Goal: Task Accomplishment & Management: Manage account settings

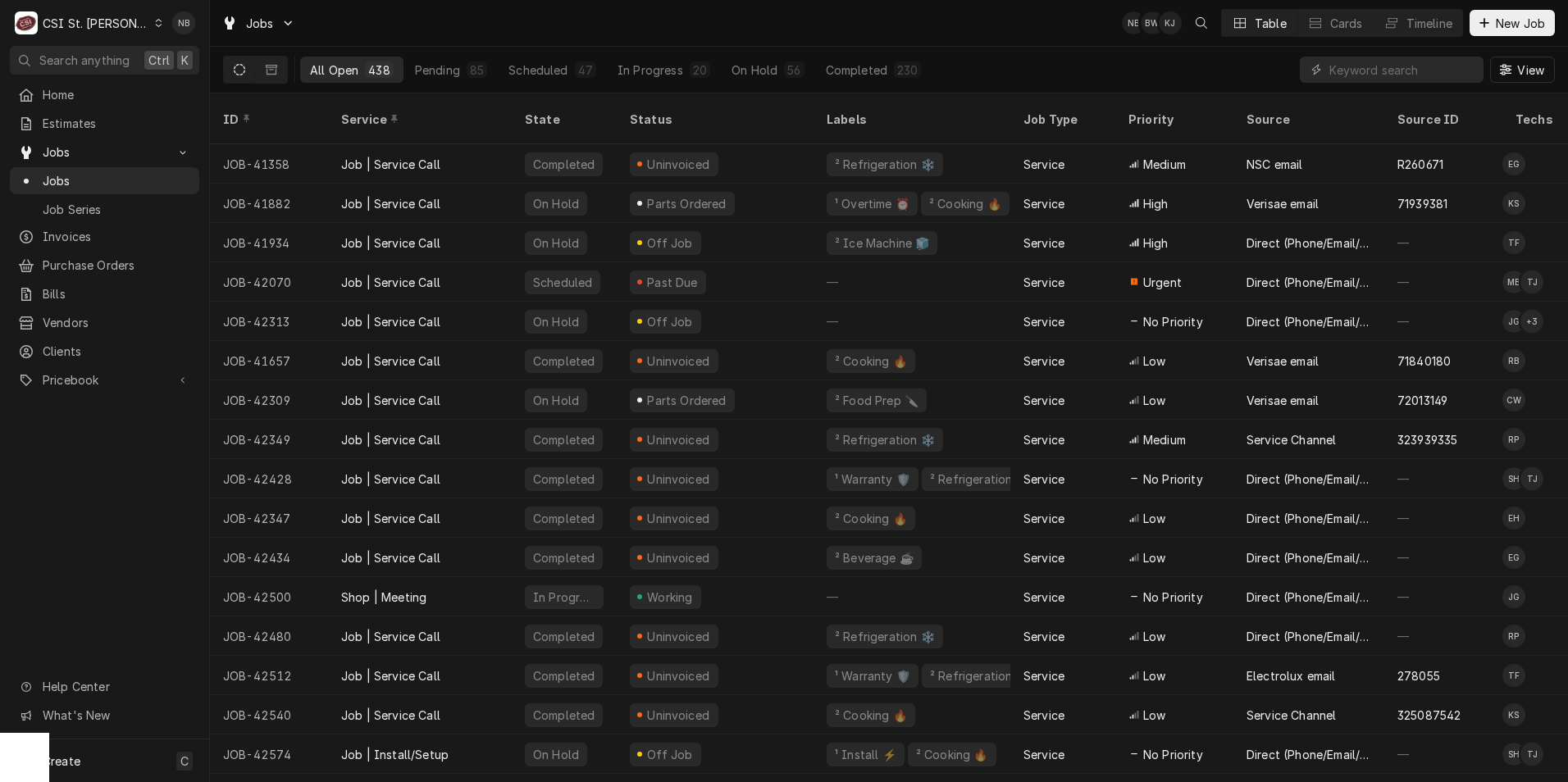
click at [89, 14] on div "CSI St. [PERSON_NAME]" at bounding box center [96, 23] width 106 height 17
click at [214, 70] on div "CSI Kentucky" at bounding box center [252, 61] width 233 height 27
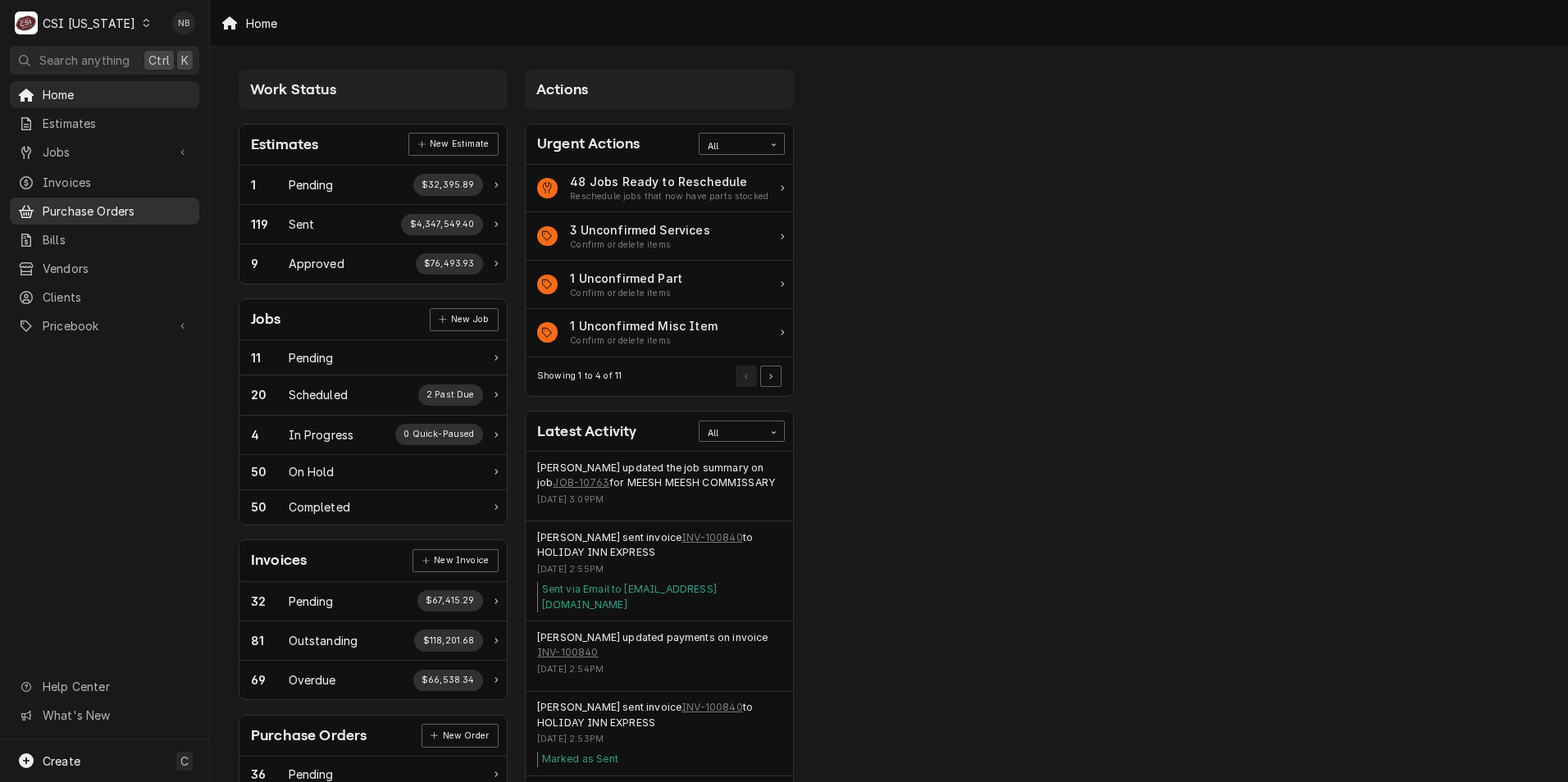
click at [131, 203] on span "Purchase Orders" at bounding box center [116, 211] width 149 height 17
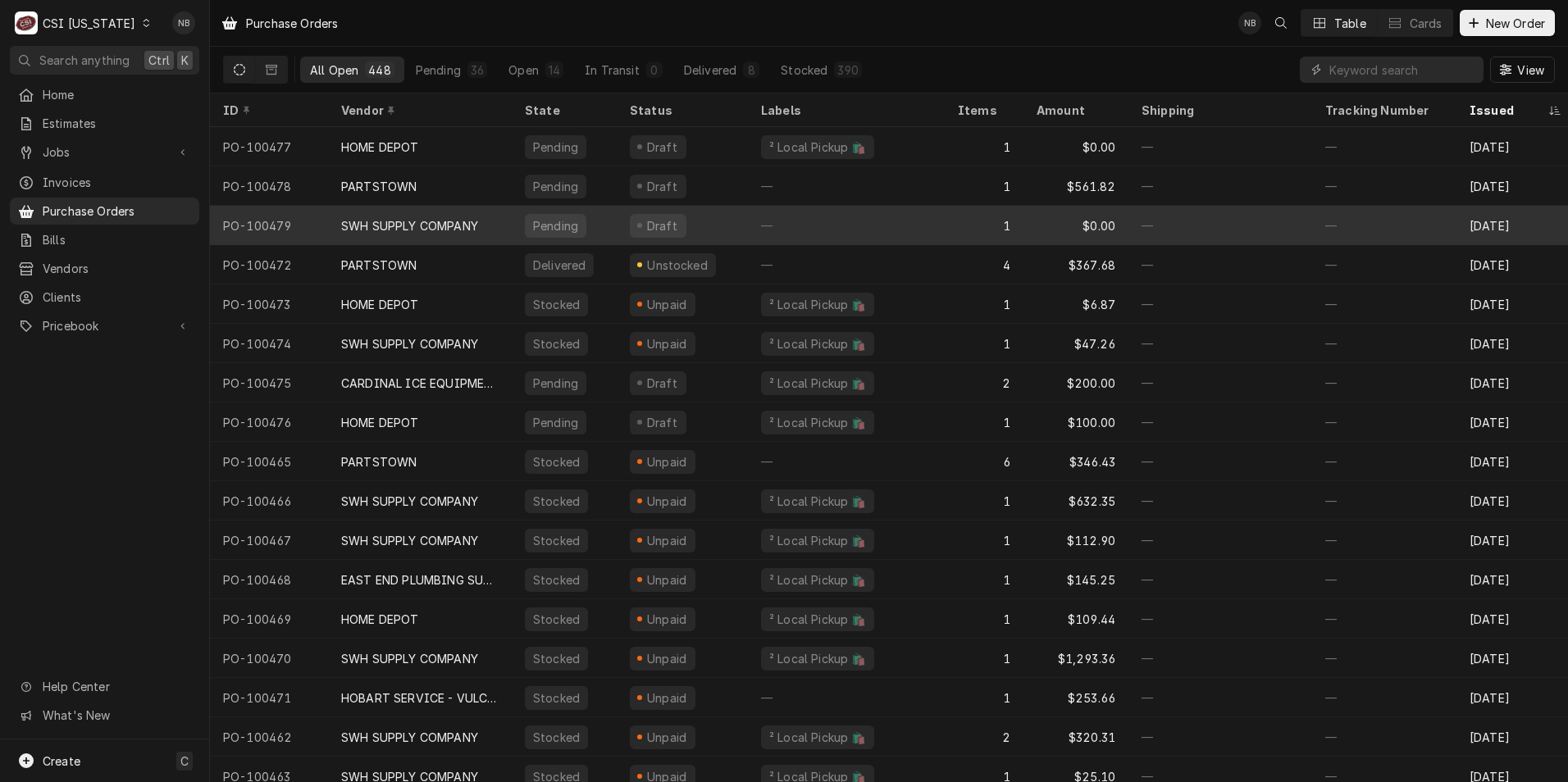
click at [1350, 233] on div "—" at bounding box center [1385, 225] width 144 height 40
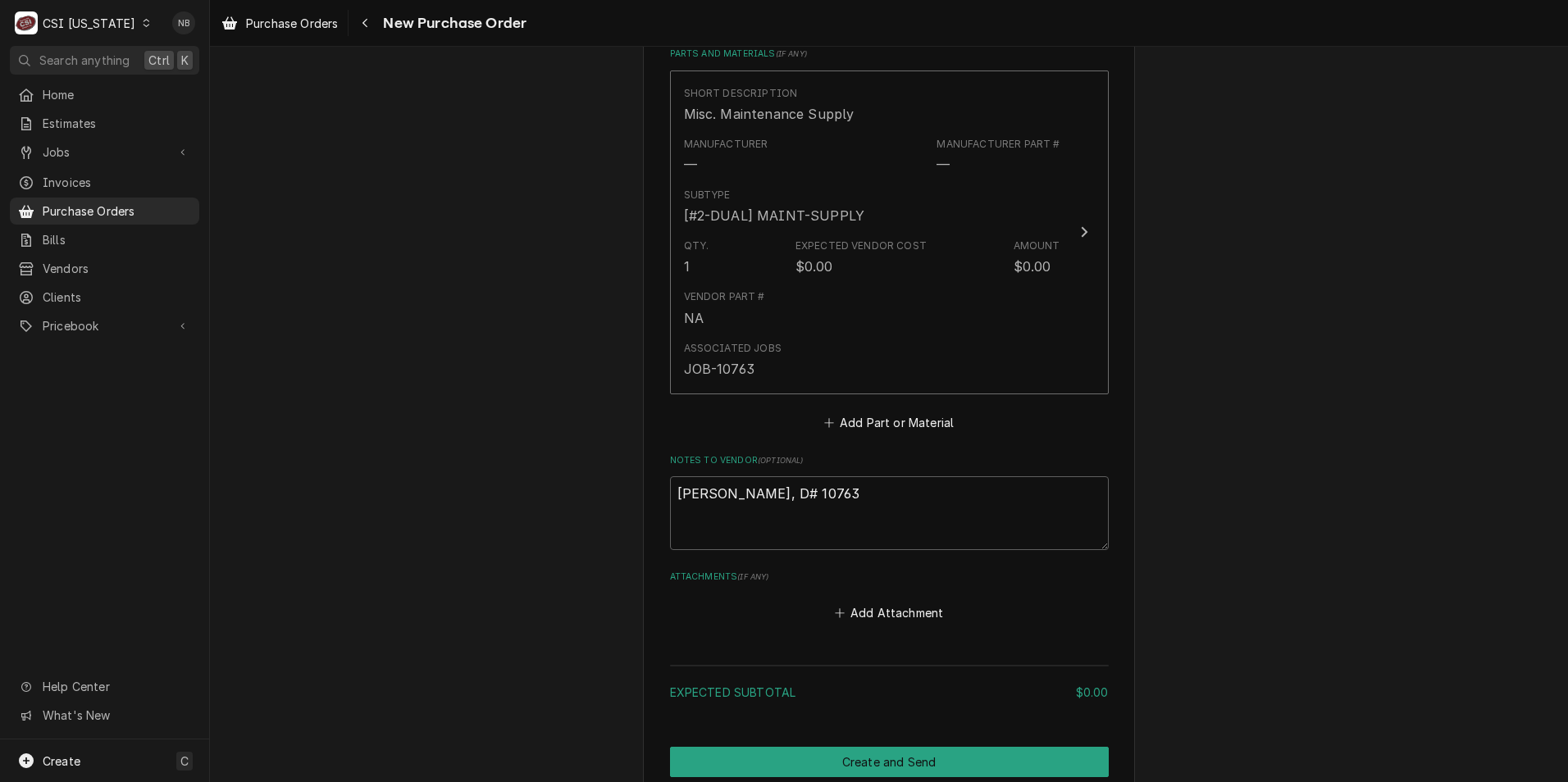
scroll to position [847, 0]
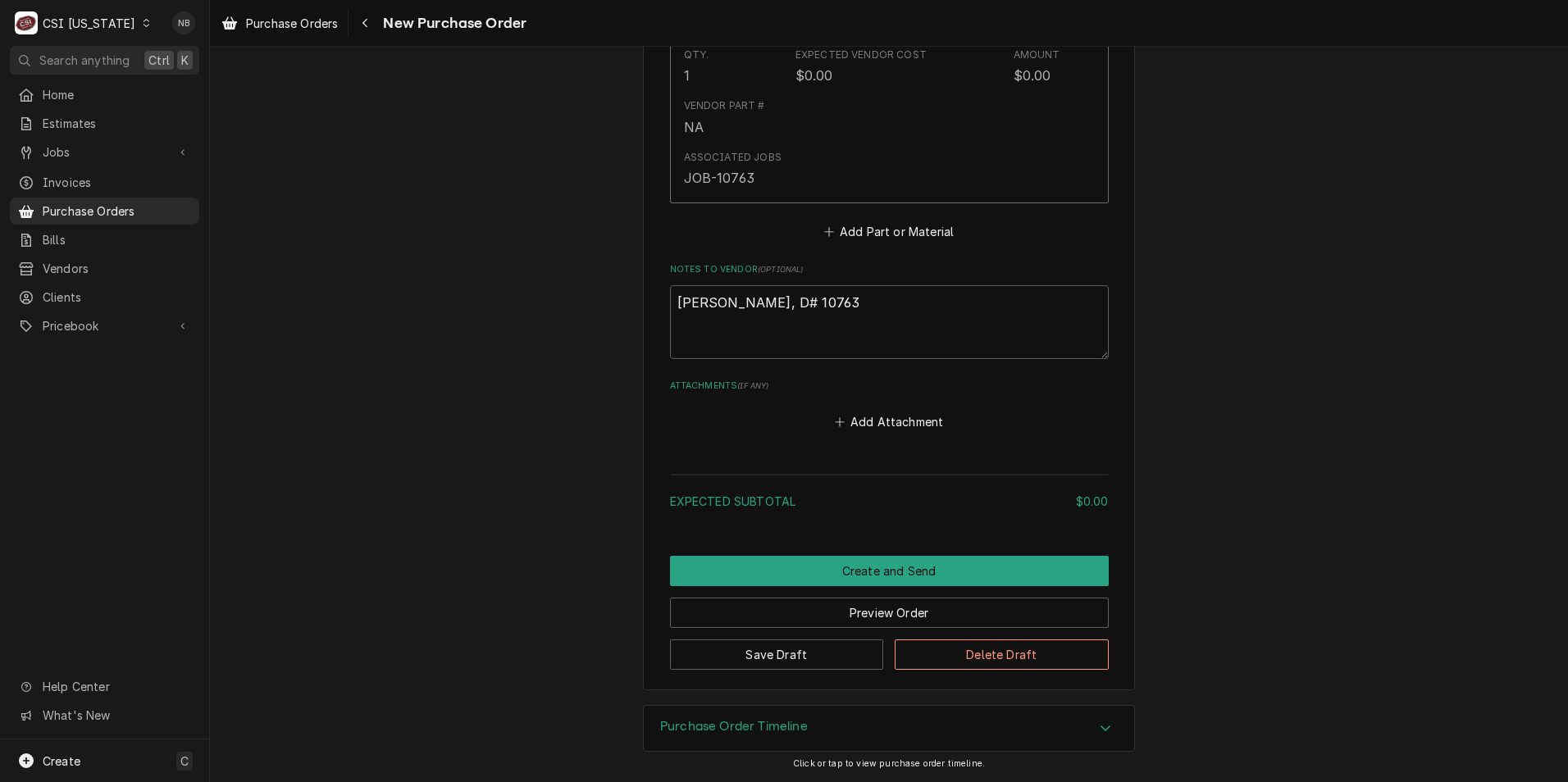
click at [925, 731] on div "Purchase Order Timeline" at bounding box center [890, 729] width 491 height 46
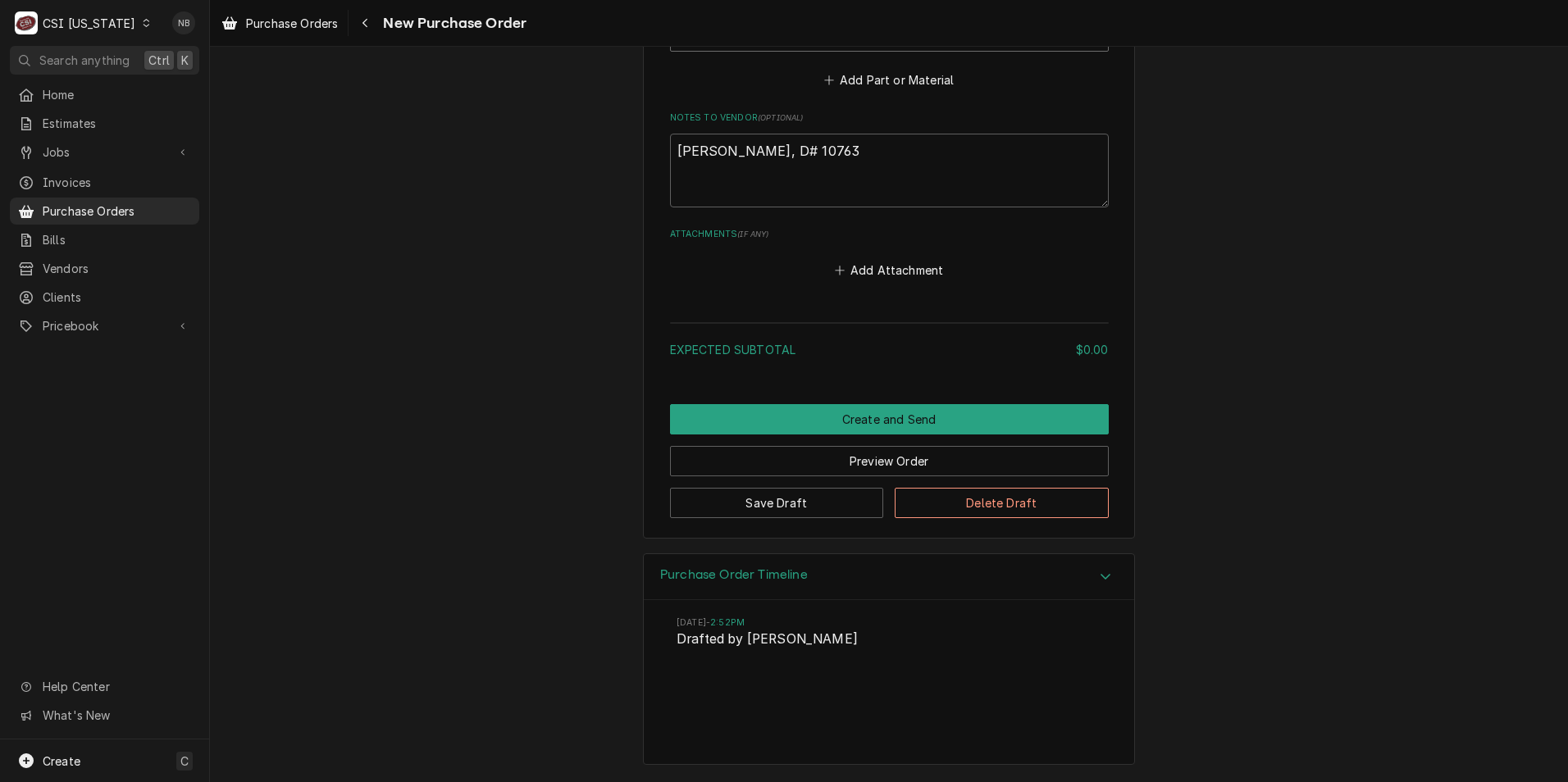
click at [961, 584] on div "Purchase Order Timeline" at bounding box center [890, 578] width 491 height 47
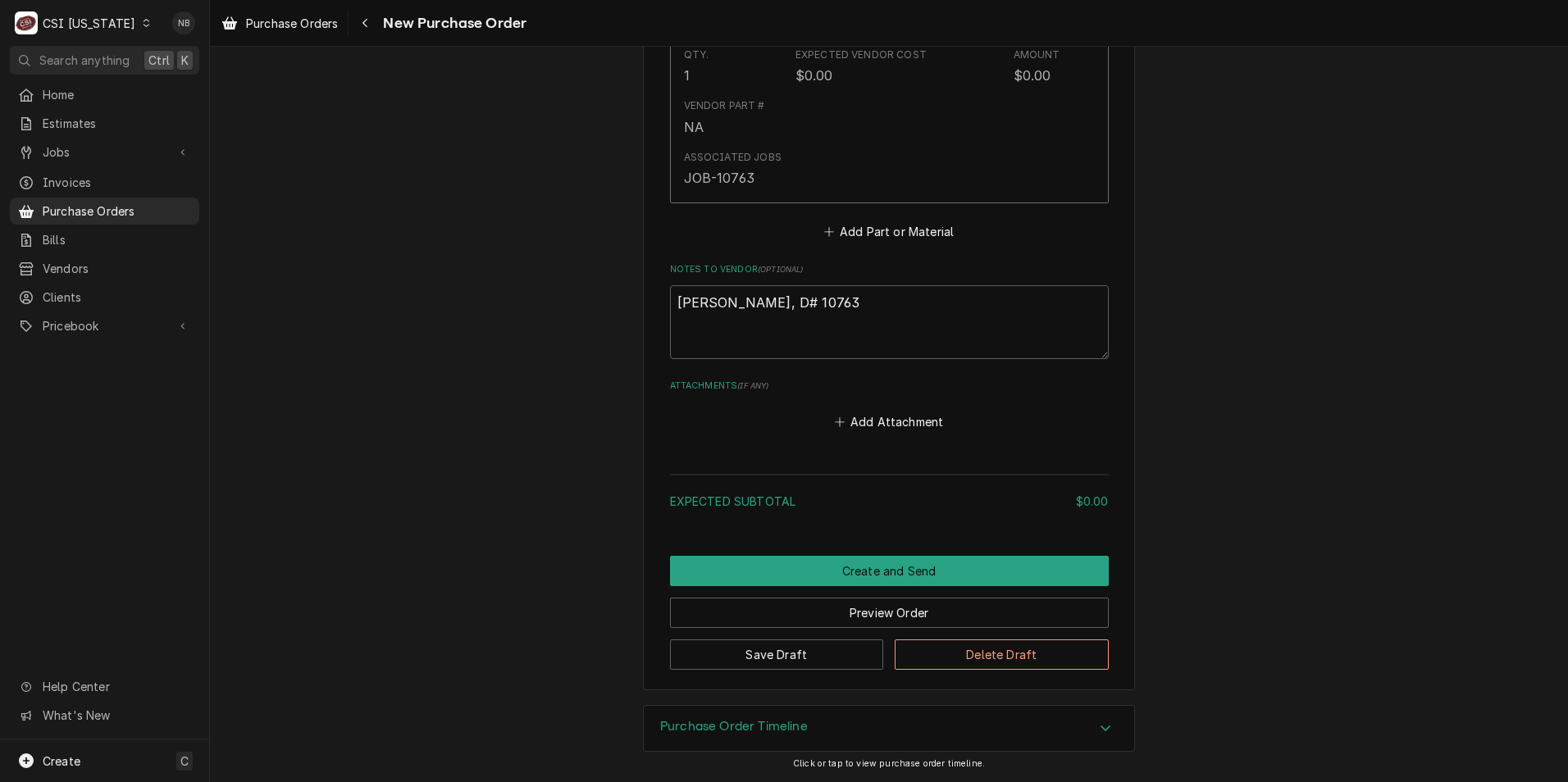
click at [95, 18] on div "CSI Kentucky" at bounding box center [88, 23] width 93 height 17
click at [190, 81] on div "CSI St. [PERSON_NAME]" at bounding box center [256, 89] width 217 height 17
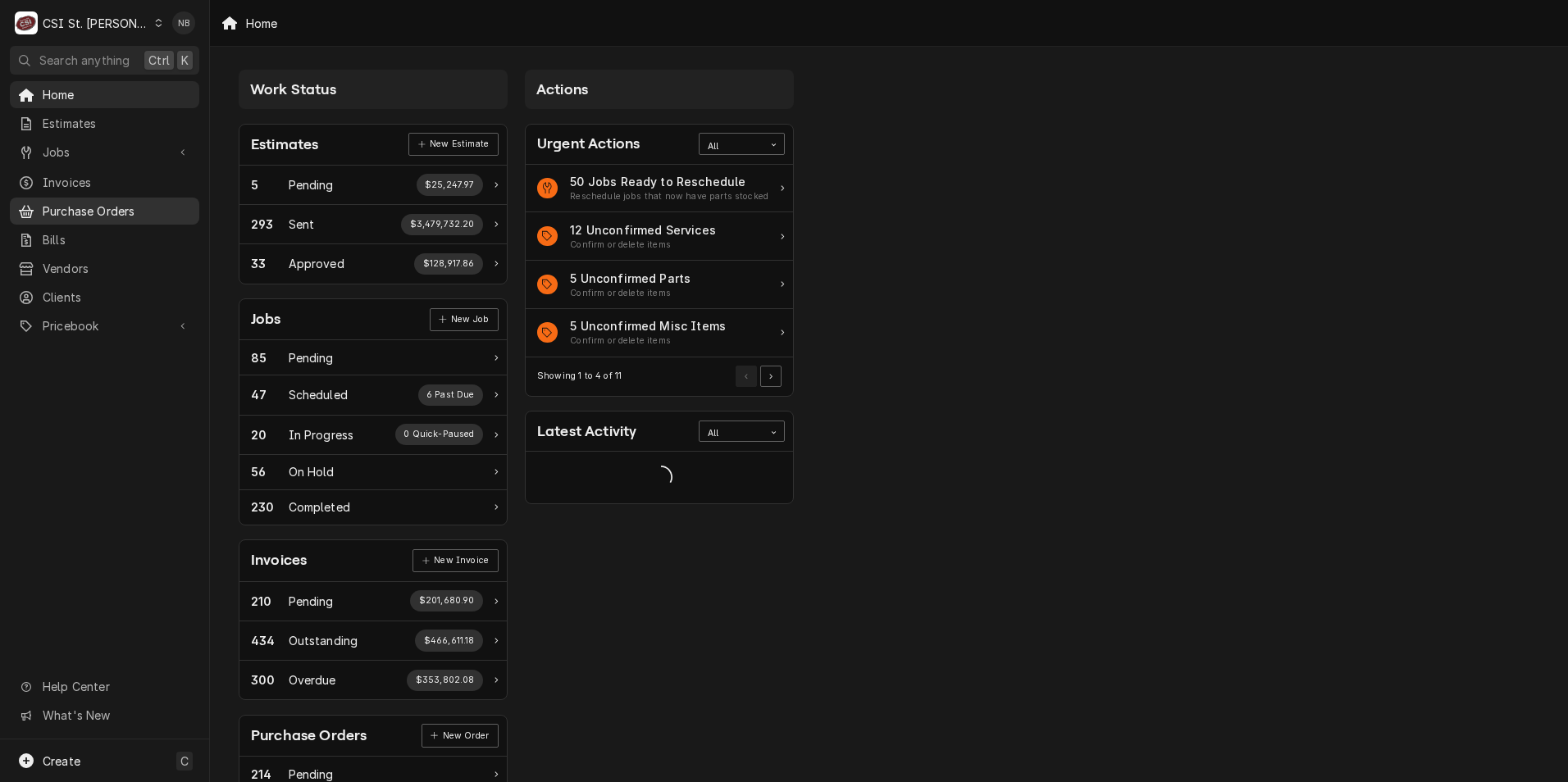
click at [99, 203] on span "Purchase Orders" at bounding box center [116, 211] width 149 height 17
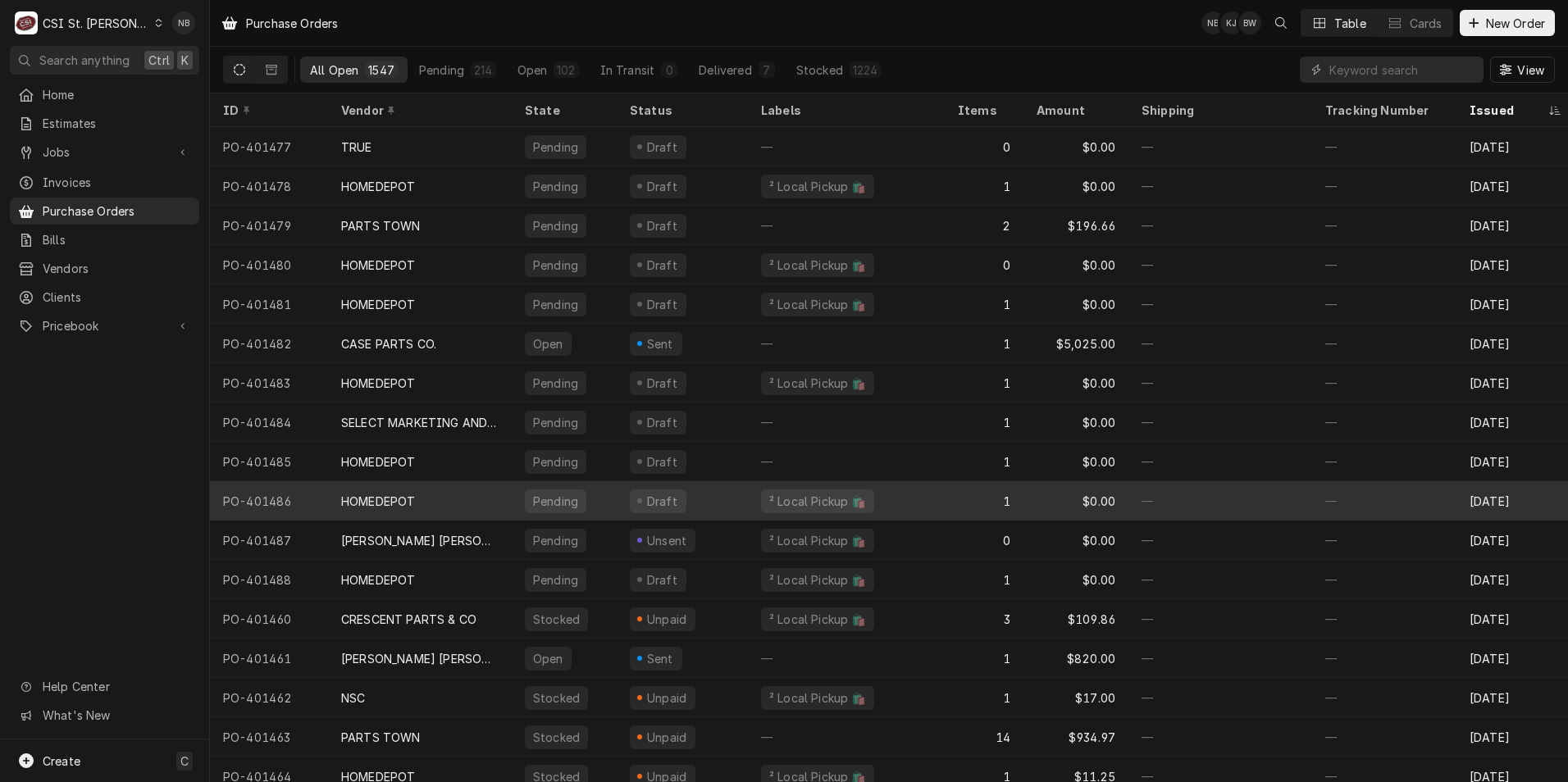
click at [715, 501] on div "Draft" at bounding box center [682, 501] width 131 height 40
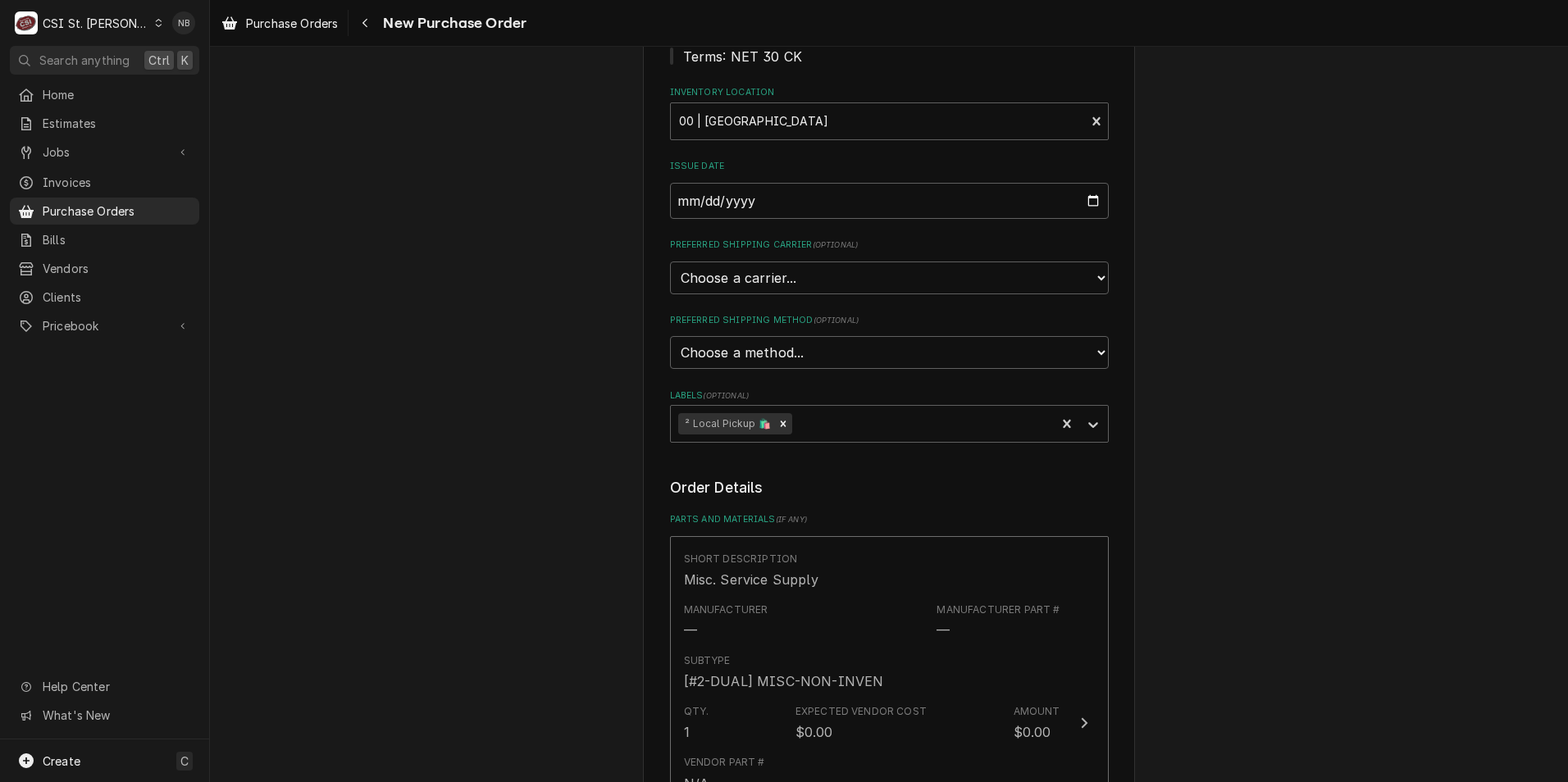
scroll to position [574, 0]
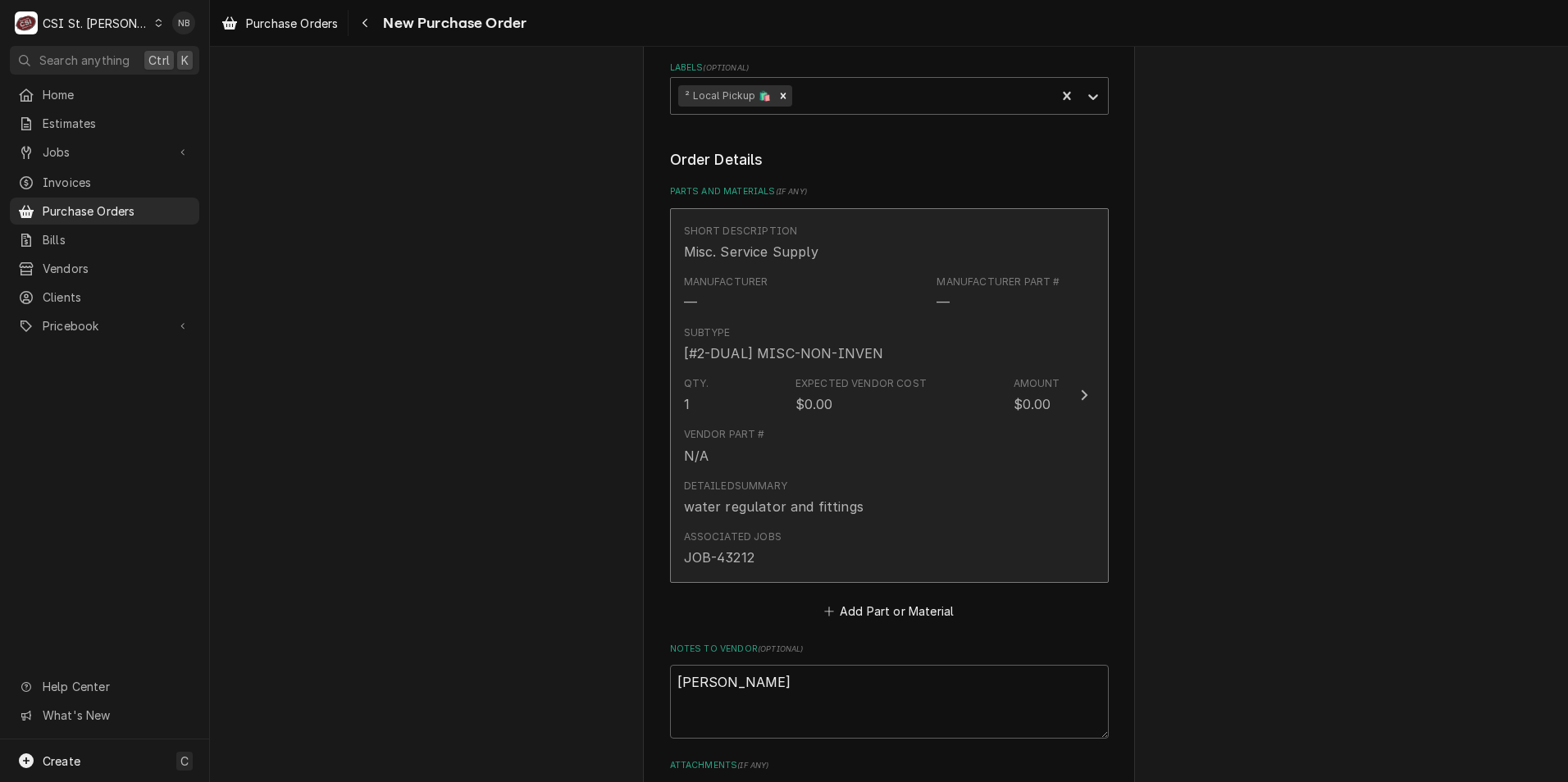
click at [1038, 434] on div "Vendor Part # N/A" at bounding box center [872, 446] width 376 height 51
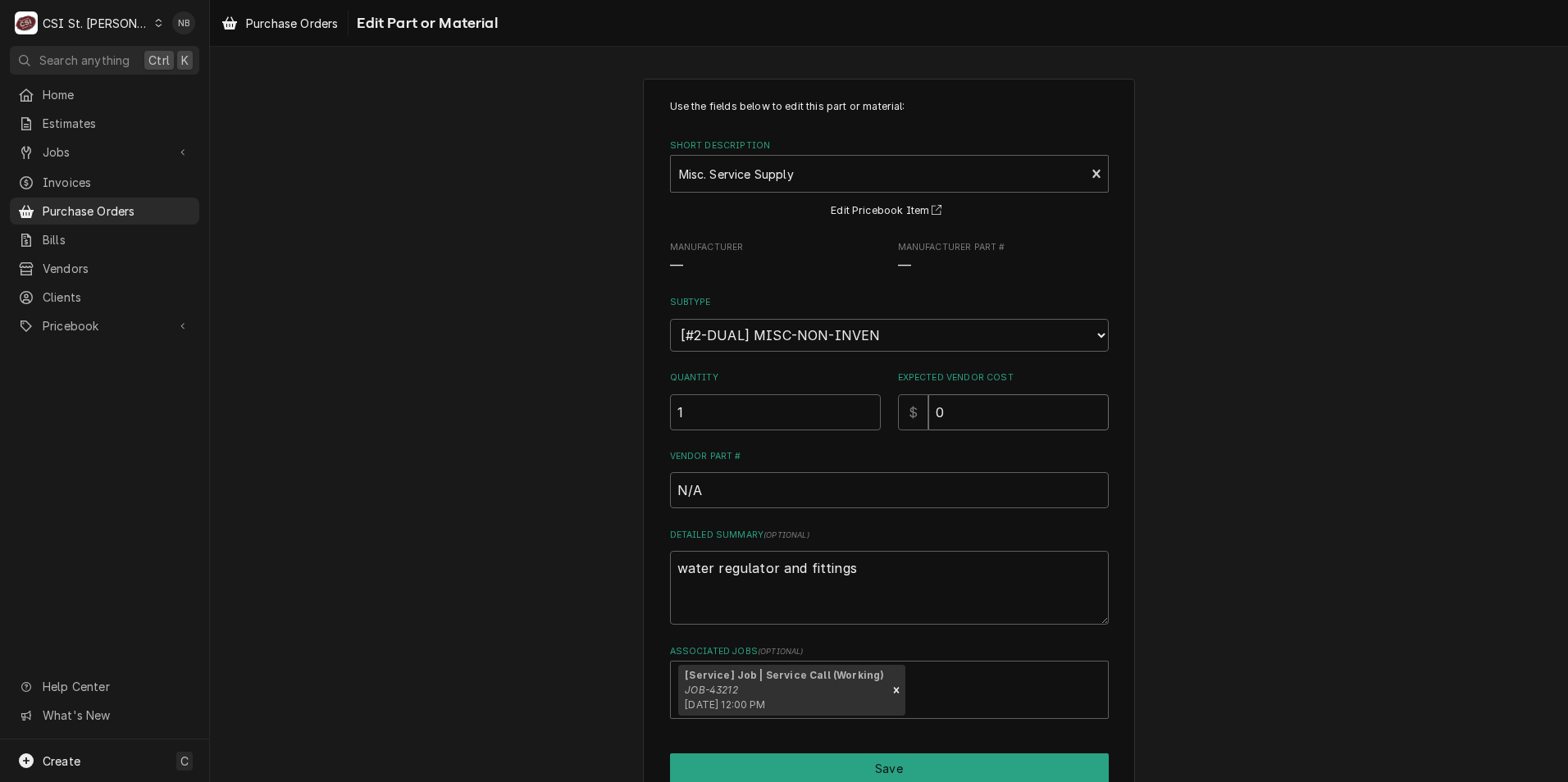
drag, startPoint x: 969, startPoint y: 419, endPoint x: 844, endPoint y: 423, distance: 125.1
click at [846, 422] on div "Quantity 1 Expected Vendor Cost $ 0" at bounding box center [890, 400] width 438 height 59
click at [963, 403] on input "0" at bounding box center [1019, 412] width 180 height 36
drag, startPoint x: 962, startPoint y: 403, endPoint x: 907, endPoint y: 403, distance: 55.0
click at [914, 403] on div "$ 0" at bounding box center [1003, 412] width 211 height 36
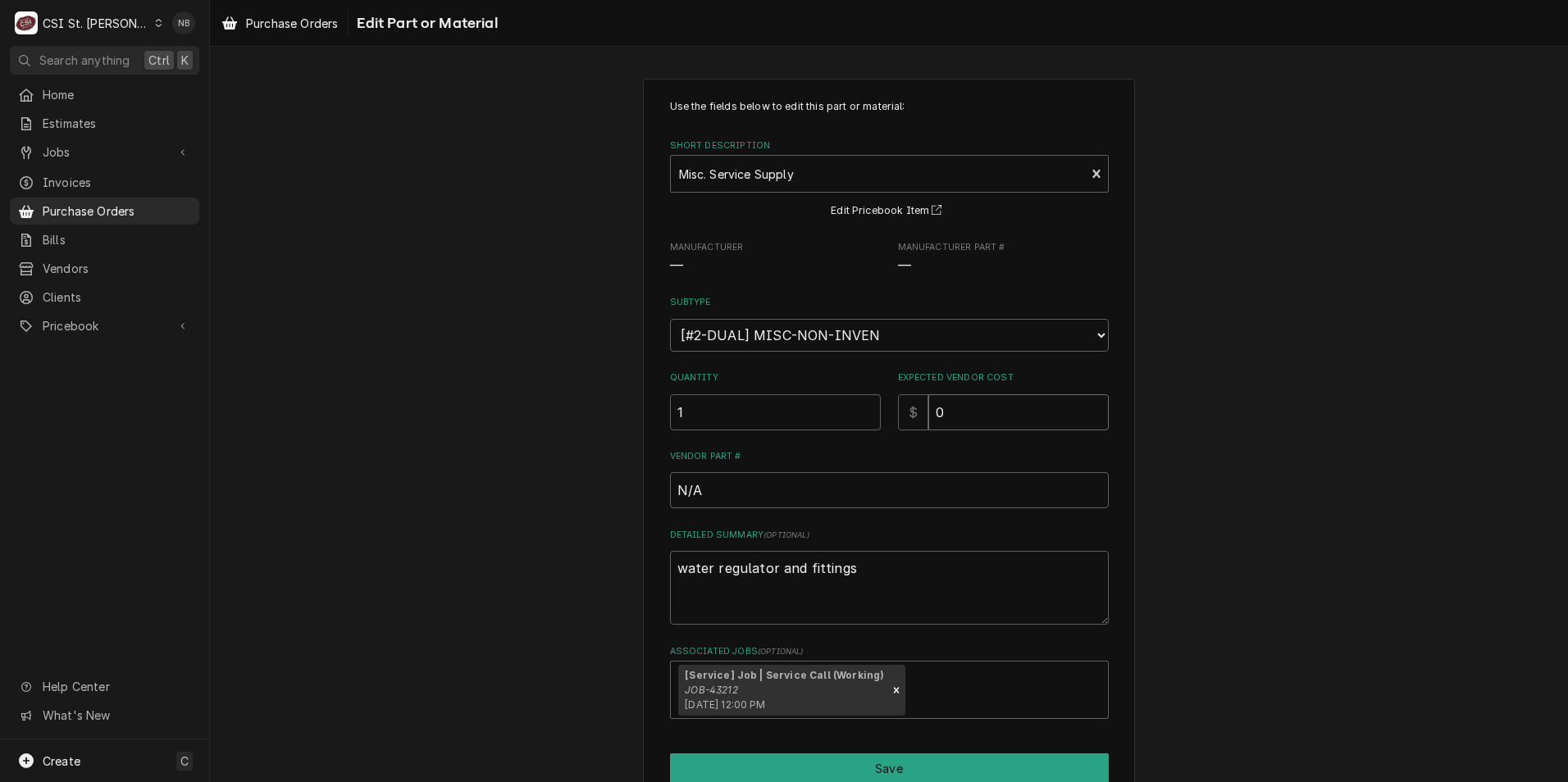
type textarea "x"
type input "1"
type textarea "x"
type input "10"
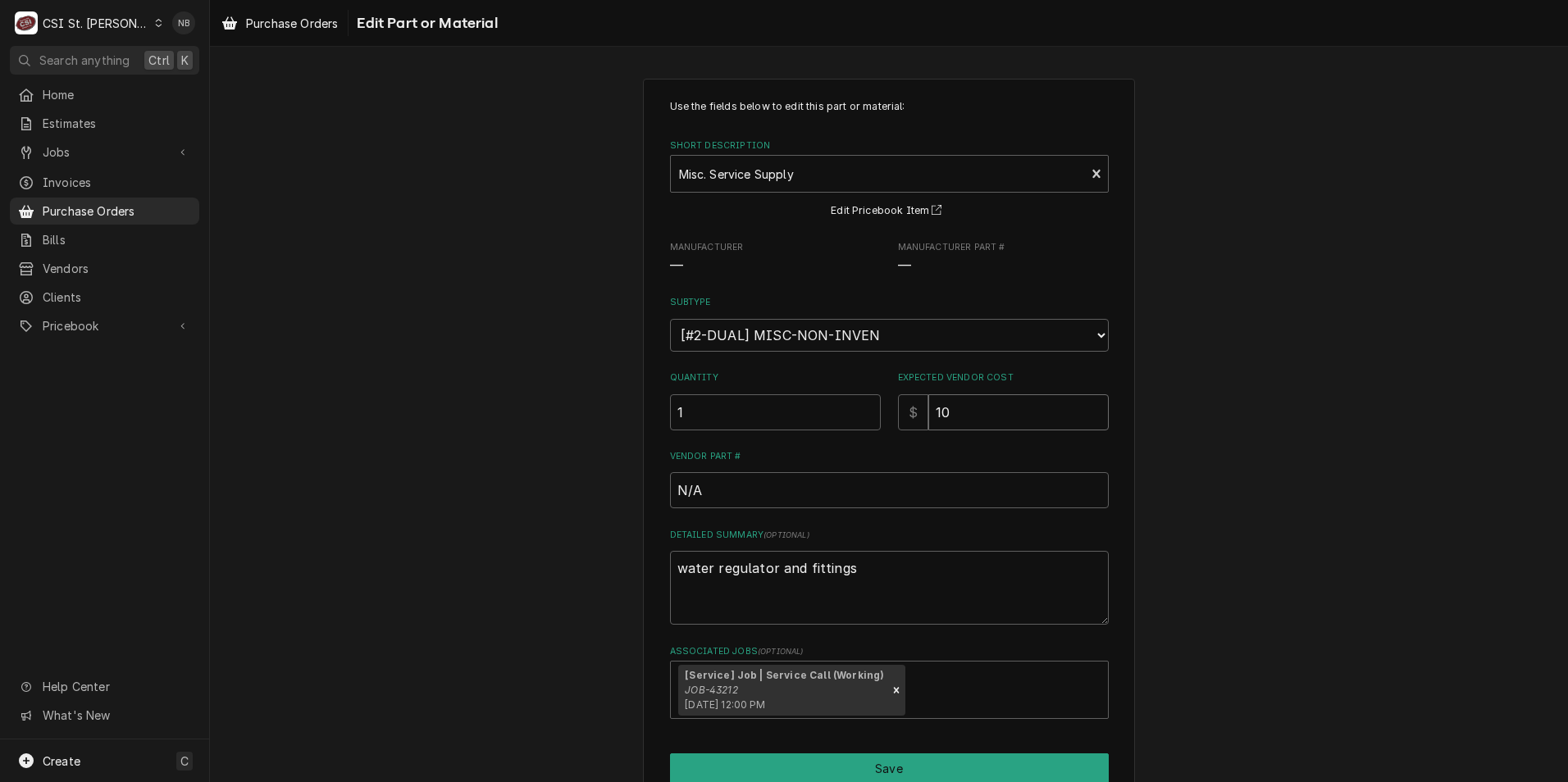
type textarea "x"
type input "109"
type textarea "x"
type input "109.1"
type textarea "x"
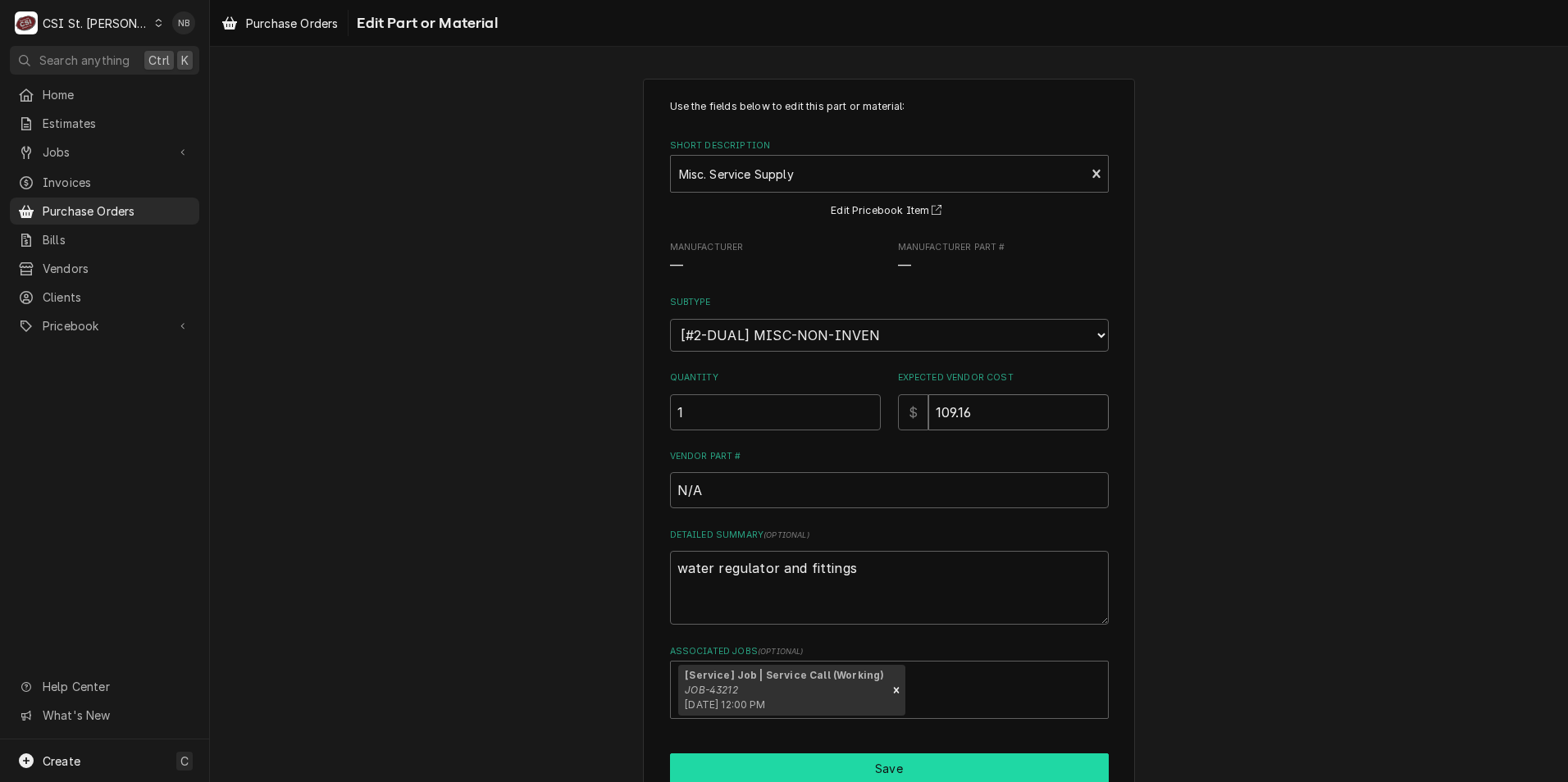
type input "109.16"
click at [923, 765] on button "Save" at bounding box center [890, 768] width 438 height 31
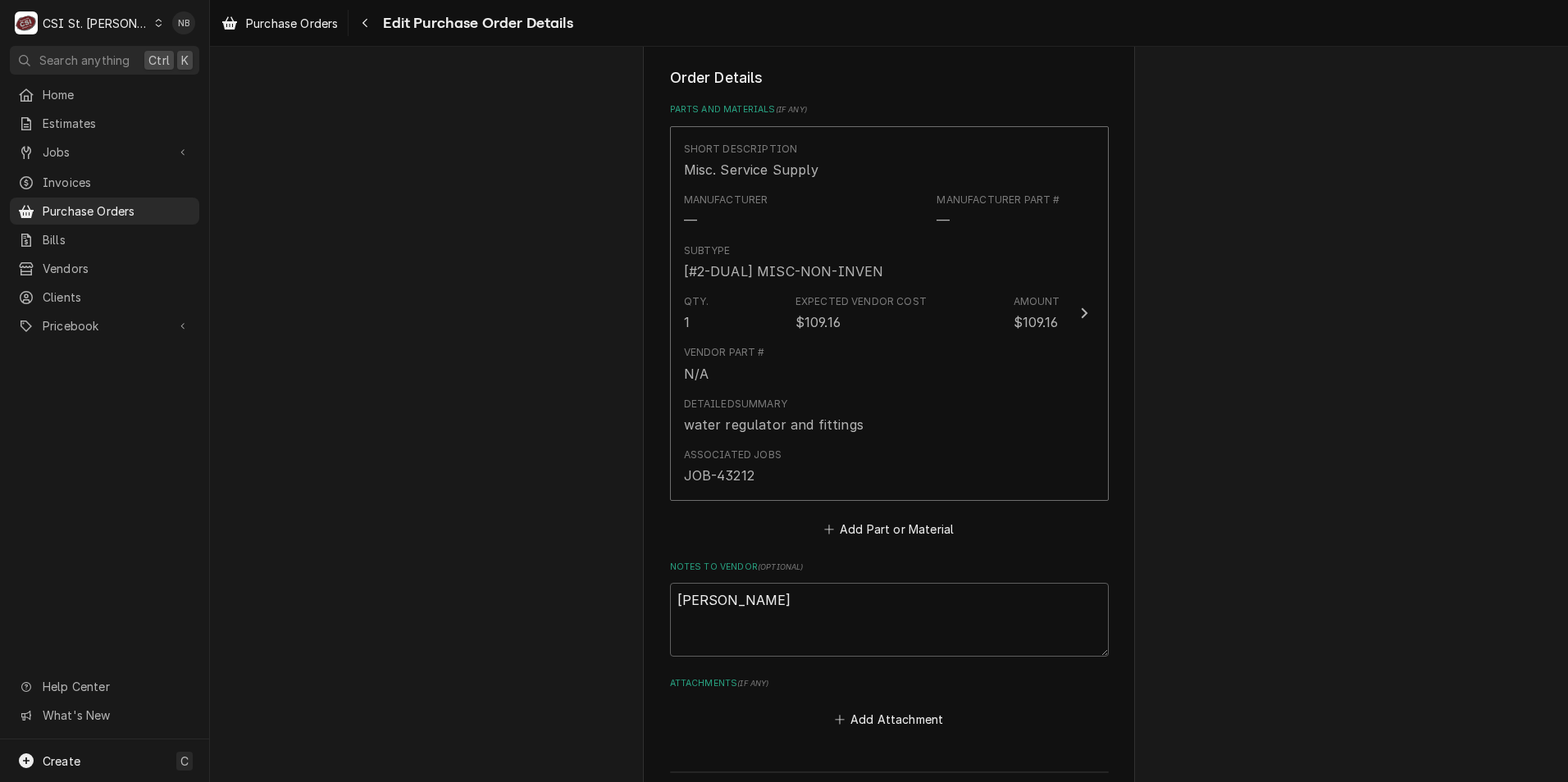
scroll to position [820, 0]
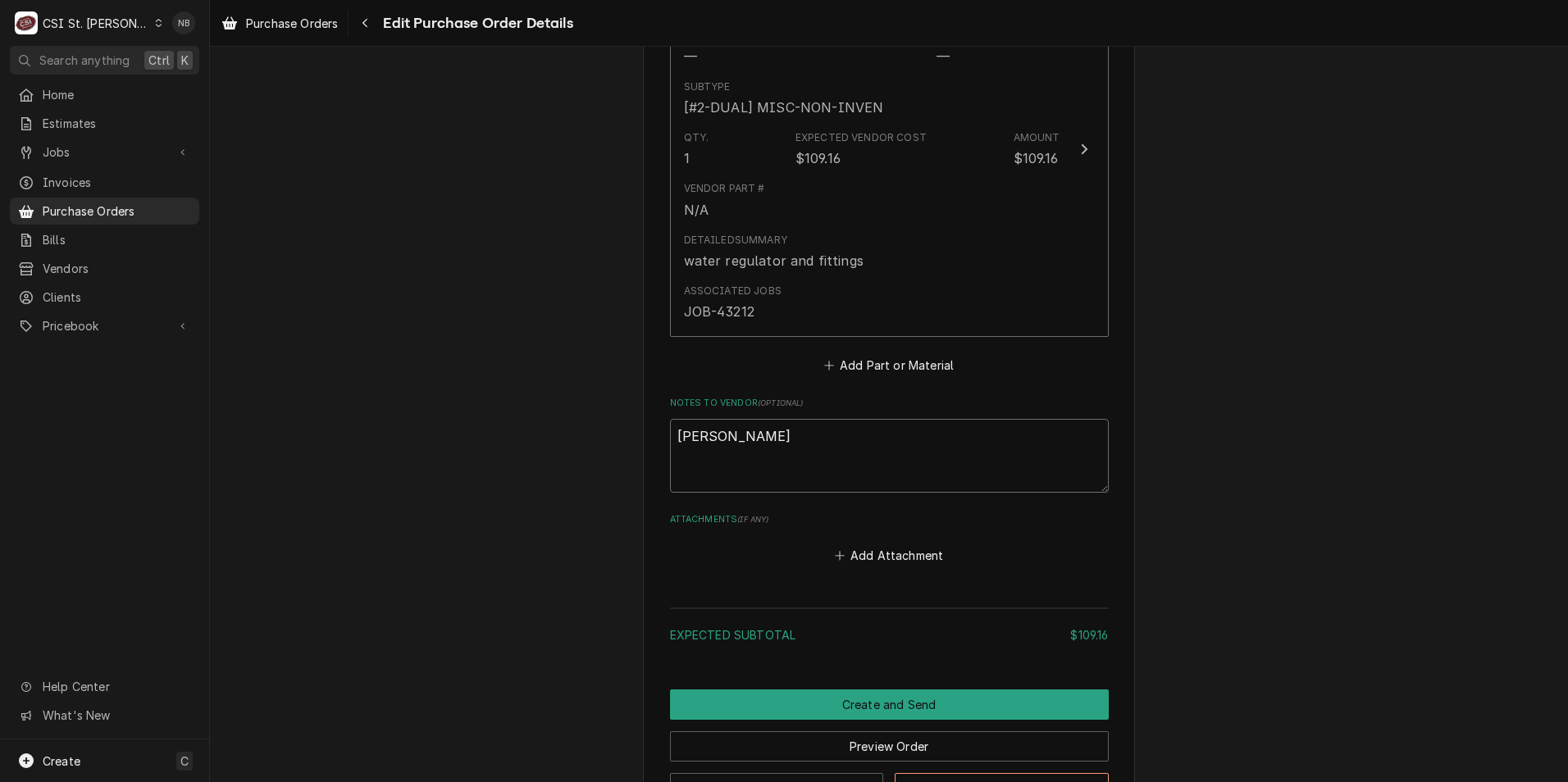
click at [720, 433] on textarea "kevin flyod" at bounding box center [890, 456] width 438 height 74
type textarea "x"
type textarea "kevin flod"
type textarea "x"
type textarea "kevin floyd"
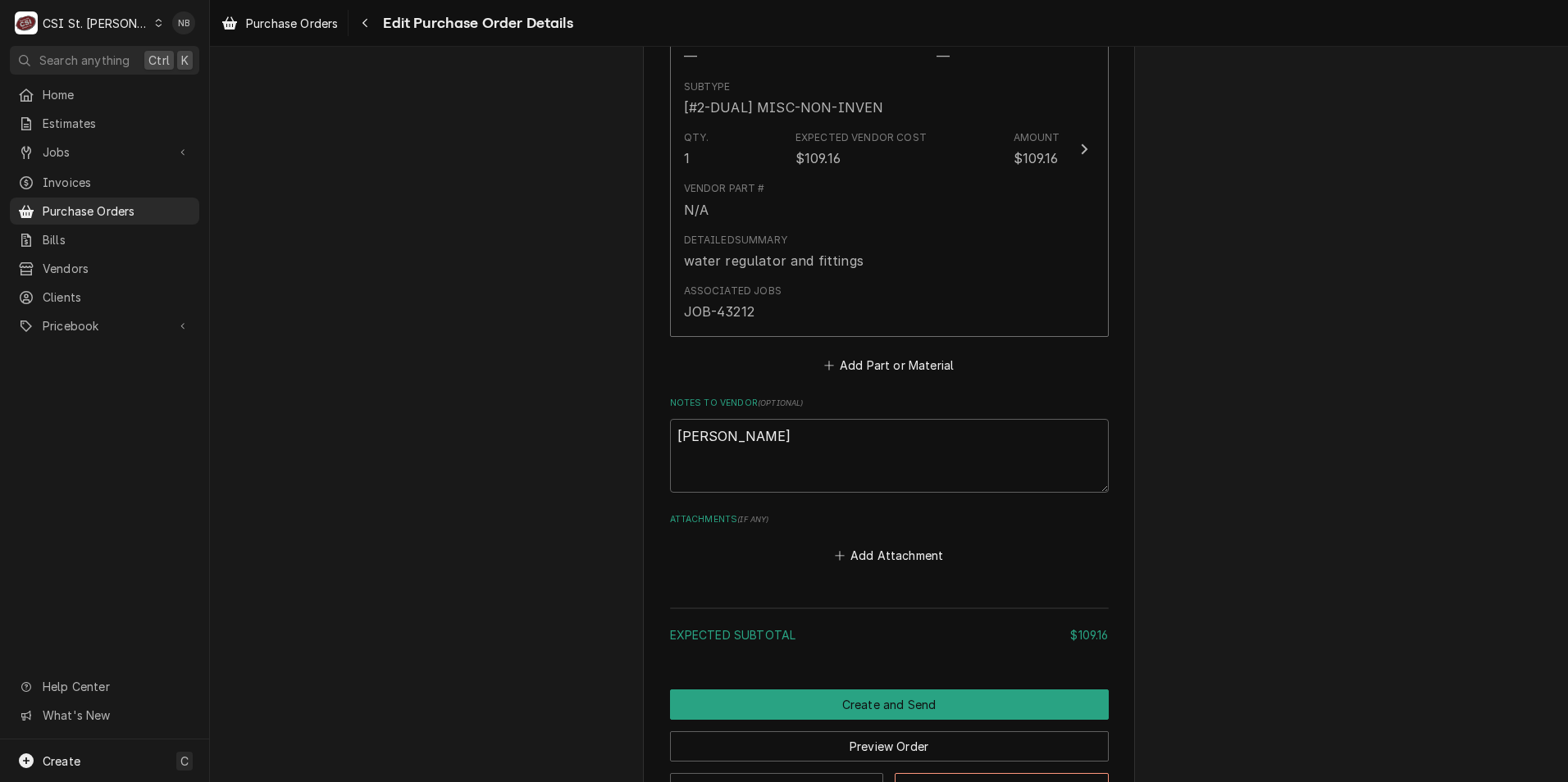
click at [1249, 473] on div "Please provide the following information to create your purchase order: Basic D…" at bounding box center [890, 41] width 1359 height 1595
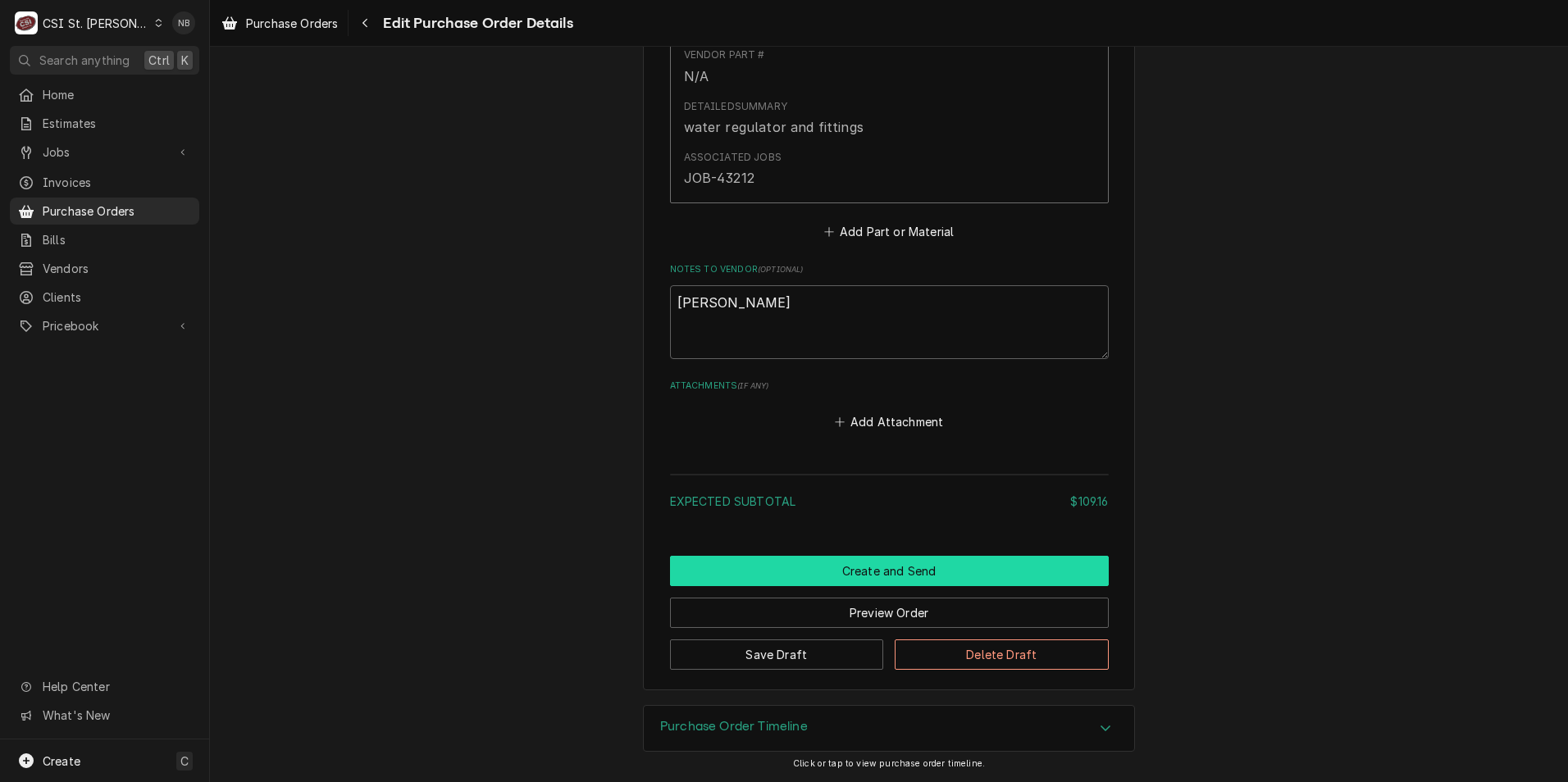
click at [914, 571] on button "Create and Send" at bounding box center [890, 571] width 438 height 31
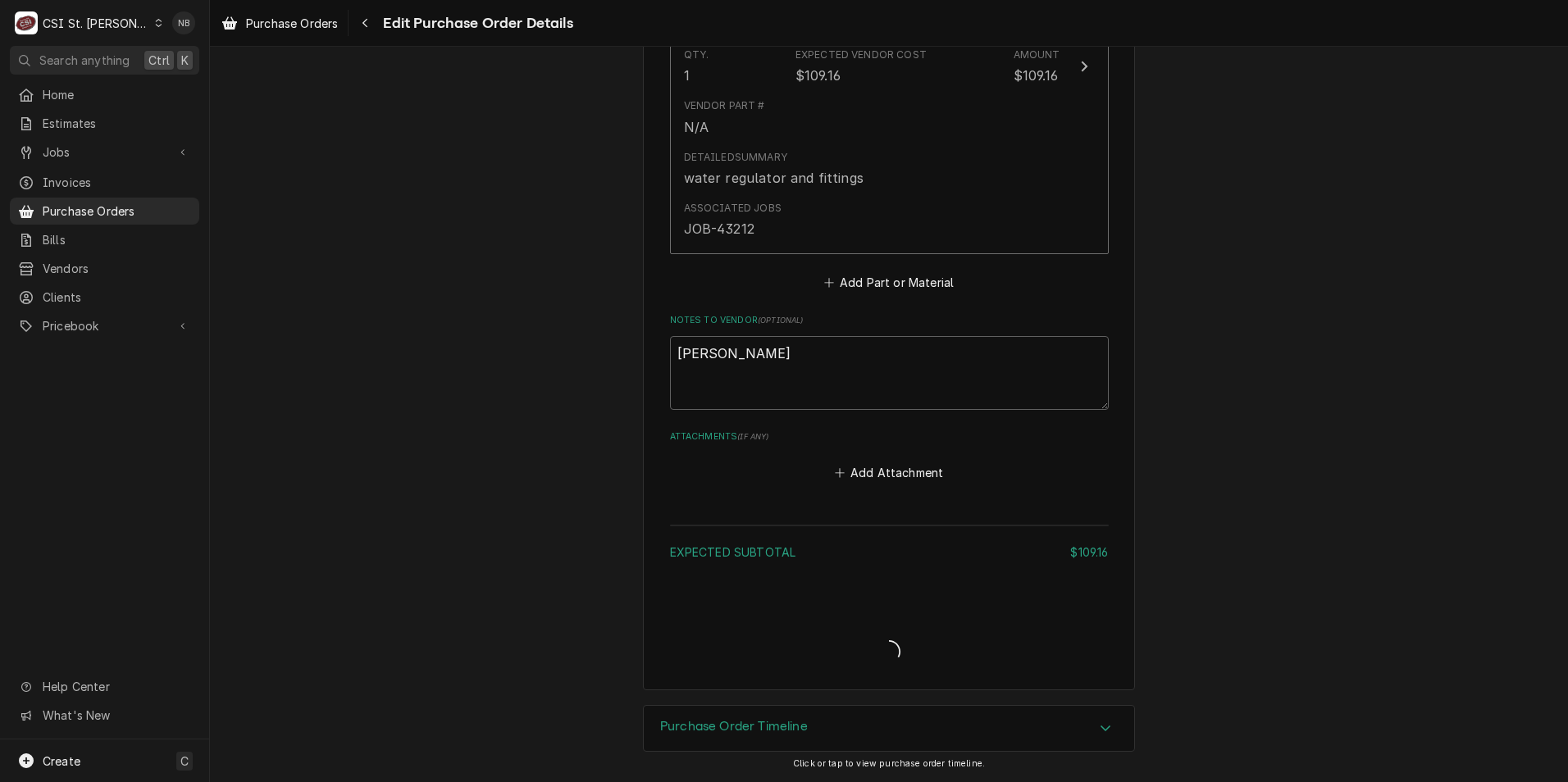
type textarea "x"
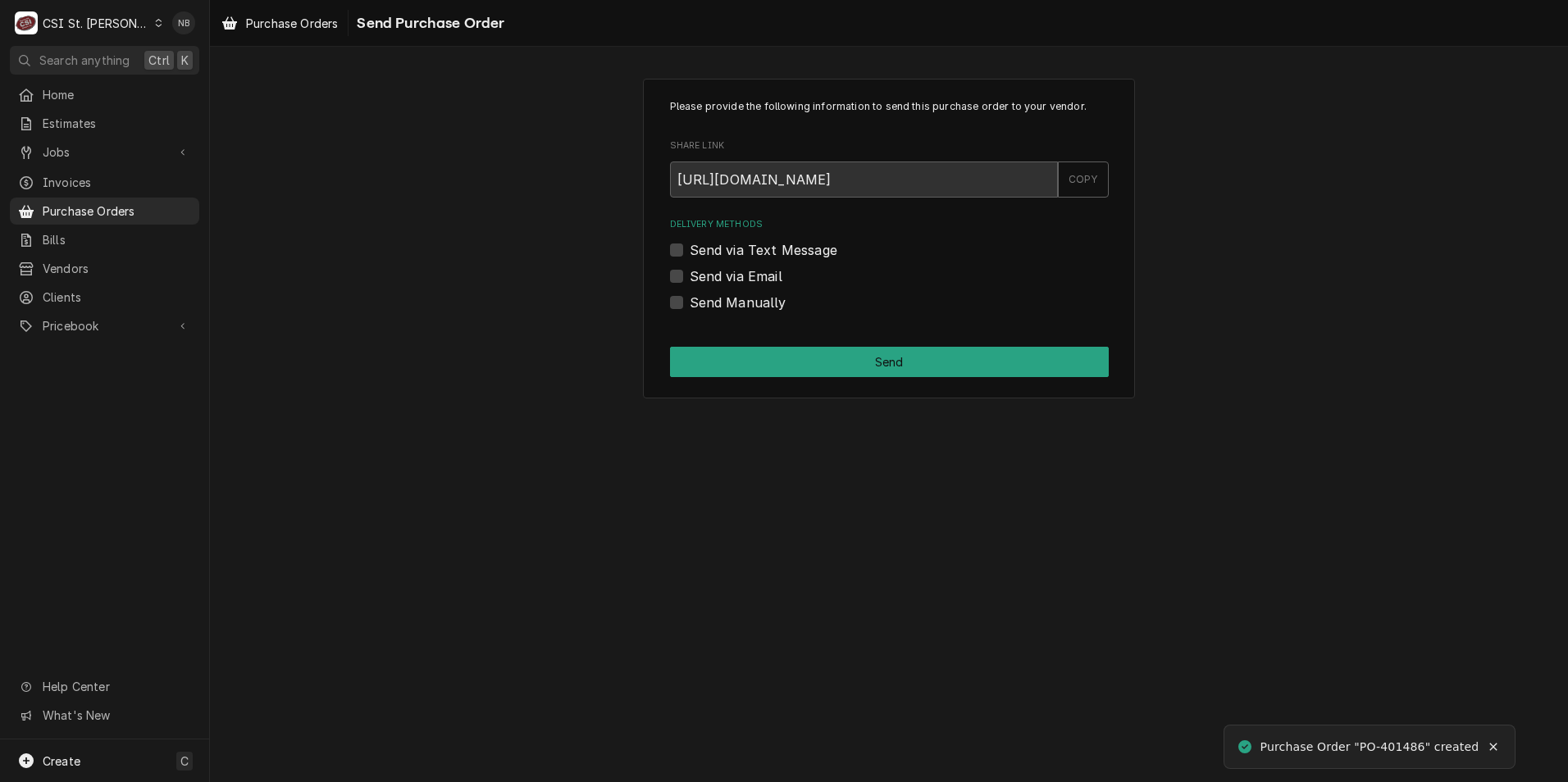
click at [690, 302] on label "Send Manually" at bounding box center [738, 303] width 97 height 20
click at [690, 302] on input "Send Manually" at bounding box center [909, 311] width 438 height 36
checkbox input "true"
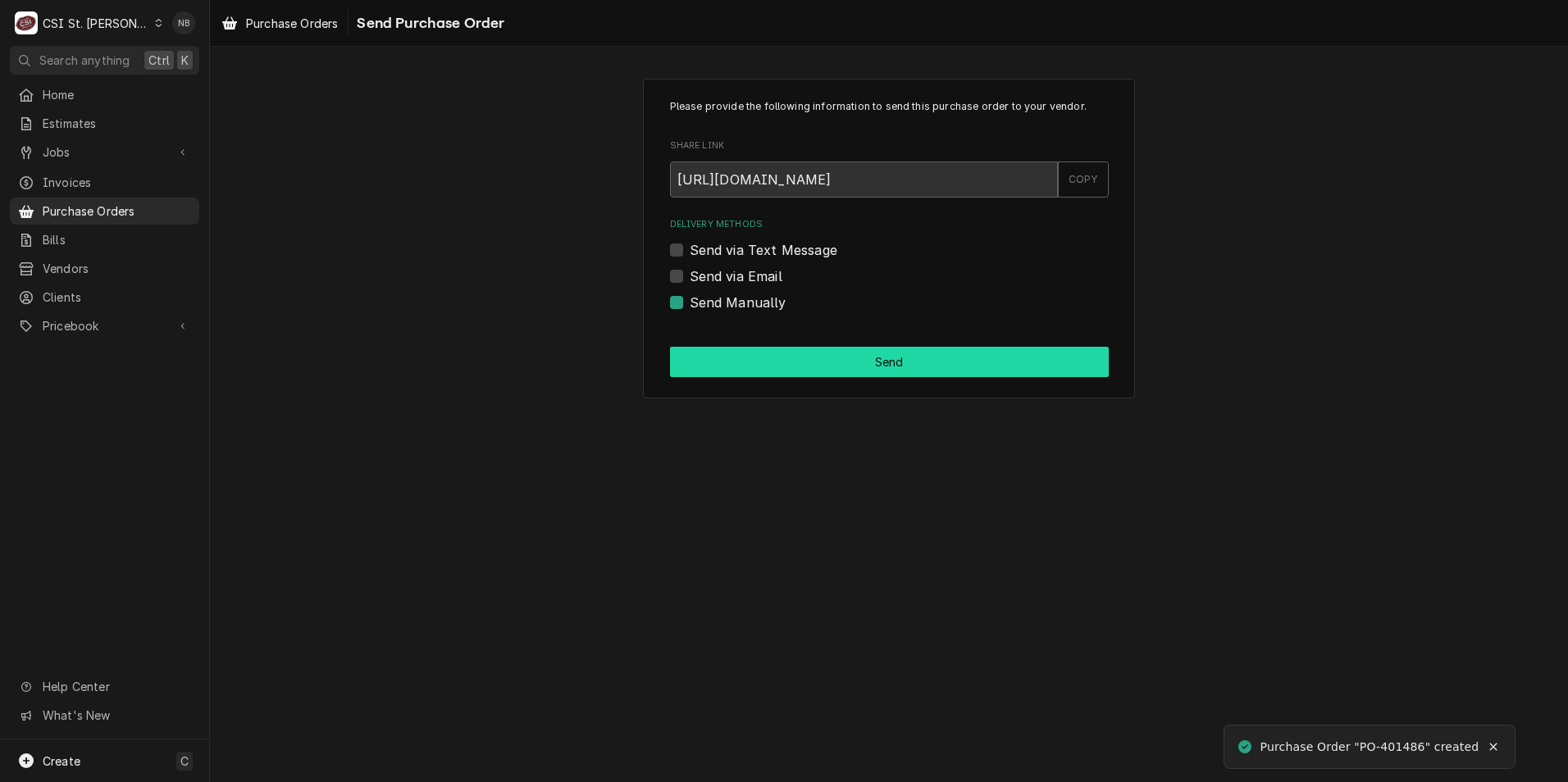
click at [697, 347] on button "Send" at bounding box center [890, 363] width 438 height 31
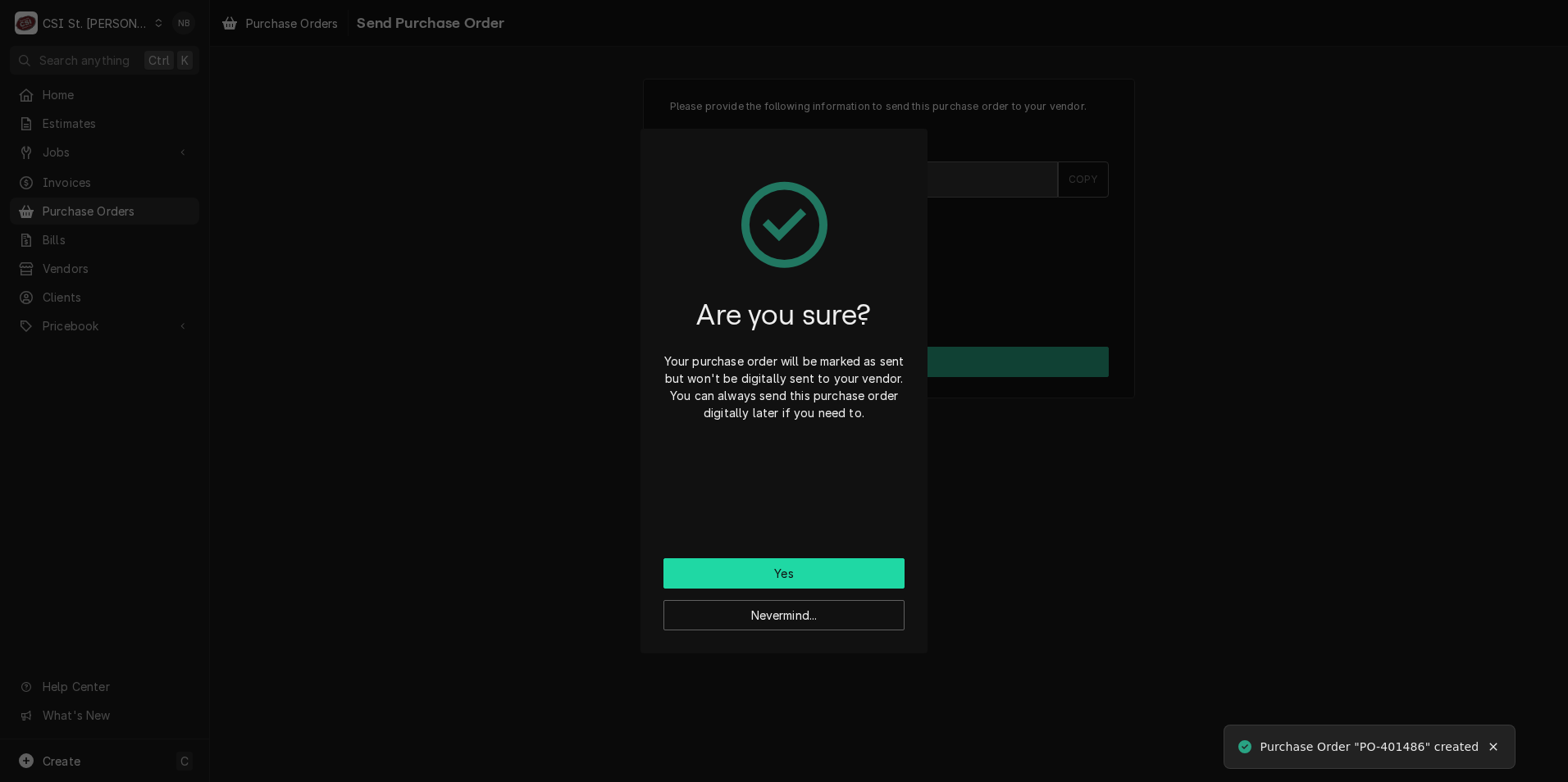
click at [837, 562] on button "Yes" at bounding box center [783, 574] width 241 height 31
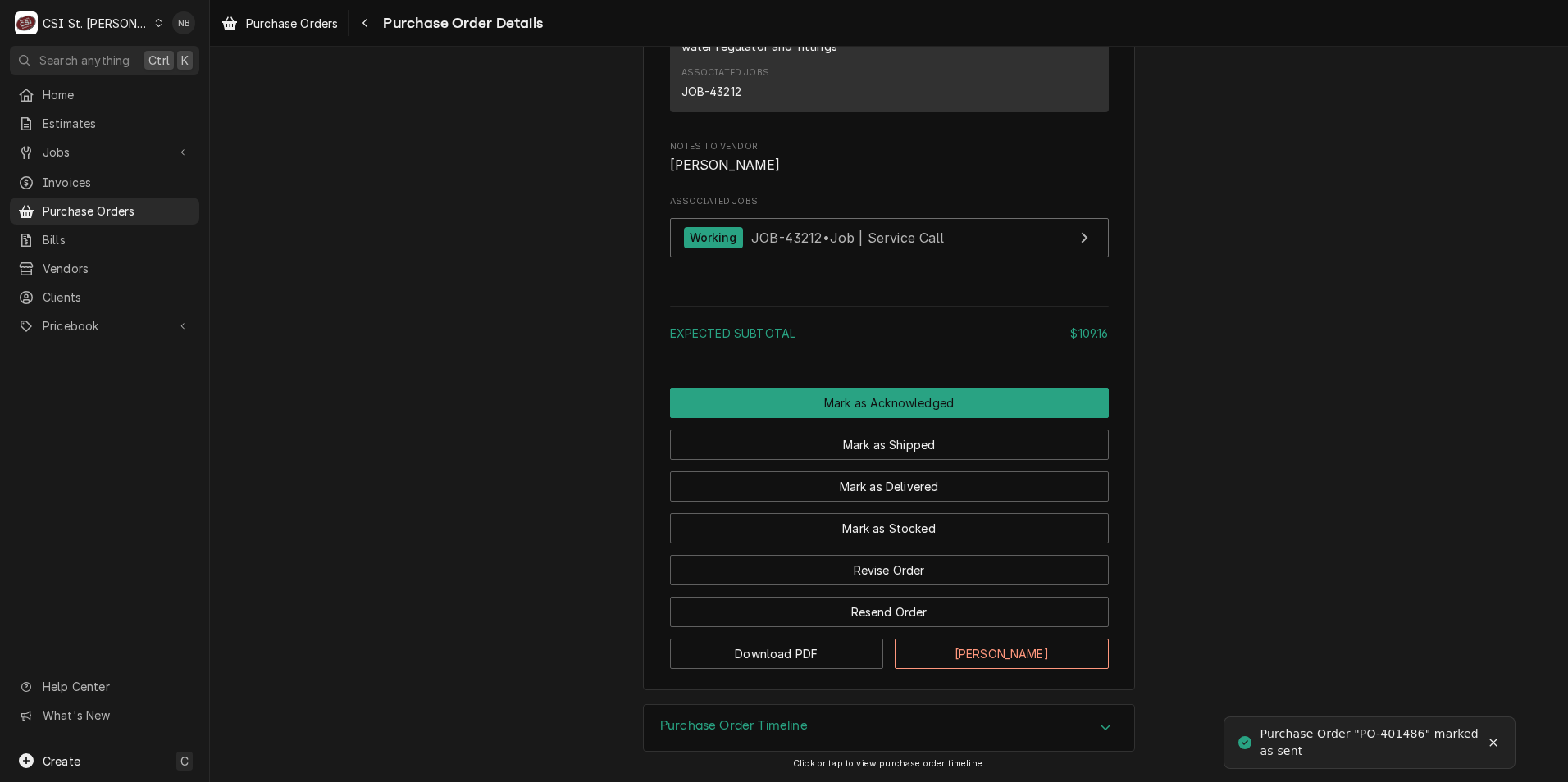
scroll to position [1275, 0]
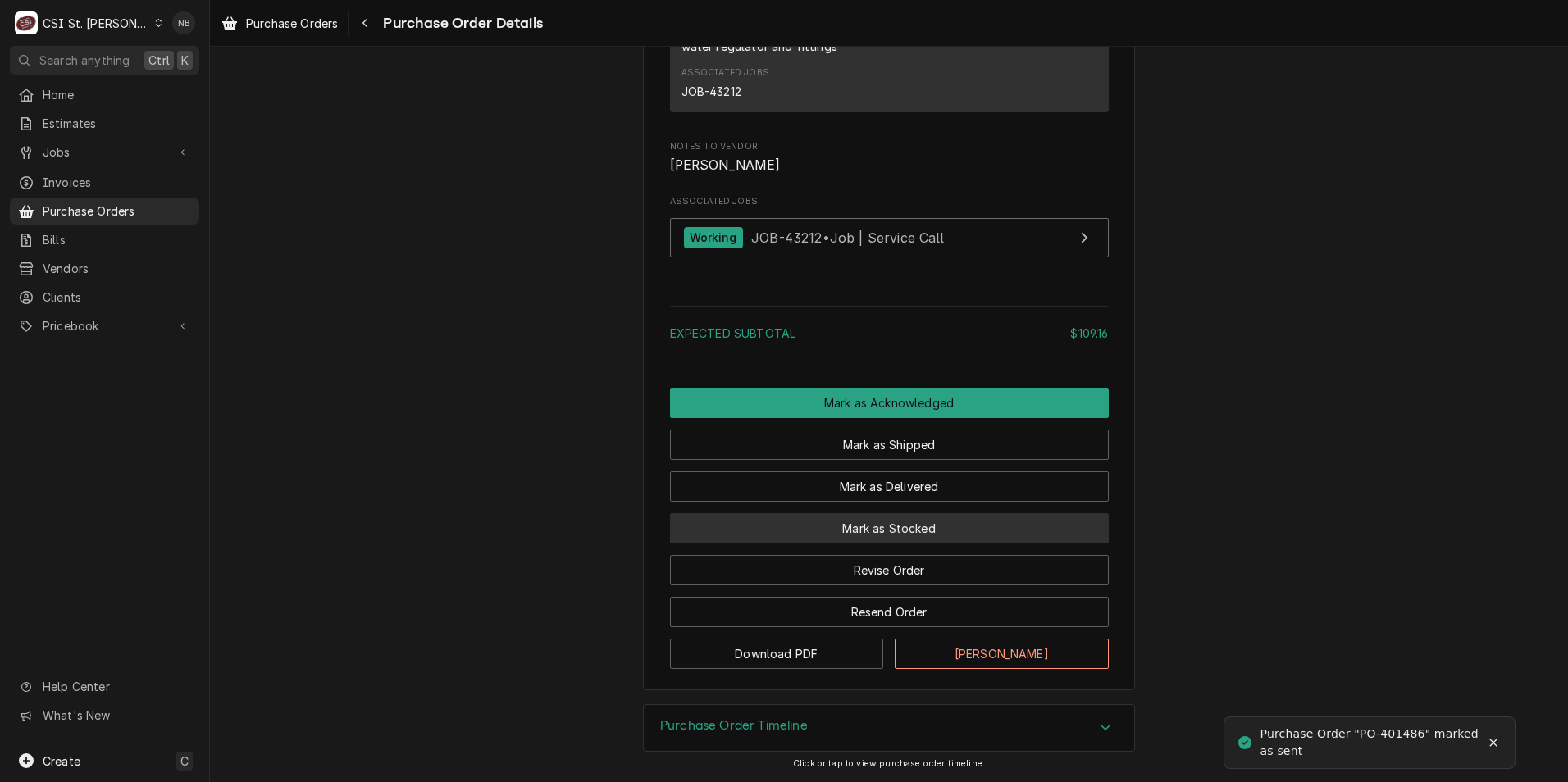
click at [863, 529] on button "Mark as Stocked" at bounding box center [890, 529] width 438 height 31
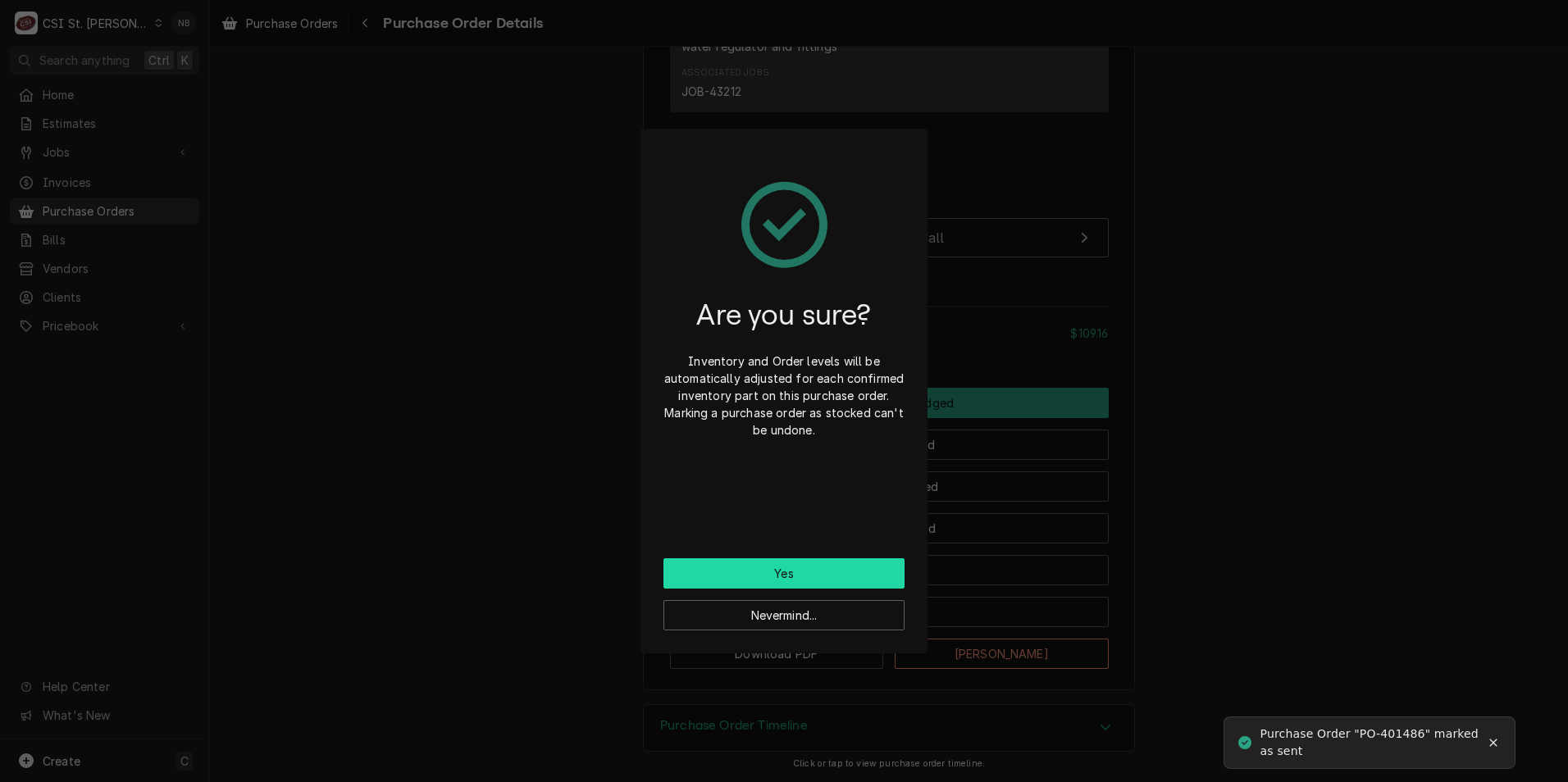
click at [835, 570] on button "Yes" at bounding box center [783, 574] width 241 height 31
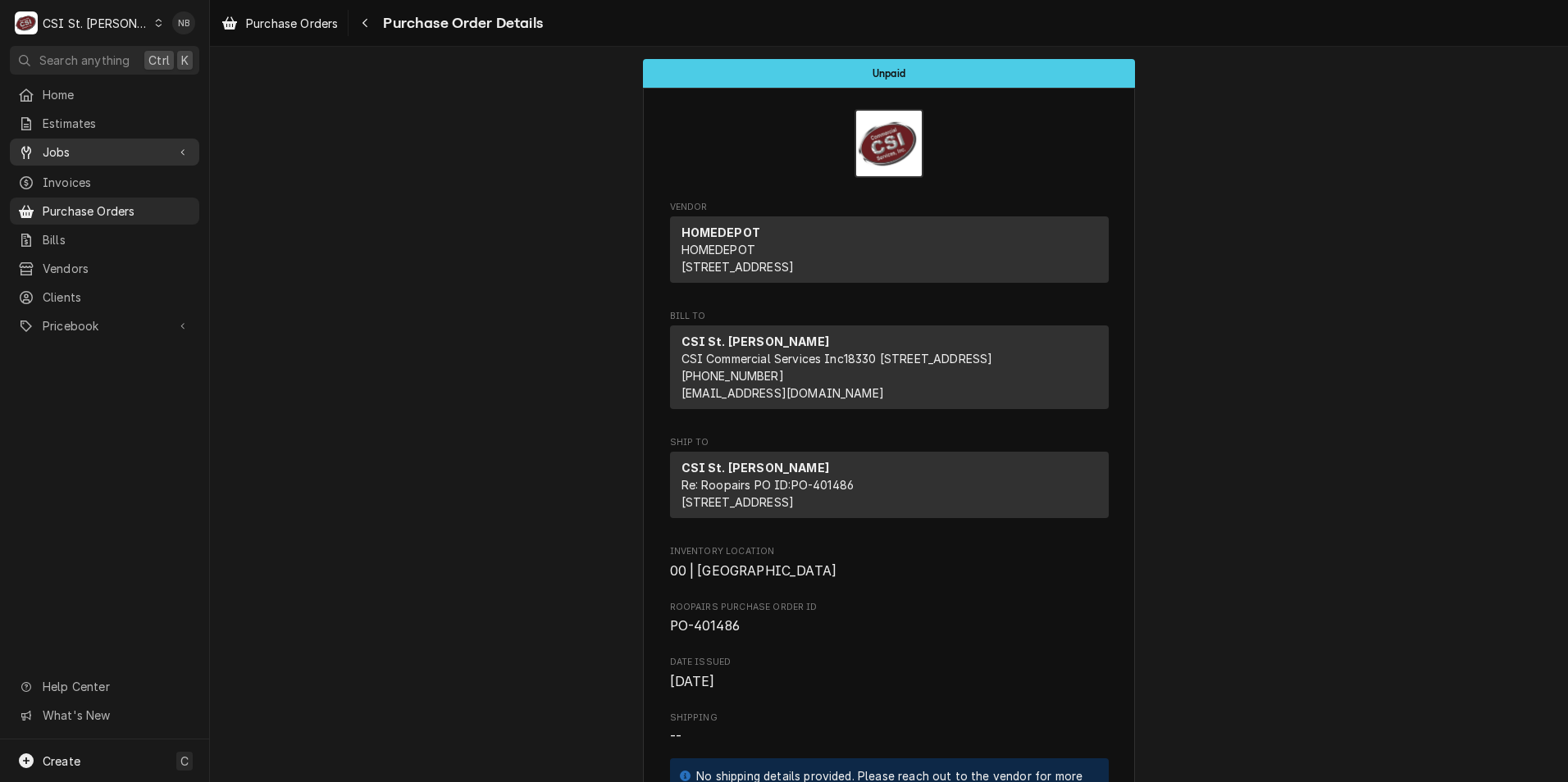
click at [77, 143] on span "Jobs" at bounding box center [104, 152] width 124 height 17
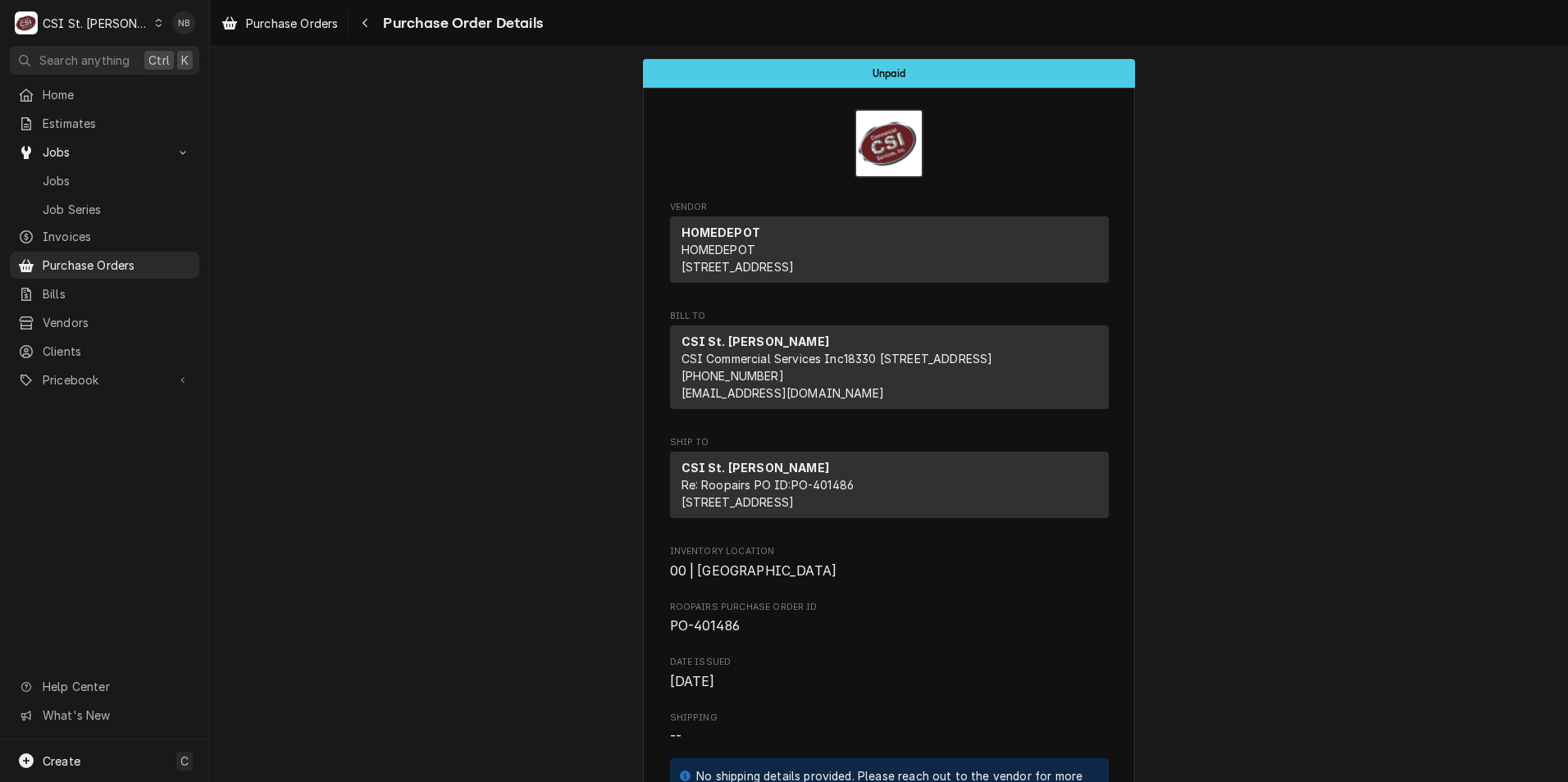
click at [98, 189] on div "Jobs Job Series" at bounding box center [105, 194] width 189 height 54
click at [103, 182] on span "Jobs" at bounding box center [116, 180] width 149 height 17
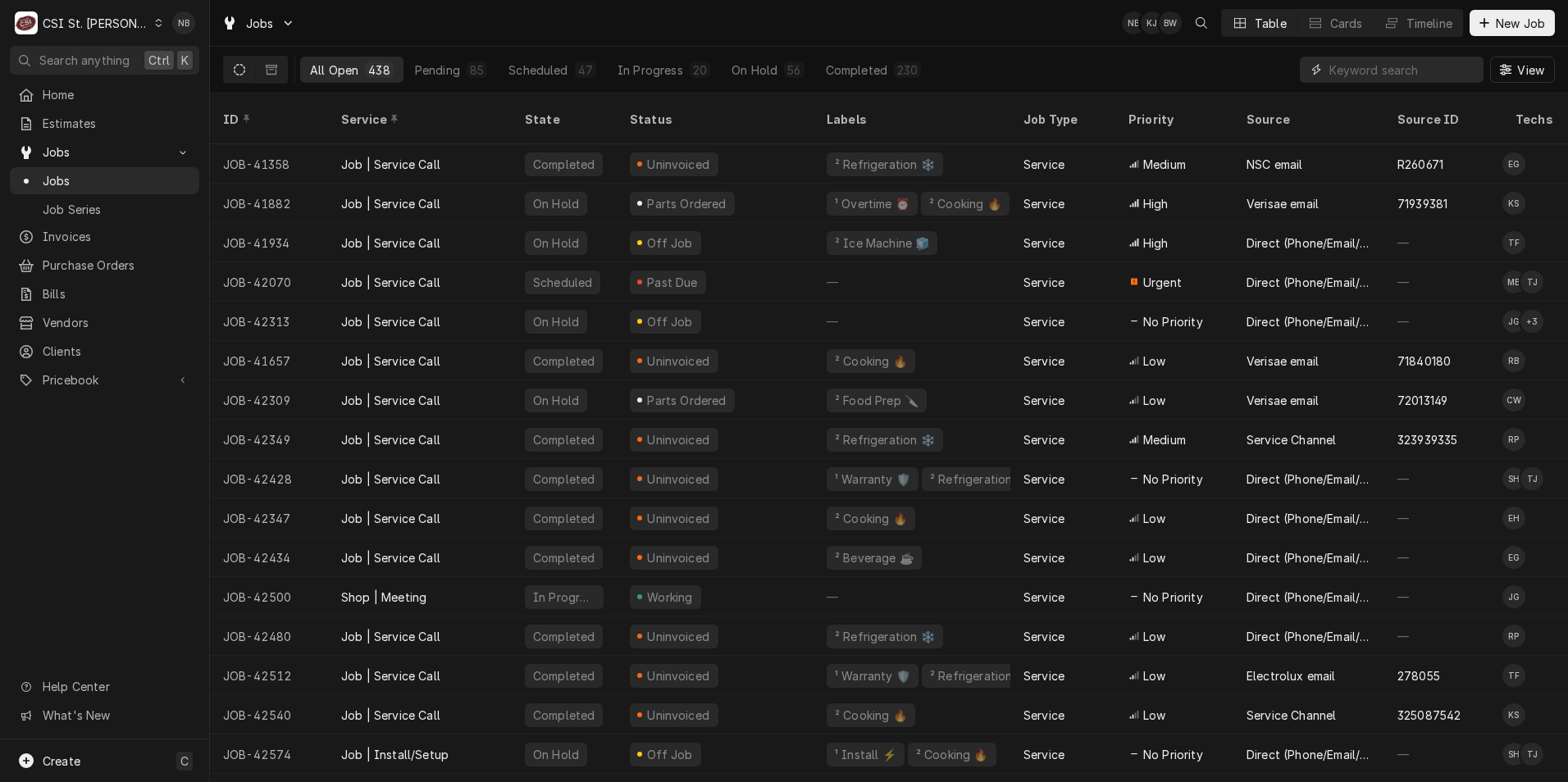
click at [1354, 69] on input "Dynamic Content Wrapper" at bounding box center [1403, 69] width 146 height 26
type input "43031"
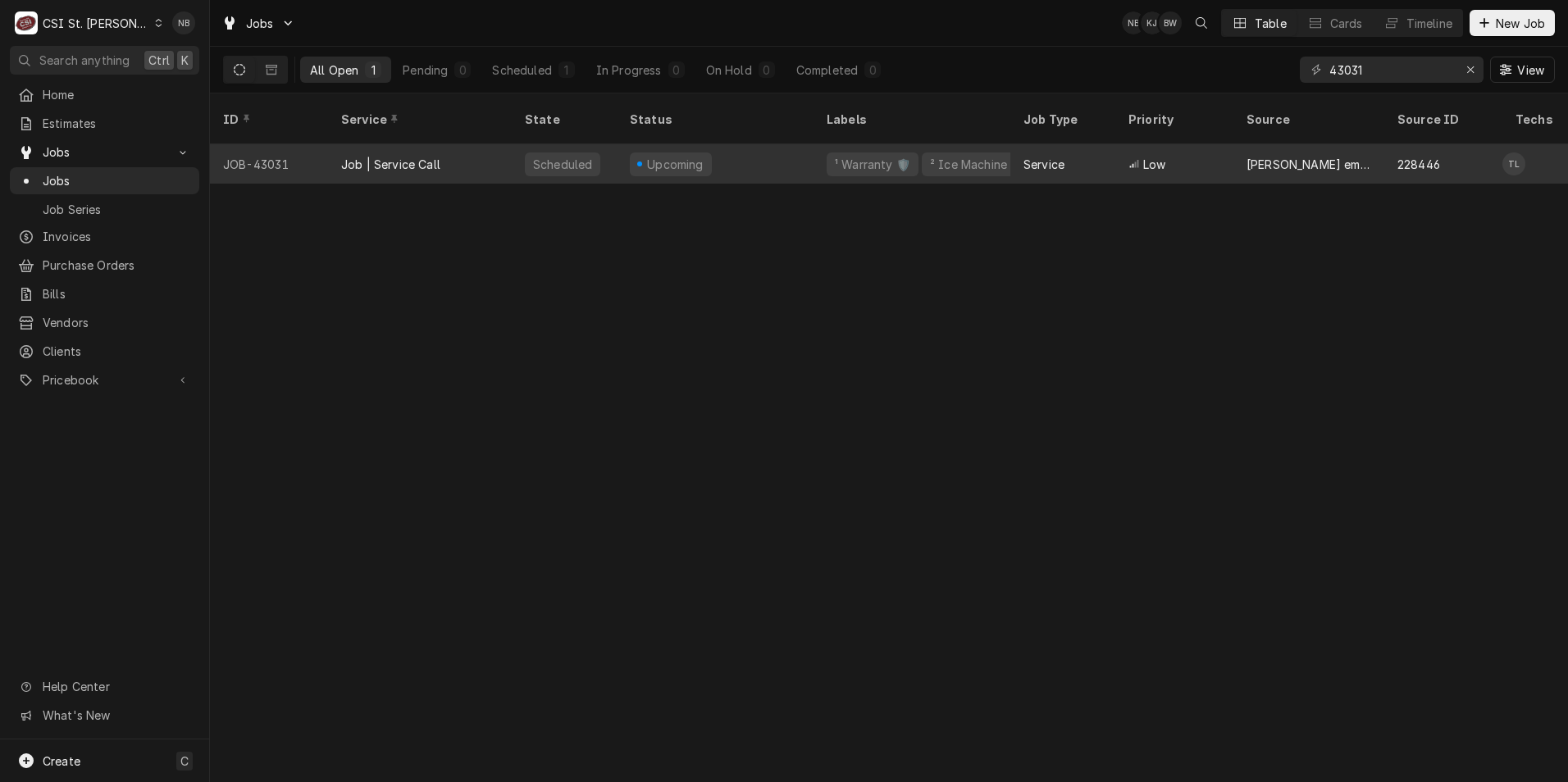
click at [816, 144] on div "¹ Warranty 🛡️ ² Ice Machine 🧊" at bounding box center [912, 164] width 197 height 40
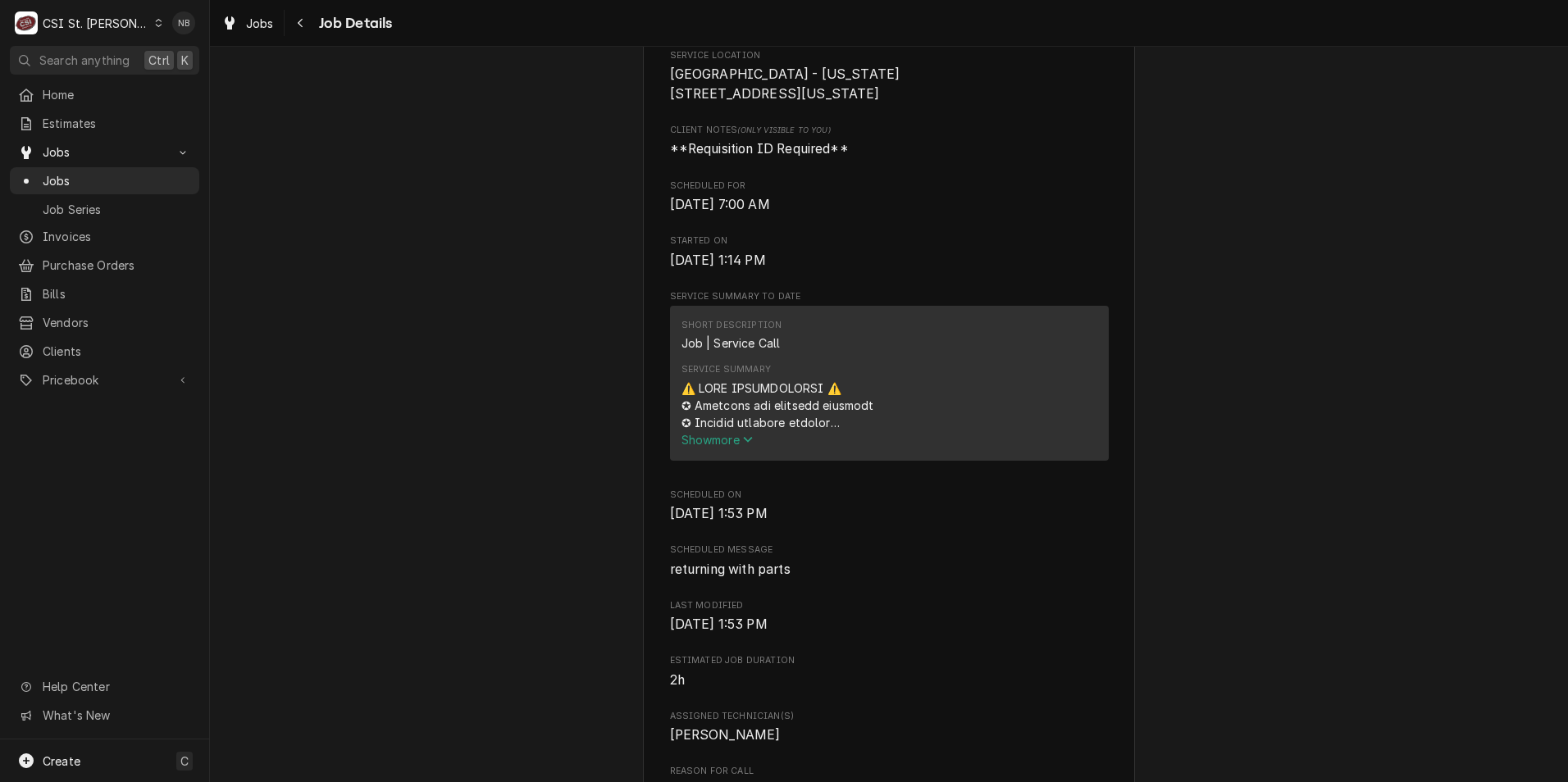
scroll to position [574, 0]
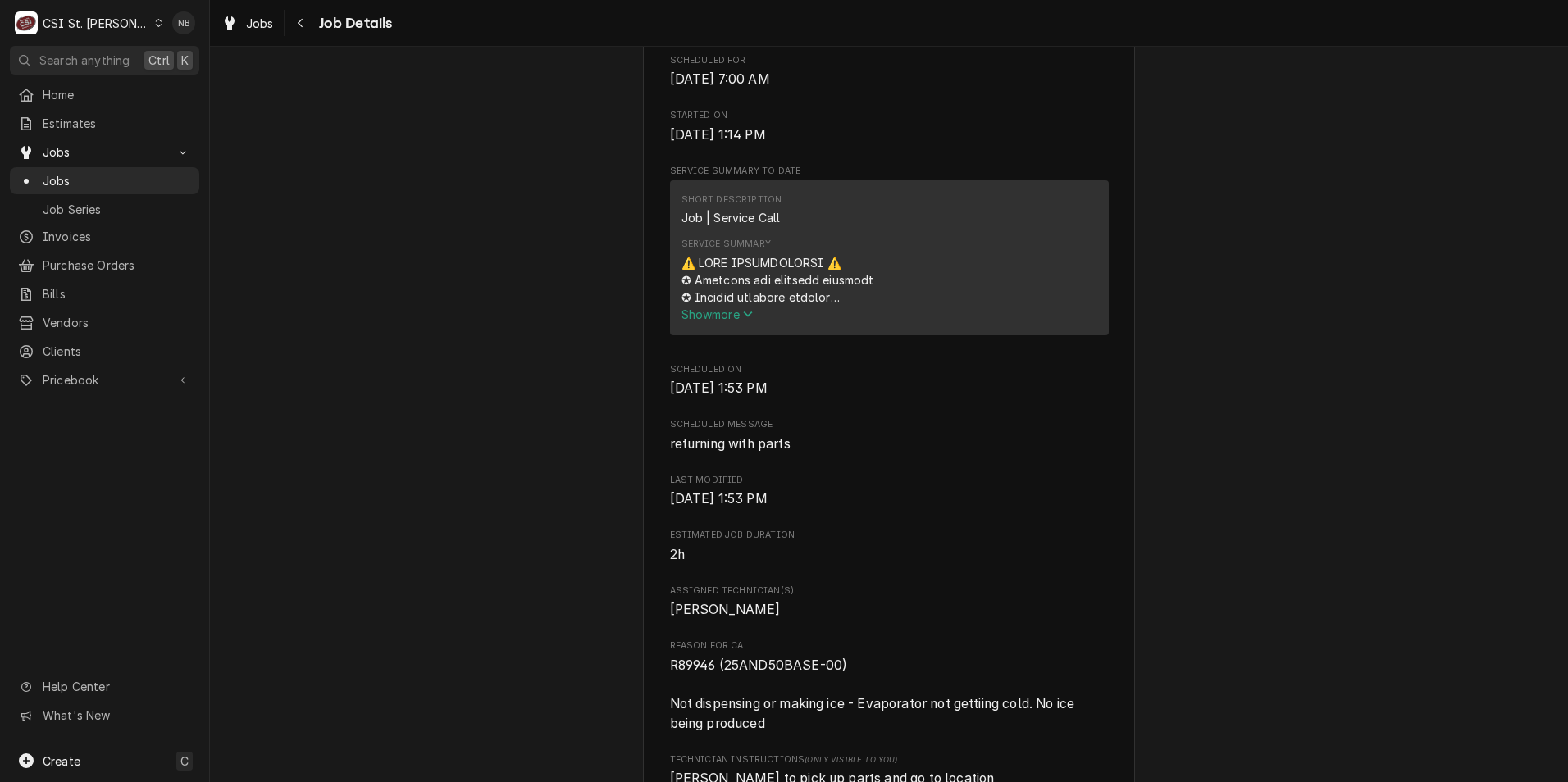
click at [717, 321] on span "Show more" at bounding box center [717, 314] width 72 height 14
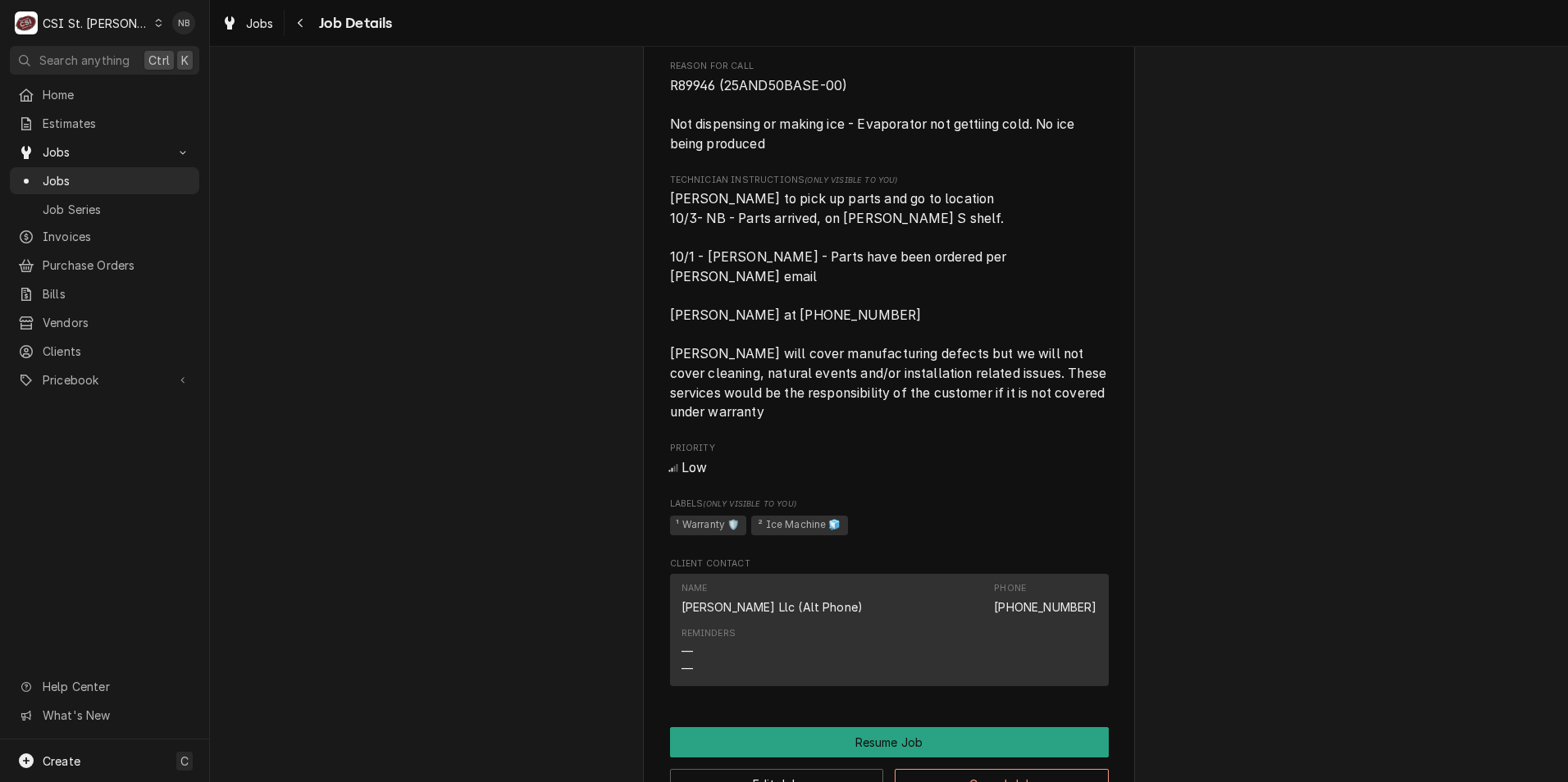
scroll to position [2214, 0]
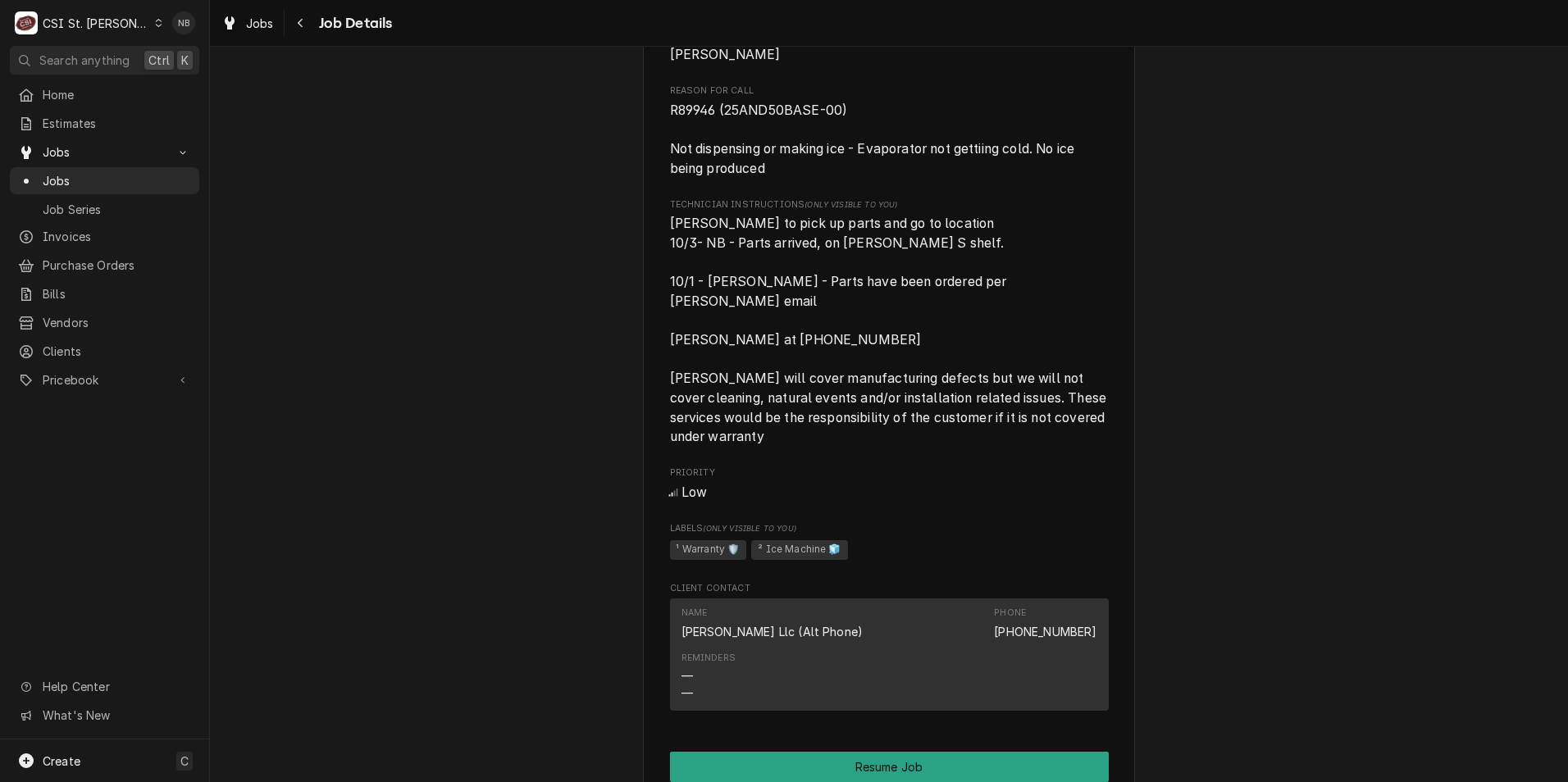
click at [979, 250] on span "[PERSON_NAME] to pick up parts and go to location 10/3- NB - Parts arrived, on …" at bounding box center [890, 330] width 438 height 233
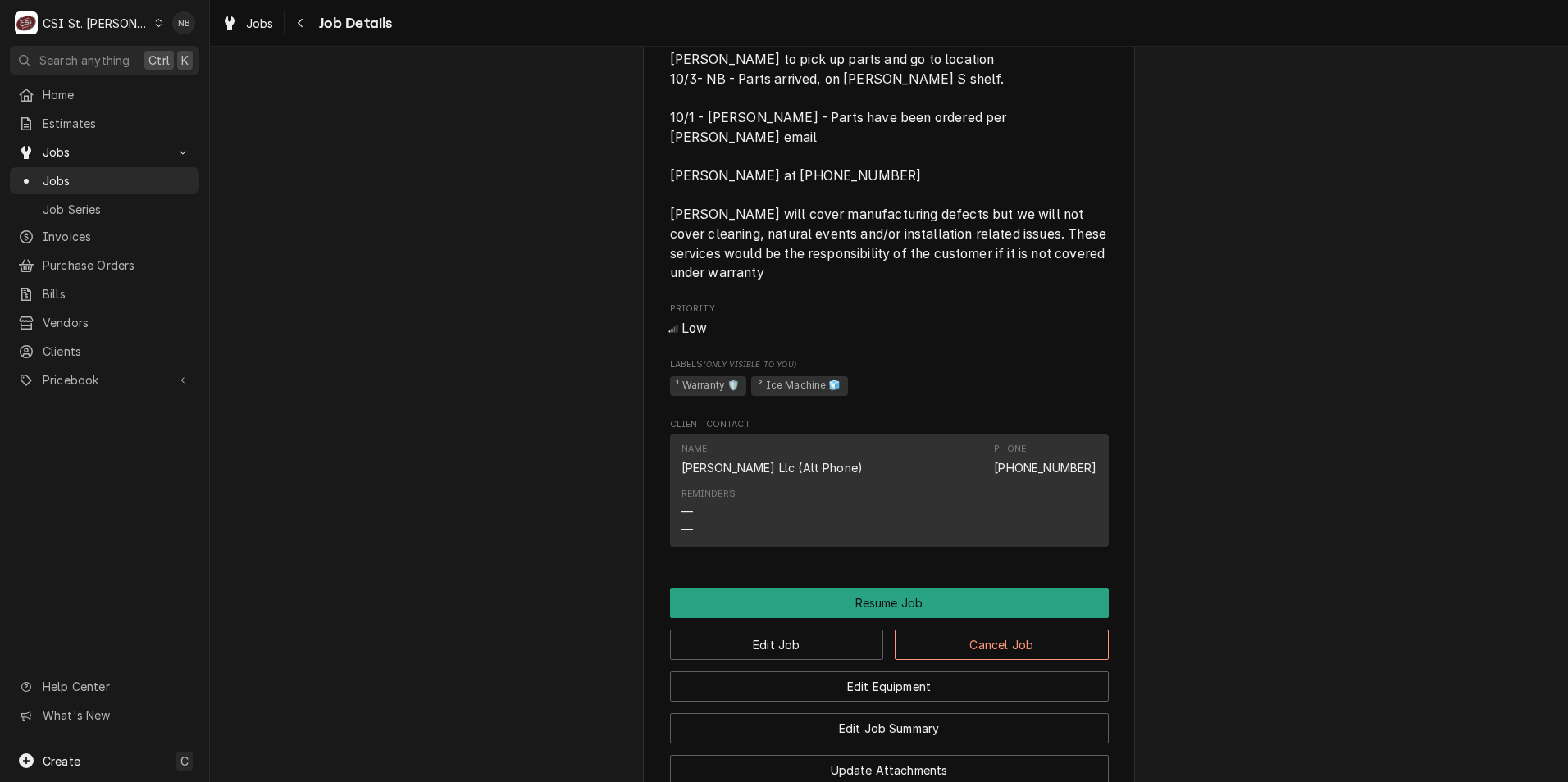
scroll to position [2691, 0]
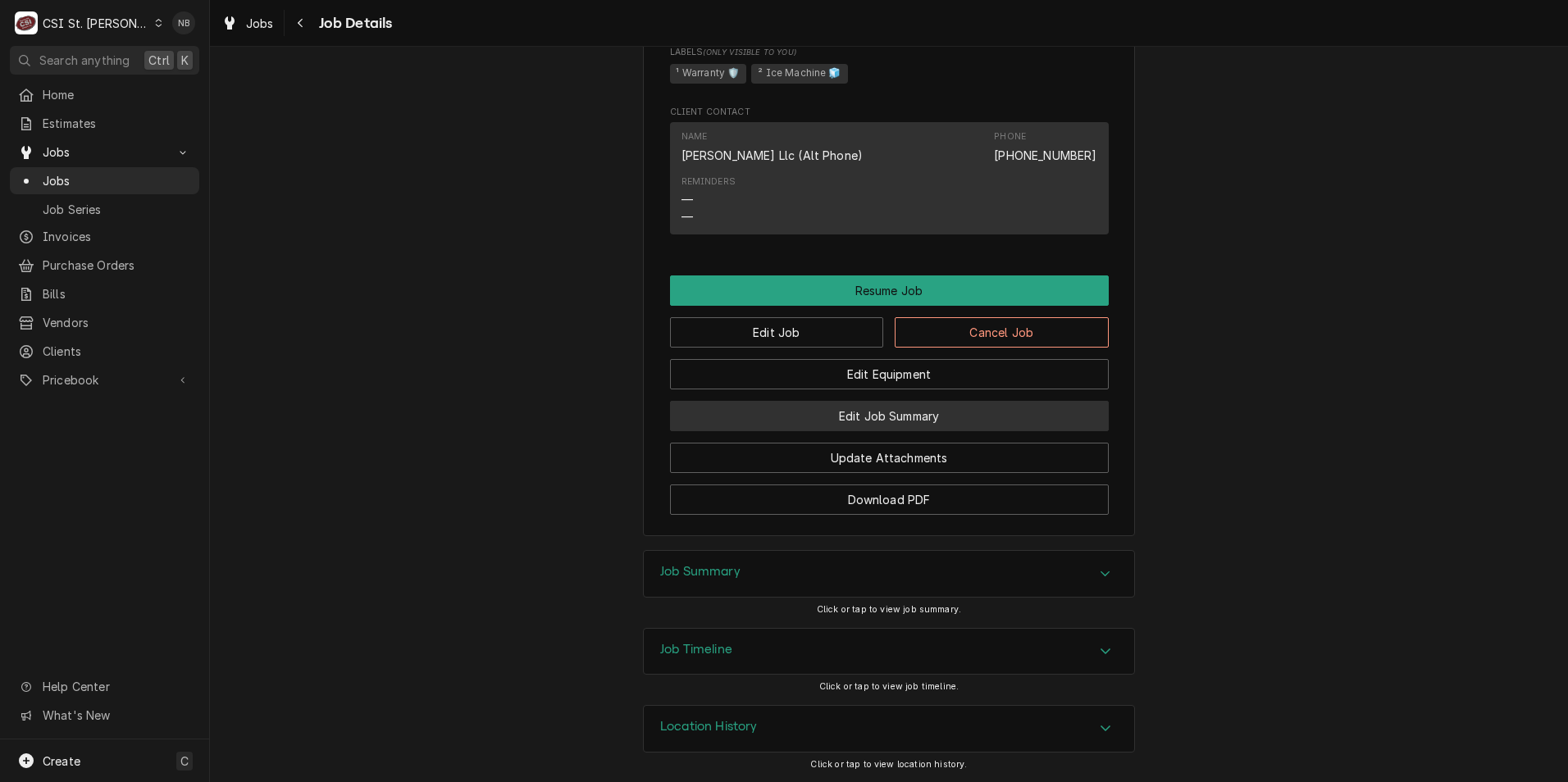
click at [936, 419] on button "Edit Job Summary" at bounding box center [890, 417] width 438 height 31
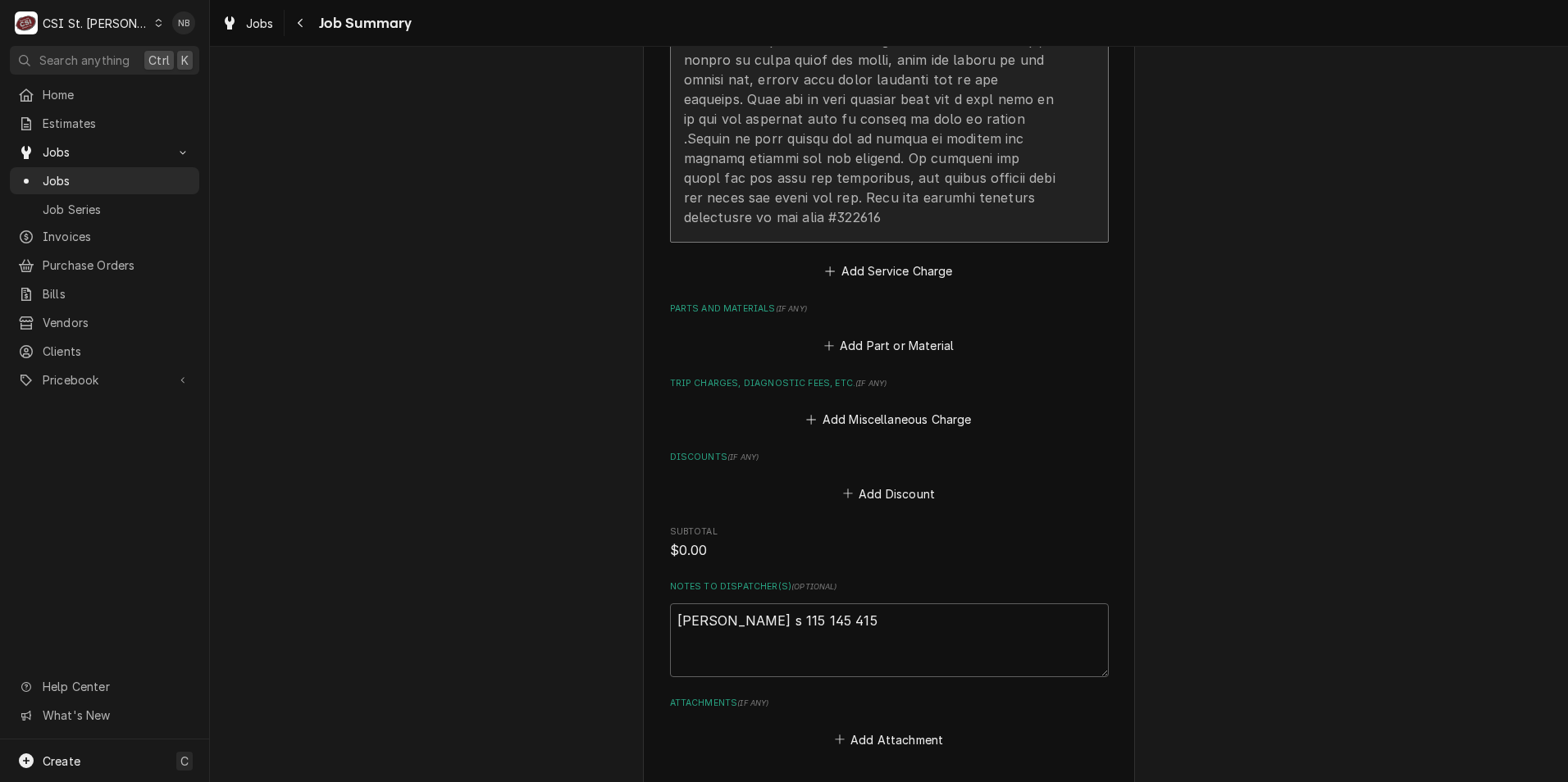
scroll to position [1968, 0]
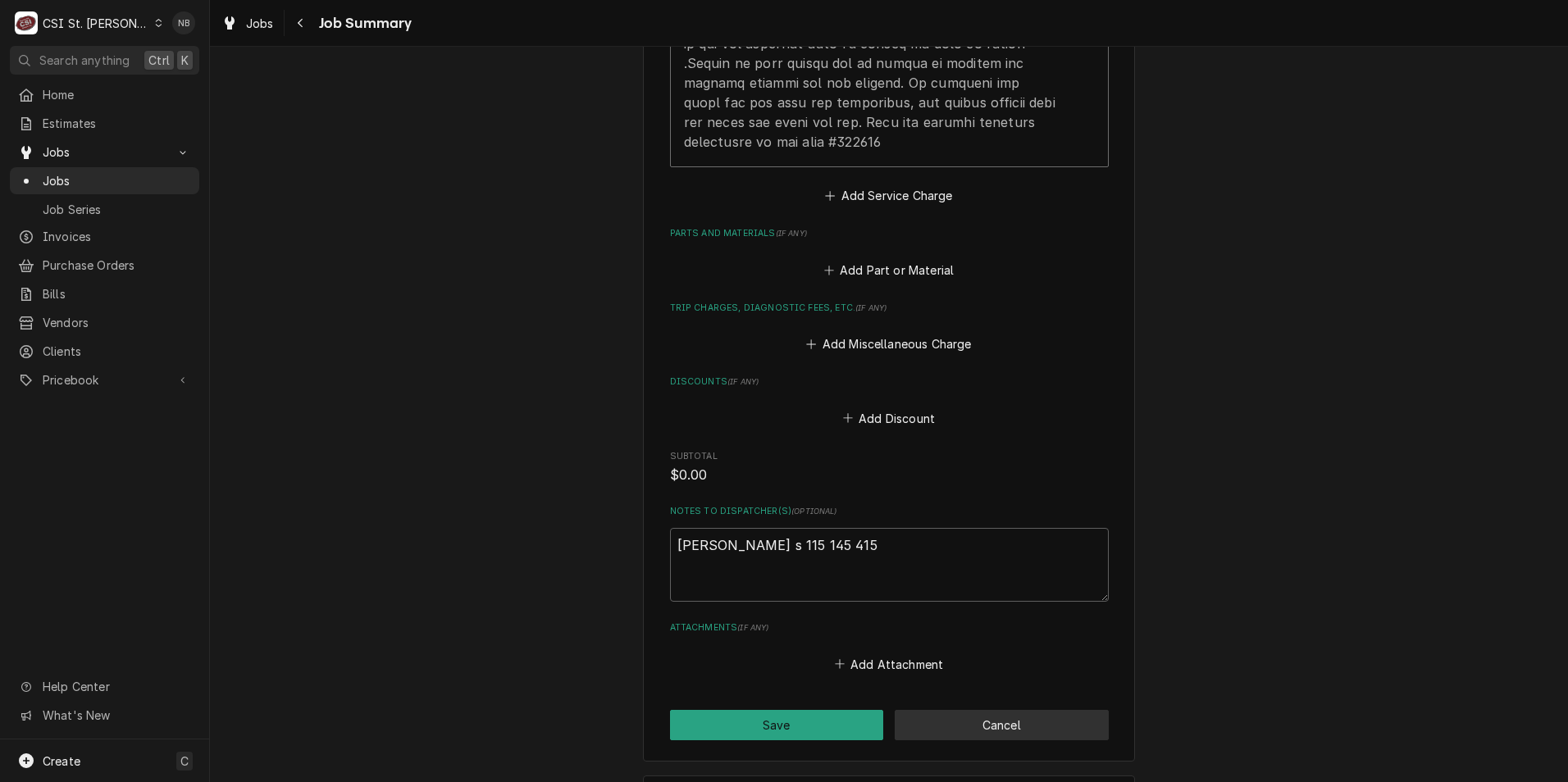
click at [1061, 739] on button "Cancel" at bounding box center [1001, 725] width 214 height 31
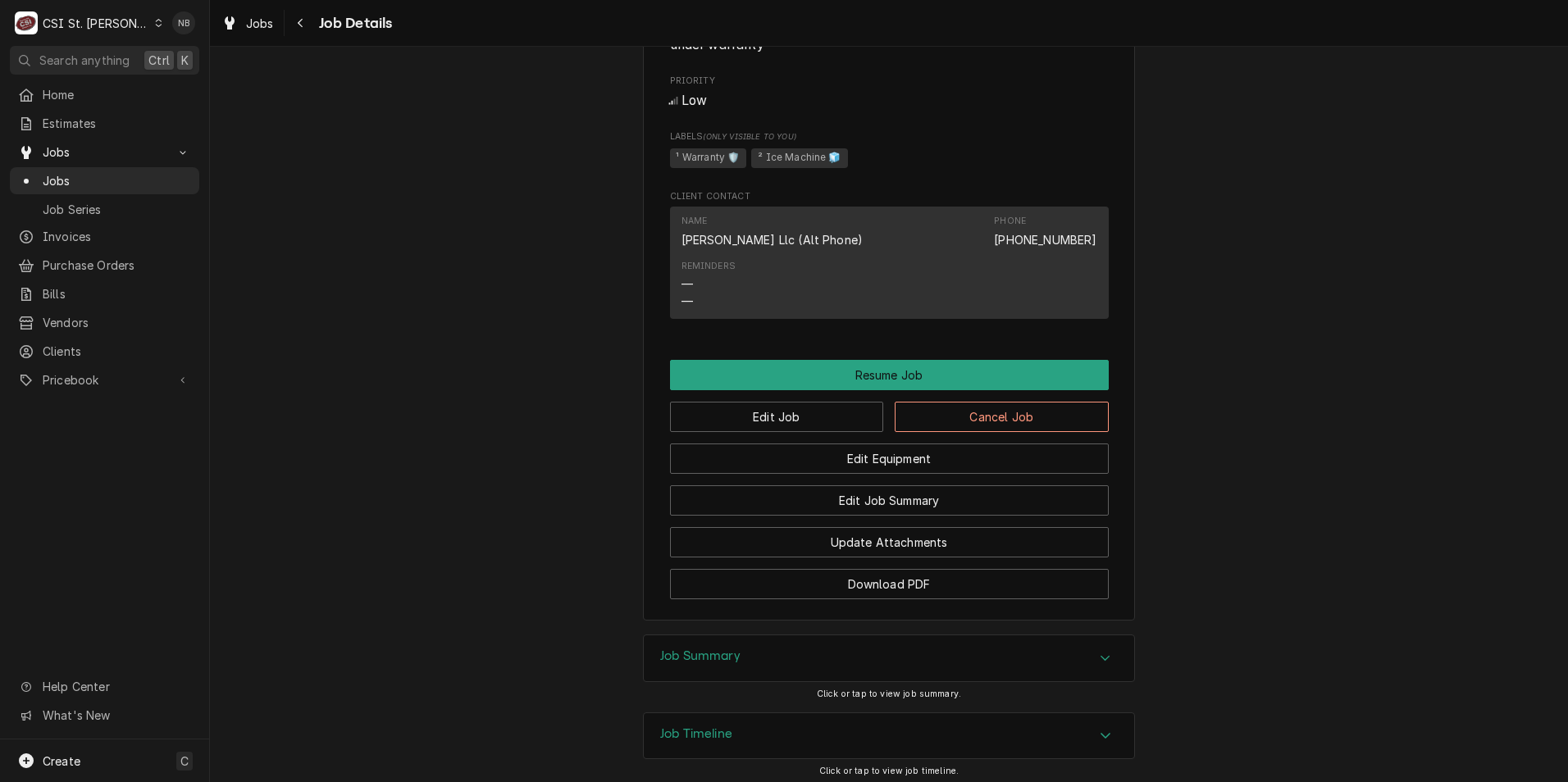
scroll to position [1605, 0]
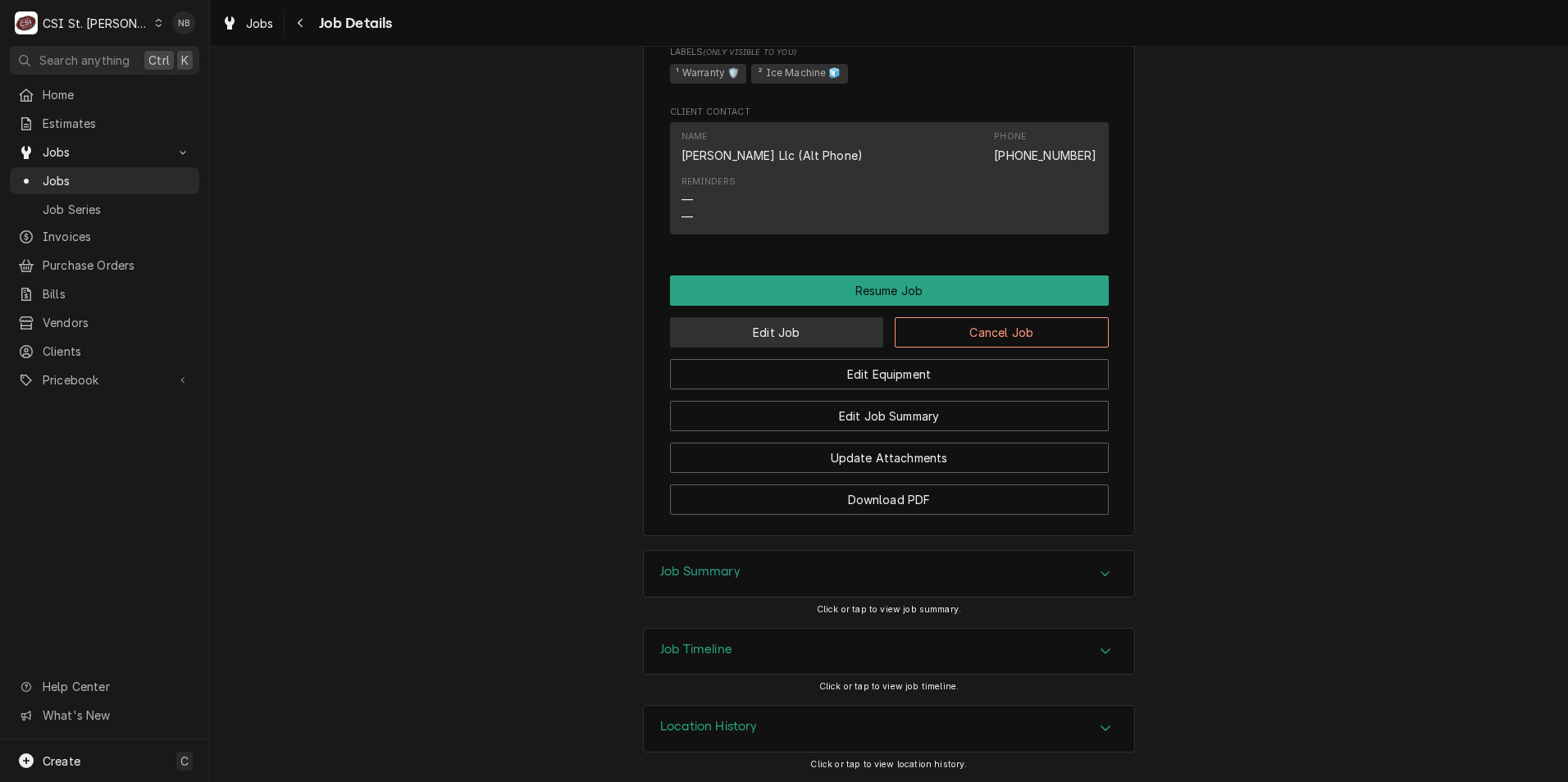
click at [782, 336] on button "Edit Job" at bounding box center [777, 333] width 214 height 31
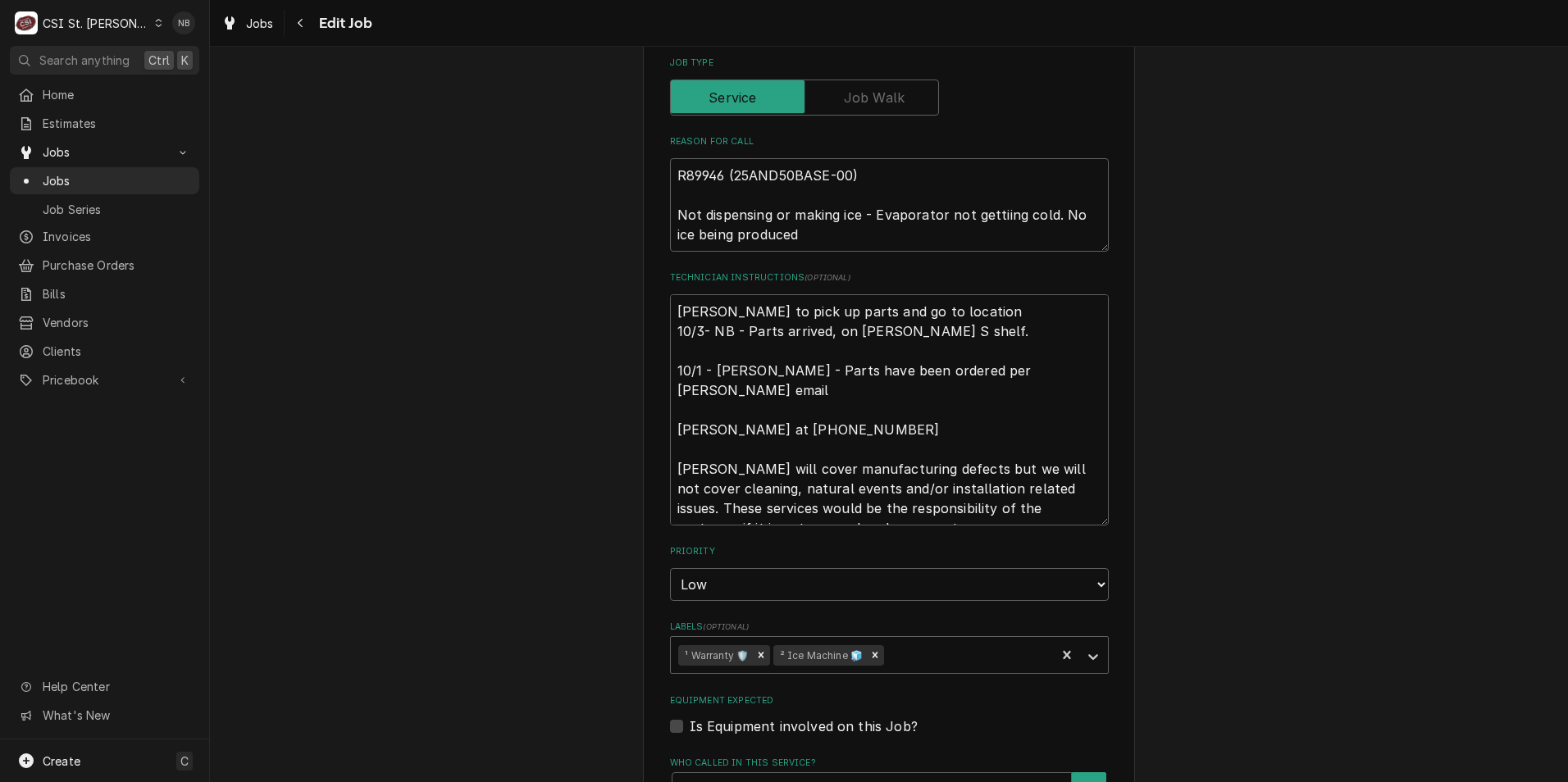
scroll to position [738, 0]
click at [670, 312] on textarea "tom to pick up parts and go to location 10/3- NB - Parts arrived, on Ryan S she…" at bounding box center [890, 409] width 438 height 231
type textarea "x"
type textarea "tom to pick up parts and go to location 10/3- NB - Parts arrived, on Ryan S she…"
type textarea "x"
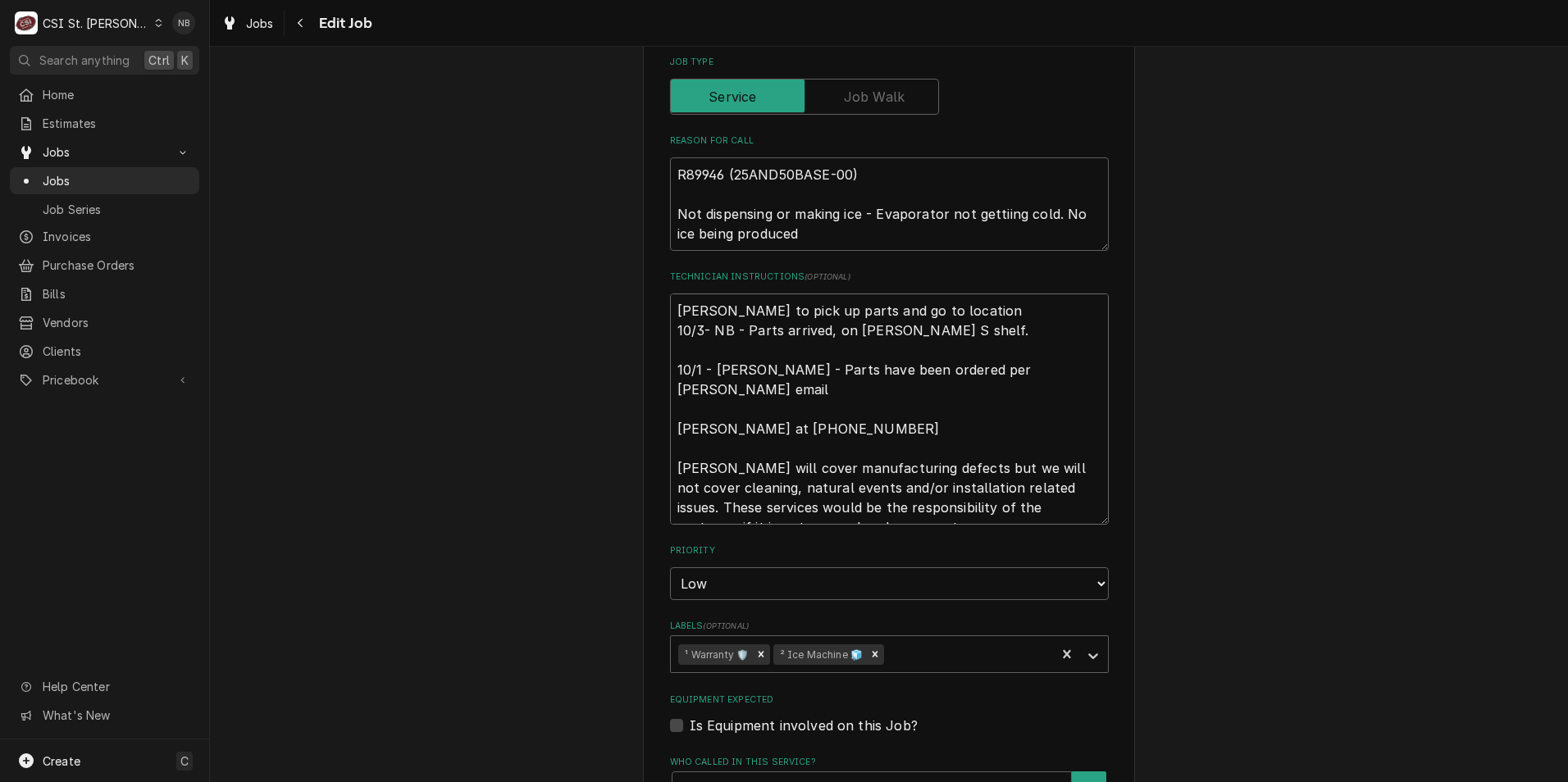
type textarea "tom to pick up parts and go to location 10/3- NB - Parts arrived, on Ryan S she…"
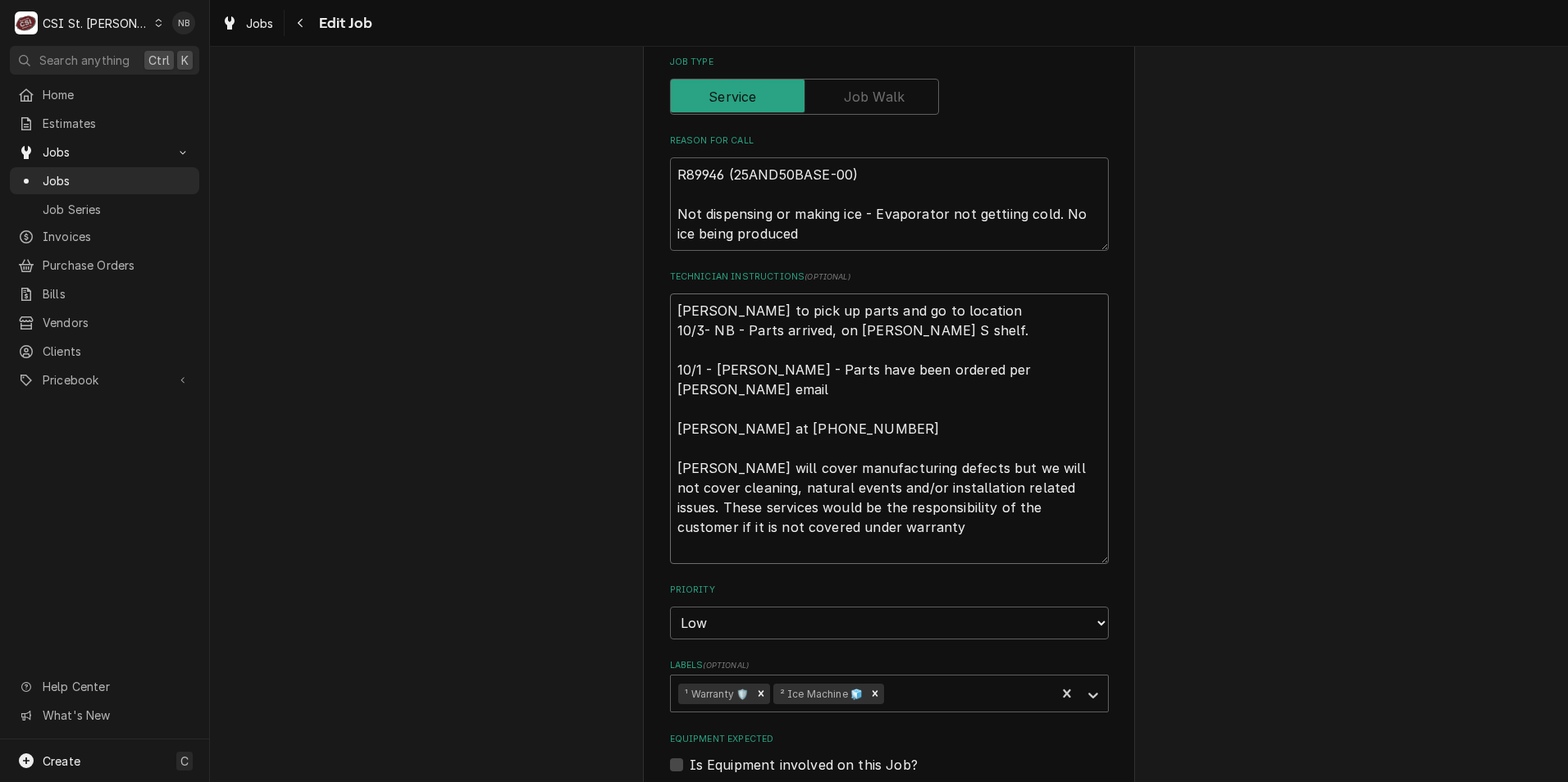
type textarea "x"
type textarea "1 tom to pick up parts and go to location 10/3- NB - Parts arrived, on Ryan S s…"
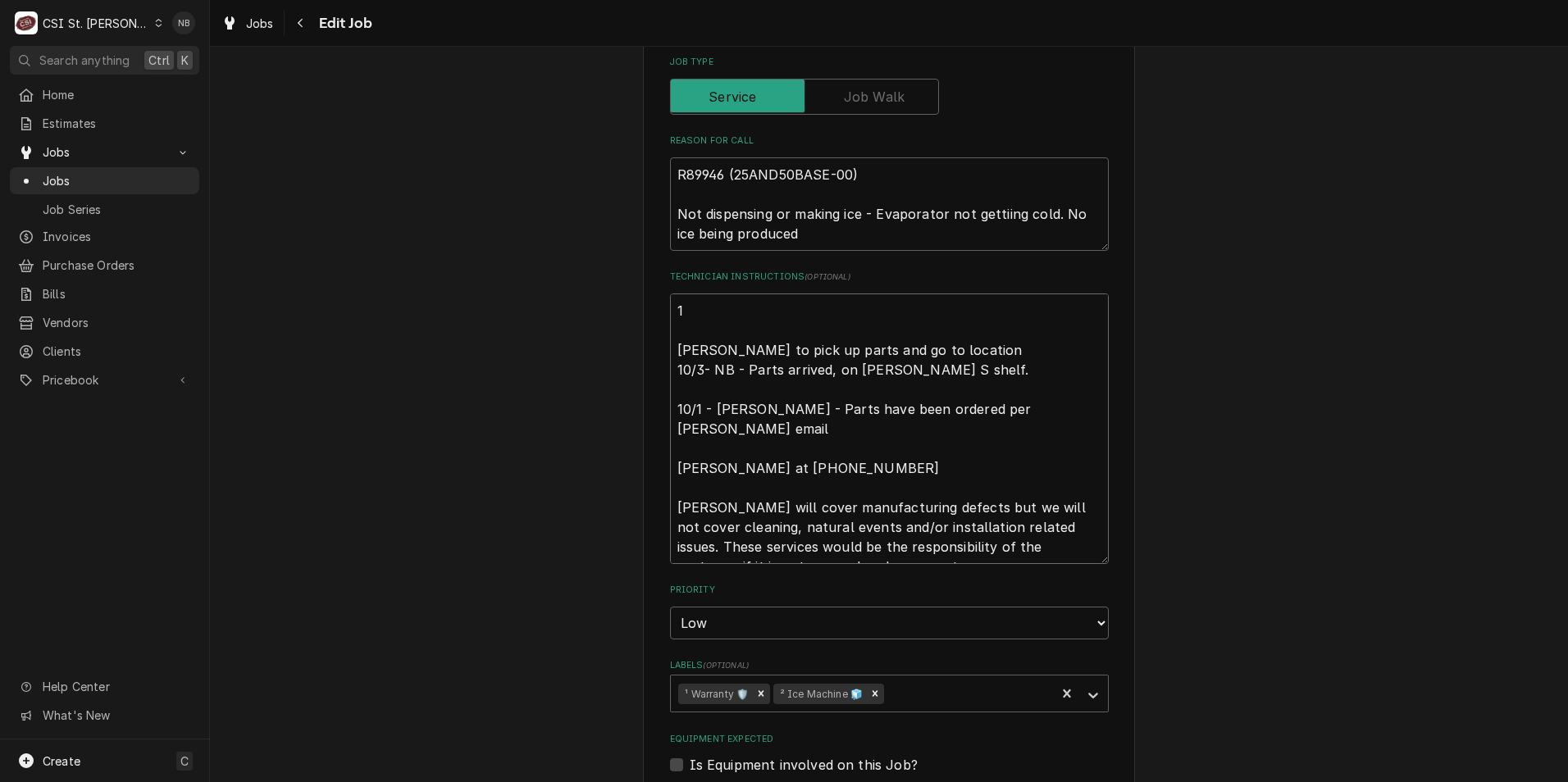
type textarea "x"
type textarea "10 tom to pick up parts and go to location 10/3- NB - Parts arrived, on Ryan S …"
type textarea "x"
type textarea "10/1 tom to pick up parts and go to location 10/3- NB - Parts arrived, on Ryan …"
type textarea "x"
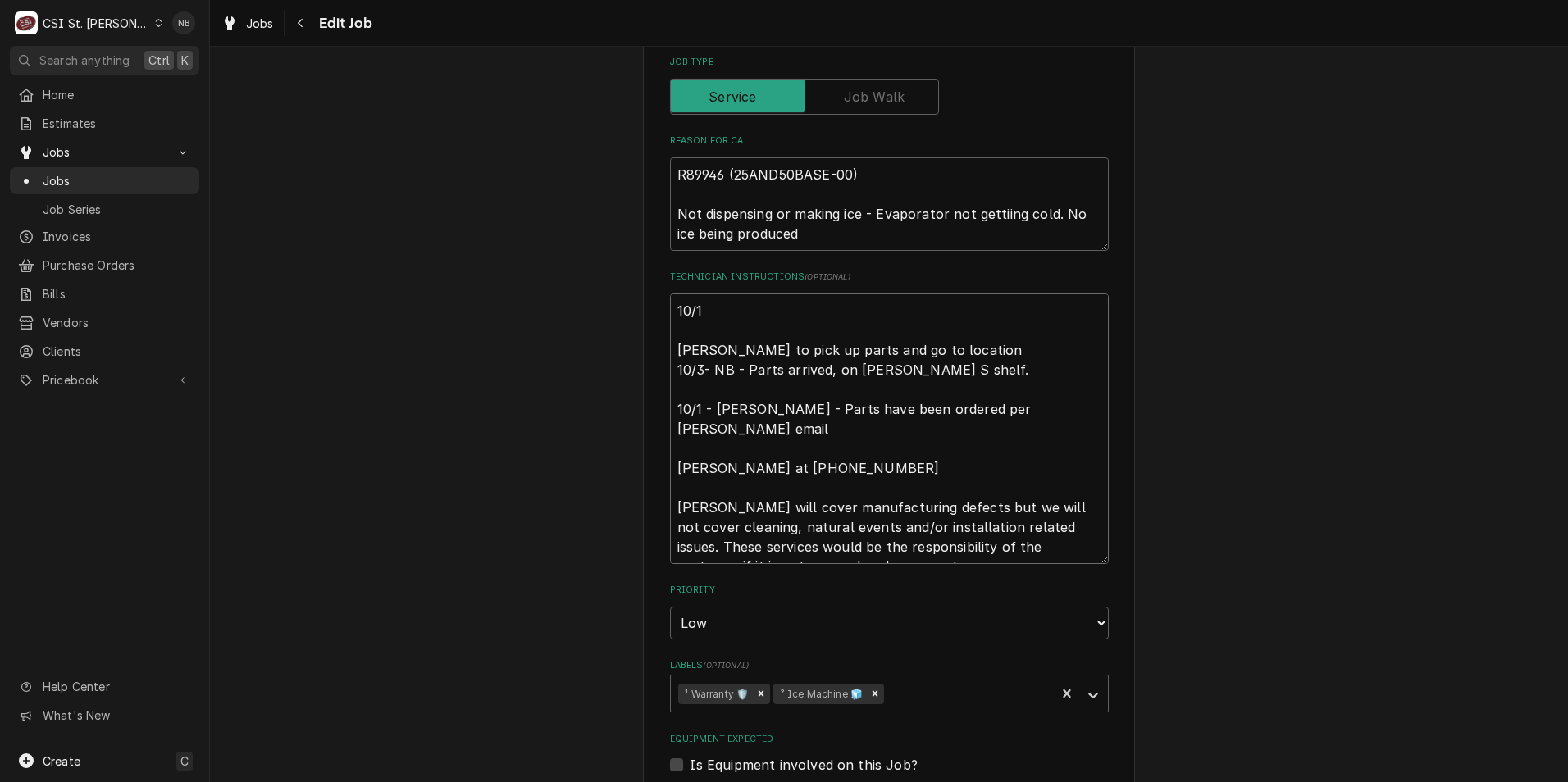
type textarea "10/15 tom to pick up parts and go to location 10/3- NB - Parts arrived, on Ryan…"
type textarea "x"
type textarea "10/15- tom to pick up parts and go to location 10/3- NB - Parts arrived, on Rya…"
type textarea "x"
type textarea "10/15-T tom to pick up parts and go to location 10/3- NB - Parts arrived, on Ry…"
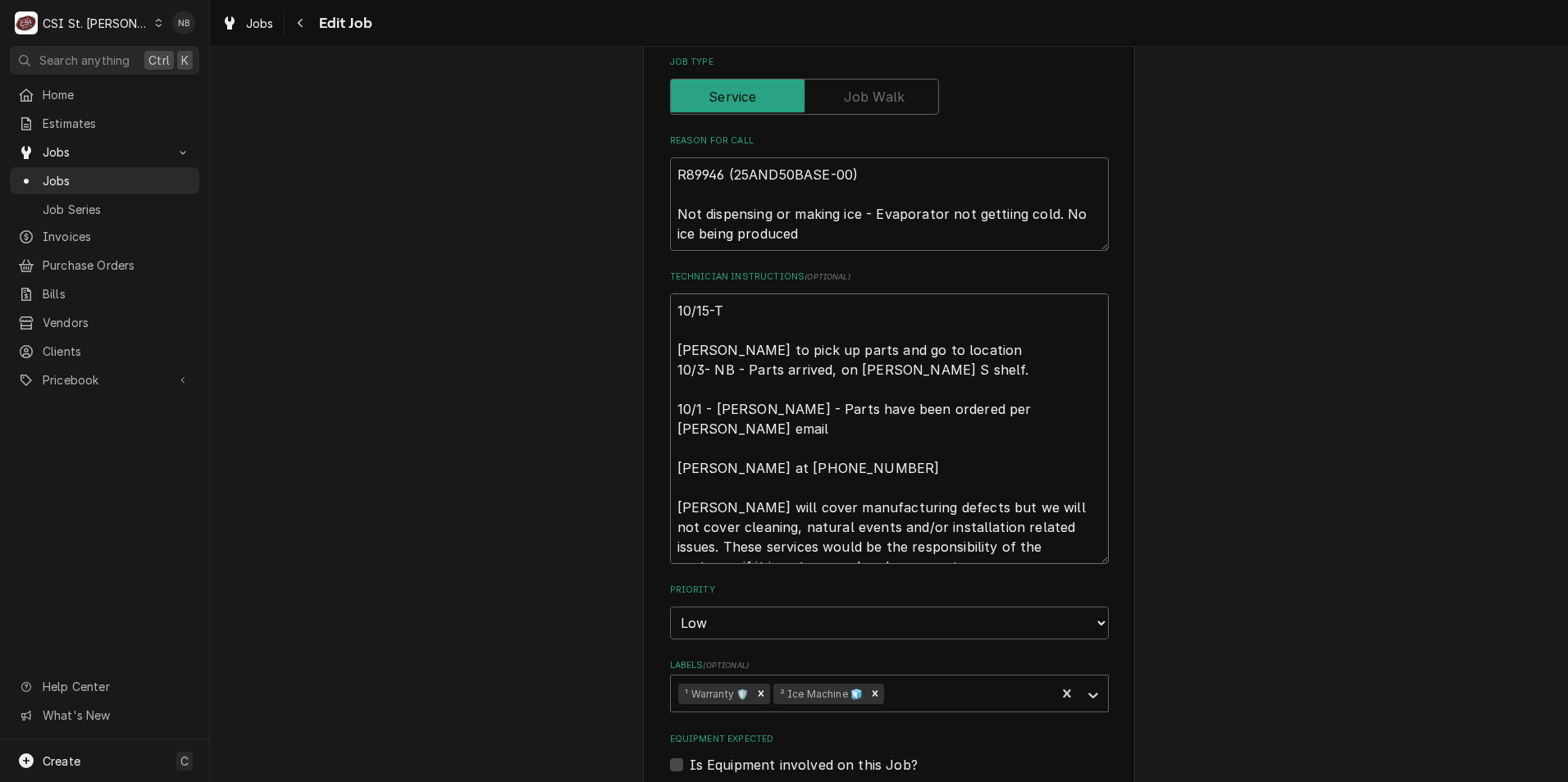
type textarea "x"
type textarea "10/15-Tr tom to pick up parts and go to location 10/3- NB - Parts arrived, on R…"
type textarea "x"
type textarea "10/15-Tra tom to pick up parts and go to location 10/3- NB - Parts arrived, on …"
type textarea "x"
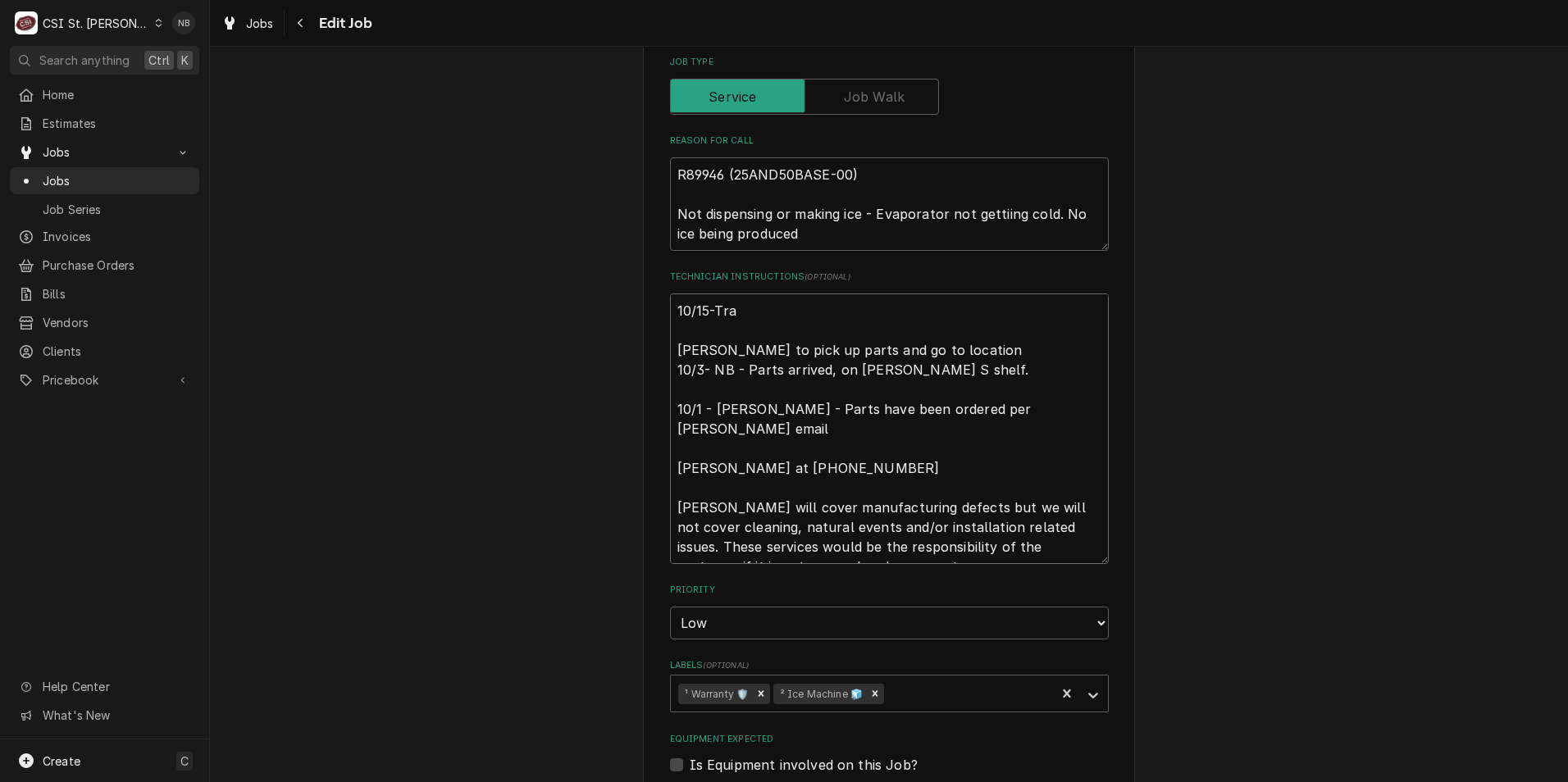
type textarea "10/15-Tran tom to pick up parts and go to location 10/3- NB - Parts arrived, on…"
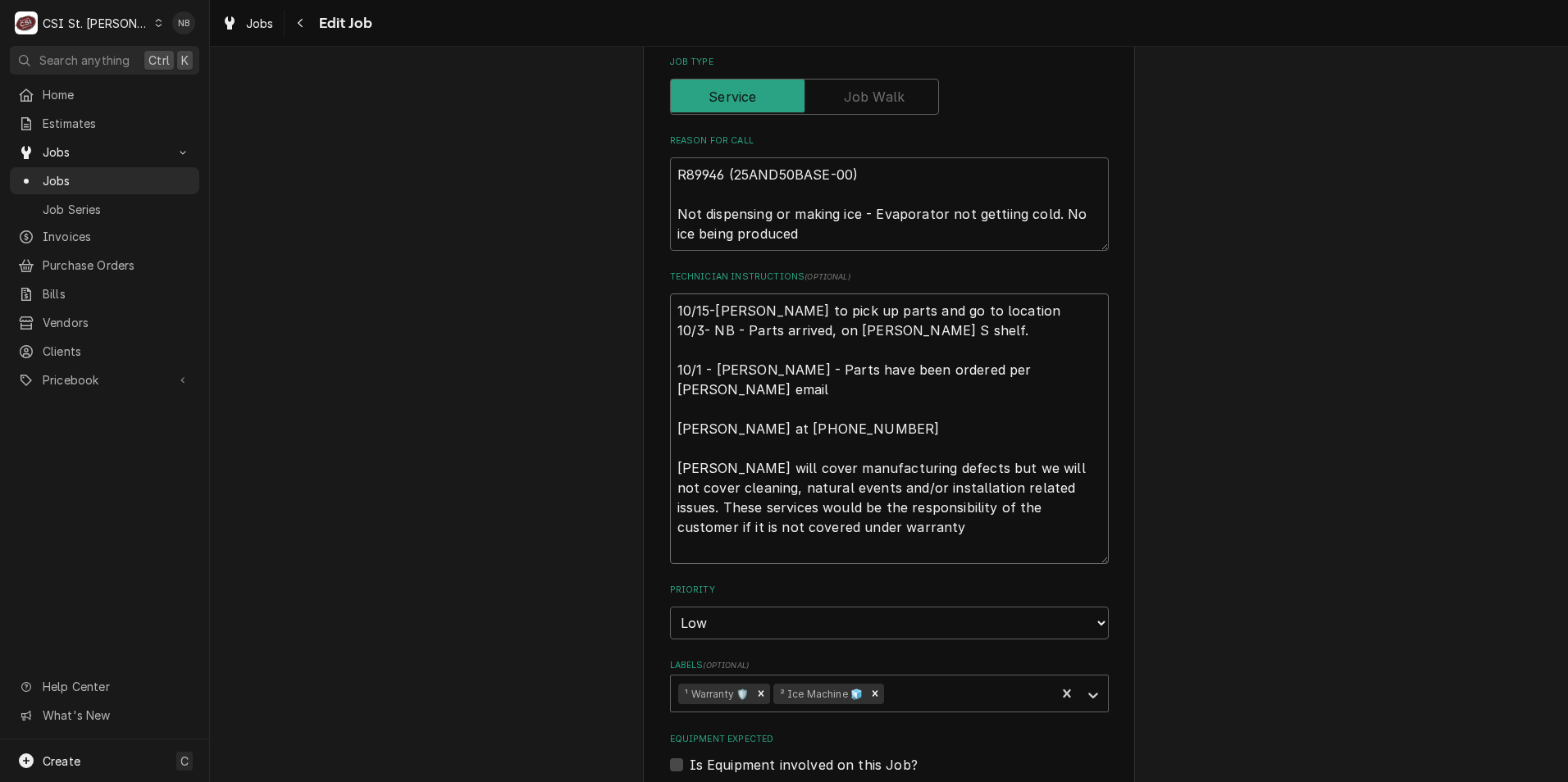
type textarea "x"
type textarea "10/15-Trans tom to pick up parts and go to location 10/3- NB - Parts arrived, o…"
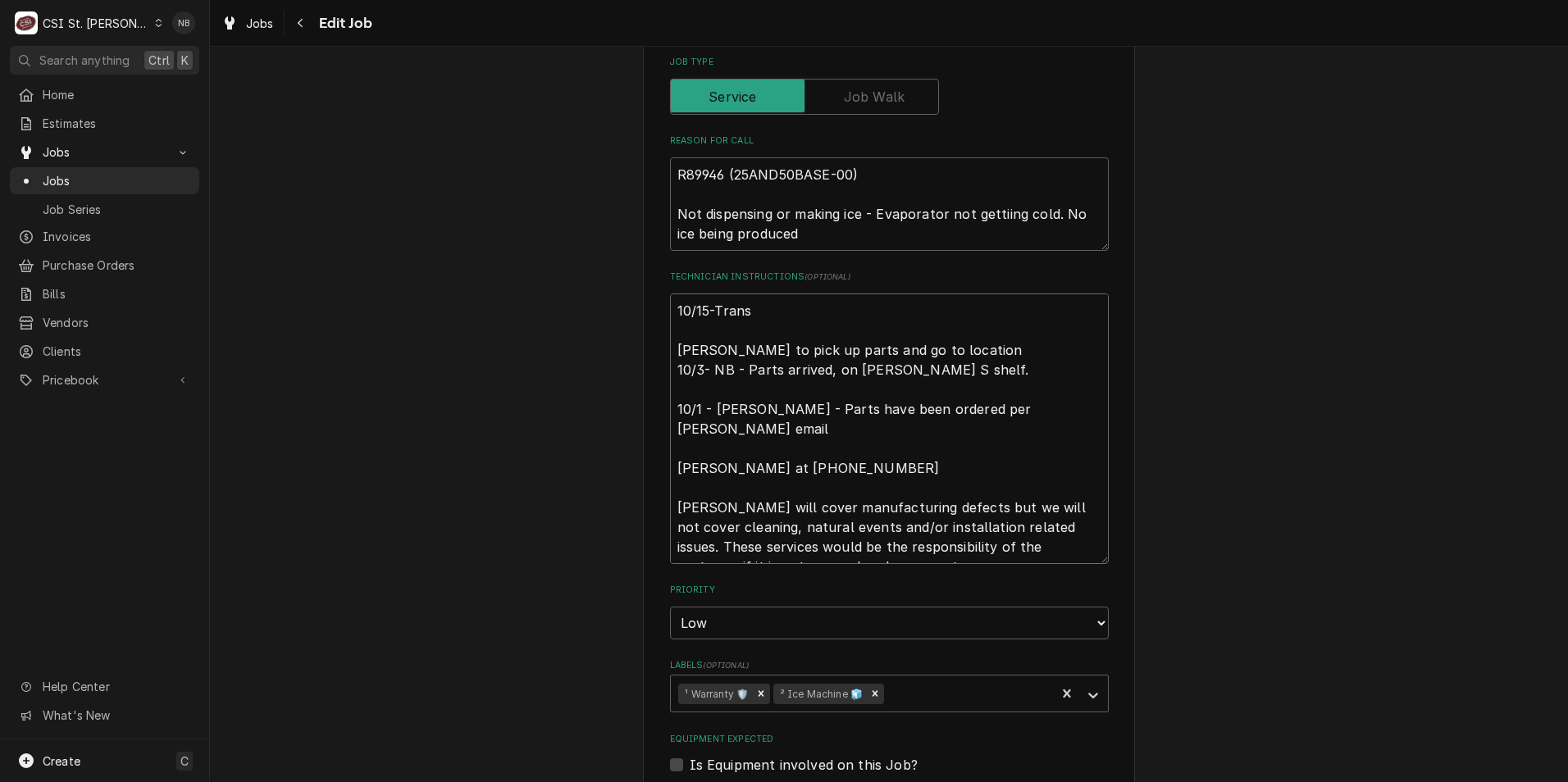
type textarea "x"
type textarea "10/15-Transf tom to pick up parts and go to location 10/3- NB - Parts arrived, …"
type textarea "x"
type textarea "10/15-Transfe tom to pick up parts and go to location 10/3- NB - Parts arrived,…"
type textarea "x"
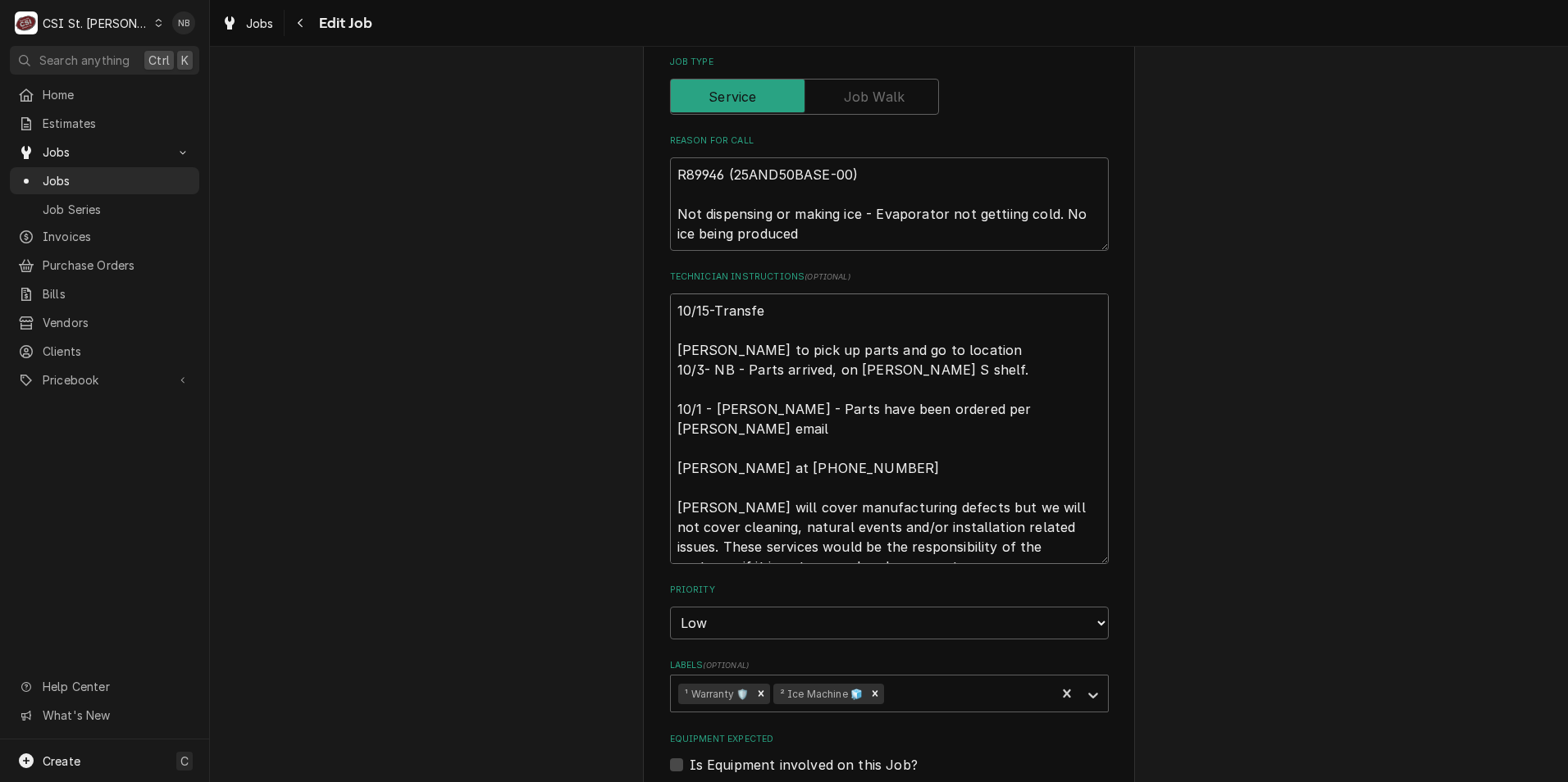
type textarea "10/15-Transfer tom to pick up parts and go to location 10/3- NB - Parts arrived…"
type textarea "x"
type textarea "10/15-Transferr tom to pick up parts and go to location 10/3- NB - Parts arrive…"
type textarea "x"
type textarea "10/15-Transferre tom to pick up parts and go to location 10/3- NB - Parts arriv…"
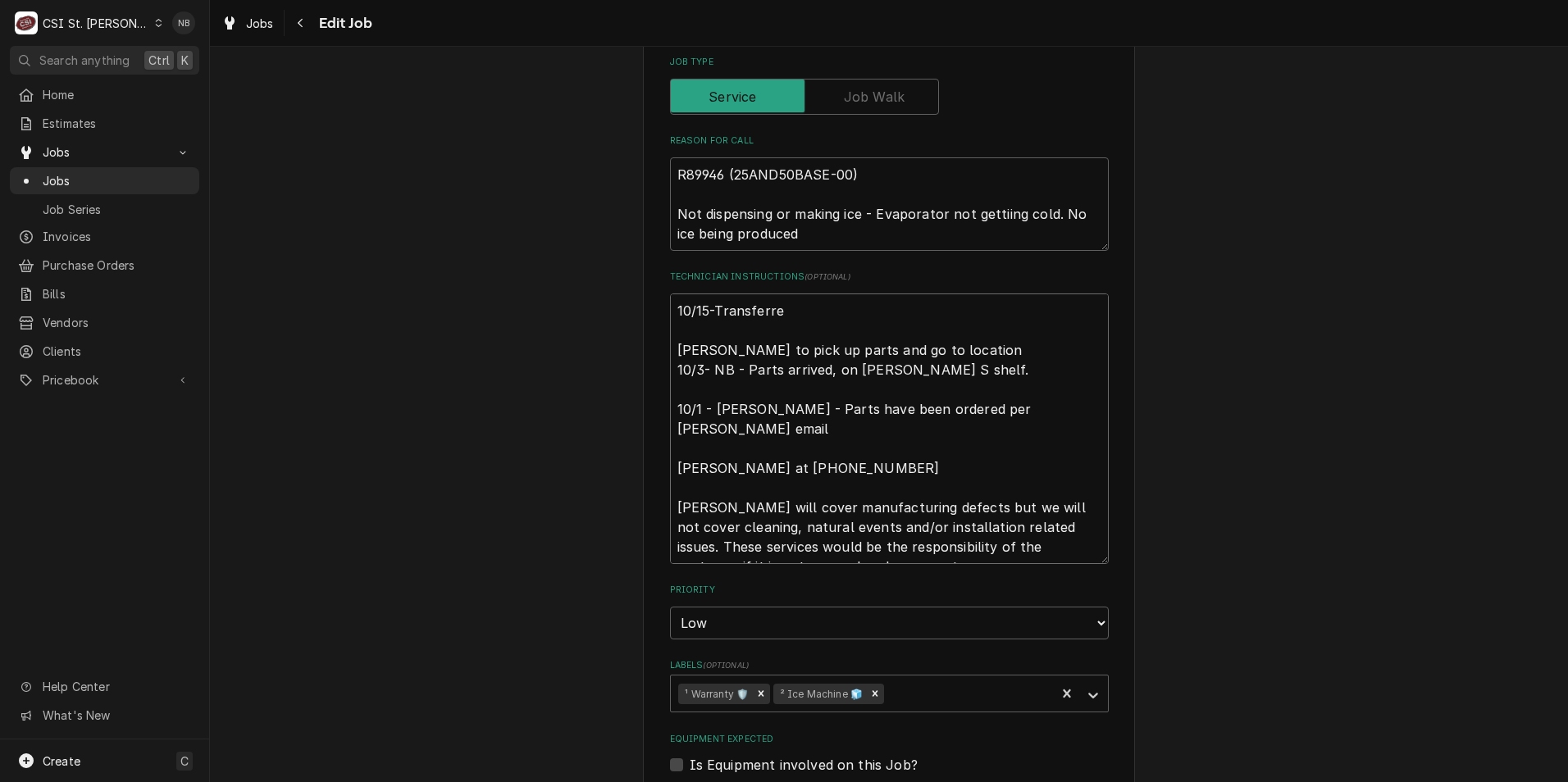
type textarea "x"
type textarea "10/15-Transferred tom to pick up parts and go to location 10/3- NB - Parts arri…"
type textarea "x"
type textarea "10/15-Transferred t tom to pick up parts and go to location 10/3- NB - Parts ar…"
type textarea "x"
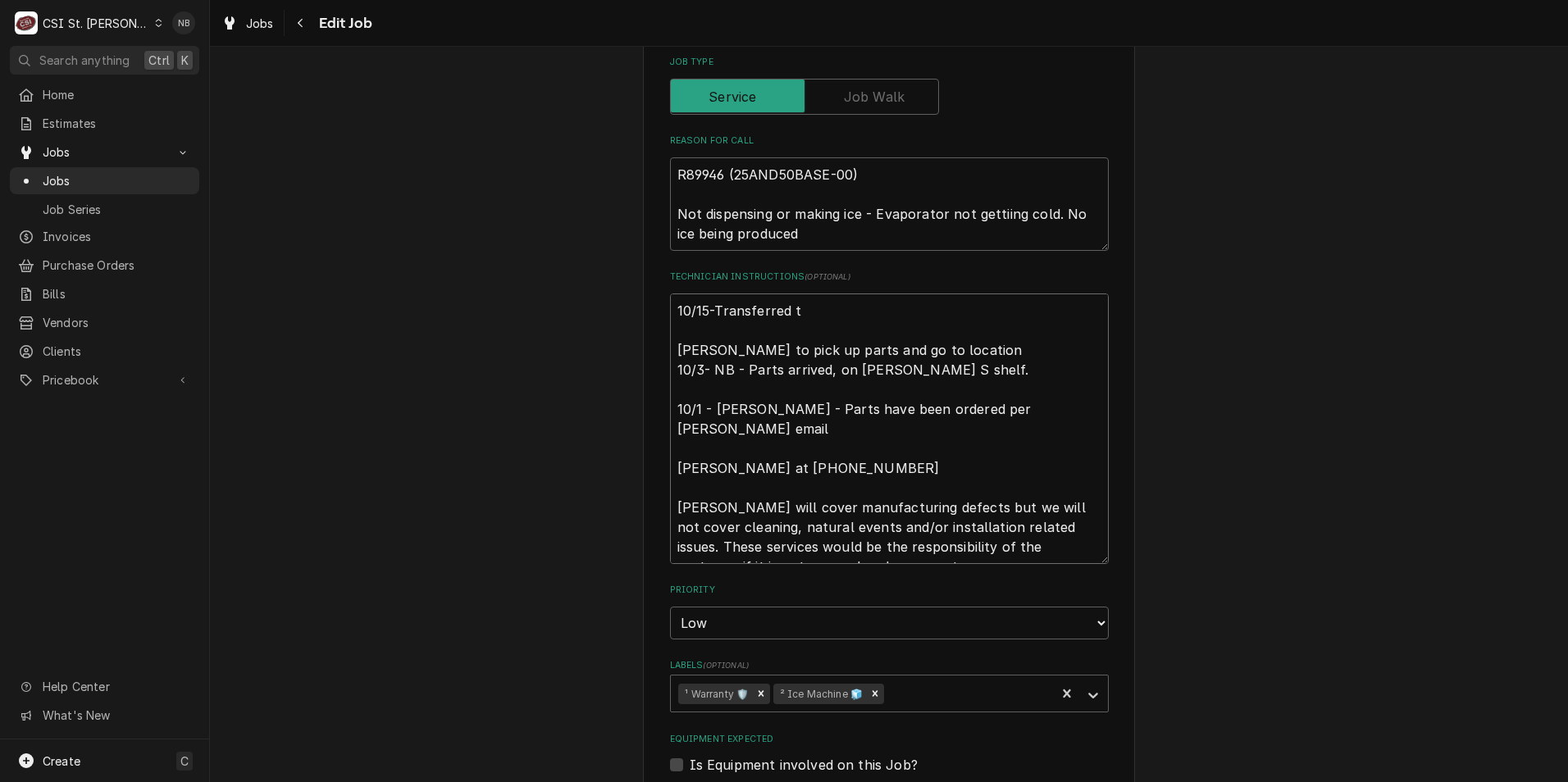
type textarea "10/15-Transferred to tom to pick up parts and go to location 10/3- NB - Parts a…"
type textarea "x"
type textarea "10/15-Transferred to tom to pick up parts and go to location 10/3- NB - Parts a…"
type textarea "x"
type textarea "10/15-Transferred to T tom to pick up parts and go to location 10/3- NB - Parts…"
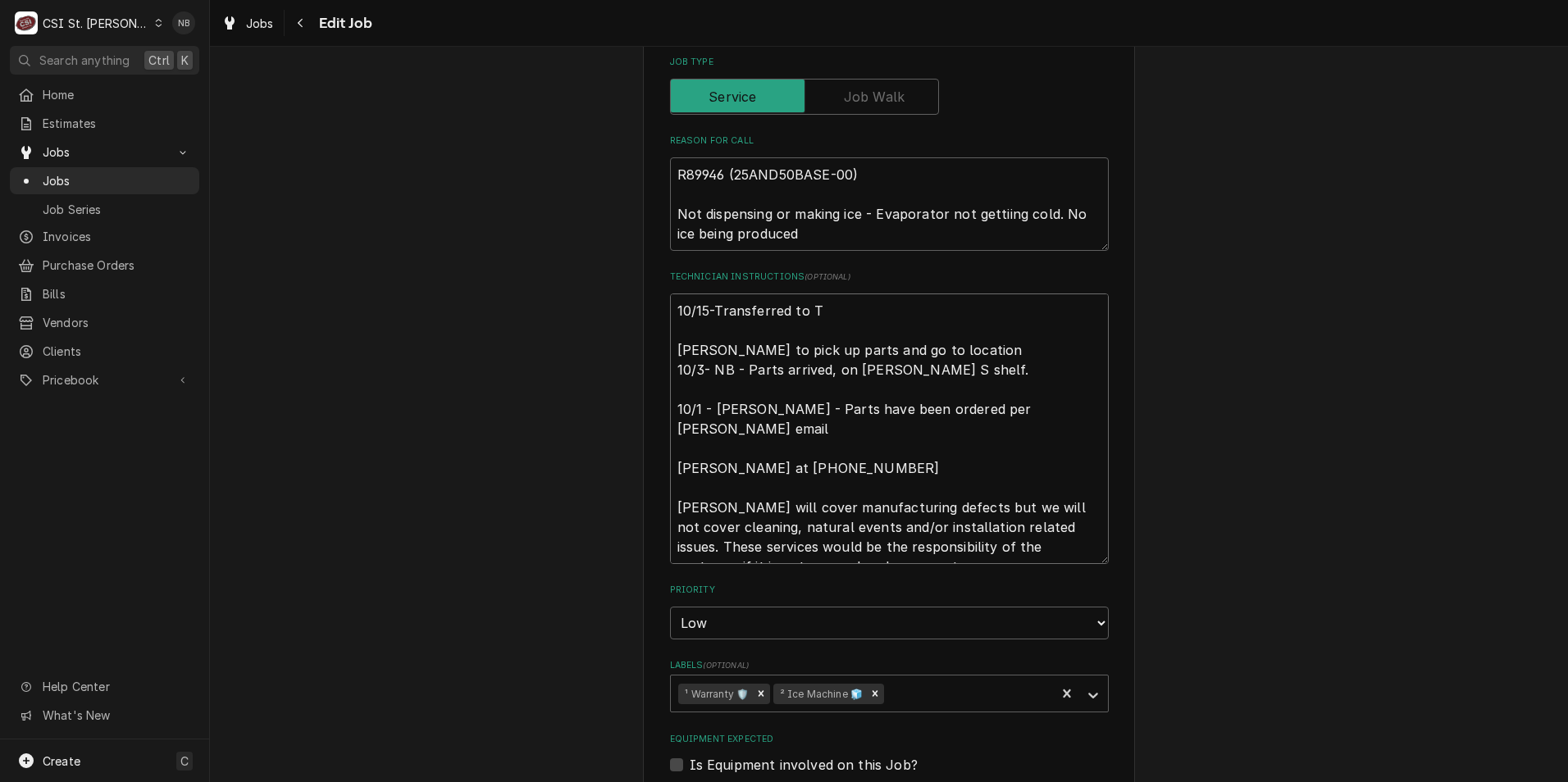
type textarea "x"
type textarea "10/15-Transferred to To tom to pick up parts and go to location 10/3- NB - Part…"
type textarea "x"
type textarea "10/15-Transferred to Tom tom to pick up parts and go to location 10/3- NB - Par…"
type textarea "x"
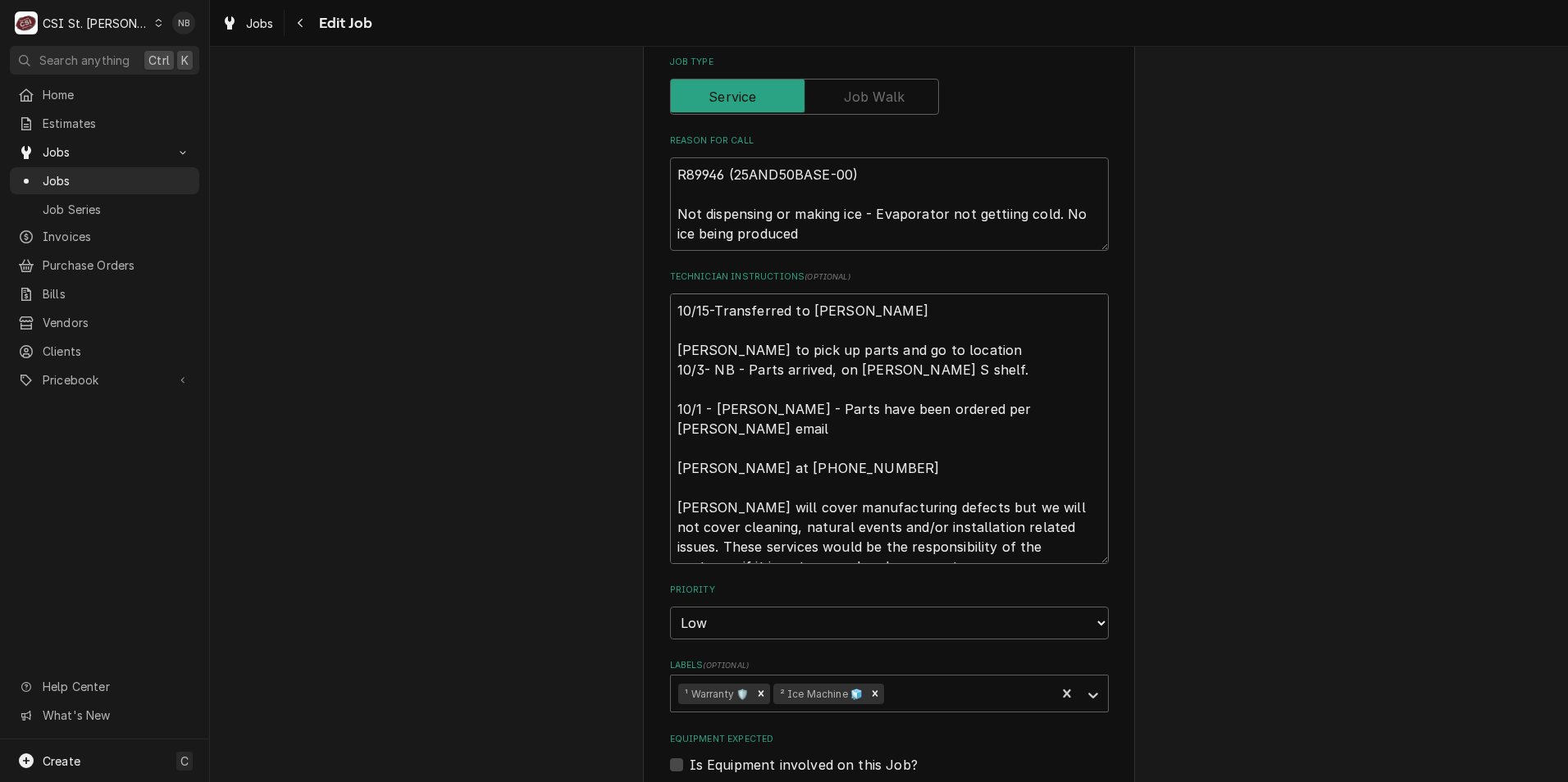
type textarea "10/15-Transferred to Tom- tom to pick up parts and go to location 10/3- NB - Pa…"
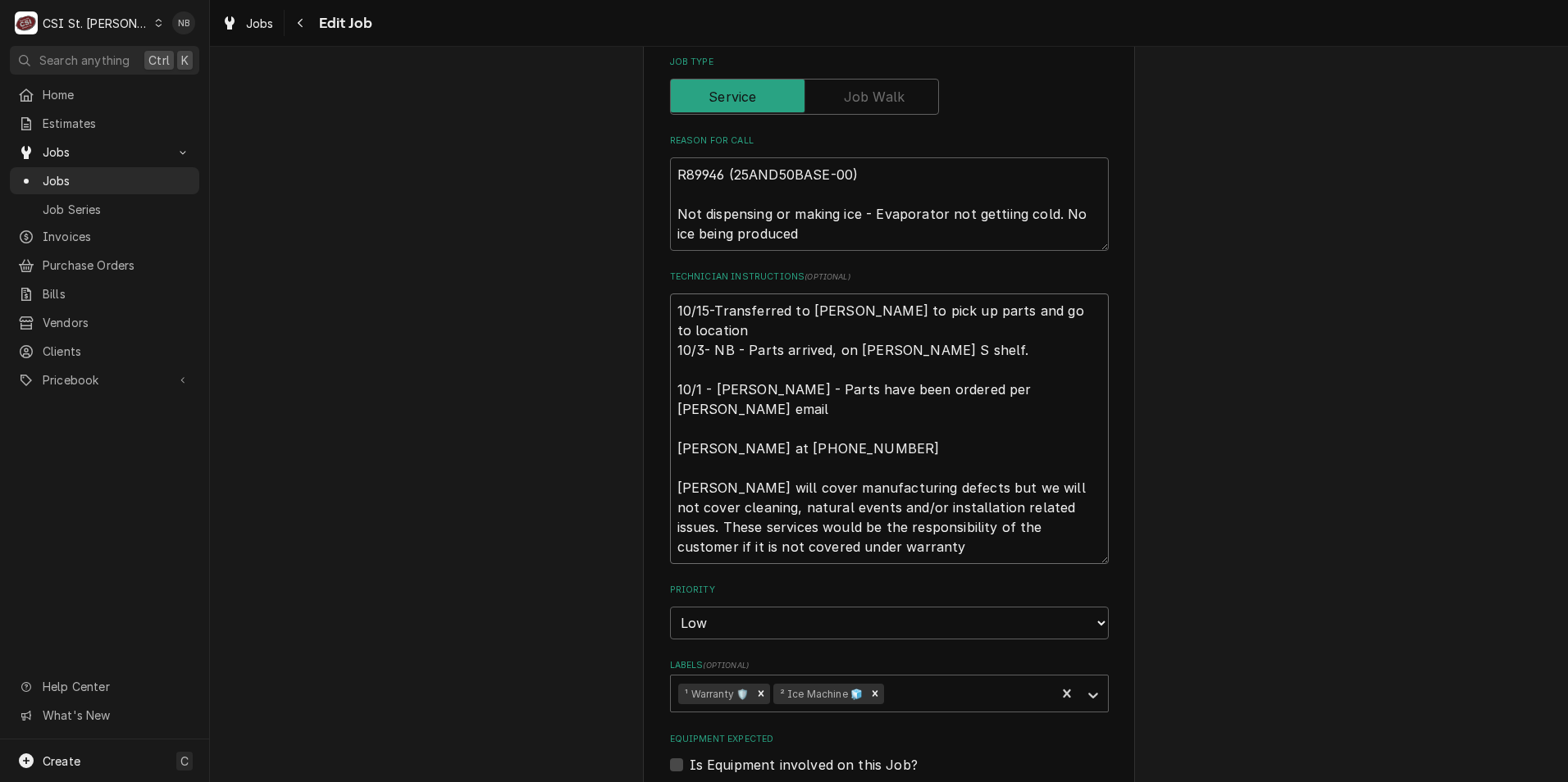
type textarea "x"
type textarea "10/15-Transferred to Tom-N tom to pick up parts and go to location 10/3- NB - P…"
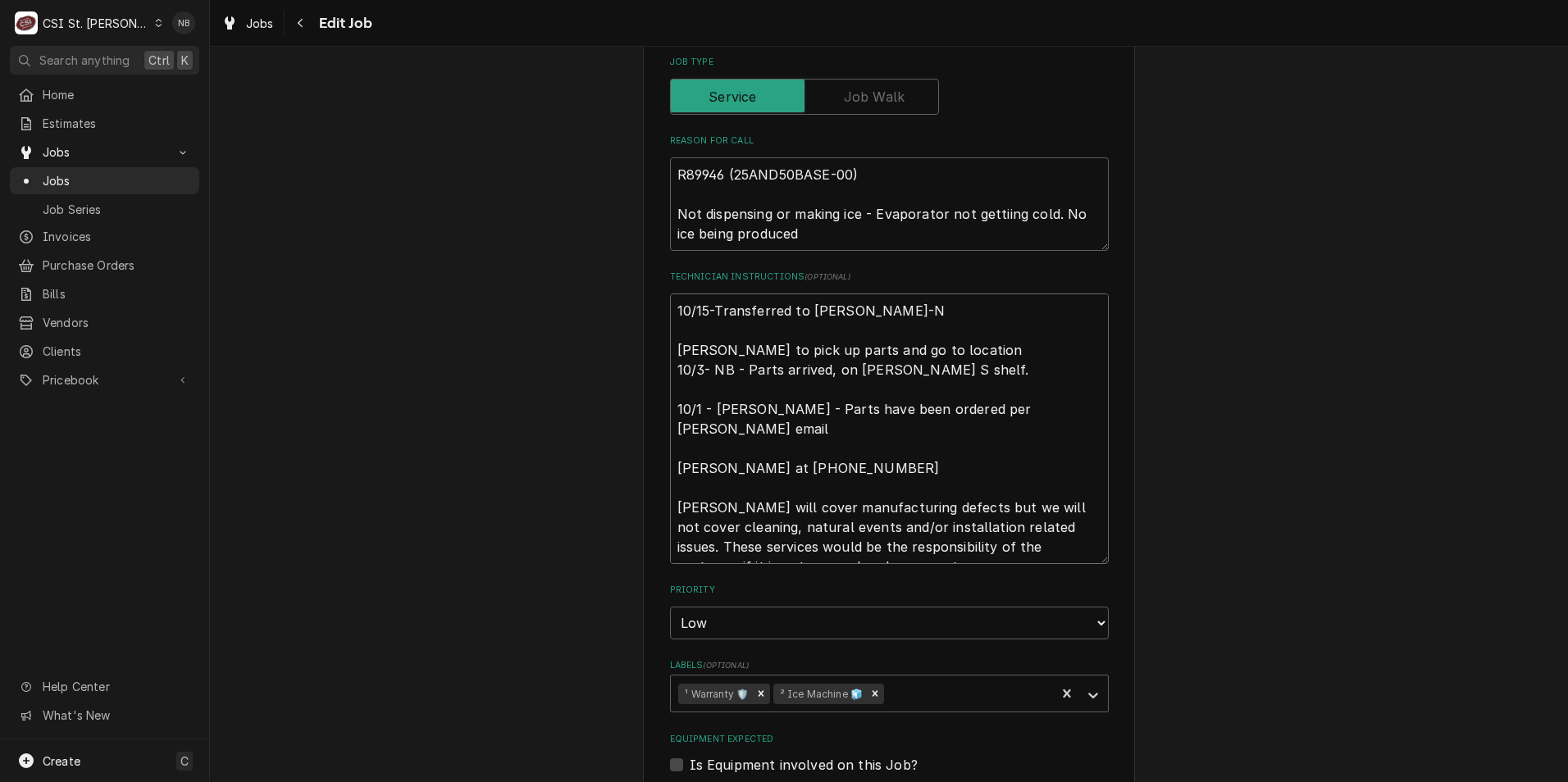
type textarea "x"
type textarea "10/15-Transferred to [PERSON_NAME] [PERSON_NAME] to pick up parts and go to loc…"
type textarea "x"
type textarea "10/15-Transferred to [PERSON_NAME] [PERSON_NAME] to pick up parts and go to loc…"
click at [1293, 317] on div "Use the fields below to edit this job: Client Details Client FOLLETT LLC Client…" at bounding box center [890, 352] width 1359 height 2052
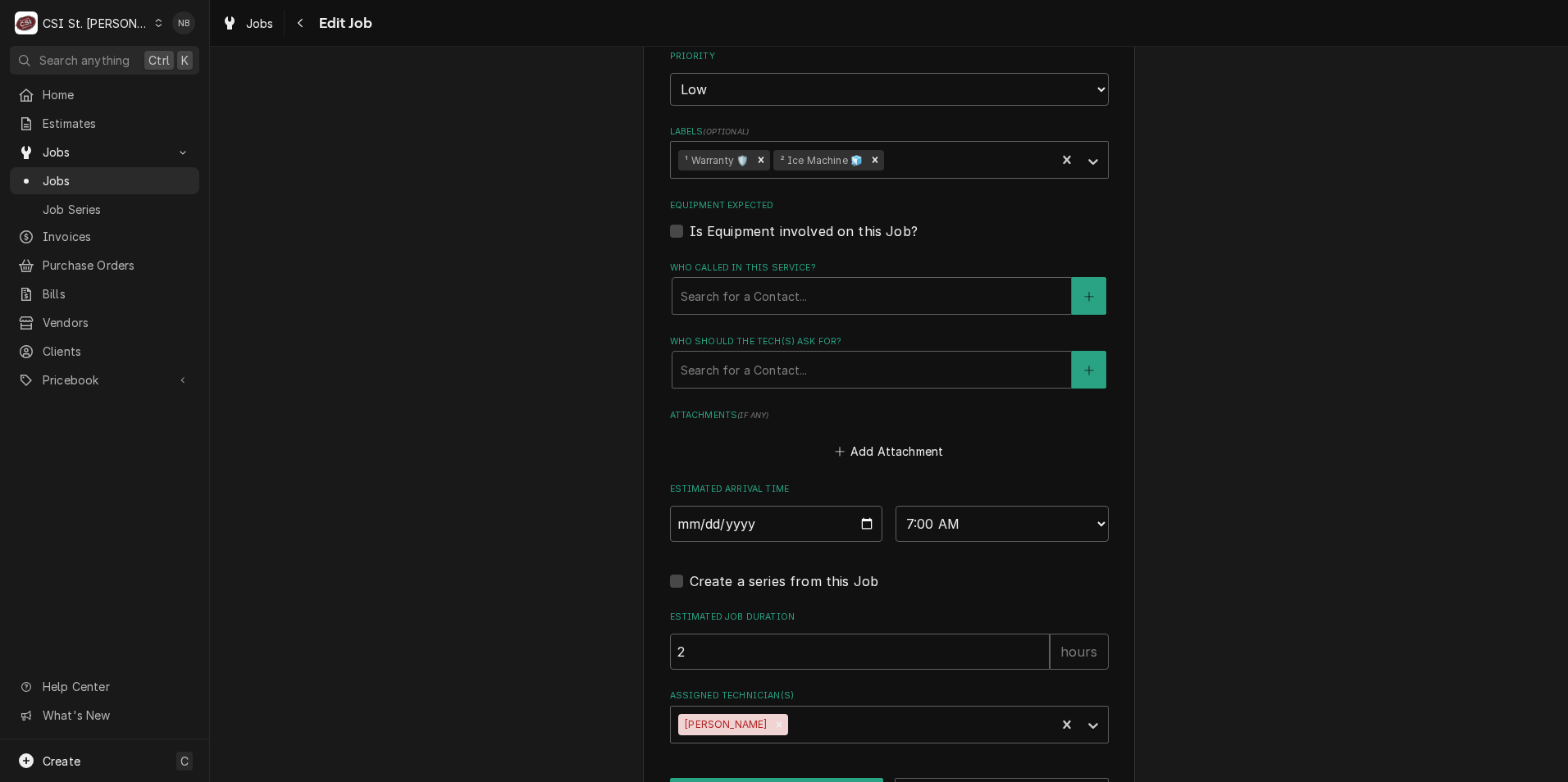
scroll to position [1333, 0]
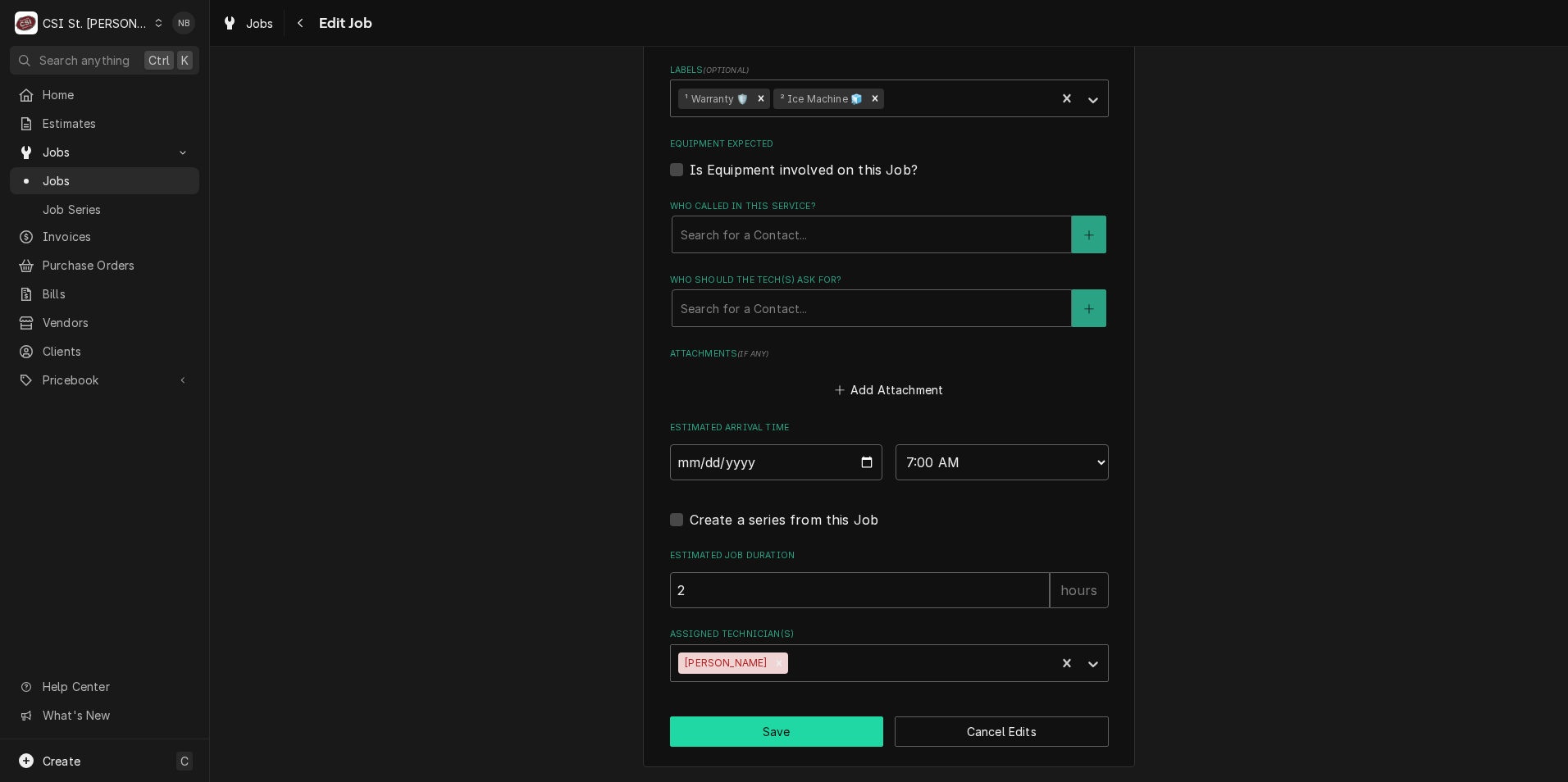
click at [782, 741] on button "Save" at bounding box center [777, 732] width 214 height 31
type textarea "x"
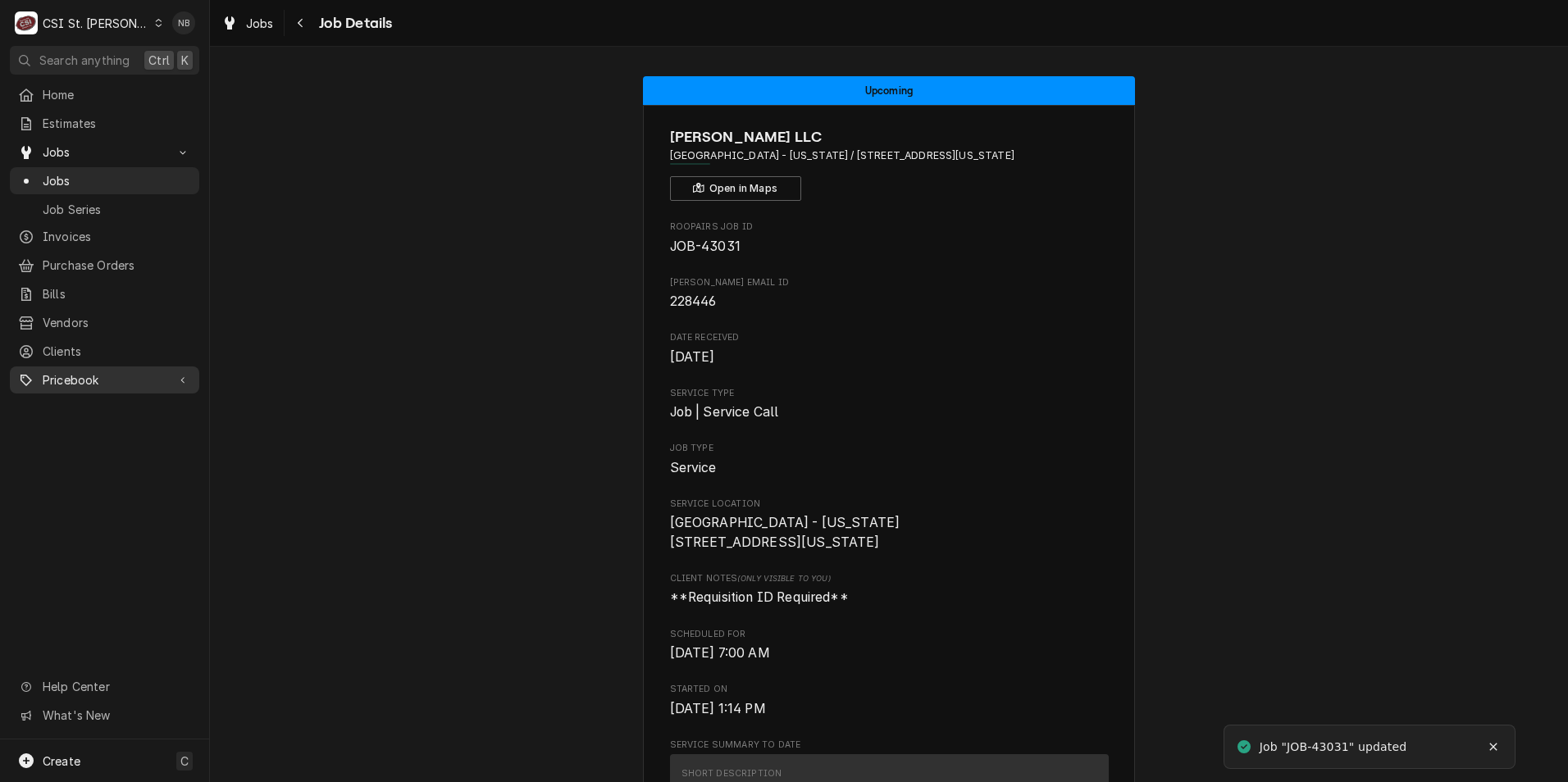
click at [97, 372] on span "Pricebook" at bounding box center [104, 380] width 124 height 17
click at [101, 428] on span "Parts & Materials" at bounding box center [116, 437] width 149 height 17
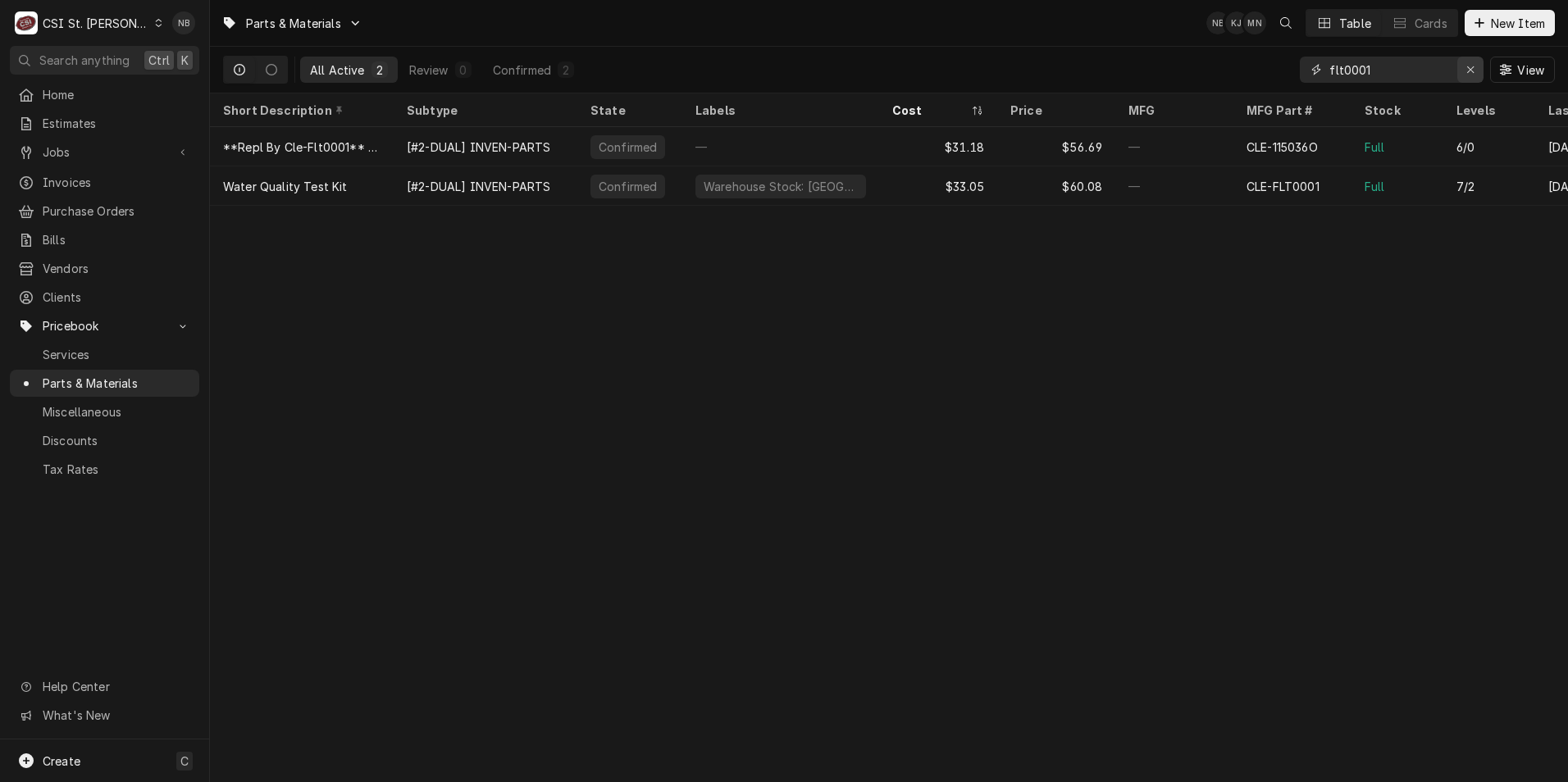
click at [1467, 74] on icon "Erase input" at bounding box center [1471, 69] width 9 height 12
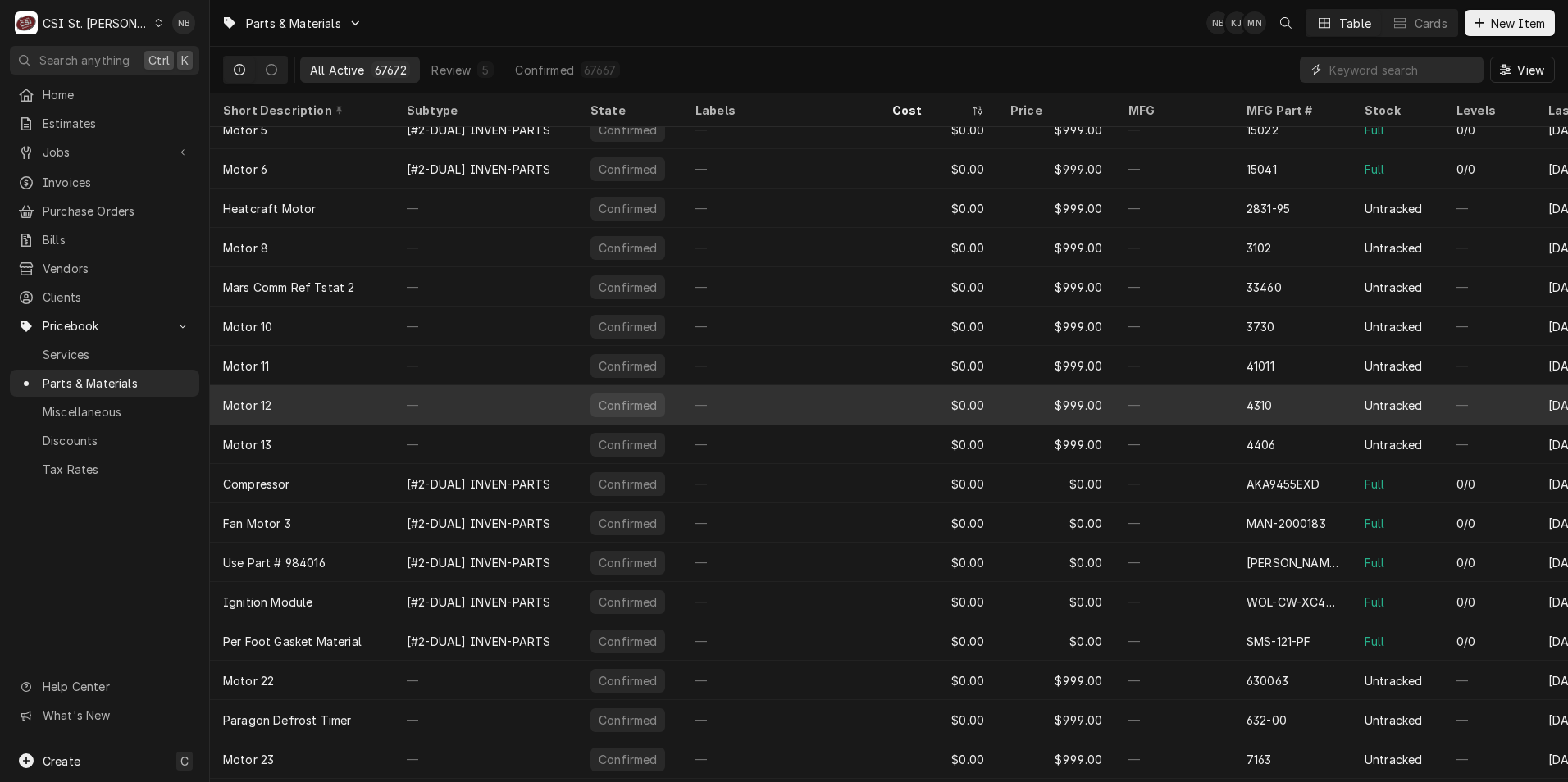
scroll to position [103, 0]
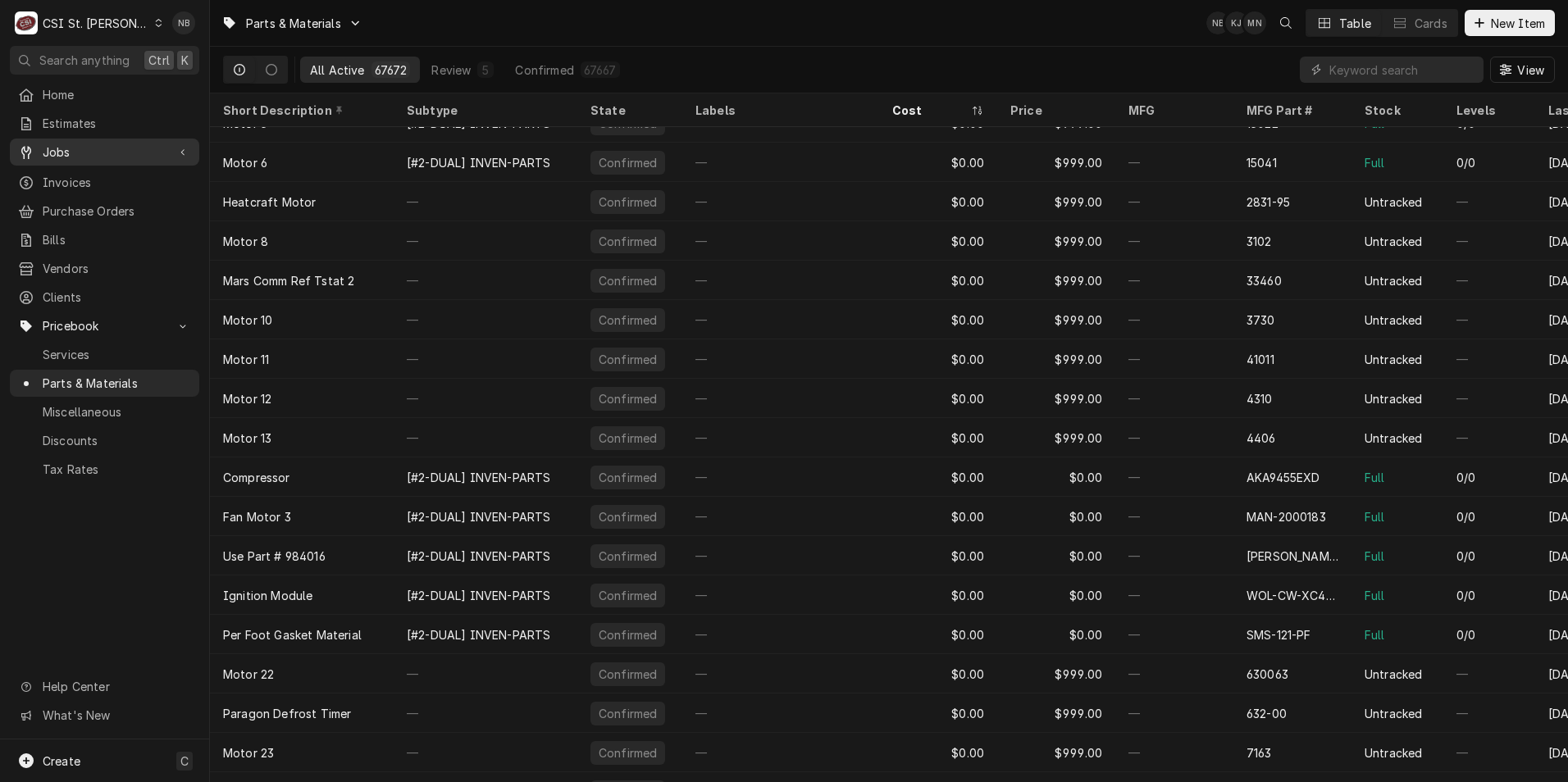
click at [120, 154] on span "Jobs" at bounding box center [104, 152] width 124 height 17
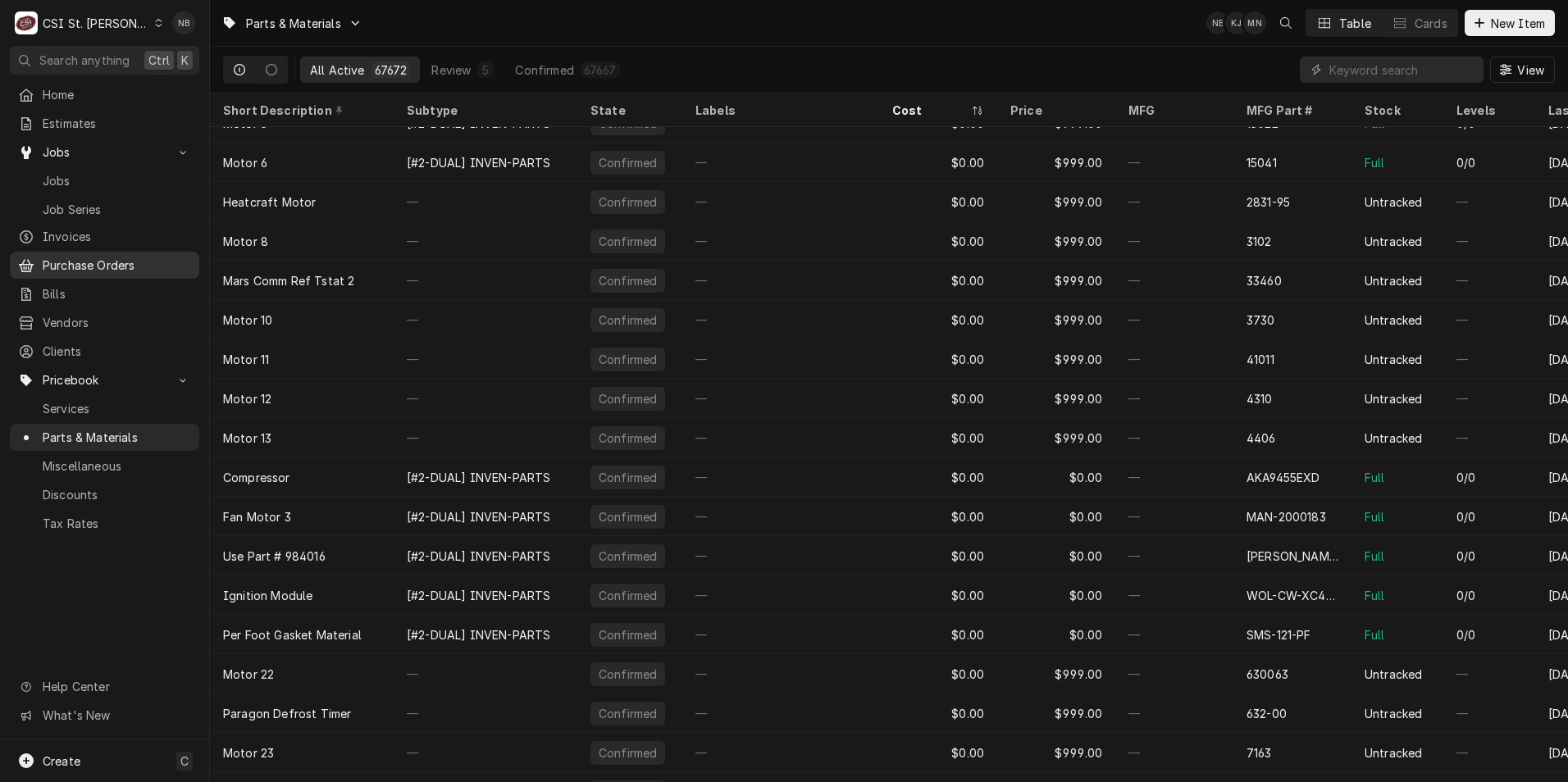
click at [104, 257] on span "Purchase Orders" at bounding box center [116, 265] width 149 height 17
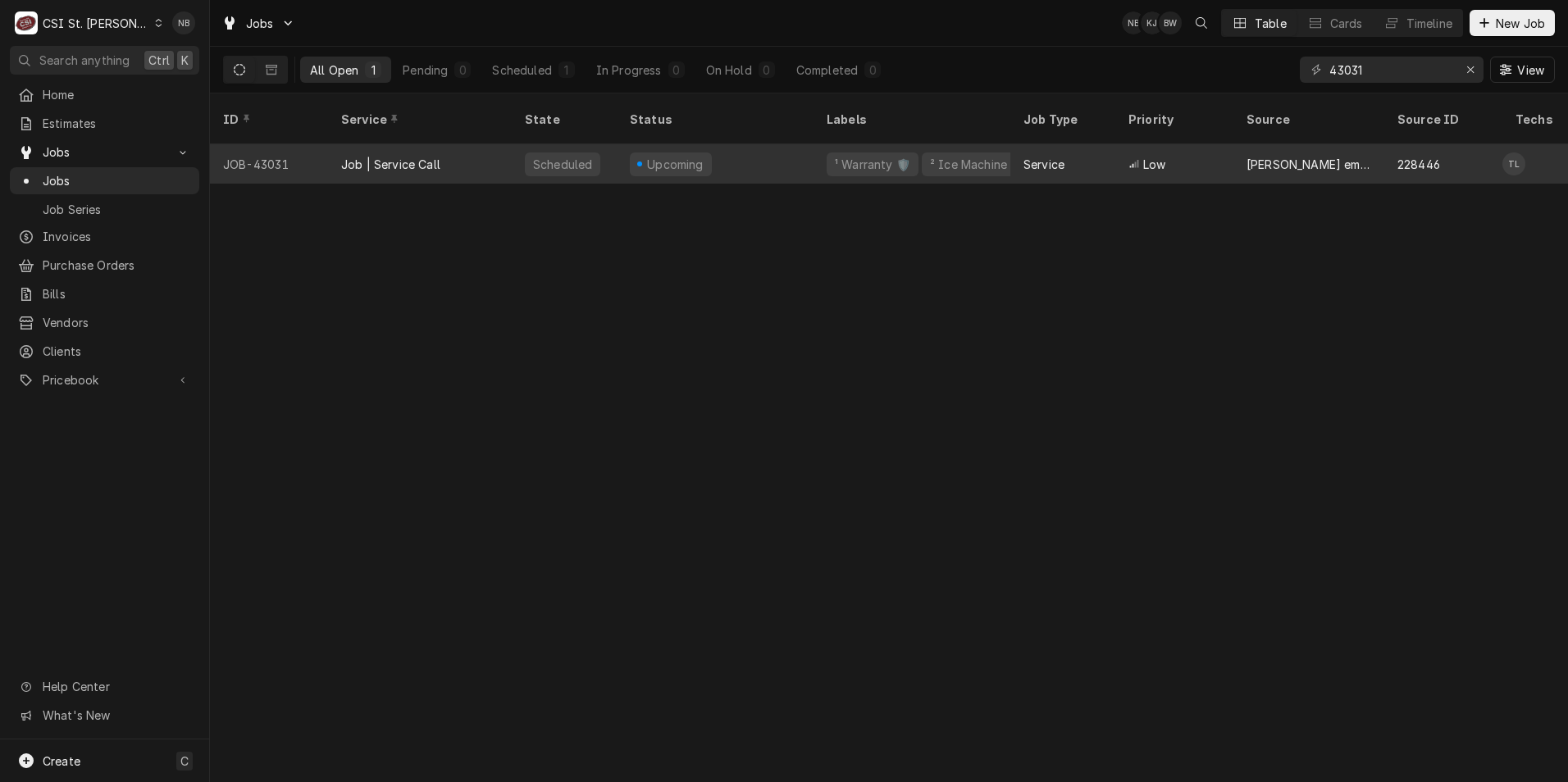
click at [703, 152] on div "Upcoming" at bounding box center [670, 164] width 82 height 23
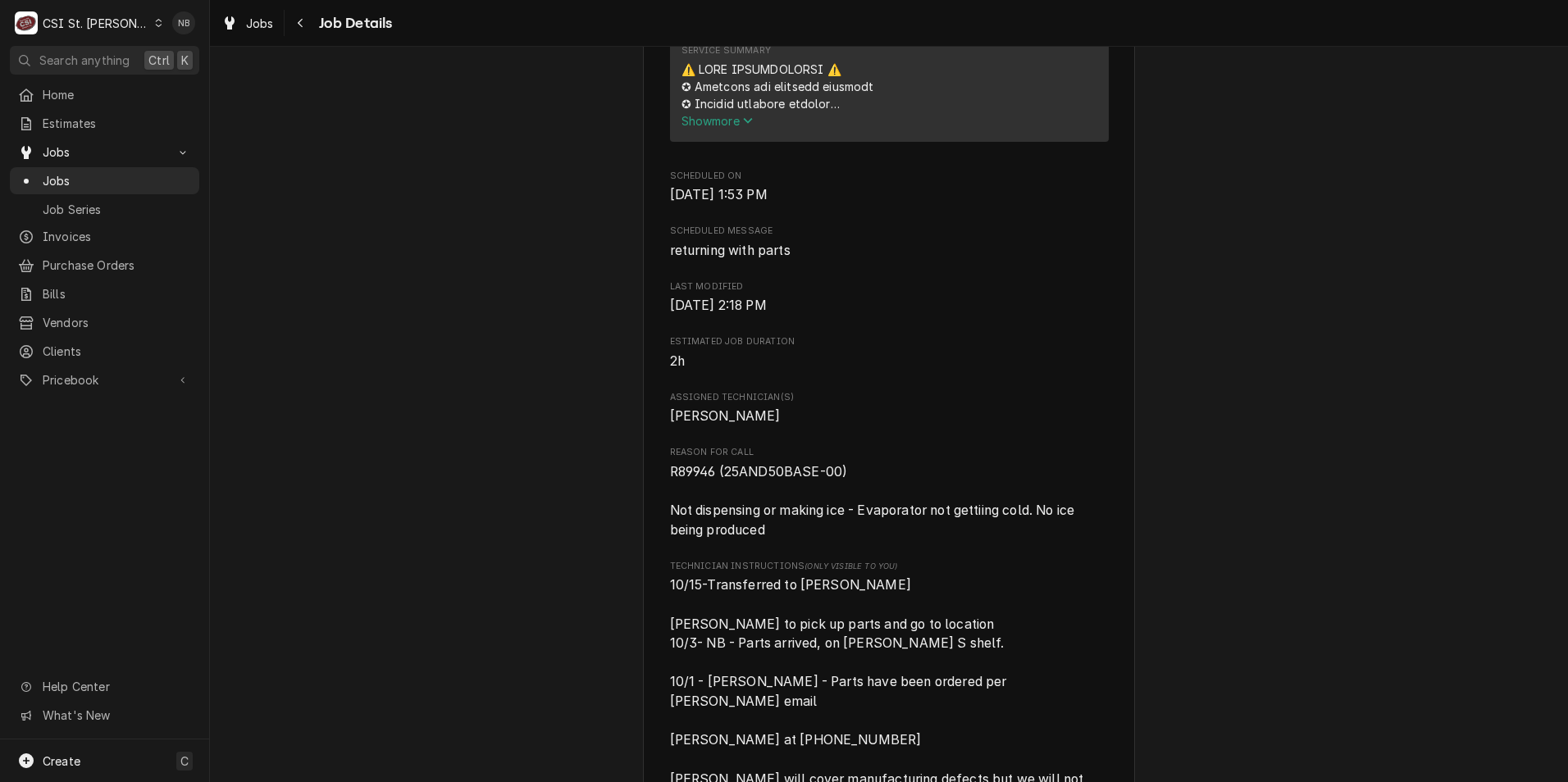
scroll to position [738, 0]
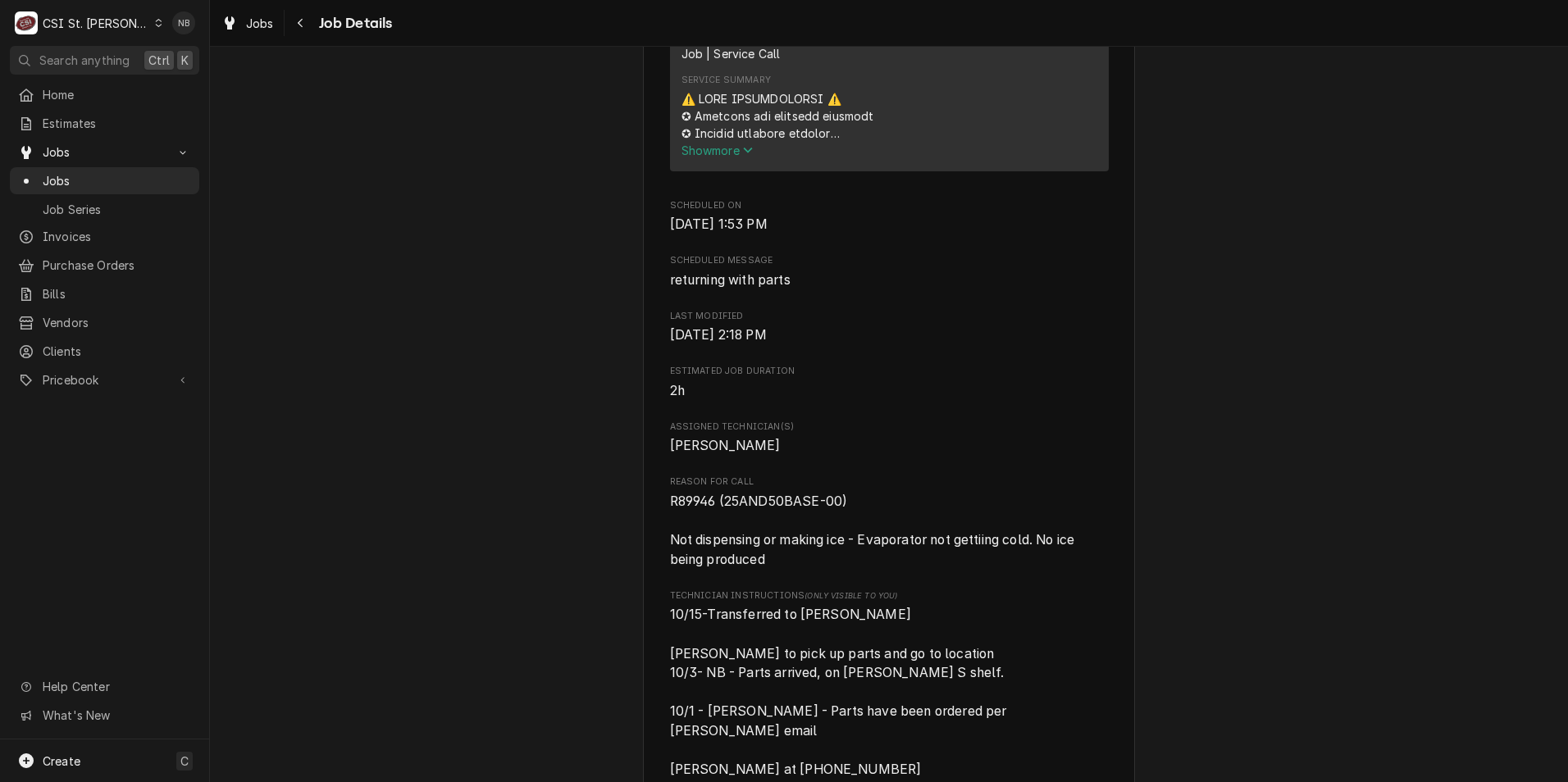
click at [736, 171] on div "Short Description Job | Service Call Service Summary Show more" at bounding box center [890, 94] width 438 height 155
click at [741, 164] on div "Service Summary Show more" at bounding box center [889, 115] width 416 height 96
click at [743, 156] on icon "Service Summary" at bounding box center [748, 150] width 10 height 12
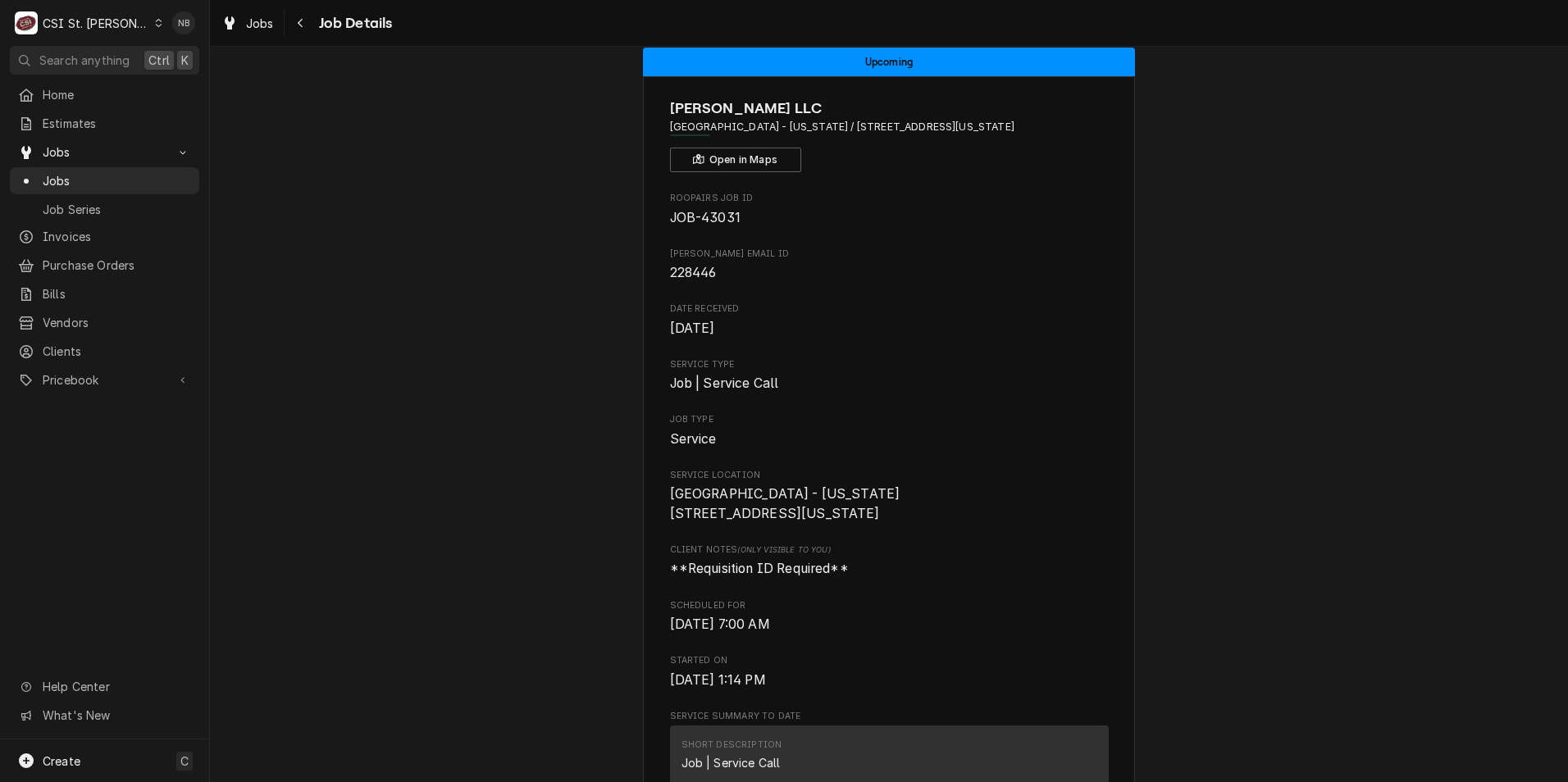
scroll to position [0, 0]
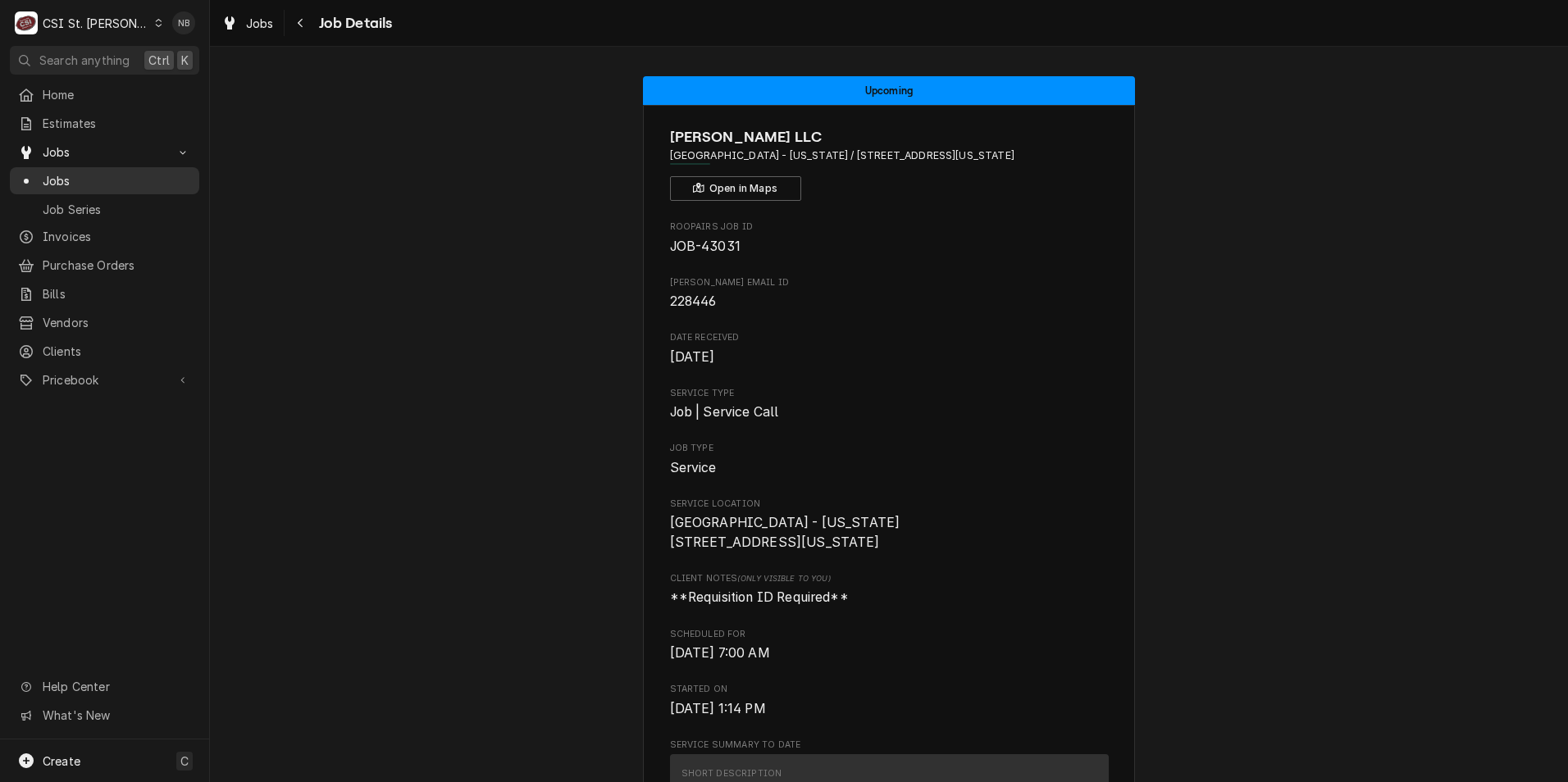
click at [125, 176] on span "Jobs" at bounding box center [116, 180] width 149 height 17
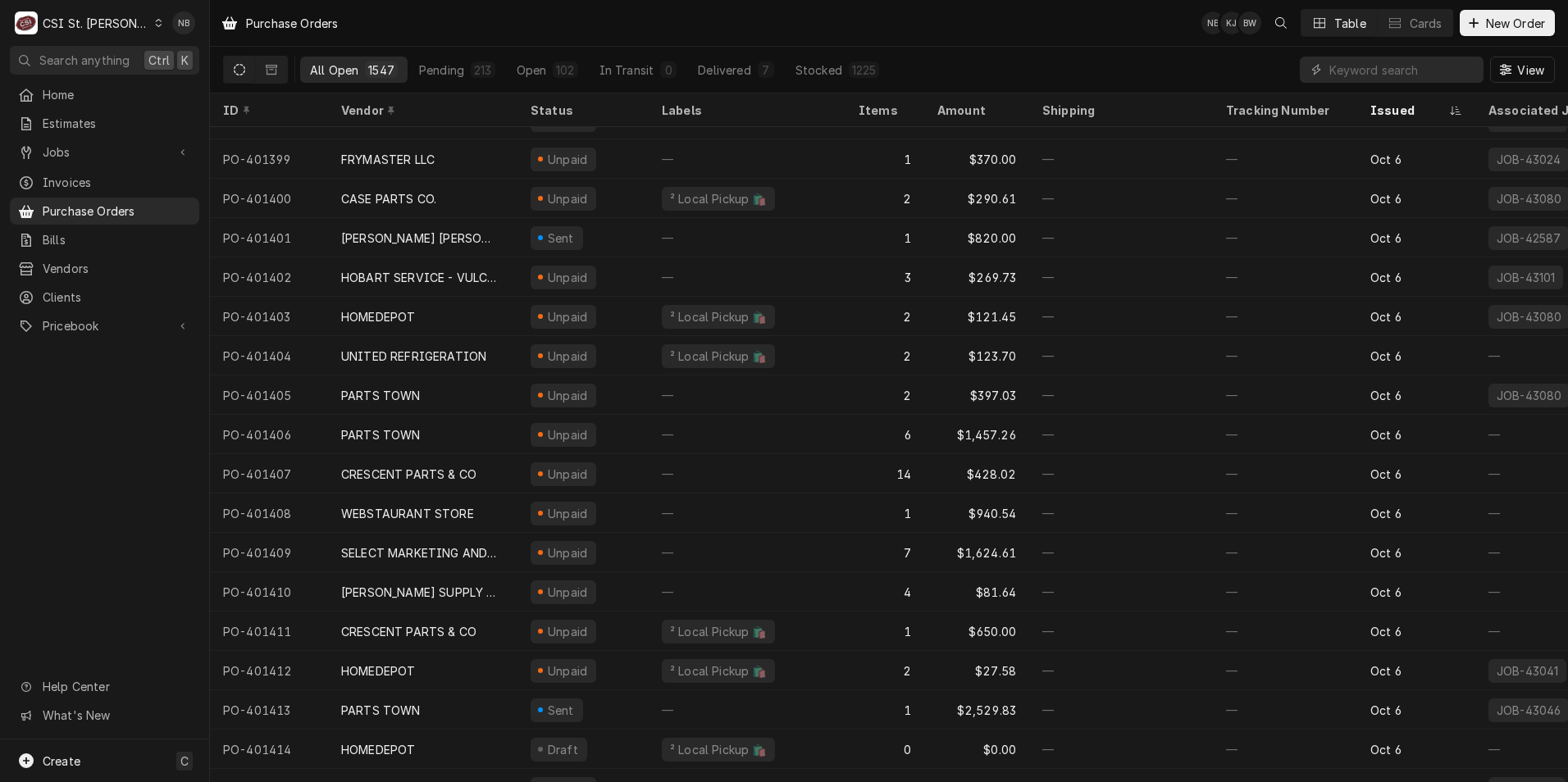
scroll to position [2783, 0]
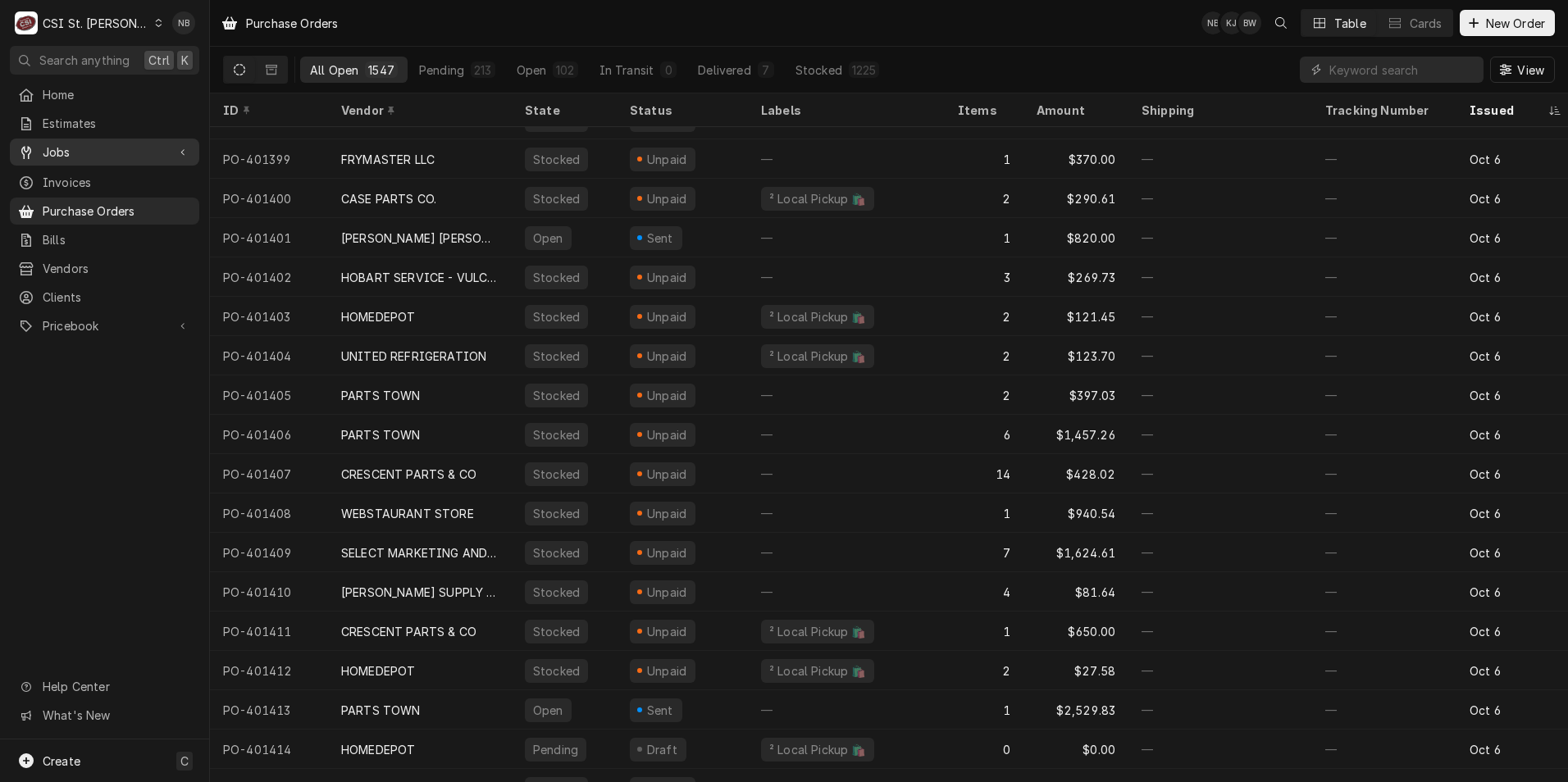
click at [120, 143] on span "Jobs" at bounding box center [104, 152] width 124 height 17
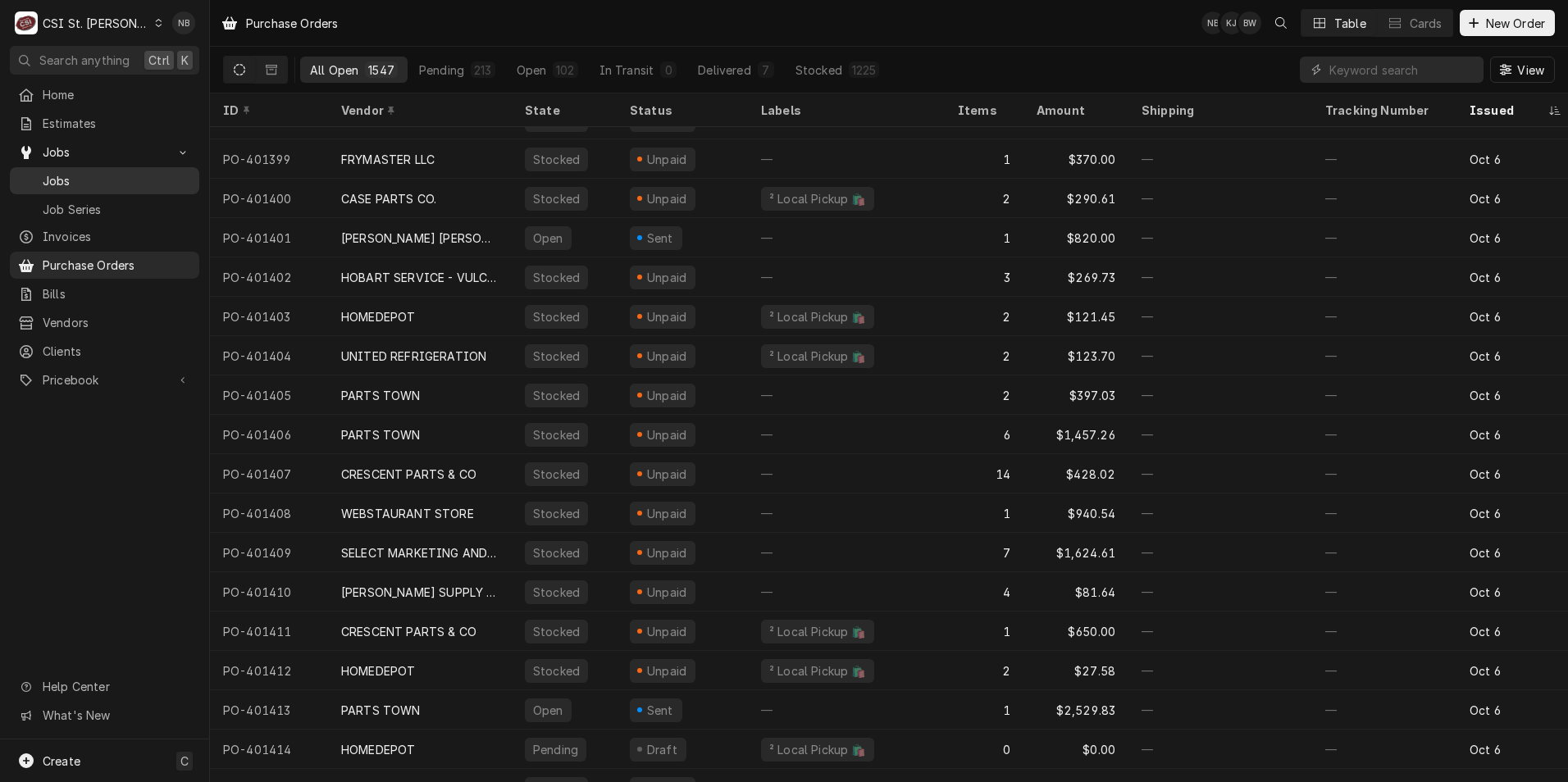
click at [97, 172] on span "Jobs" at bounding box center [116, 180] width 149 height 17
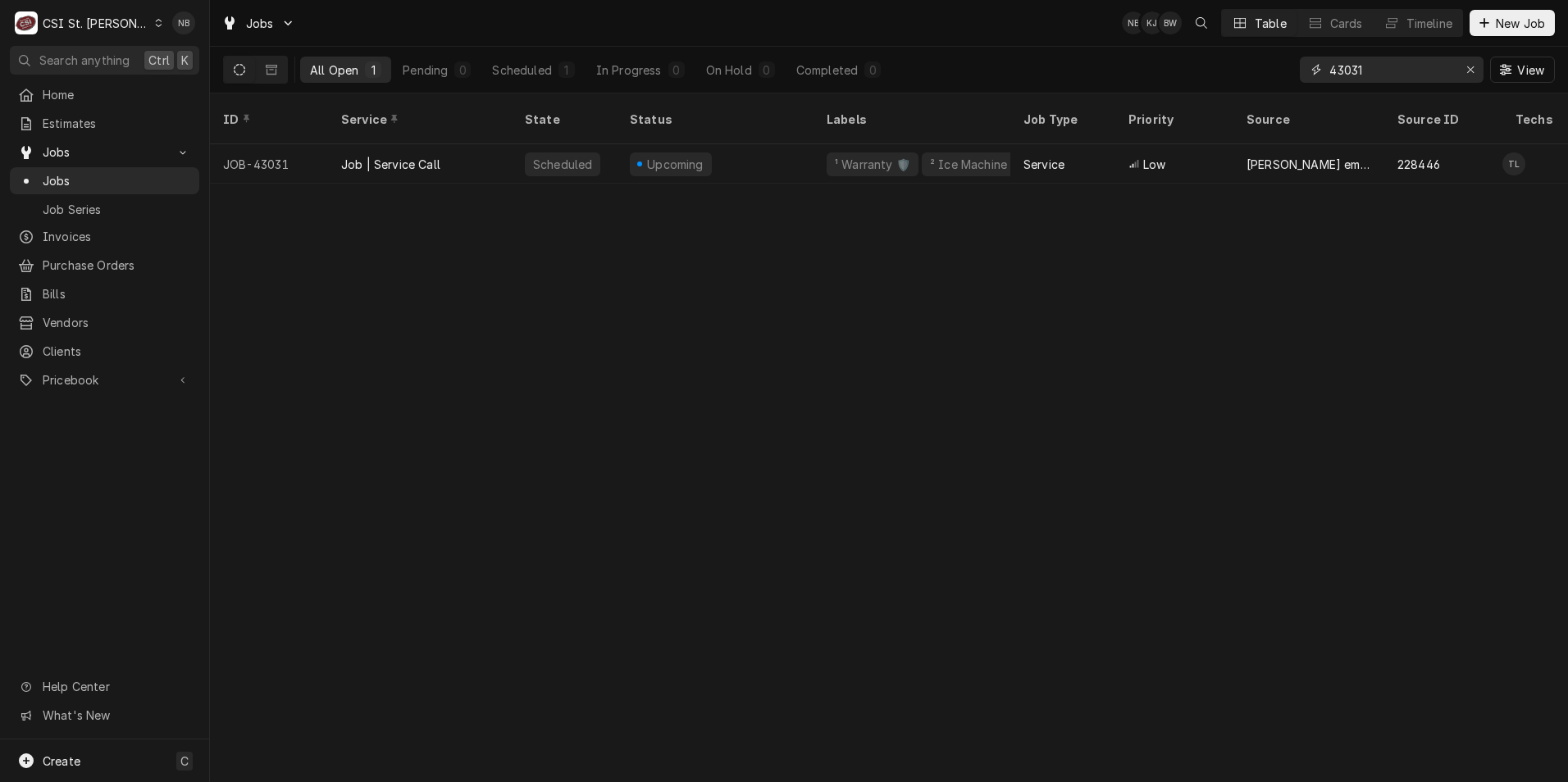
drag, startPoint x: 1386, startPoint y: 72, endPoint x: 1345, endPoint y: 80, distance: 41.8
click at [1345, 80] on input "43031" at bounding box center [1391, 69] width 123 height 26
type input "43271"
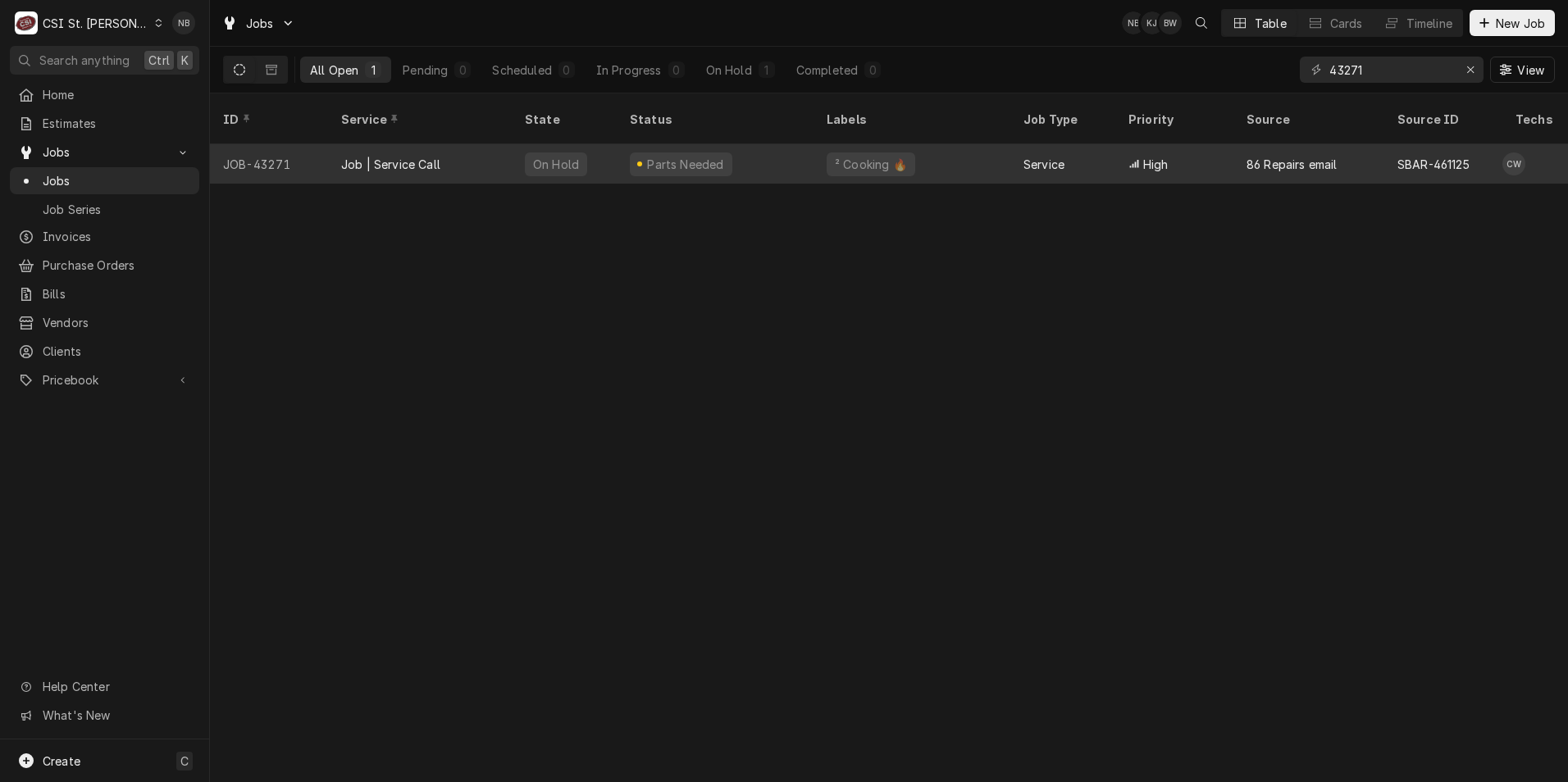
click at [930, 144] on div "² Cooking 🔥" at bounding box center [912, 164] width 197 height 40
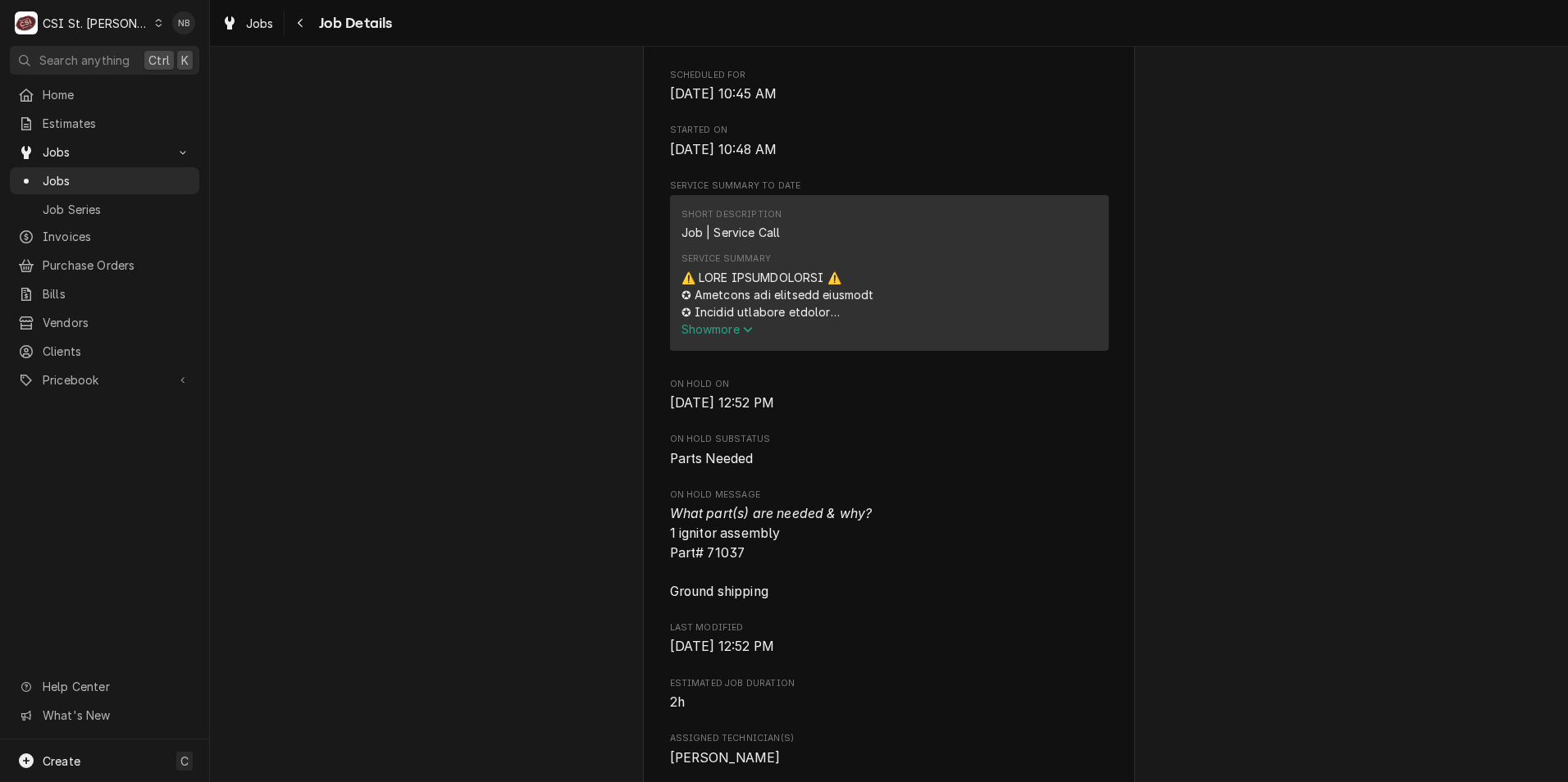
scroll to position [902, 0]
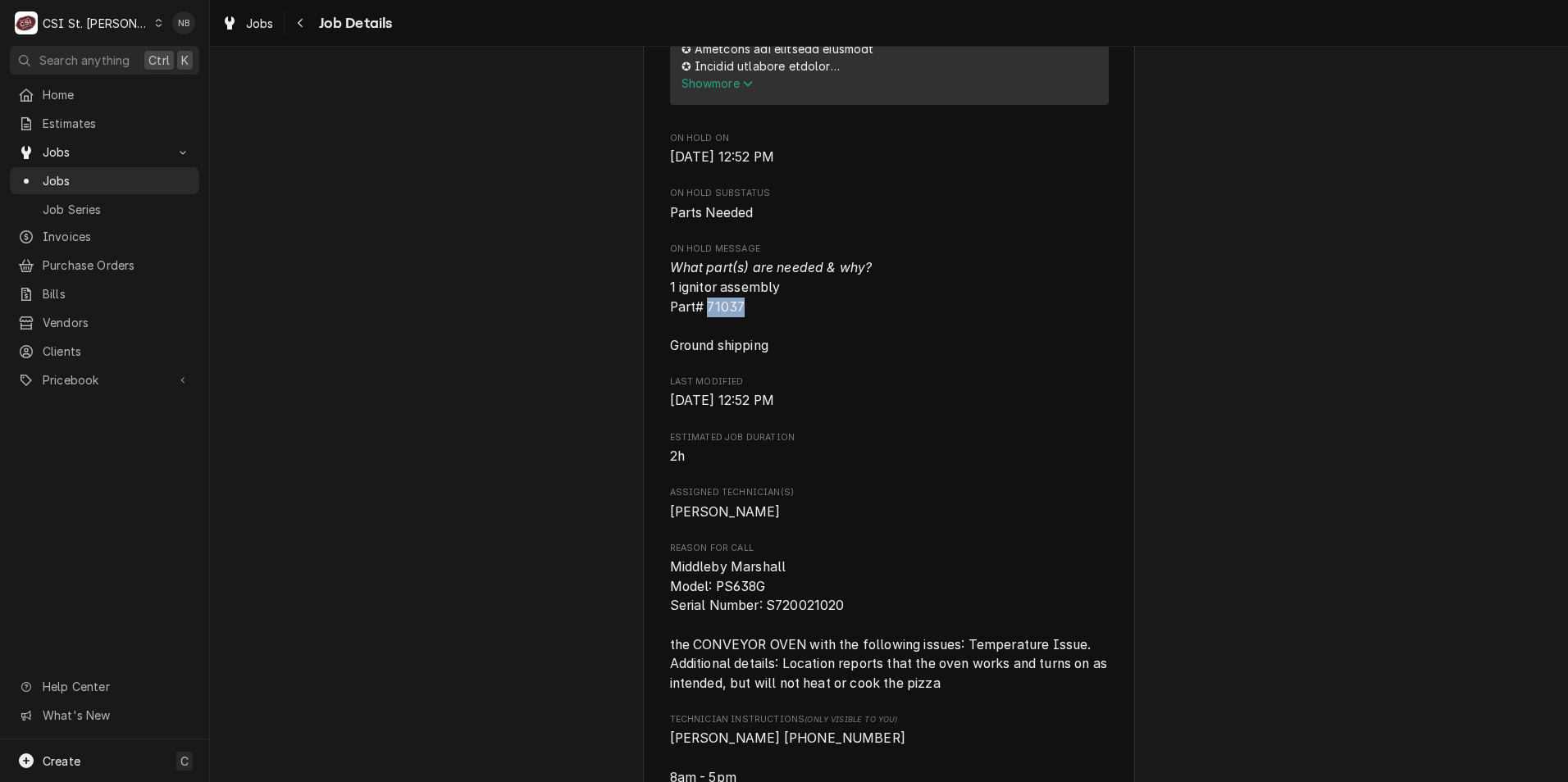
drag, startPoint x: 742, startPoint y: 323, endPoint x: 702, endPoint y: 327, distance: 40.2
click at [702, 327] on span "What part(s) are needed & why? 1 ignitor assembly Part# 71037 Ground shipping" at bounding box center [890, 306] width 438 height 97
drag, startPoint x: 702, startPoint y: 327, endPoint x: 731, endPoint y: 333, distance: 29.6
copy span "71037"
click at [95, 375] on span "Pricebook" at bounding box center [104, 380] width 124 height 17
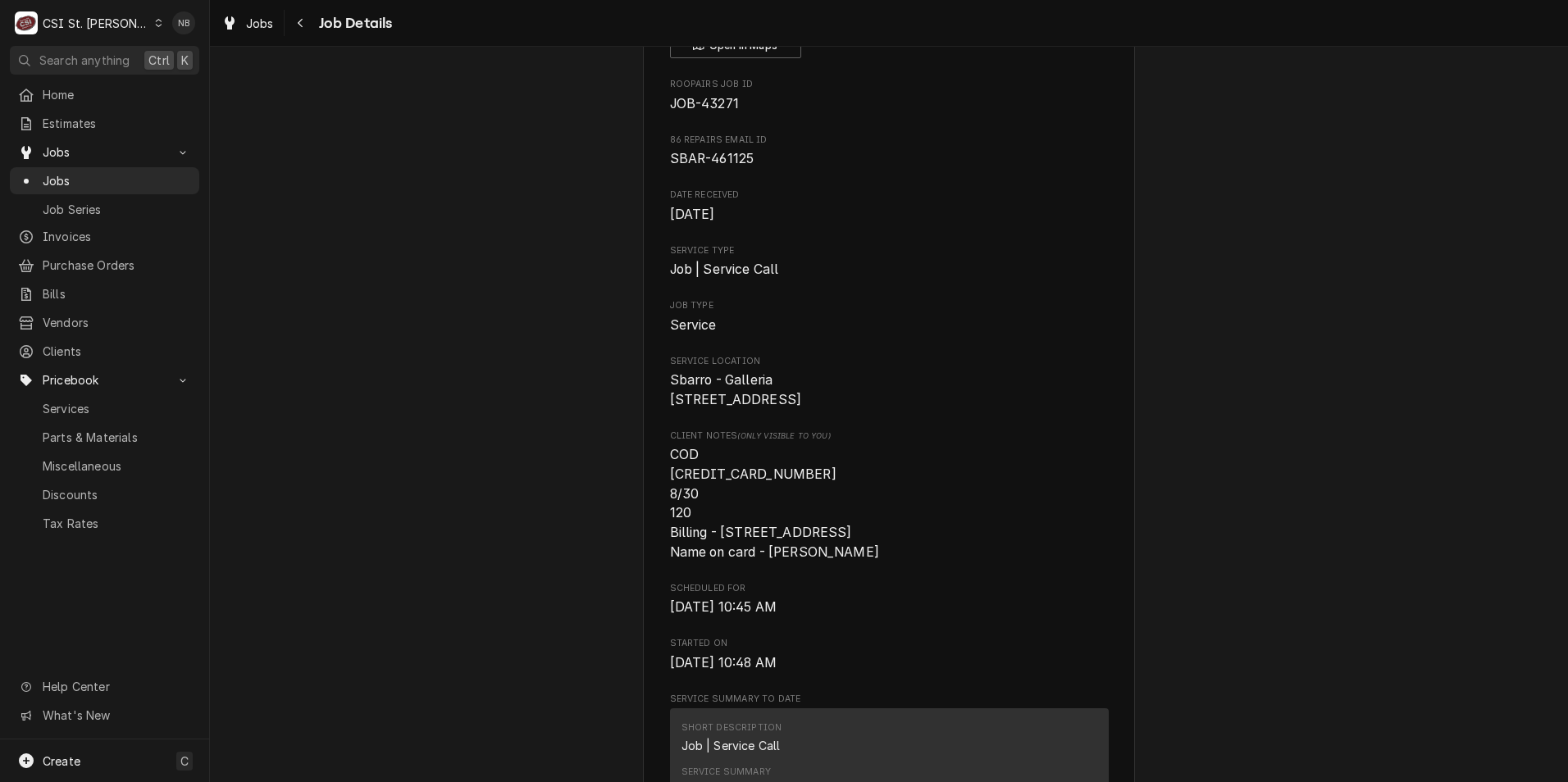
scroll to position [0, 0]
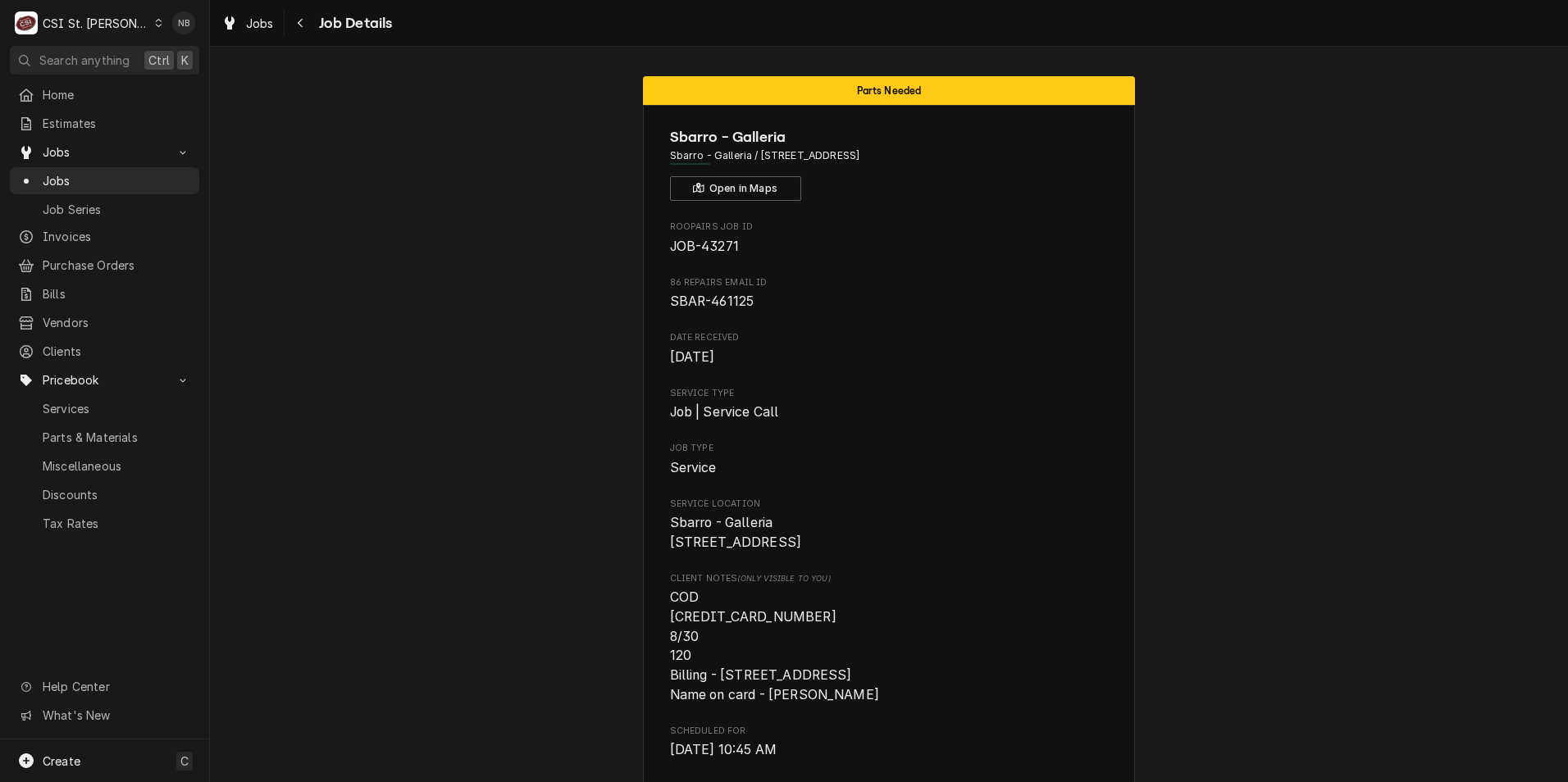
click at [115, 281] on link "Bills" at bounding box center [105, 294] width 189 height 27
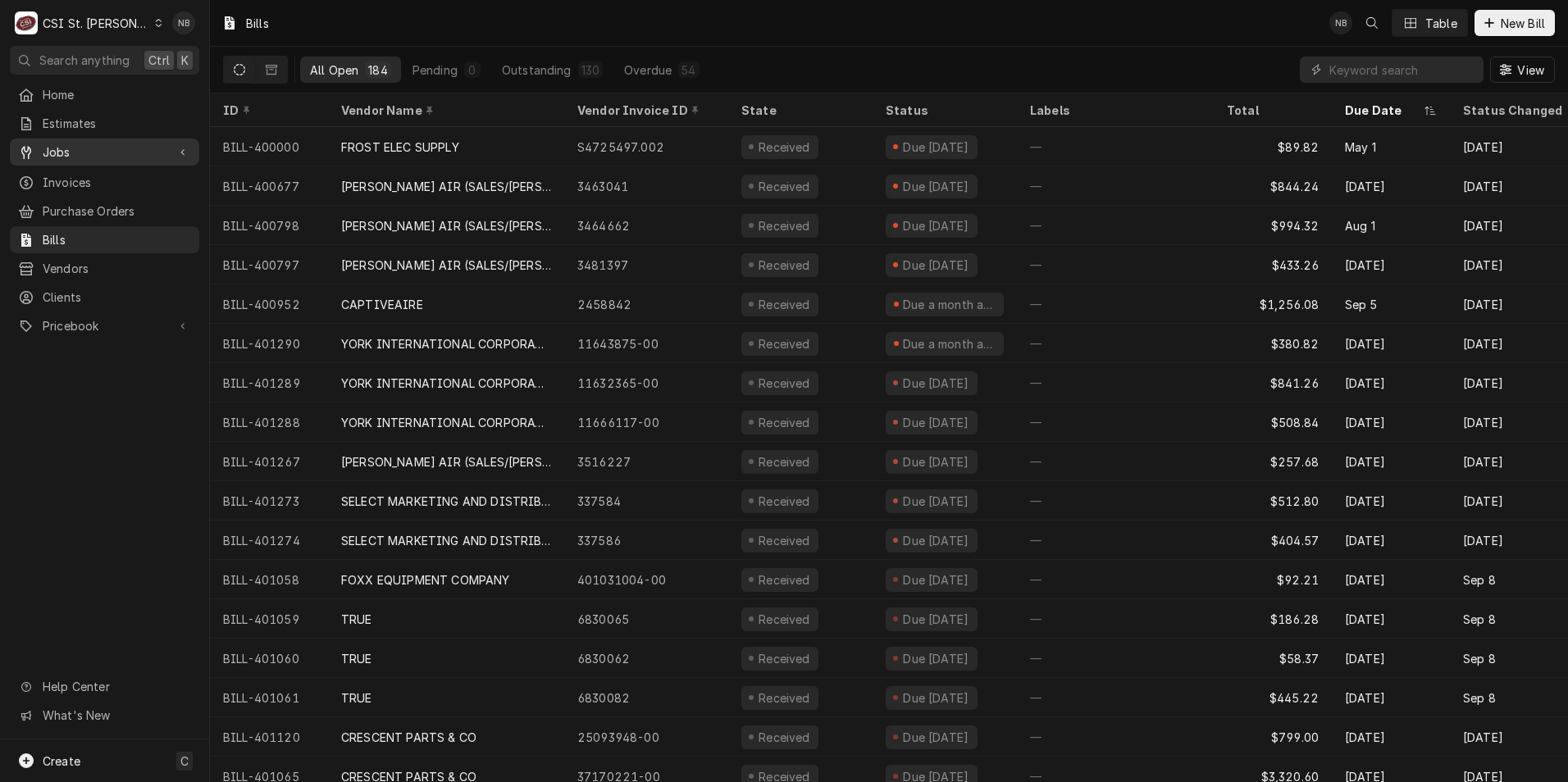
click at [130, 146] on span "Jobs" at bounding box center [104, 152] width 124 height 17
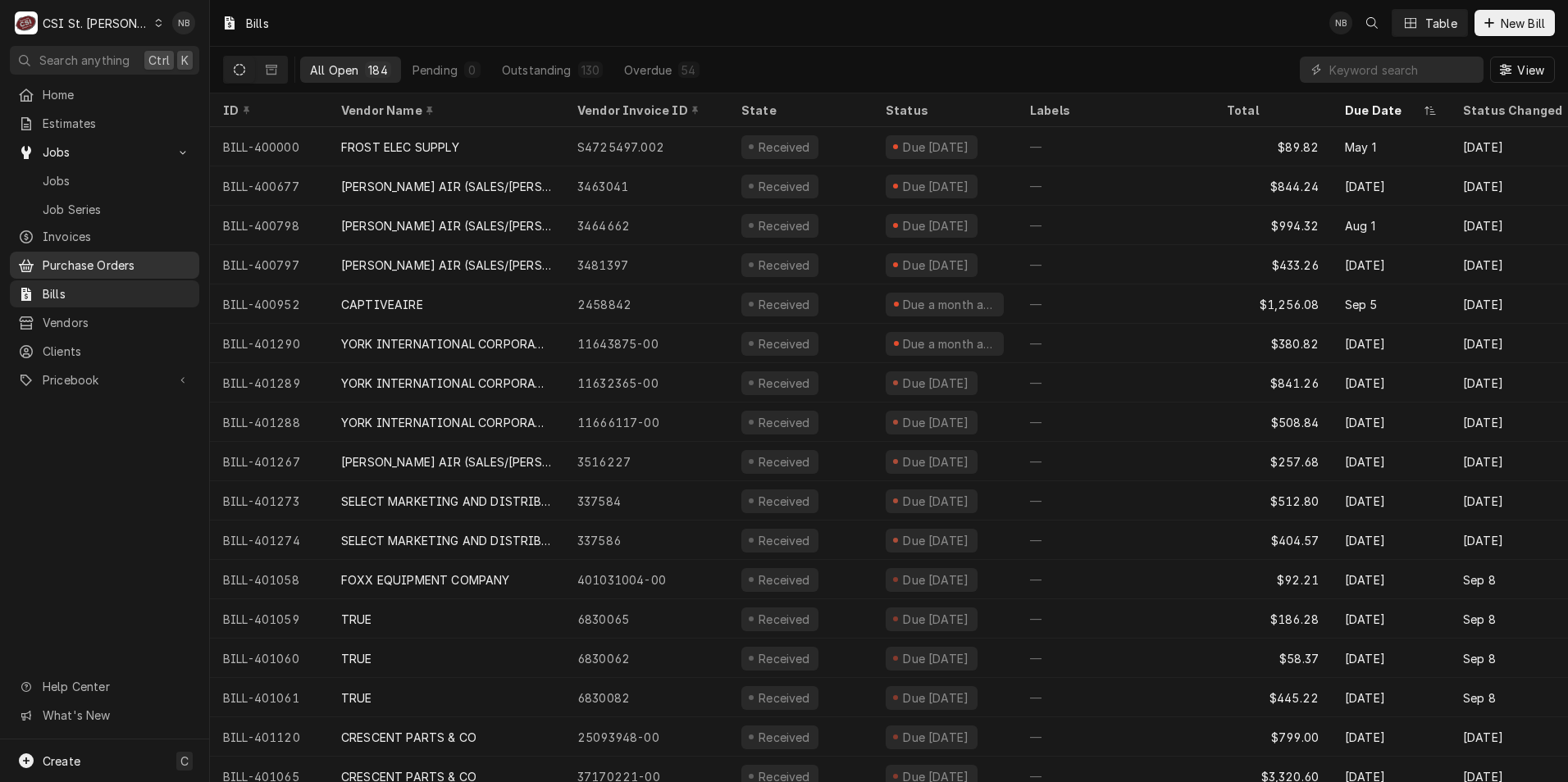
click at [119, 258] on span "Purchase Orders" at bounding box center [116, 265] width 149 height 17
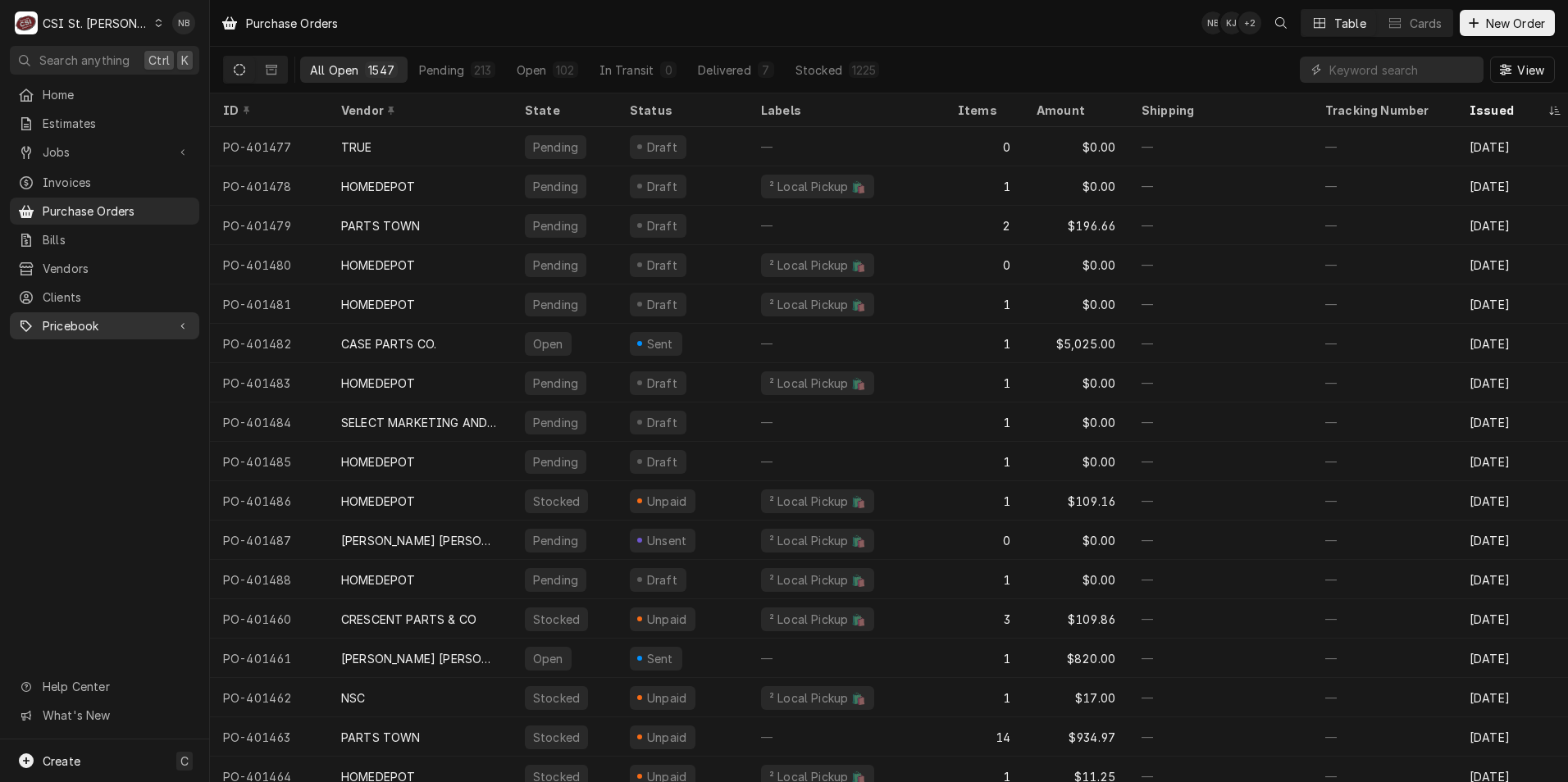
click at [164, 317] on span "Pricebook" at bounding box center [104, 326] width 124 height 17
click at [112, 374] on span "Parts & Materials" at bounding box center [116, 382] width 149 height 17
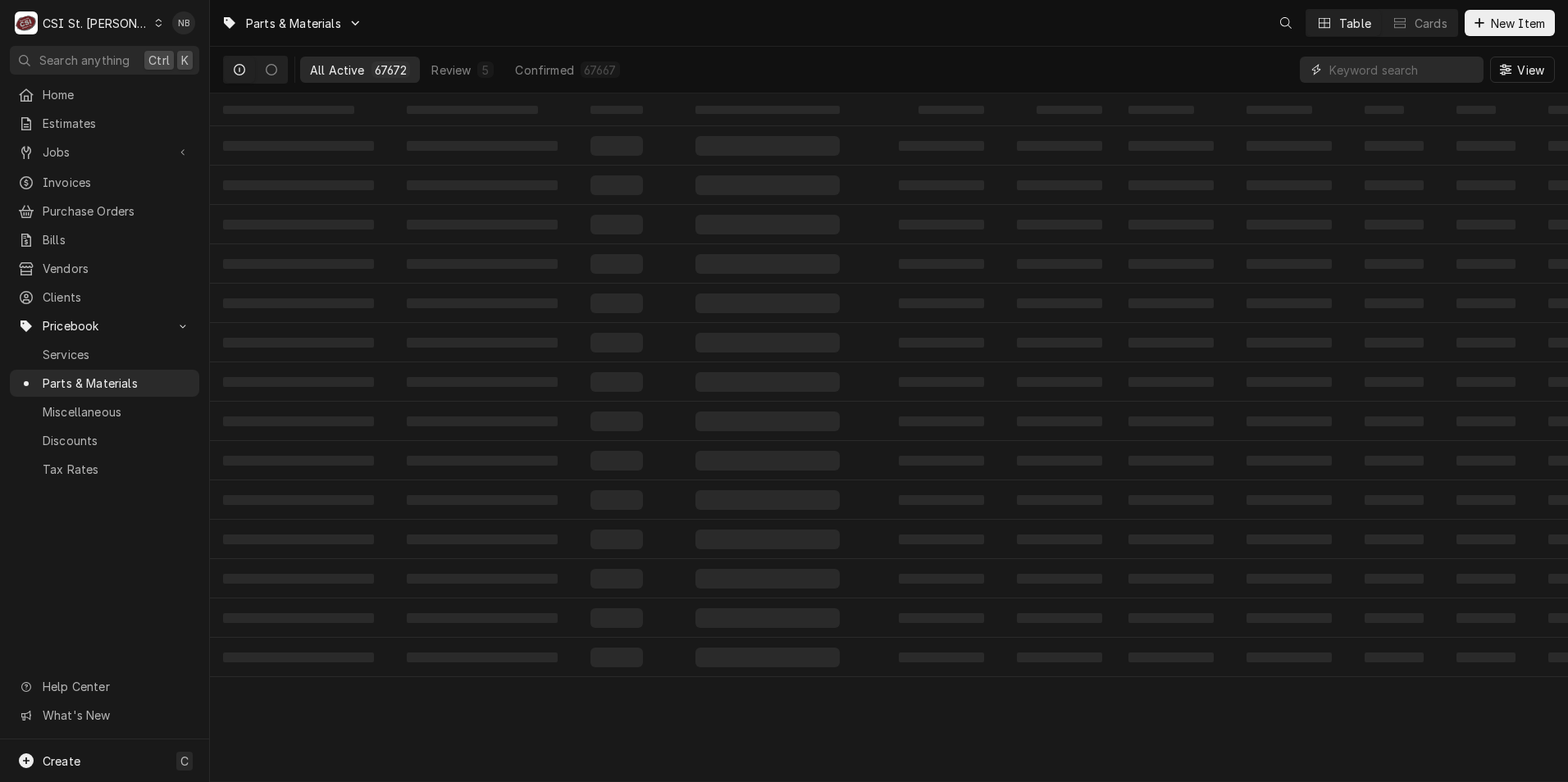
click at [1404, 68] on input "Dynamic Content Wrapper" at bounding box center [1403, 69] width 146 height 26
paste input "71037"
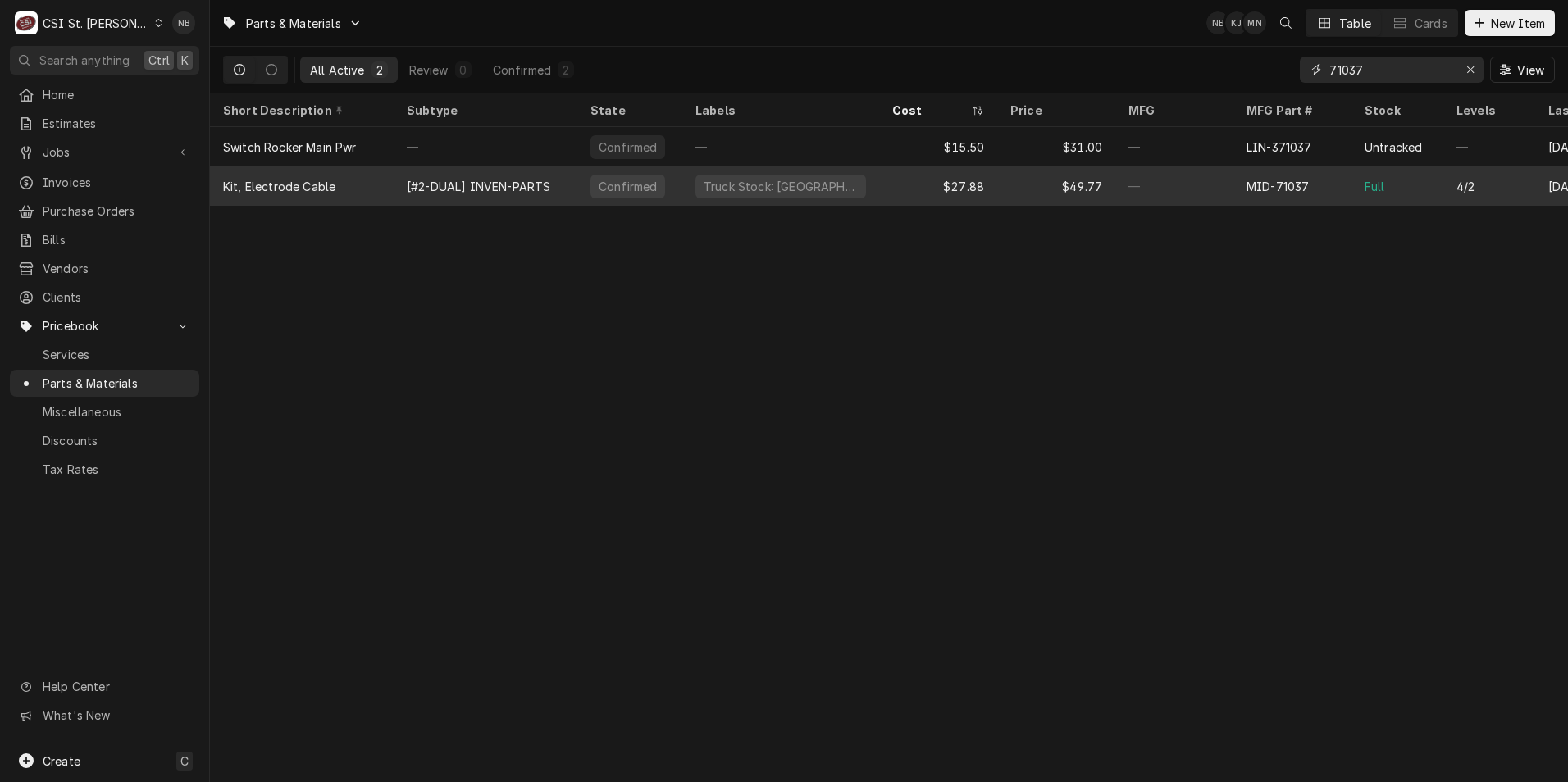
type input "71037"
click at [1203, 192] on div "—" at bounding box center [1174, 187] width 118 height 40
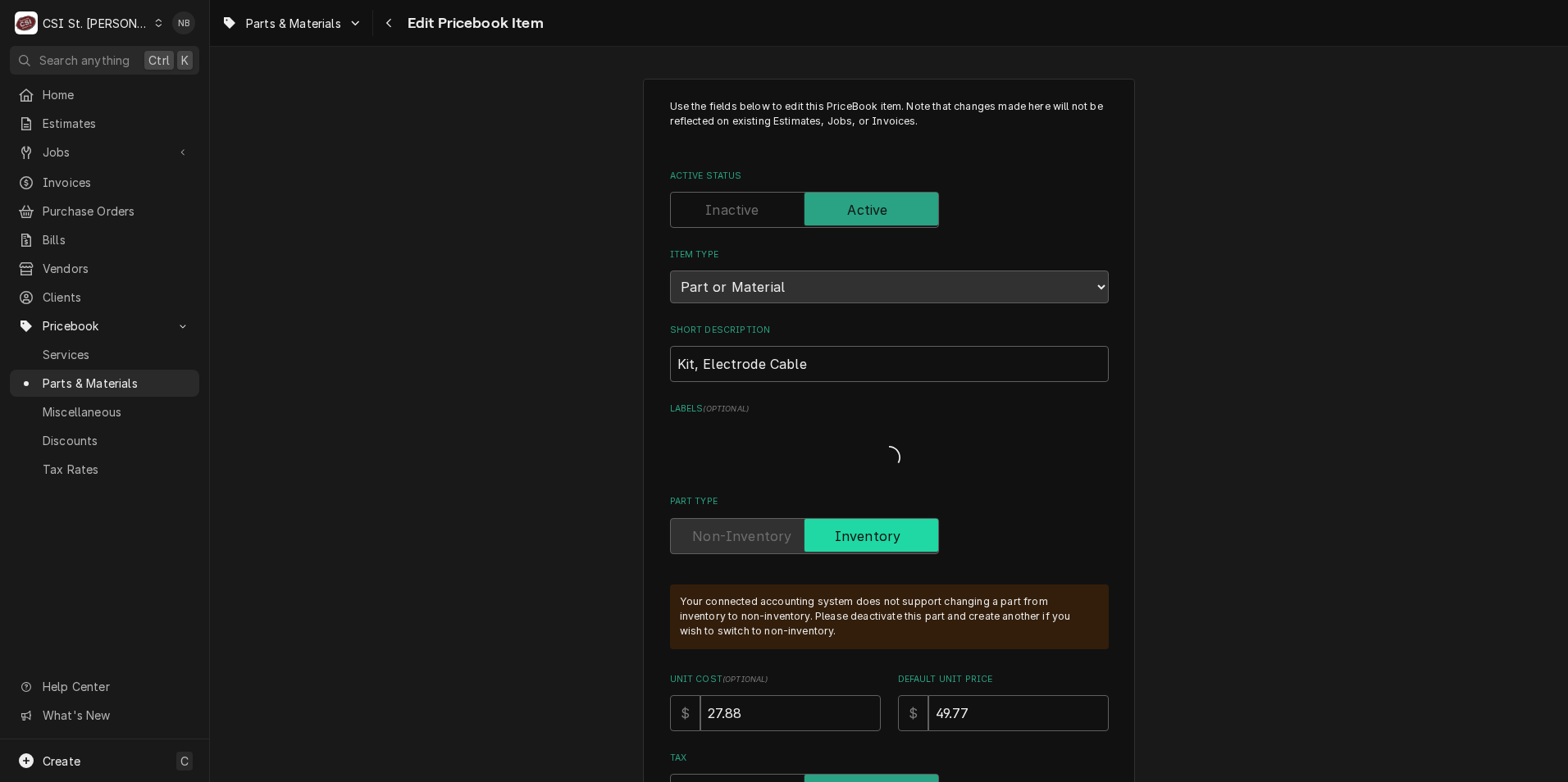
type textarea "x"
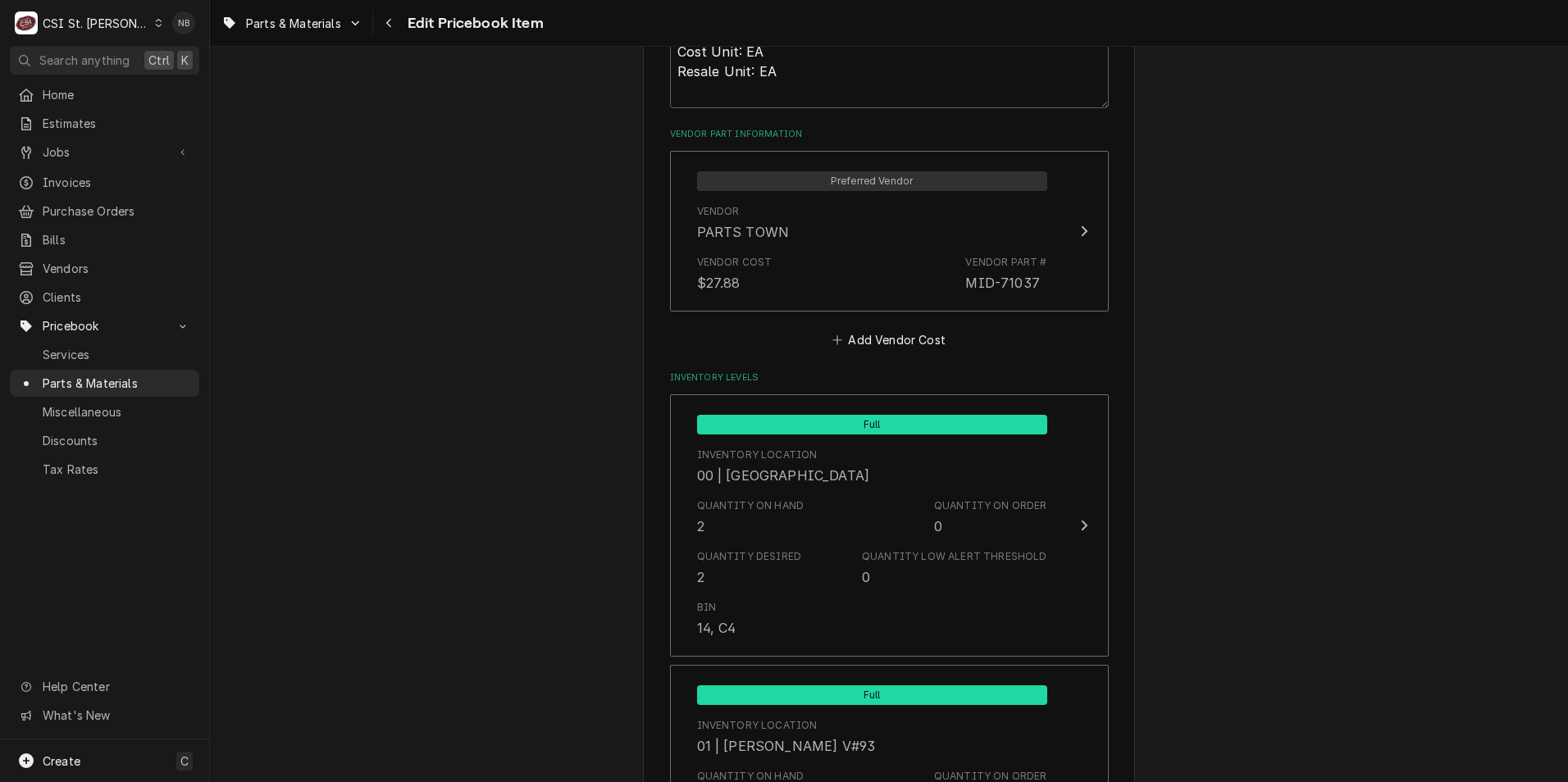
scroll to position [1394, 0]
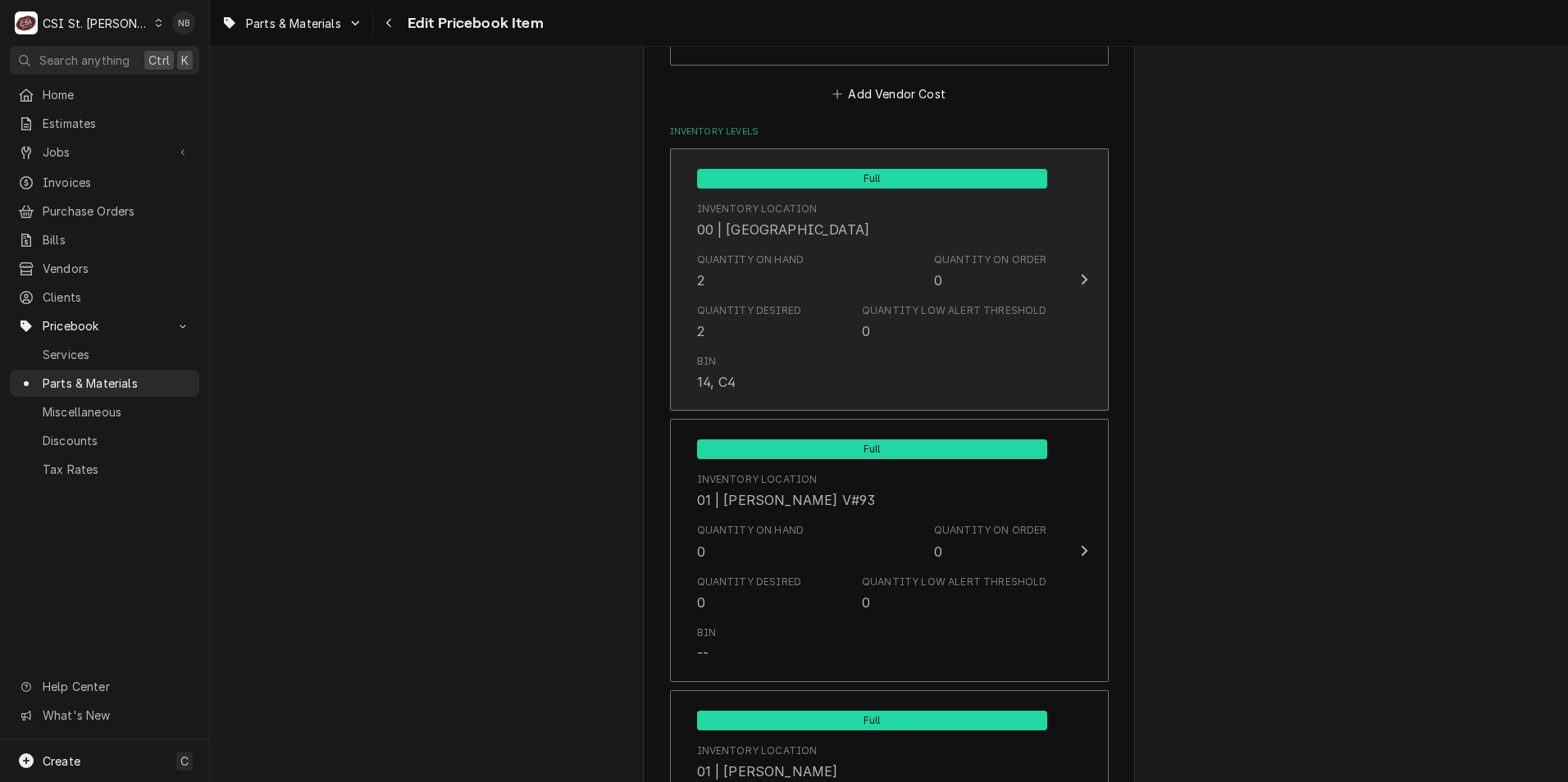
click at [787, 316] on div "Quantity Desired" at bounding box center [750, 310] width 105 height 14
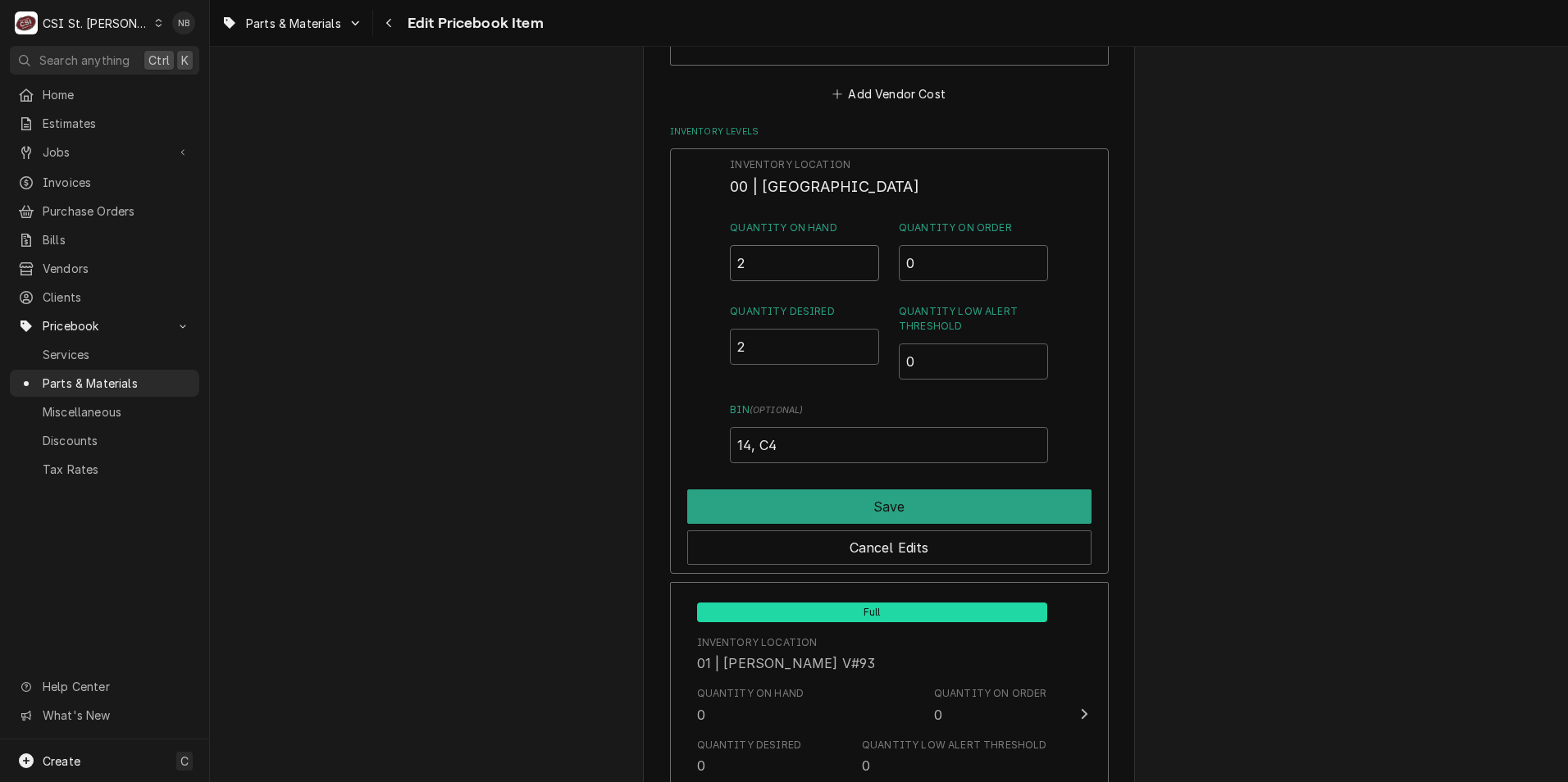
click at [769, 254] on input "2" at bounding box center [804, 263] width 149 height 36
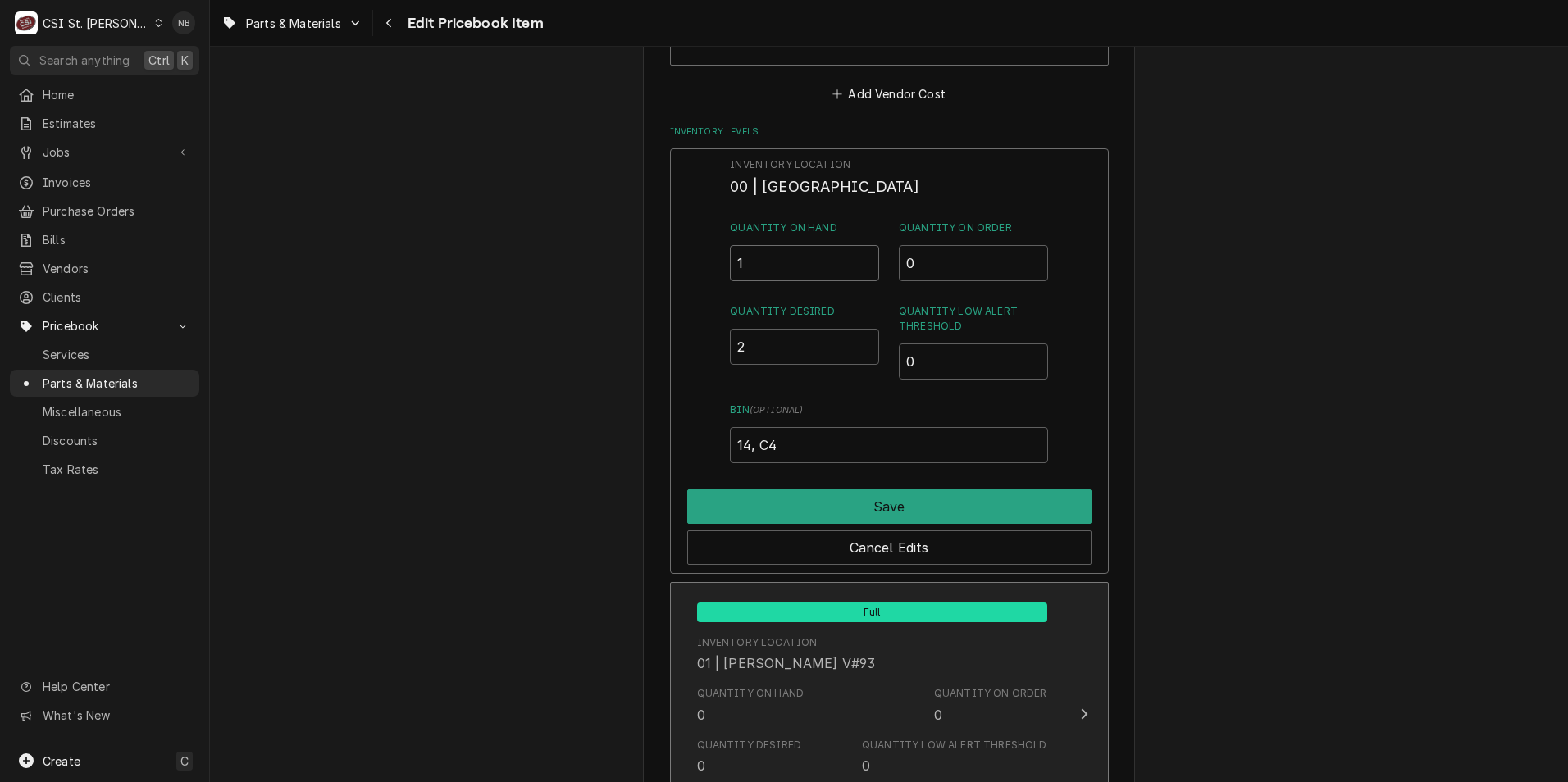
type input "1"
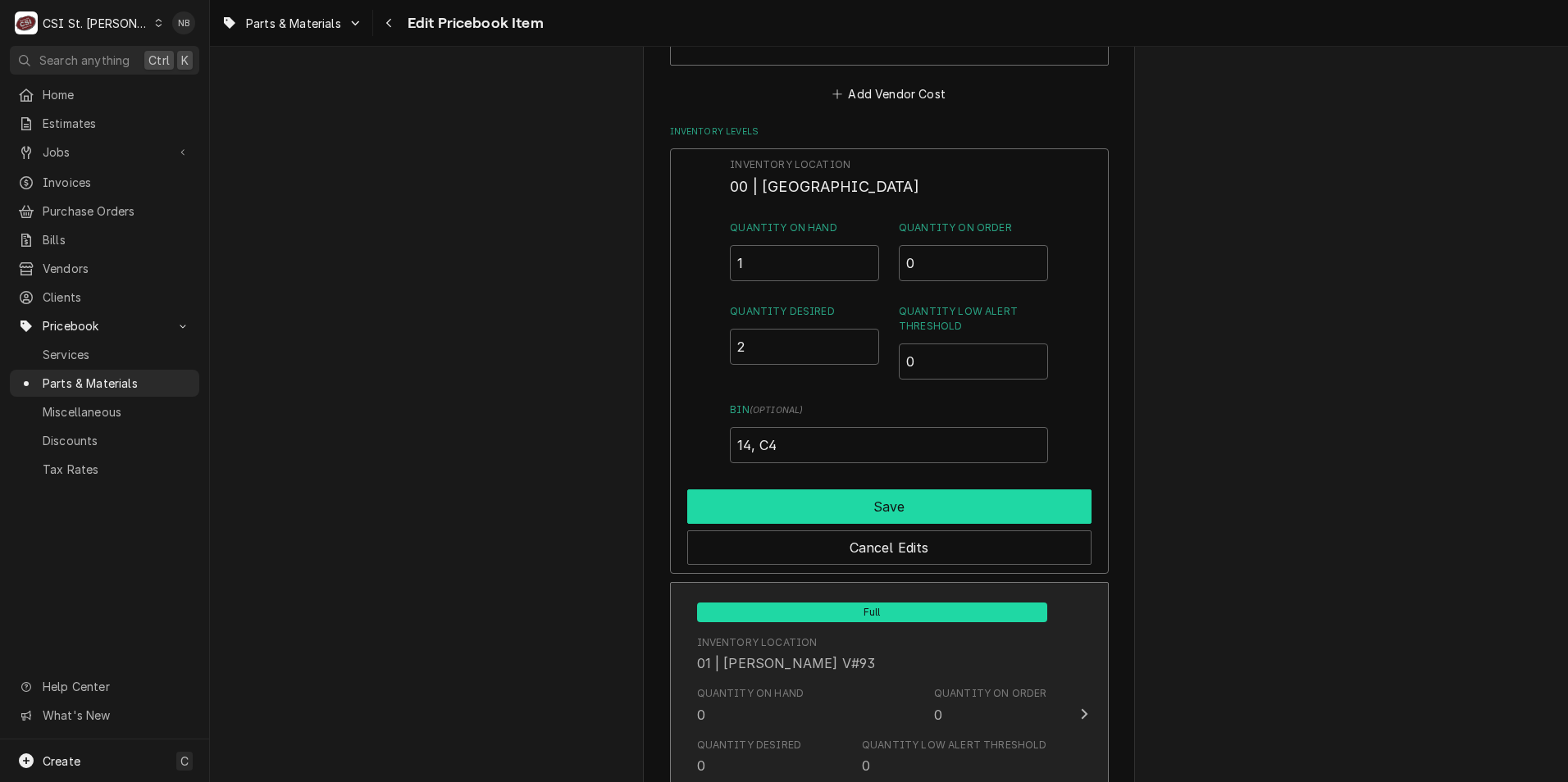
click at [818, 492] on button "Save" at bounding box center [890, 507] width 404 height 34
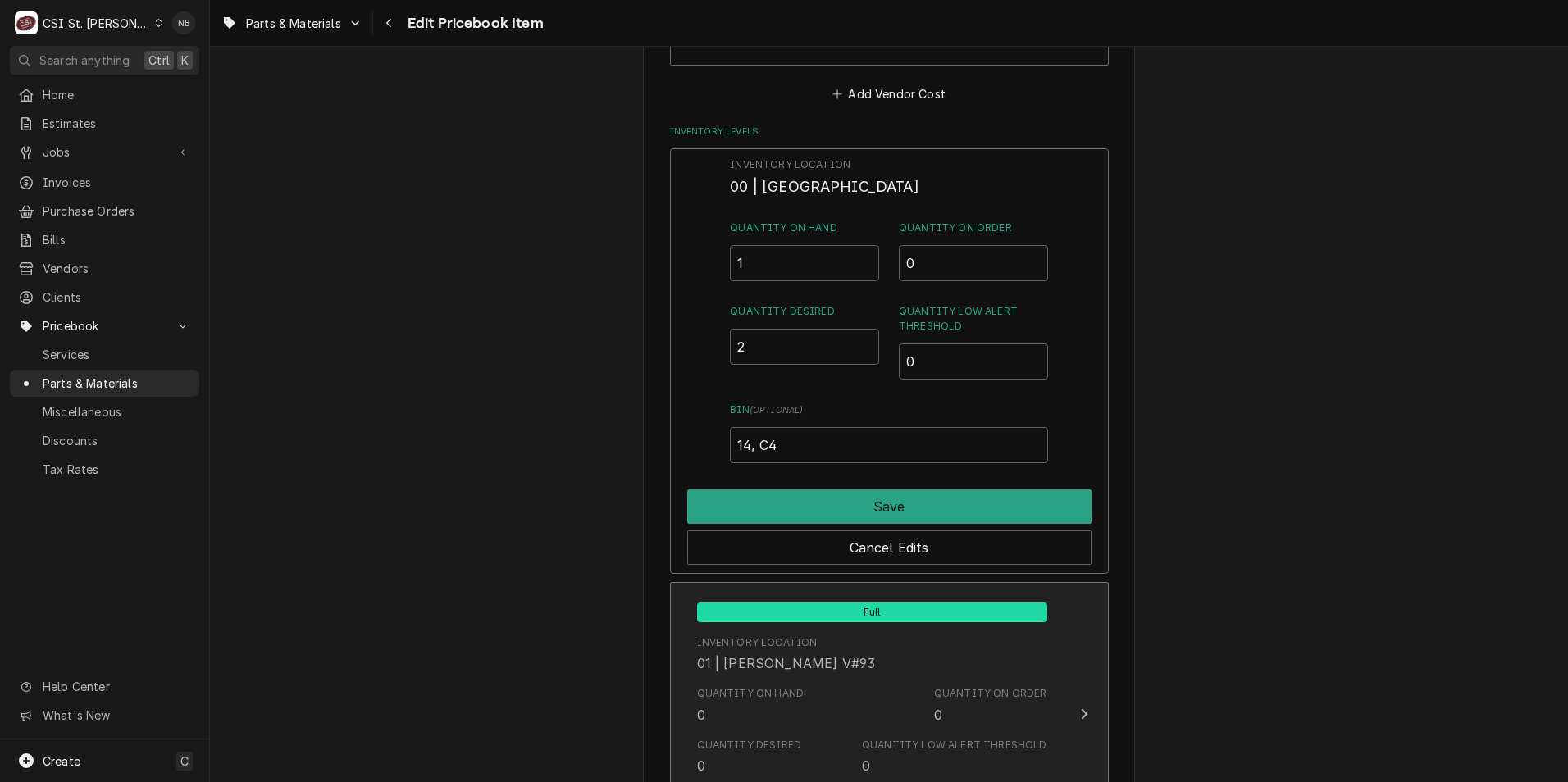
type textarea "x"
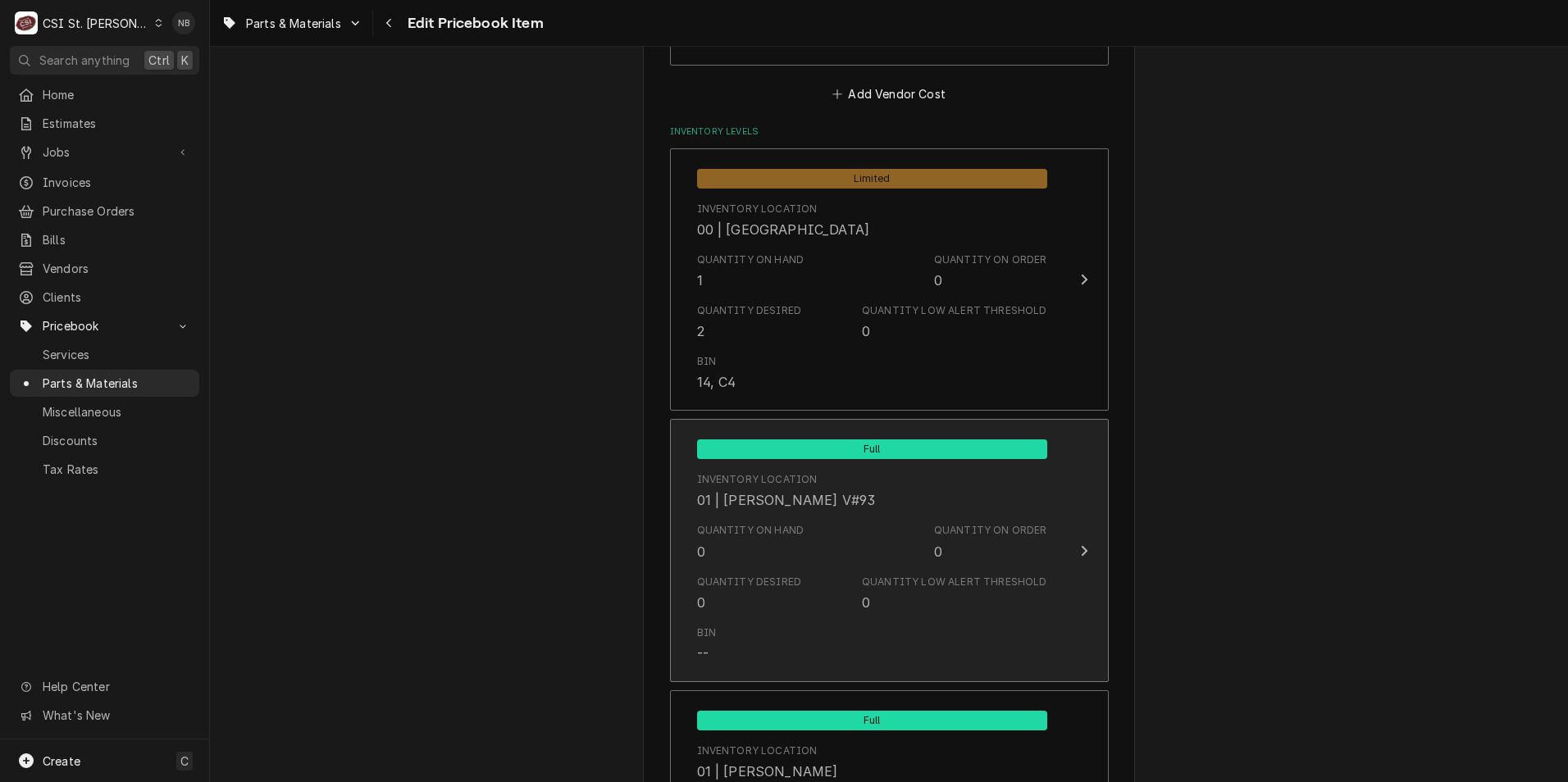
click at [807, 557] on div "Quantity on Hand 0 Quantity on Order 0" at bounding box center [872, 542] width 350 height 51
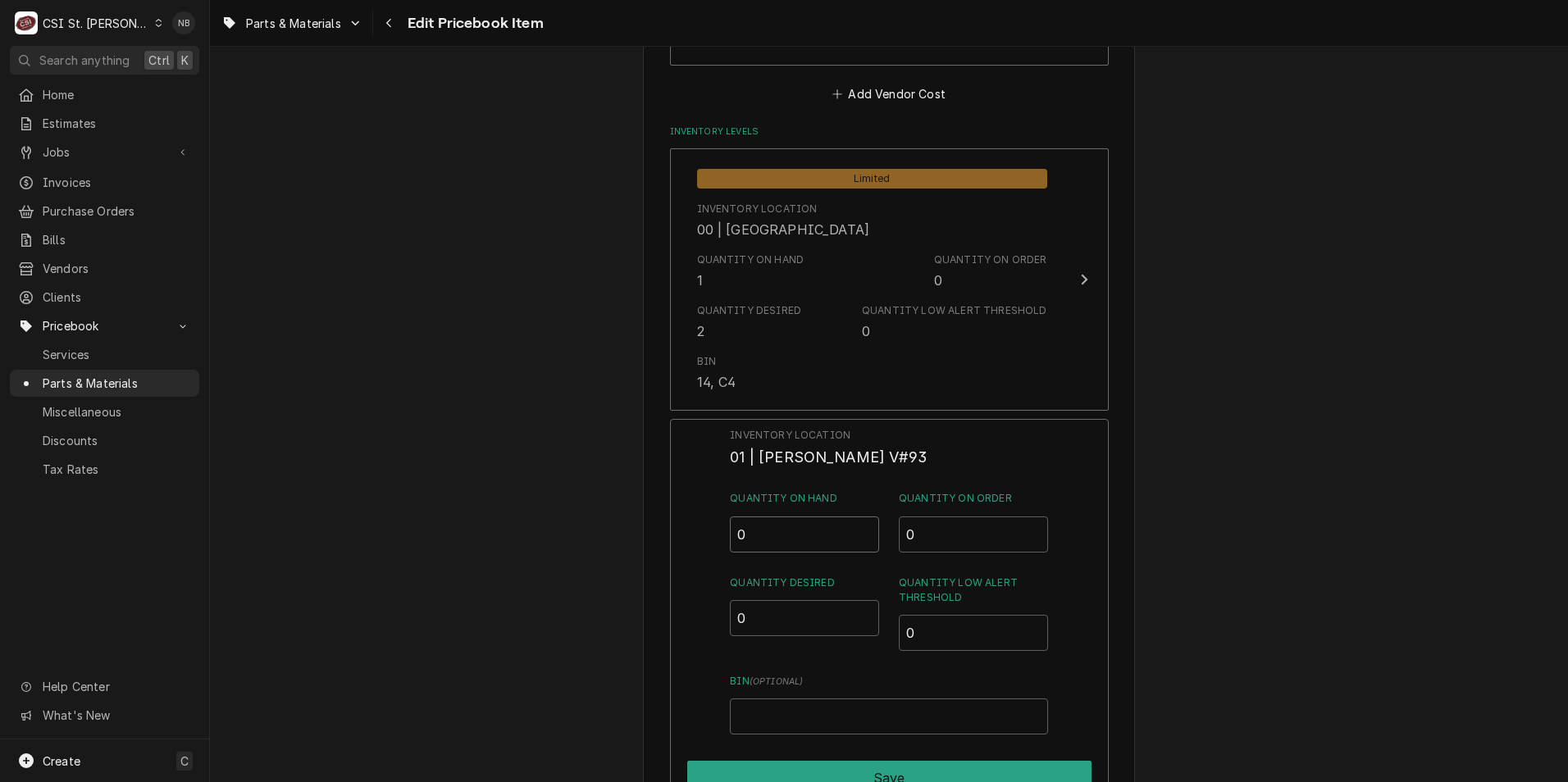
click at [767, 537] on input "0" at bounding box center [804, 535] width 149 height 36
type input "1"
click at [888, 763] on button "Save" at bounding box center [890, 778] width 404 height 34
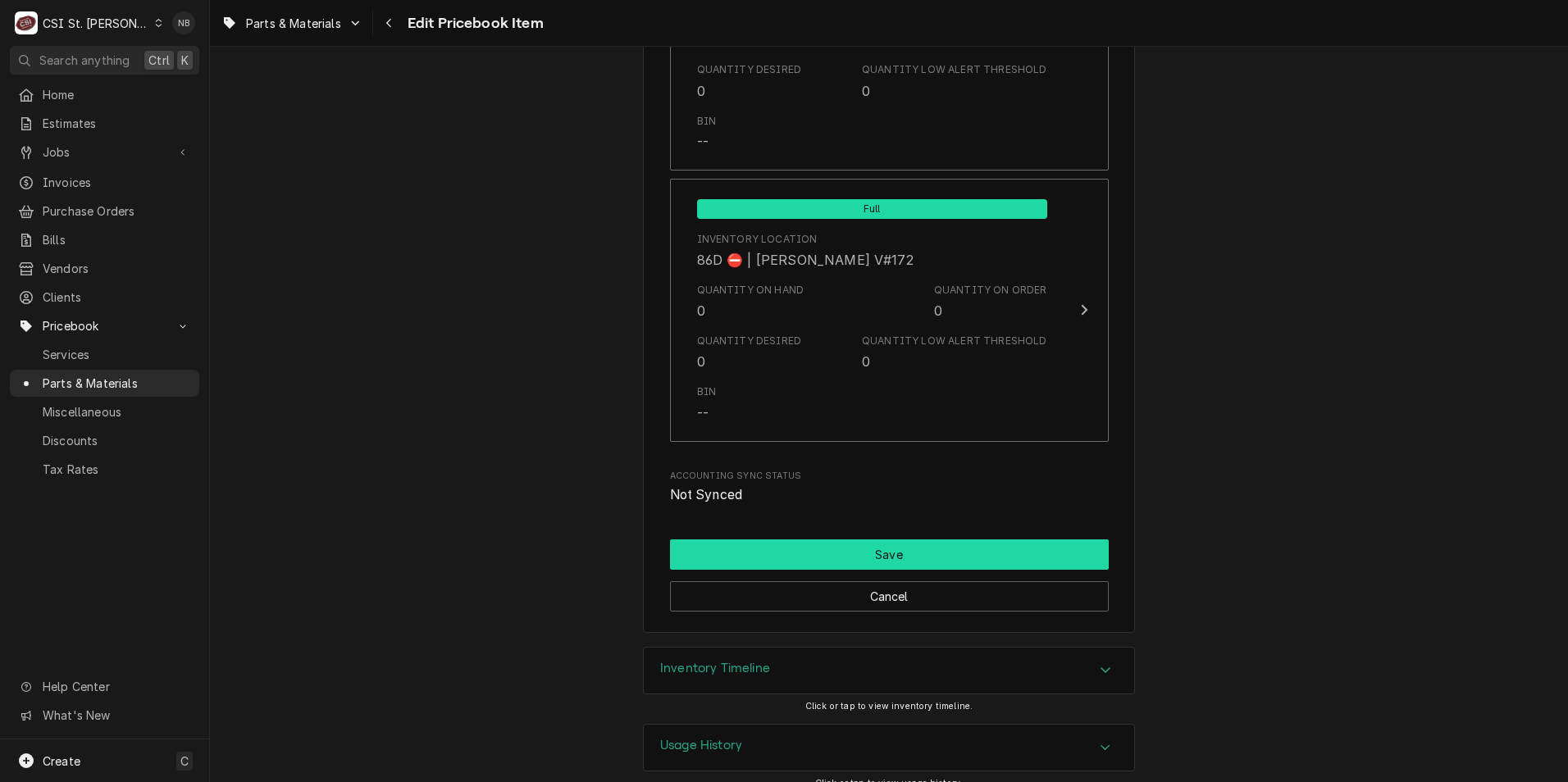
click at [845, 539] on button "Save" at bounding box center [890, 555] width 438 height 31
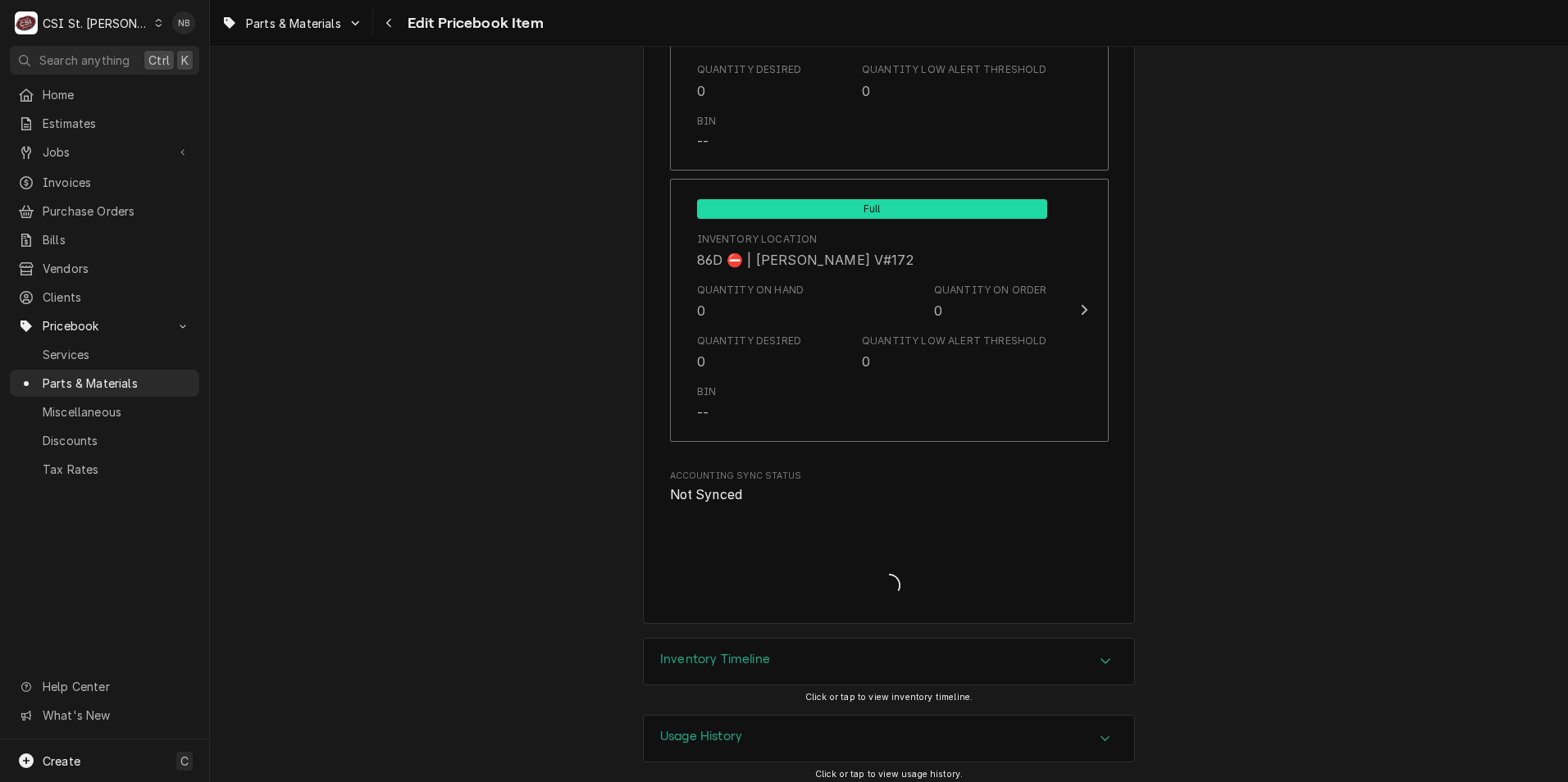
scroll to position [14121, 0]
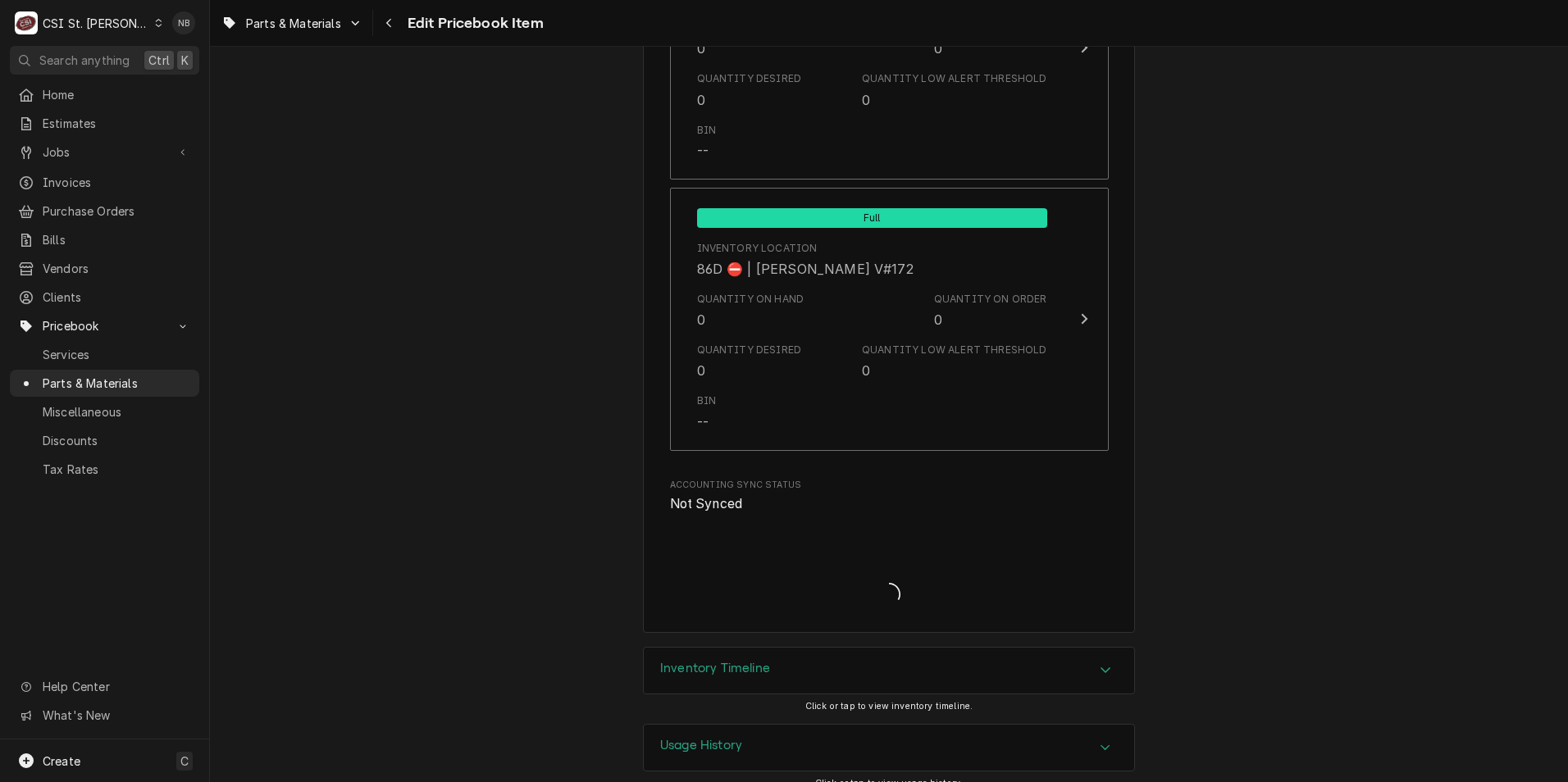
type textarea "x"
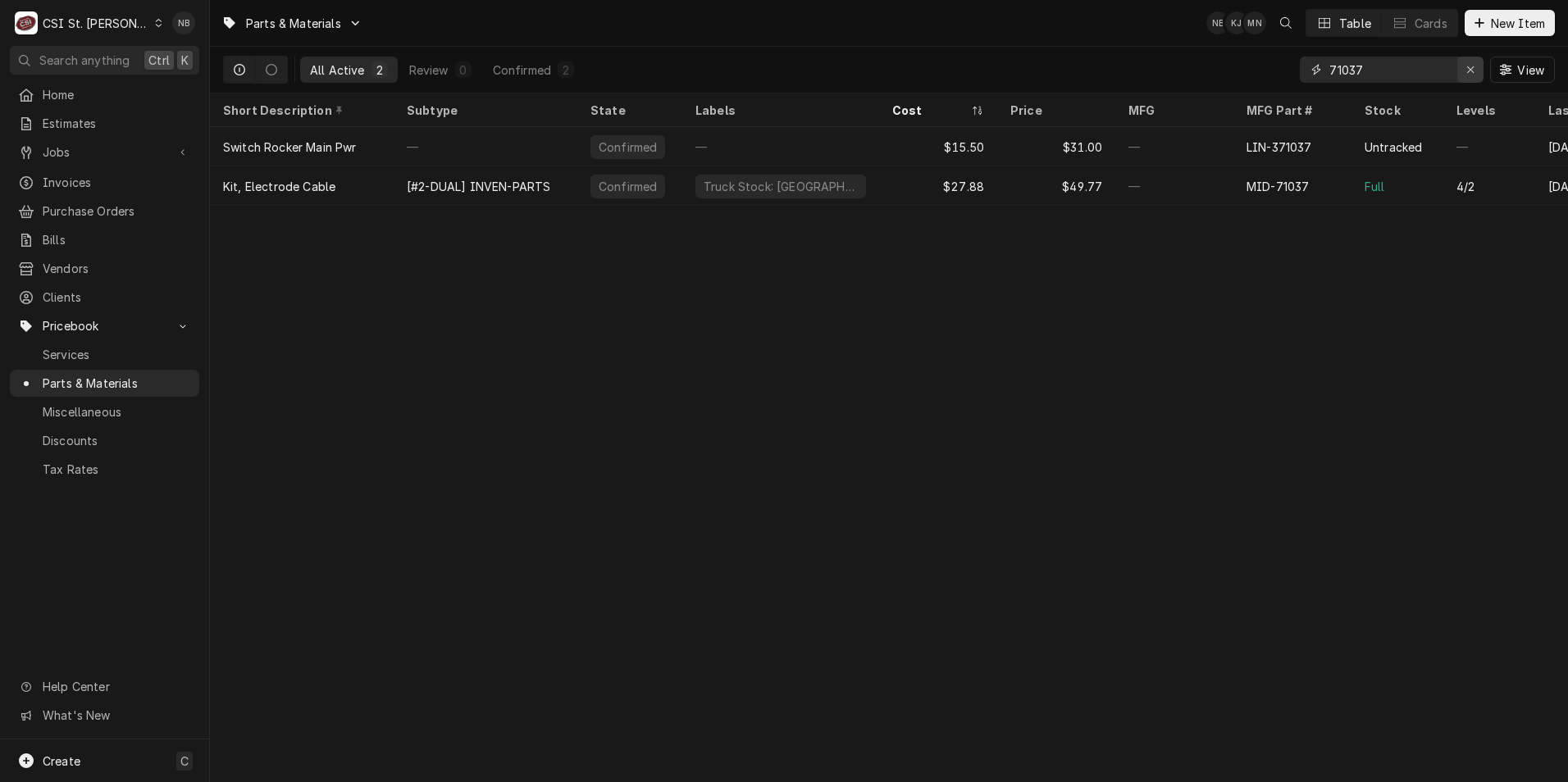
click at [1471, 59] on button "Erase input" at bounding box center [1471, 69] width 26 height 26
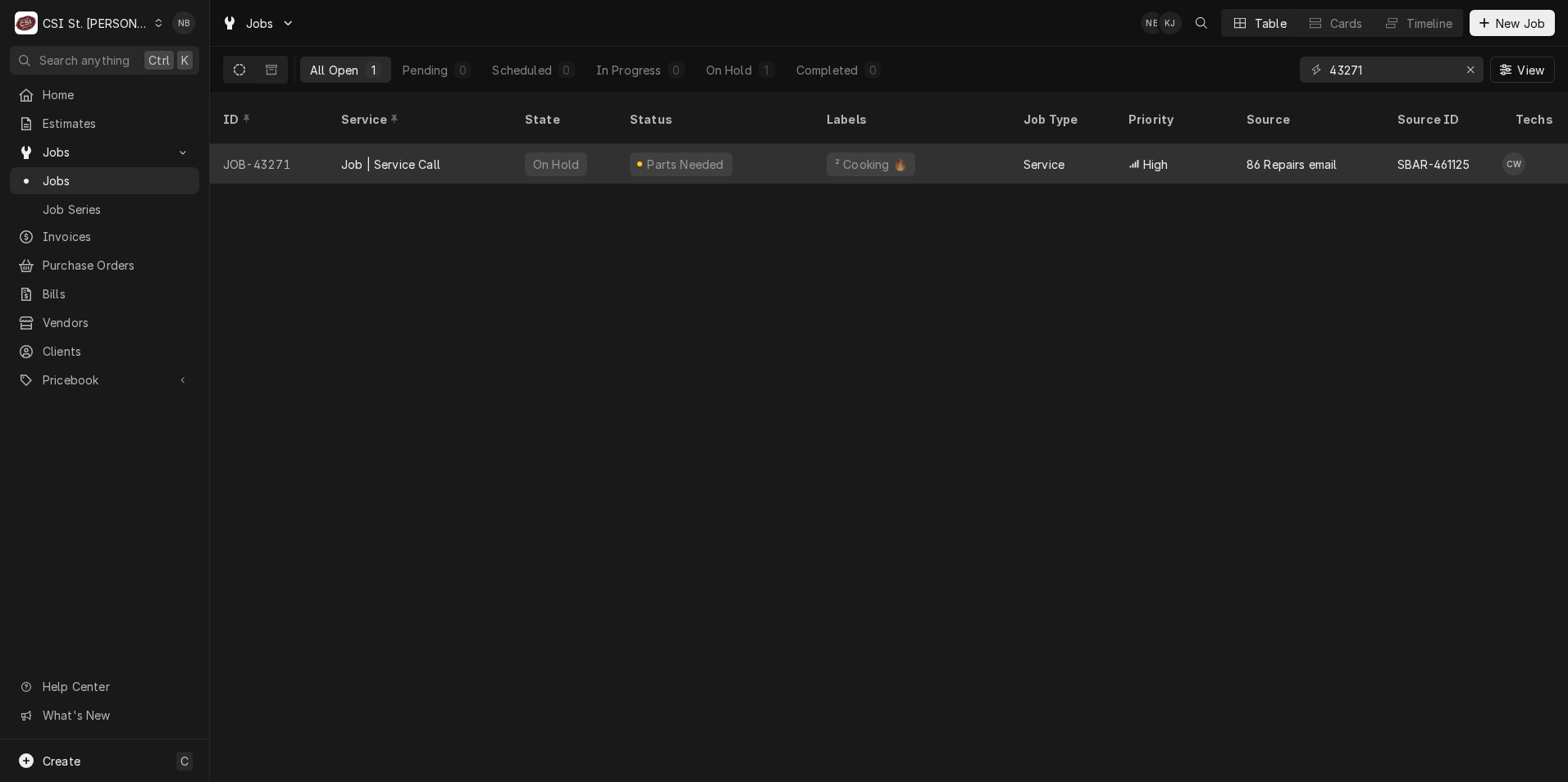
click at [712, 156] on div "Parts Needed" at bounding box center [685, 164] width 80 height 17
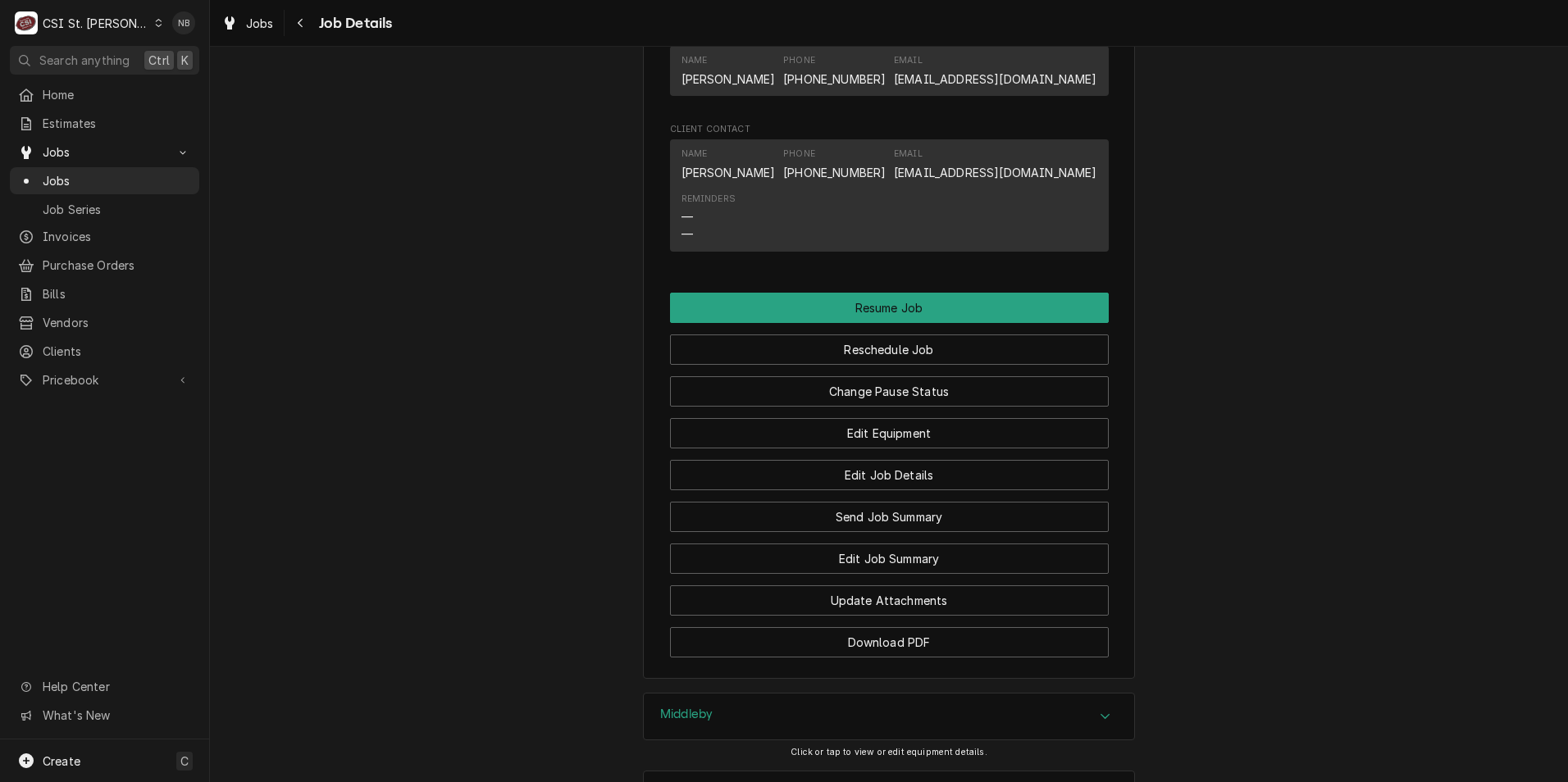
scroll to position [1968, 0]
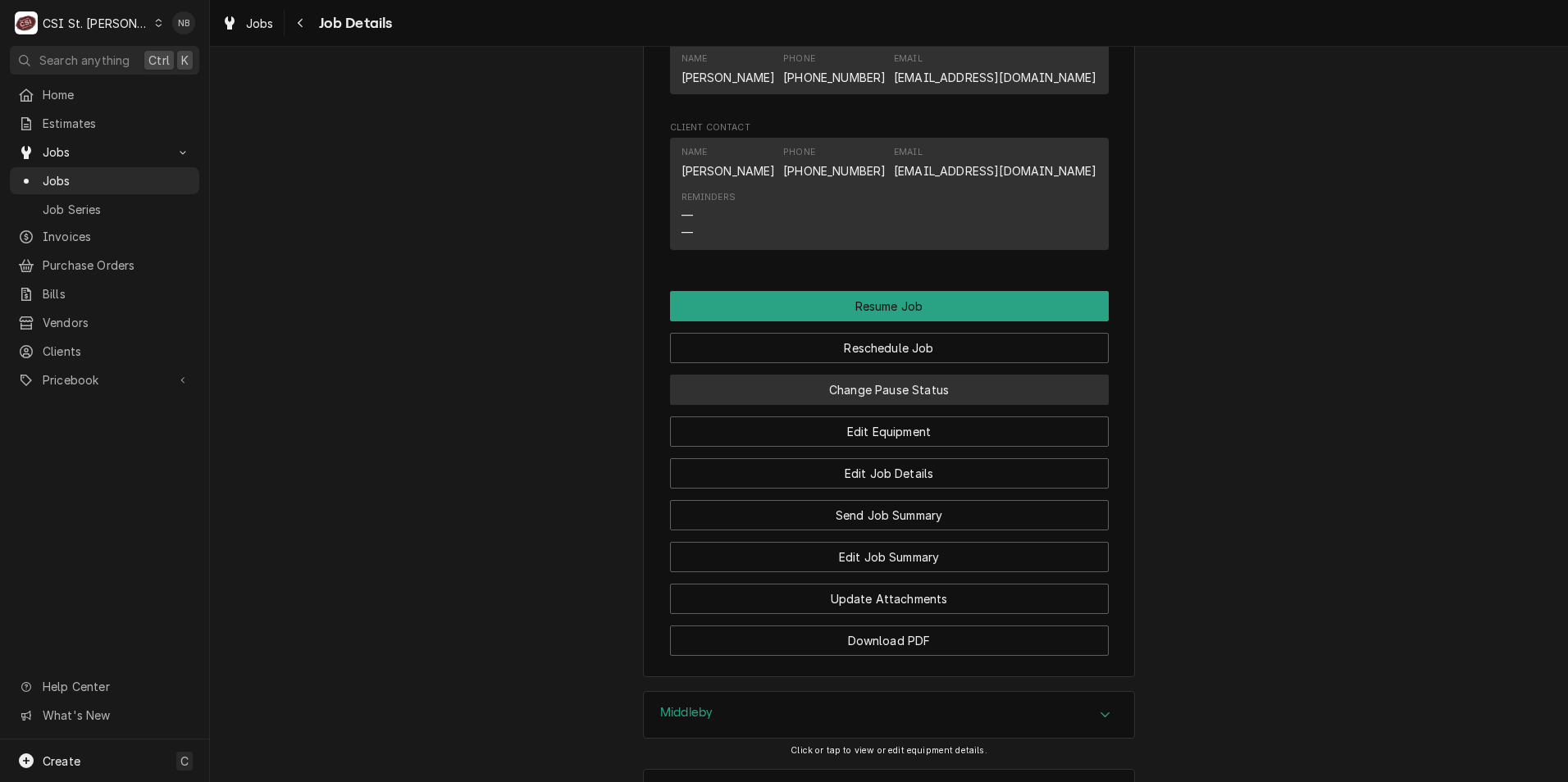
click at [906, 405] on button "Change Pause Status" at bounding box center [890, 390] width 438 height 31
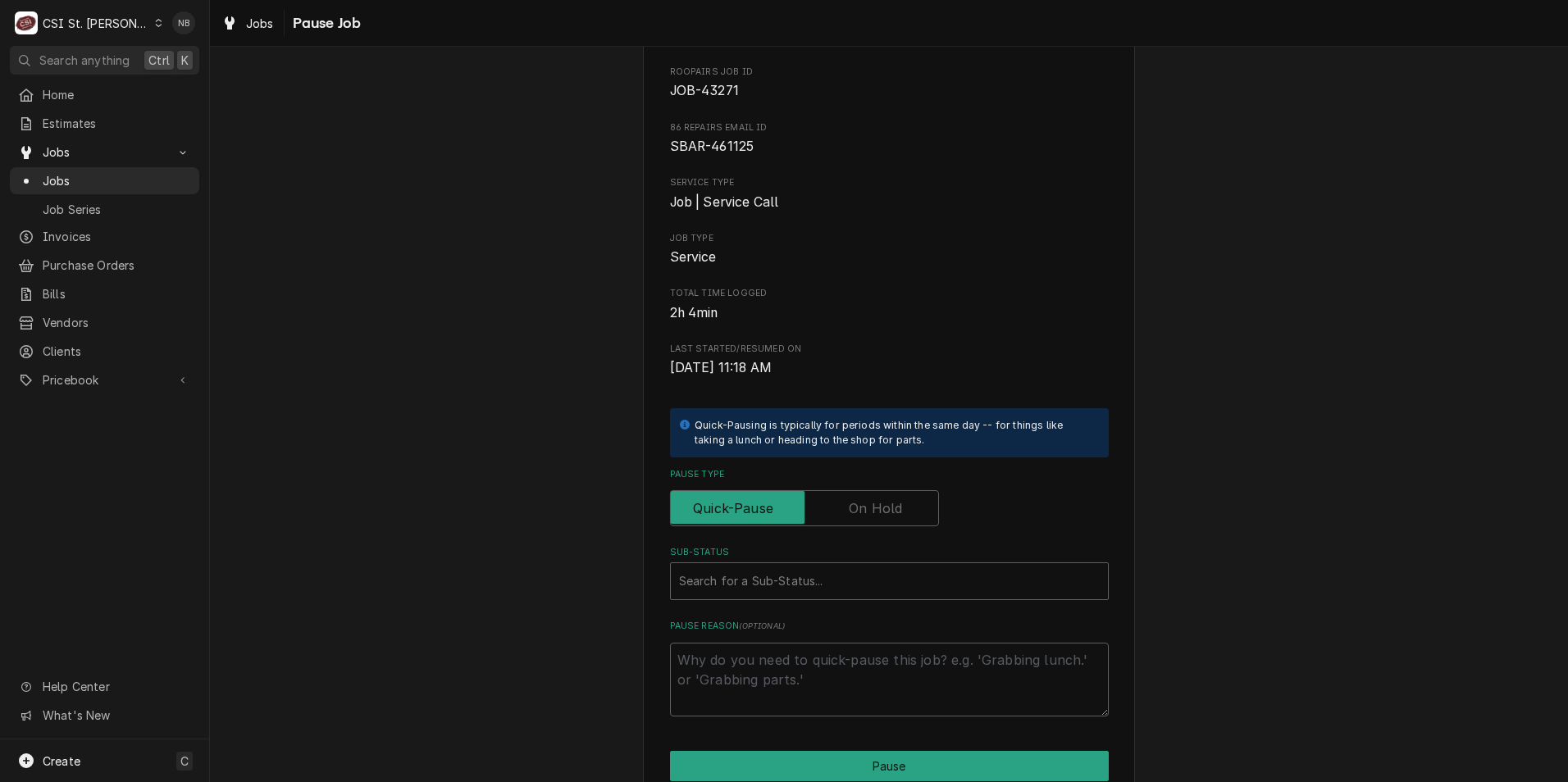
scroll to position [192, 0]
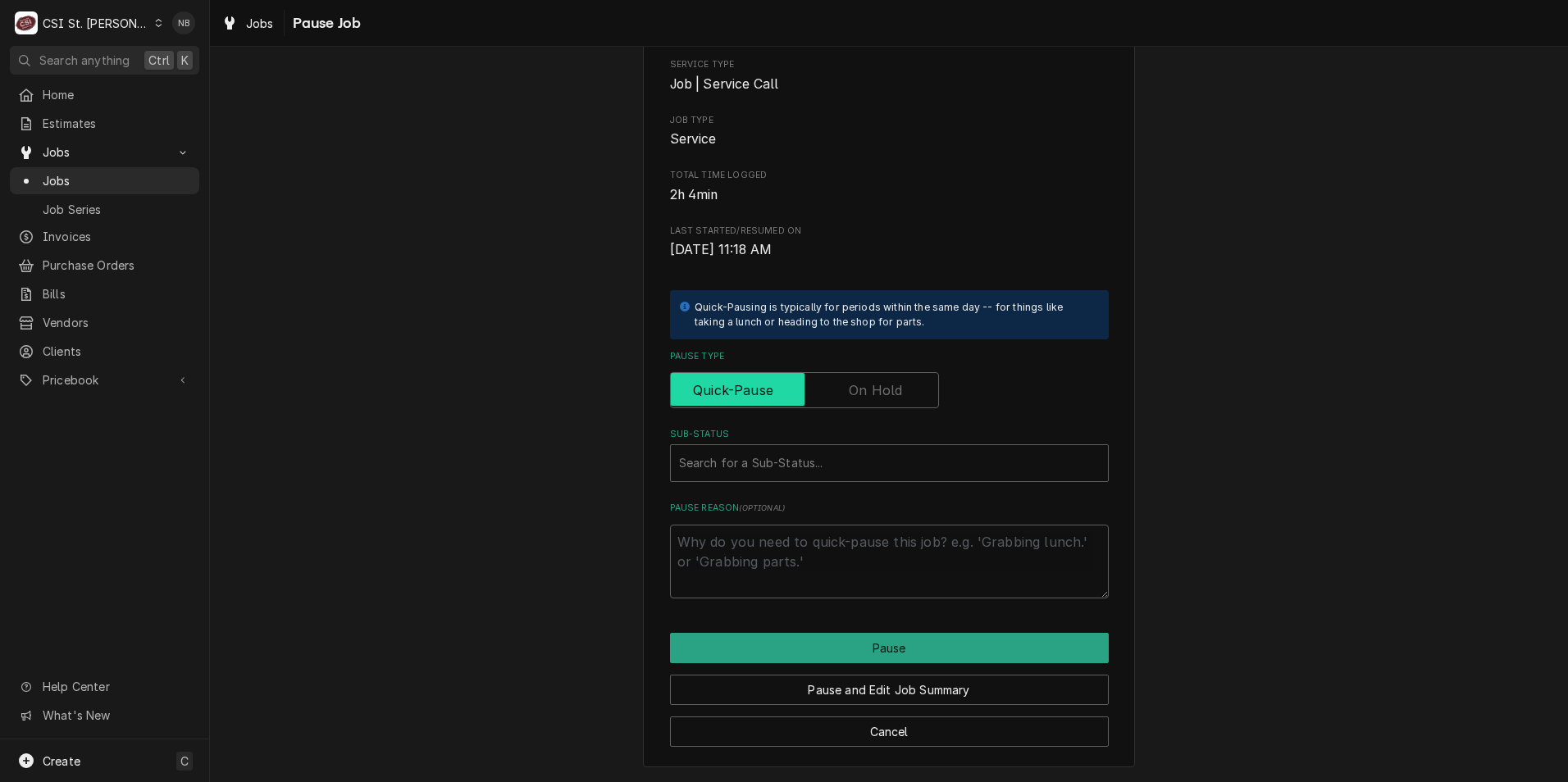
click at [900, 402] on input "Pause Type" at bounding box center [805, 391] width 254 height 36
checkbox input "true"
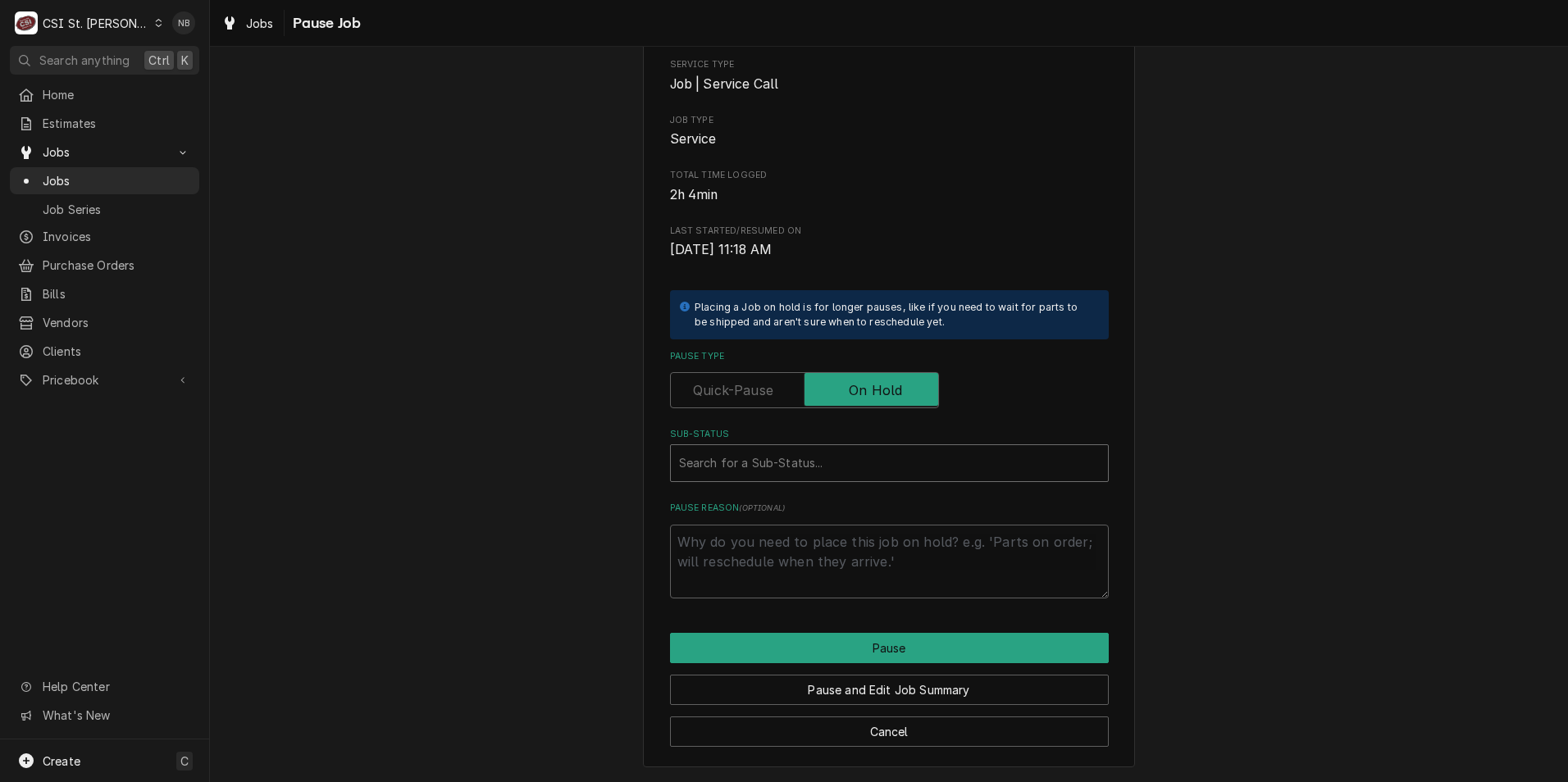
click at [862, 470] on div "Sub-Status" at bounding box center [890, 463] width 420 height 30
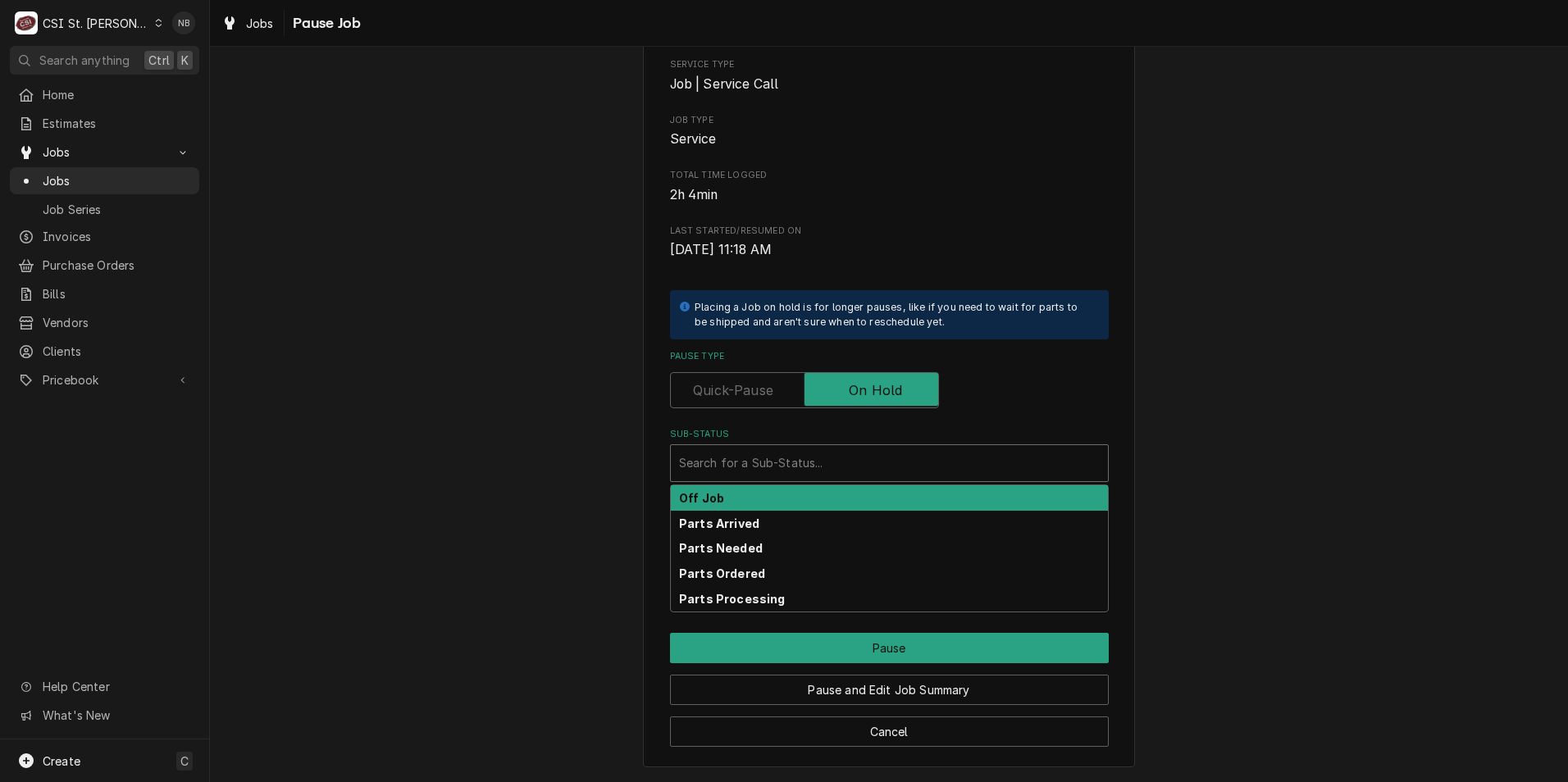
click at [862, 522] on div "Parts Arrived" at bounding box center [890, 523] width 438 height 25
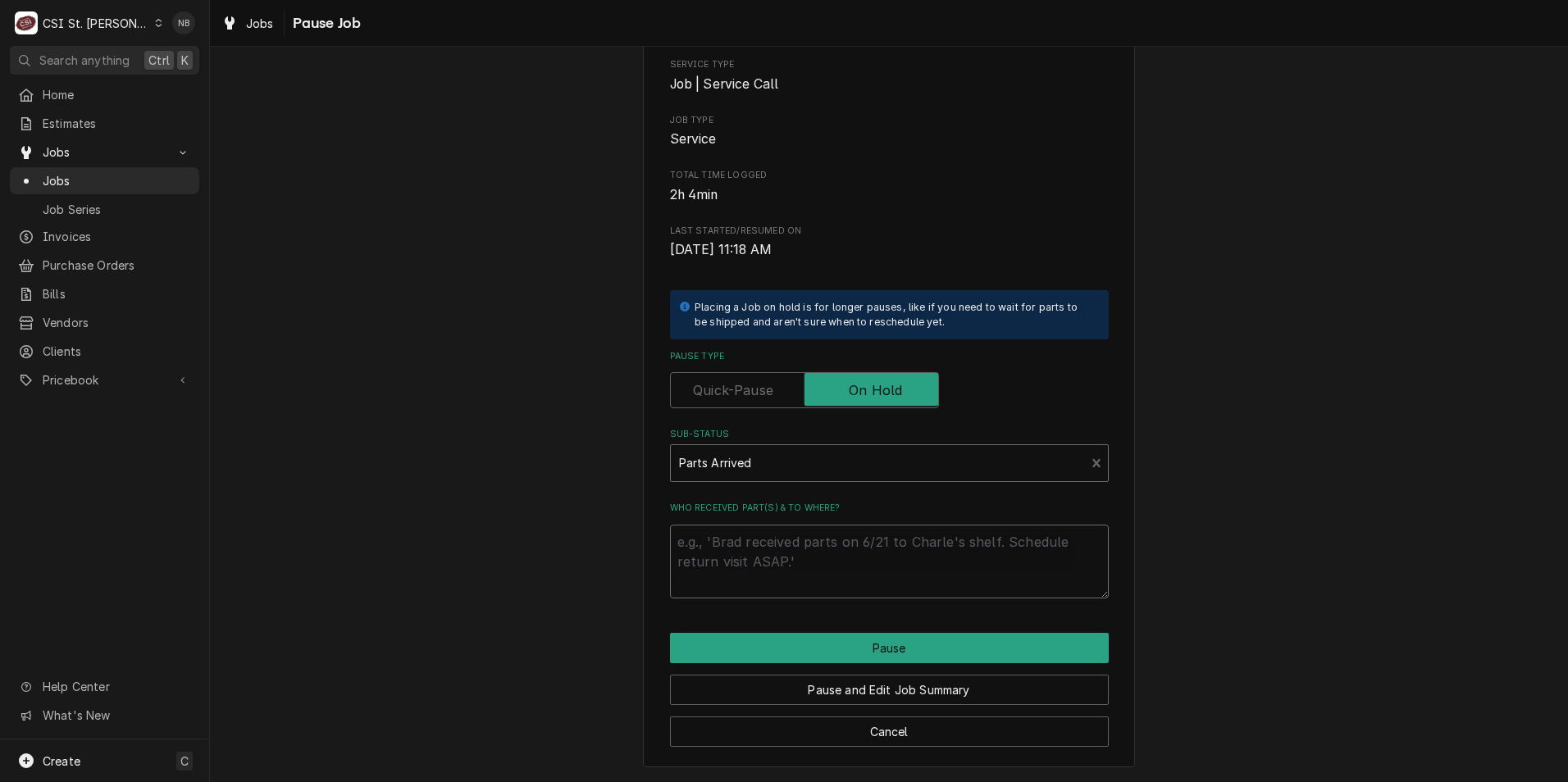
click at [853, 547] on textarea "Who received part(s) & to where?" at bounding box center [890, 562] width 438 height 74
type textarea "x"
type textarea "O"
type textarea "x"
type textarea "ON"
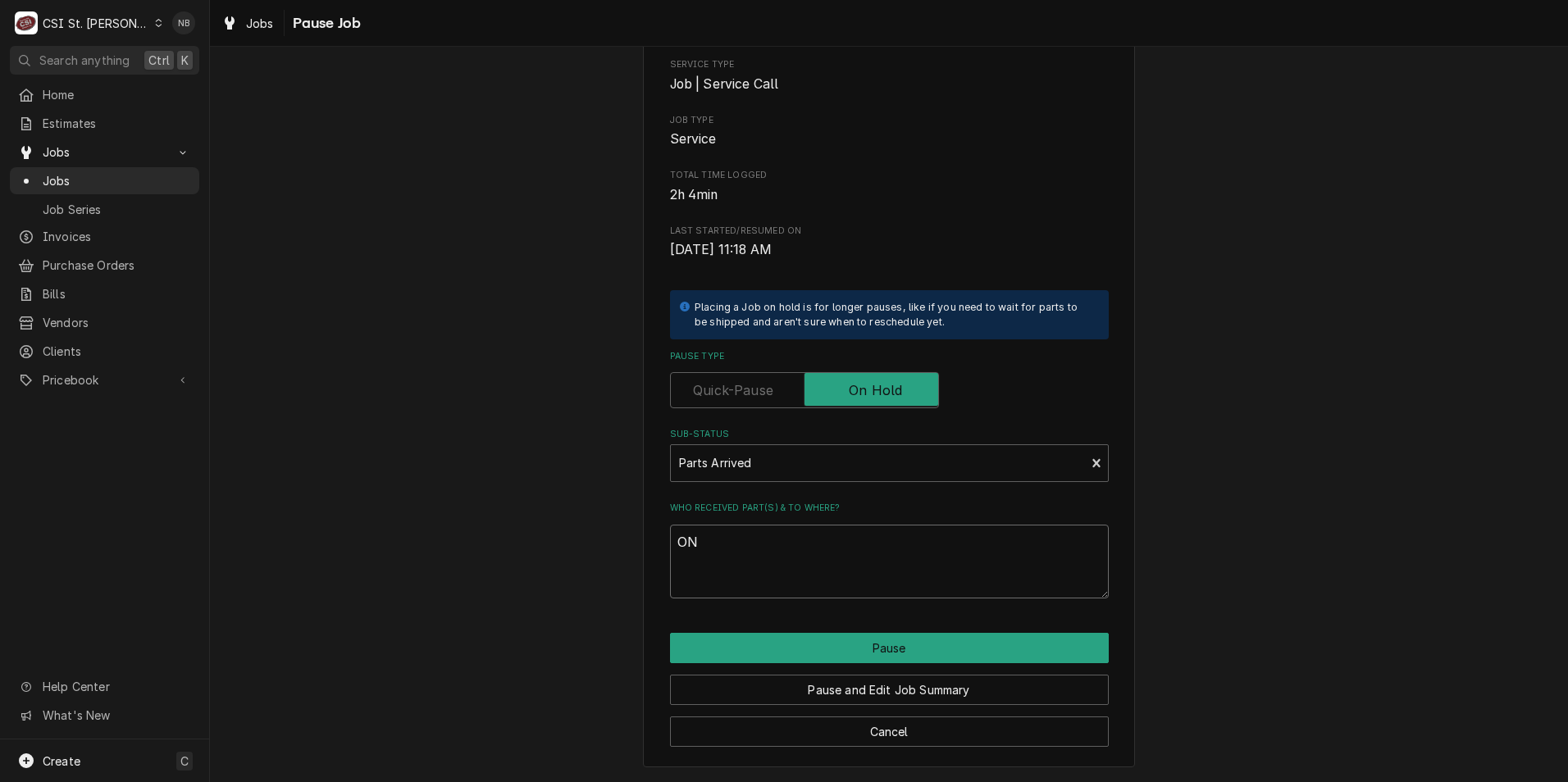
type textarea "x"
type textarea "ON"
type textarea "x"
type textarea "ON"
type textarea "x"
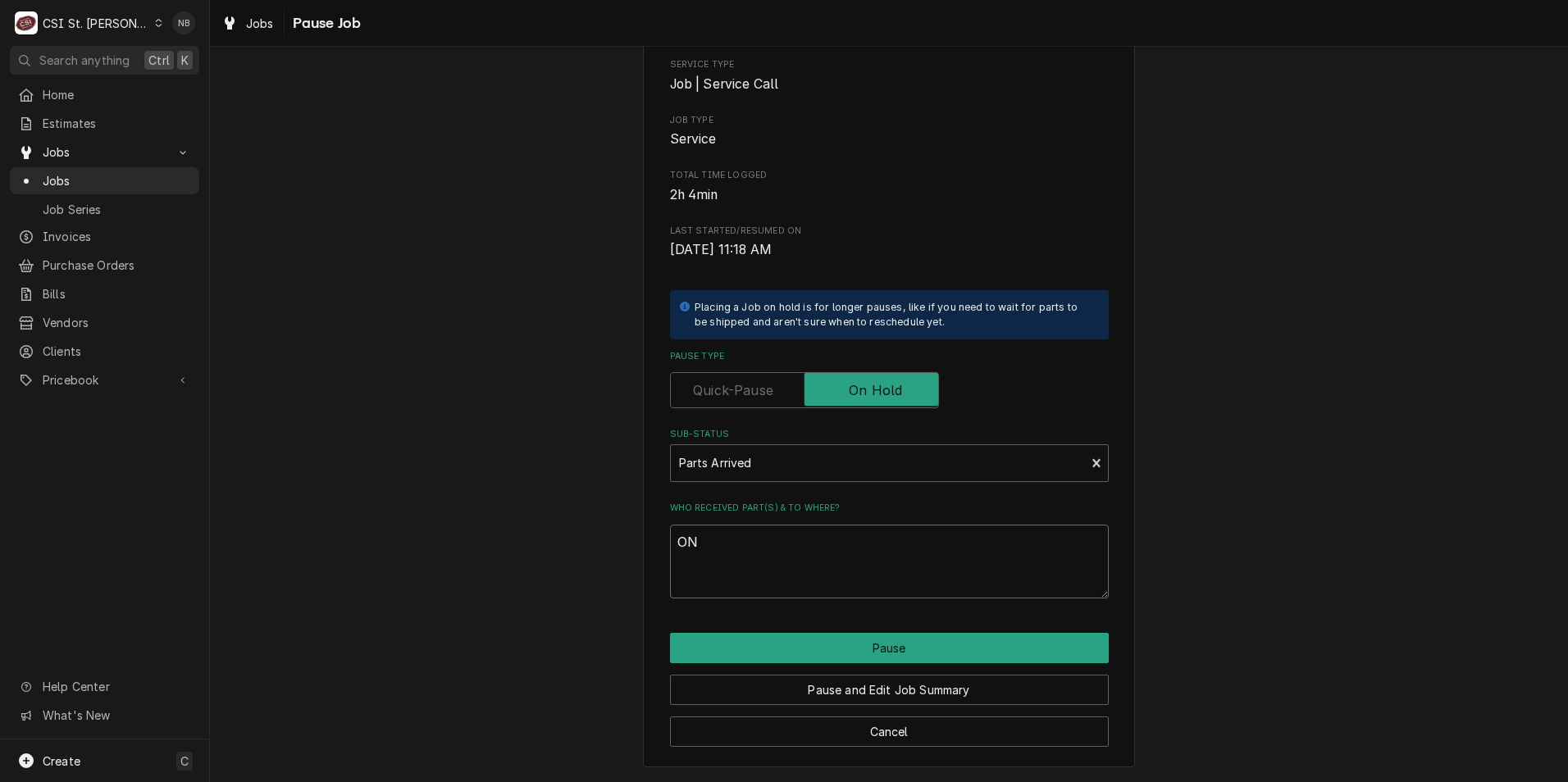
type textarea "O"
type textarea "x"
type textarea "On"
type textarea "x"
type textarea "On"
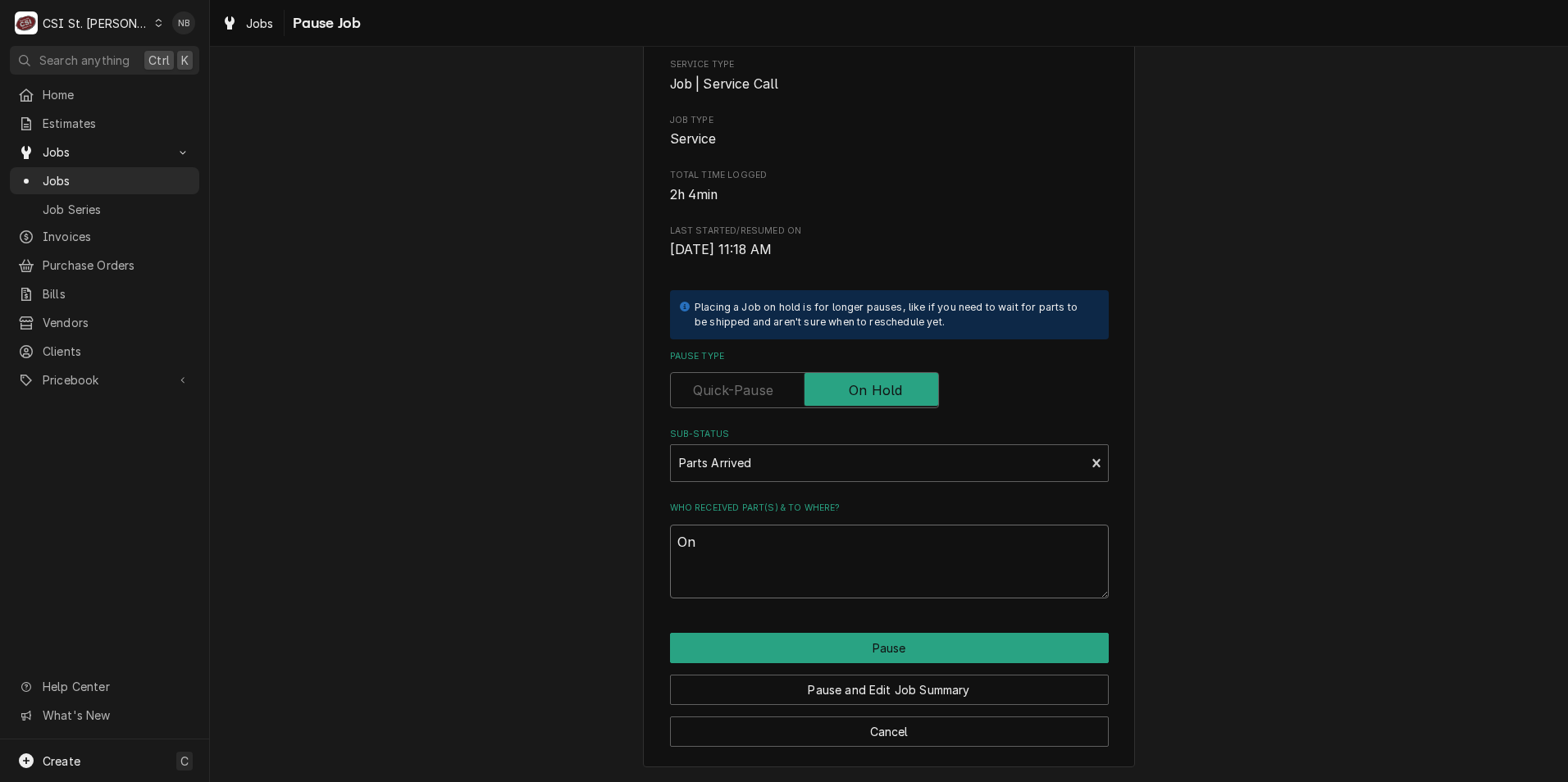
type textarea "x"
type textarea "On C"
type textarea "x"
type textarea "On Ch"
type textarea "x"
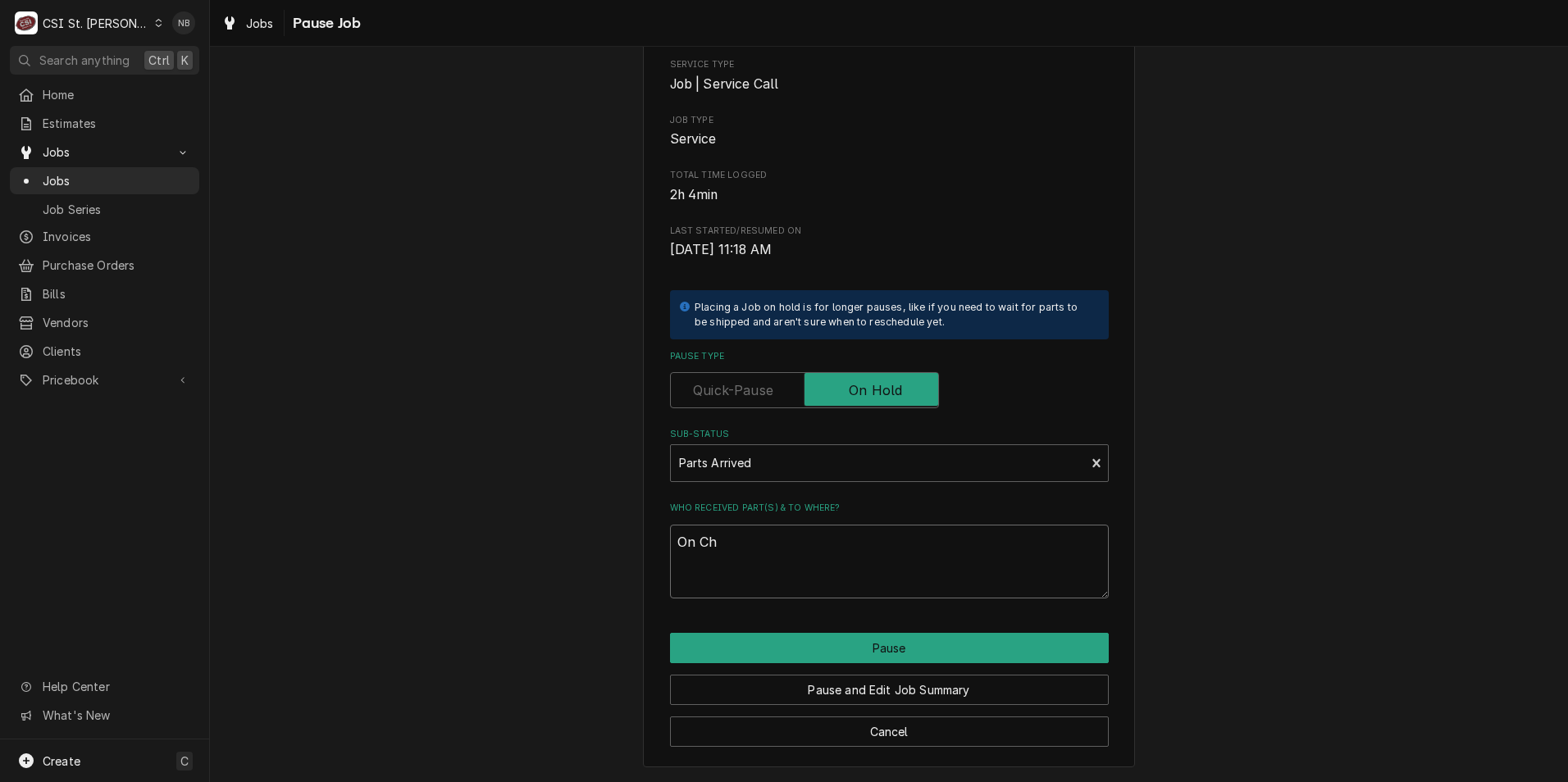
type textarea "On Chu"
type textarea "x"
type textarea "On Chuck"
type textarea "x"
type textarea "On Chuck"
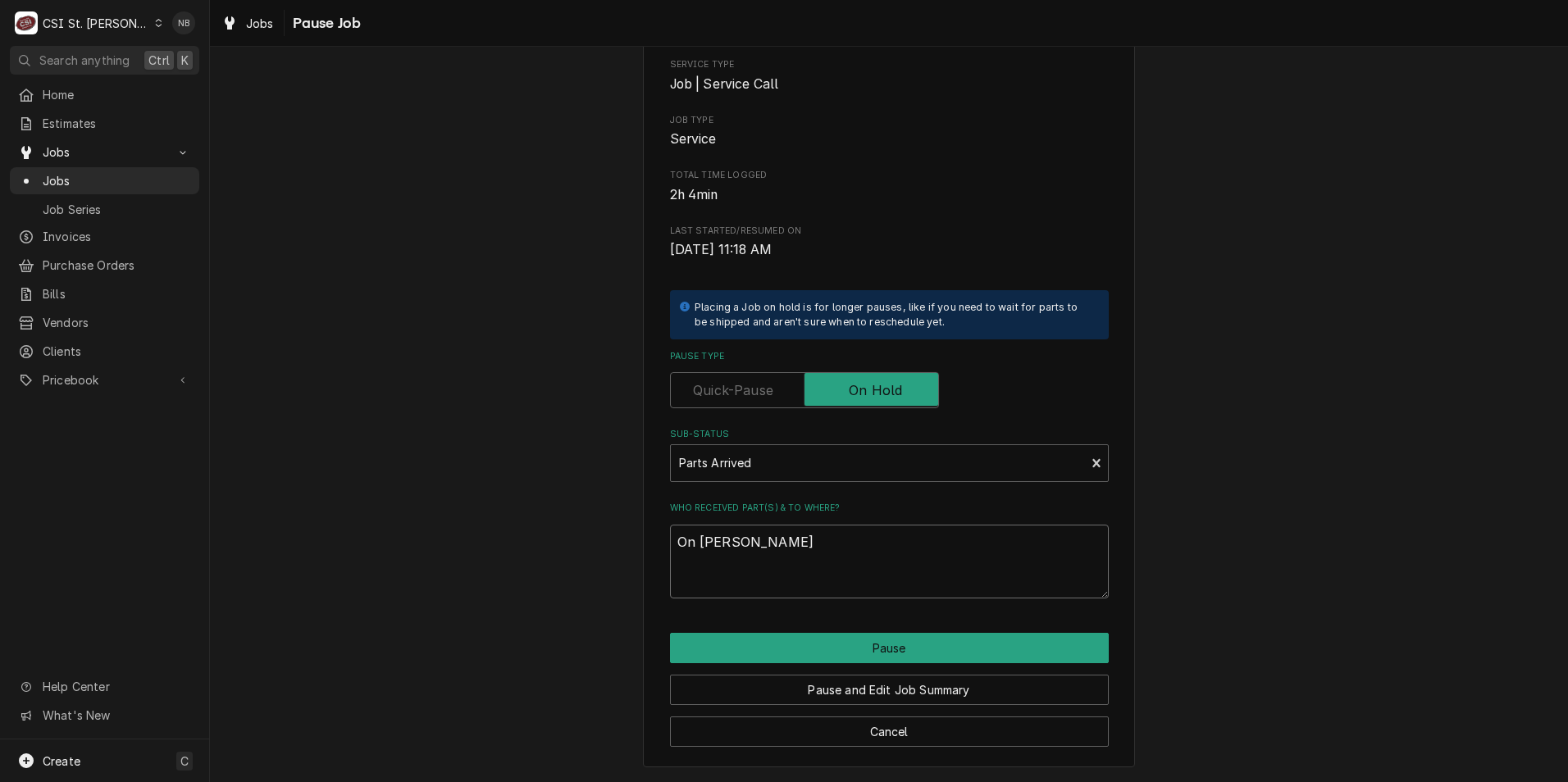
type textarea "x"
type textarea "On Chuck S"
type textarea "x"
type textarea "On Chuck Sh"
type textarea "x"
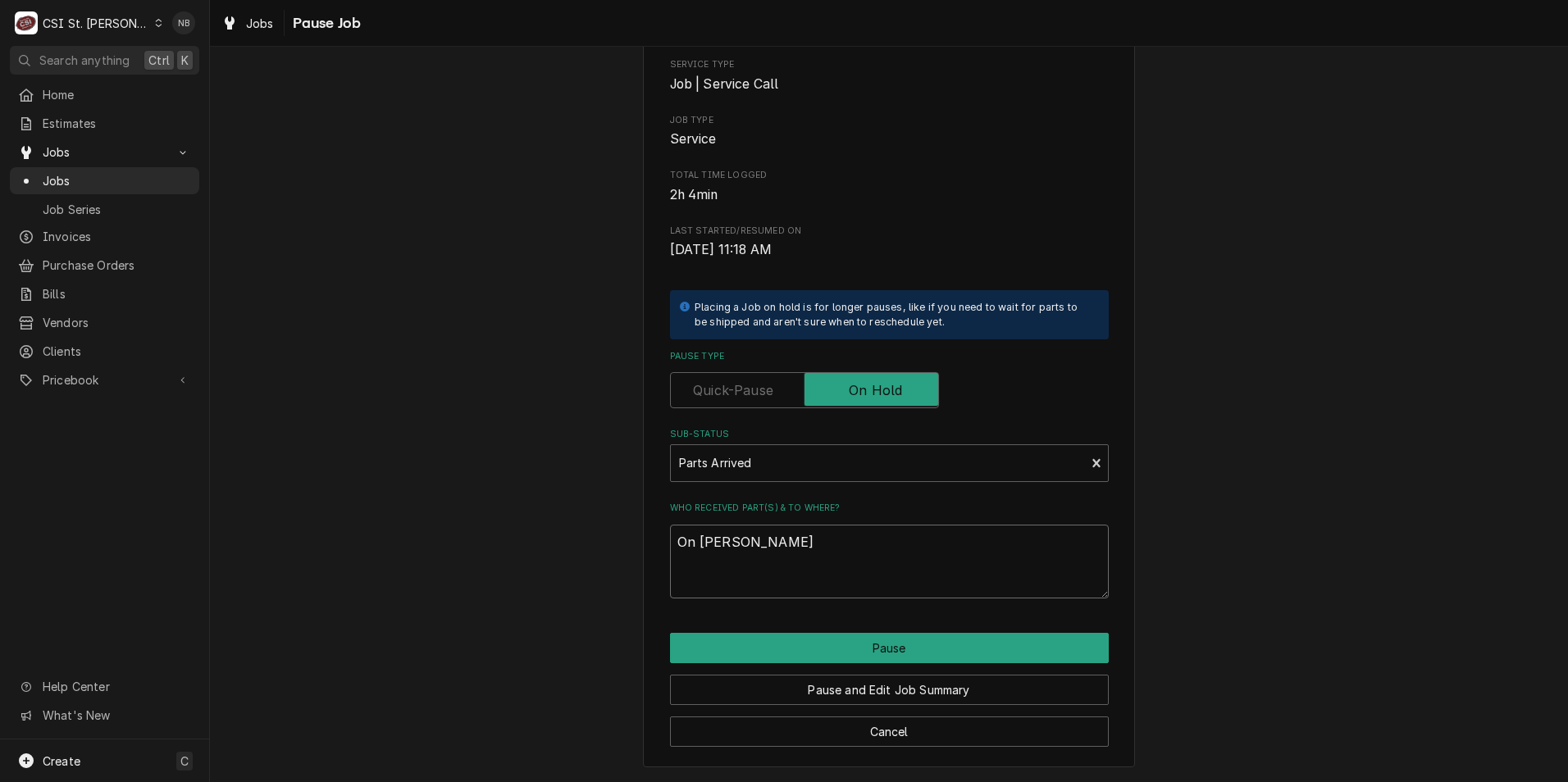
type textarea "On Chuck She"
type textarea "x"
type textarea "On Chuck Shel"
type textarea "x"
type textarea "On Chuck Shelf"
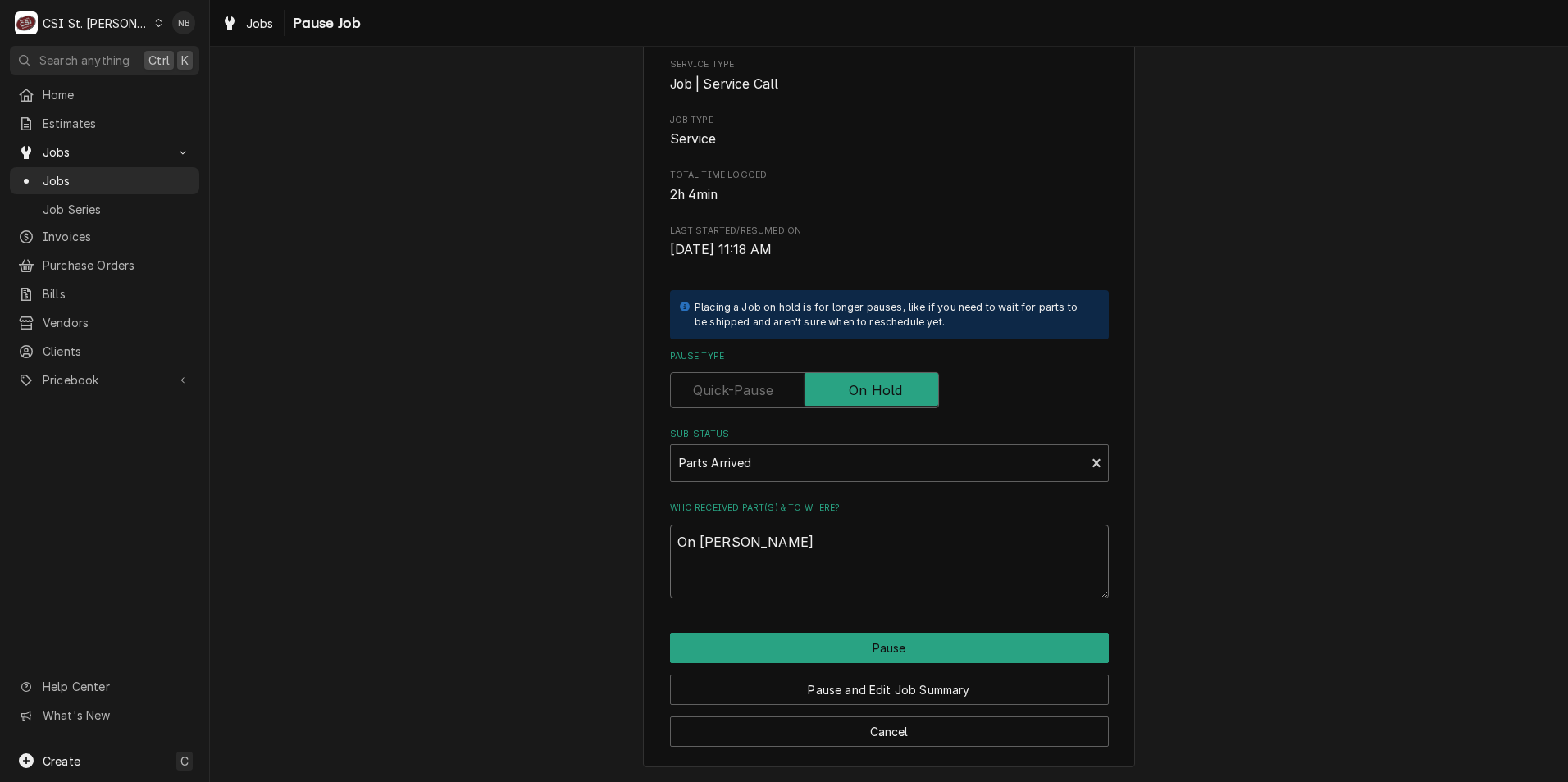
type textarea "x"
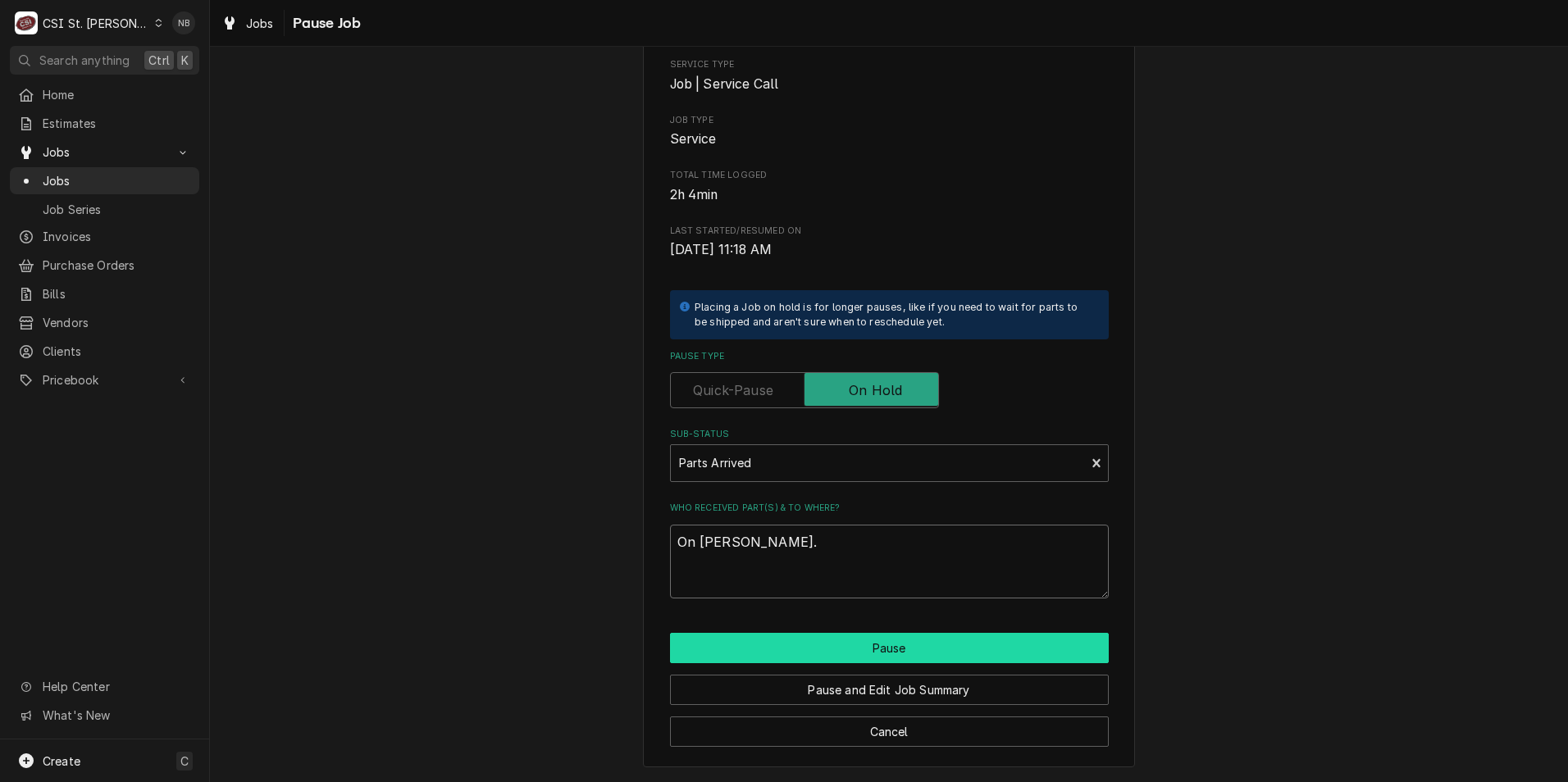
type textarea "On Chuck Shelf."
click at [862, 654] on button "Pause" at bounding box center [890, 649] width 438 height 31
type textarea "x"
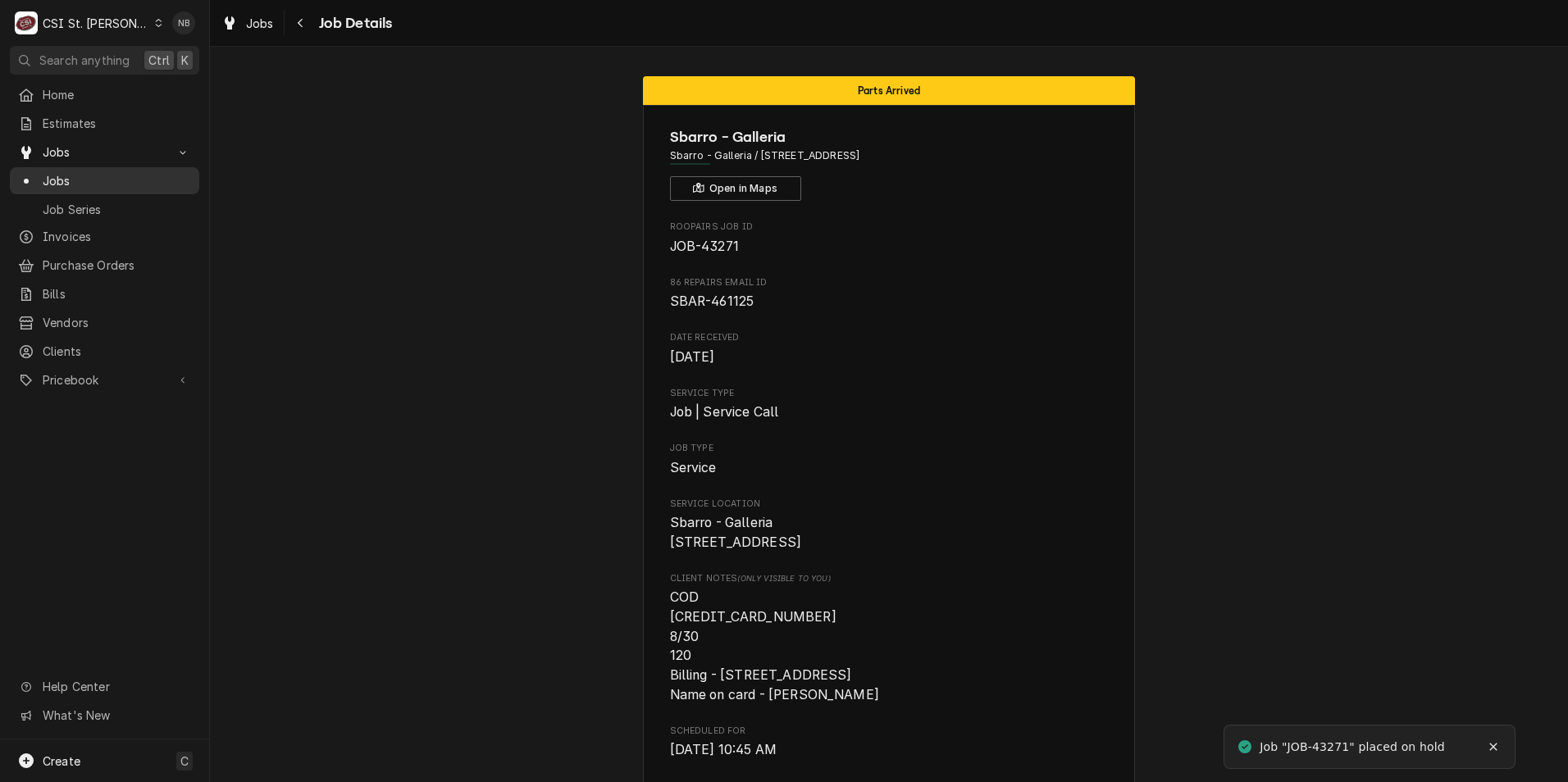
click at [107, 172] on span "Jobs" at bounding box center [116, 180] width 149 height 17
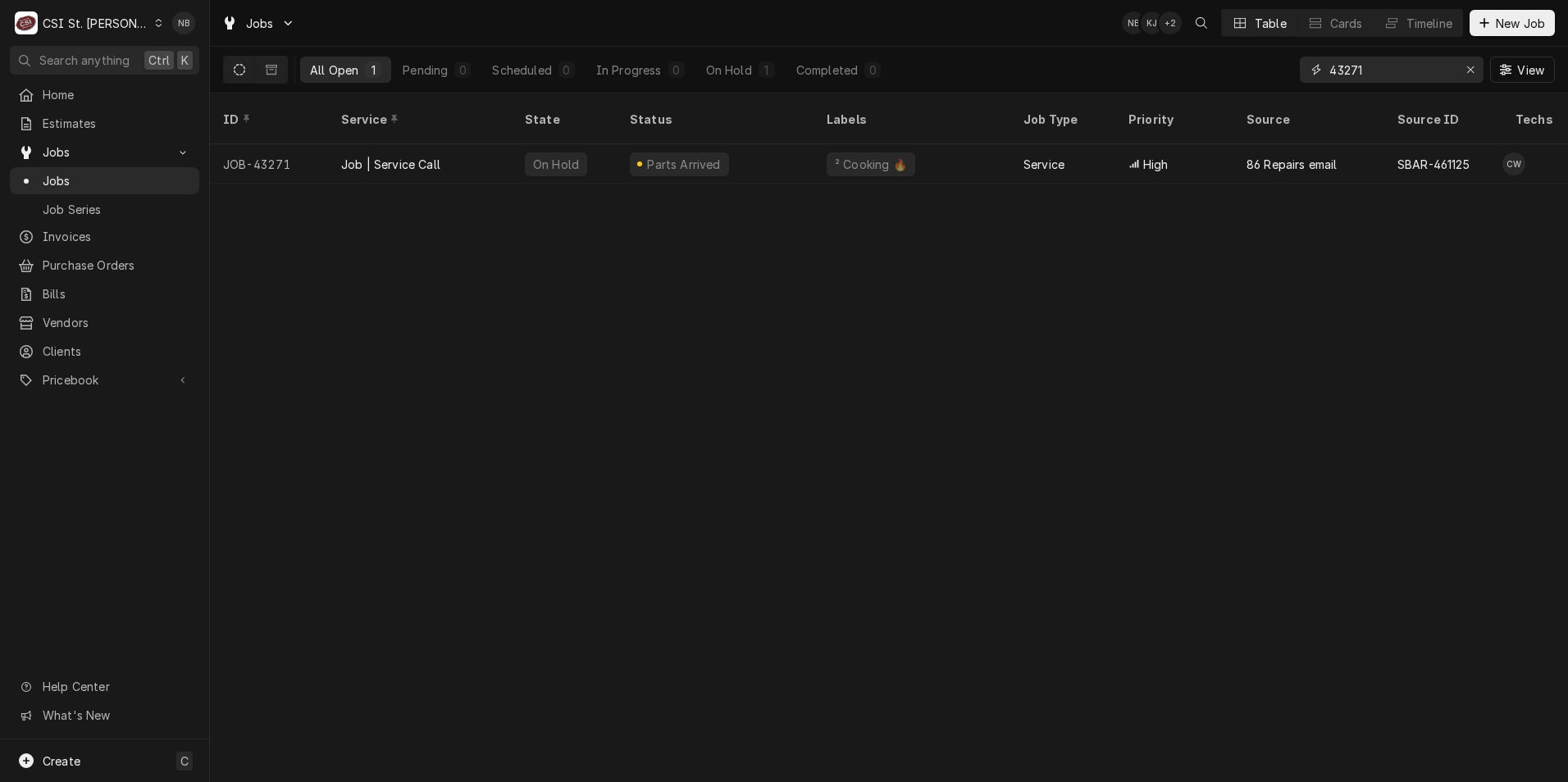
drag, startPoint x: 1426, startPoint y: 71, endPoint x: 780, endPoint y: 44, distance: 646.6
click at [973, 45] on div "Jobs NB KJ + 2 Table Cards Timeline New Job All Open 1 Pending 0 Scheduled 0 In…" at bounding box center [890, 47] width 1359 height 94
type input "43031"
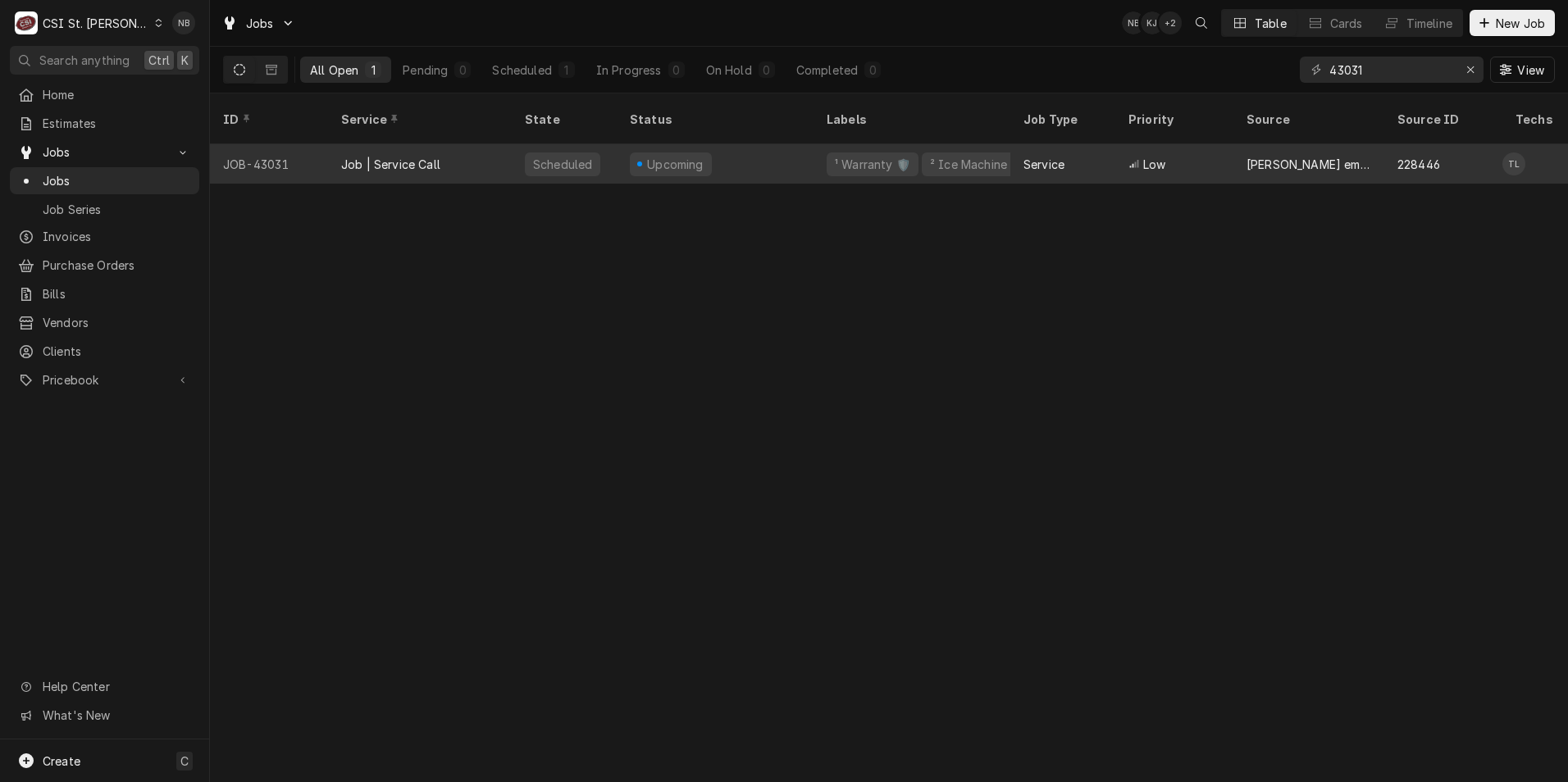
click at [772, 144] on div "Upcoming" at bounding box center [715, 164] width 197 height 40
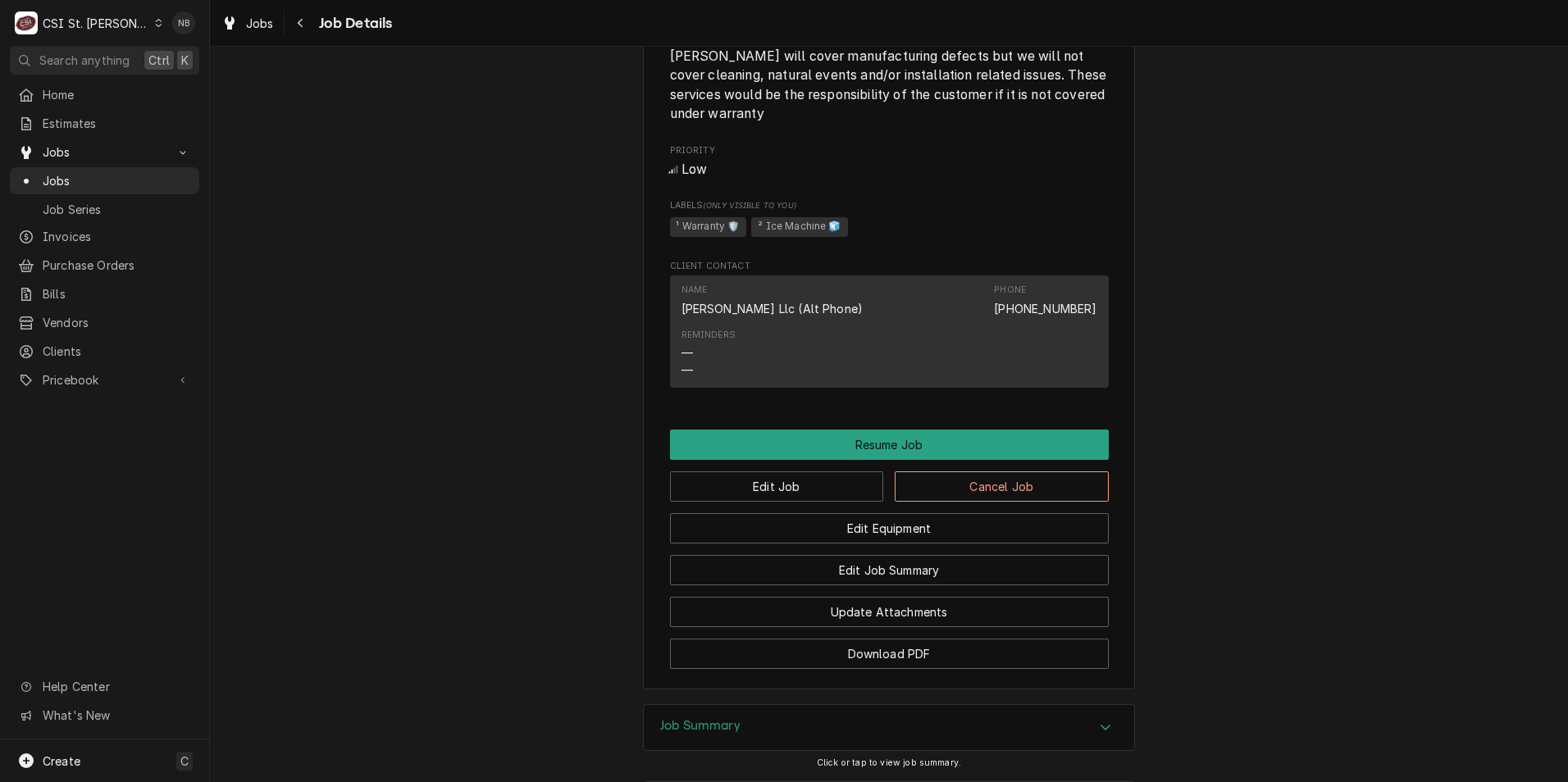
scroll to position [1640, 0]
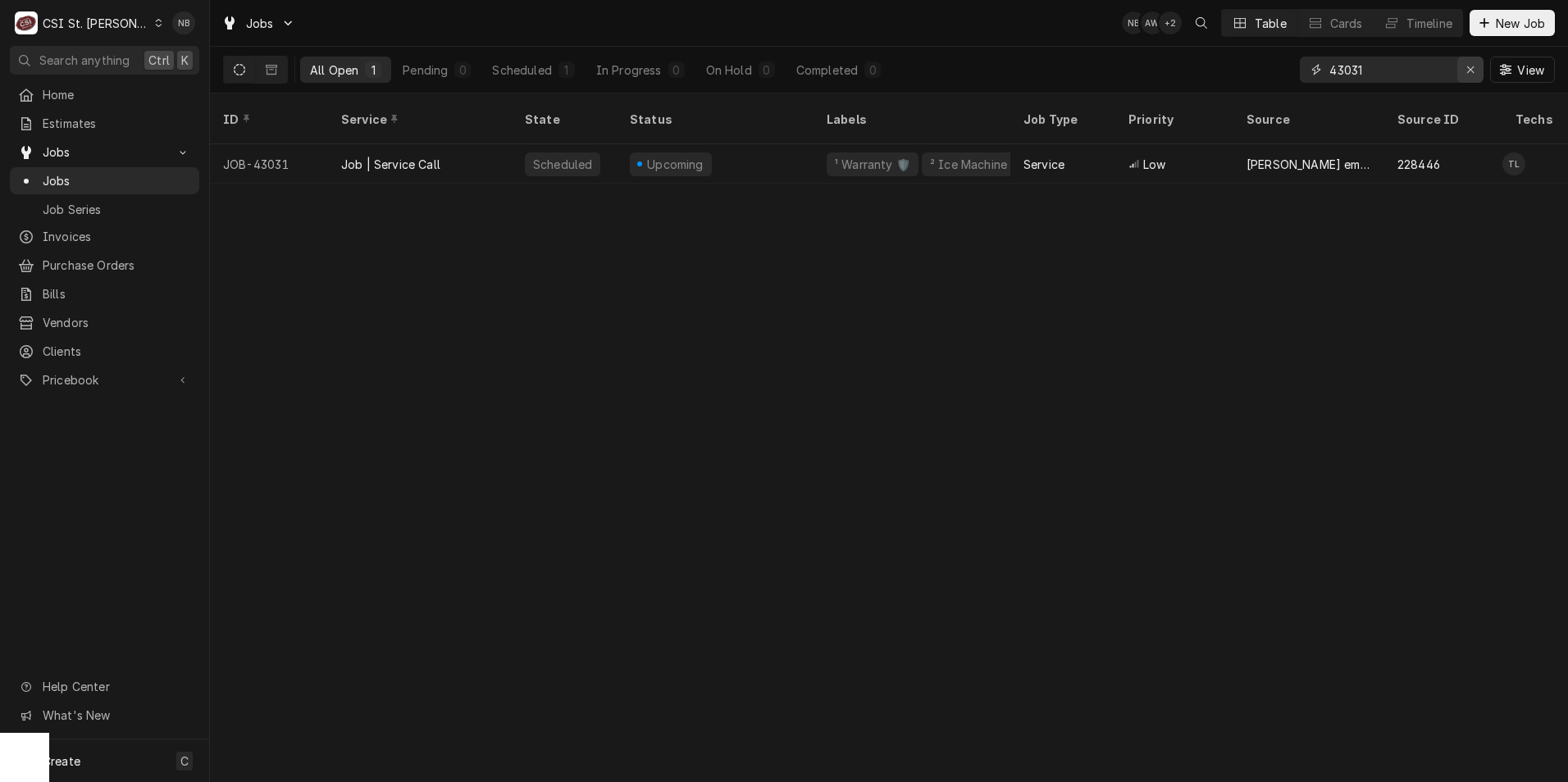
click at [1471, 68] on icon "Erase input" at bounding box center [1471, 69] width 9 height 12
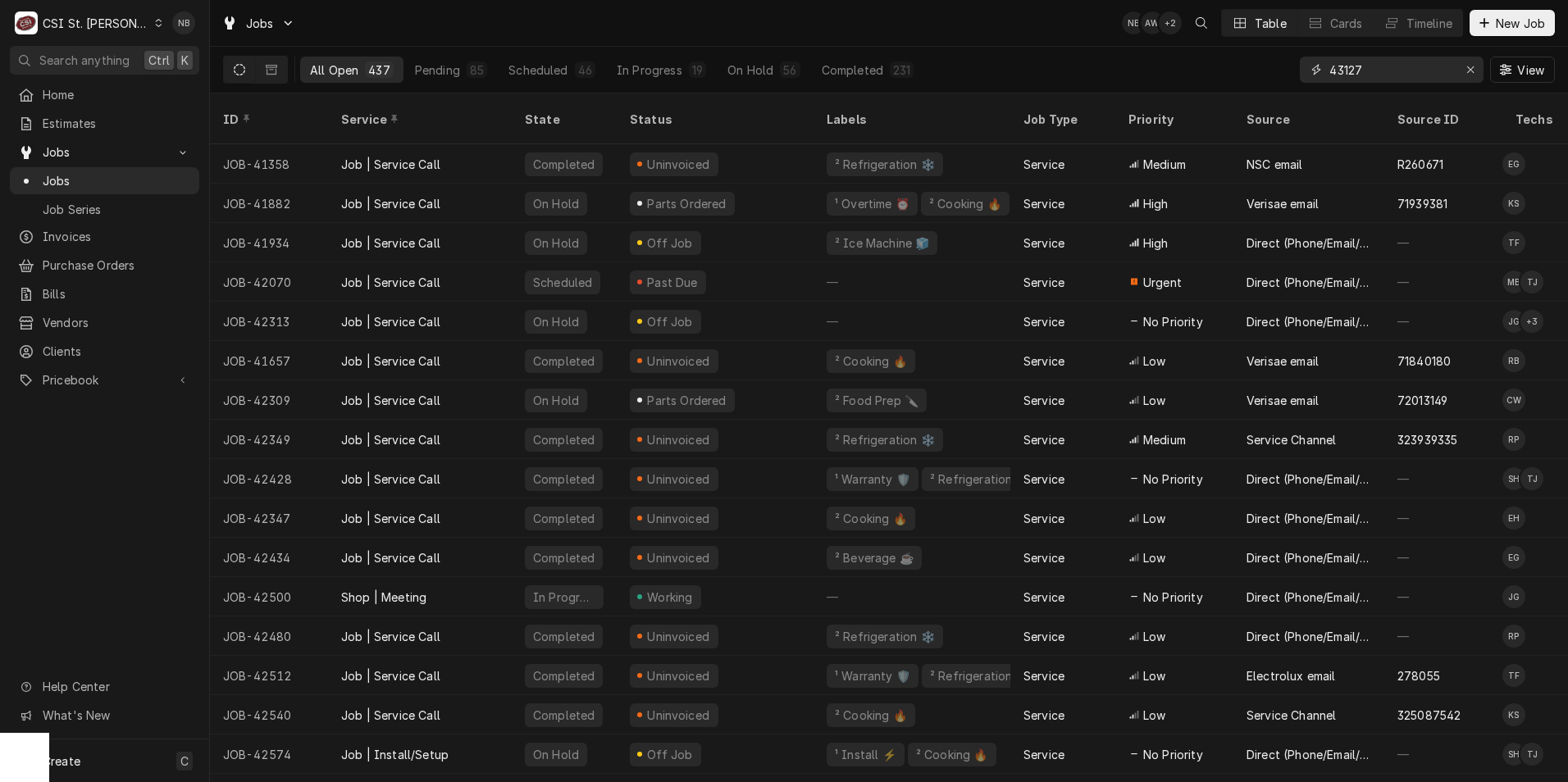
type input "43127"
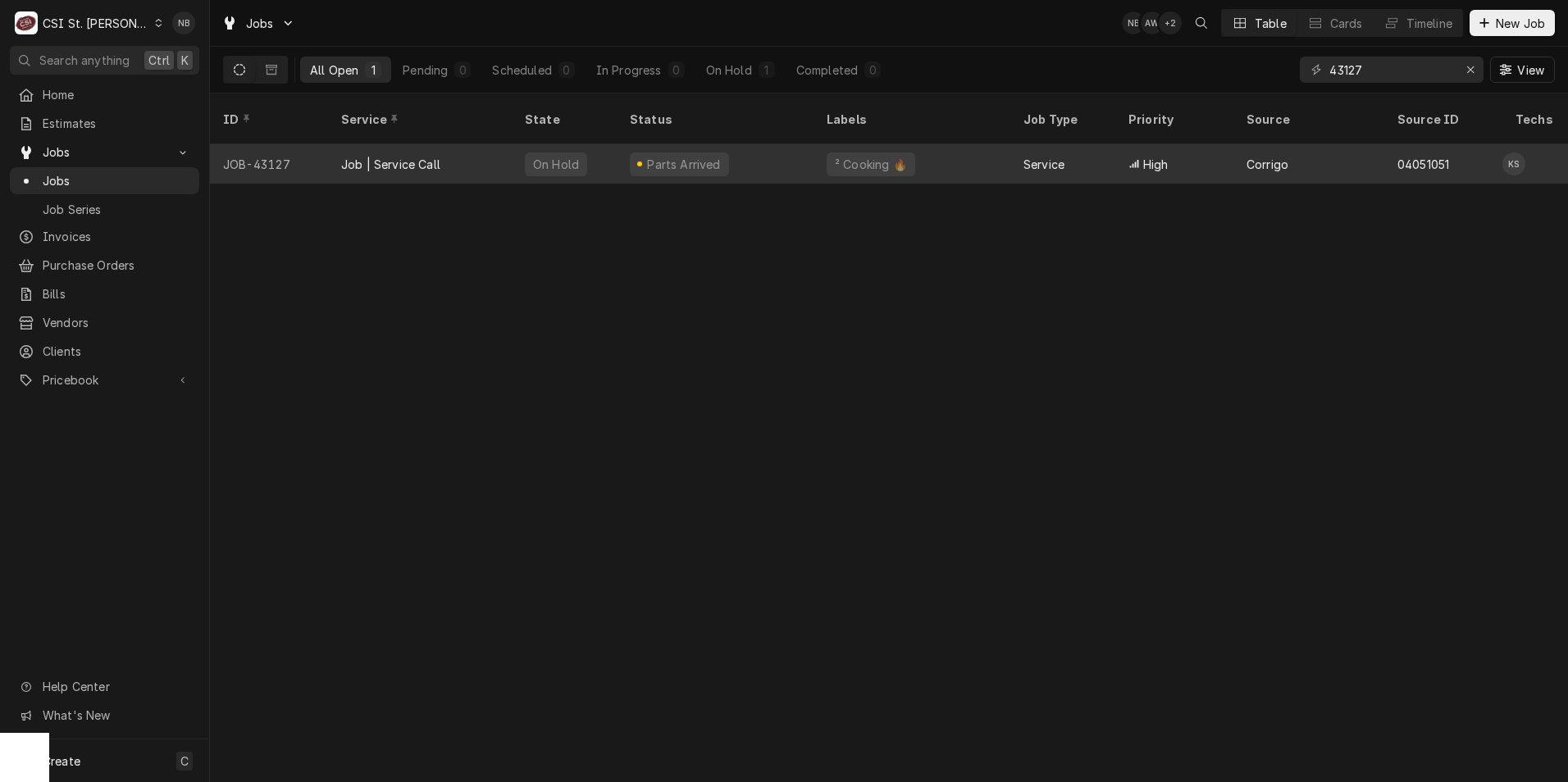
click at [791, 149] on div "Parts Arrived" at bounding box center [715, 164] width 197 height 40
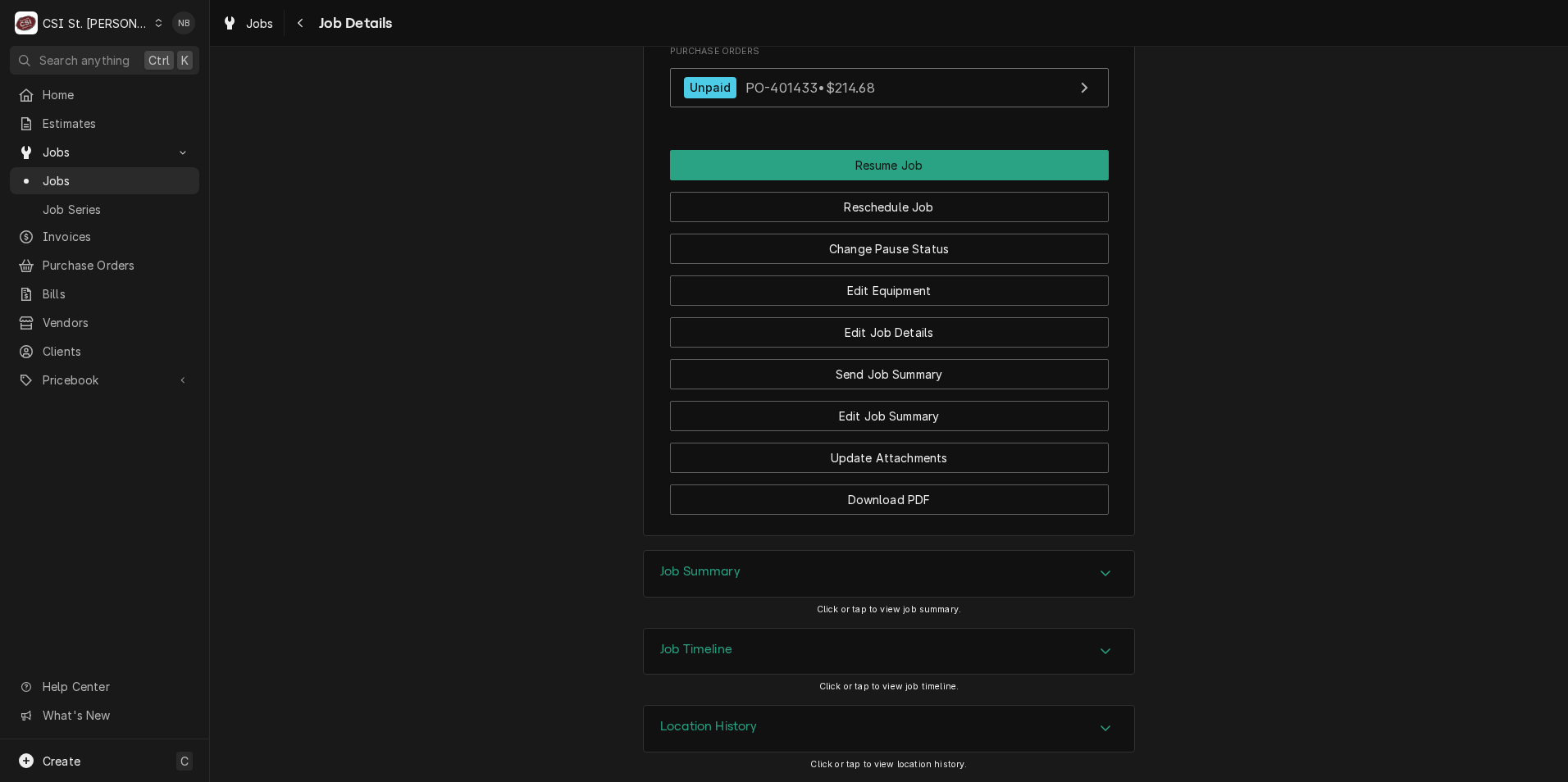
scroll to position [2469, 0]
click at [888, 509] on button "Download PDF" at bounding box center [890, 500] width 438 height 31
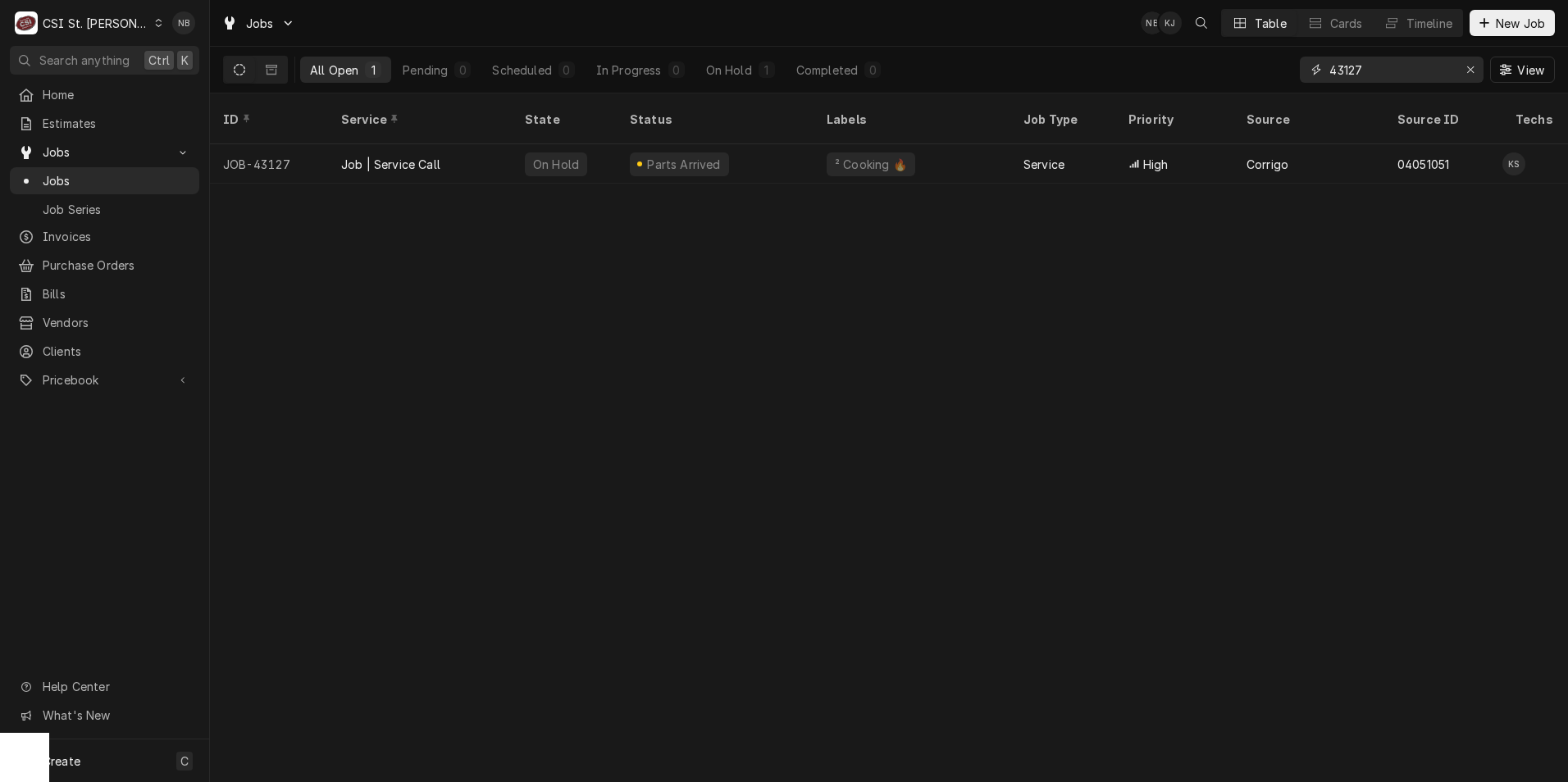
drag, startPoint x: 1379, startPoint y: 66, endPoint x: 1263, endPoint y: 64, distance: 116.0
click at [1278, 64] on div "All Open 1 Pending 0 Scheduled 0 In Progress 0 On Hold 1 Completed 0 43127 View" at bounding box center [889, 69] width 1332 height 46
type input "43031"
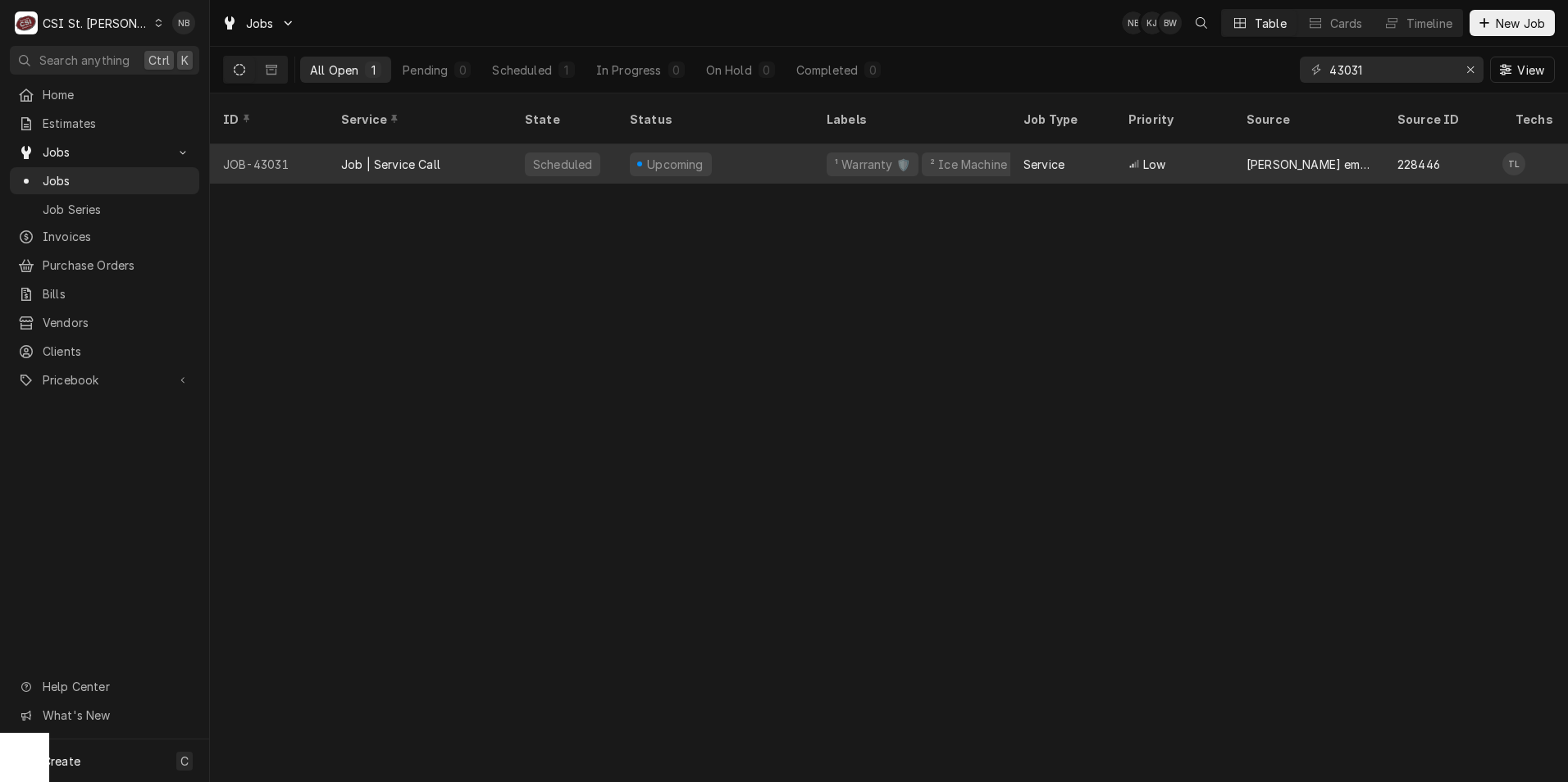
click at [666, 156] on div "Upcoming" at bounding box center [675, 164] width 60 height 17
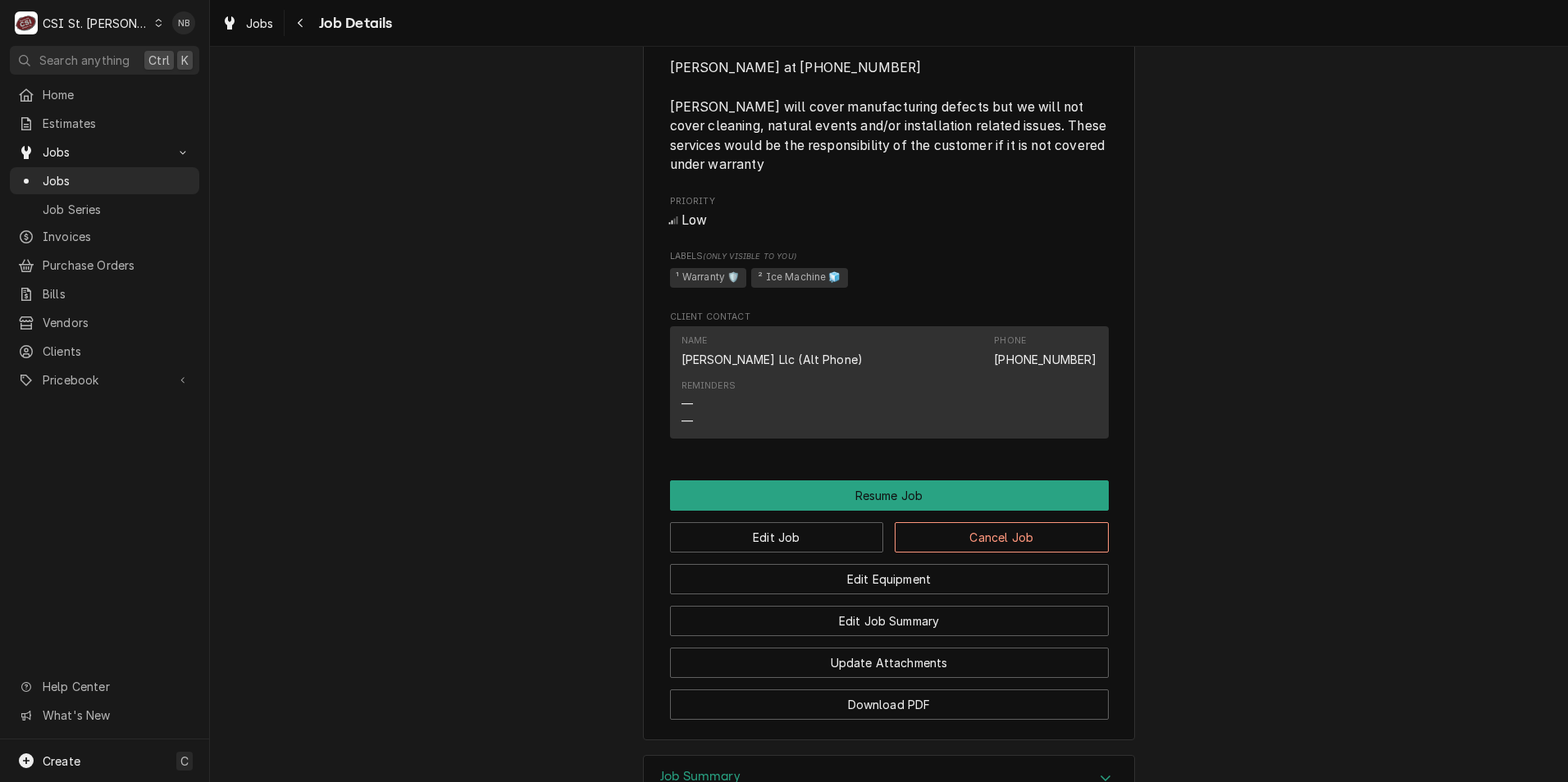
scroll to position [1640, 0]
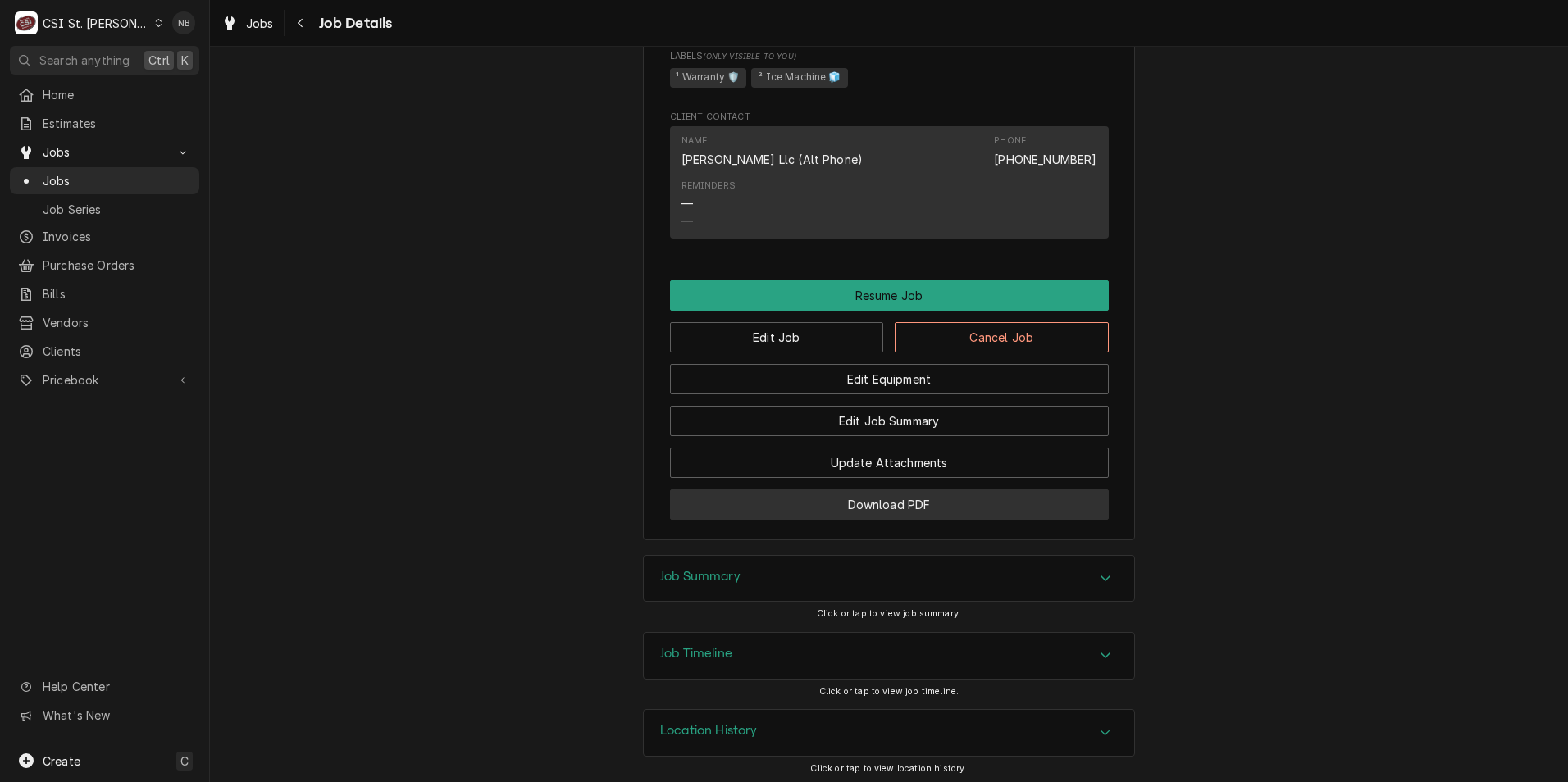
click at [970, 510] on button "Download PDF" at bounding box center [890, 505] width 438 height 31
click at [58, 177] on span "Jobs" at bounding box center [116, 180] width 149 height 17
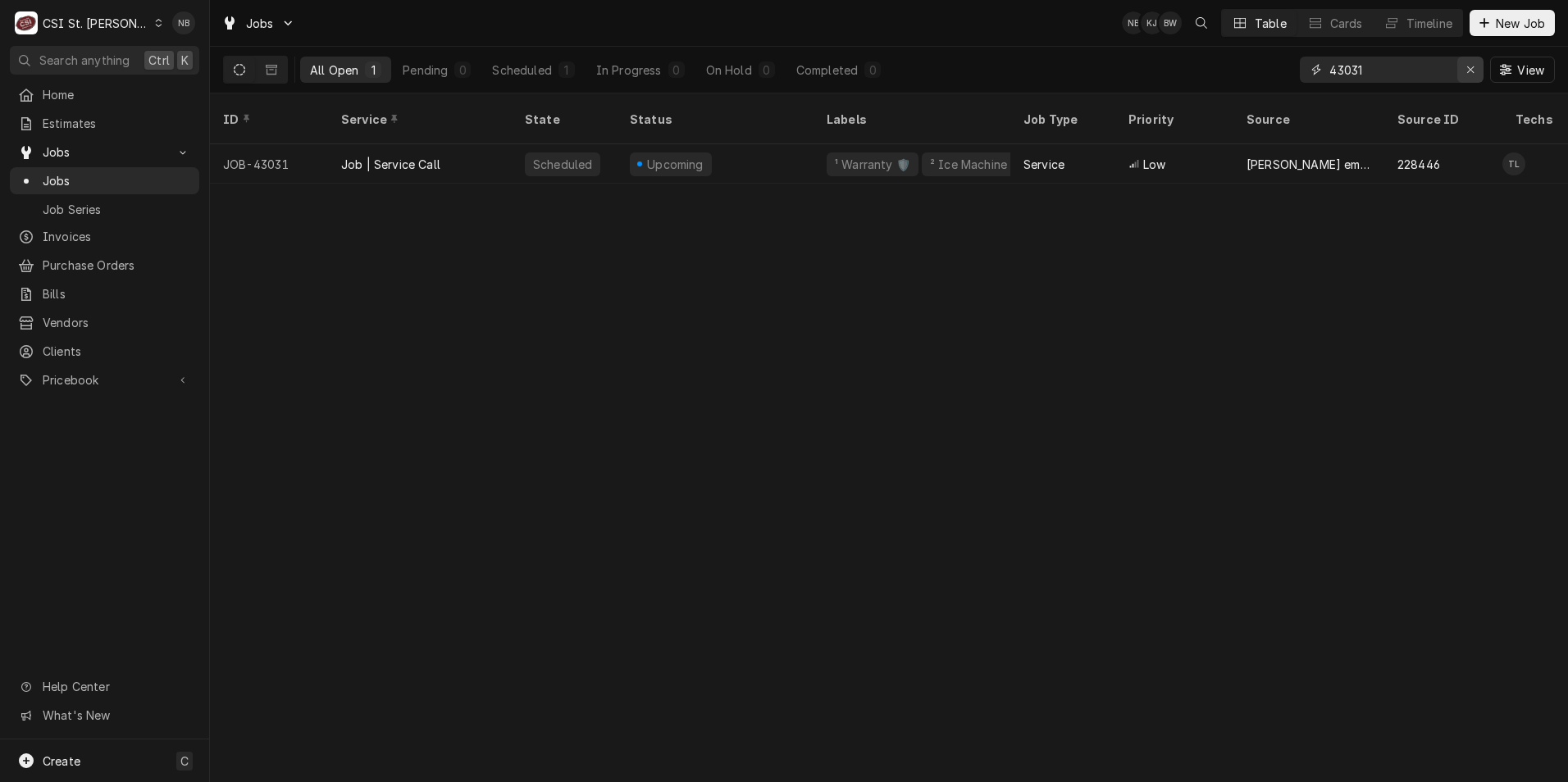
click at [1476, 71] on div "Erase input" at bounding box center [1471, 69] width 16 height 16
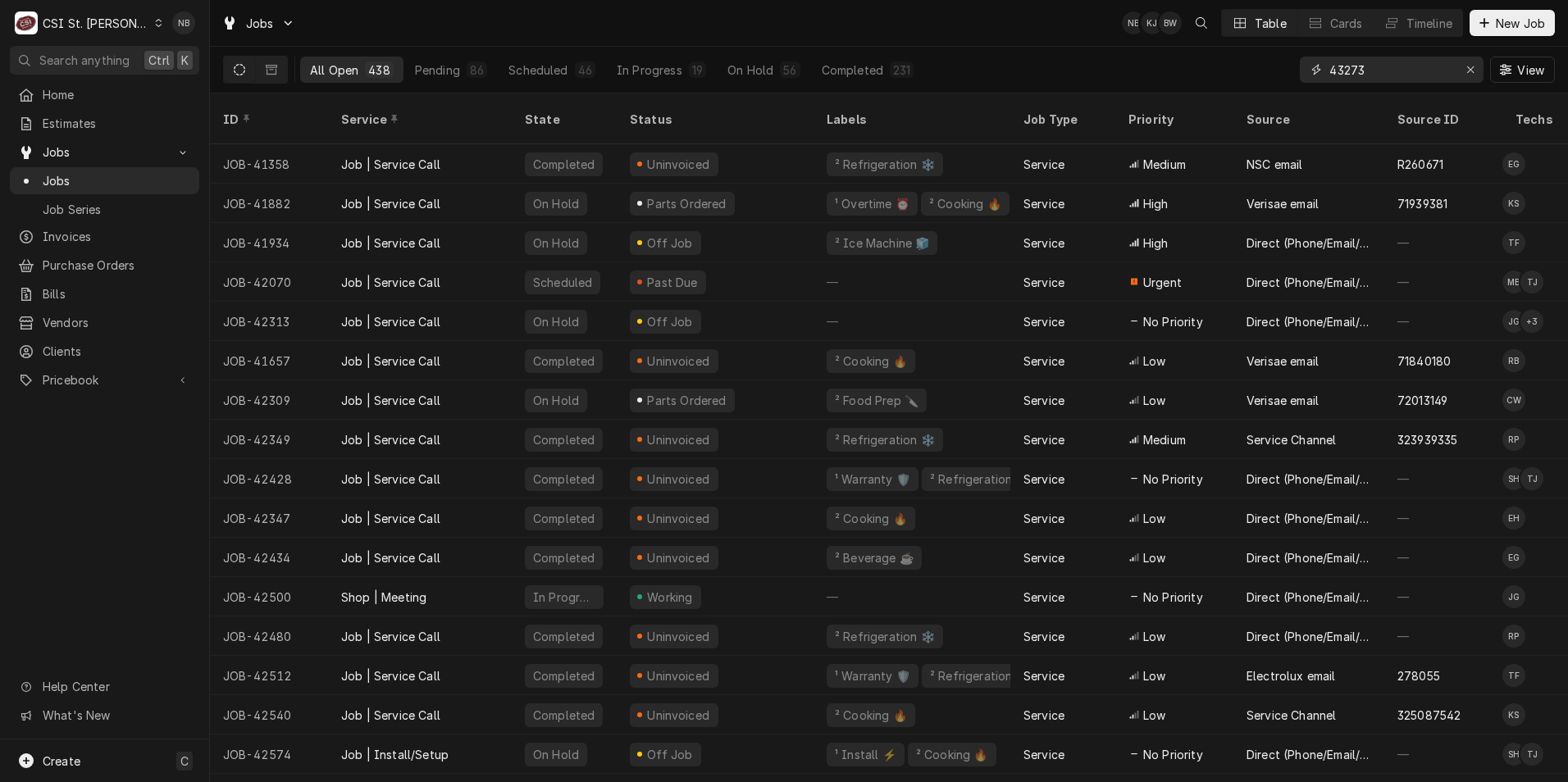
type input "43273"
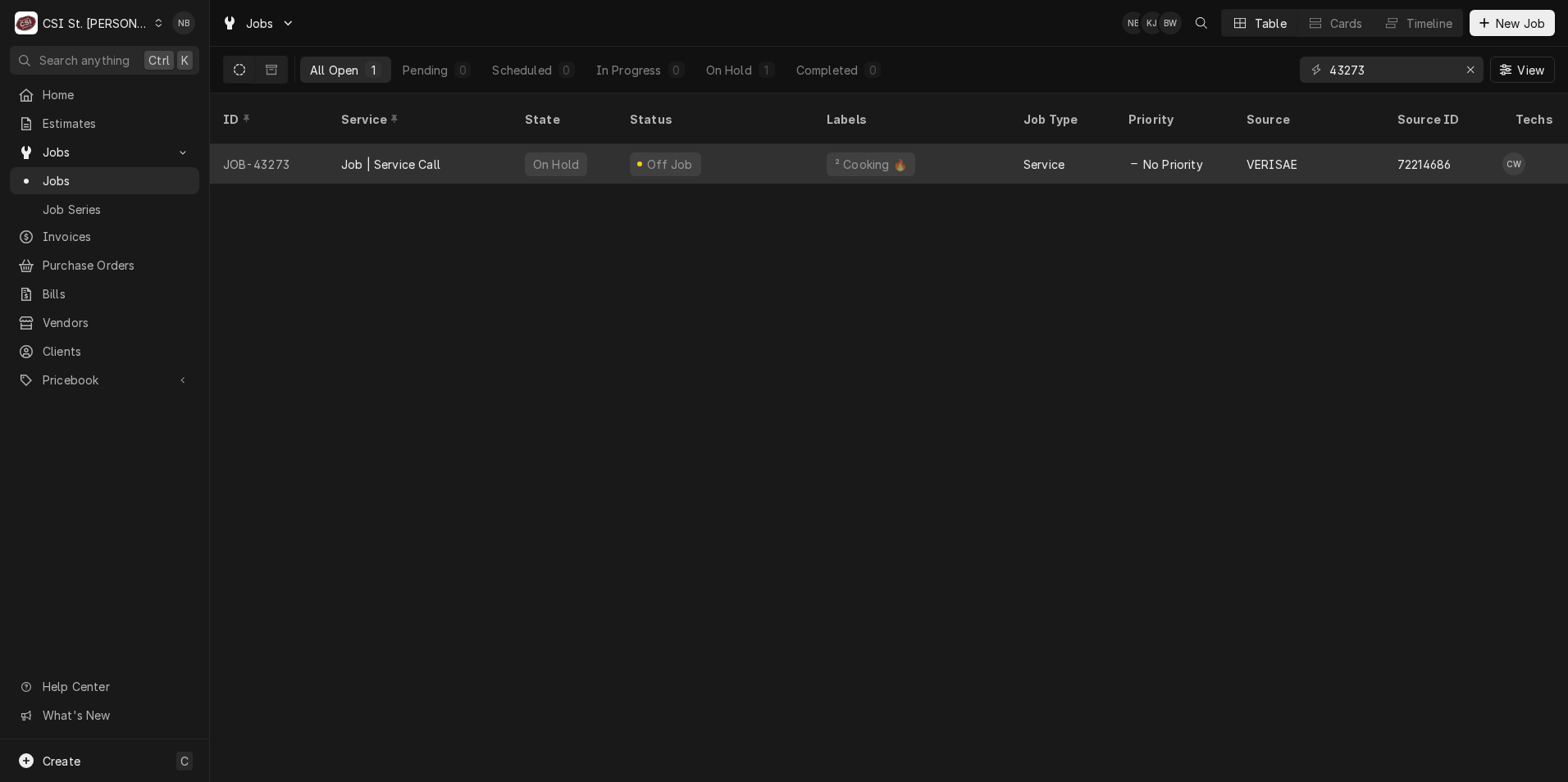
click at [996, 144] on div "² Cooking 🔥" at bounding box center [912, 164] width 197 height 40
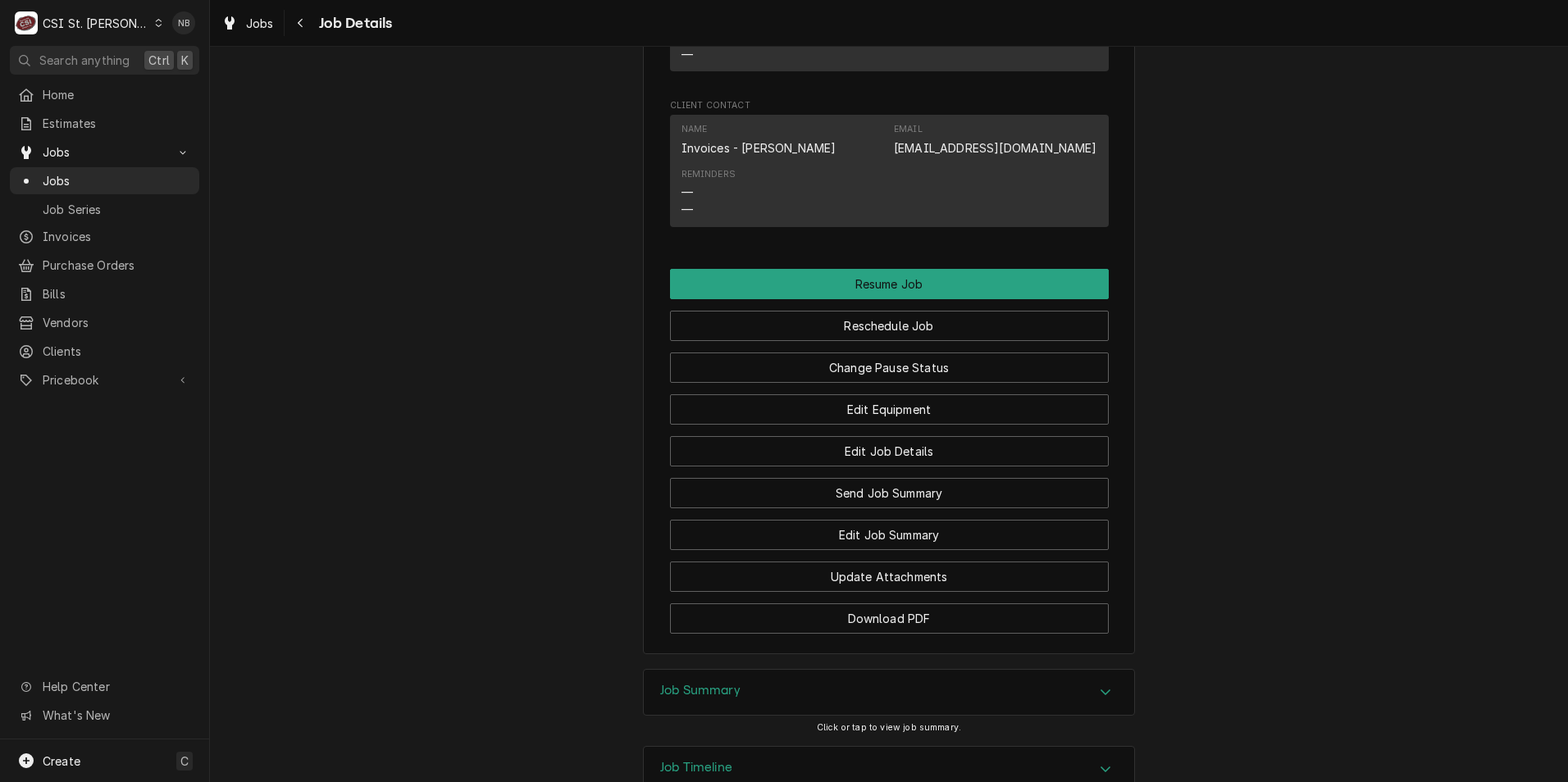
scroll to position [1863, 0]
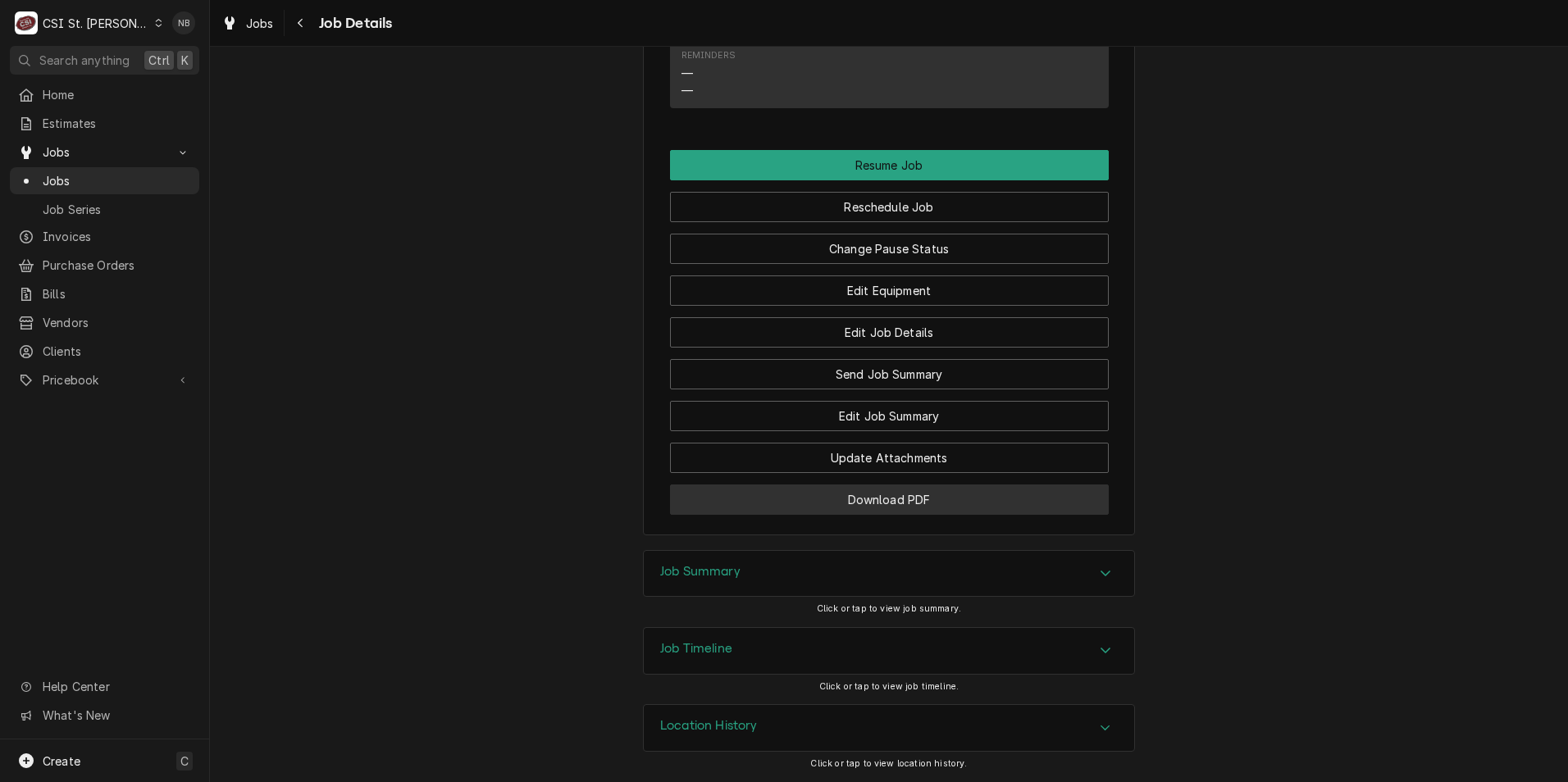
click at [941, 502] on button "Download PDF" at bounding box center [890, 500] width 438 height 31
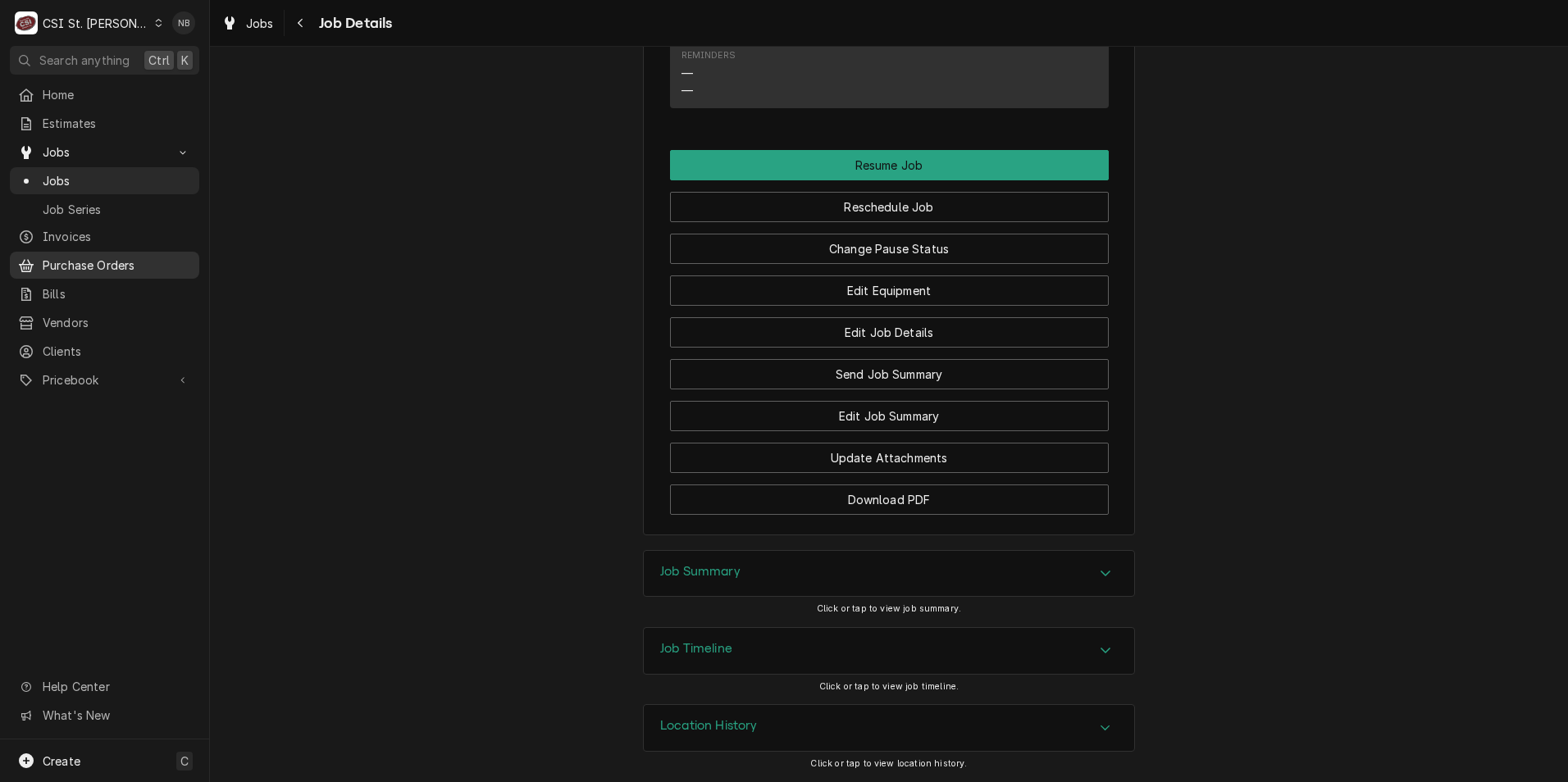
click at [125, 266] on span "Purchase Orders" at bounding box center [116, 265] width 149 height 17
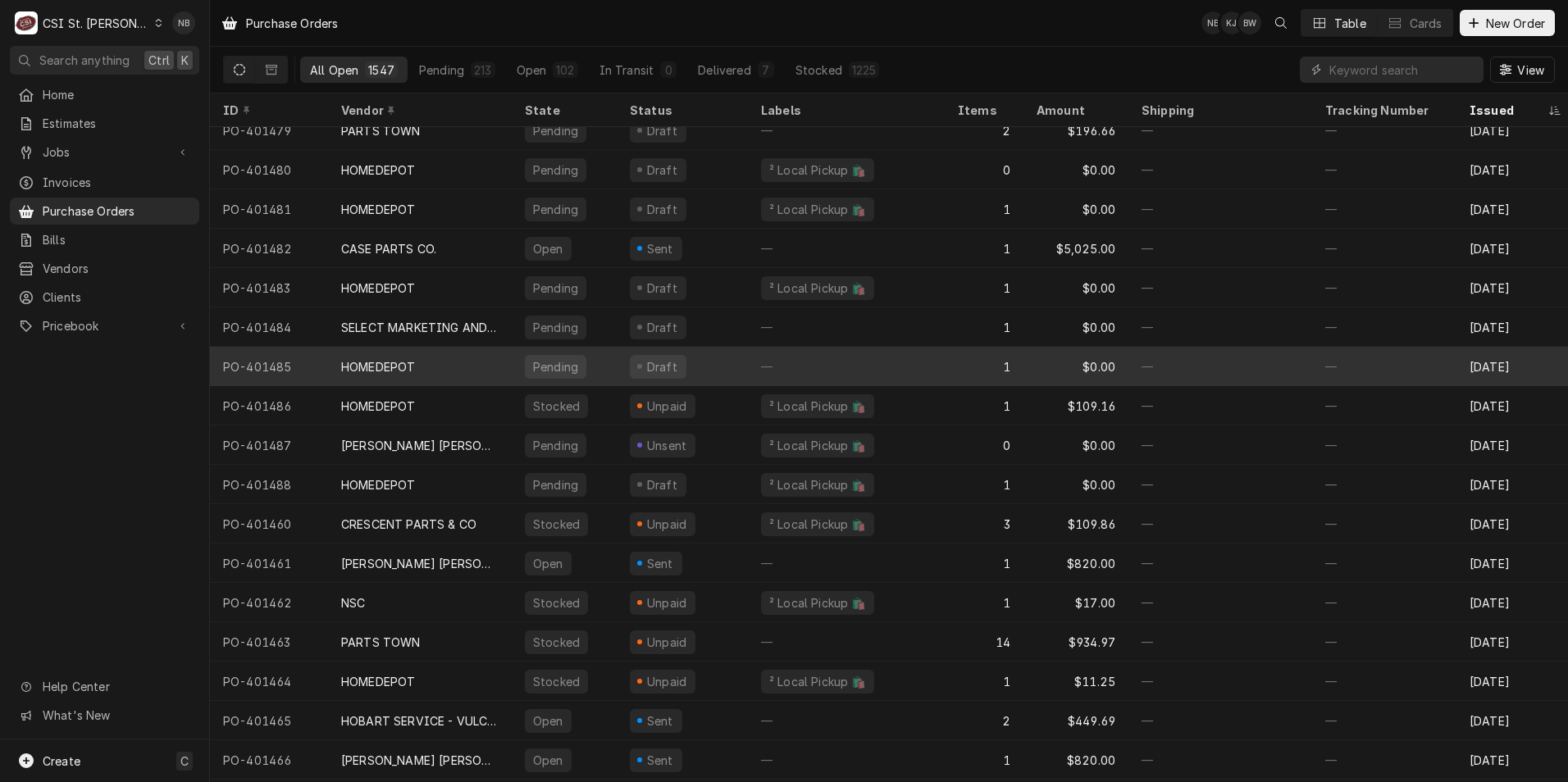
scroll to position [103, 0]
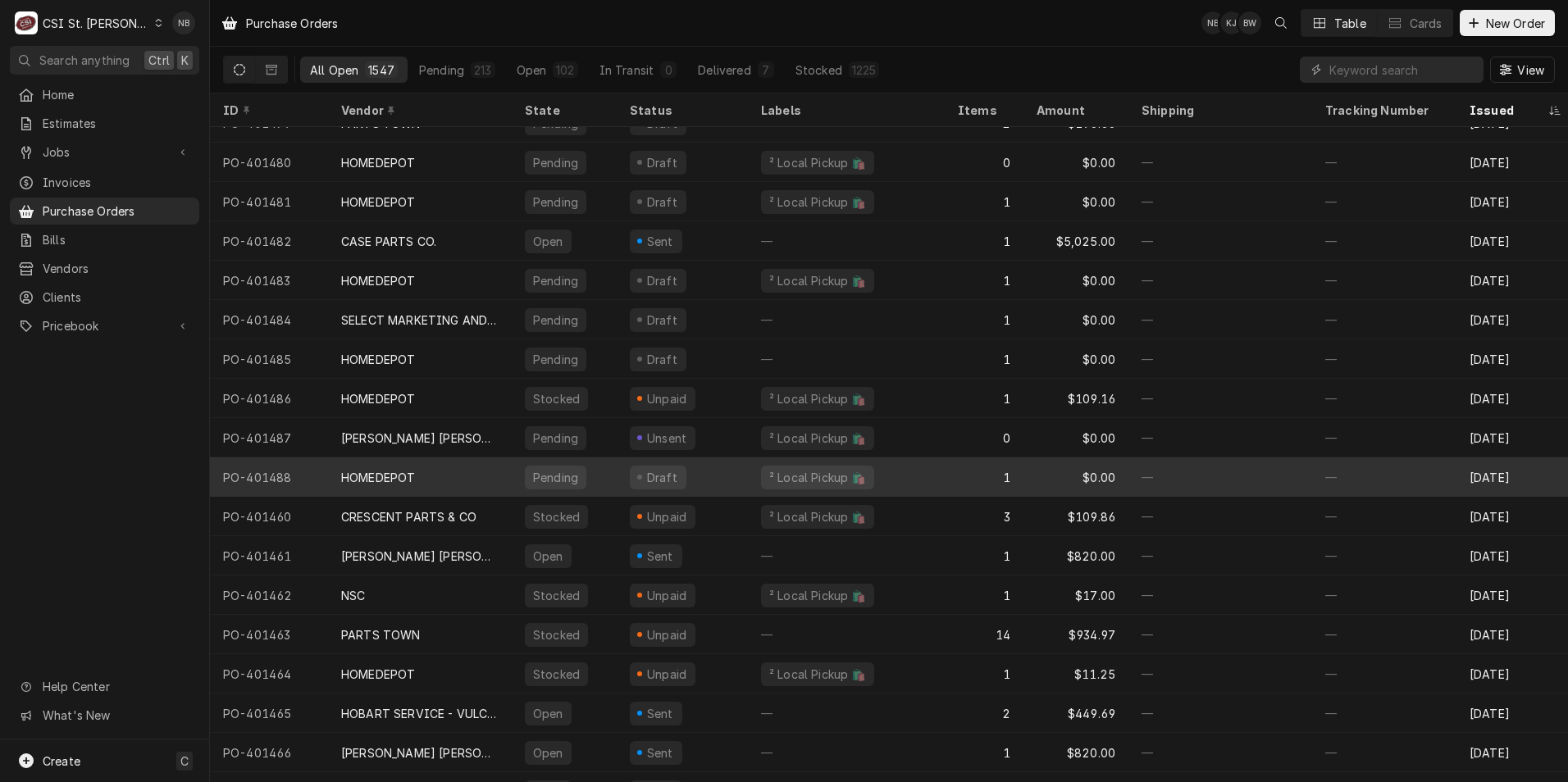
click at [451, 471] on div "HOMEDEPOT" at bounding box center [420, 477] width 184 height 40
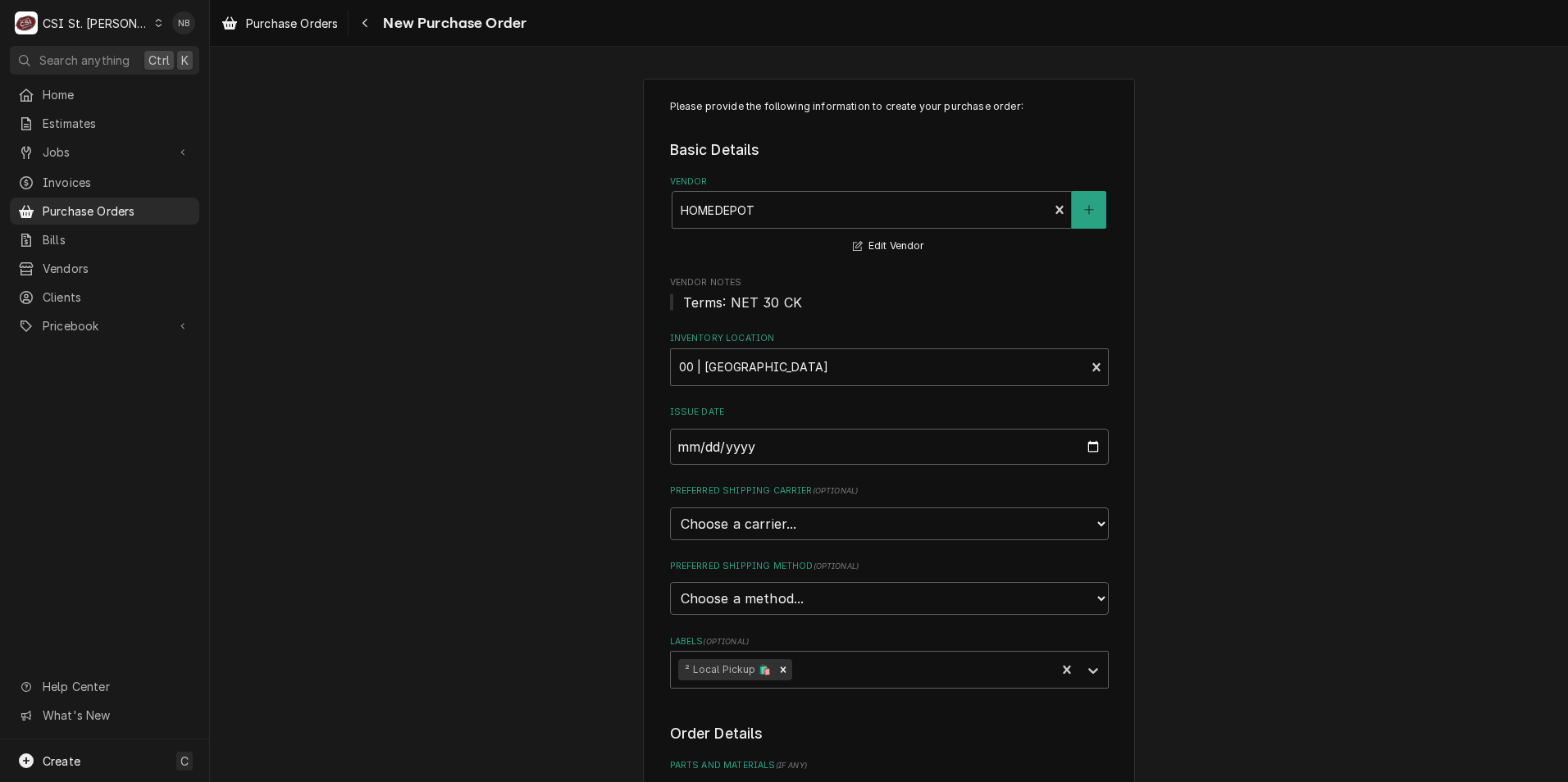
scroll to position [410, 0]
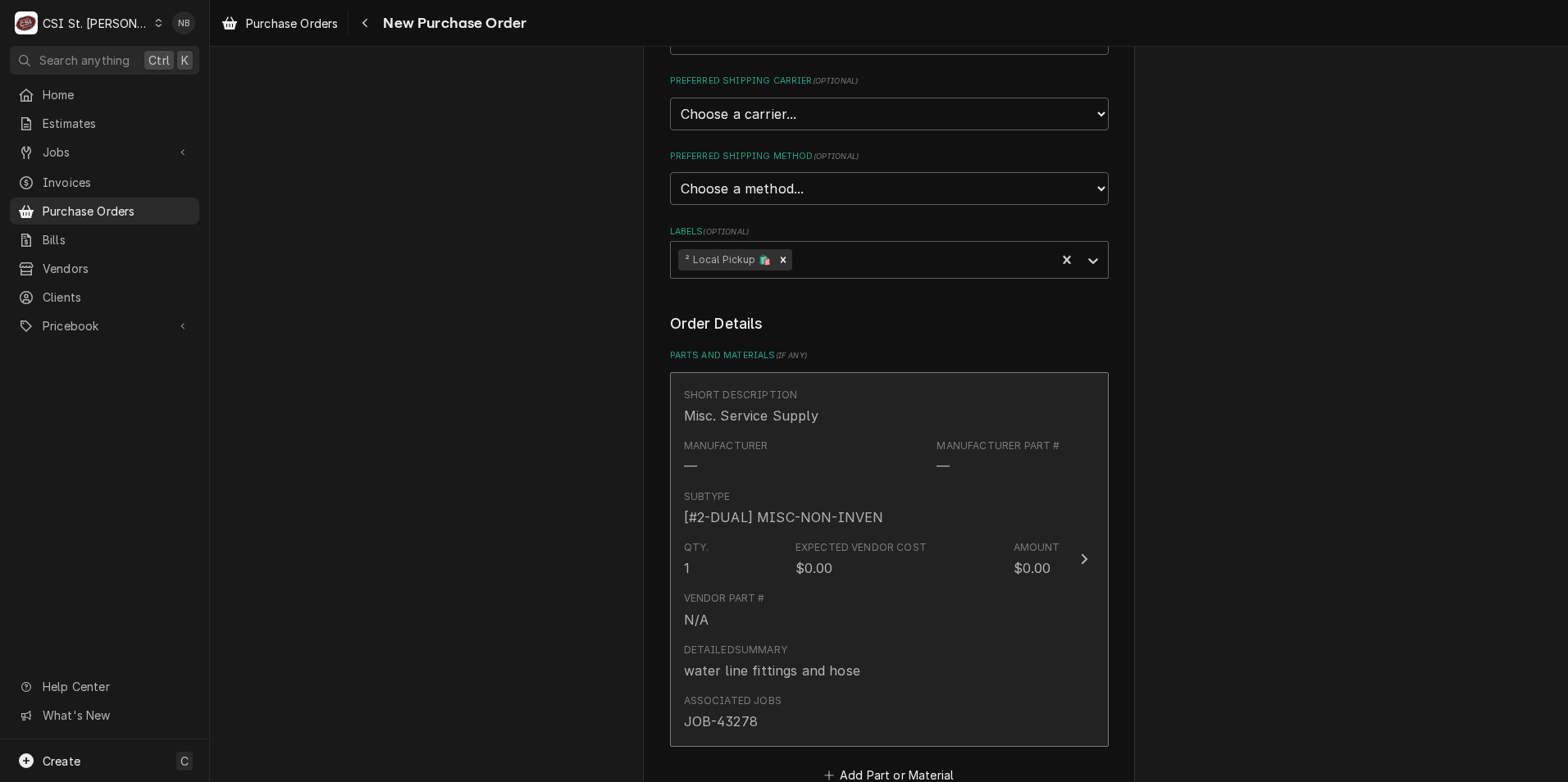
click at [926, 504] on div "Subtype [#2-DUAL] MISC-NON-INVEN" at bounding box center [872, 508] width 376 height 51
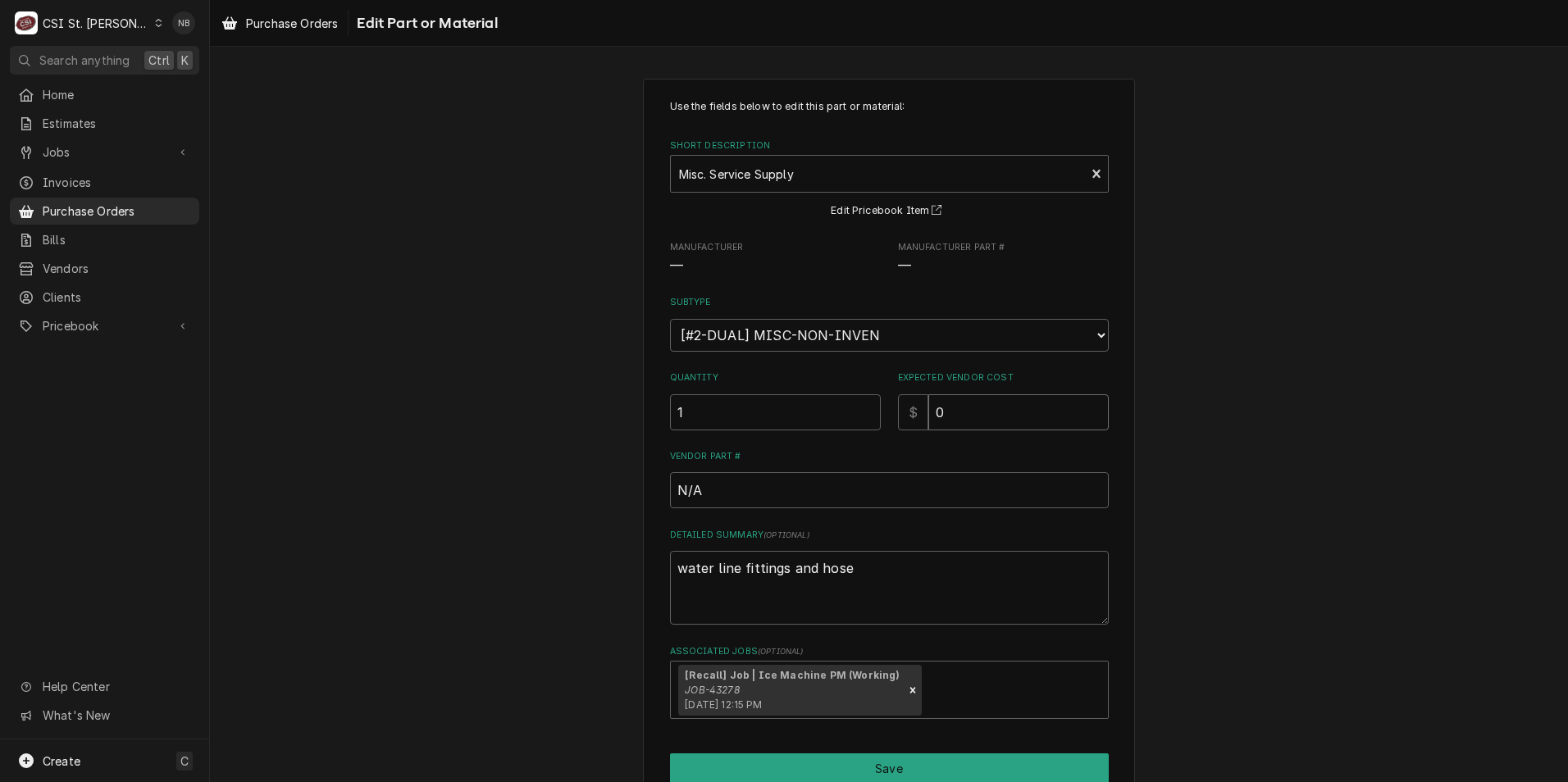
drag, startPoint x: 979, startPoint y: 409, endPoint x: 746, endPoint y: 391, distance: 233.7
click at [764, 391] on div "Quantity 1 Expected Vendor Cost $ 0" at bounding box center [890, 400] width 438 height 59
type textarea "x"
type input "2"
type textarea "x"
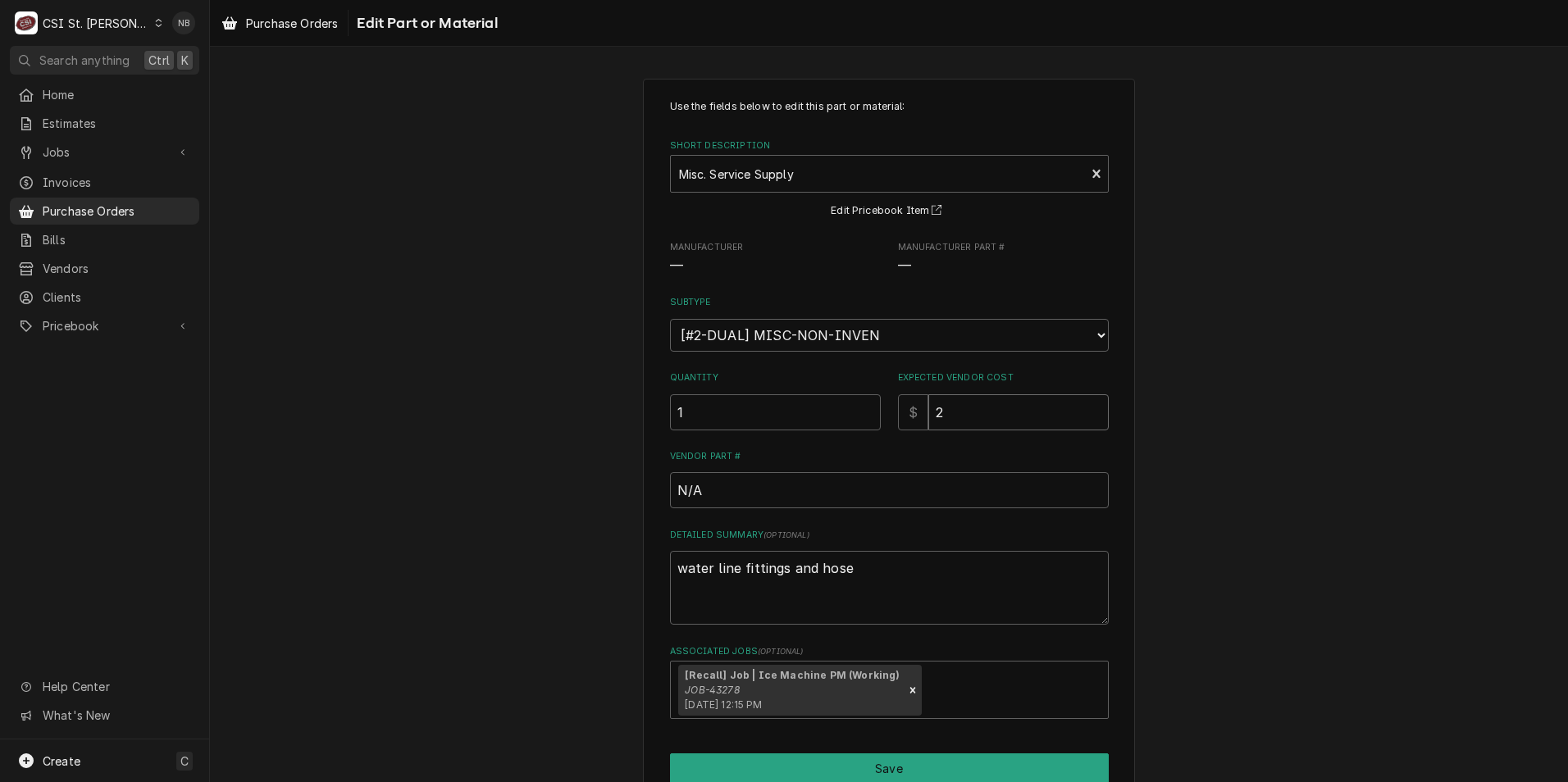
type input "23"
type textarea "x"
type input "23.6"
type textarea "x"
type input "23.61"
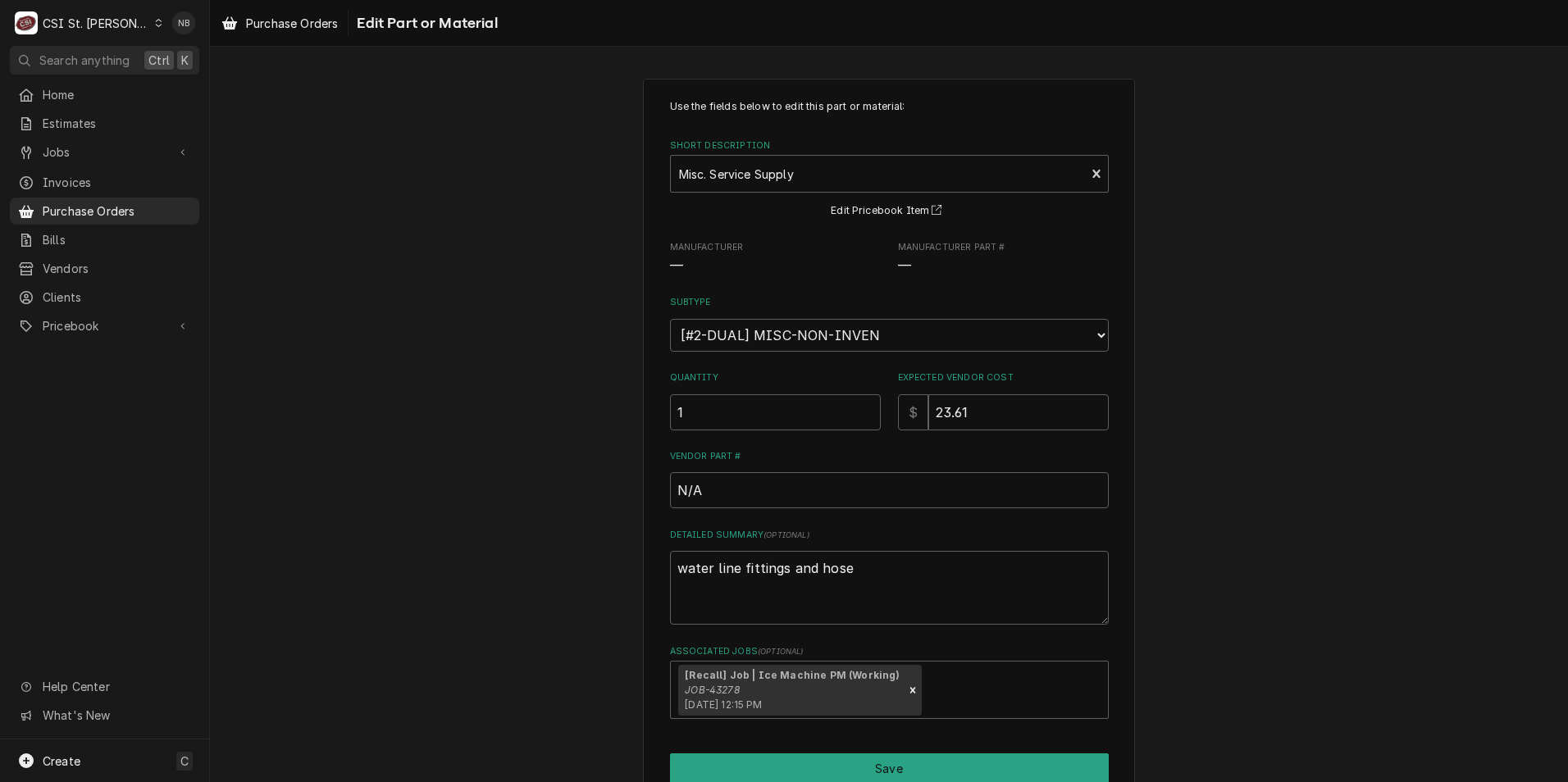
click at [1342, 452] on div "Use the fields below to edit this part or material: Short Description Misc. Ser…" at bounding box center [890, 463] width 1359 height 797
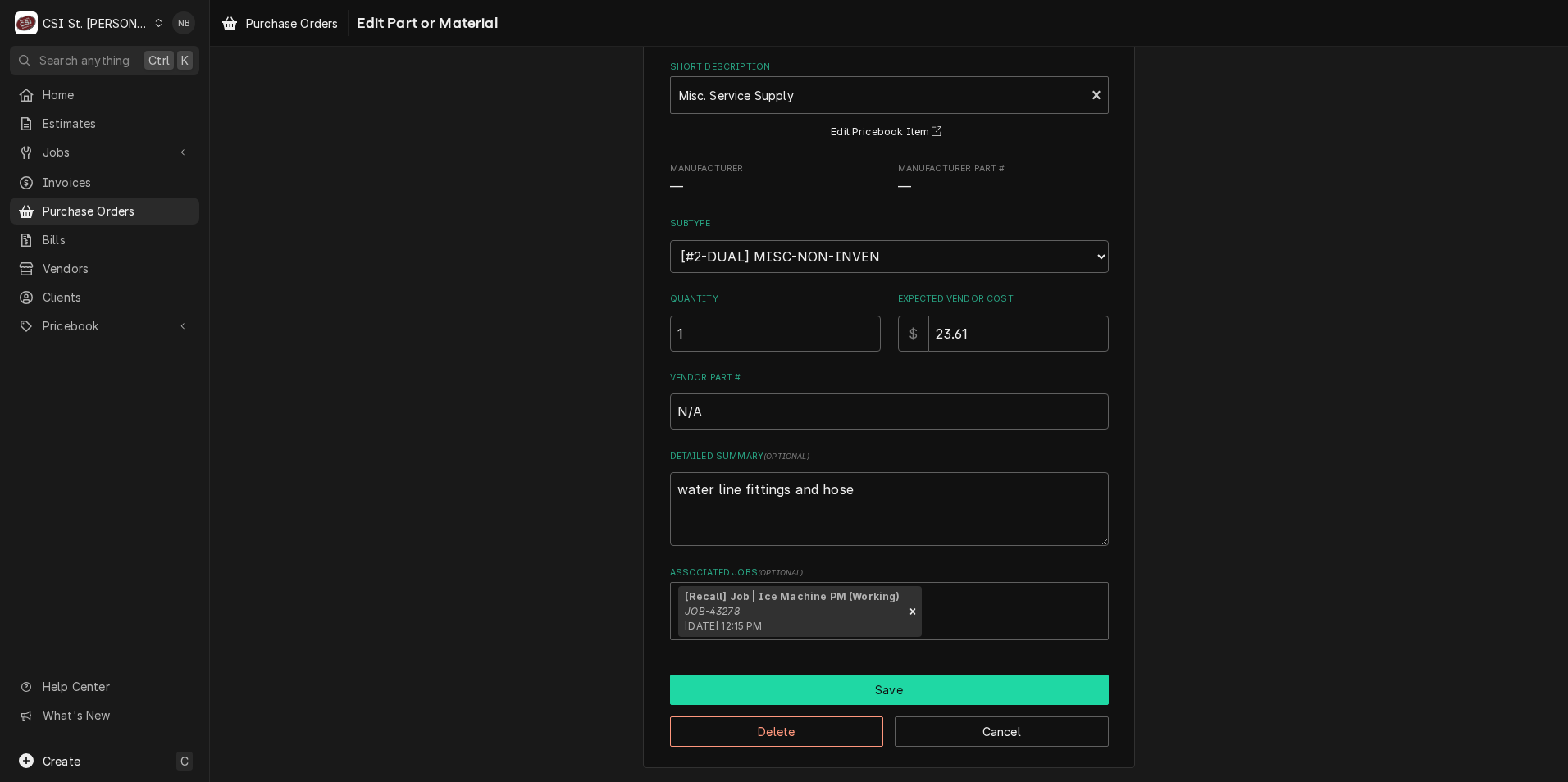
click at [907, 687] on button "Save" at bounding box center [890, 690] width 438 height 31
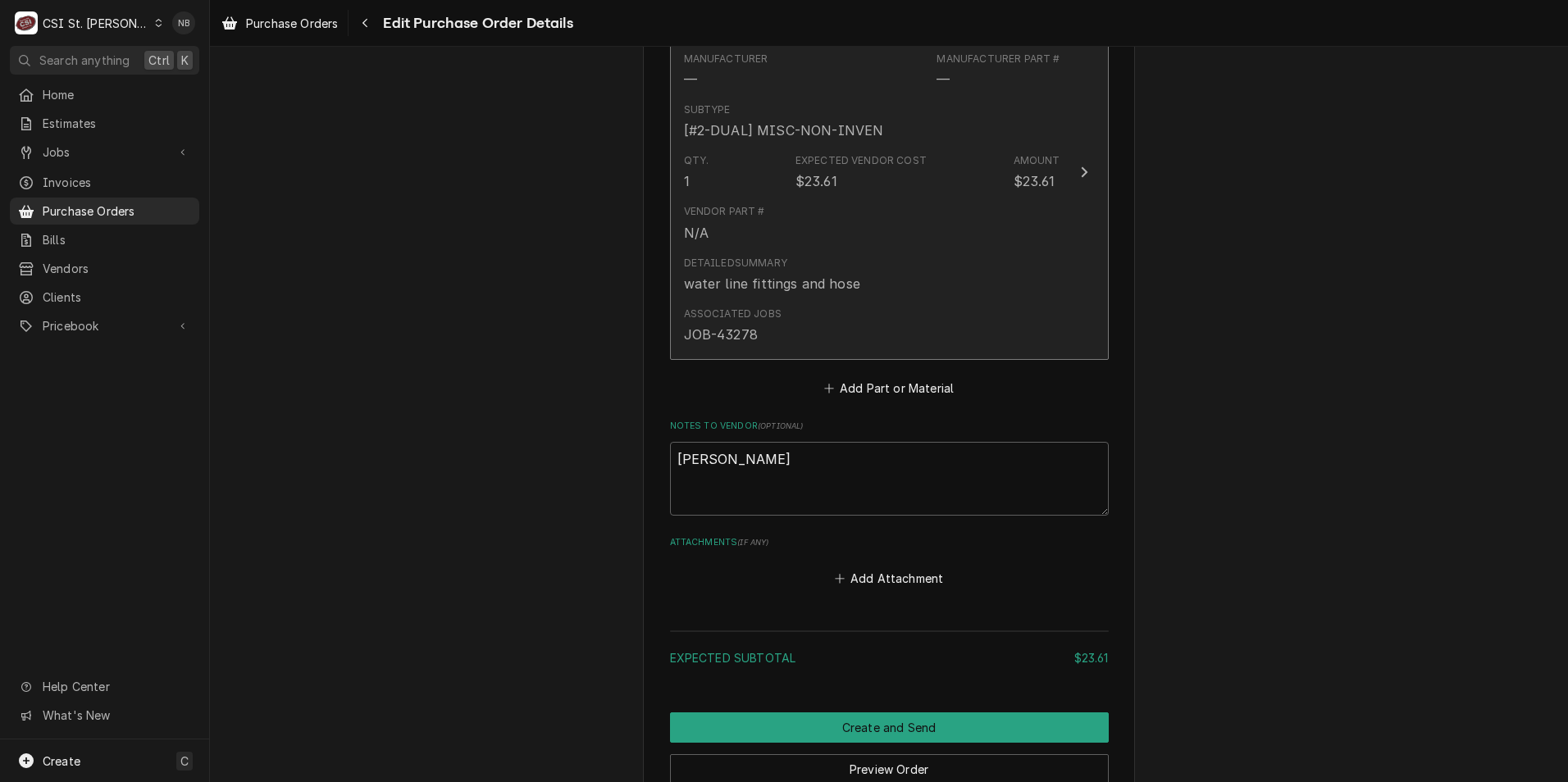
scroll to position [789, 0]
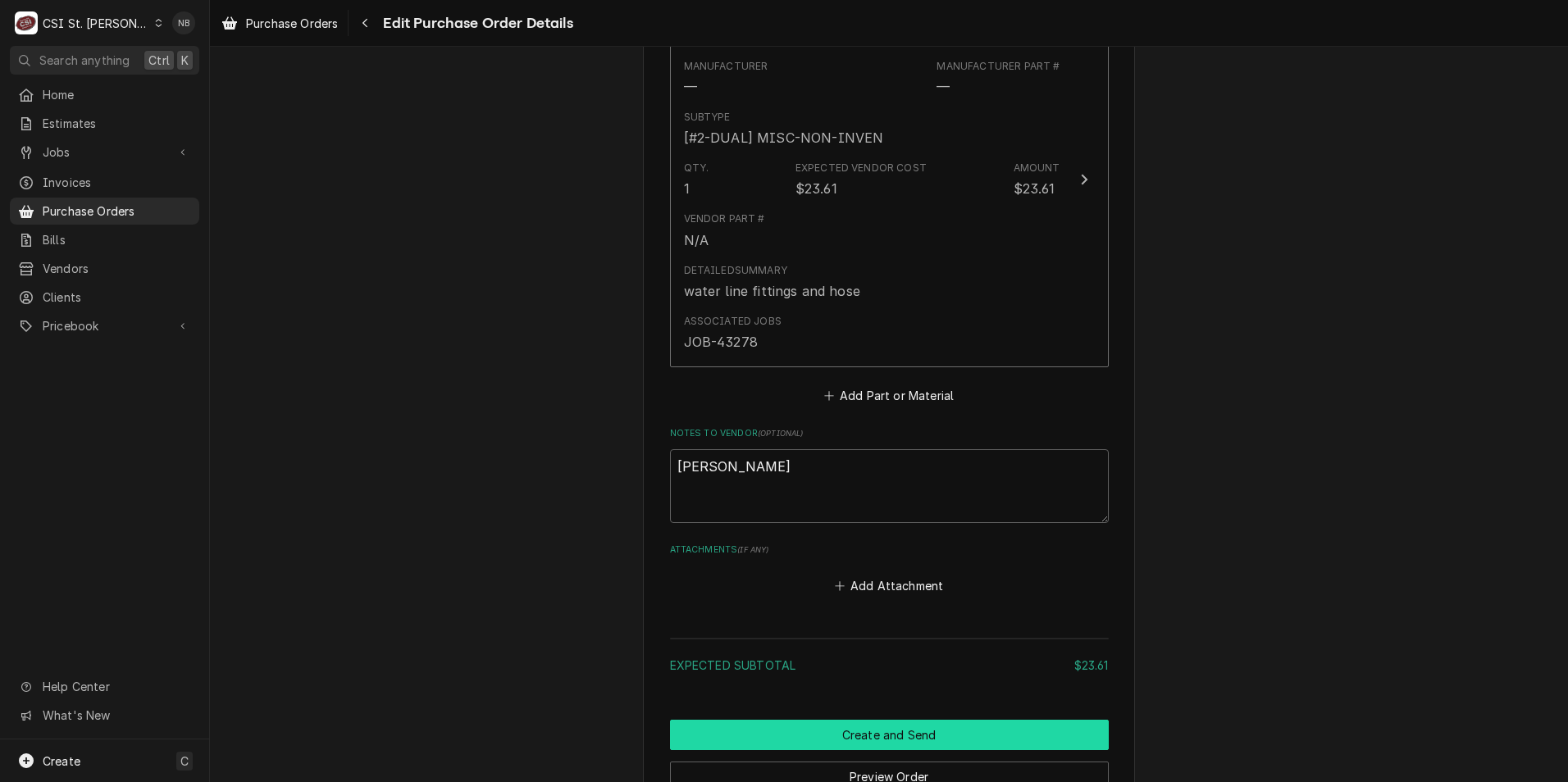
click at [896, 726] on button "Create and Send" at bounding box center [890, 735] width 438 height 31
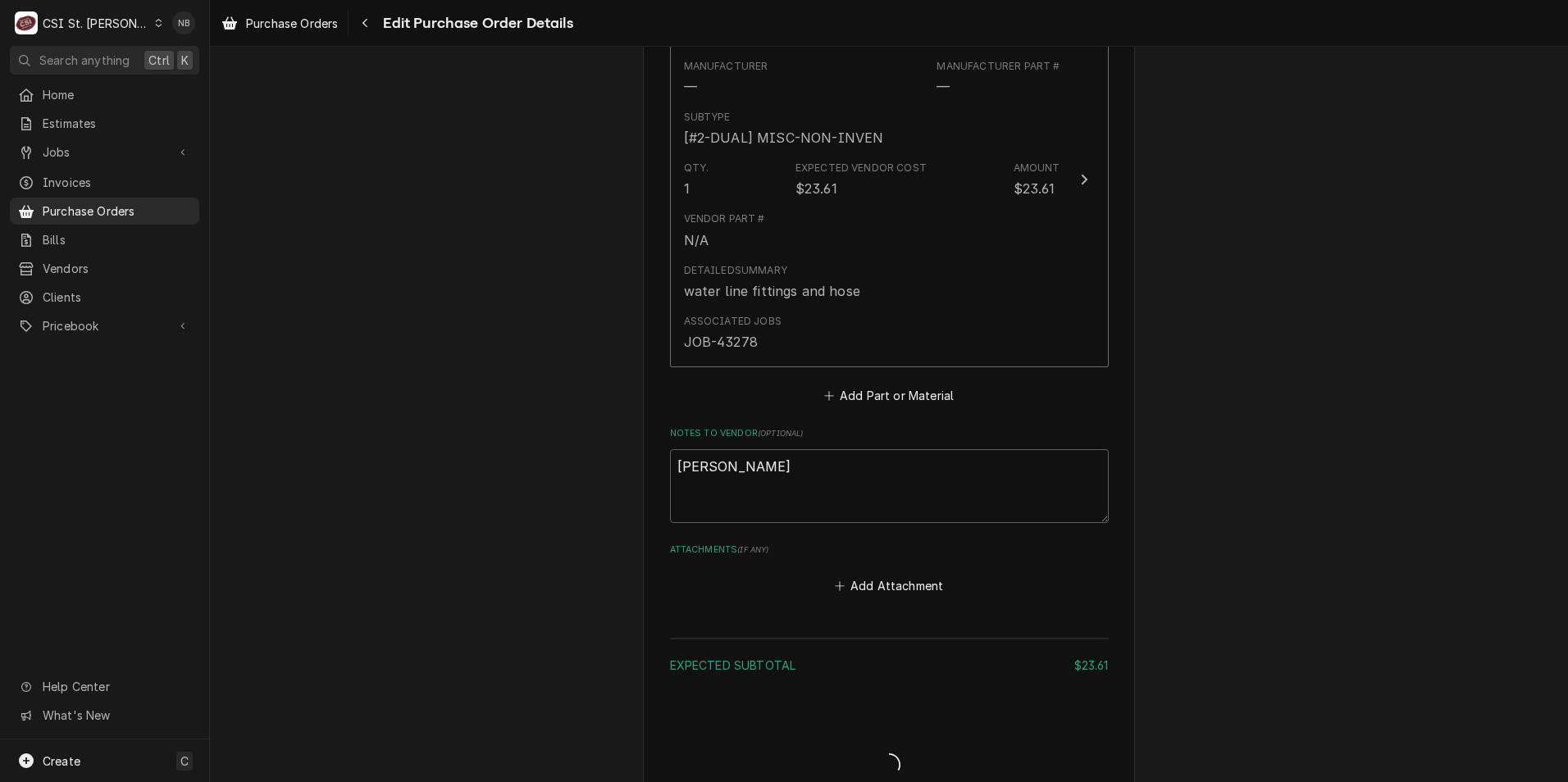
type textarea "x"
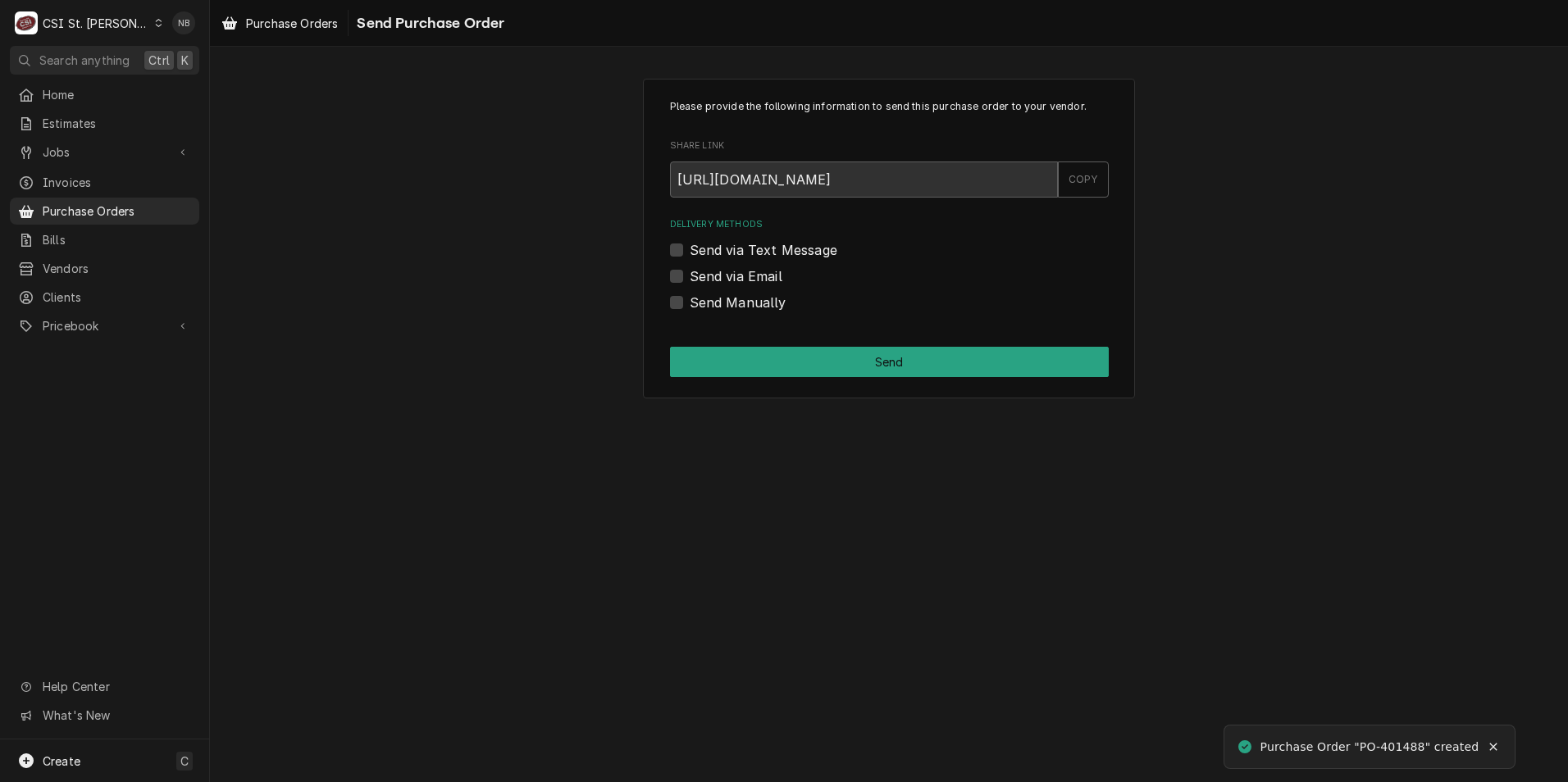
click at [685, 306] on div "Send Manually" at bounding box center [890, 303] width 438 height 20
click at [690, 306] on label "Send Manually" at bounding box center [738, 303] width 97 height 20
click at [690, 306] on input "Send Manually" at bounding box center [909, 311] width 438 height 36
checkbox input "true"
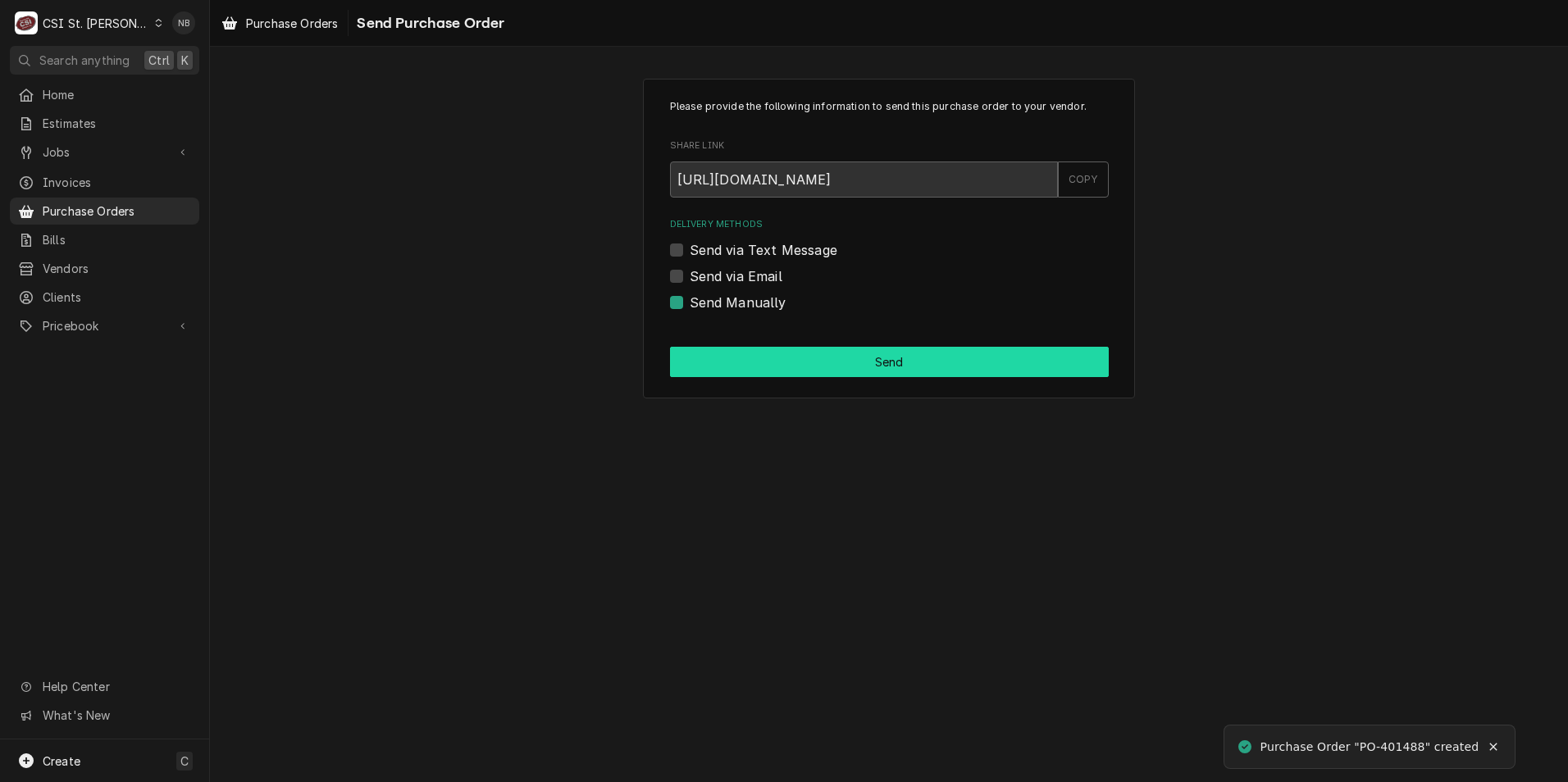
click at [724, 372] on button "Send" at bounding box center [890, 363] width 438 height 31
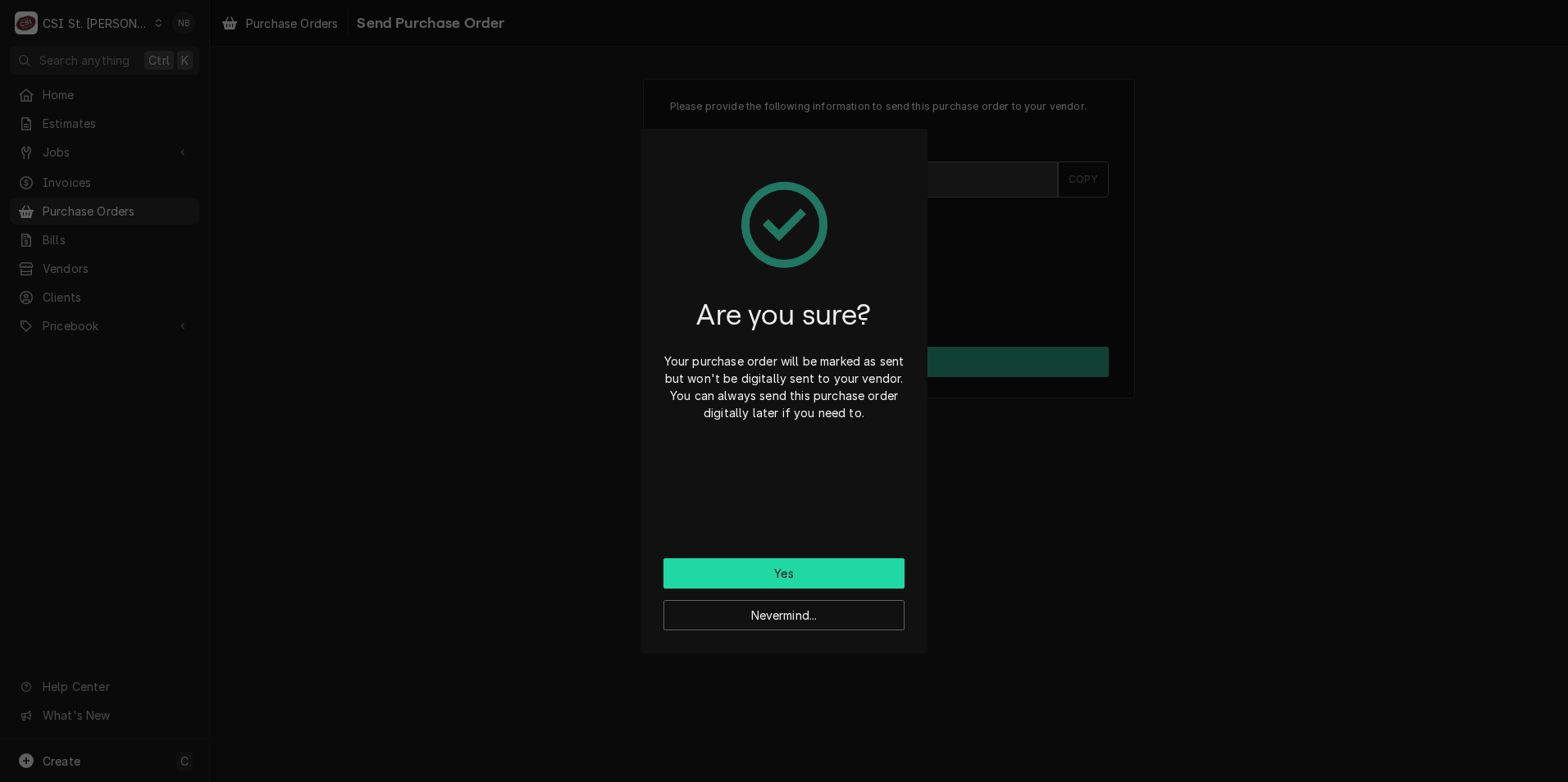
click at [809, 568] on button "Yes" at bounding box center [783, 574] width 241 height 31
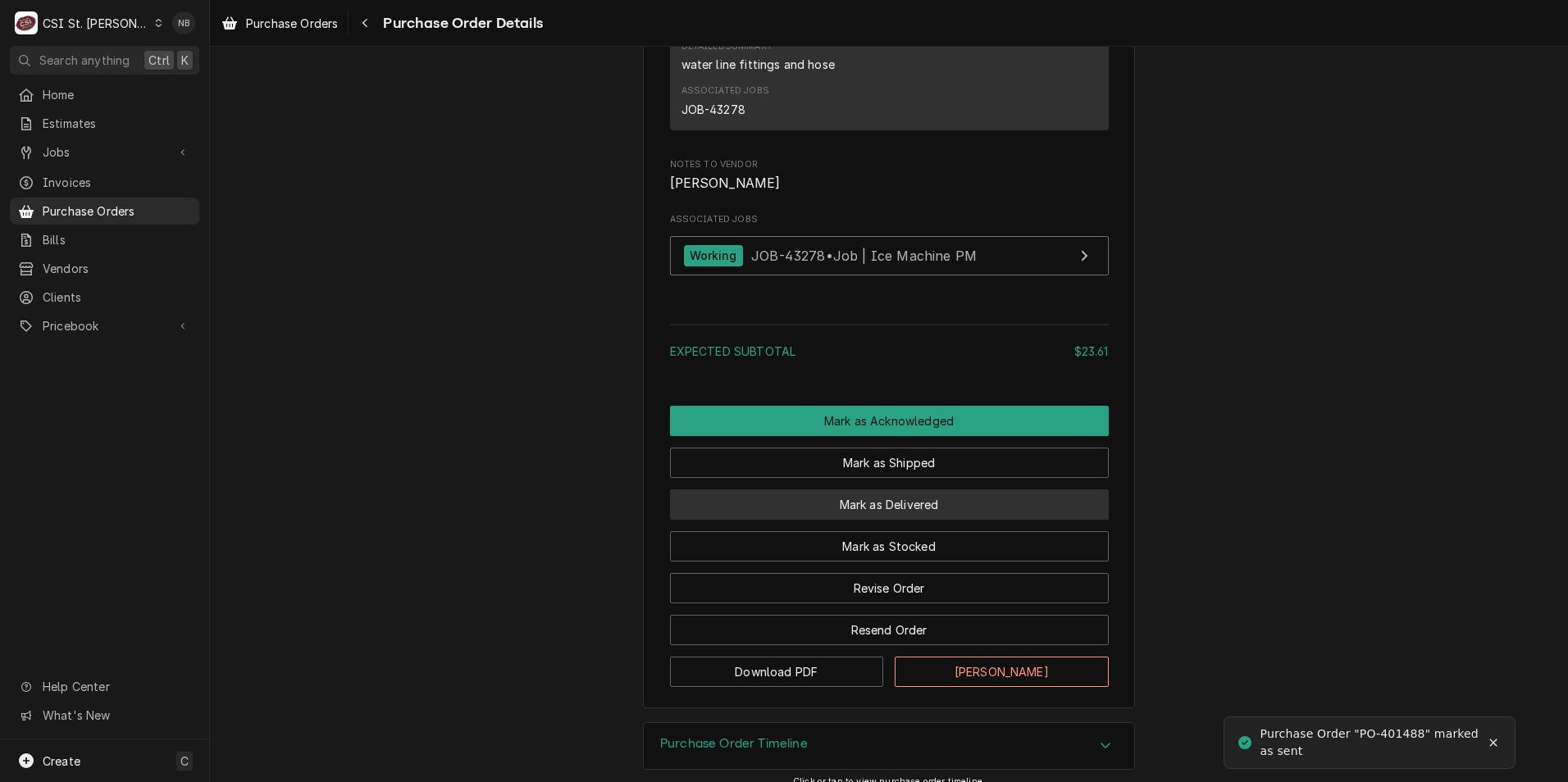
scroll to position [1275, 0]
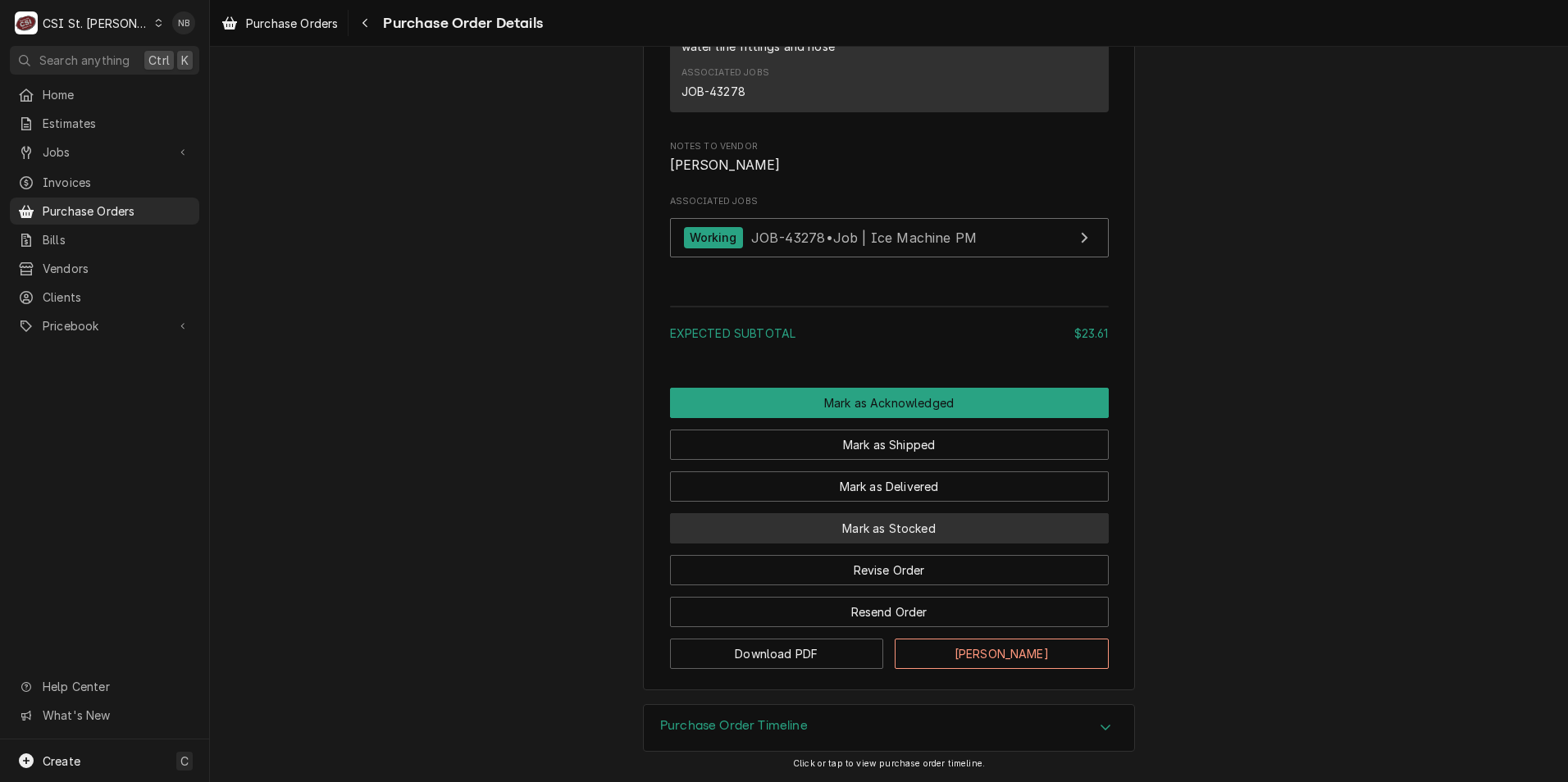
click at [884, 533] on button "Mark as Stocked" at bounding box center [890, 529] width 438 height 31
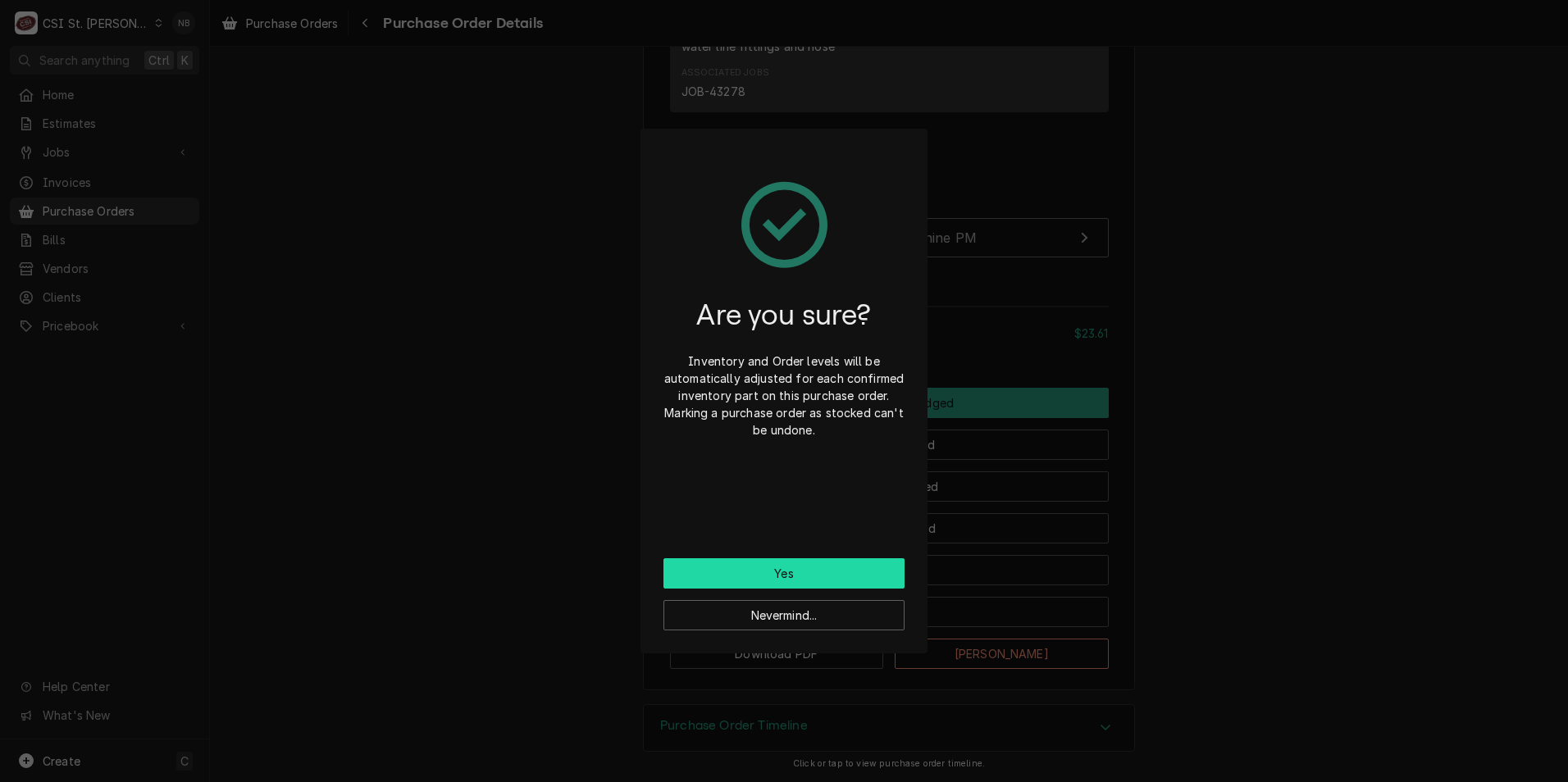
click at [834, 572] on button "Yes" at bounding box center [783, 574] width 241 height 31
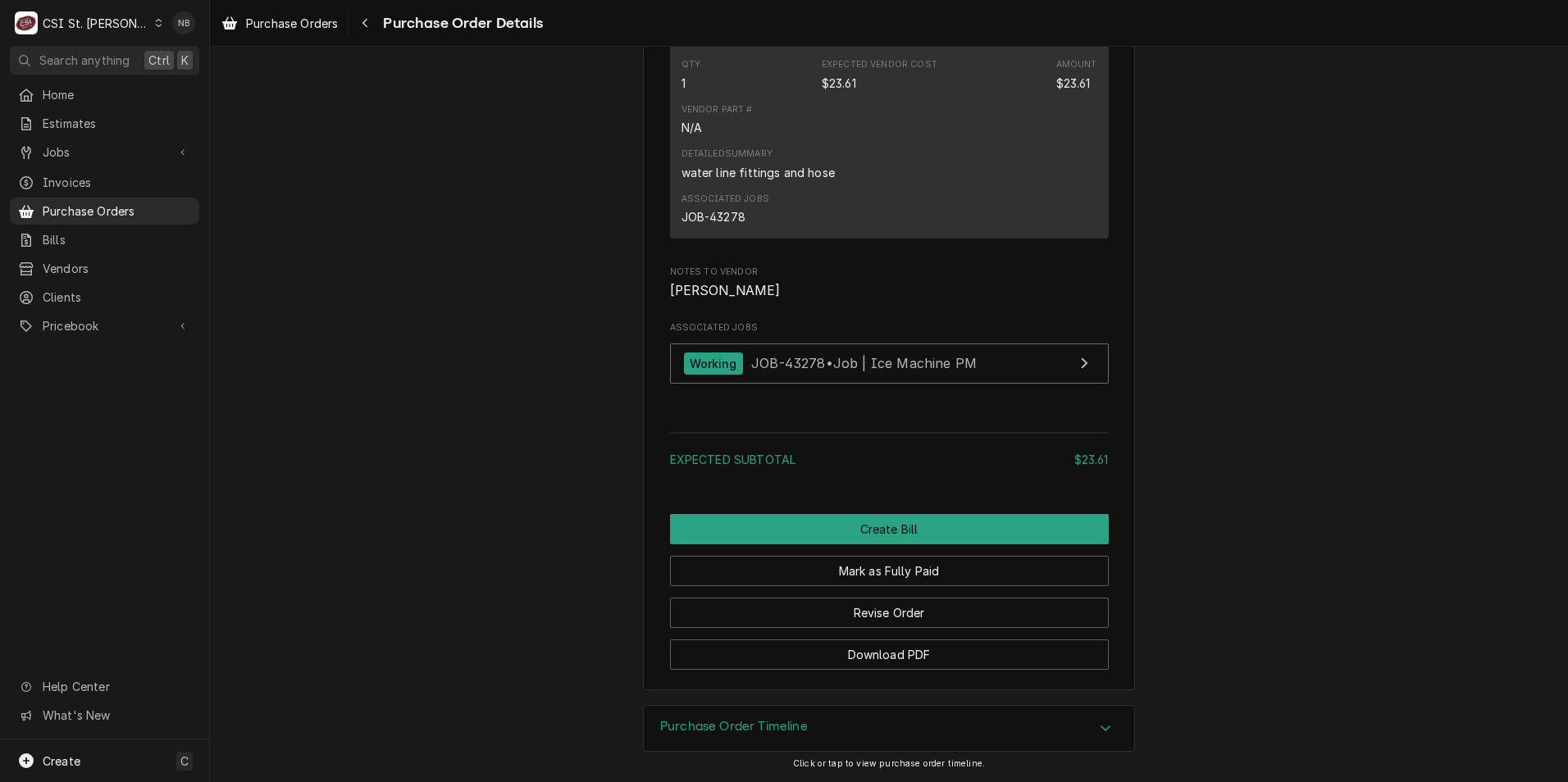
scroll to position [1357, 0]
click at [122, 207] on span "Purchase Orders" at bounding box center [116, 211] width 149 height 17
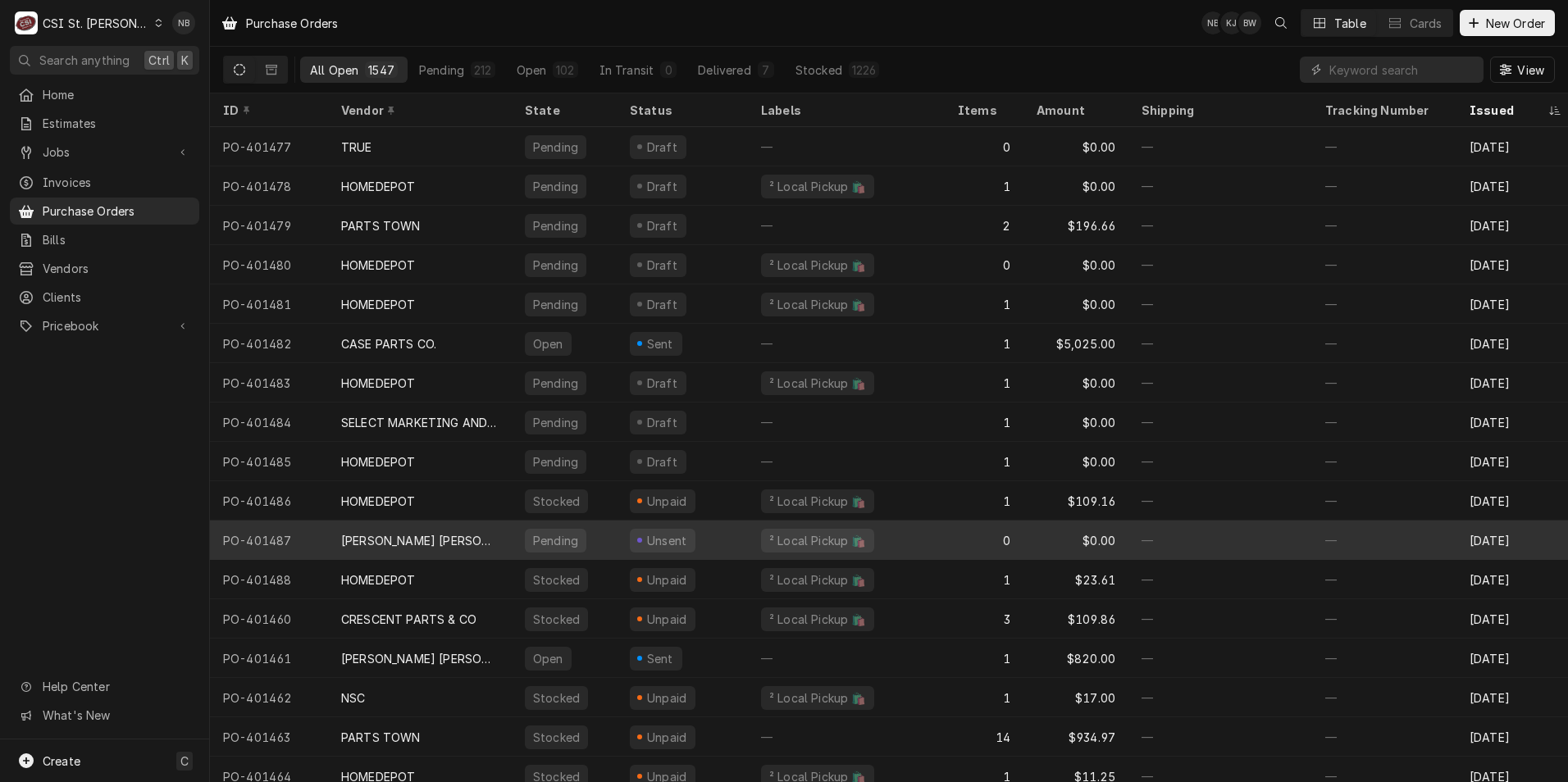
click at [474, 539] on div "BARNHART CRANE AND RIGGING LLC" at bounding box center [420, 540] width 158 height 17
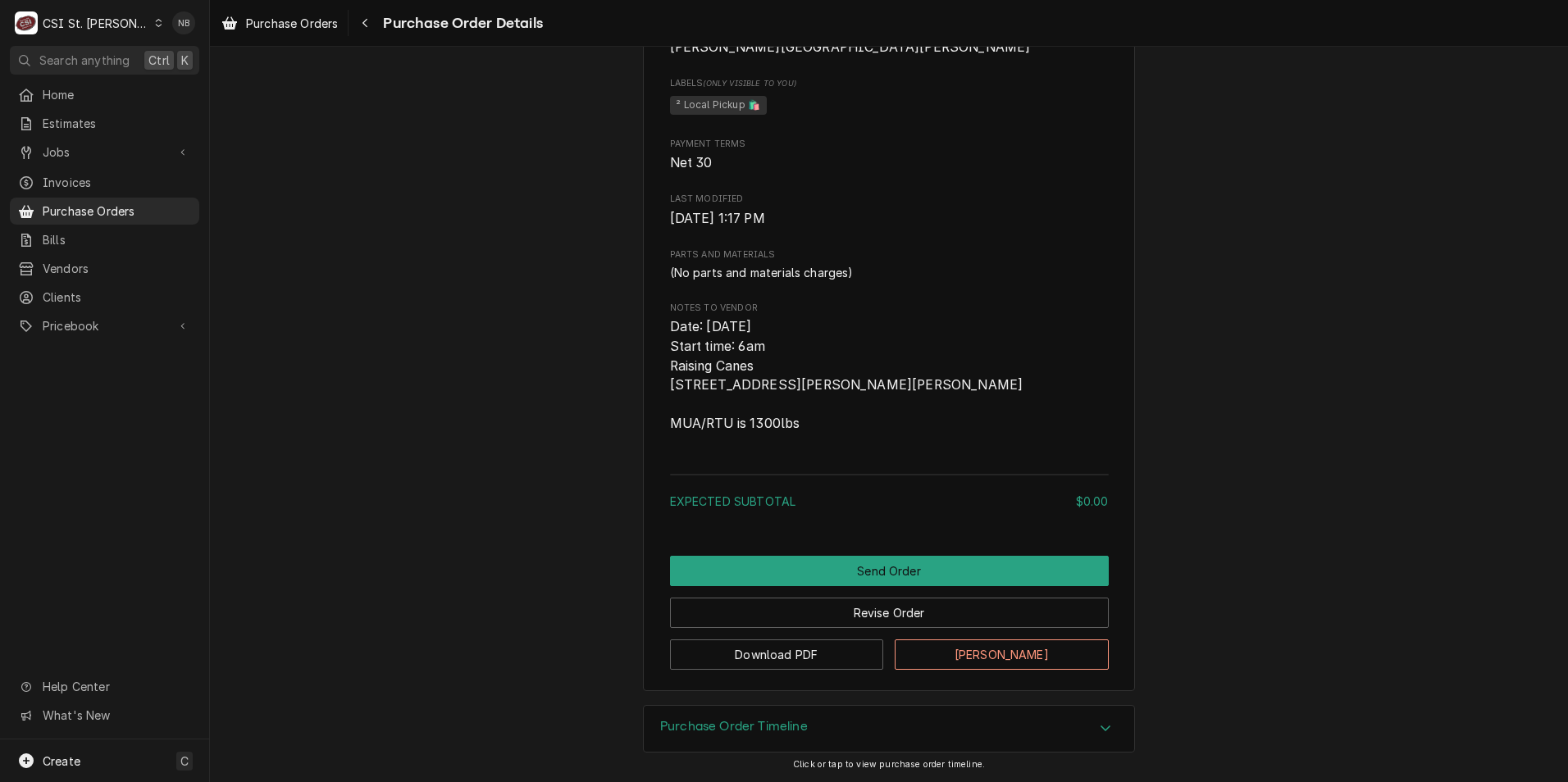
scroll to position [778, 0]
click at [115, 20] on div "C CSI St. [PERSON_NAME]" at bounding box center [88, 23] width 158 height 32
click at [193, 66] on div "CSI [US_STATE]" at bounding box center [252, 60] width 217 height 17
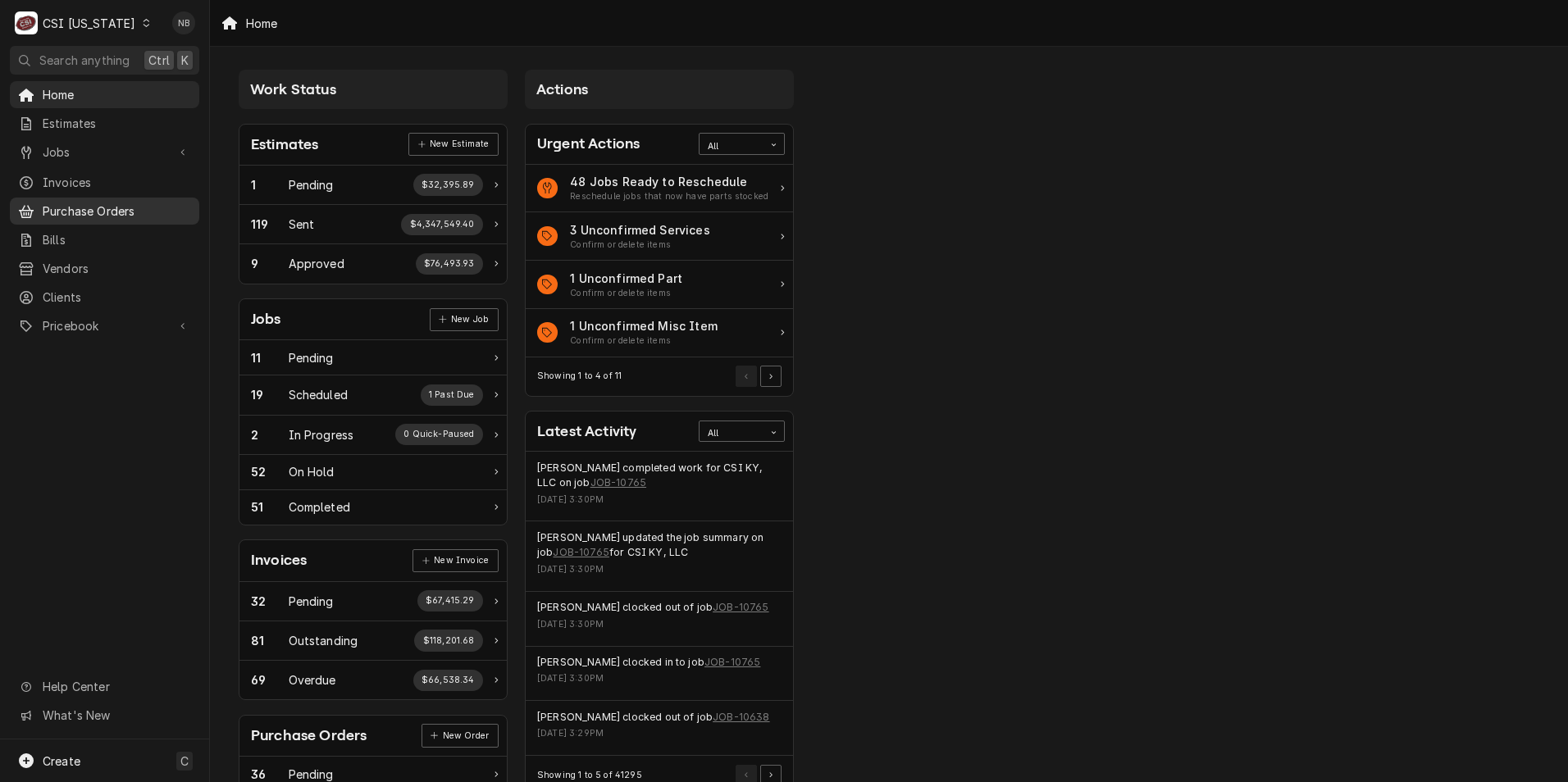
click at [139, 208] on span "Purchase Orders" at bounding box center [116, 211] width 149 height 17
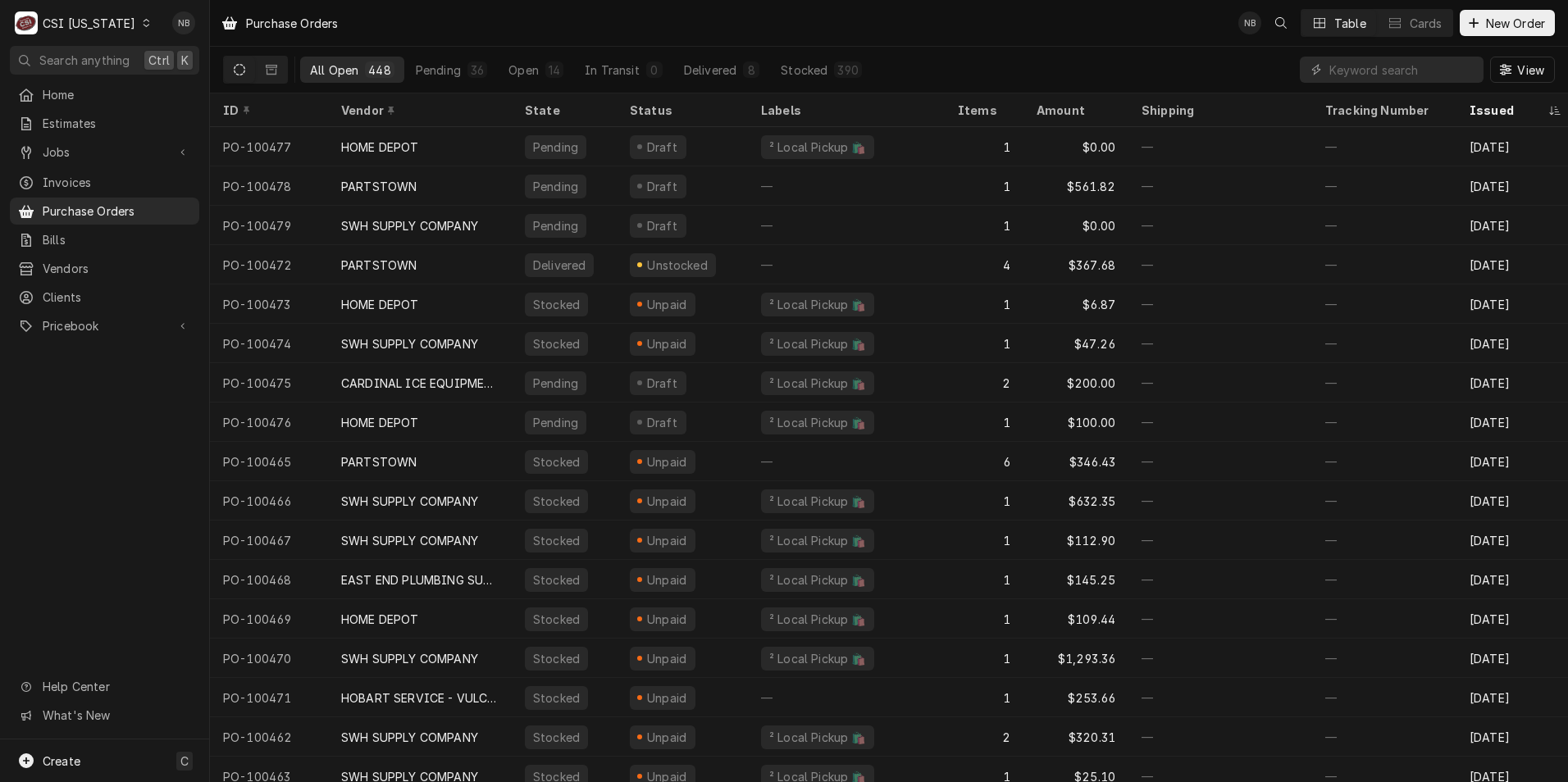
click at [319, 255] on div "PO-100472" at bounding box center [269, 265] width 118 height 40
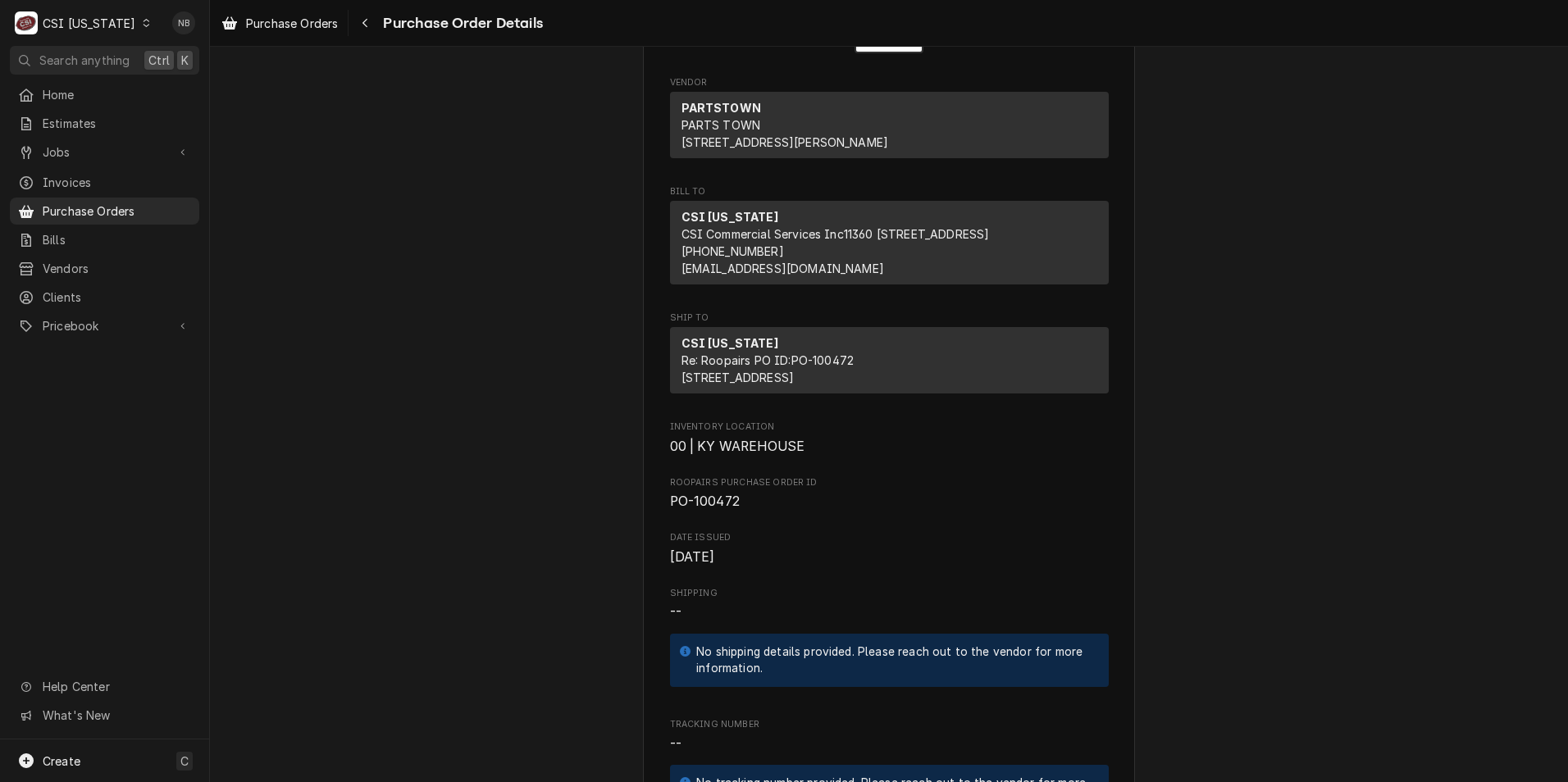
scroll to position [328, 0]
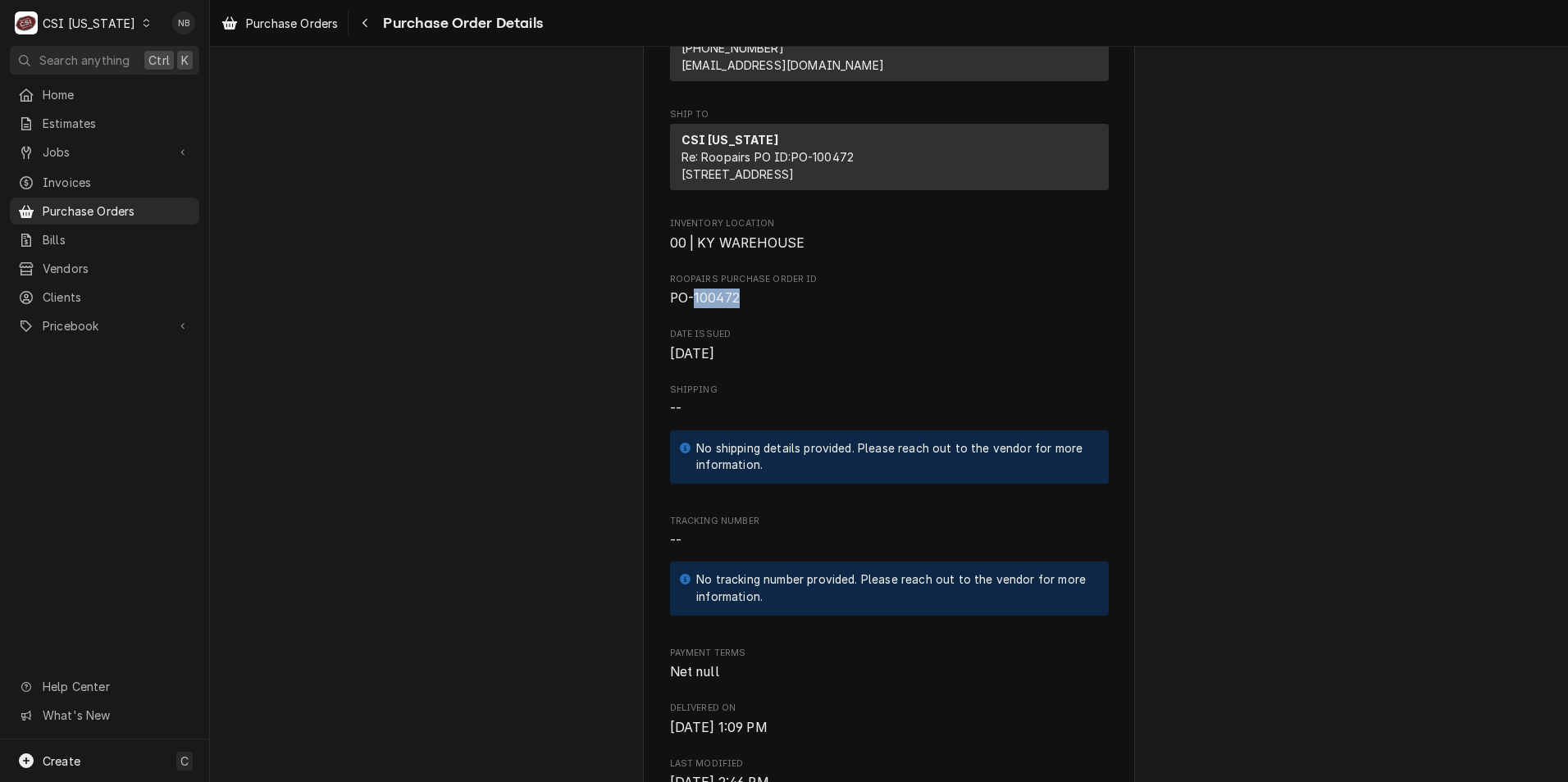
drag, startPoint x: 744, startPoint y: 349, endPoint x: 690, endPoint y: 358, distance: 54.7
click at [690, 308] on span "PO-100472" at bounding box center [890, 299] width 438 height 20
drag, startPoint x: 690, startPoint y: 358, endPoint x: 706, endPoint y: 356, distance: 16.1
copy span "100472"
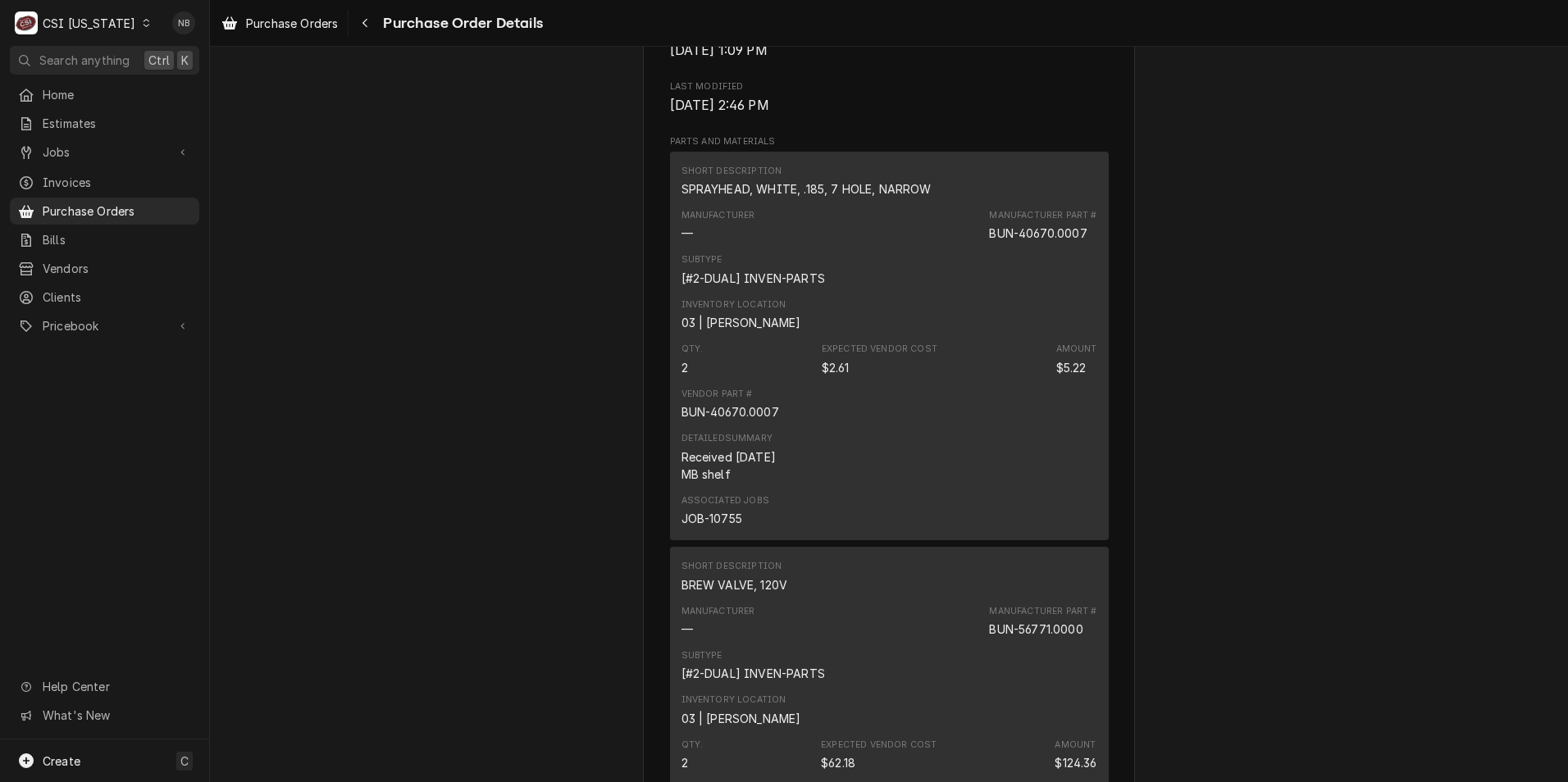
scroll to position [1066, 0]
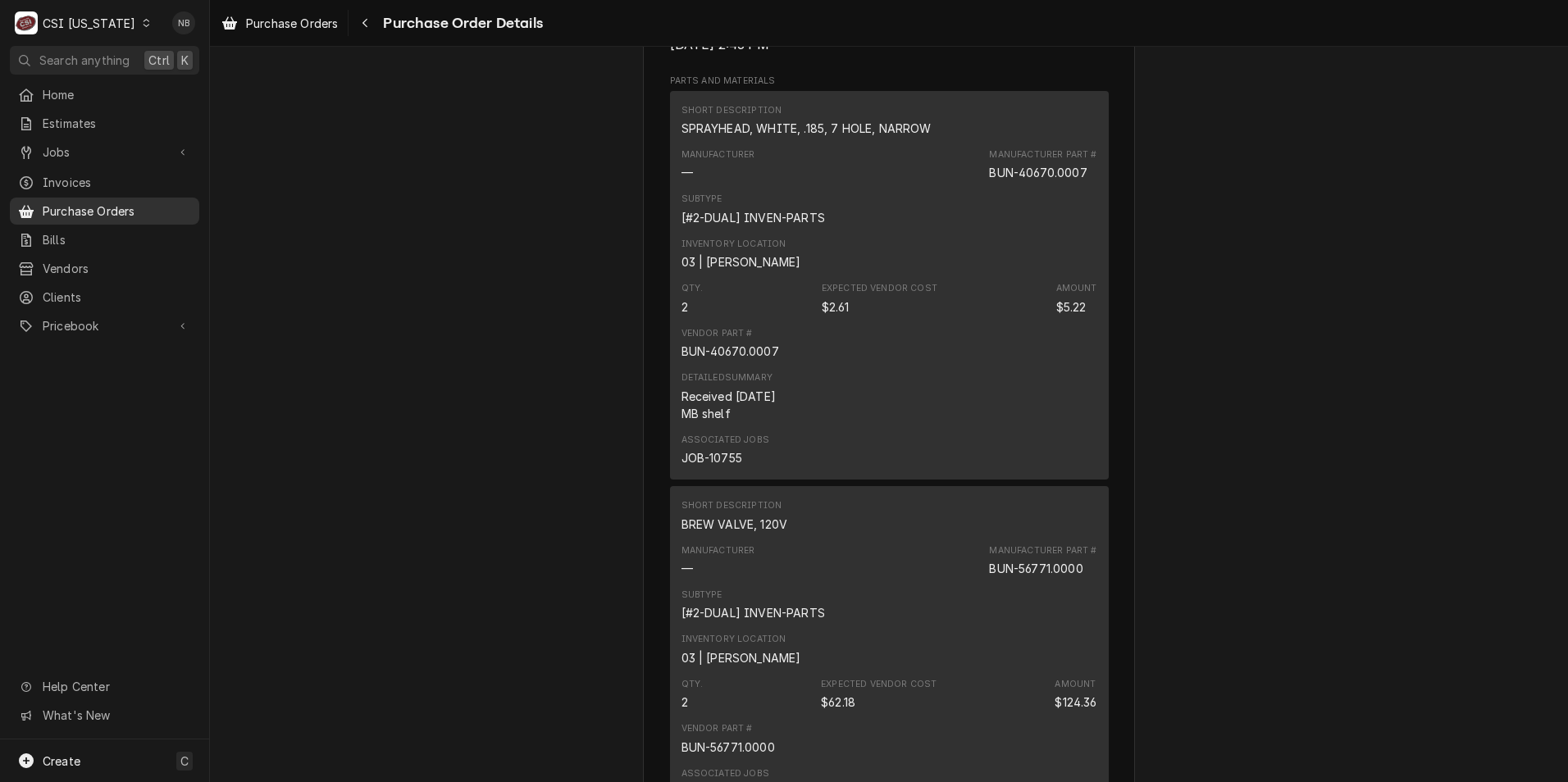
click at [132, 207] on span "Purchase Orders" at bounding box center [116, 211] width 149 height 17
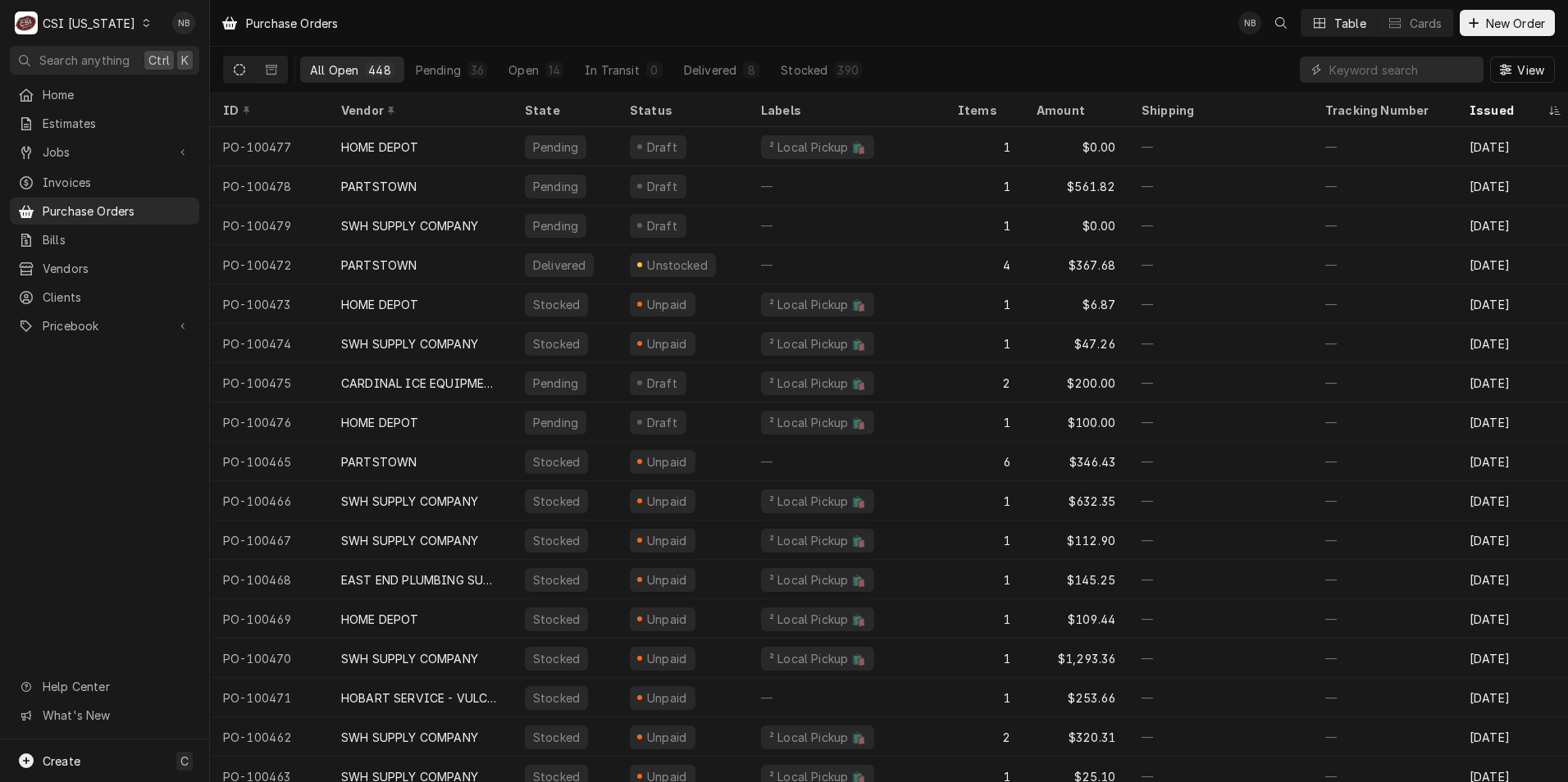
click at [96, 23] on div "CSI [US_STATE]" at bounding box center [88, 23] width 93 height 17
click at [184, 81] on div "CSI St. [PERSON_NAME]" at bounding box center [256, 89] width 217 height 17
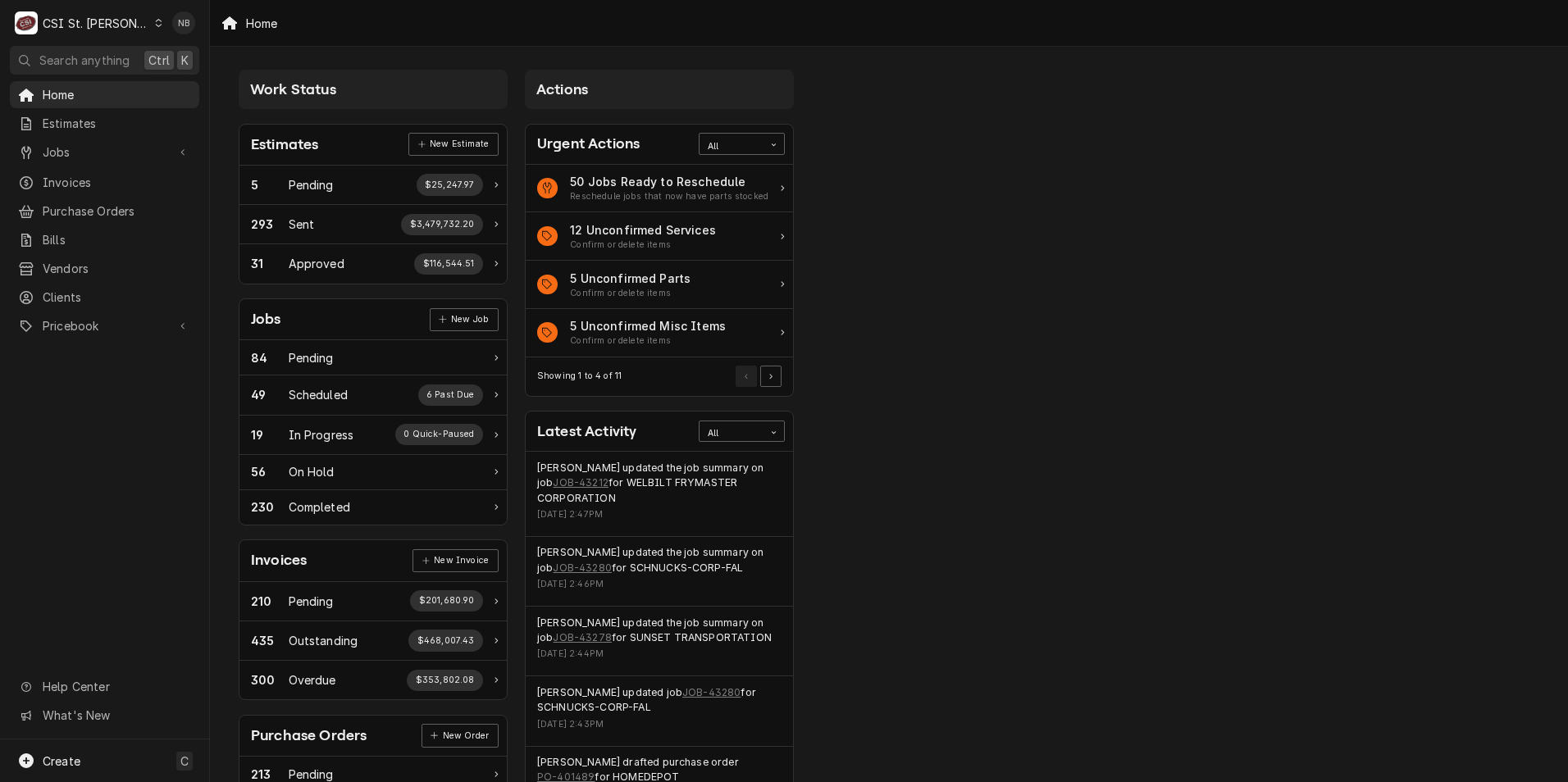
click at [89, 23] on div "CSI St. [PERSON_NAME]" at bounding box center [96, 23] width 106 height 17
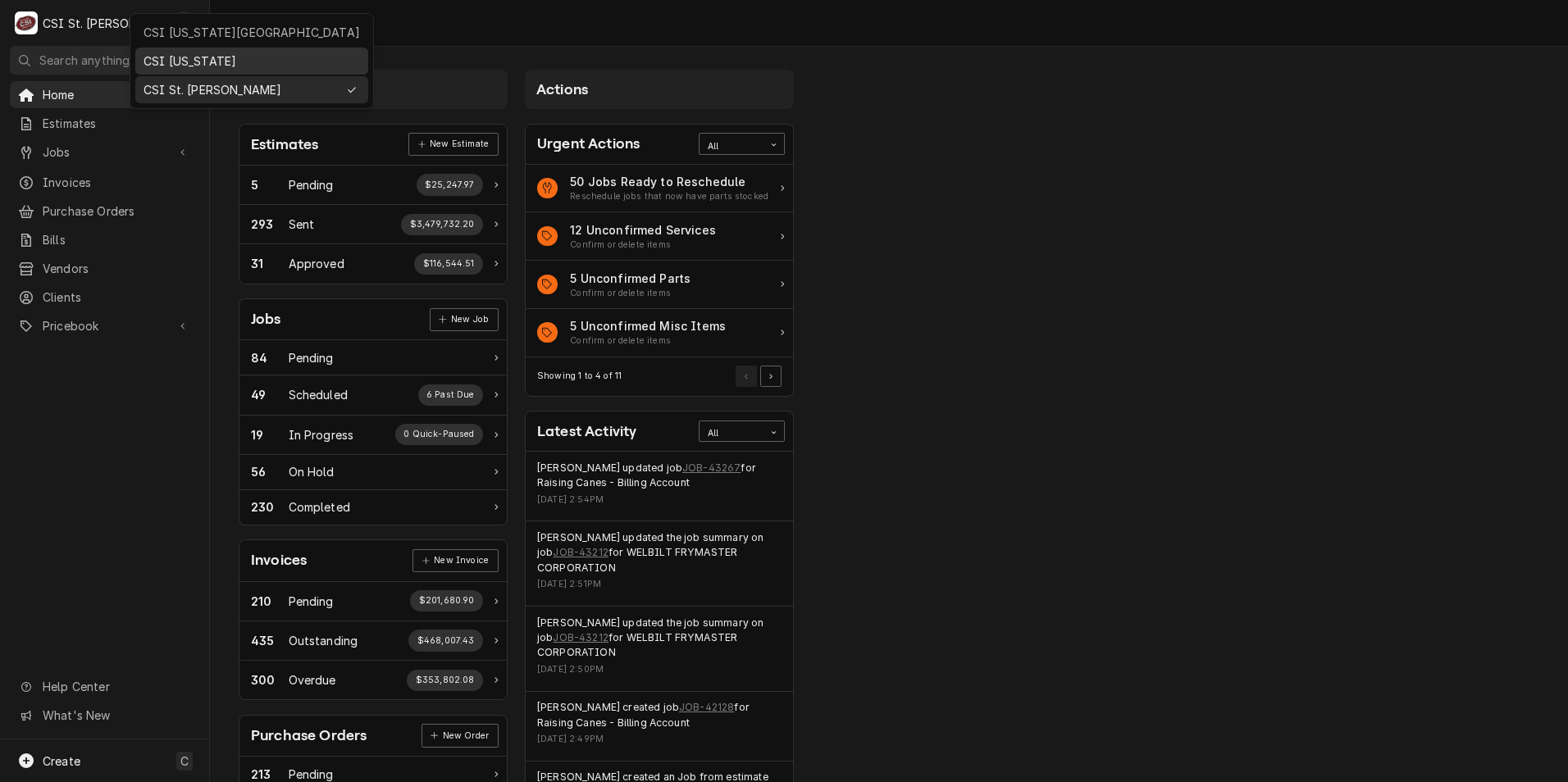
click at [207, 64] on div "CSI [US_STATE]" at bounding box center [252, 60] width 217 height 17
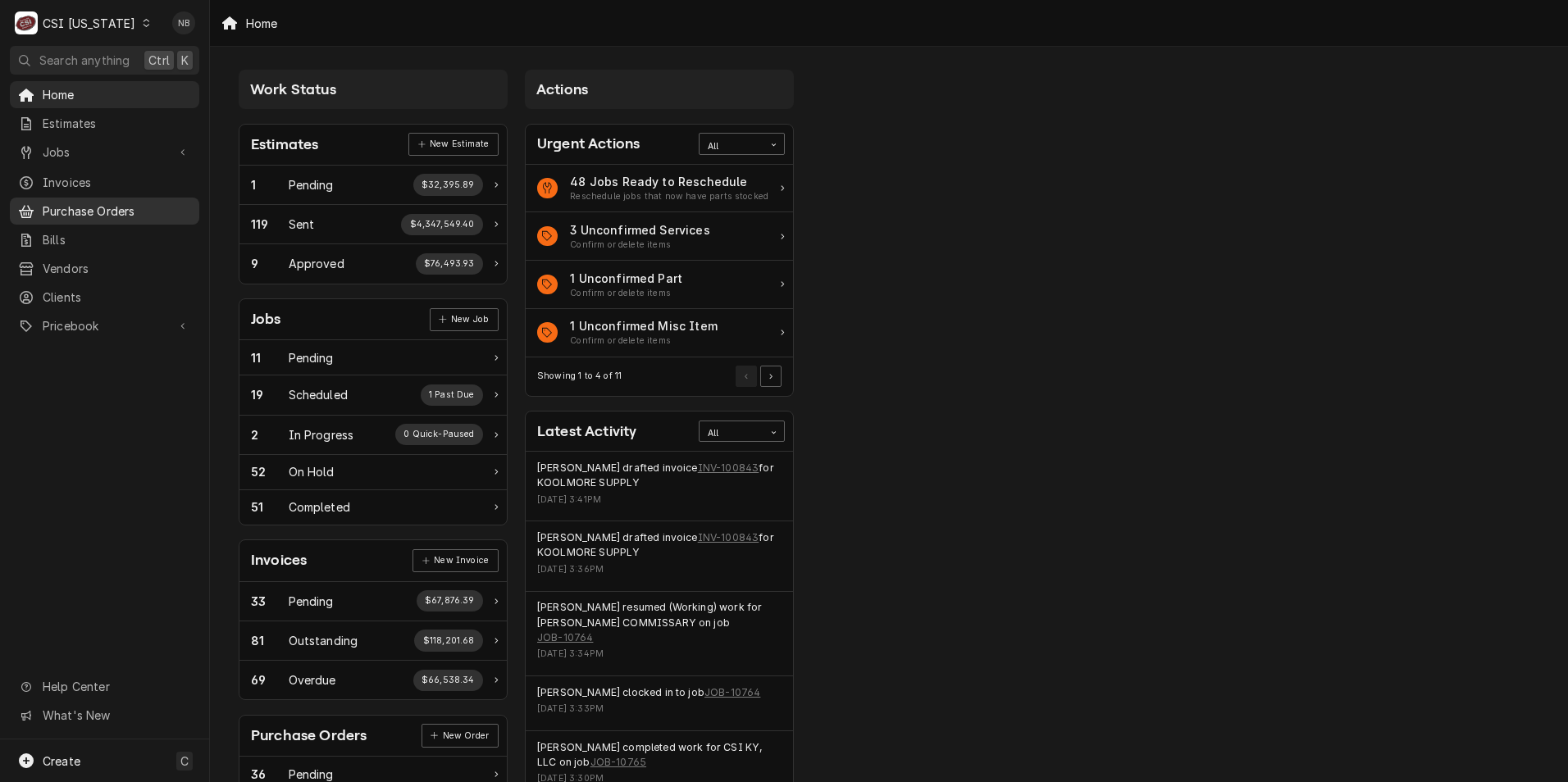
click at [110, 206] on span "Purchase Orders" at bounding box center [116, 211] width 149 height 17
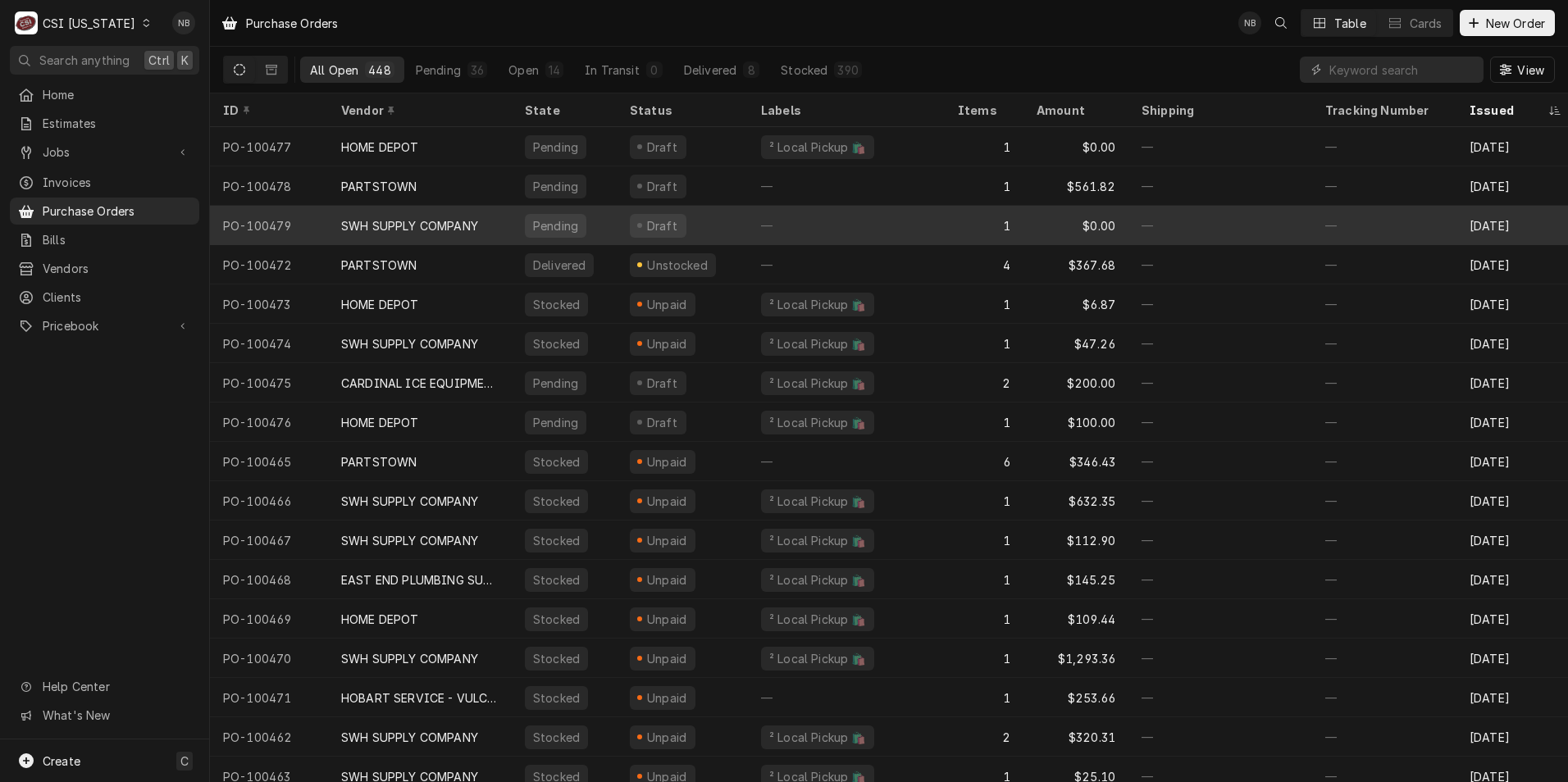
click at [403, 225] on div "SWH SUPPLY COMPANY" at bounding box center [410, 225] width 137 height 17
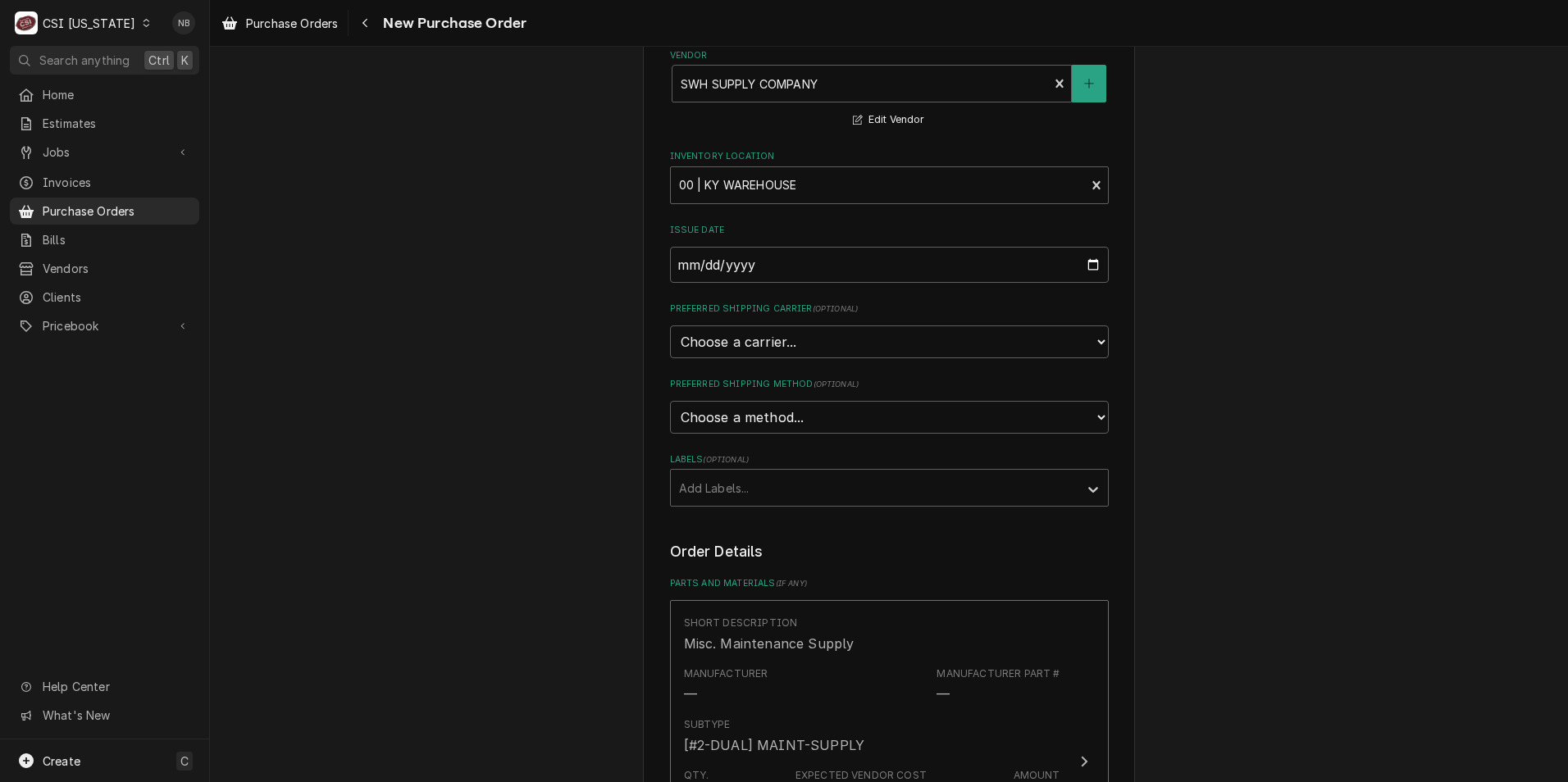
scroll to position [328, 0]
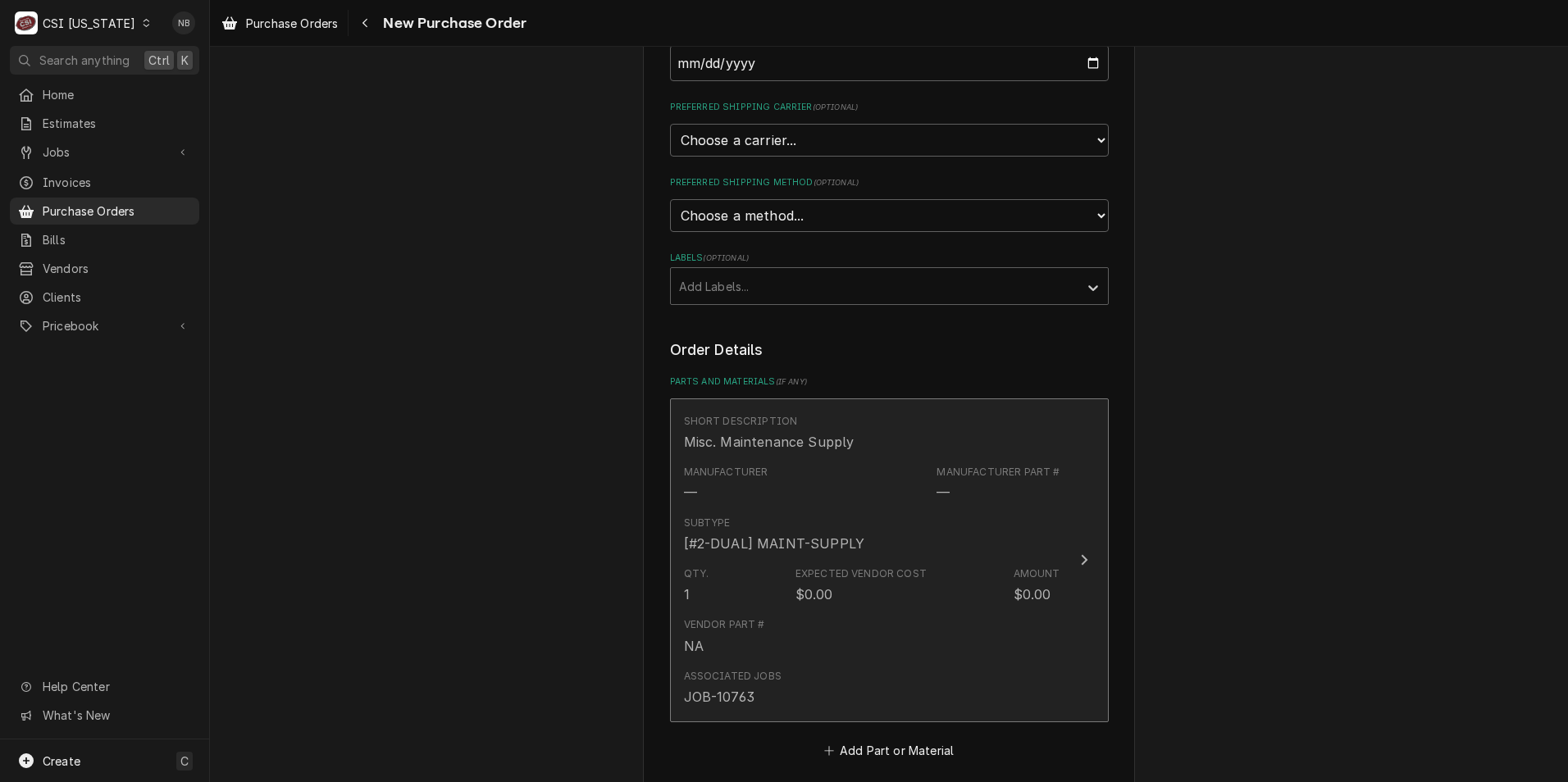
click at [918, 478] on div "Manufacturer — Manufacturer Part # —" at bounding box center [872, 483] width 376 height 51
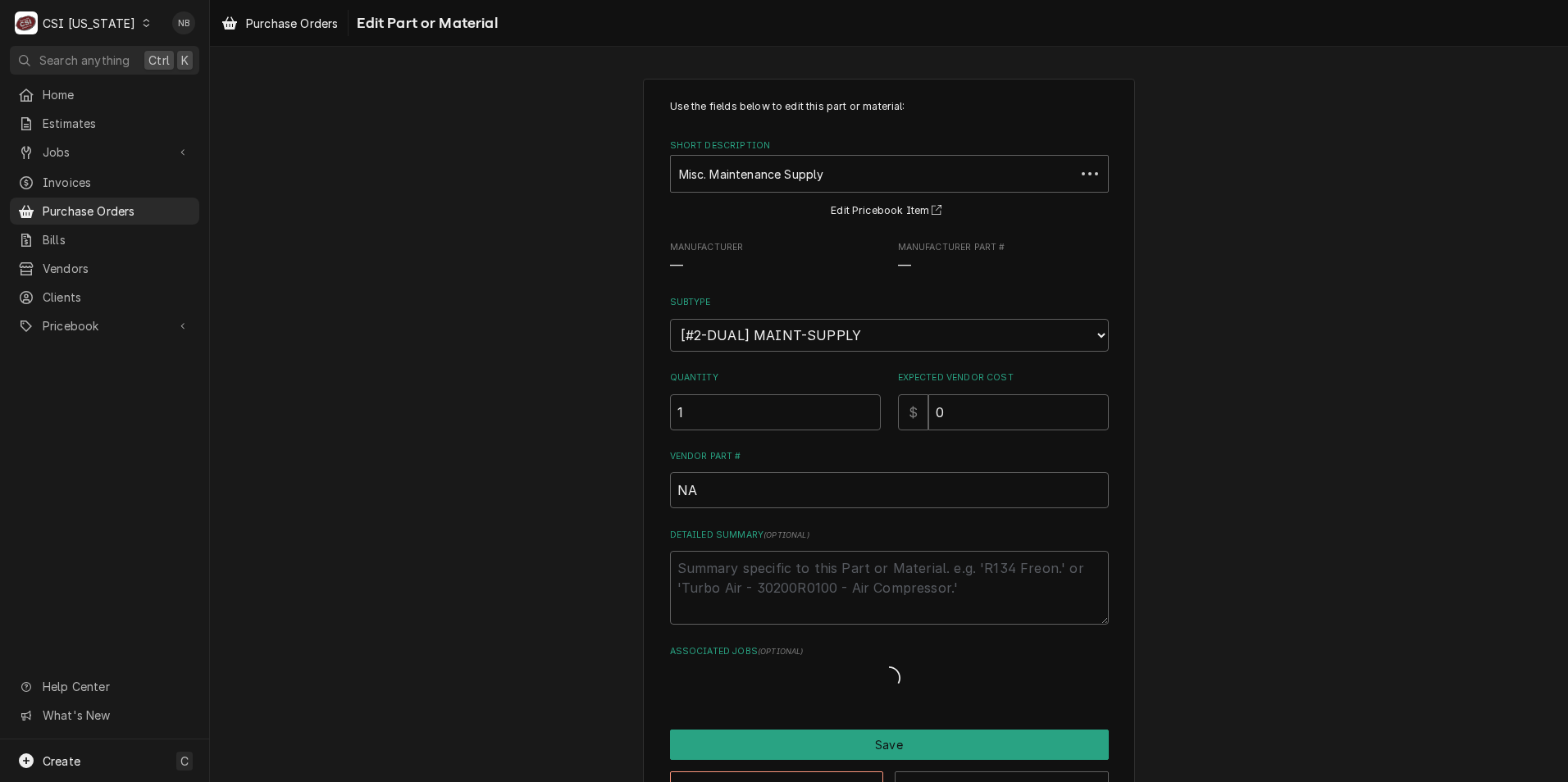
type textarea "x"
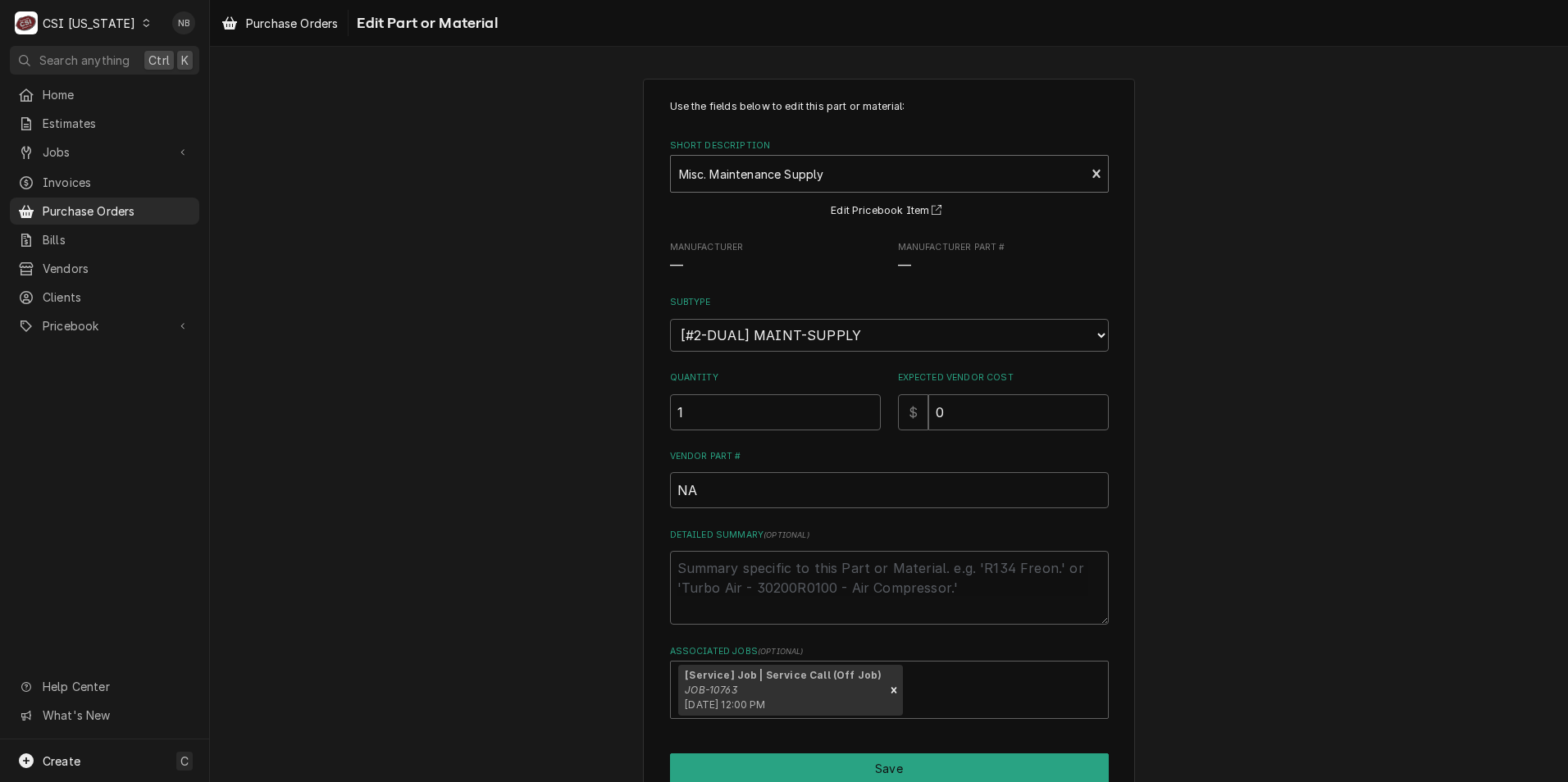
click at [830, 179] on div "Short Description" at bounding box center [879, 173] width 399 height 30
type input "misc. service"
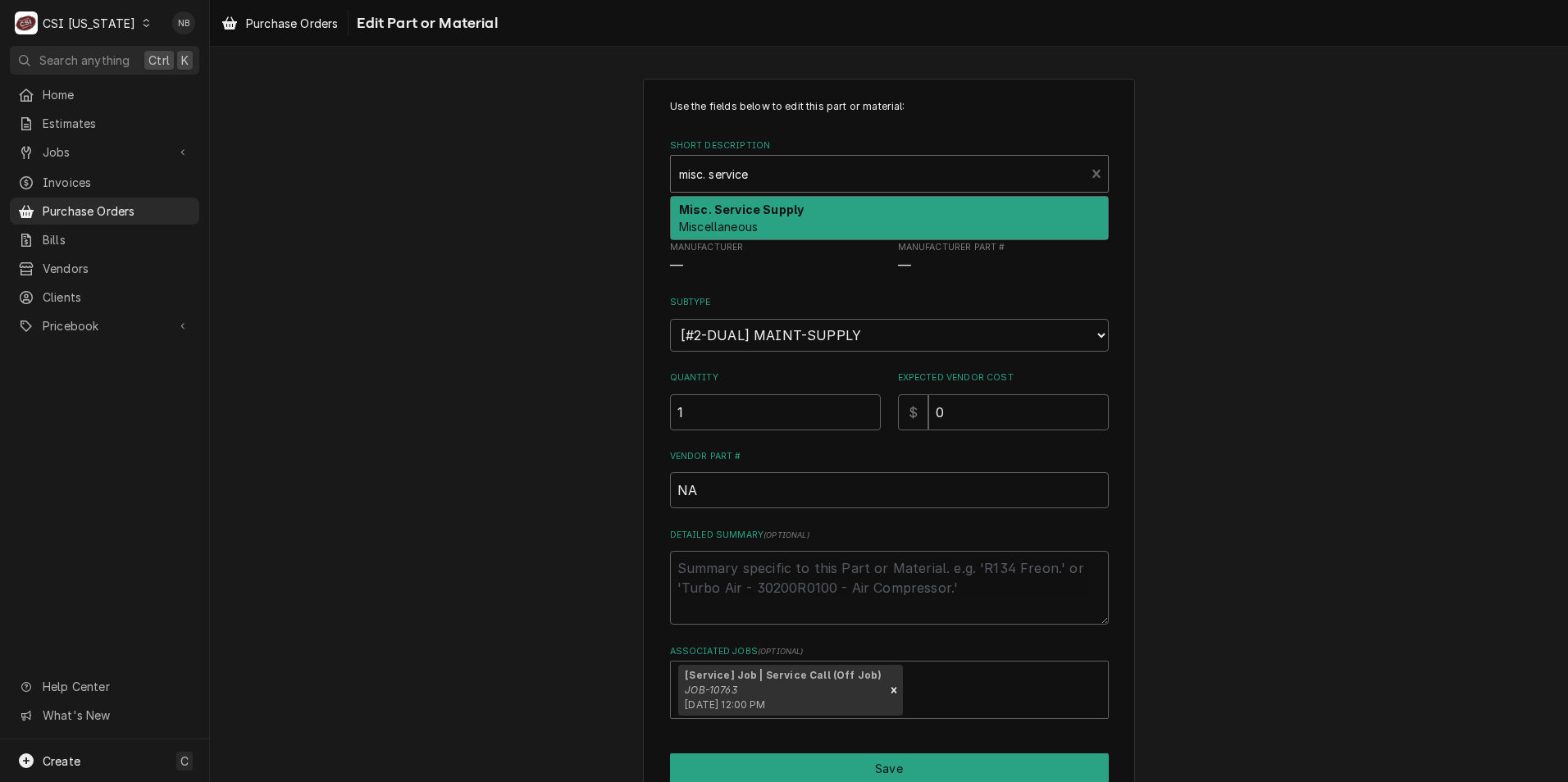
click at [835, 221] on div "Misc. Service Supply Miscellaneous" at bounding box center [890, 217] width 438 height 42
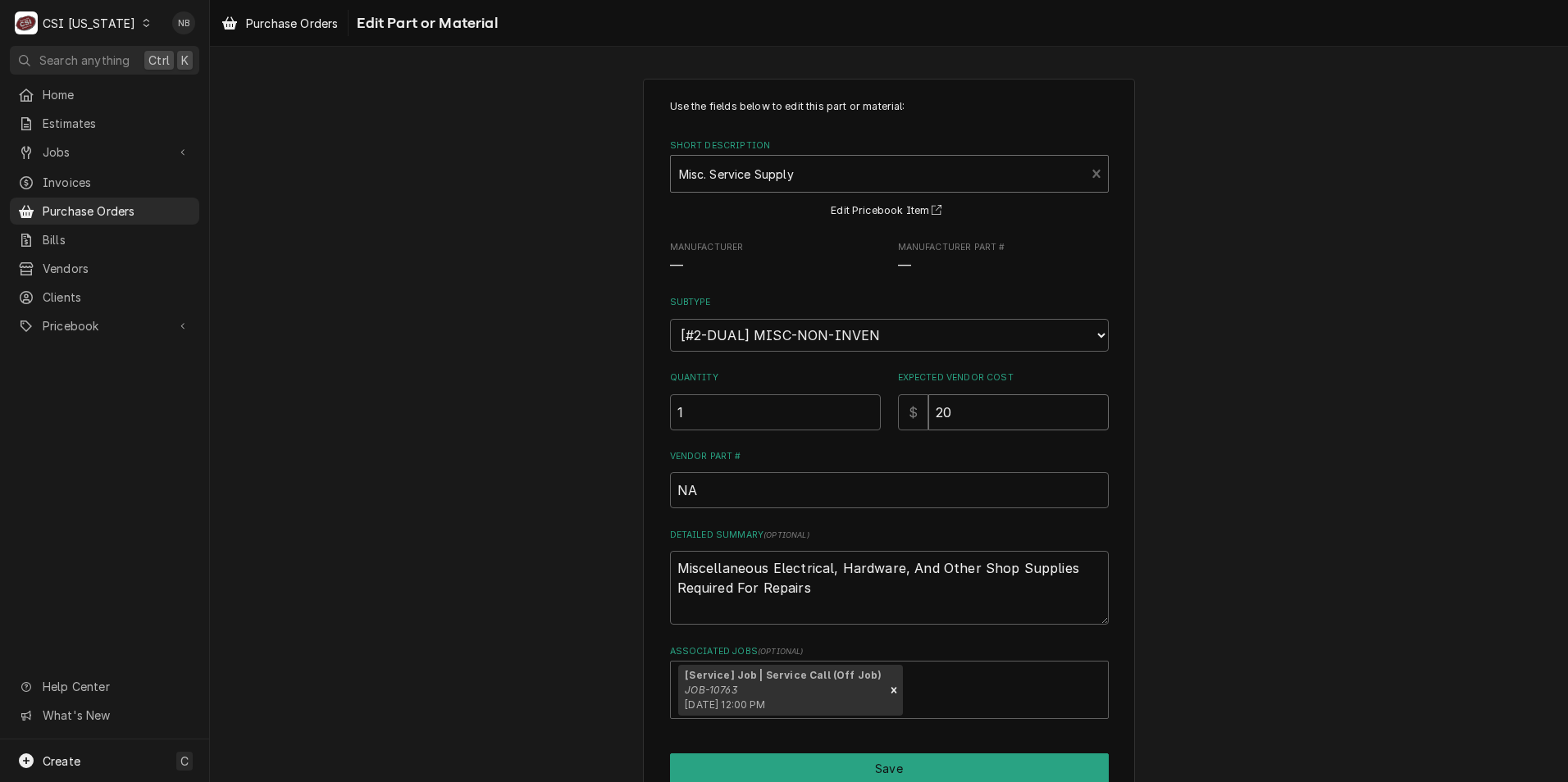
click at [963, 409] on input "20" at bounding box center [1019, 412] width 180 height 36
drag, startPoint x: 963, startPoint y: 409, endPoint x: 865, endPoint y: 404, distance: 98.1
click at [865, 404] on div "Quantity 1 Expected Vendor Cost $ 20" at bounding box center [890, 400] width 438 height 59
type textarea "x"
type input "7"
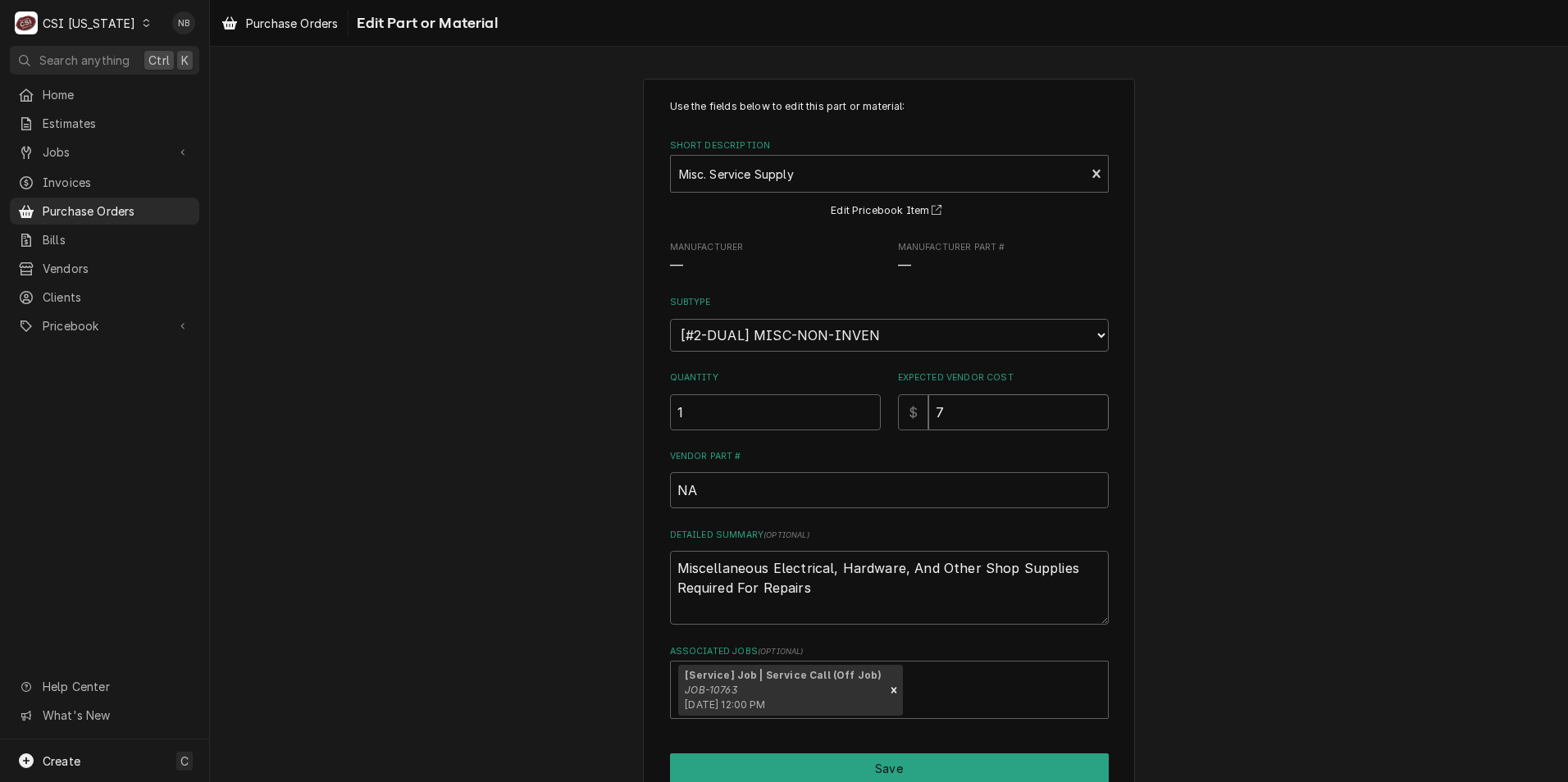
type textarea "x"
type input "7.6"
type textarea "x"
type input "7.68"
click at [1121, 470] on div "Use the fields below to edit this part or material: Short Description Misc. Ser…" at bounding box center [889, 463] width 492 height 768
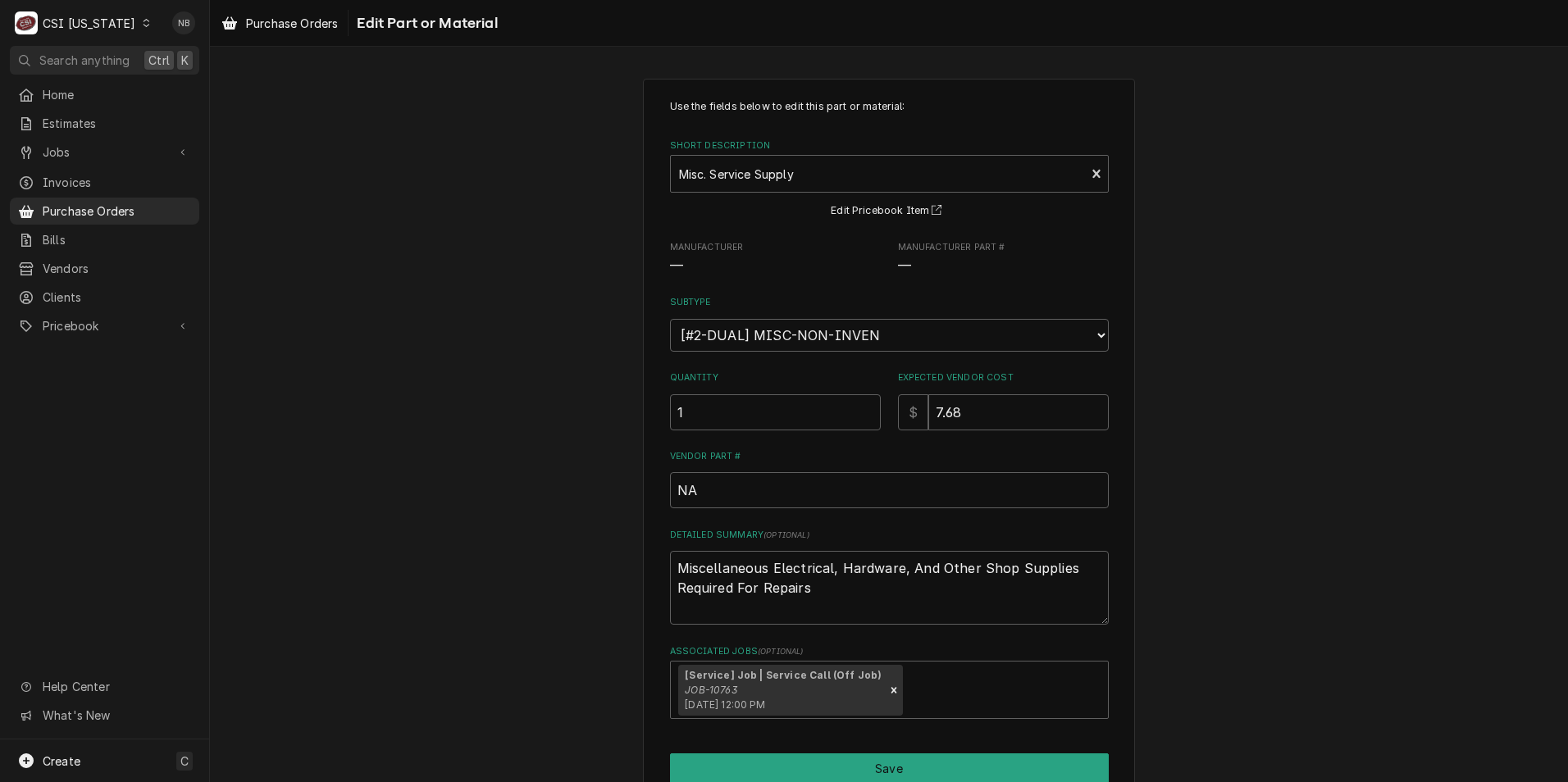
scroll to position [78, 0]
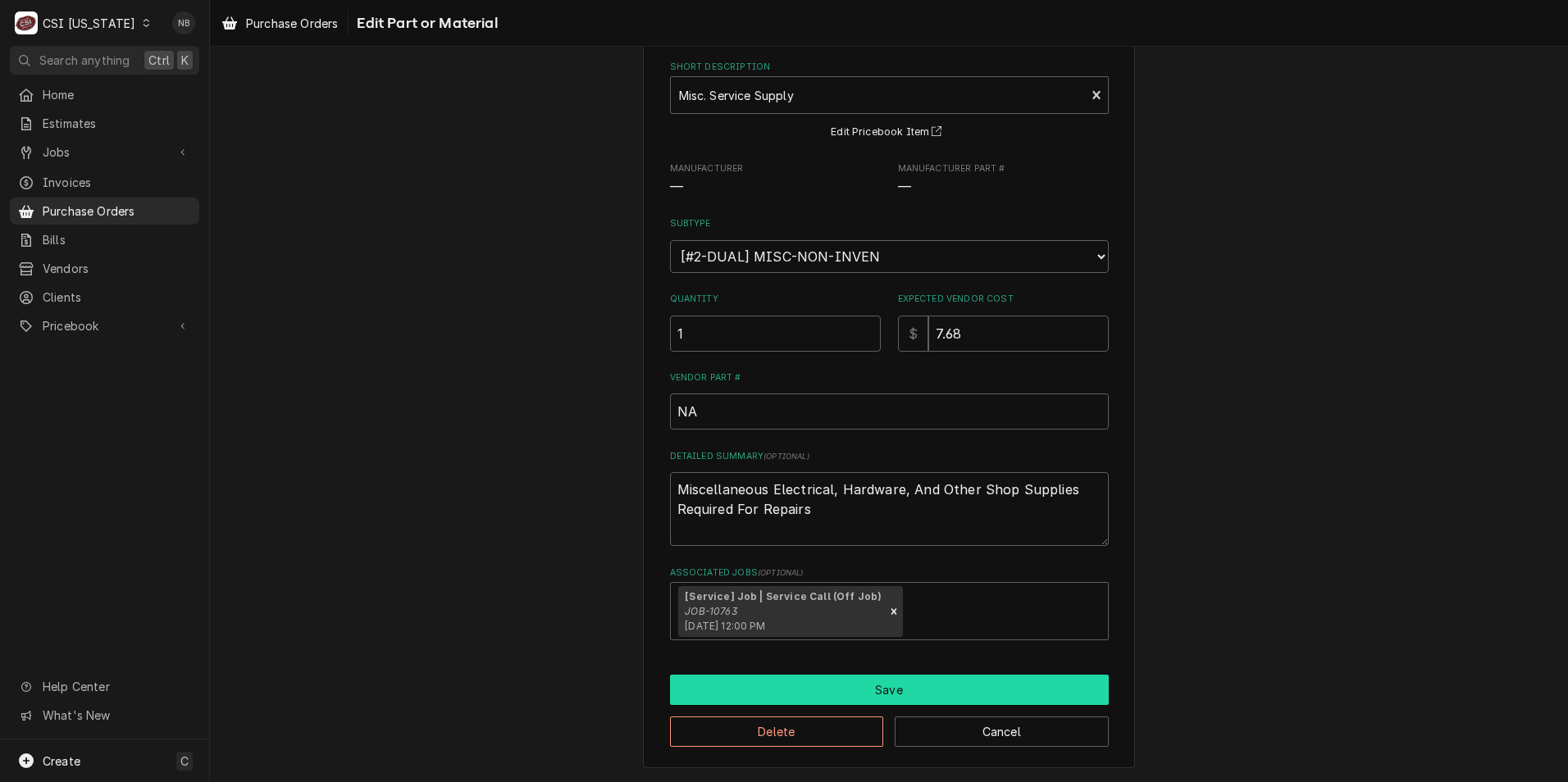
click at [867, 680] on button "Save" at bounding box center [890, 690] width 438 height 31
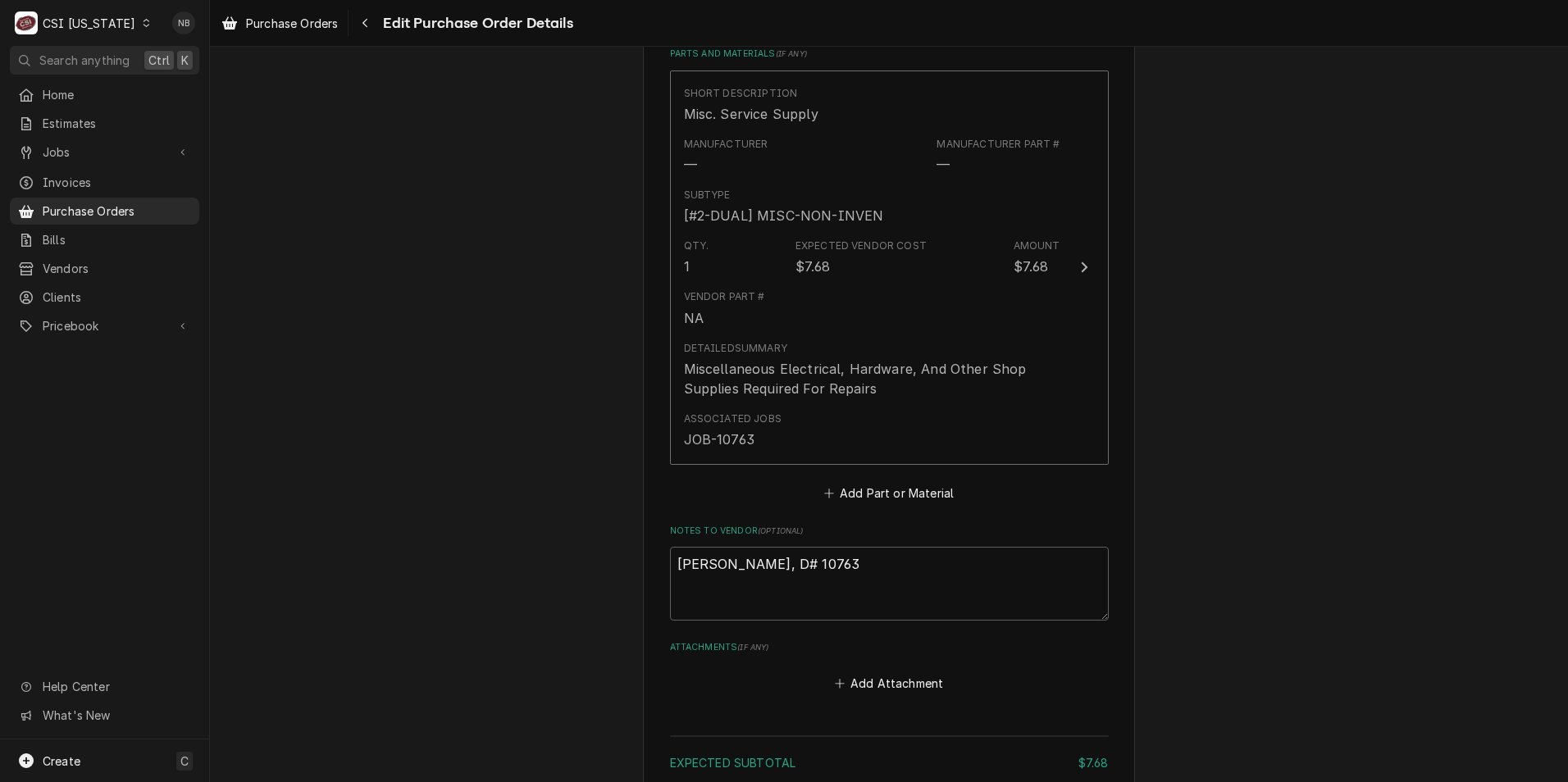
scroll to position [917, 0]
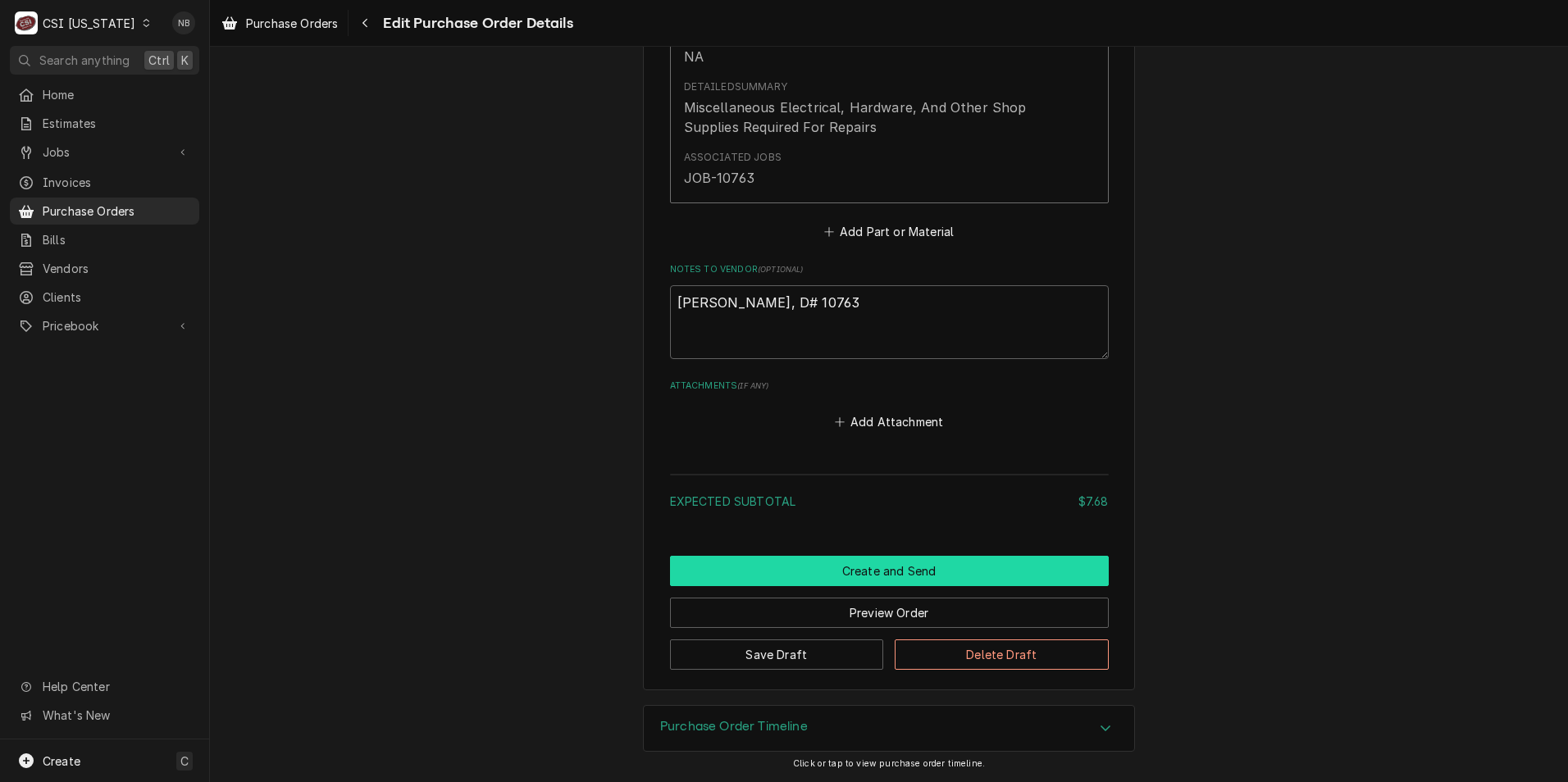
click at [872, 573] on button "Create and Send" at bounding box center [890, 571] width 438 height 31
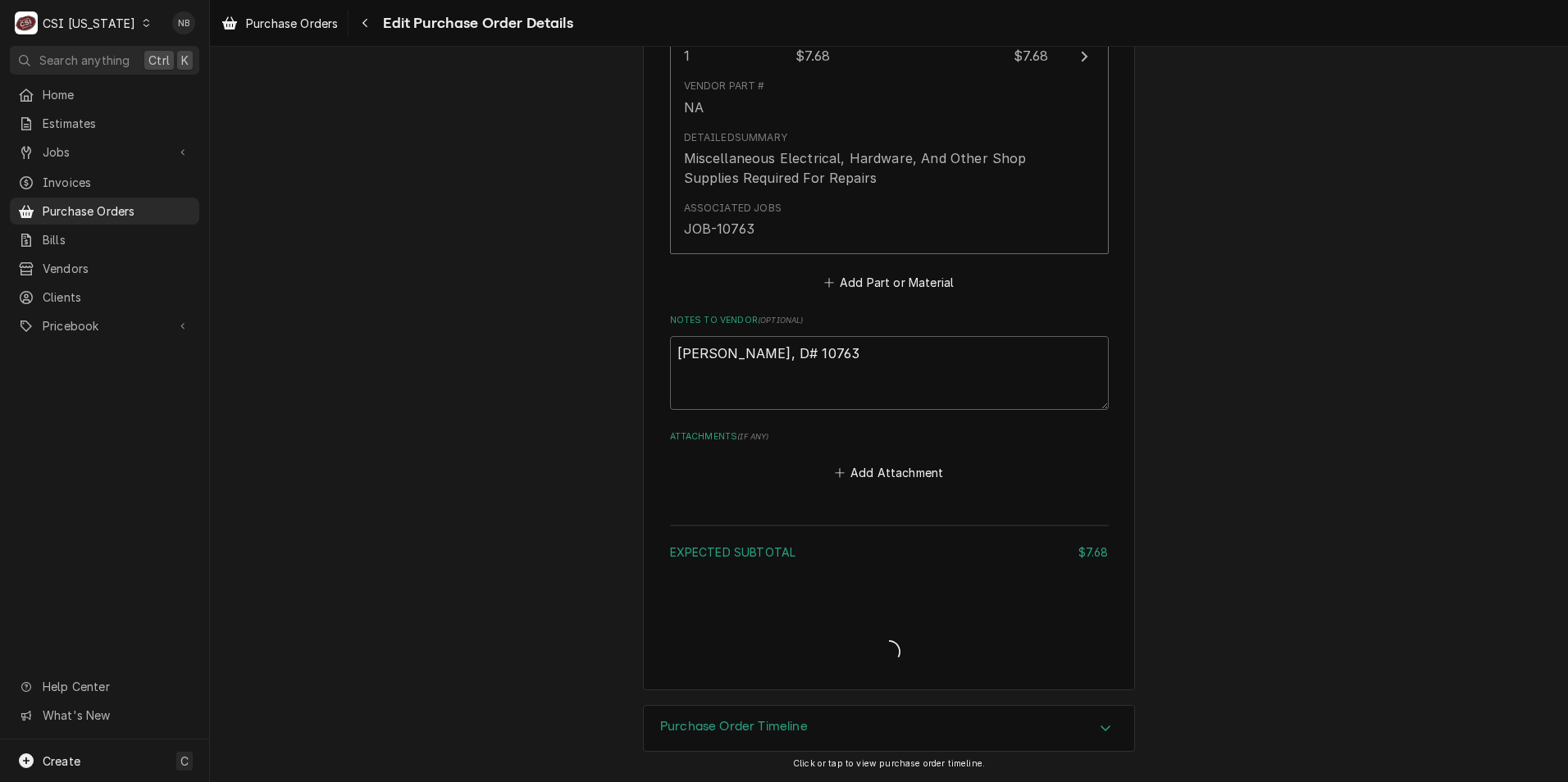
type textarea "x"
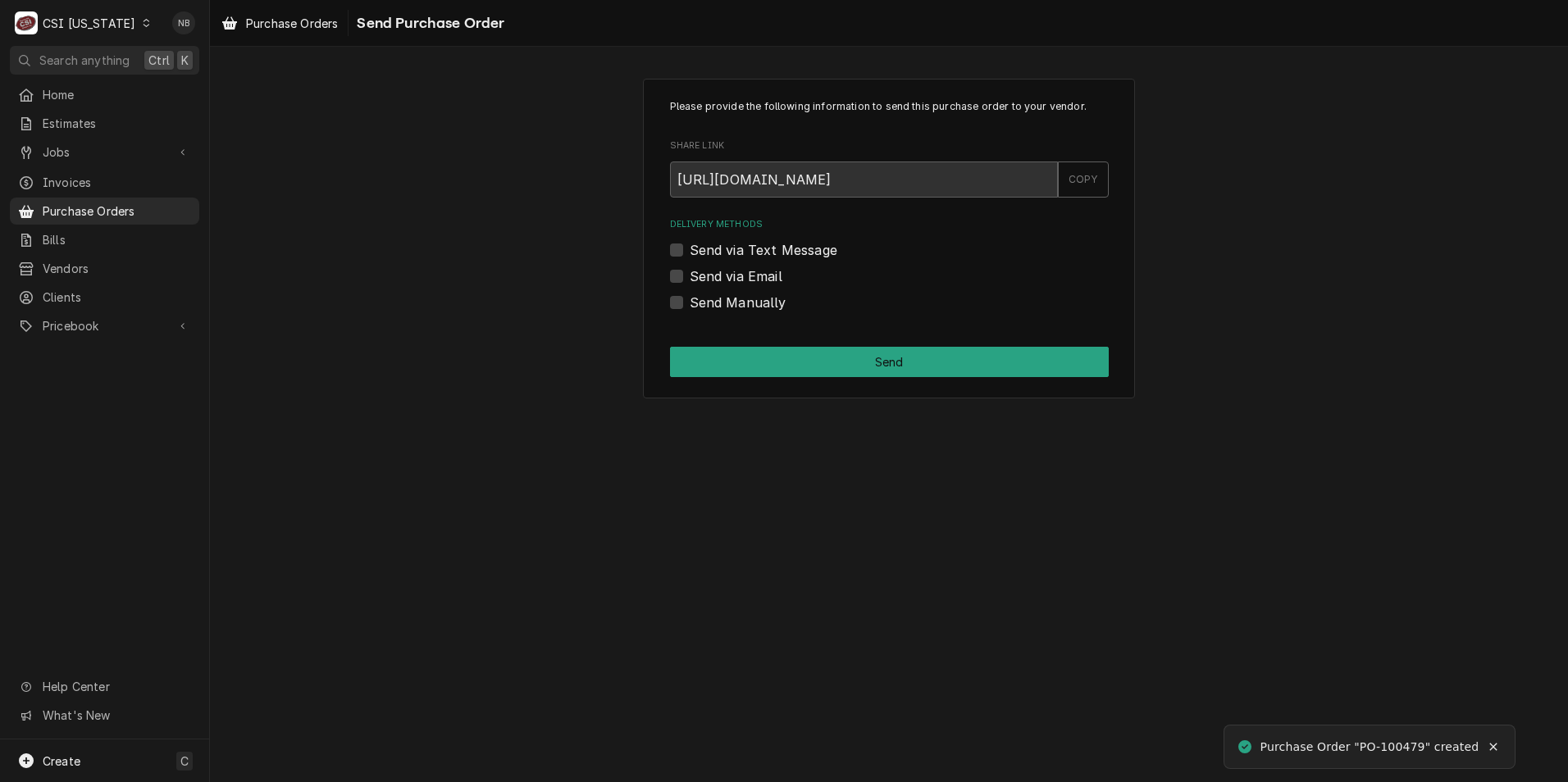
click at [682, 307] on div "Send Manually" at bounding box center [890, 303] width 438 height 20
click at [690, 308] on label "Send Manually" at bounding box center [738, 303] width 97 height 20
click at [690, 308] on input "Send Manually" at bounding box center [909, 311] width 438 height 36
checkbox input "true"
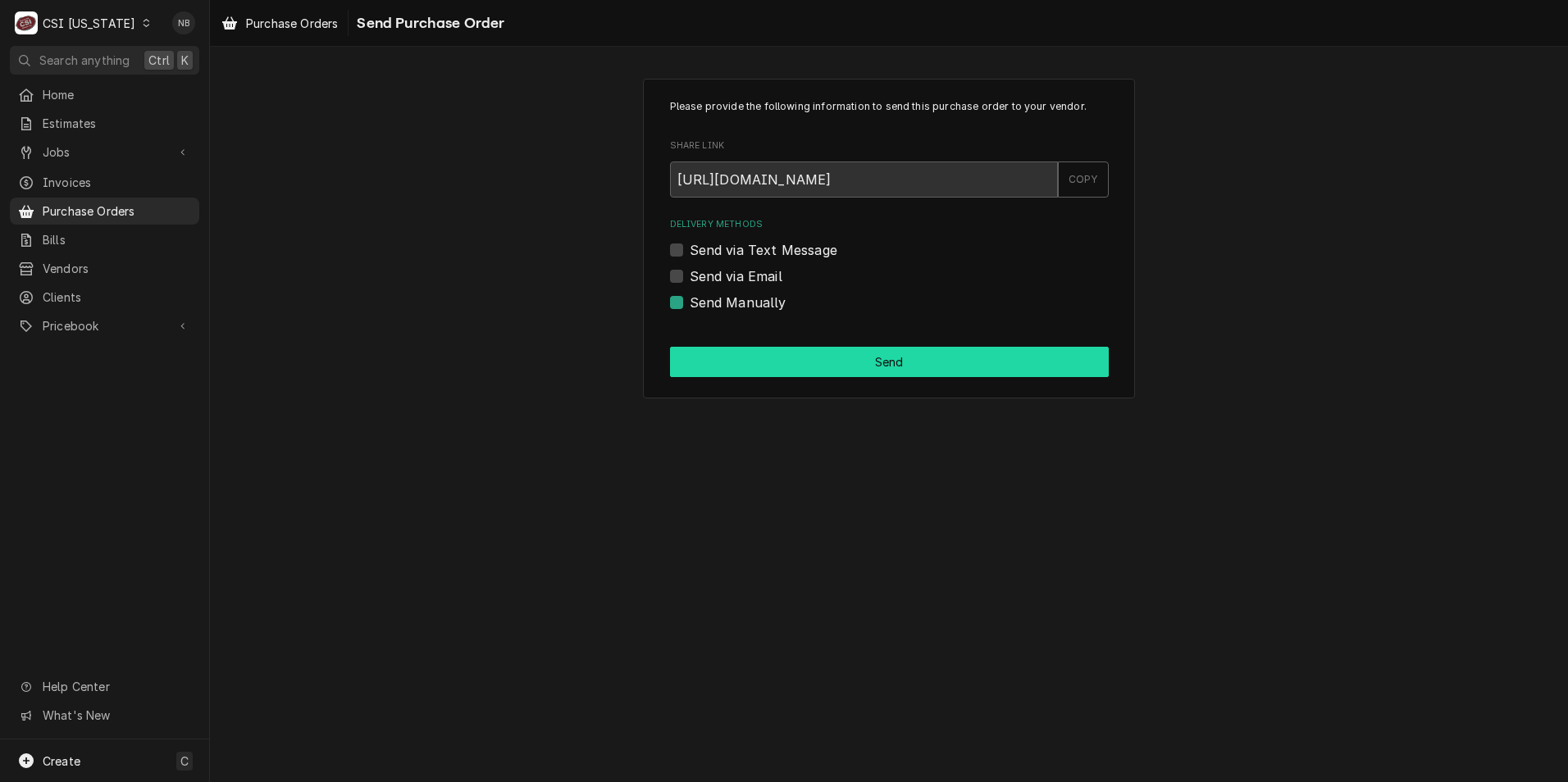
click at [730, 354] on button "Send" at bounding box center [890, 363] width 438 height 31
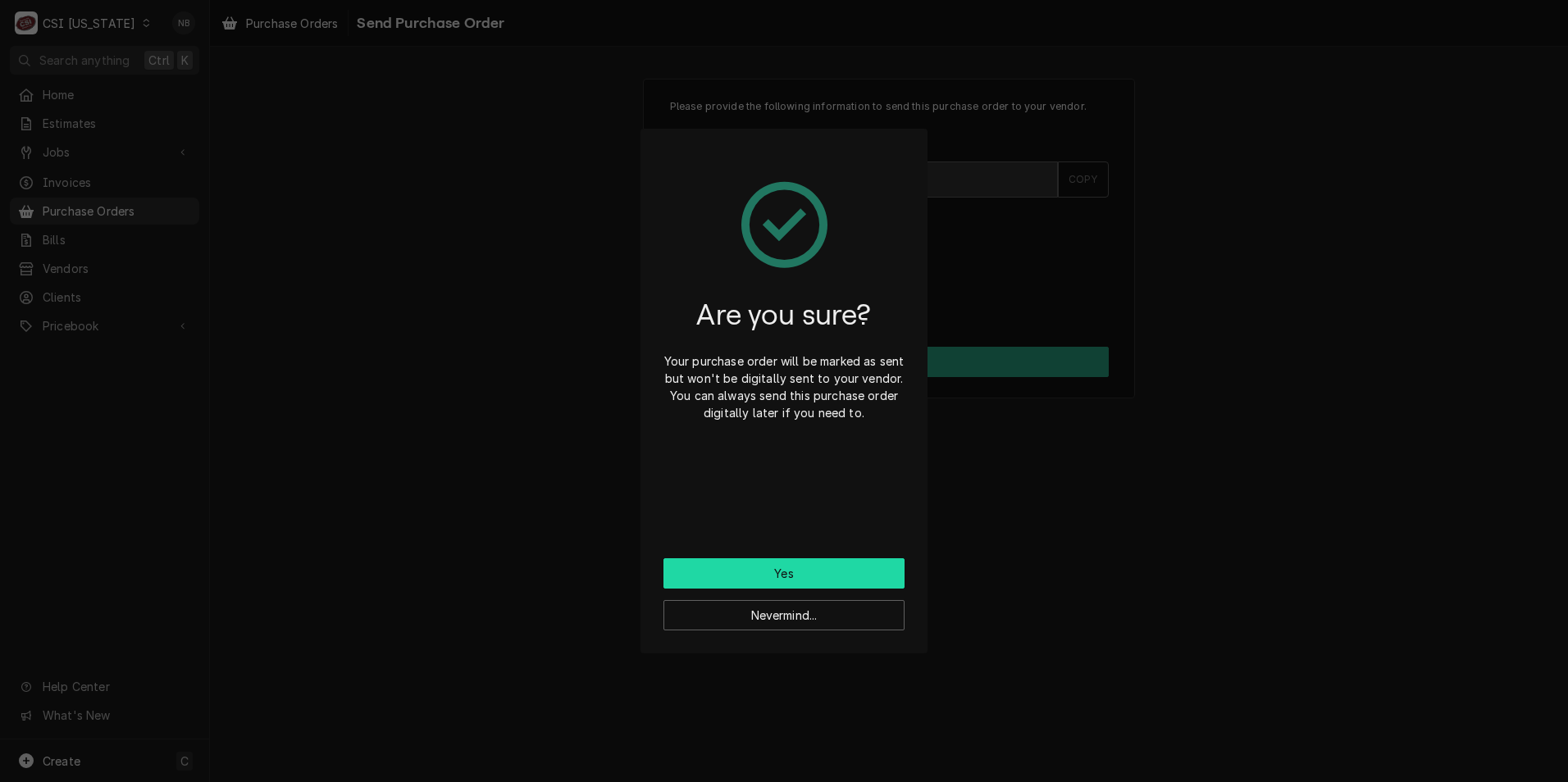
click at [805, 572] on button "Yes" at bounding box center [783, 574] width 241 height 31
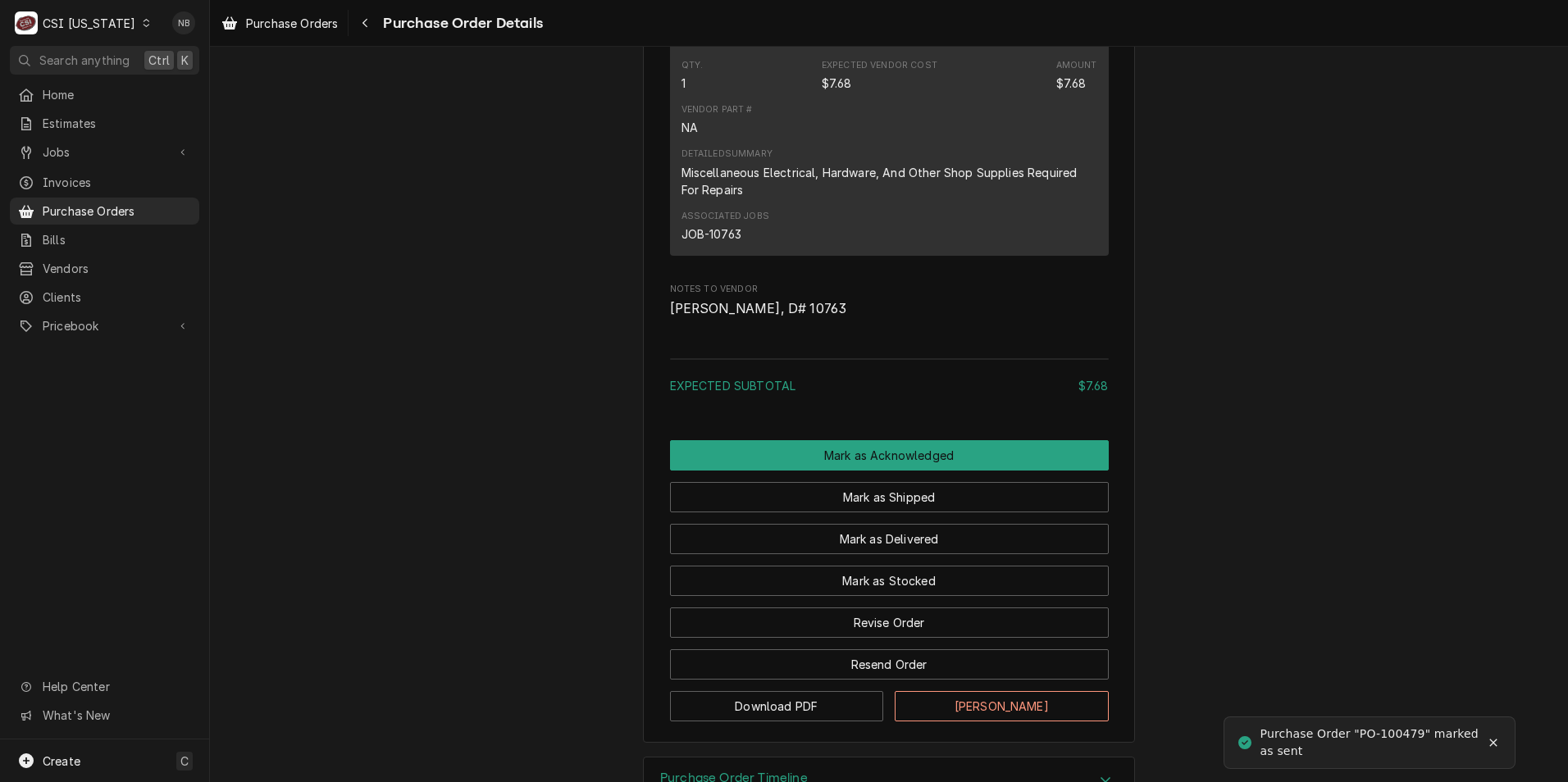
scroll to position [1142, 0]
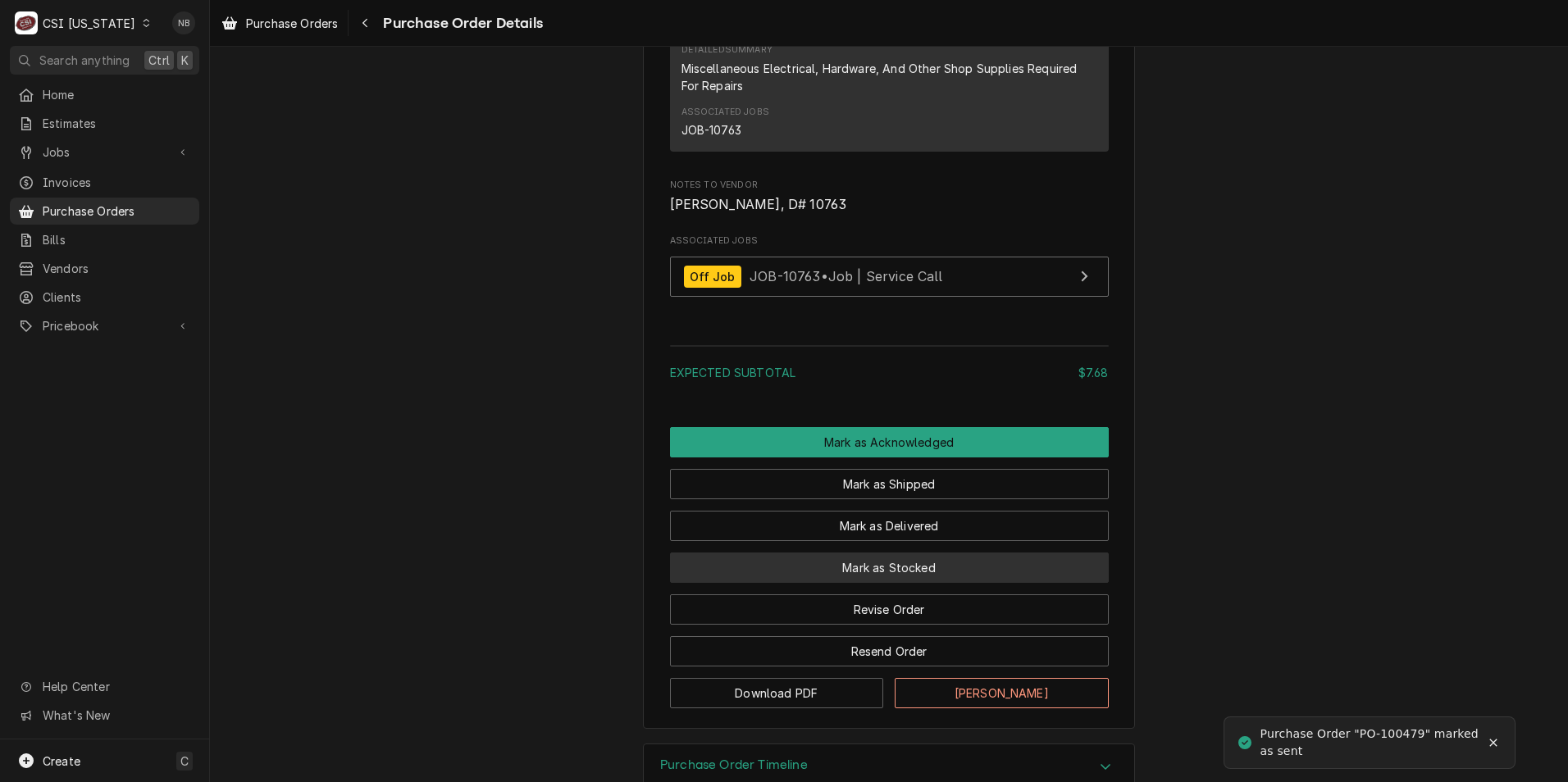
click at [822, 583] on button "Mark as Stocked" at bounding box center [890, 568] width 438 height 31
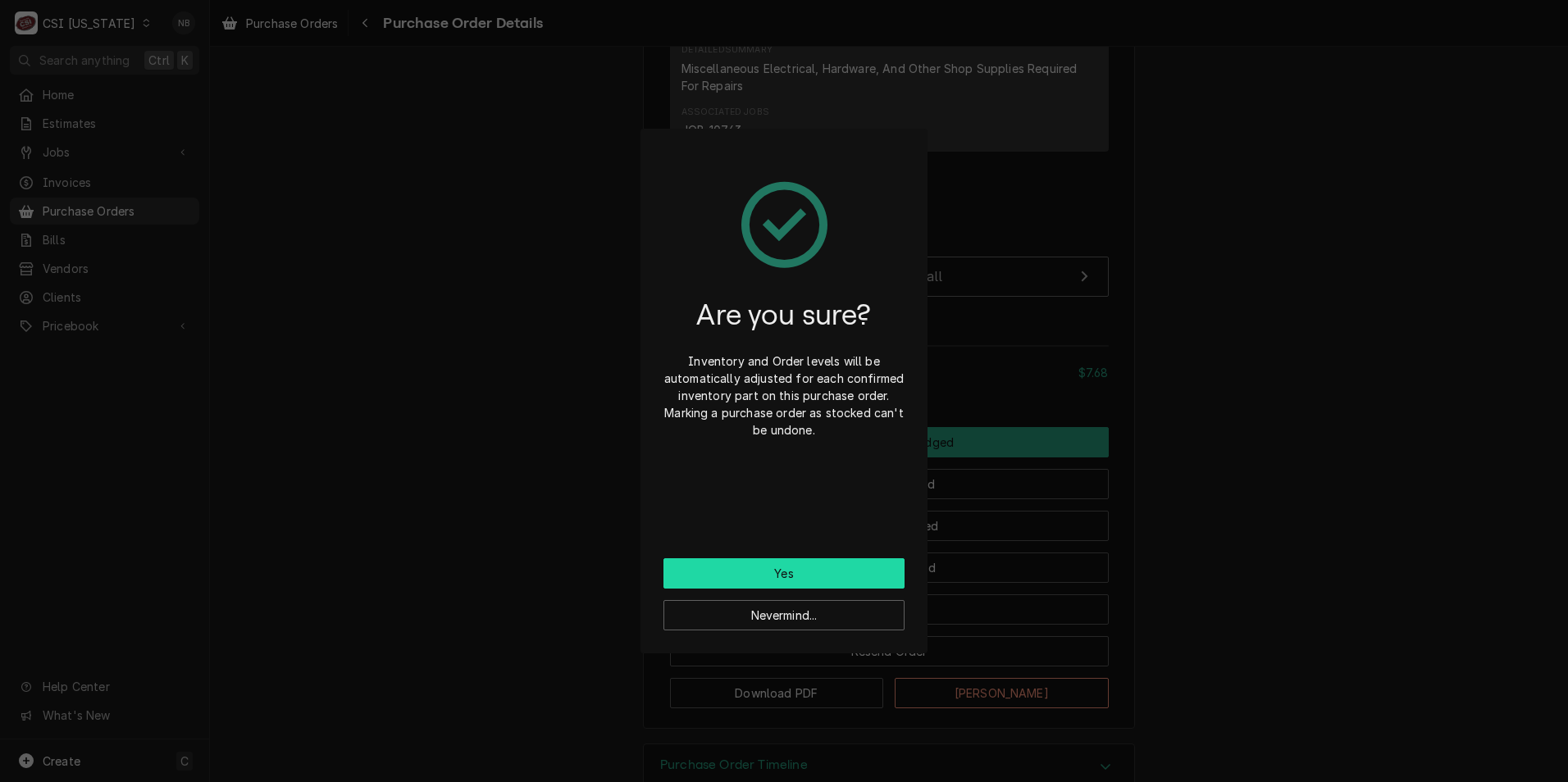
click at [814, 576] on button "Yes" at bounding box center [783, 574] width 241 height 31
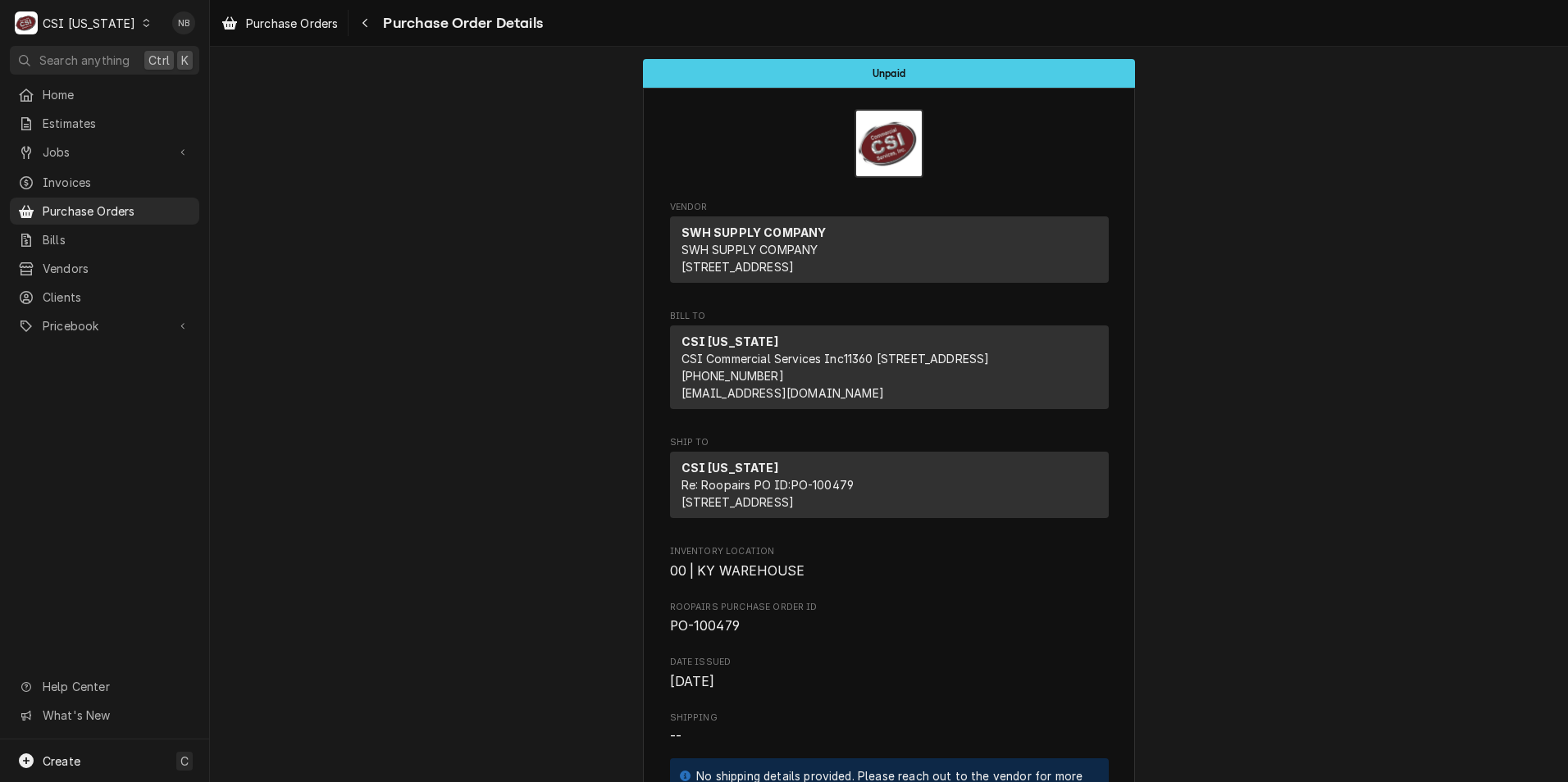
click at [103, 26] on div "CSI Kentucky" at bounding box center [88, 23] width 93 height 17
click at [198, 82] on div "CSI St. [PERSON_NAME]" at bounding box center [256, 89] width 217 height 17
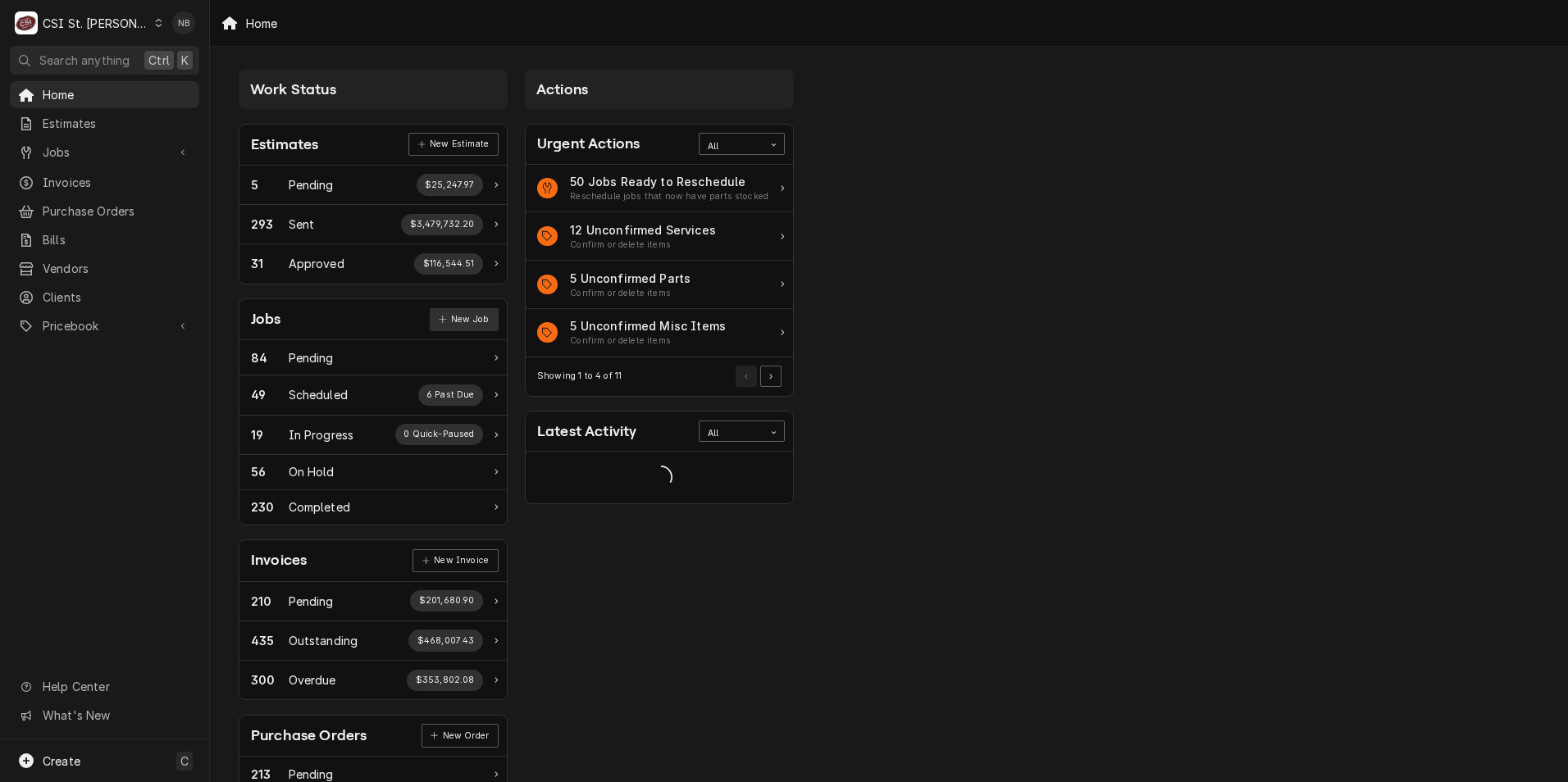
scroll to position [82, 0]
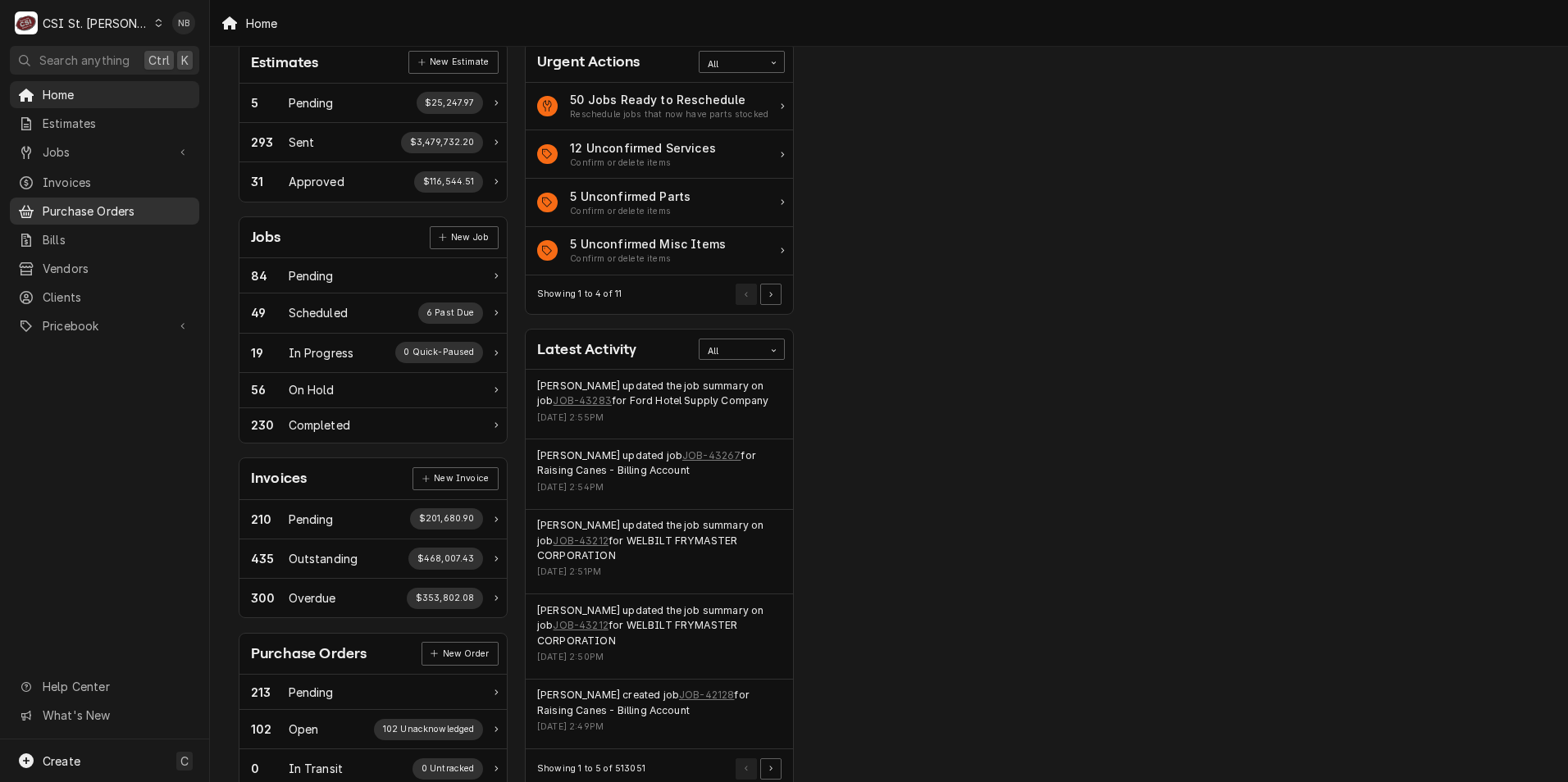
click at [123, 211] on span "Purchase Orders" at bounding box center [116, 211] width 149 height 17
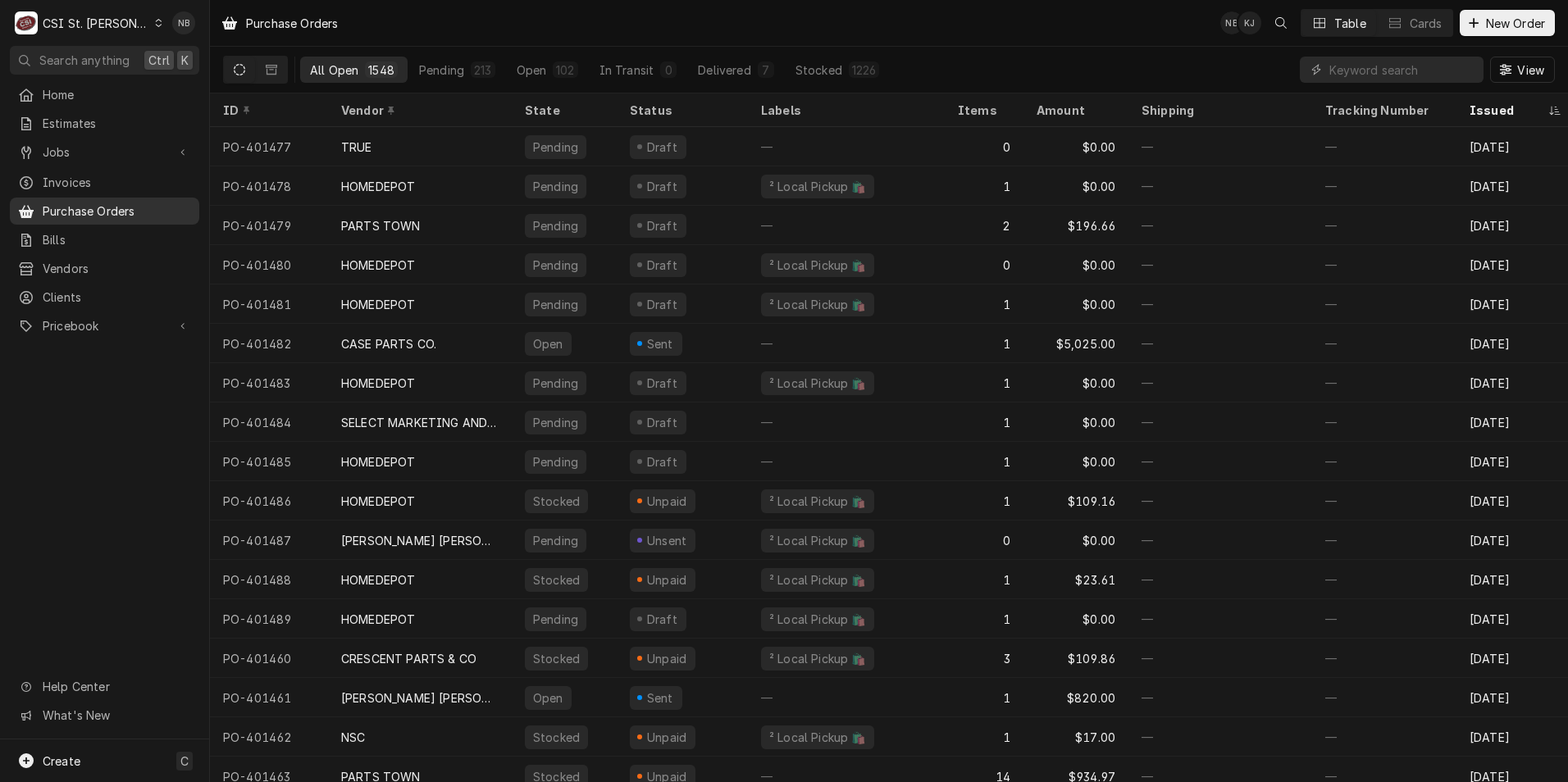
click at [126, 207] on span "Purchase Orders" at bounding box center [116, 211] width 149 height 17
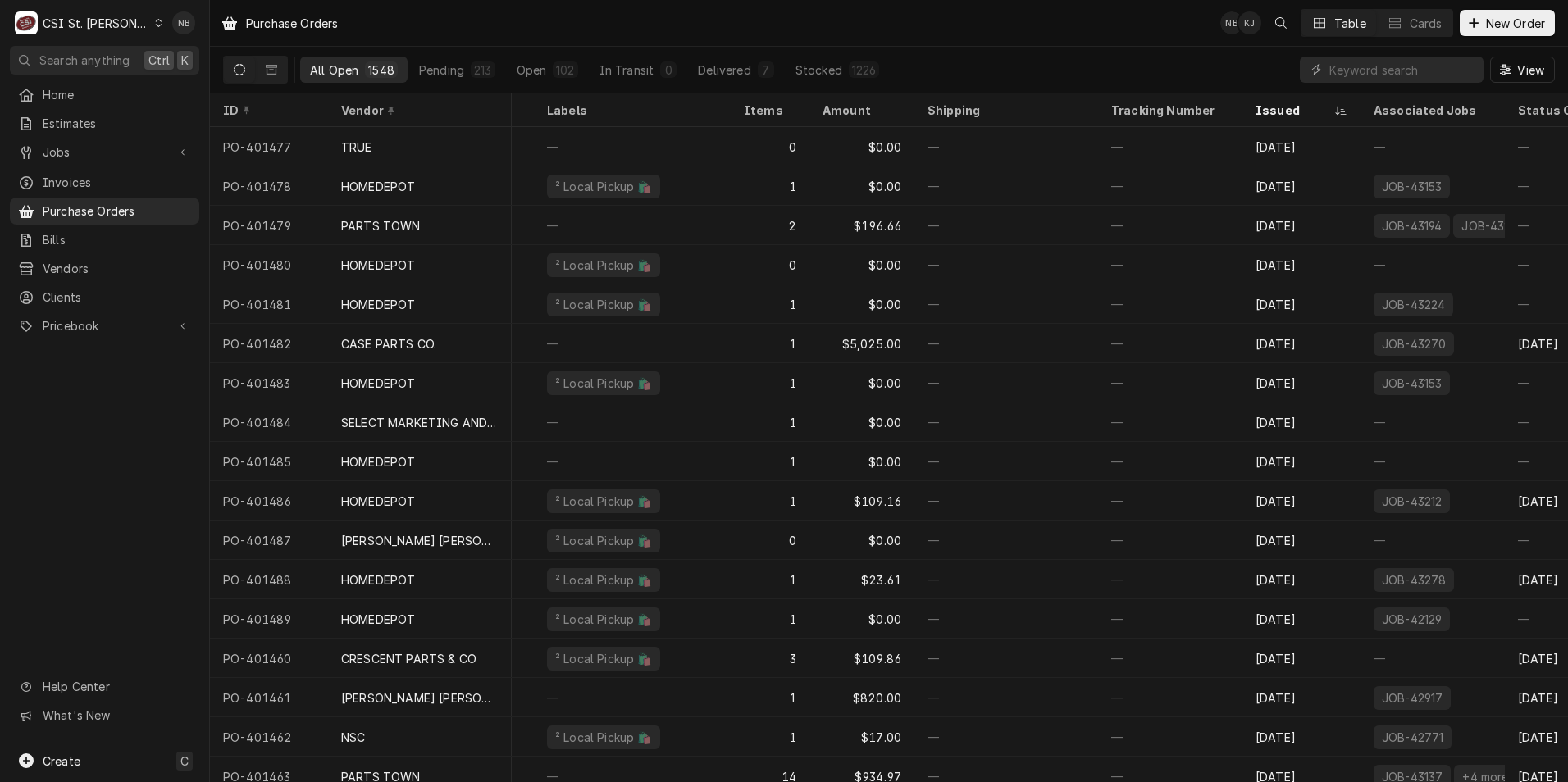
scroll to position [0, 227]
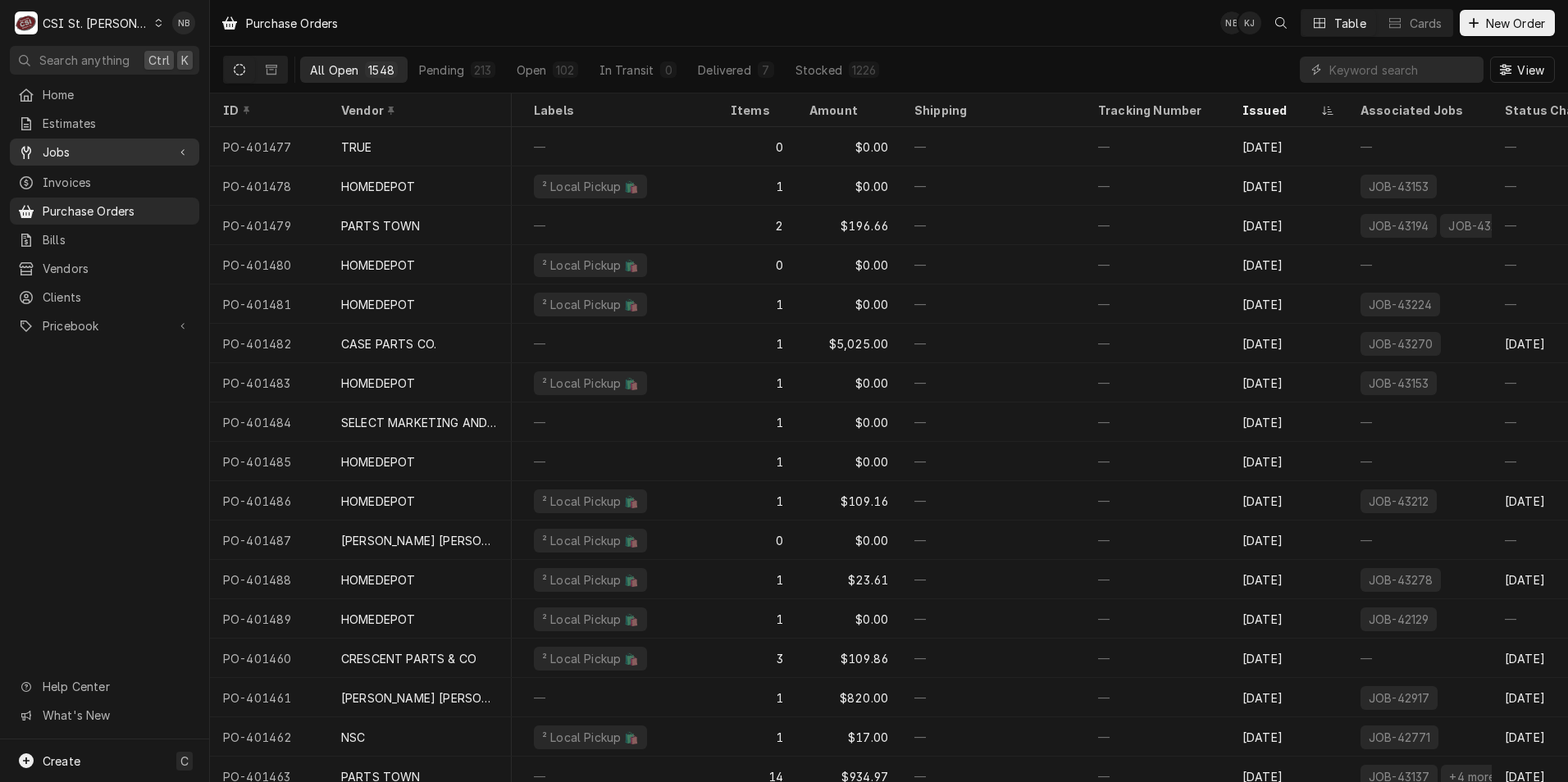
click at [88, 152] on span "Jobs" at bounding box center [104, 152] width 124 height 17
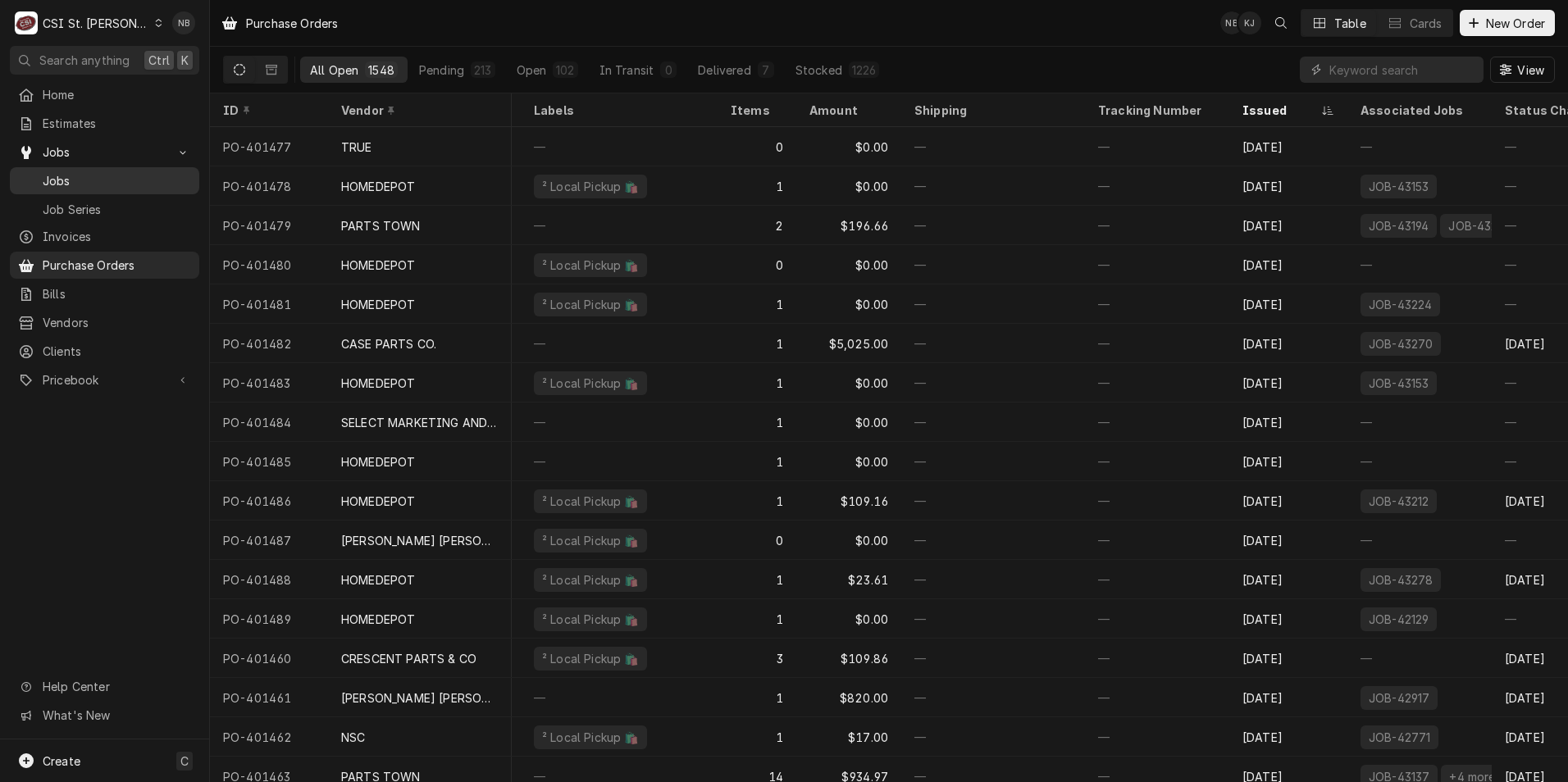
click at [100, 178] on span "Jobs" at bounding box center [116, 180] width 149 height 17
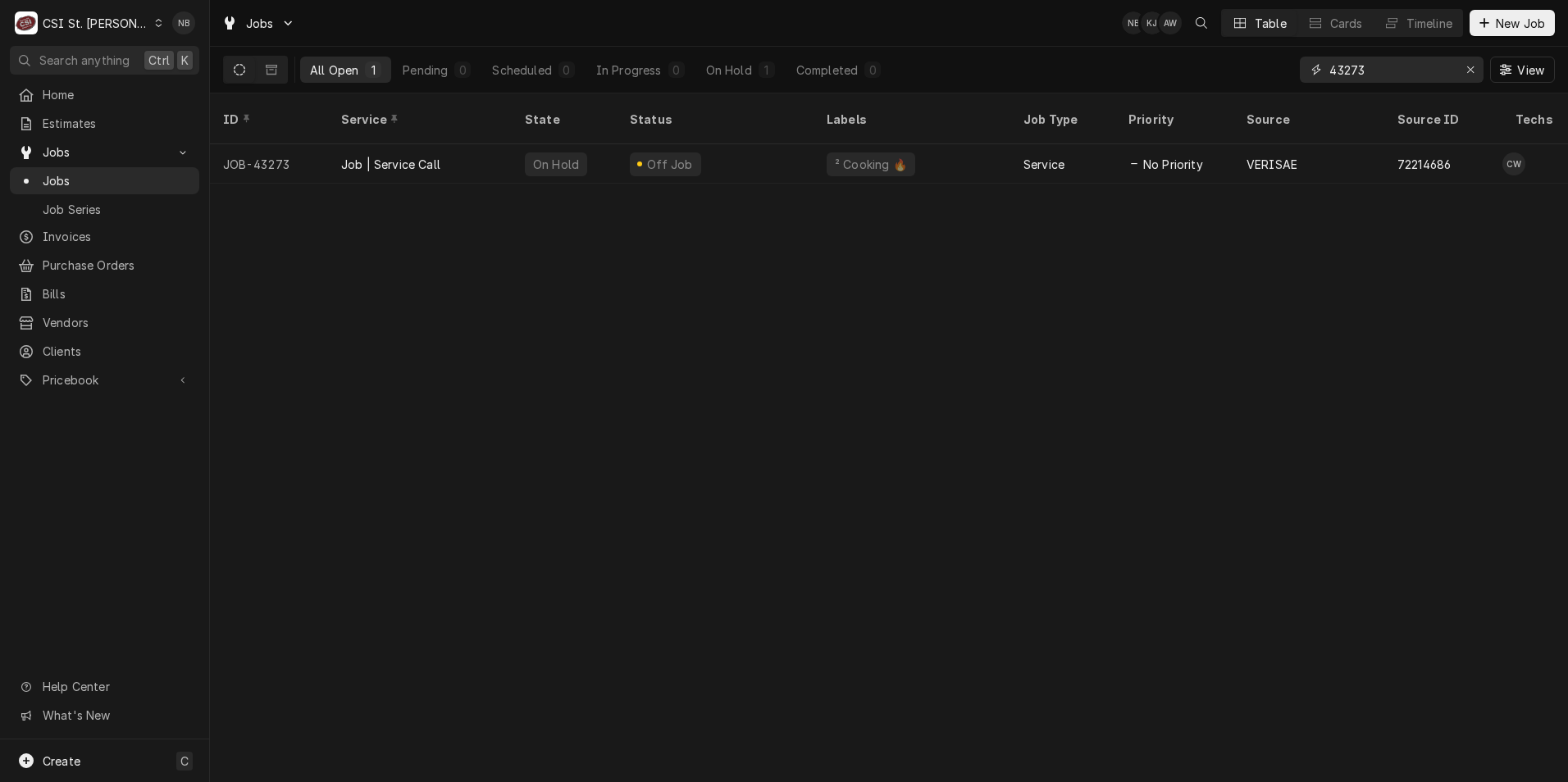
click at [1359, 68] on input "43273" at bounding box center [1391, 69] width 123 height 26
type input "43283"
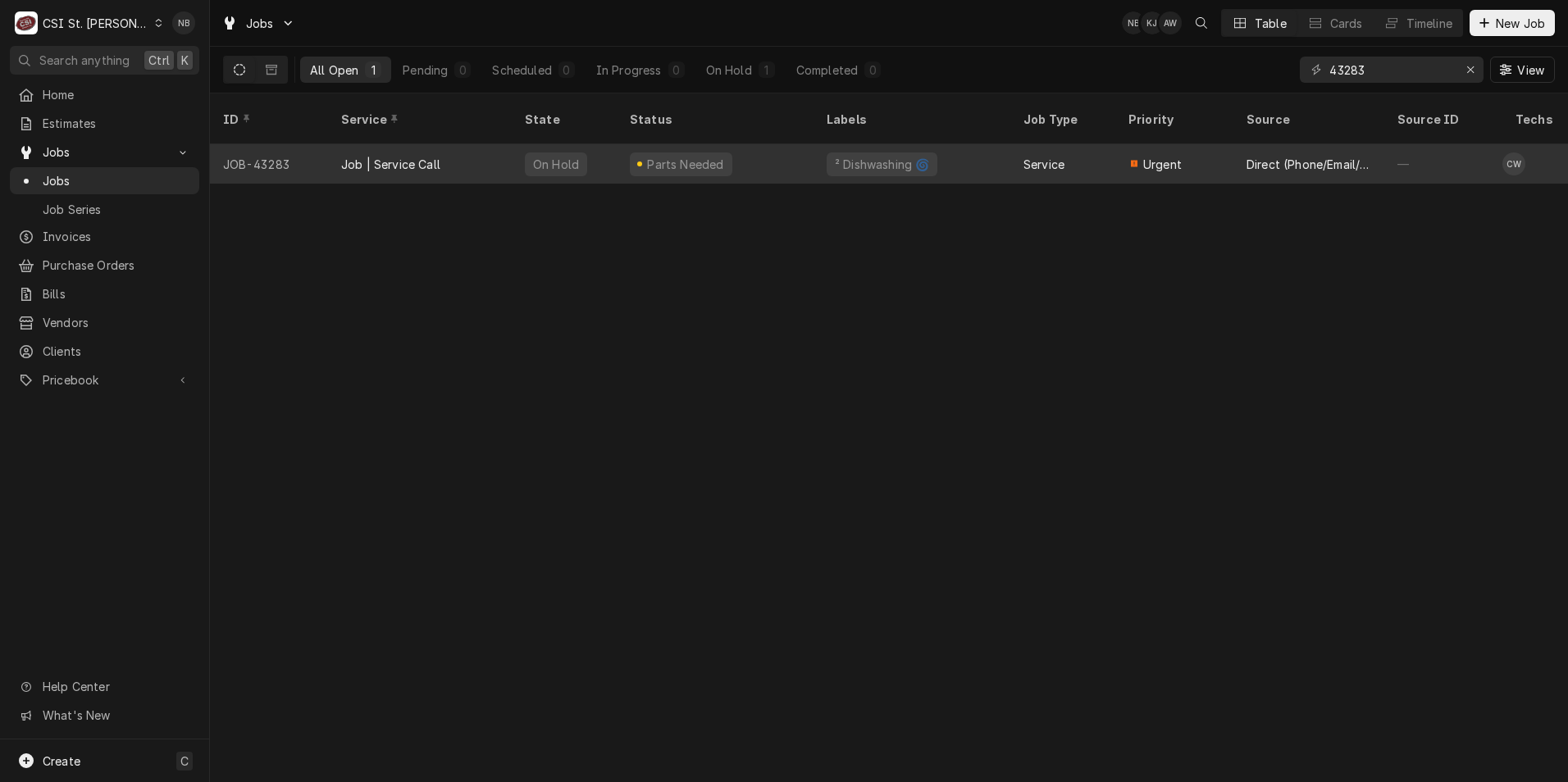
click at [769, 144] on div "Parts Needed" at bounding box center [715, 164] width 197 height 40
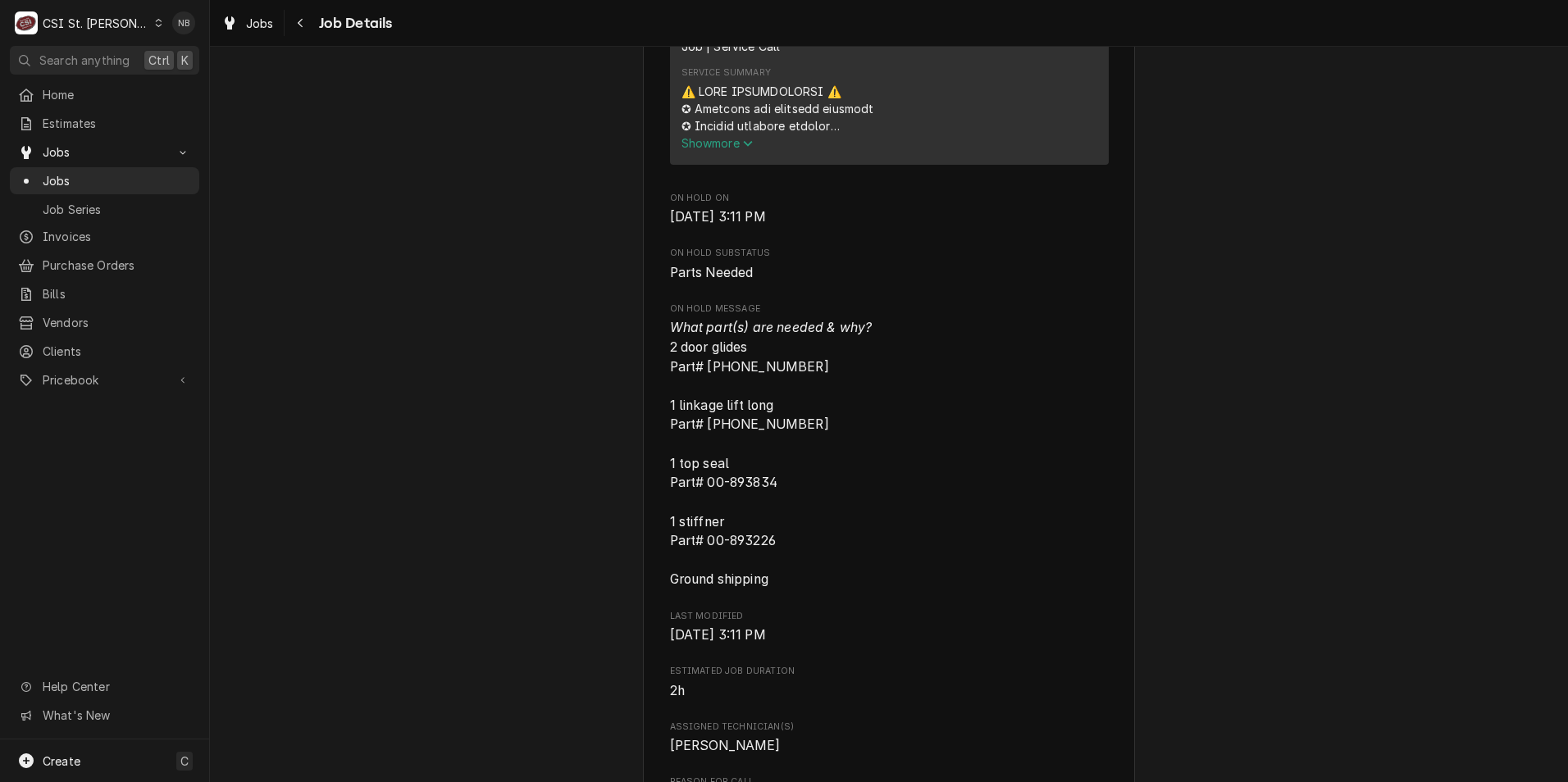
scroll to position [738, 0]
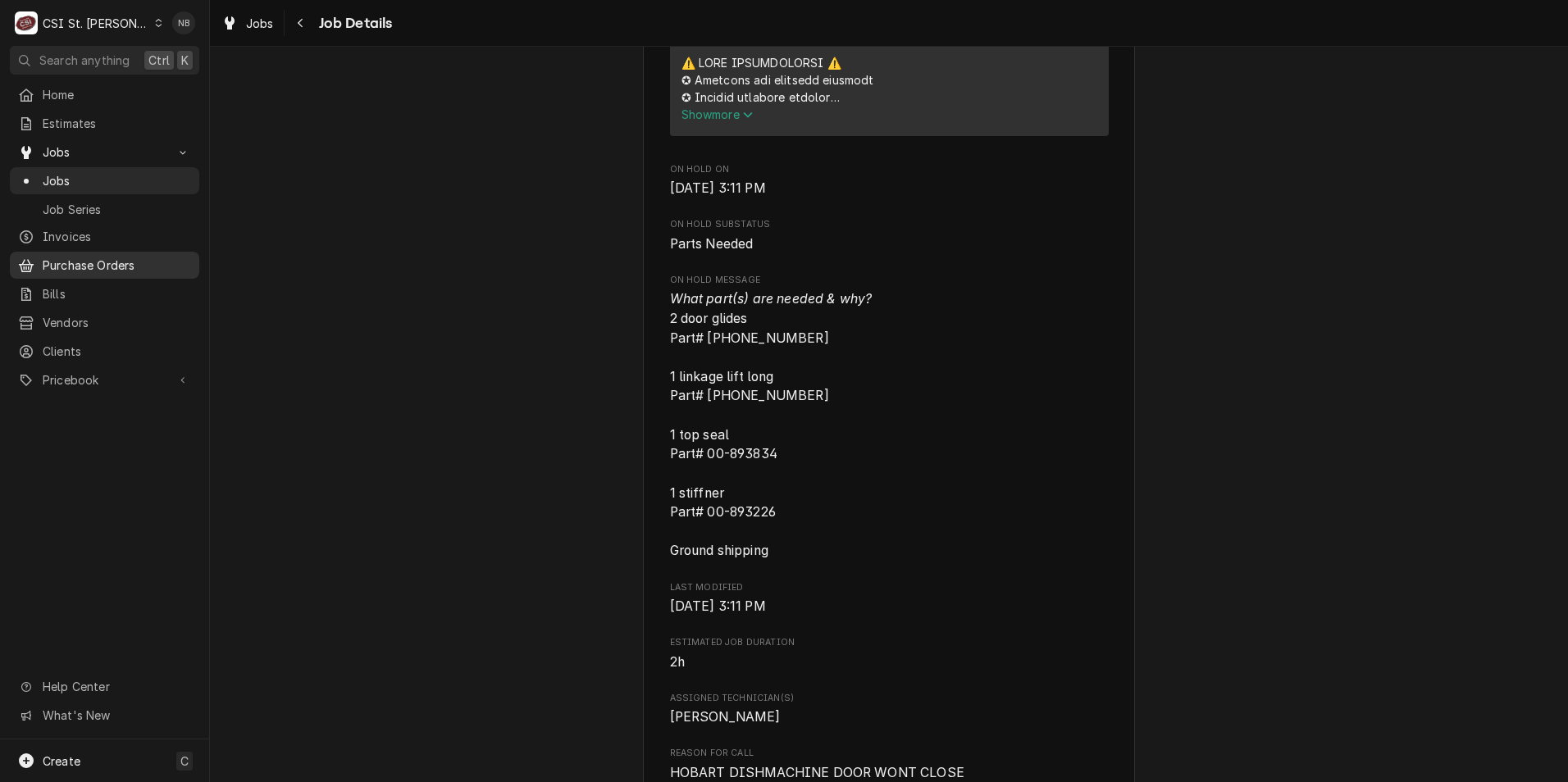
click at [114, 252] on link "Purchase Orders" at bounding box center [105, 265] width 189 height 27
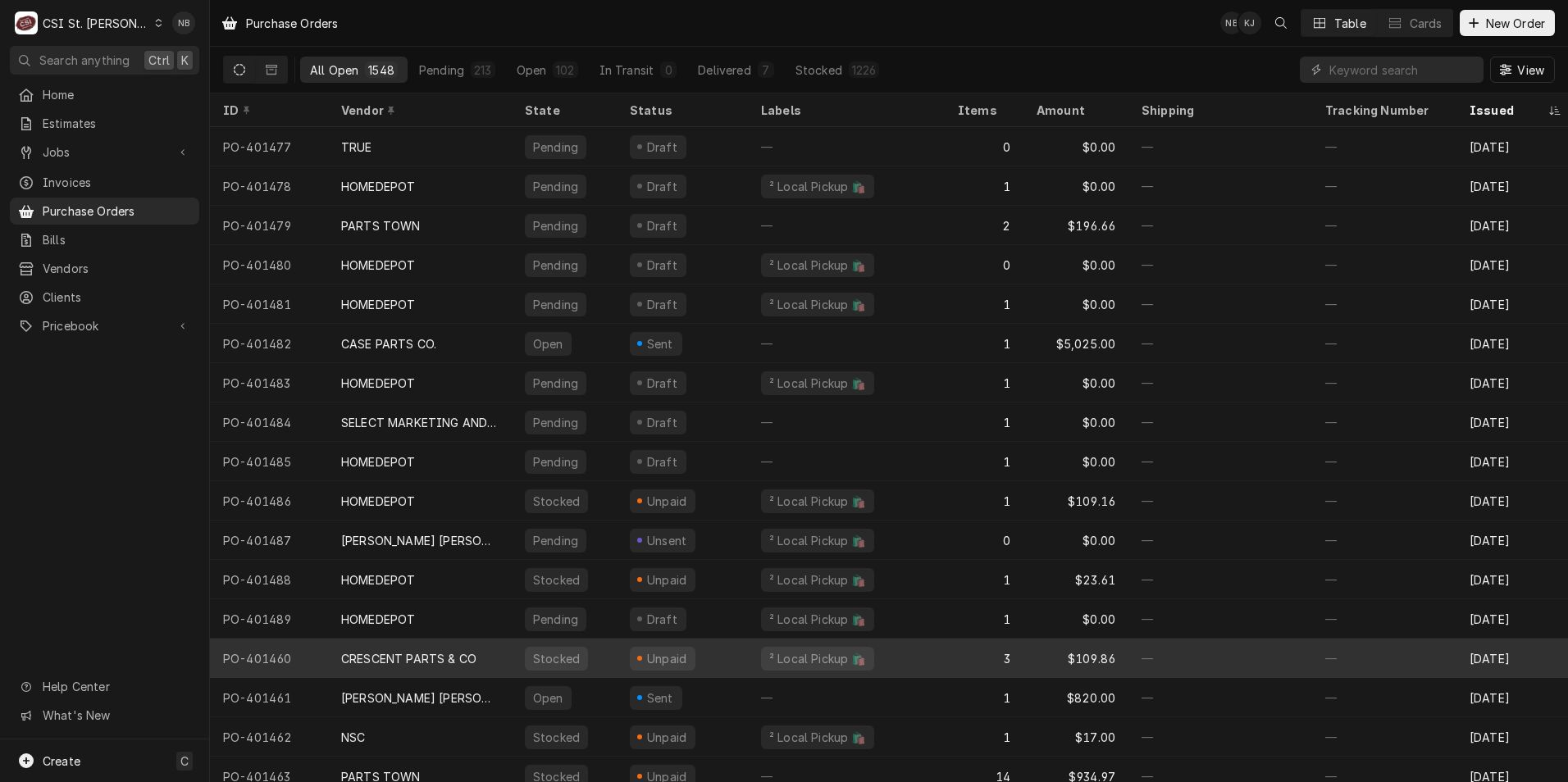
click at [671, 672] on div "Unpaid" at bounding box center [682, 658] width 131 height 40
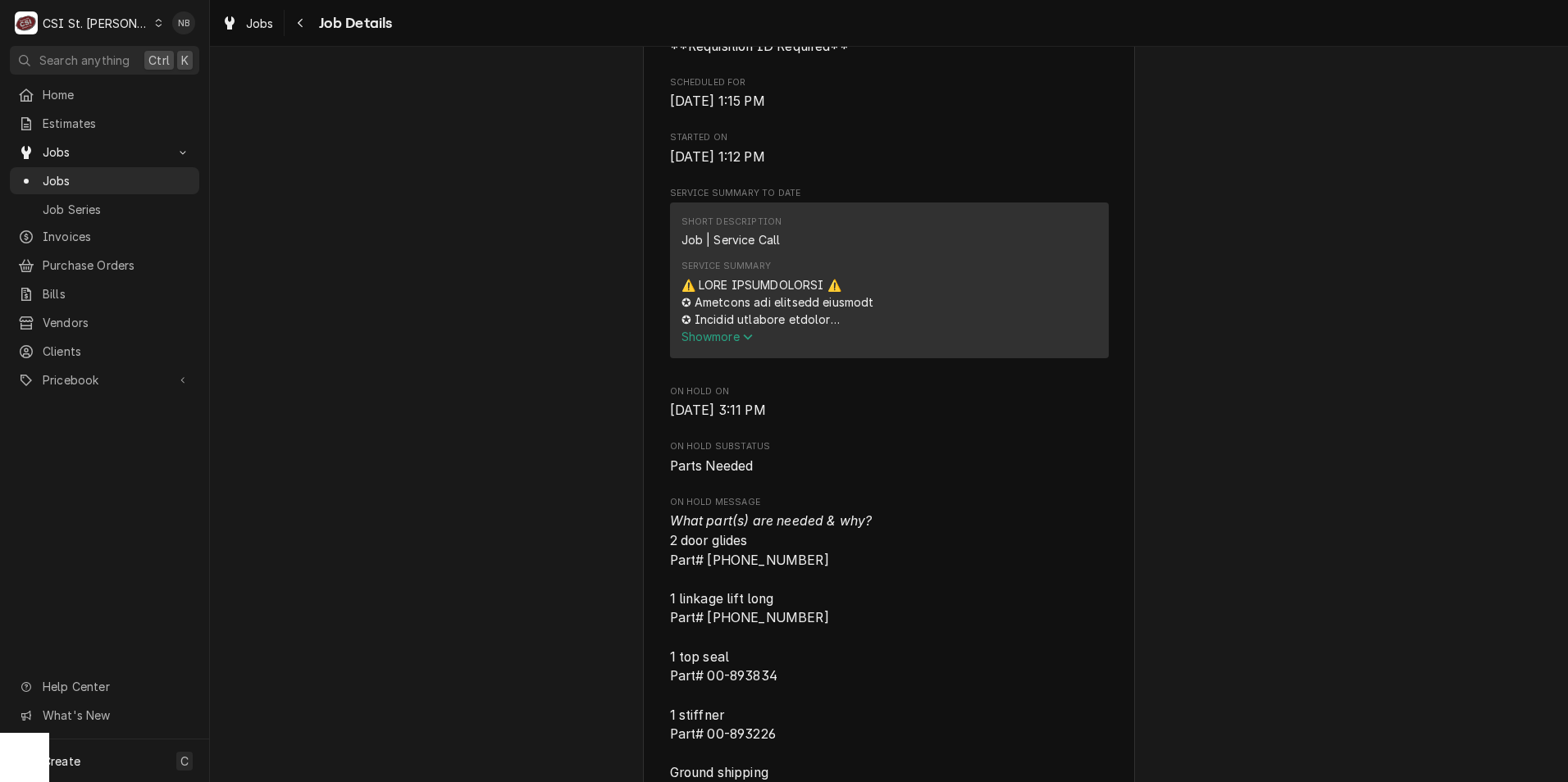
scroll to position [738, 0]
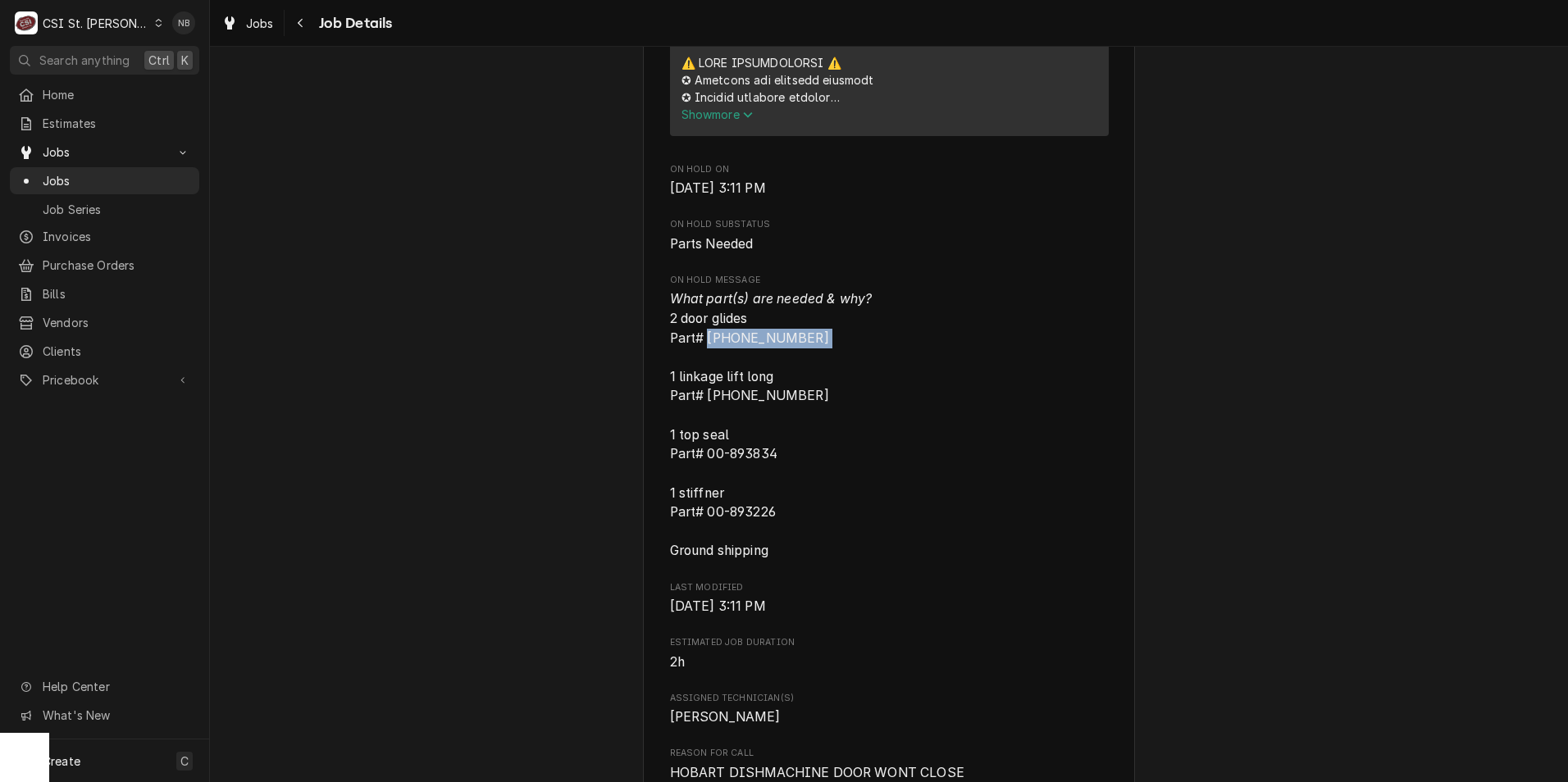
drag, startPoint x: 815, startPoint y: 360, endPoint x: 702, endPoint y: 362, distance: 113.0
click at [702, 362] on span "What part(s) are needed & why? 2 door glides Part# 00-918458-00006 1 linkage li…" at bounding box center [771, 425] width 203 height 267
drag, startPoint x: 702, startPoint y: 362, endPoint x: 716, endPoint y: 359, distance: 14.3
copy span "00-918458-00006"
click at [88, 373] on span "Pricebook" at bounding box center [104, 380] width 124 height 17
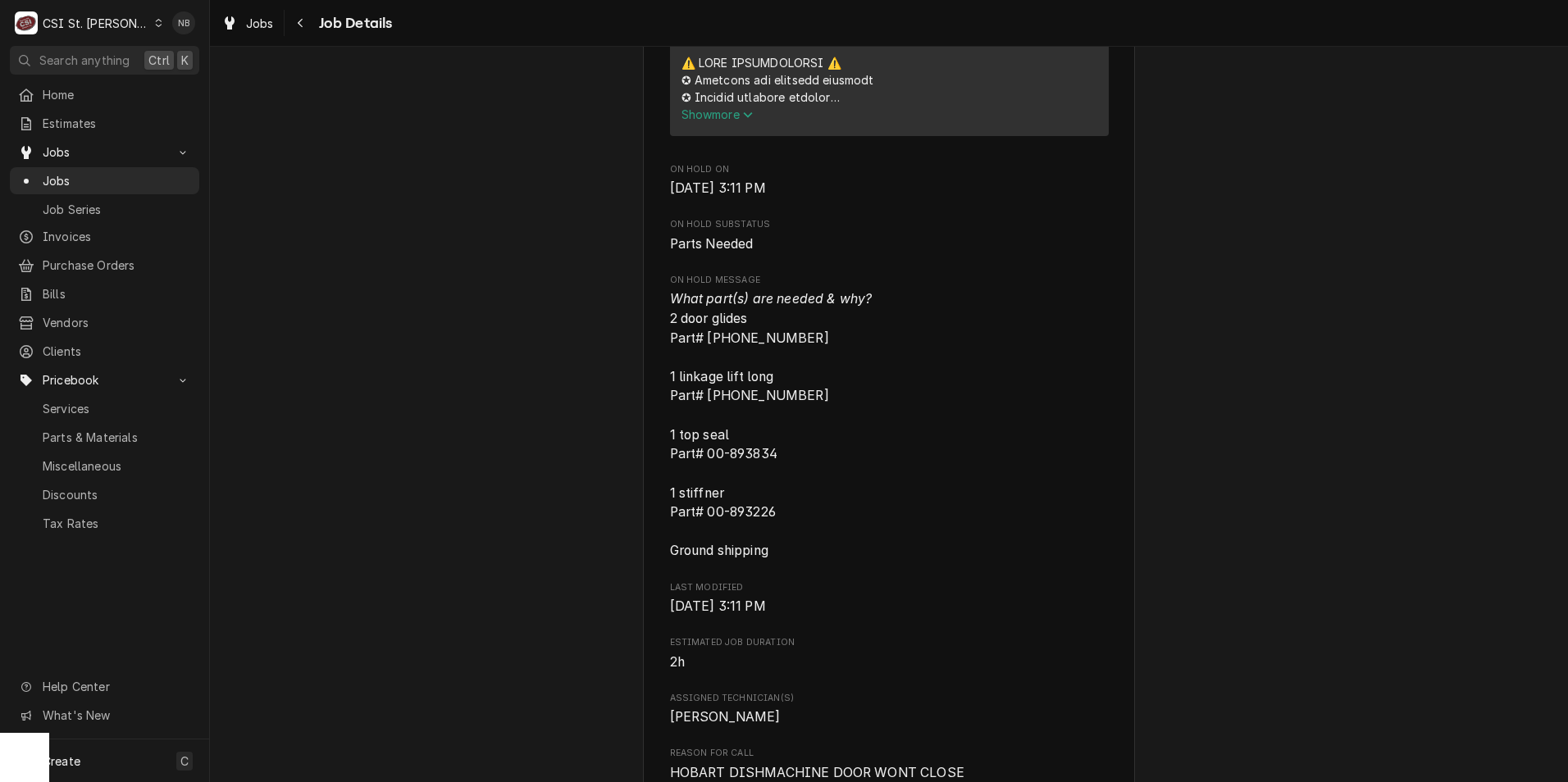
click at [820, 409] on span "What part(s) are needed & why? 2 door glides Part# 00-918458-00006 1 linkage li…" at bounding box center [890, 425] width 438 height 271
drag, startPoint x: 816, startPoint y: 413, endPoint x: 704, endPoint y: 421, distance: 112.3
click at [704, 421] on span "What part(s) are needed & why? 2 door glides Part# [PHONE_NUMBER] 1 linkage lif…" at bounding box center [890, 425] width 438 height 271
drag, startPoint x: 704, startPoint y: 421, endPoint x: 727, endPoint y: 412, distance: 24.7
copy span "00-974674-00002"
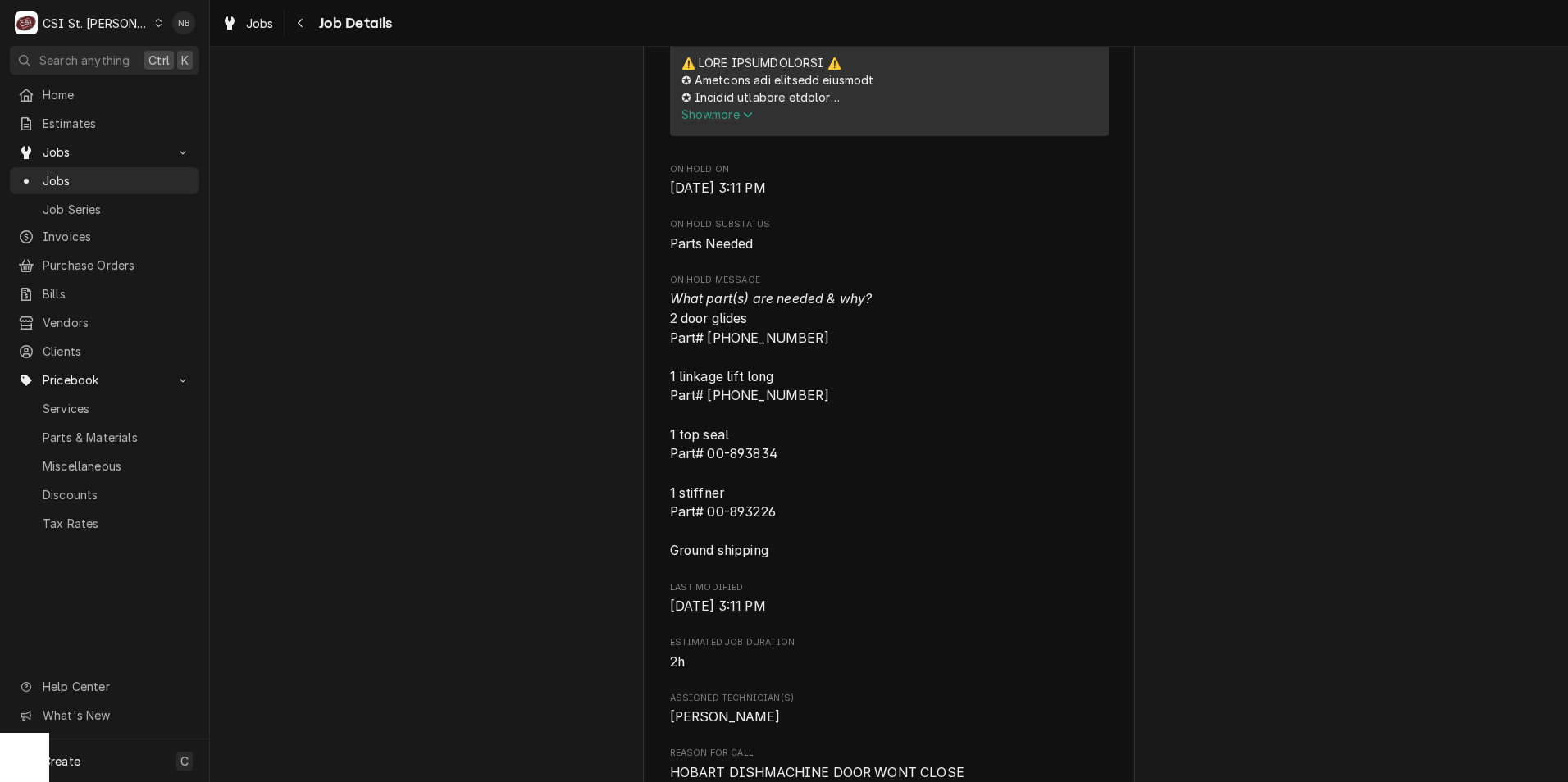
click at [827, 491] on span "What part(s) are needed & why? 2 door glides Part# 00-918458-00006 1 linkage li…" at bounding box center [890, 425] width 438 height 271
drag, startPoint x: 789, startPoint y: 472, endPoint x: 703, endPoint y: 476, distance: 86.1
click at [703, 476] on span "What part(s) are needed & why? 2 door glides Part# 00-918458-00006 1 linkage li…" at bounding box center [890, 425] width 438 height 271
drag, startPoint x: 703, startPoint y: 476, endPoint x: 725, endPoint y: 480, distance: 22.4
copy span "00-893834"
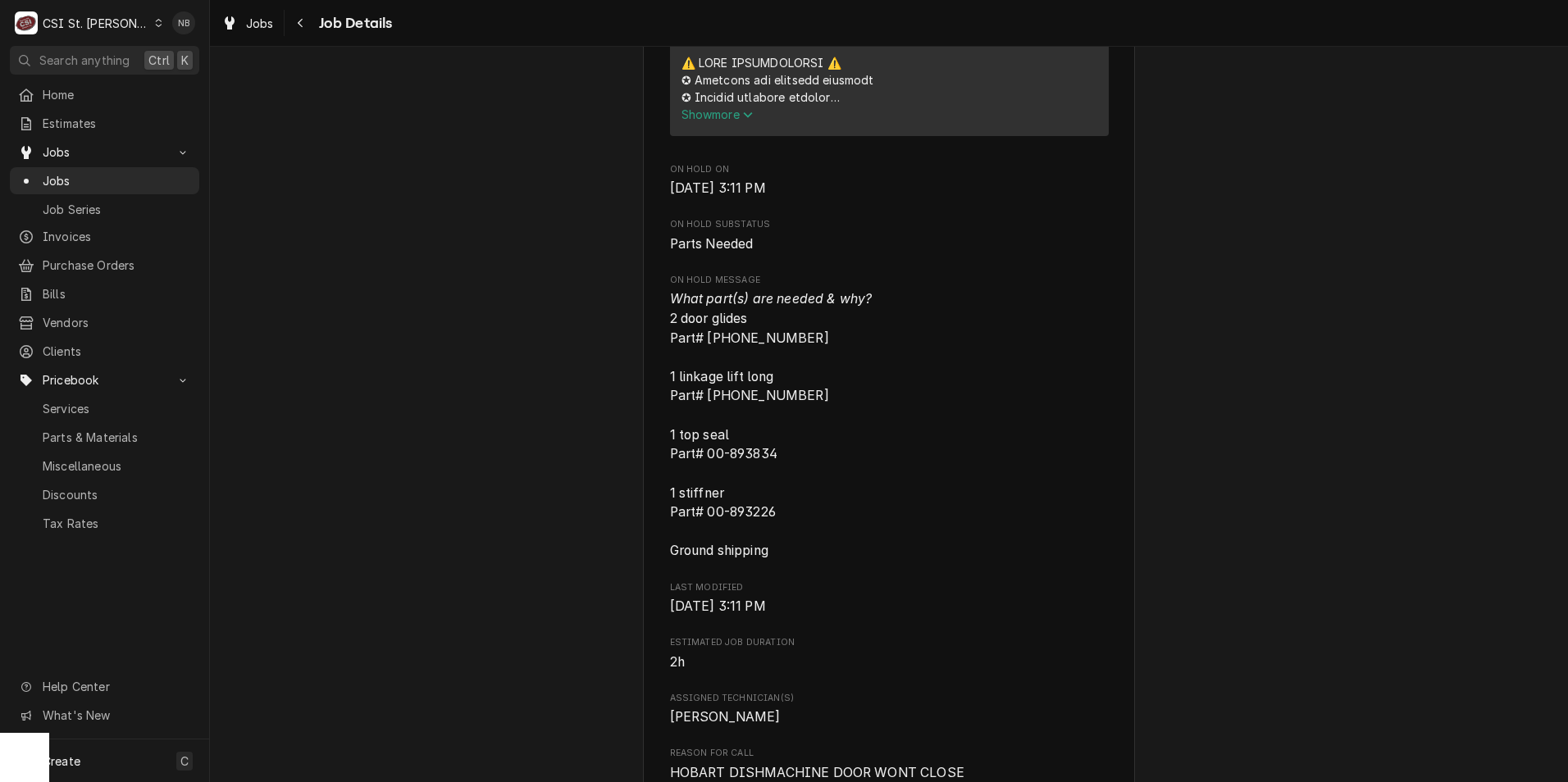
click at [682, 475] on span "What part(s) are needed & why? 2 door glides Part# 00-918458-00006 1 linkage li…" at bounding box center [771, 425] width 203 height 267
drag, startPoint x: 779, startPoint y: 532, endPoint x: 703, endPoint y: 531, distance: 76.0
click at [703, 531] on span "What part(s) are needed & why? 2 door glides Part# 00-918458-00006 1 linkage li…" at bounding box center [890, 425] width 438 height 271
drag, startPoint x: 703, startPoint y: 531, endPoint x: 731, endPoint y: 529, distance: 28.1
copy span "00-893226"
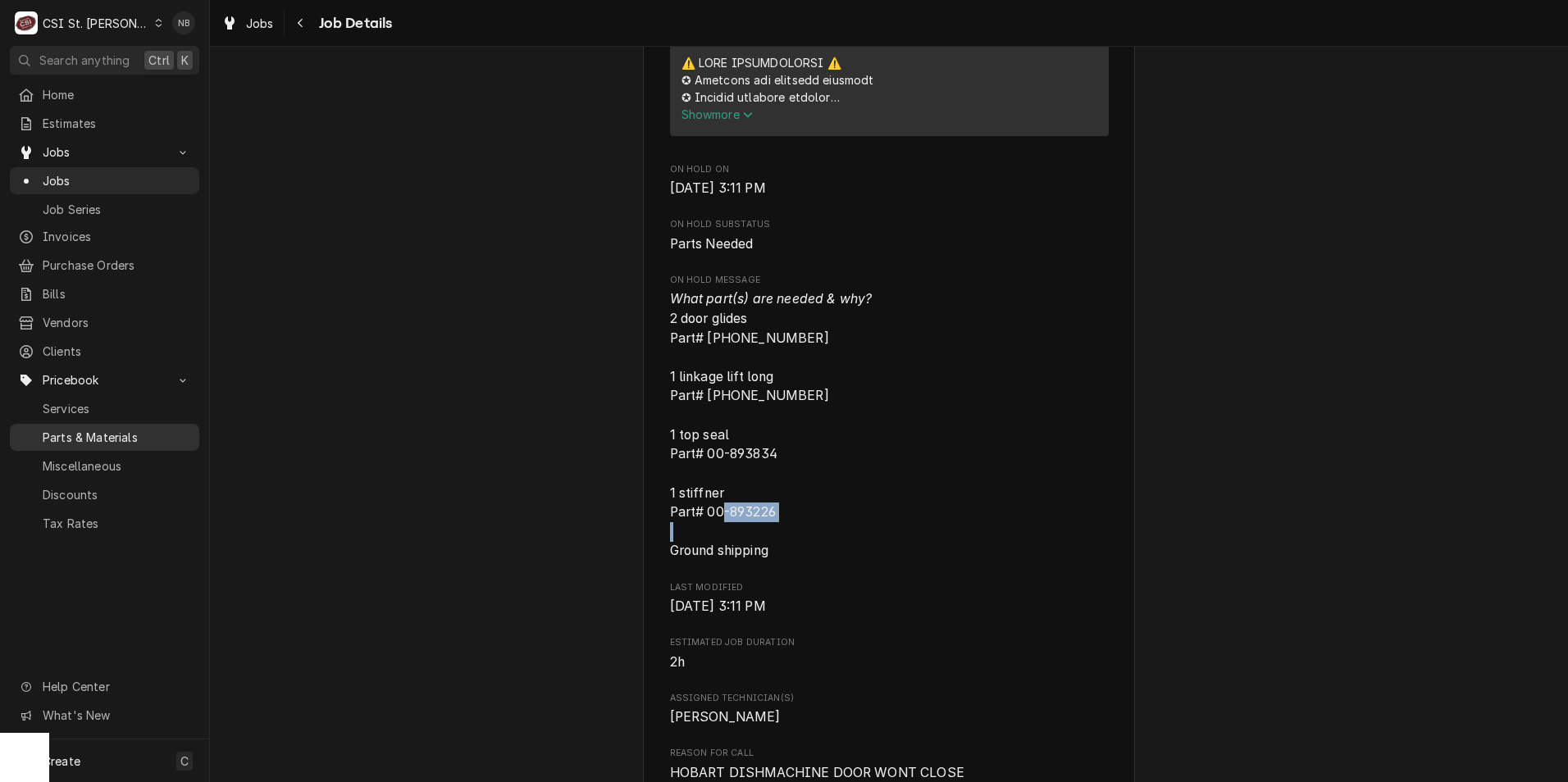
click at [127, 437] on link "Parts & Materials" at bounding box center [105, 437] width 189 height 27
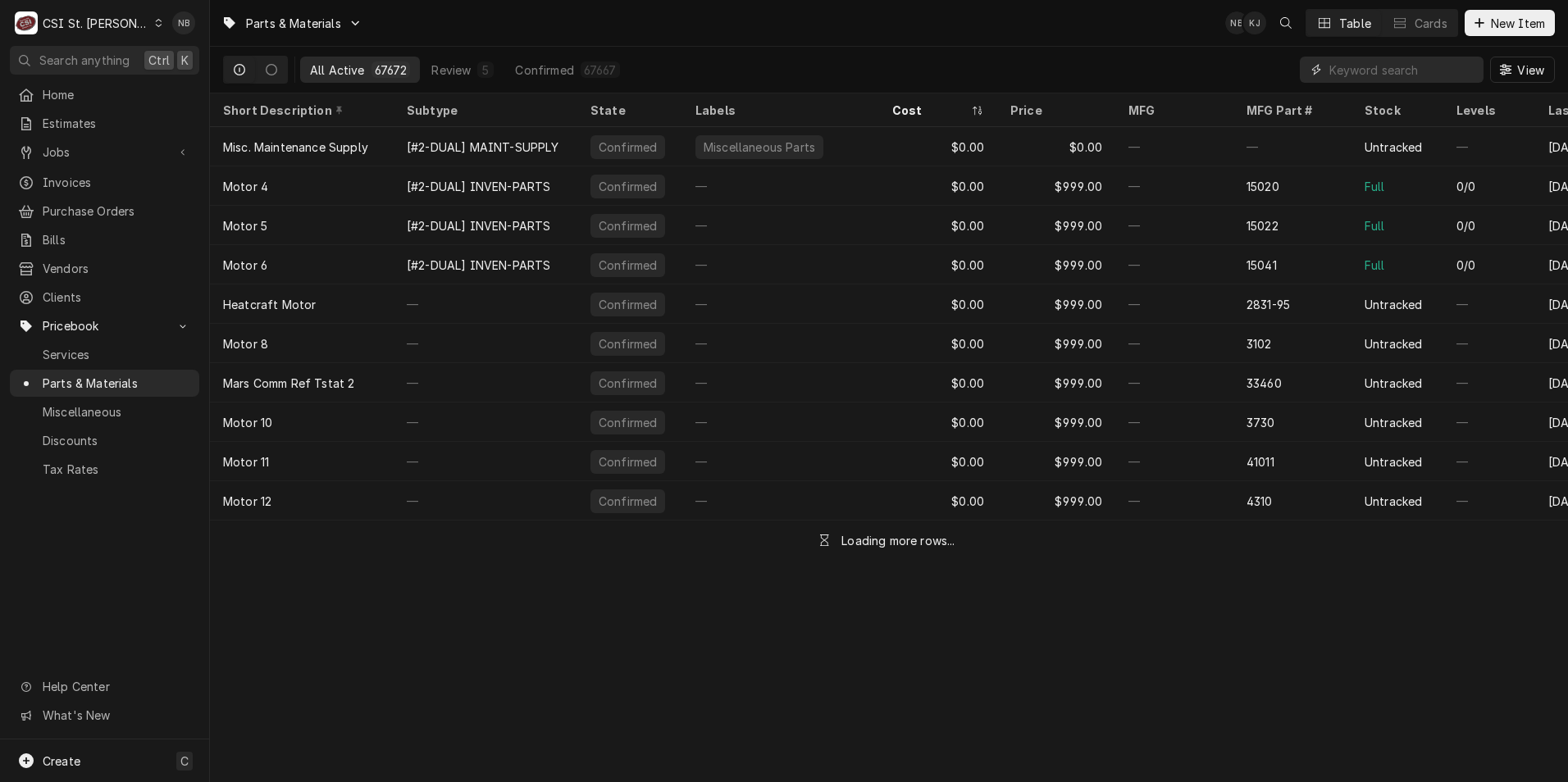
paste input "00-918458-00006"
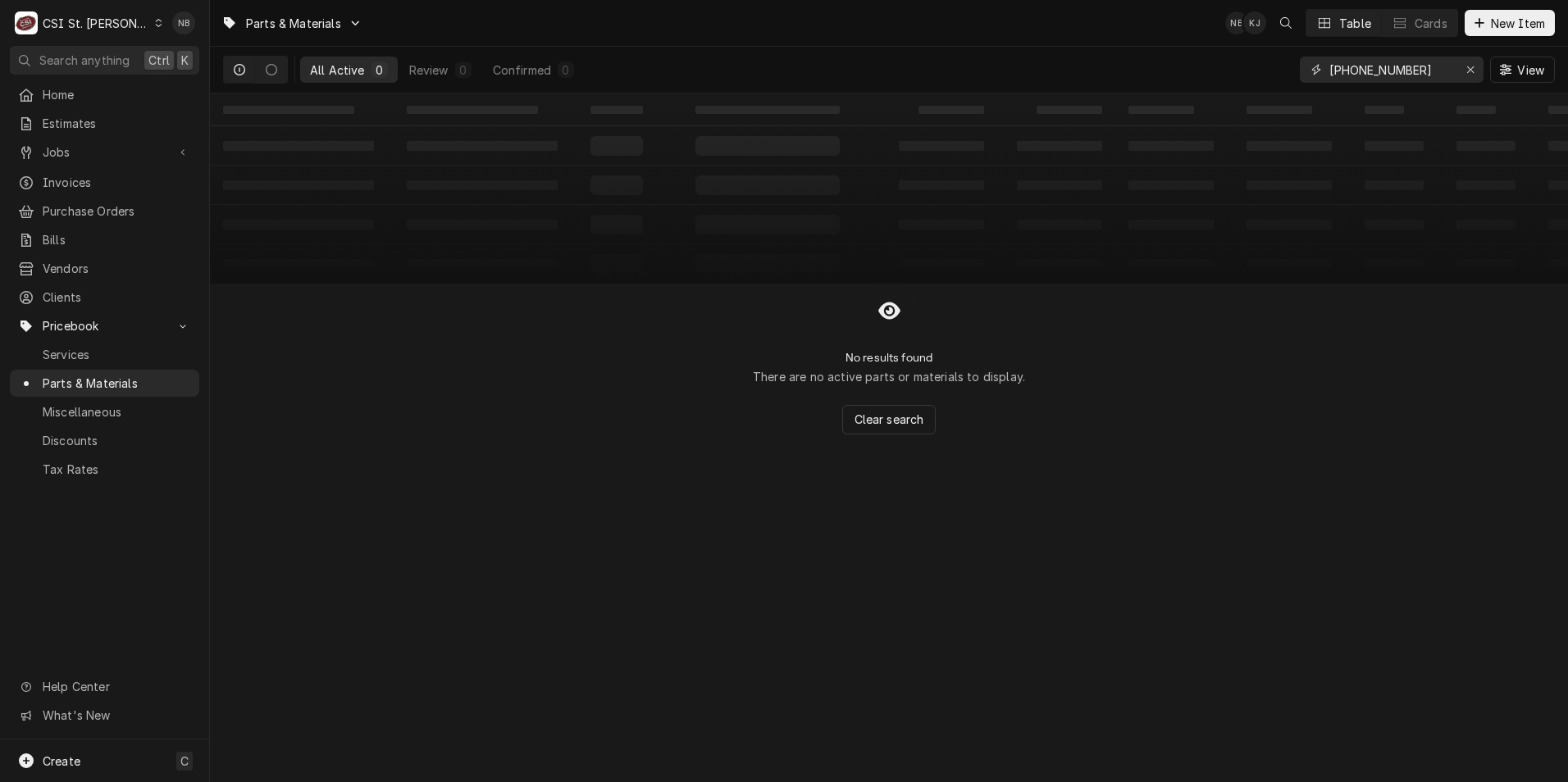
drag, startPoint x: 1439, startPoint y: 69, endPoint x: 1324, endPoint y: 76, distance: 115.2
click at [1324, 76] on div "[PHONE_NUMBER]" at bounding box center [1392, 69] width 184 height 26
click at [1330, 68] on input "[PHONE_NUMBER]" at bounding box center [1391, 69] width 123 height 26
drag, startPoint x: 1355, startPoint y: 68, endPoint x: 1311, endPoint y: 73, distance: 44.3
click at [1311, 73] on div "HOB-00-918458-00006" at bounding box center [1392, 69] width 184 height 26
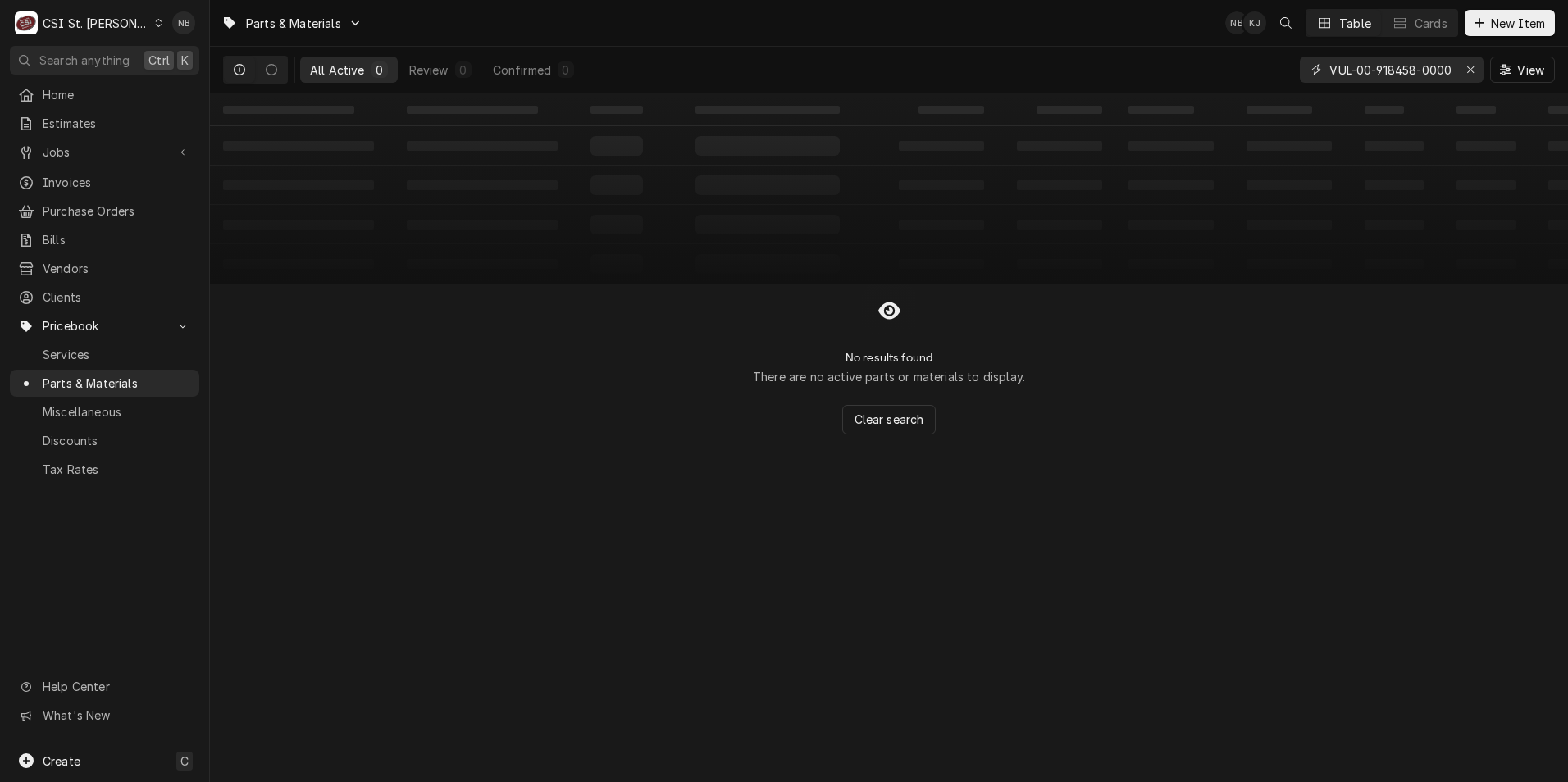
click at [1332, 65] on input "VUL-00-918458-00006" at bounding box center [1391, 69] width 123 height 26
click at [1327, 66] on div "VUL-00-918458-00006" at bounding box center [1392, 69] width 184 height 26
drag, startPoint x: 1443, startPoint y: 74, endPoint x: 1289, endPoint y: 75, distance: 154.0
click at [1289, 75] on div "All Active 0 Review 0 Confirmed 0 VUL-00-918458-00006 View" at bounding box center [889, 69] width 1332 height 46
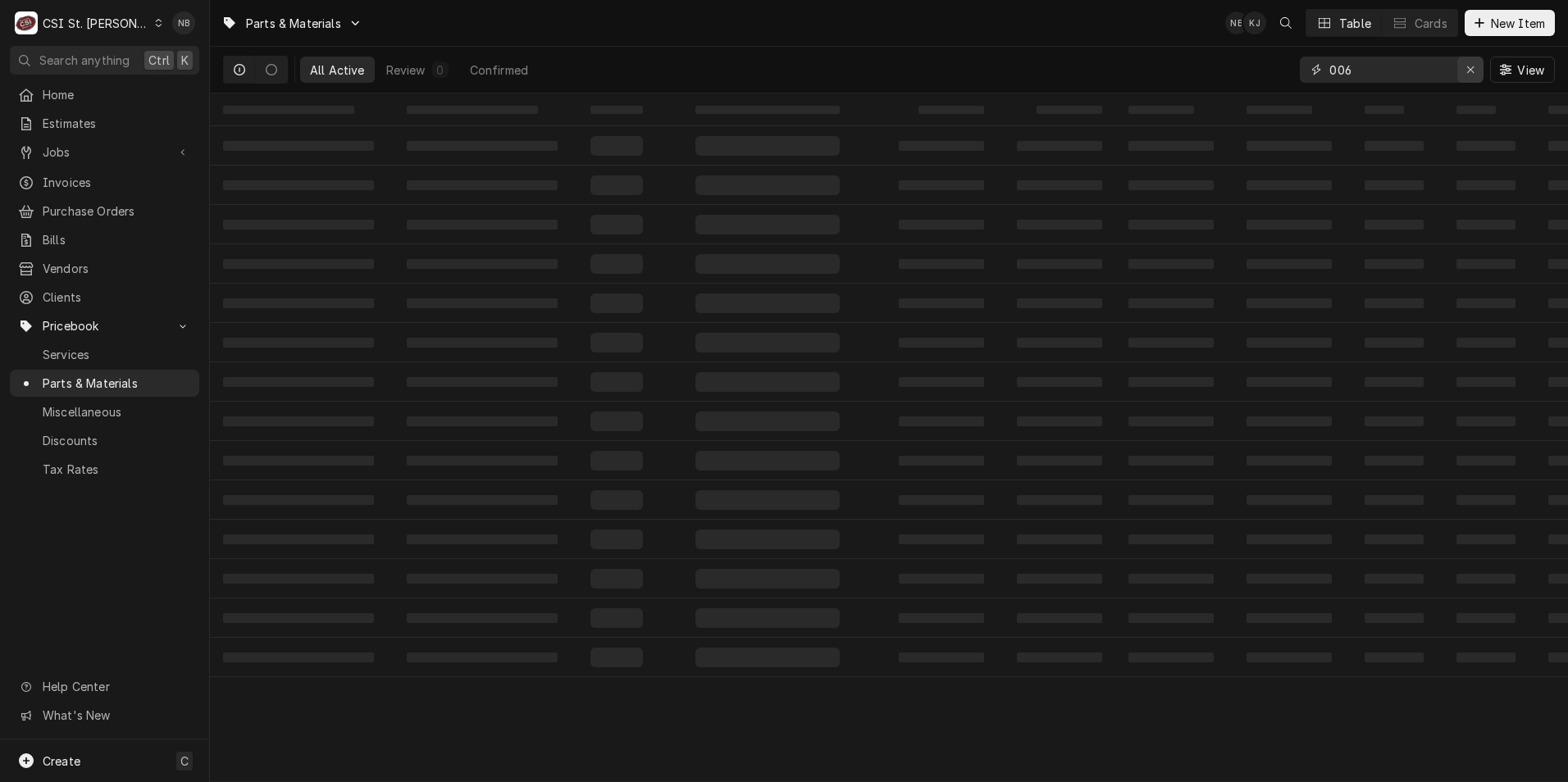
type input "006"
click at [1473, 72] on icon "Erase input" at bounding box center [1471, 69] width 9 height 12
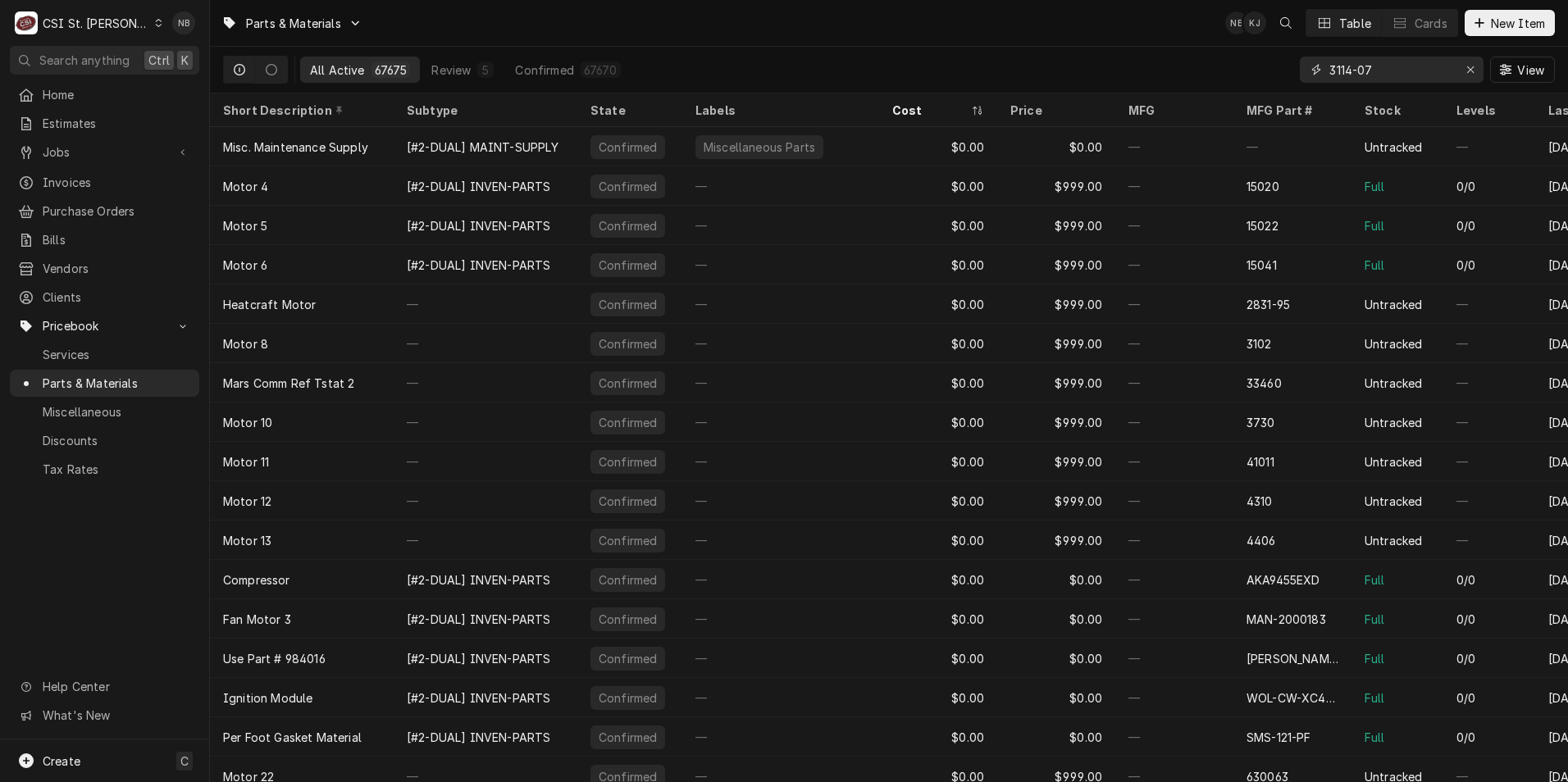
type input "3114-07"
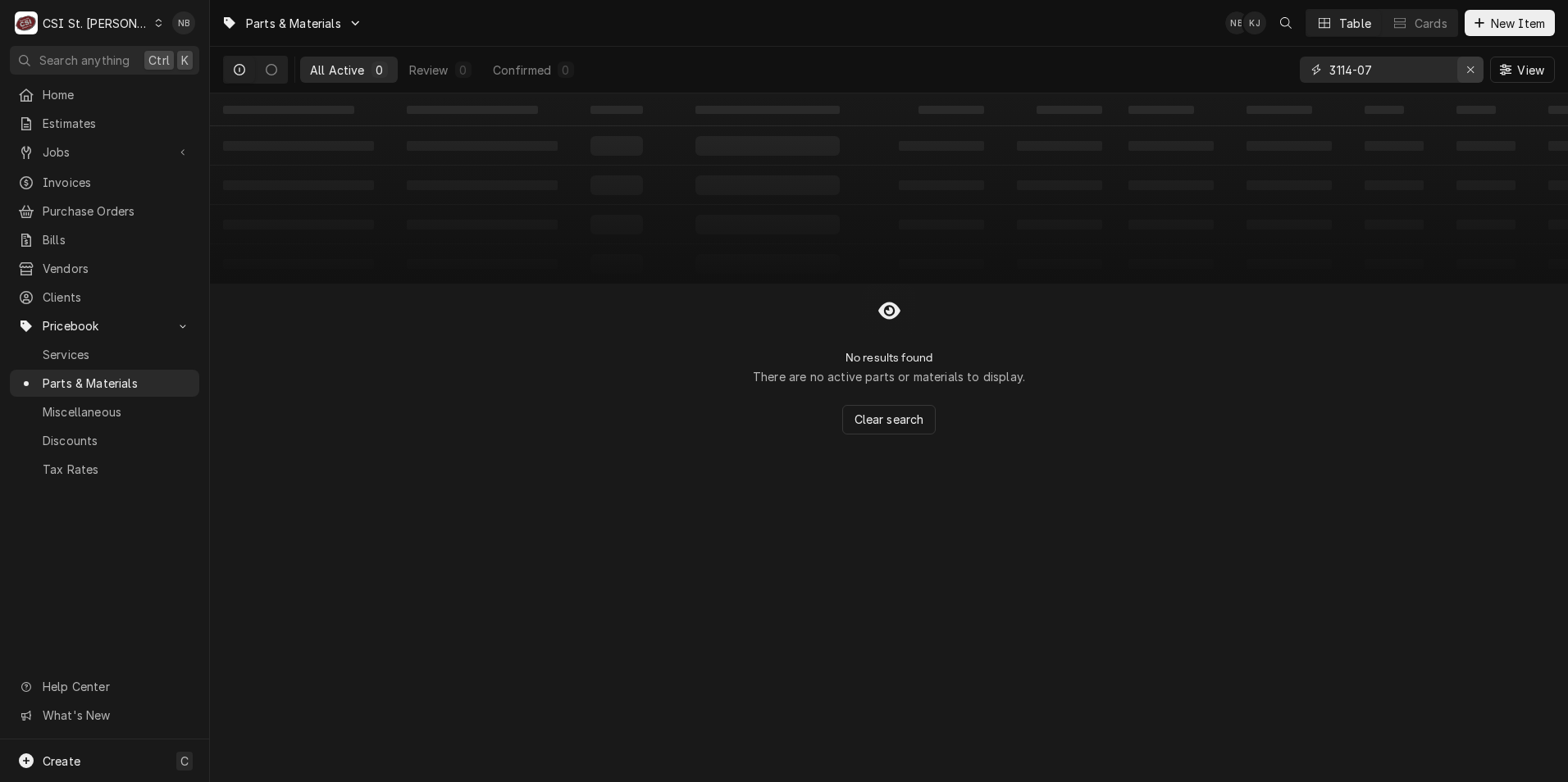
click at [1469, 69] on icon "Erase input" at bounding box center [1471, 69] width 9 height 12
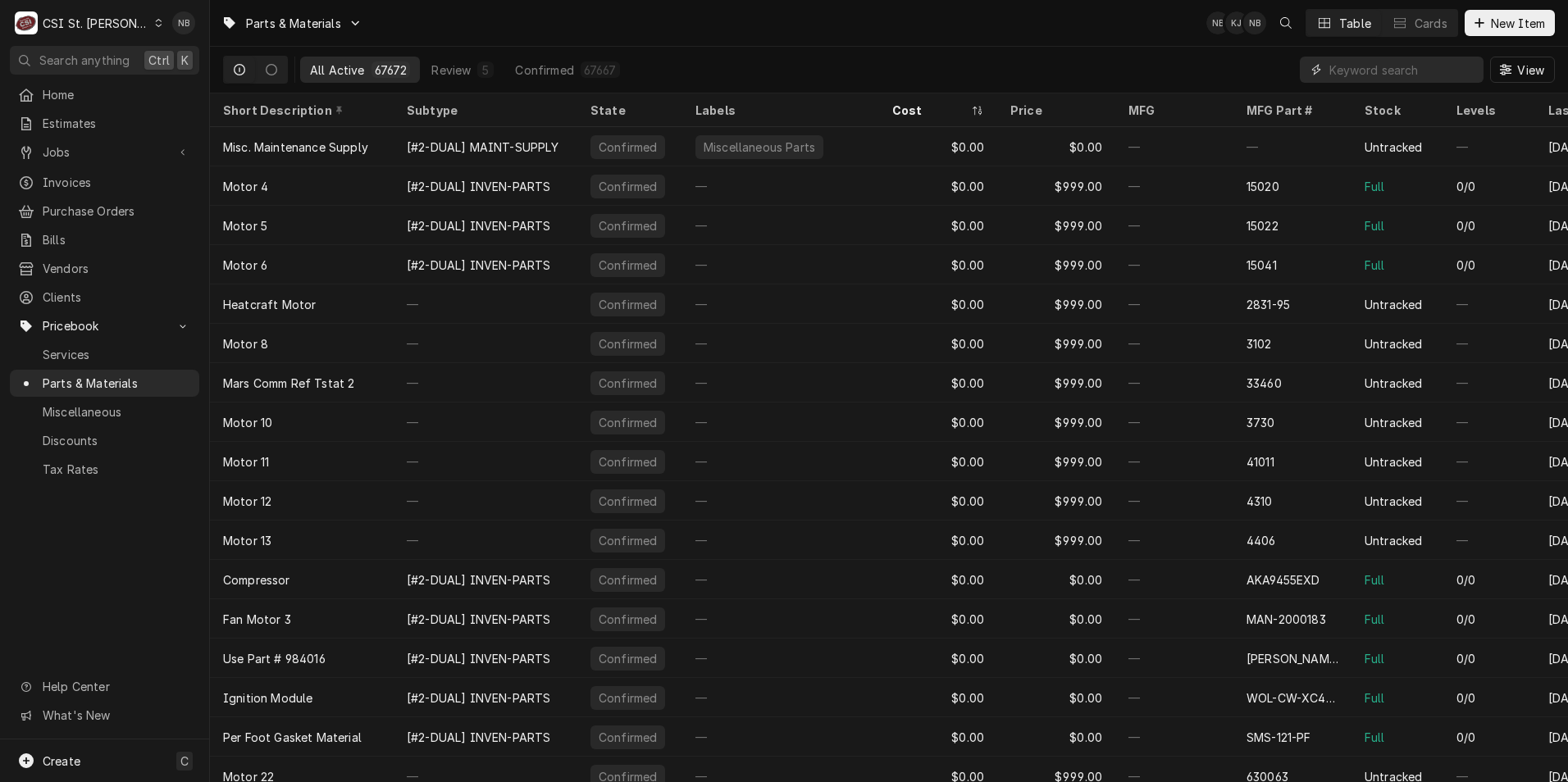
paste input "00-893226"
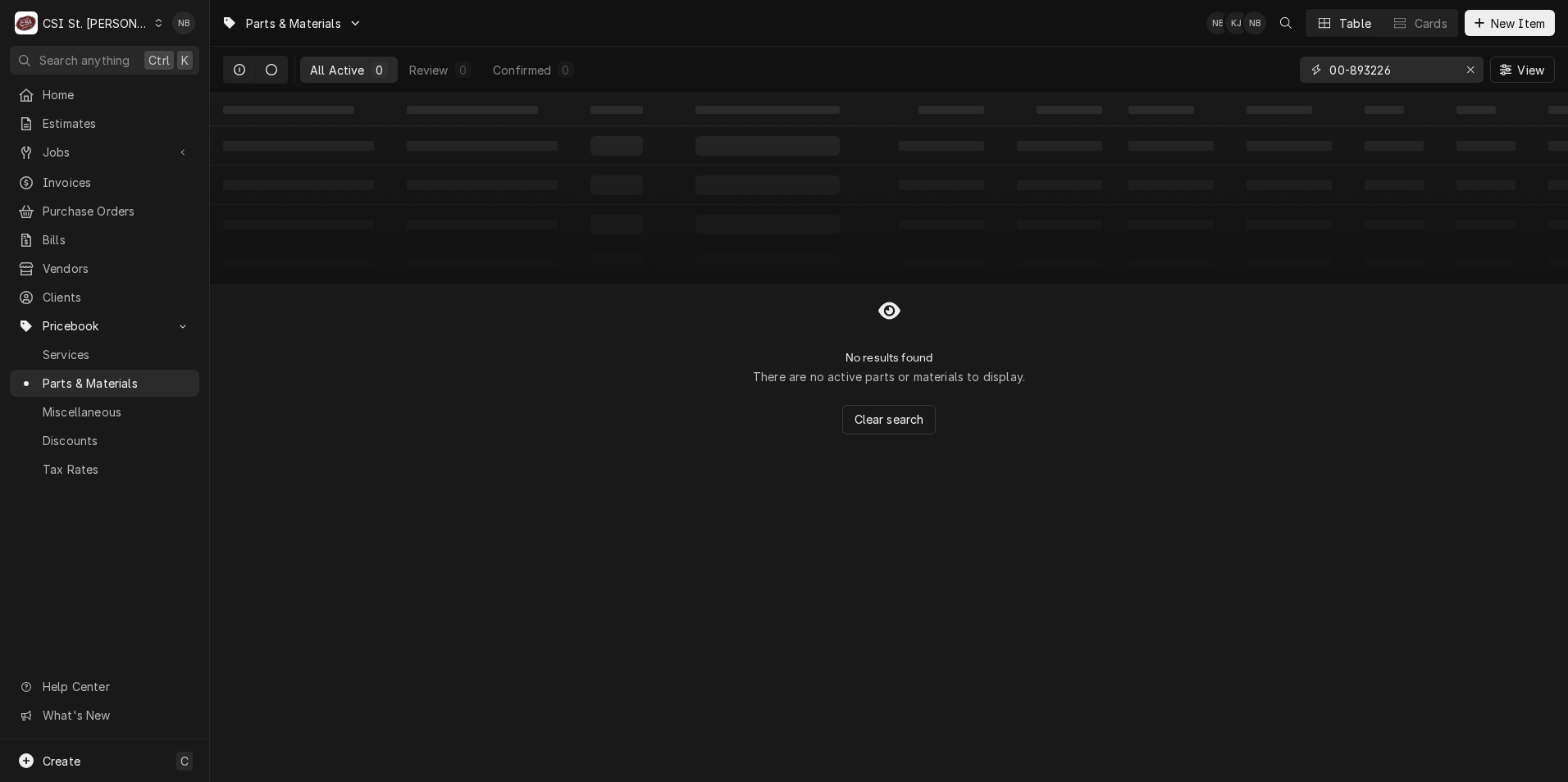
type input "00-893226"
click at [282, 76] on button "Dynamic Content Wrapper" at bounding box center [272, 69] width 32 height 26
click at [253, 77] on button "Dynamic Content Wrapper" at bounding box center [239, 69] width 32 height 26
click at [1464, 68] on div "Erase input" at bounding box center [1471, 69] width 16 height 16
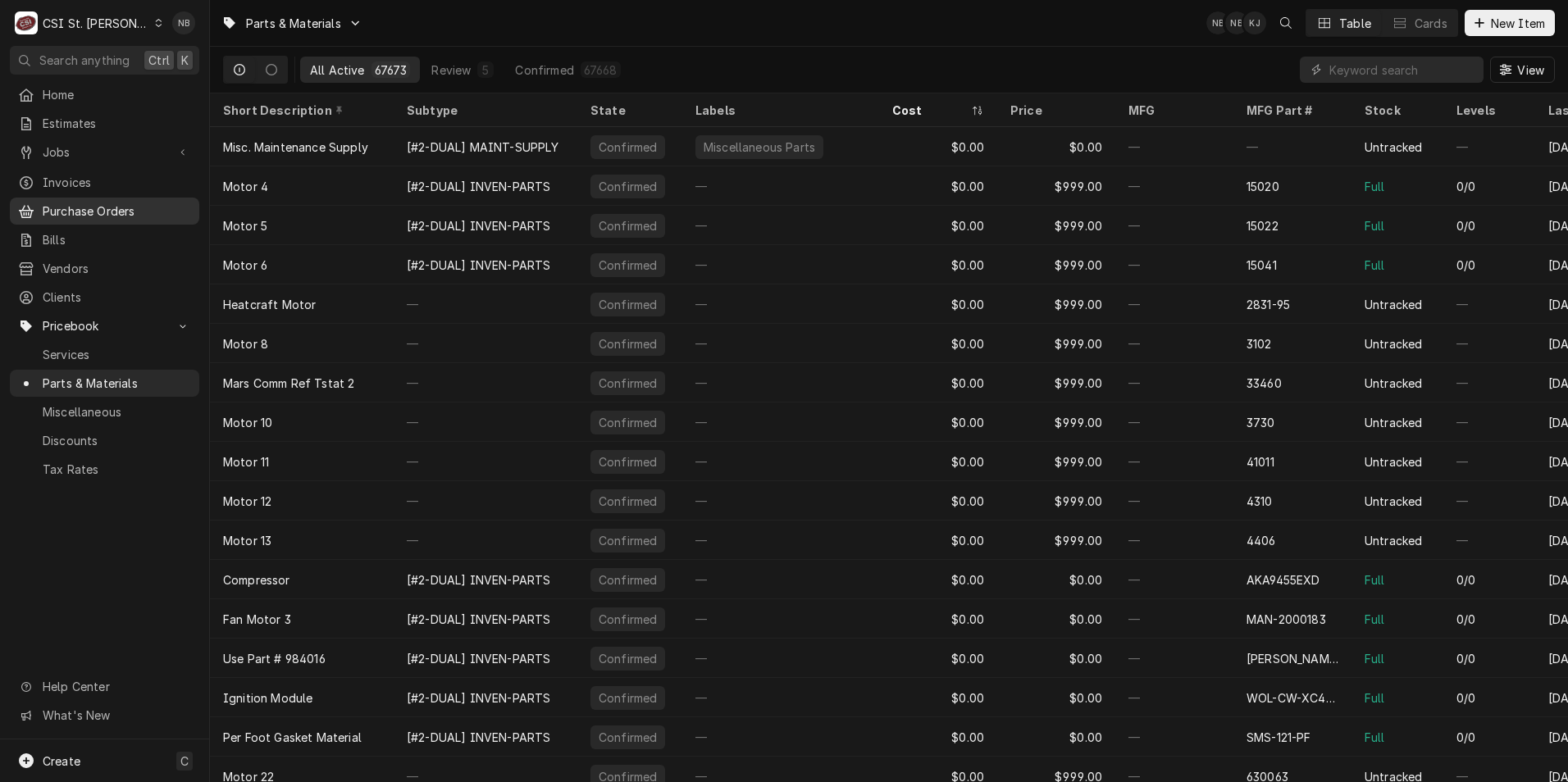
click at [134, 203] on span "Purchase Orders" at bounding box center [116, 211] width 149 height 17
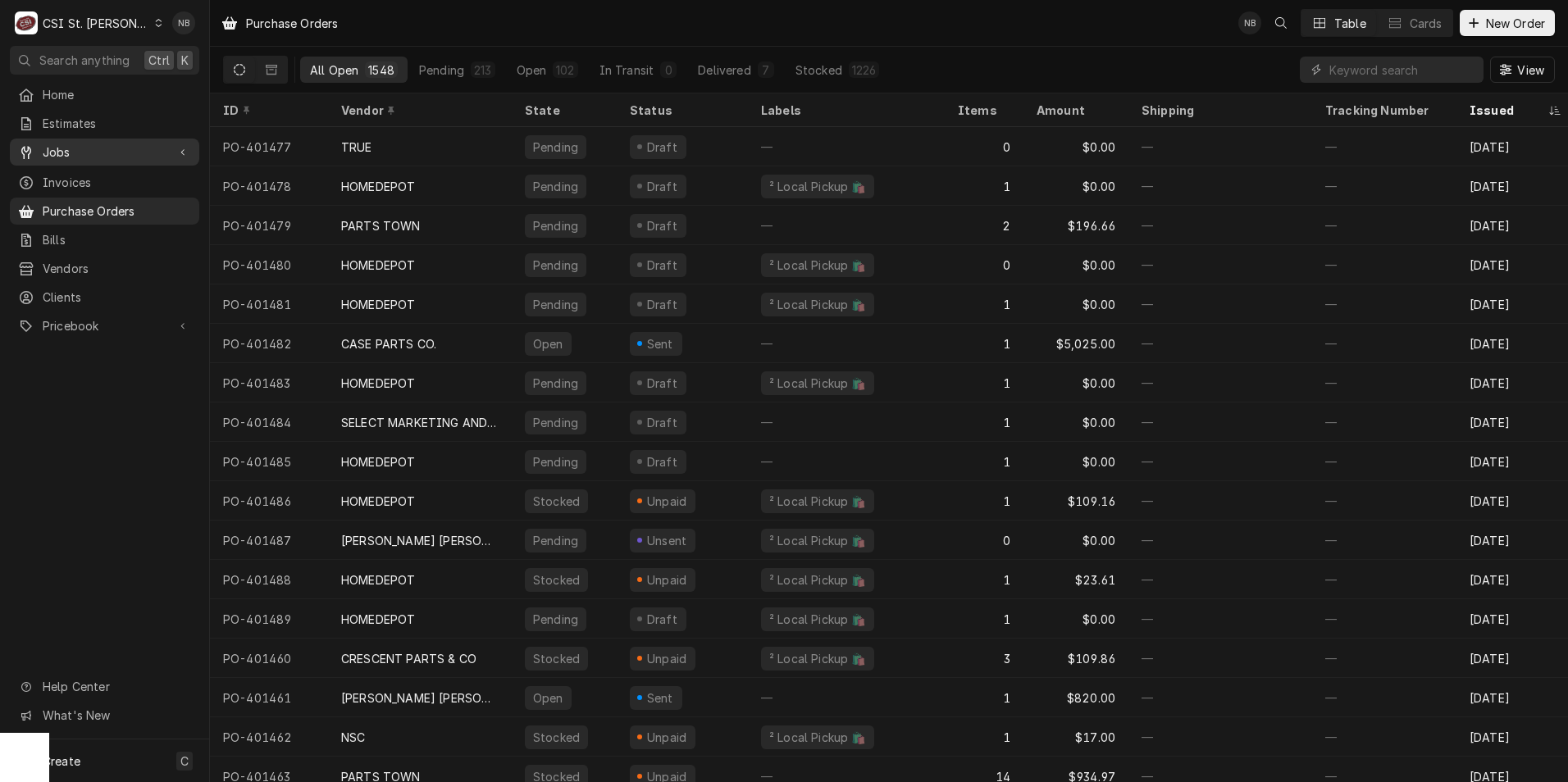
click at [91, 149] on span "Jobs" at bounding box center [104, 152] width 124 height 17
click at [92, 184] on div "Jobs" at bounding box center [105, 180] width 183 height 21
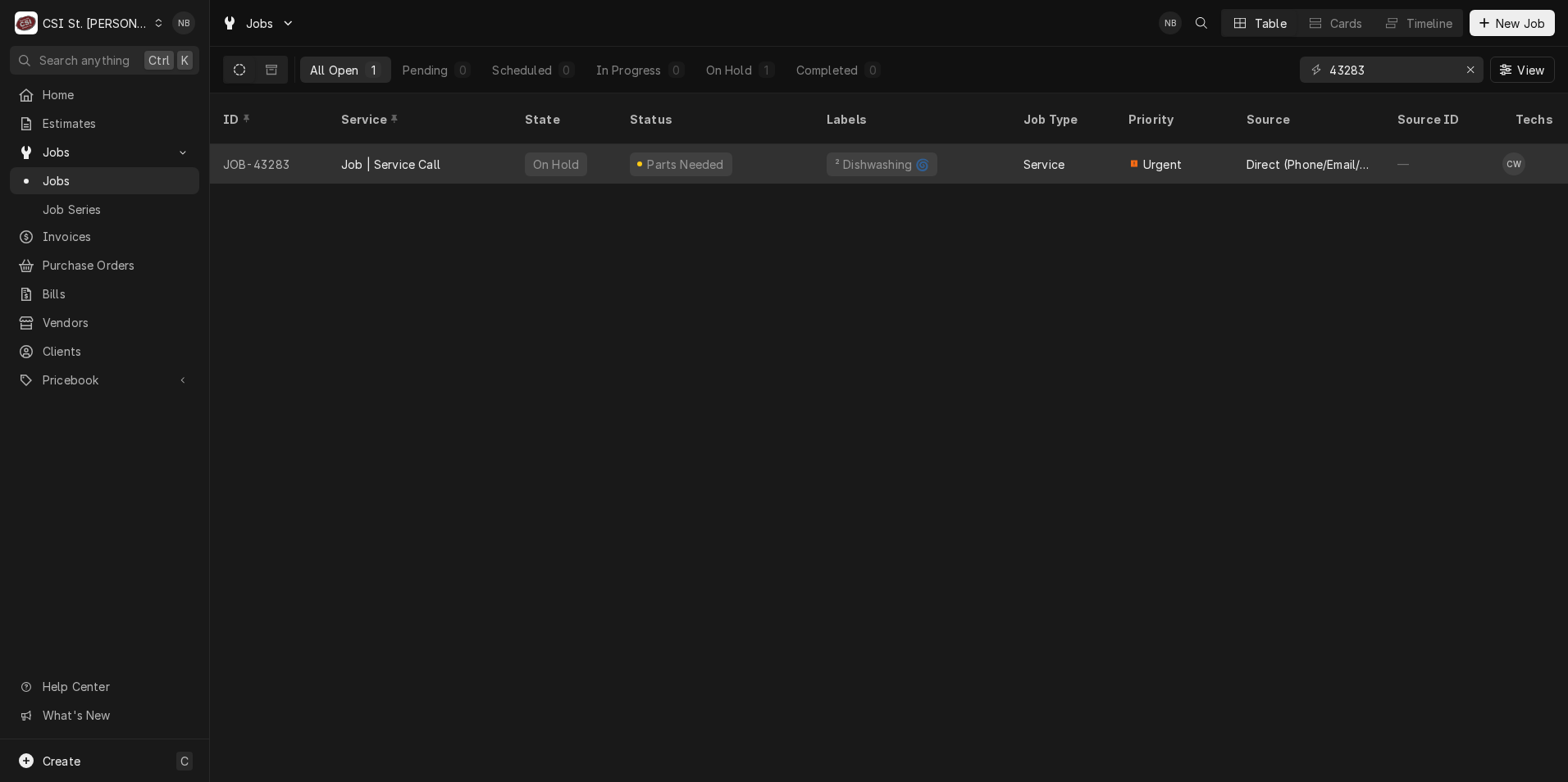
click at [996, 144] on div "² Dishwashing 🌀" at bounding box center [912, 164] width 197 height 40
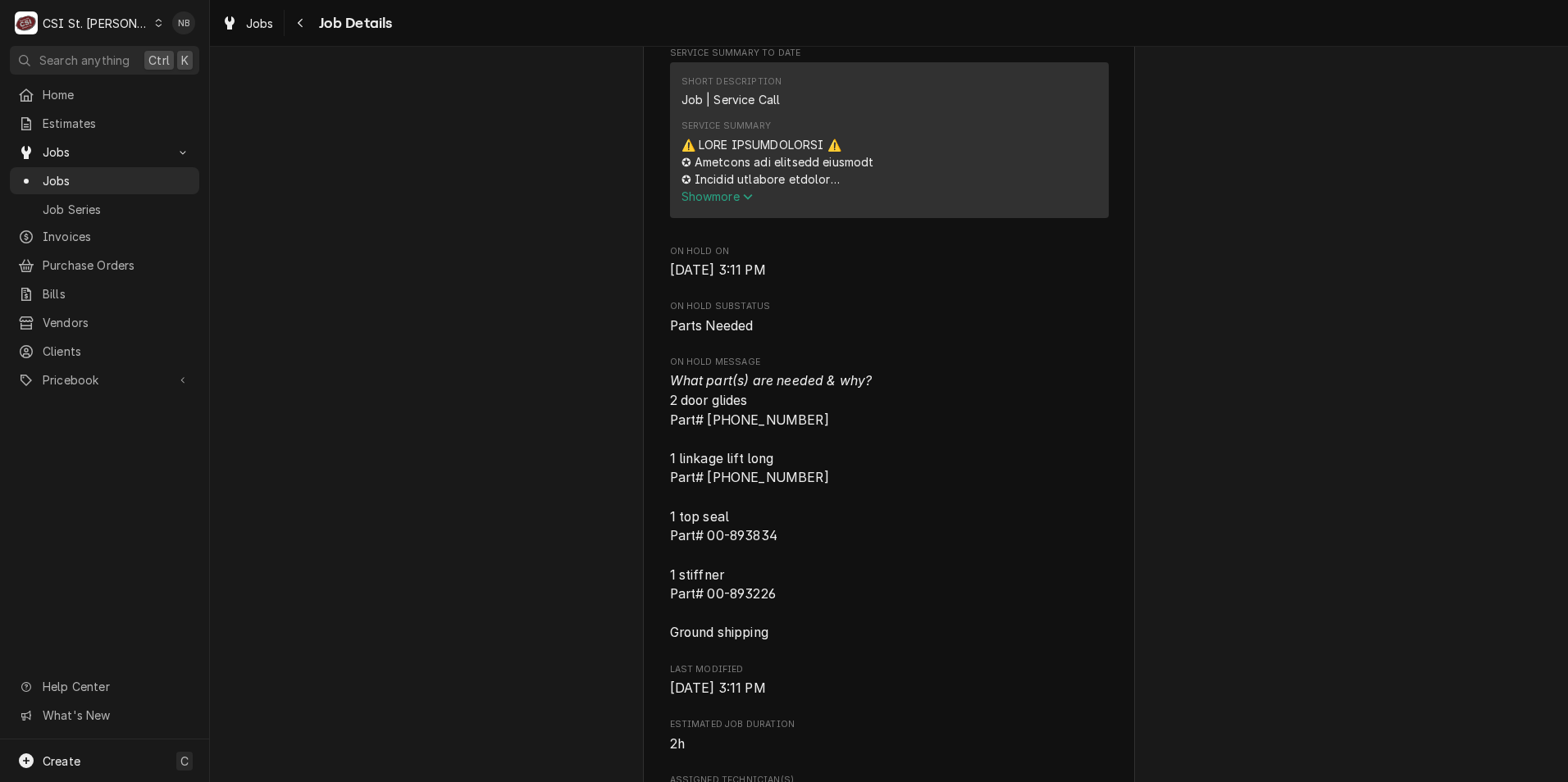
scroll to position [820, 0]
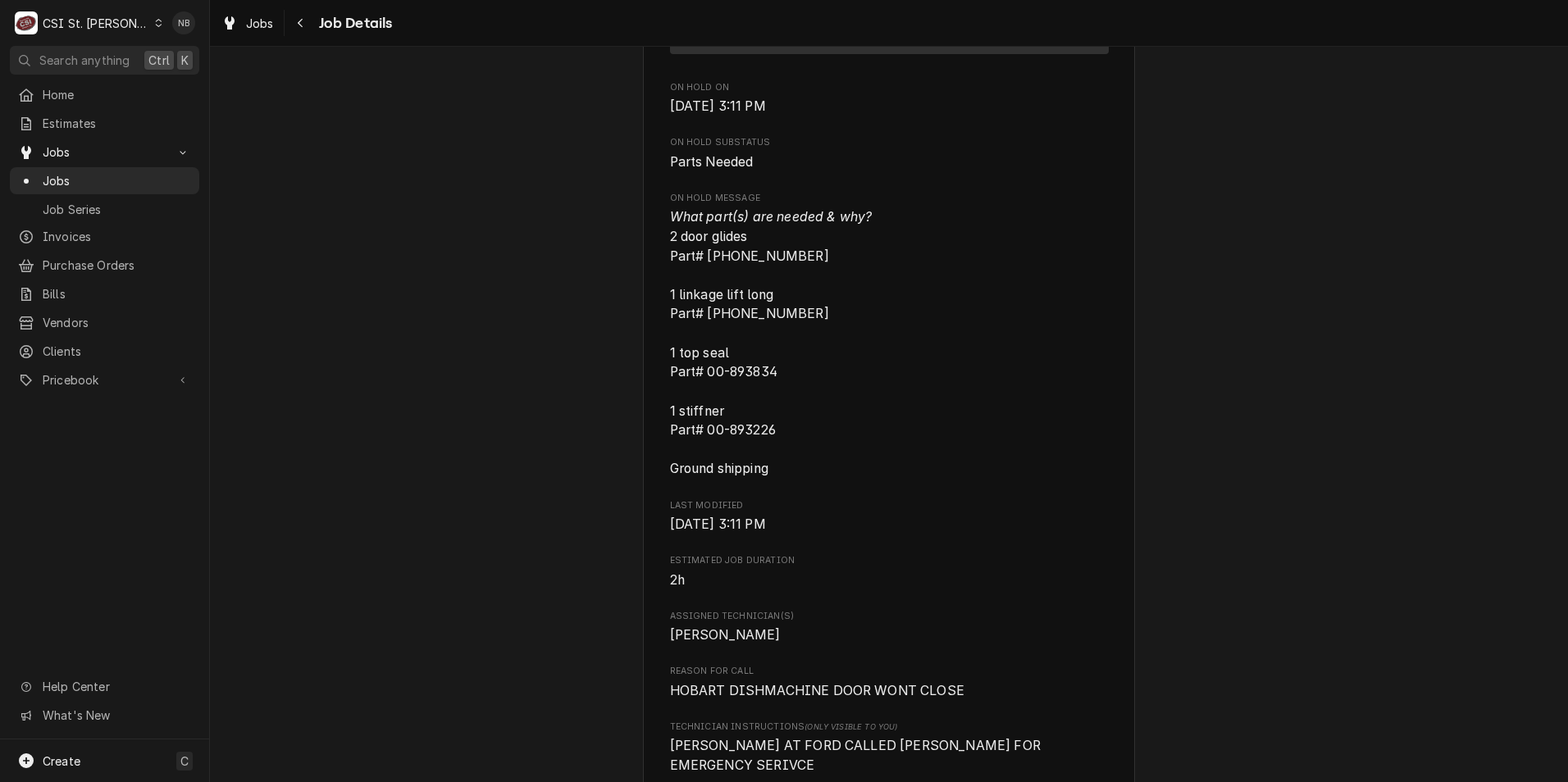
click at [823, 269] on span "What part(s) are needed & why? 2 door glides Part# 00-918458-00006 1 linkage li…" at bounding box center [890, 343] width 438 height 271
drag, startPoint x: 823, startPoint y: 270, endPoint x: 701, endPoint y: 277, distance: 122.2
click at [701, 277] on span "What part(s) are needed & why? 2 door glides Part# 00-918458-00006 1 linkage li…" at bounding box center [890, 343] width 438 height 271
drag, startPoint x: 701, startPoint y: 277, endPoint x: 716, endPoint y: 267, distance: 18.0
copy span "00-918458-00006"
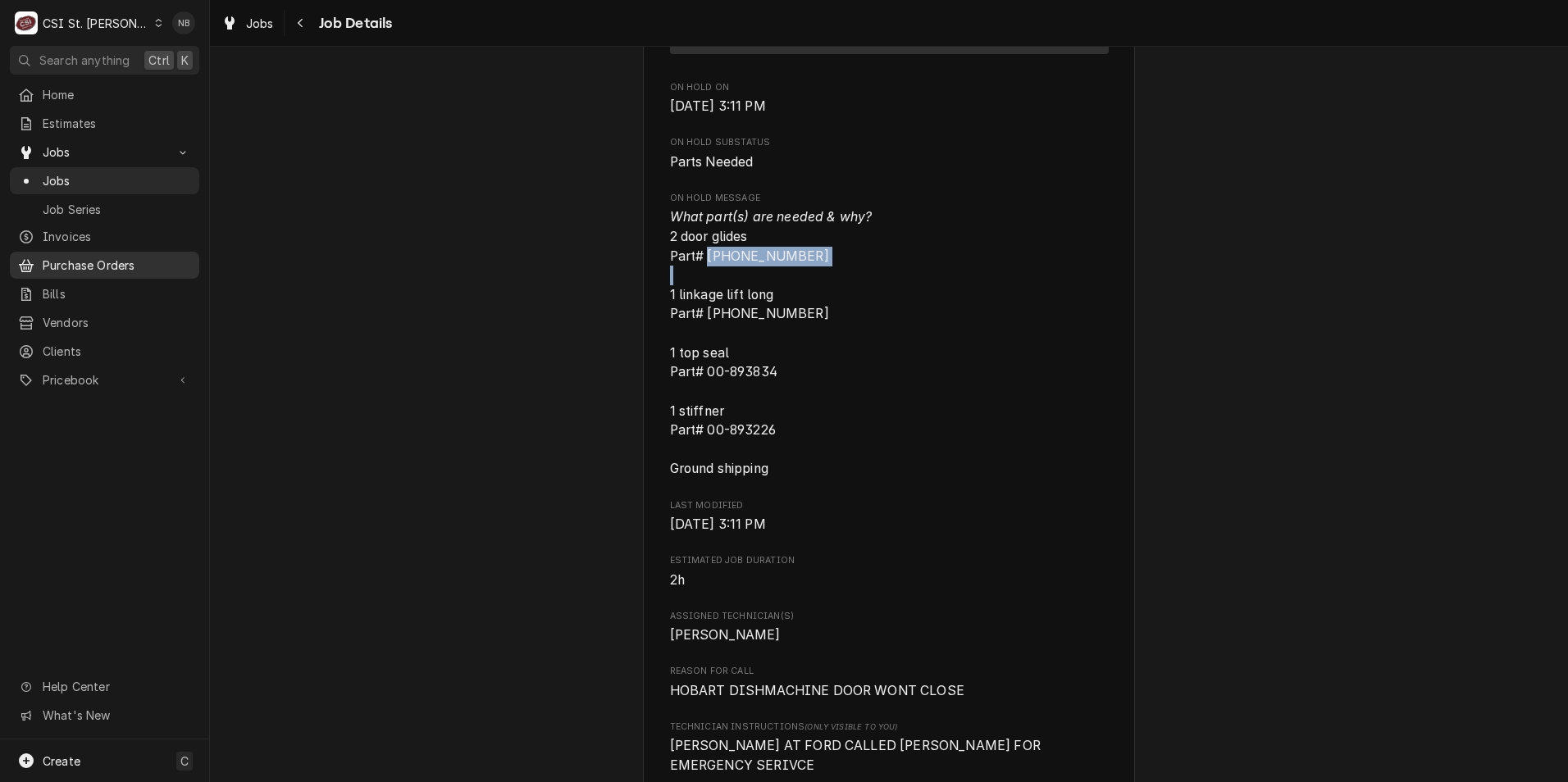
click at [117, 269] on link "Purchase Orders" at bounding box center [105, 265] width 189 height 27
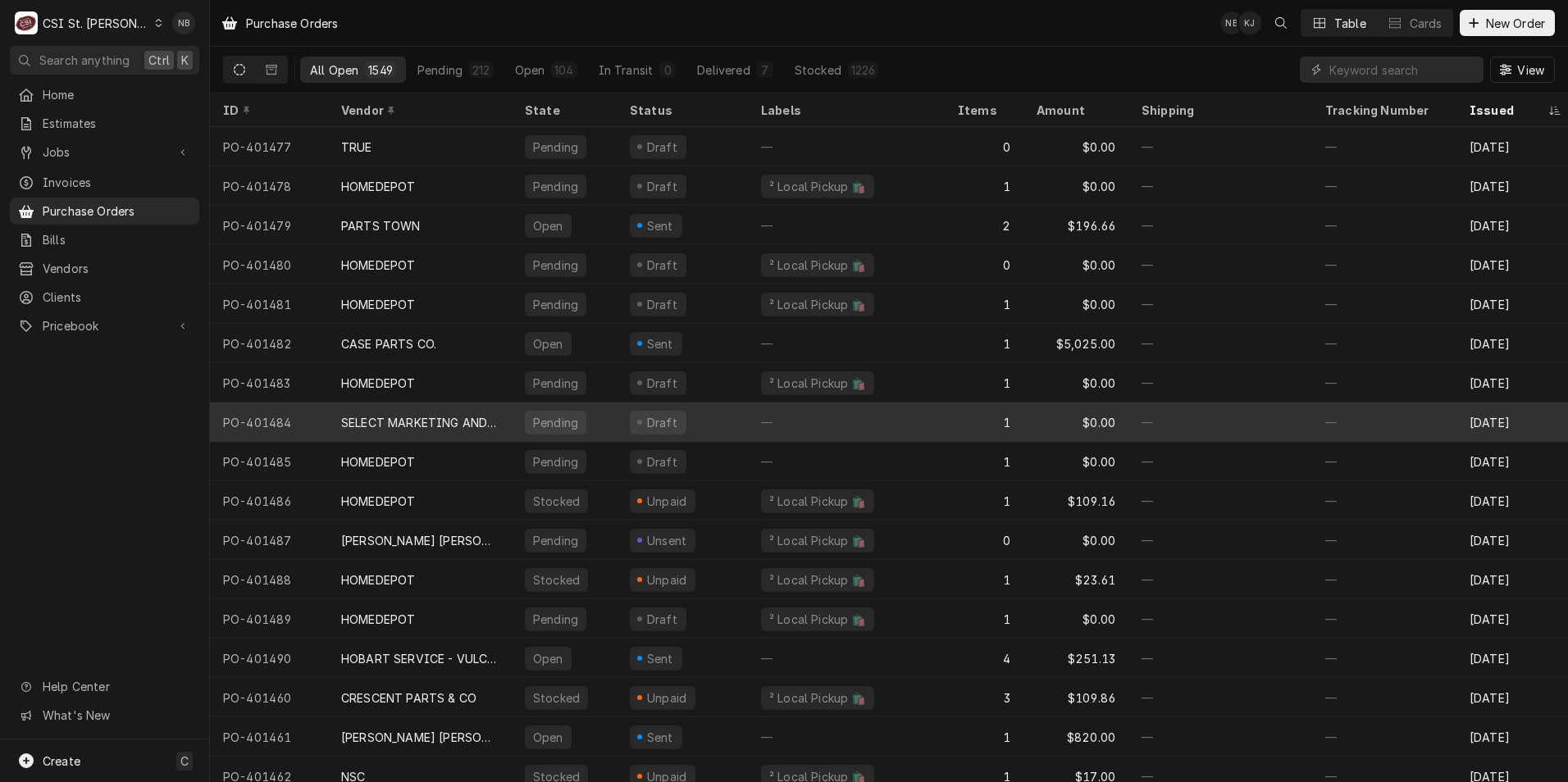
click at [513, 430] on div "Pending" at bounding box center [564, 422] width 105 height 40
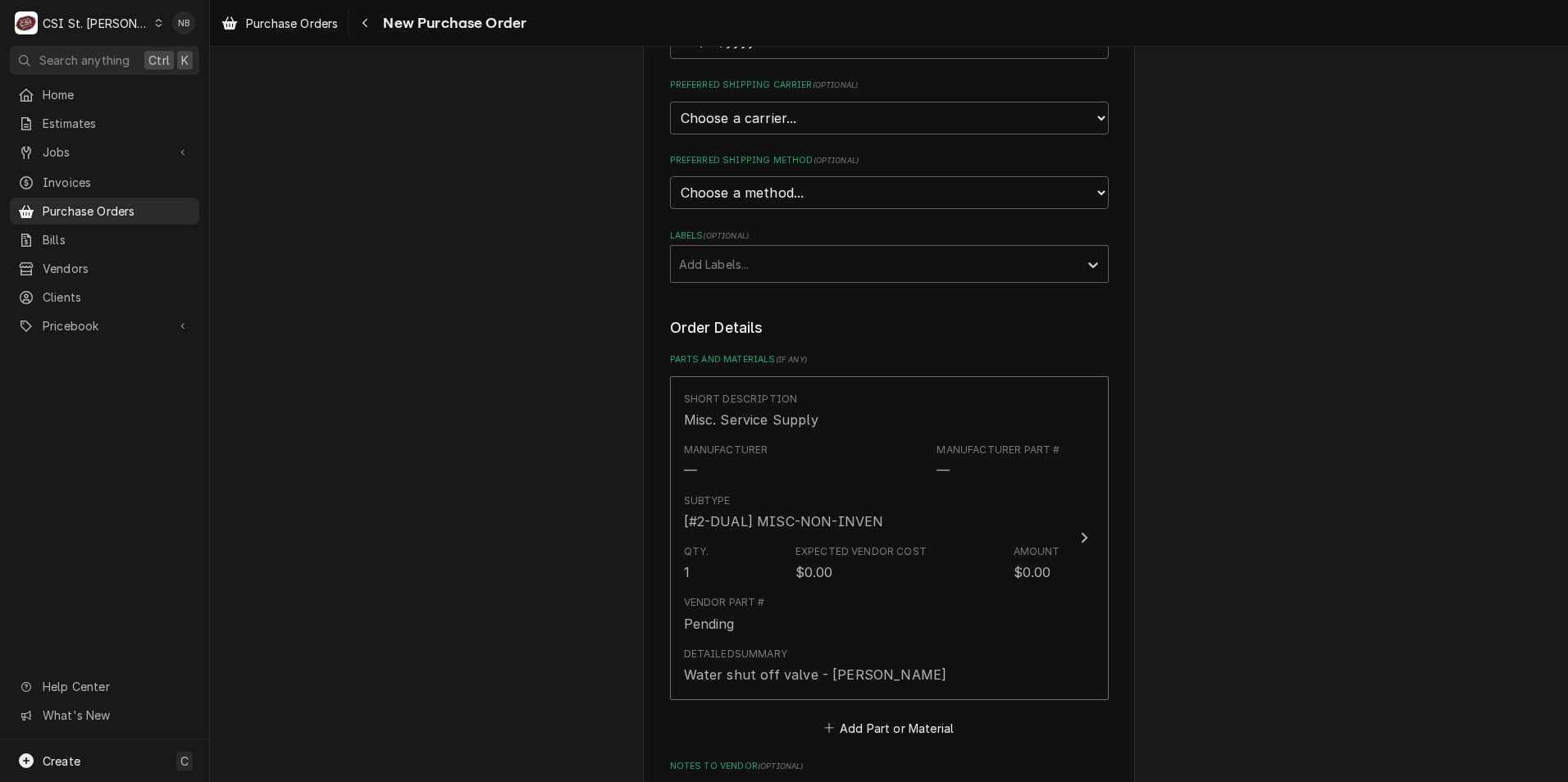
scroll to position [492, 0]
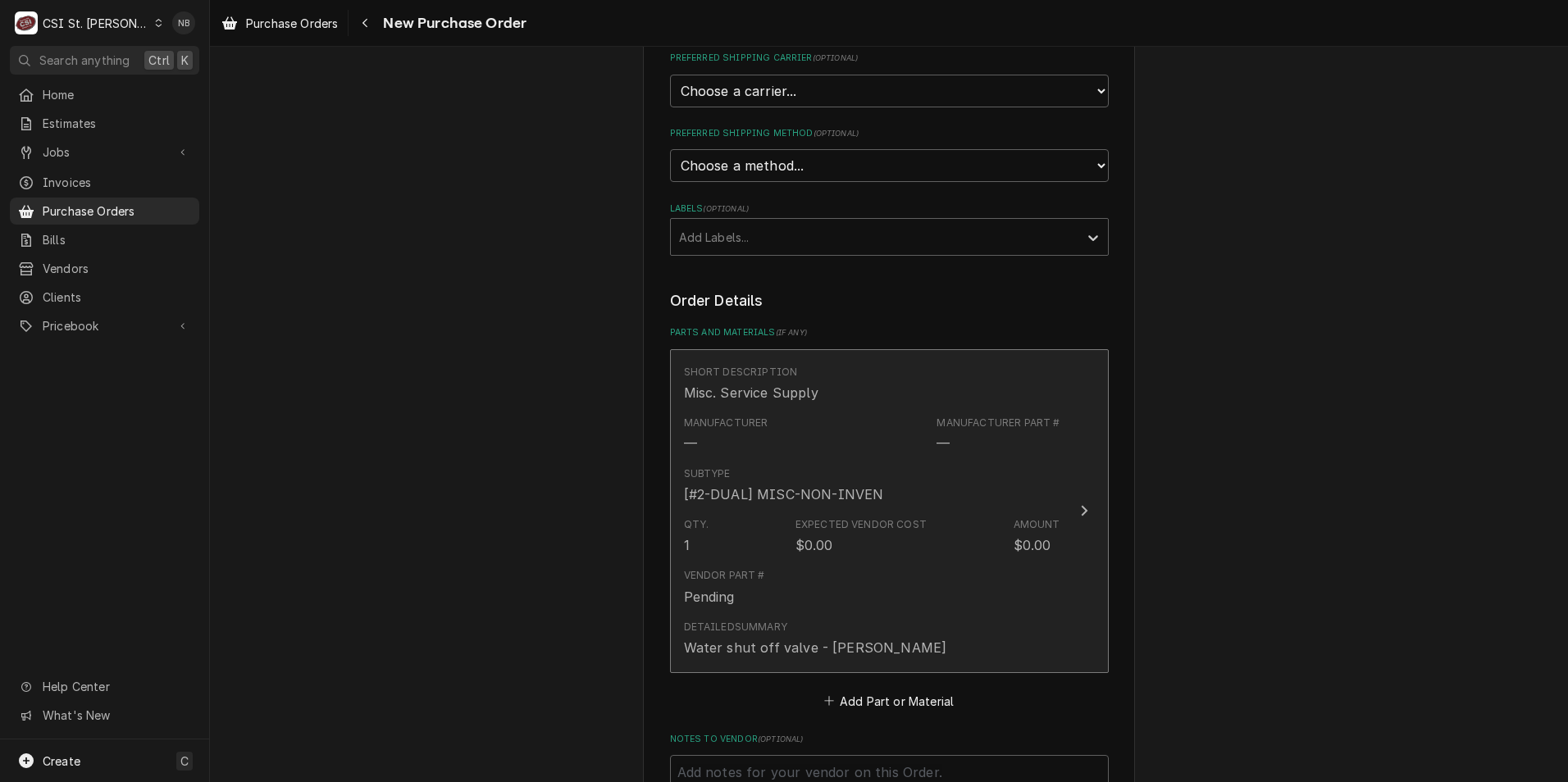
click at [1005, 559] on div "Qty. 1 Expected Vendor Cost $0.00 Amount $0.00" at bounding box center [872, 536] width 376 height 51
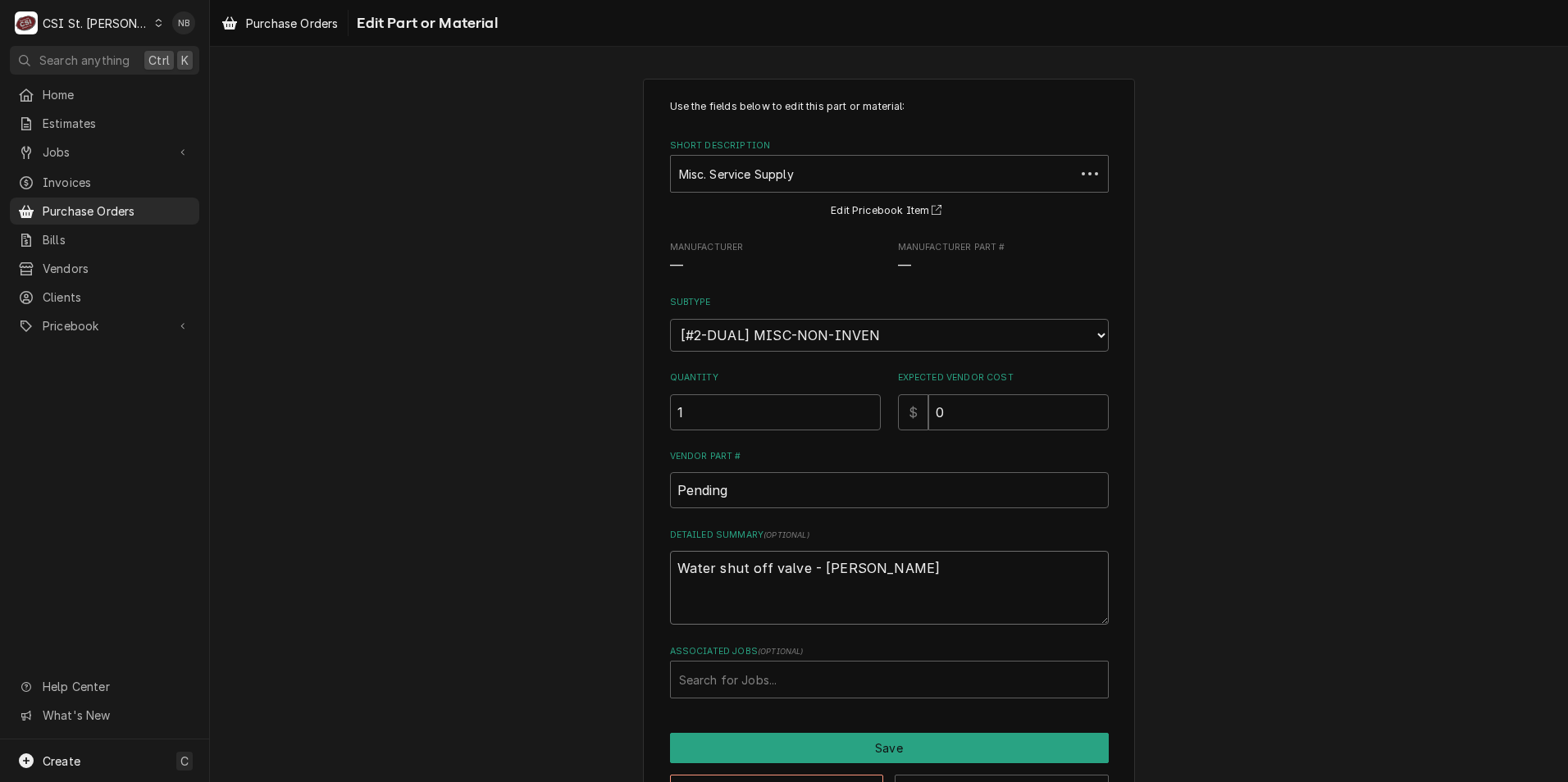
click at [799, 575] on textarea "Water shut off valve - [PERSON_NAME]" at bounding box center [890, 588] width 438 height 74
type textarea "x"
type textarea "Water shut off valve an- [PERSON_NAME]"
type textarea "x"
type textarea "Water shut off valve and- [PERSON_NAME]"
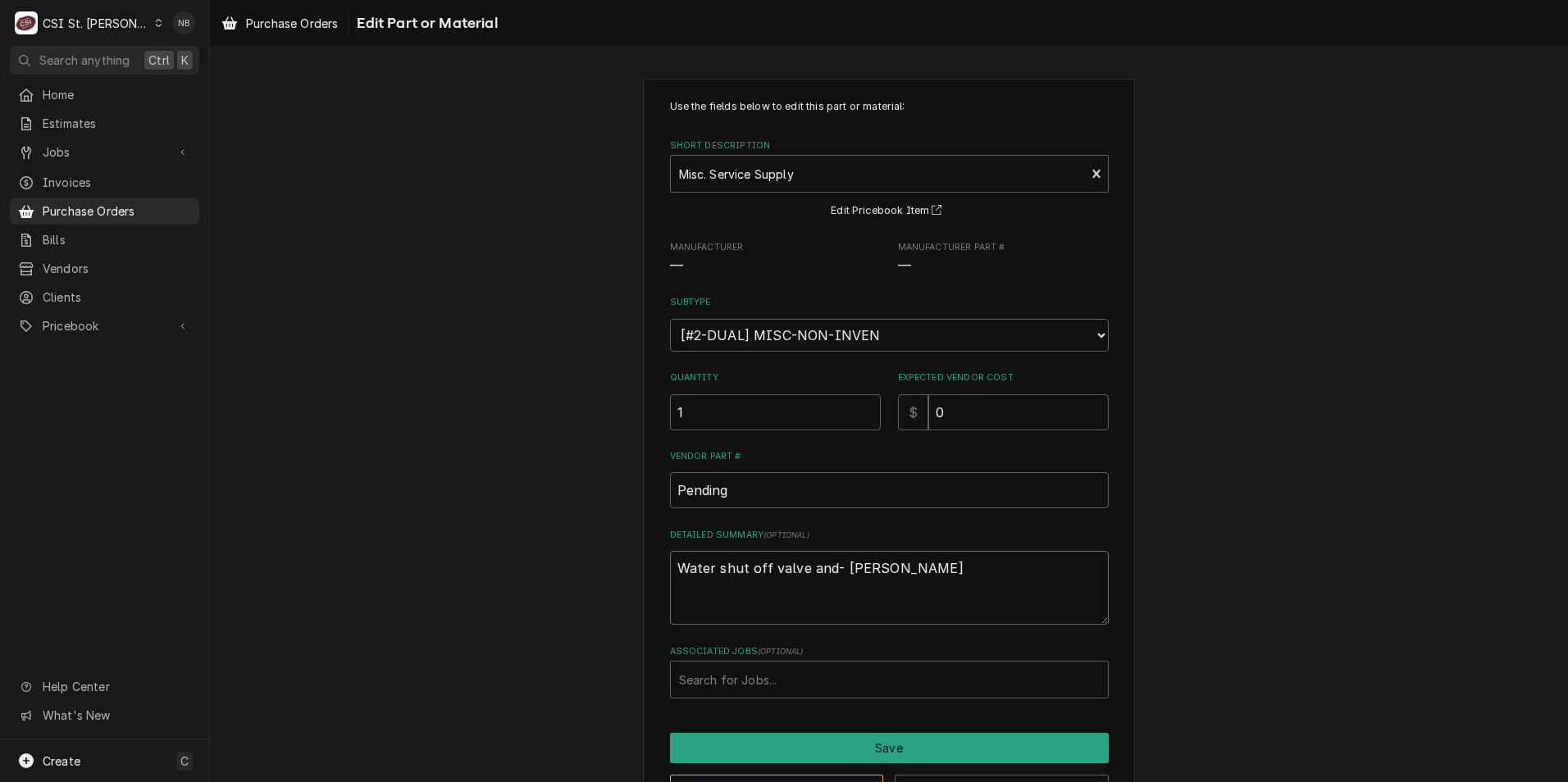
type textarea "x"
type textarea "Water shut off valve and - [PERSON_NAME]"
type textarea "x"
type textarea "Water shut off valve and co- [PERSON_NAME]"
type textarea "x"
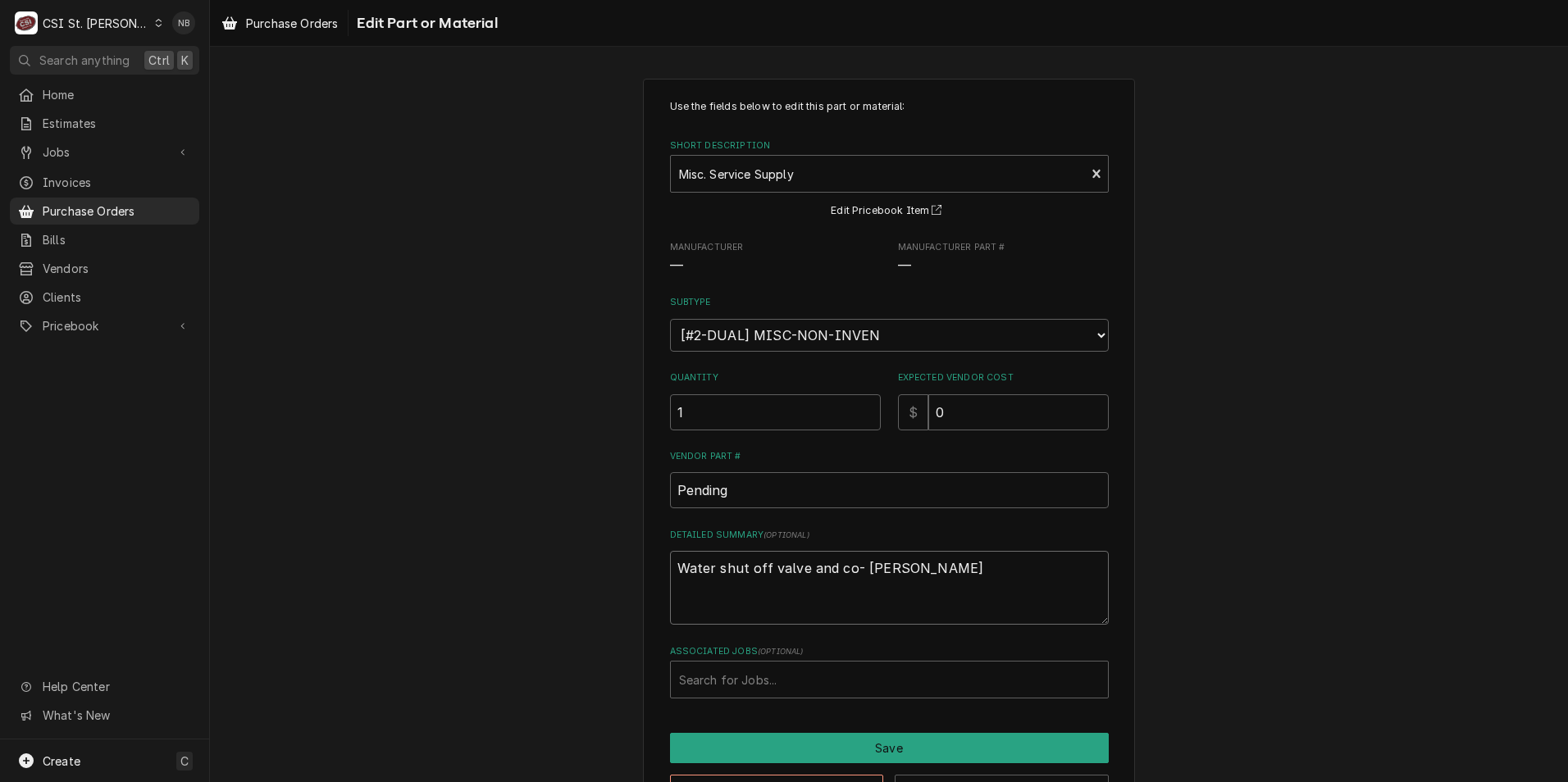
type textarea "Water shut off valve and cou- Courtney"
type textarea "x"
type textarea "Water shut off valve and coup- Courtney"
type textarea "x"
type textarea "Water shut off valve and coupl- Courtney"
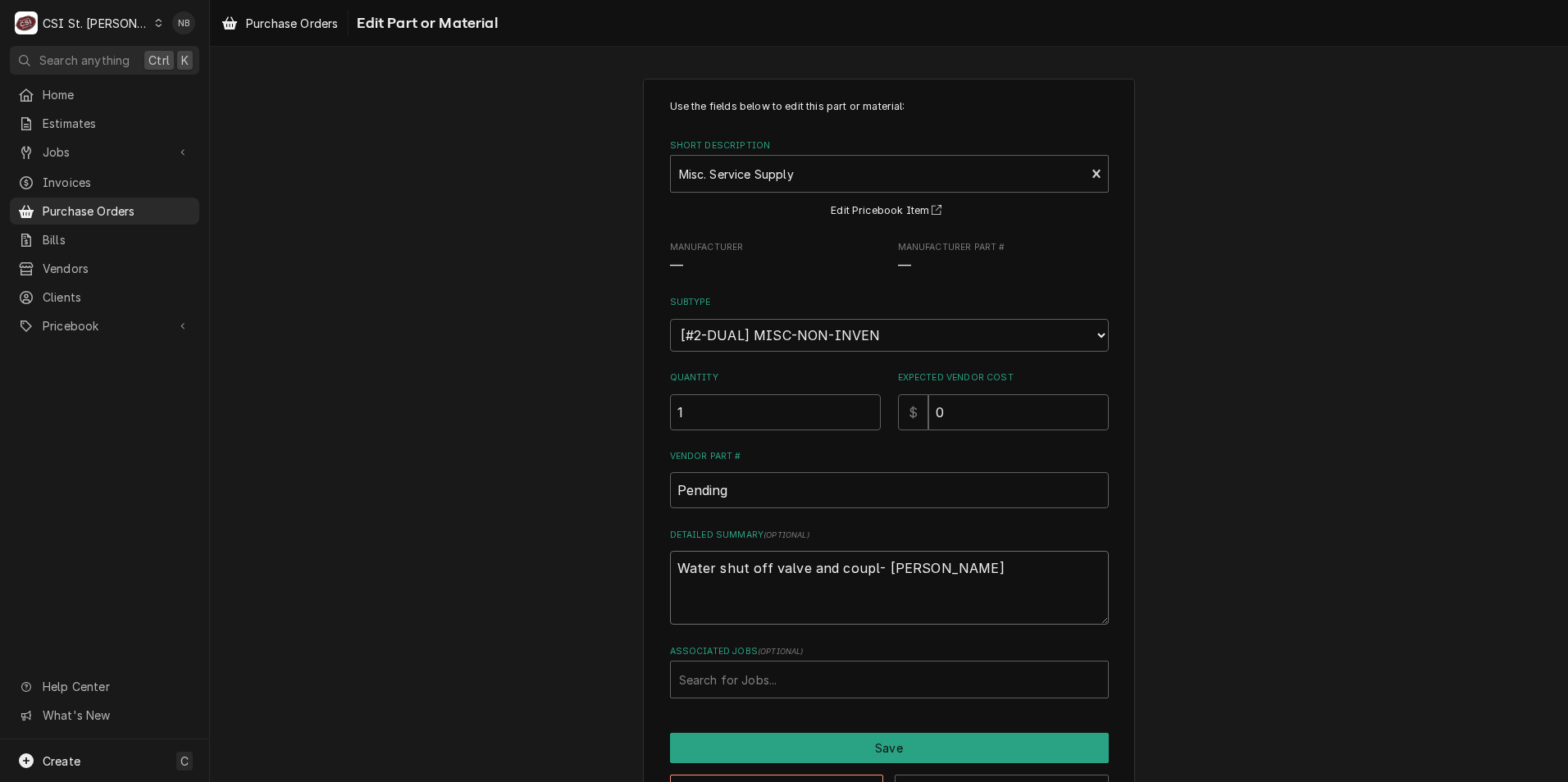
type textarea "x"
type textarea "Water shut off valve and coupli- Courtney"
type textarea "x"
type textarea "Water shut off valve and couplin- Courtney"
type textarea "x"
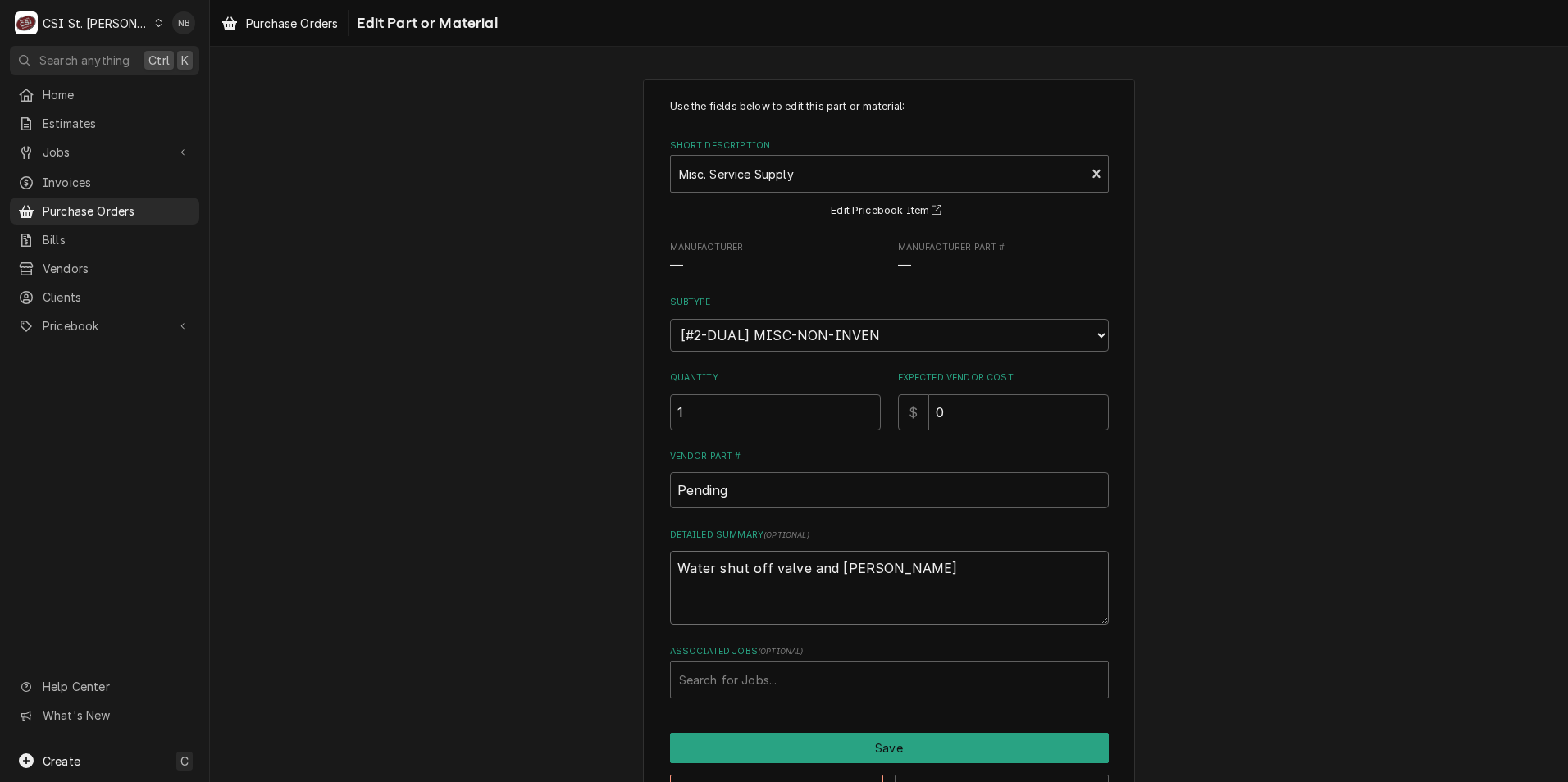
type textarea "Water shut off valve and coupling- Courtney"
type textarea "x"
type textarea "Water shut off valve and coupling - Courtney"
drag, startPoint x: 961, startPoint y: 409, endPoint x: 793, endPoint y: 408, distance: 168.0
click at [793, 408] on div "Quantity 1 Expected Vendor Cost $ 0" at bounding box center [890, 400] width 438 height 59
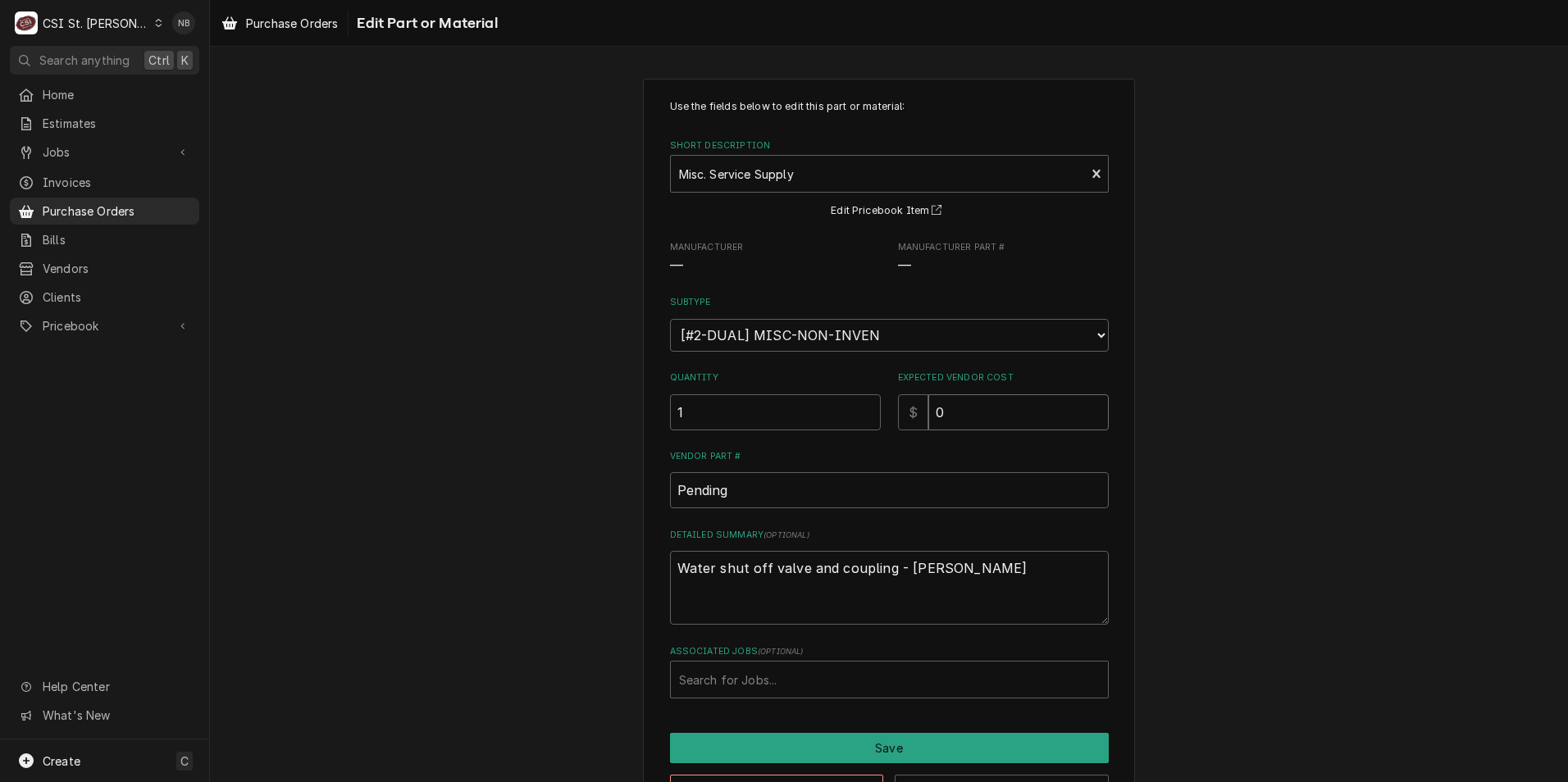
type textarea "x"
type input "6"
type textarea "x"
type input "67"
type textarea "x"
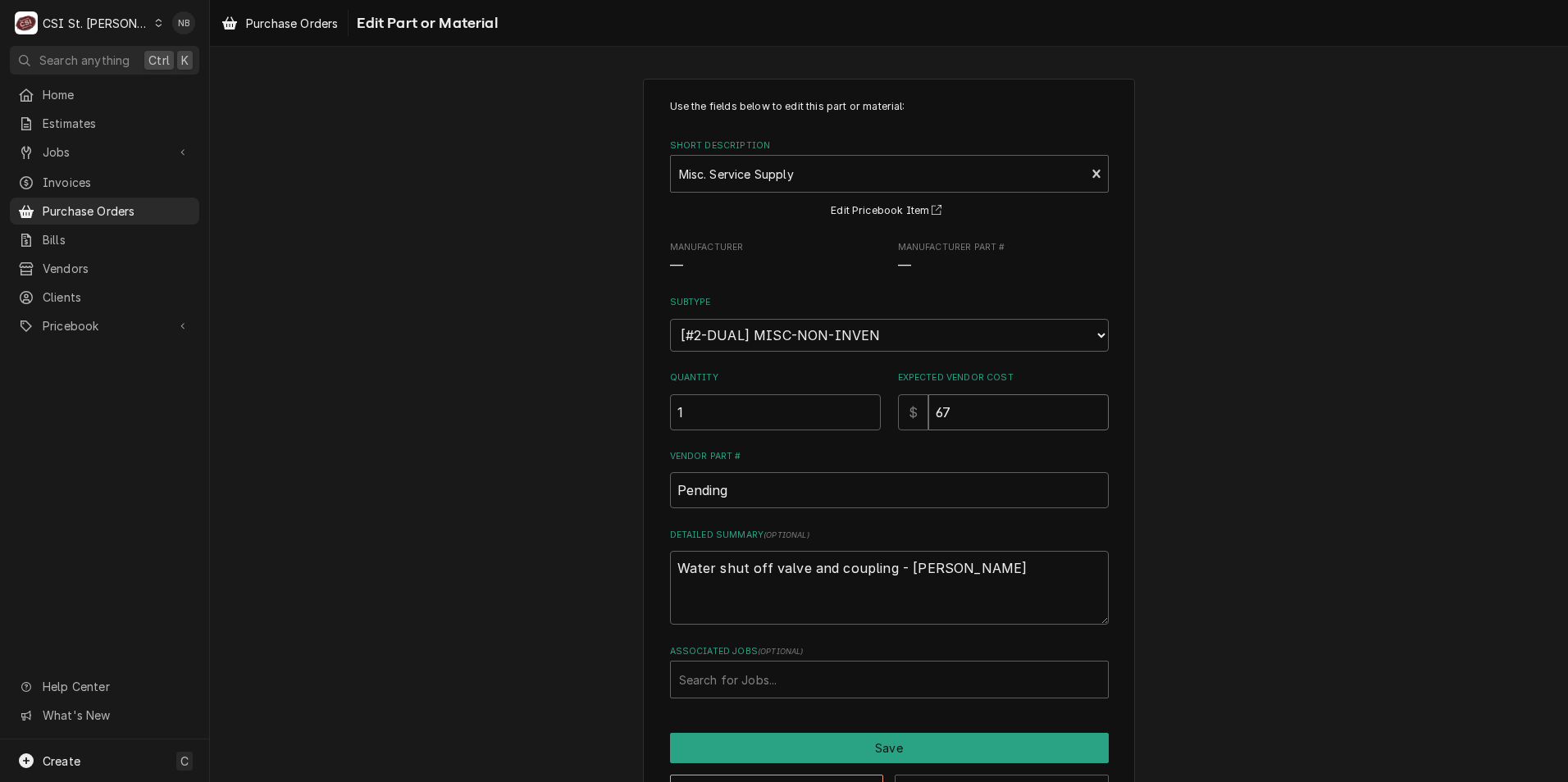
type input "67.2"
type textarea "x"
type input "67.21"
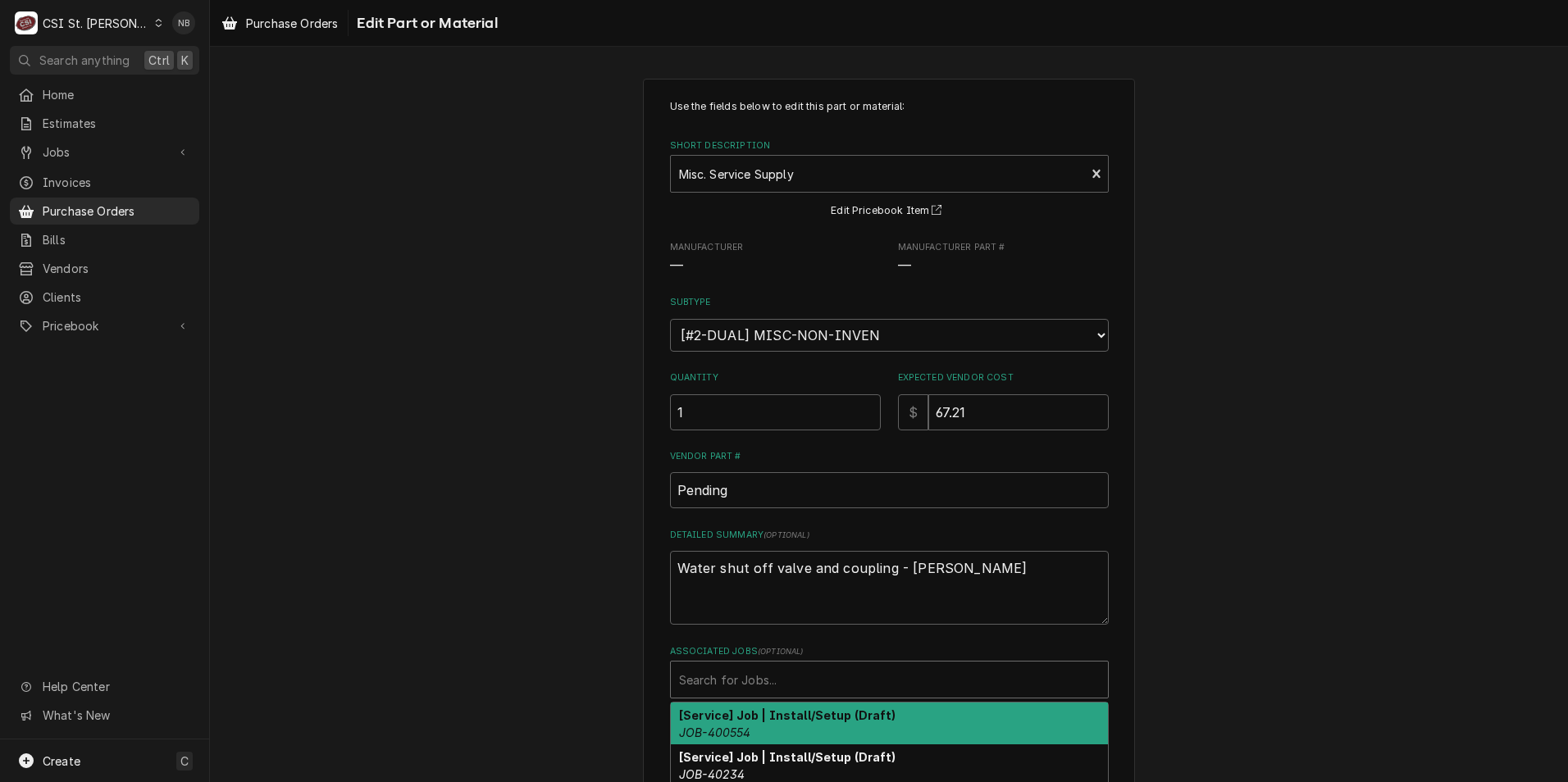
click at [763, 671] on div "Associated Jobs" at bounding box center [890, 679] width 420 height 30
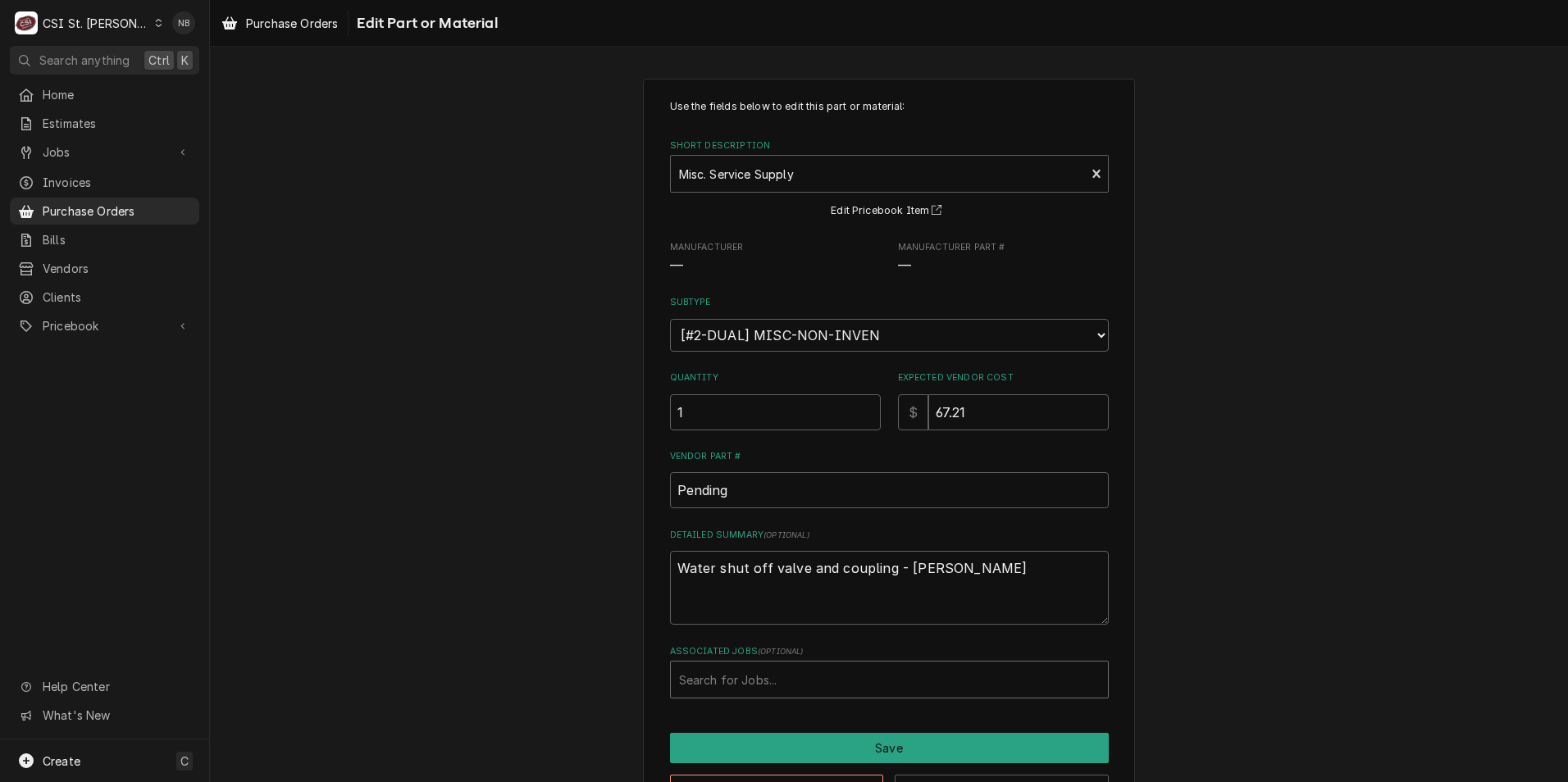
click at [1224, 621] on div "Use the fields below to edit this part or material: Short Description Misc. Ser…" at bounding box center [890, 452] width 1359 height 777
drag, startPoint x: 757, startPoint y: 492, endPoint x: 573, endPoint y: 491, distance: 184.0
click at [573, 491] on div "Use the fields below to edit this part or material: Short Description Misc. Ser…" at bounding box center [890, 452] width 1359 height 777
type textarea "x"
type input "3"
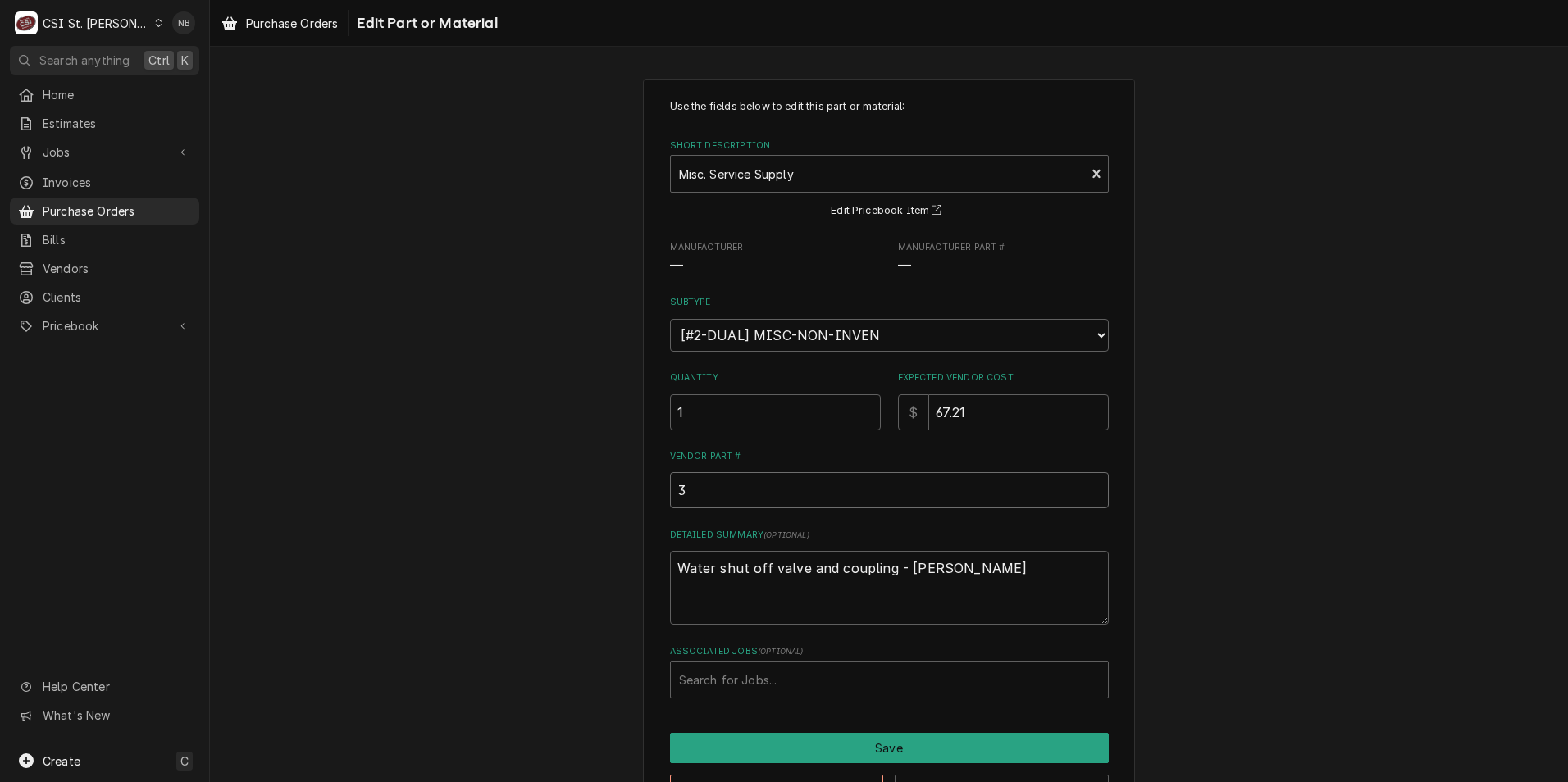
type textarea "x"
type input "31"
type textarea "x"
type input "311"
type textarea "x"
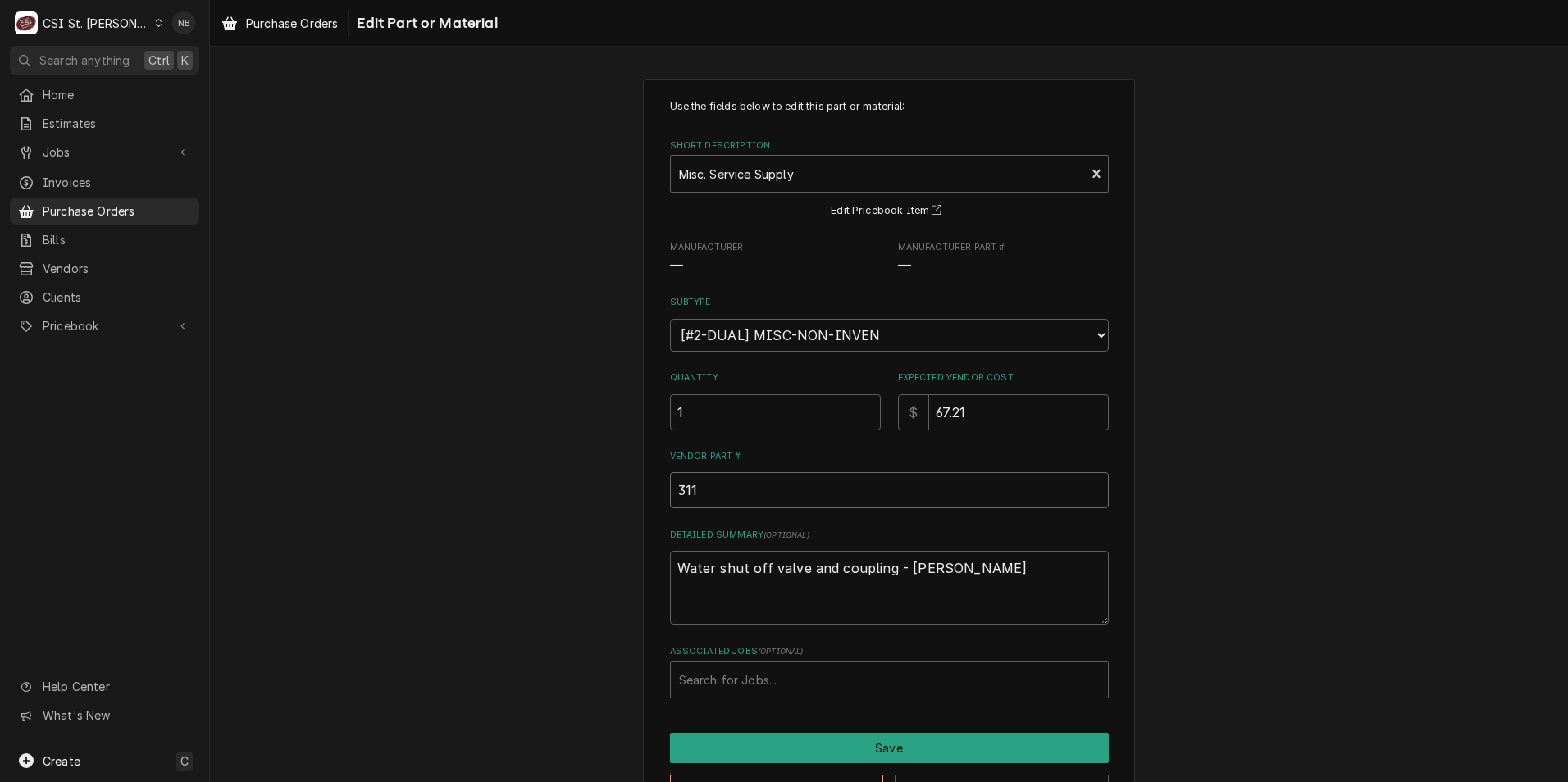
type input "3114"
type textarea "x"
type input "3114-"
type textarea "x"
type input "3114-0"
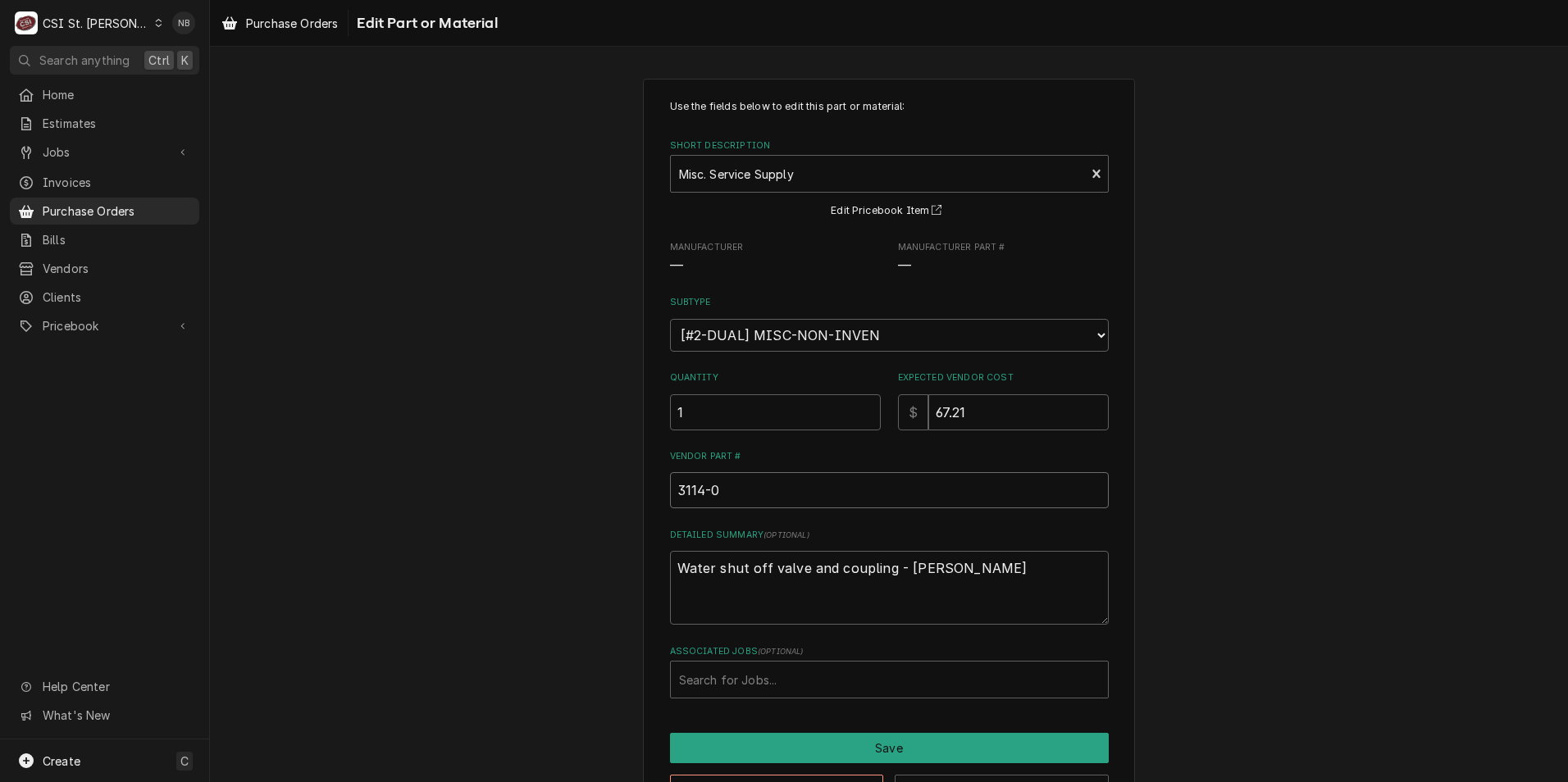
type textarea "x"
type input "3114-07"
type textarea "x"
type input "3114-07,"
type textarea "x"
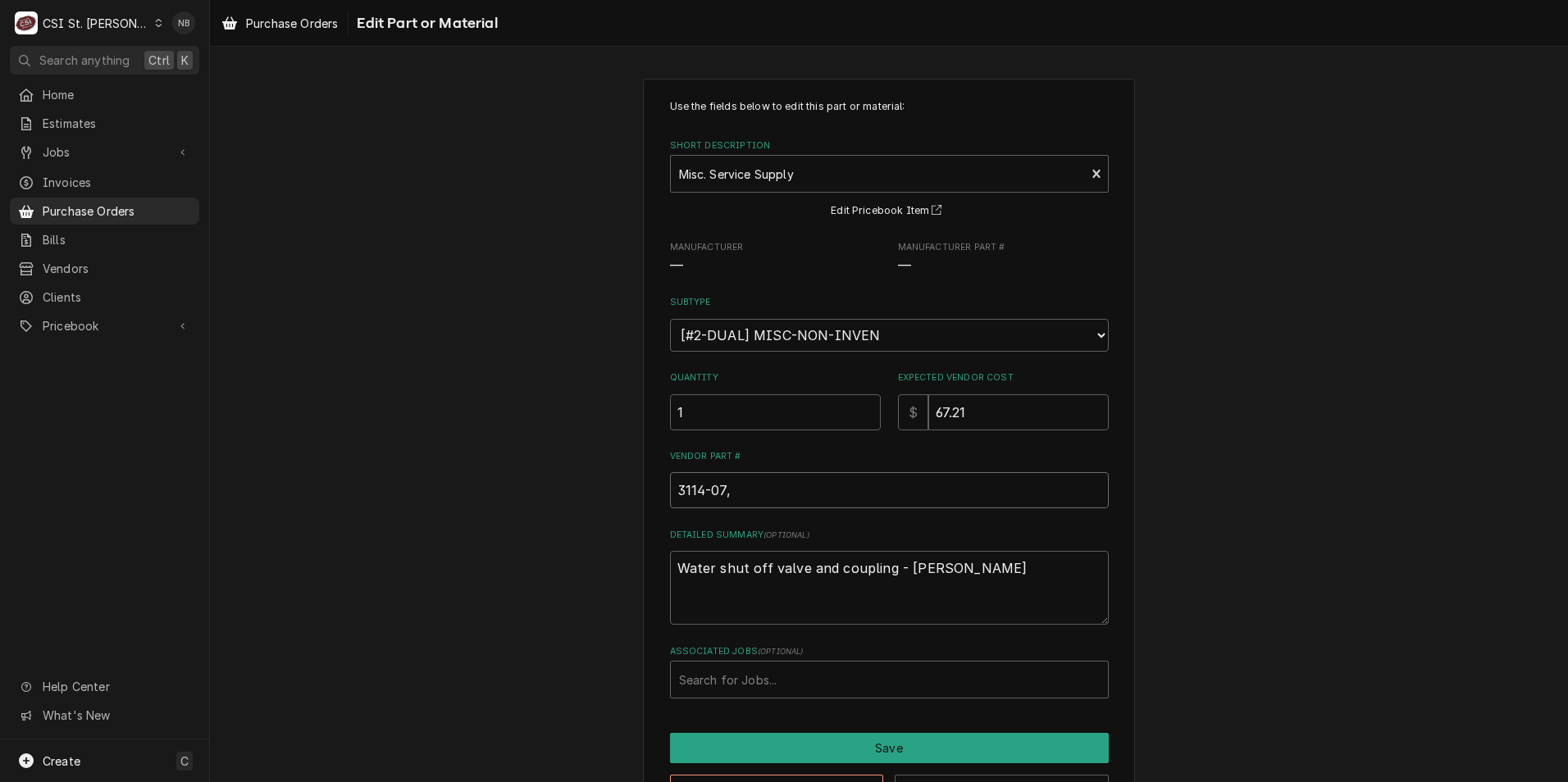
type input "3114-07,"
type textarea "x"
type input "3114-07, 3"
type textarea "x"
type input "3114-07, 31"
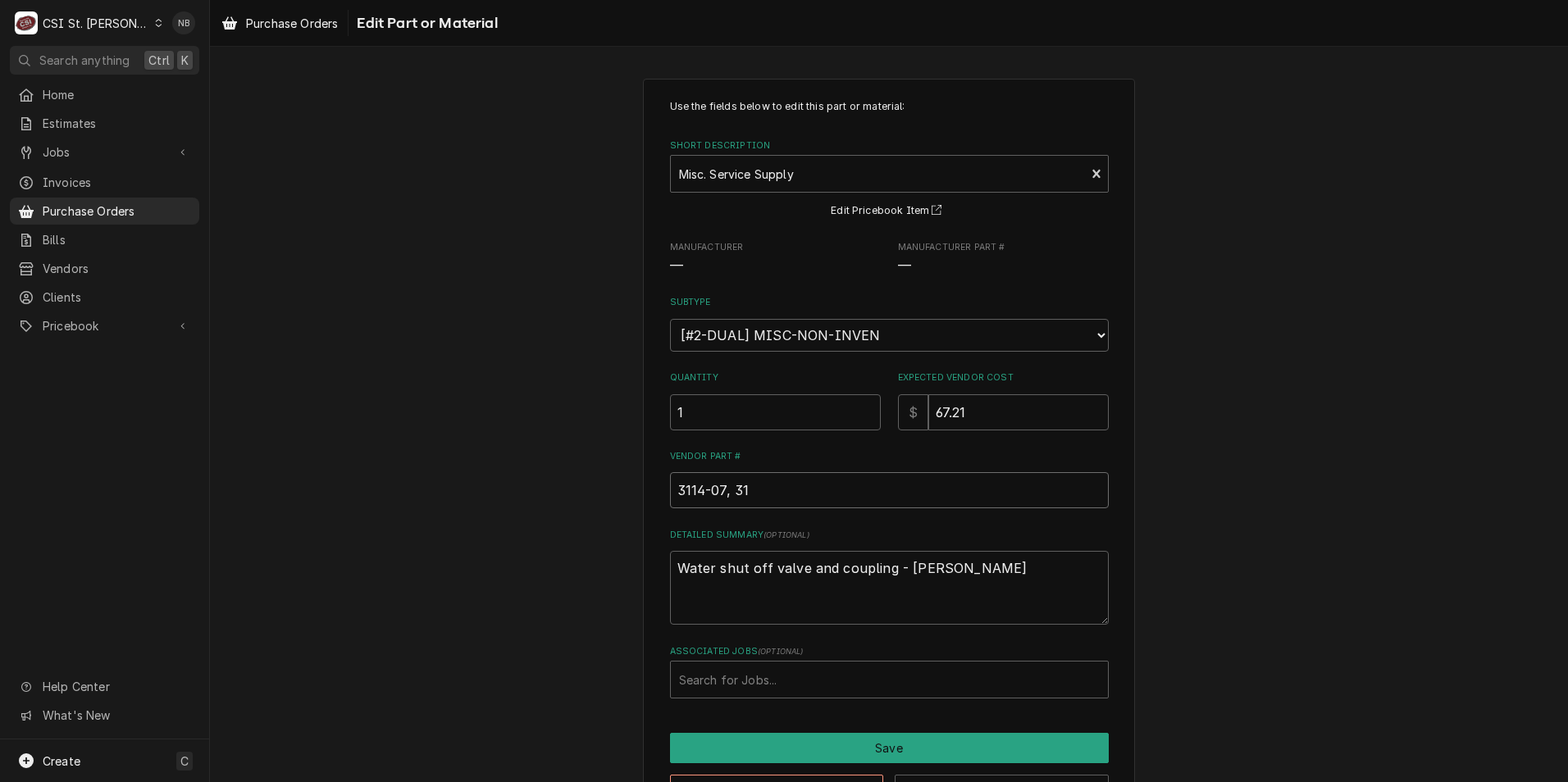
type textarea "x"
type input "3114-07, 311"
type textarea "x"
type input "3114-07, 3114"
type textarea "x"
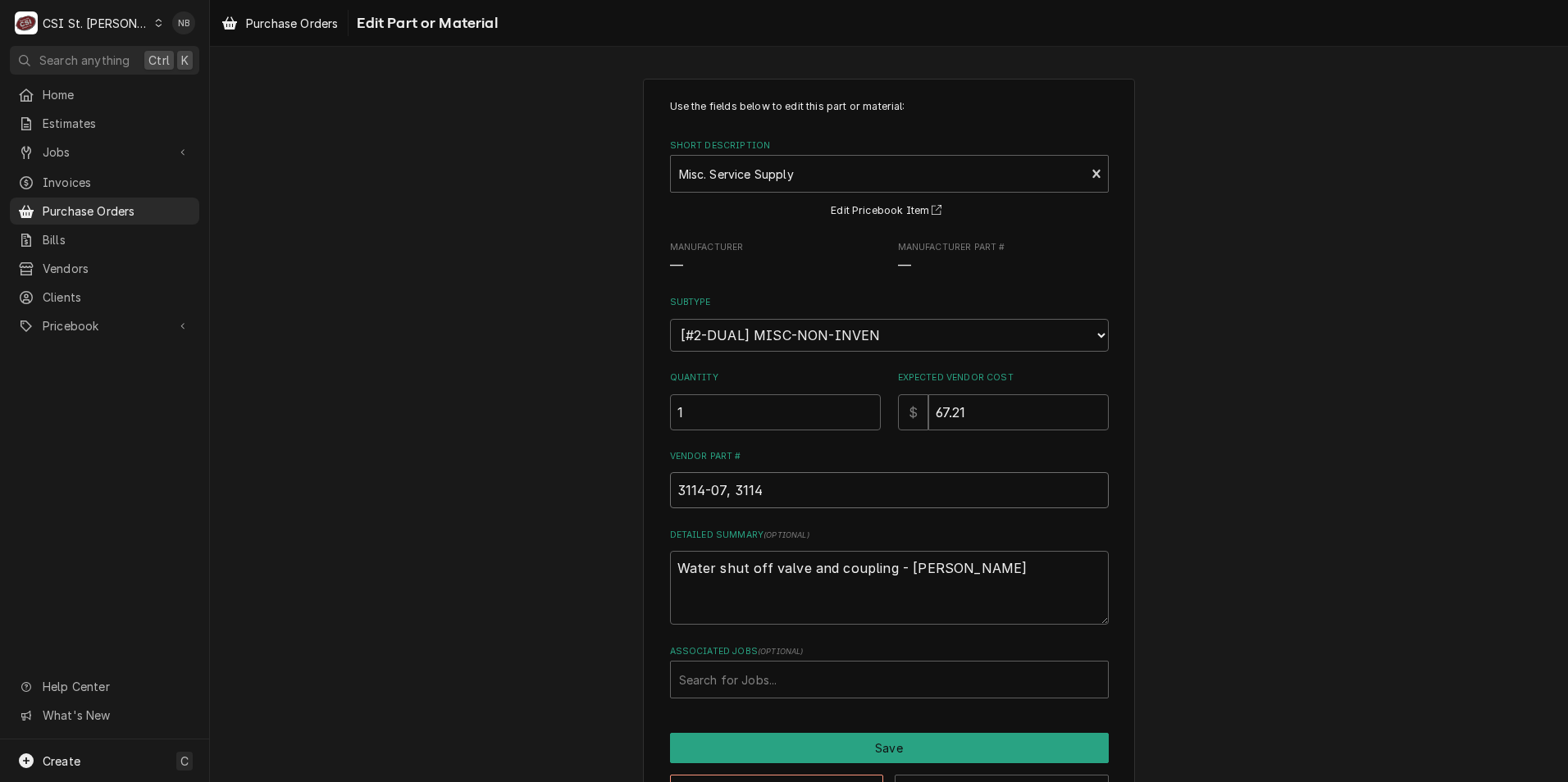
type input "3114-07, 3114-"
type textarea "x"
type input "3114-07, 3114-08"
type textarea "x"
type input "3114-07, 3114-089"
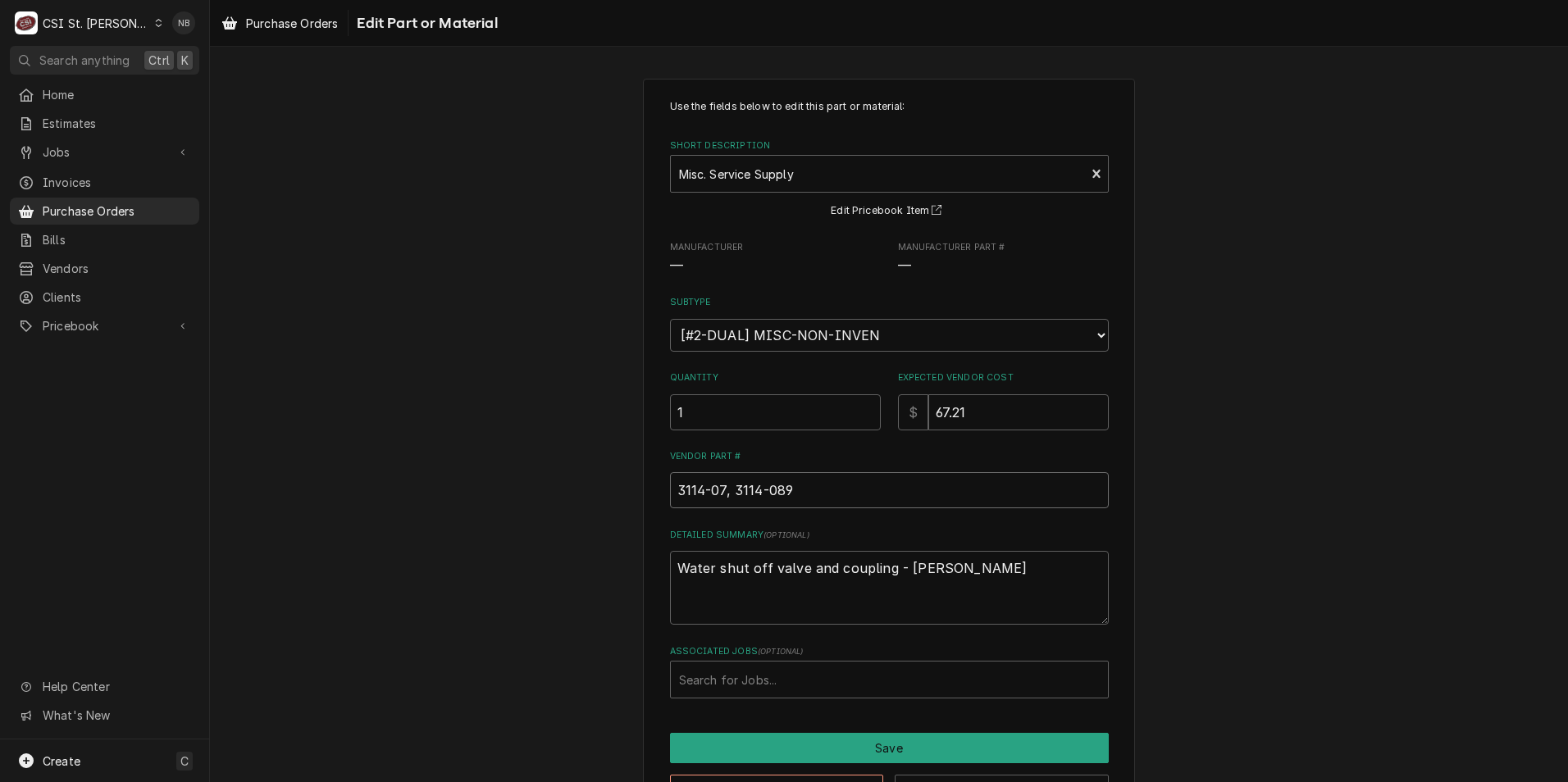
type textarea "x"
type input "3114-07, 3114-08"
click at [794, 743] on button "Save" at bounding box center [890, 749] width 438 height 31
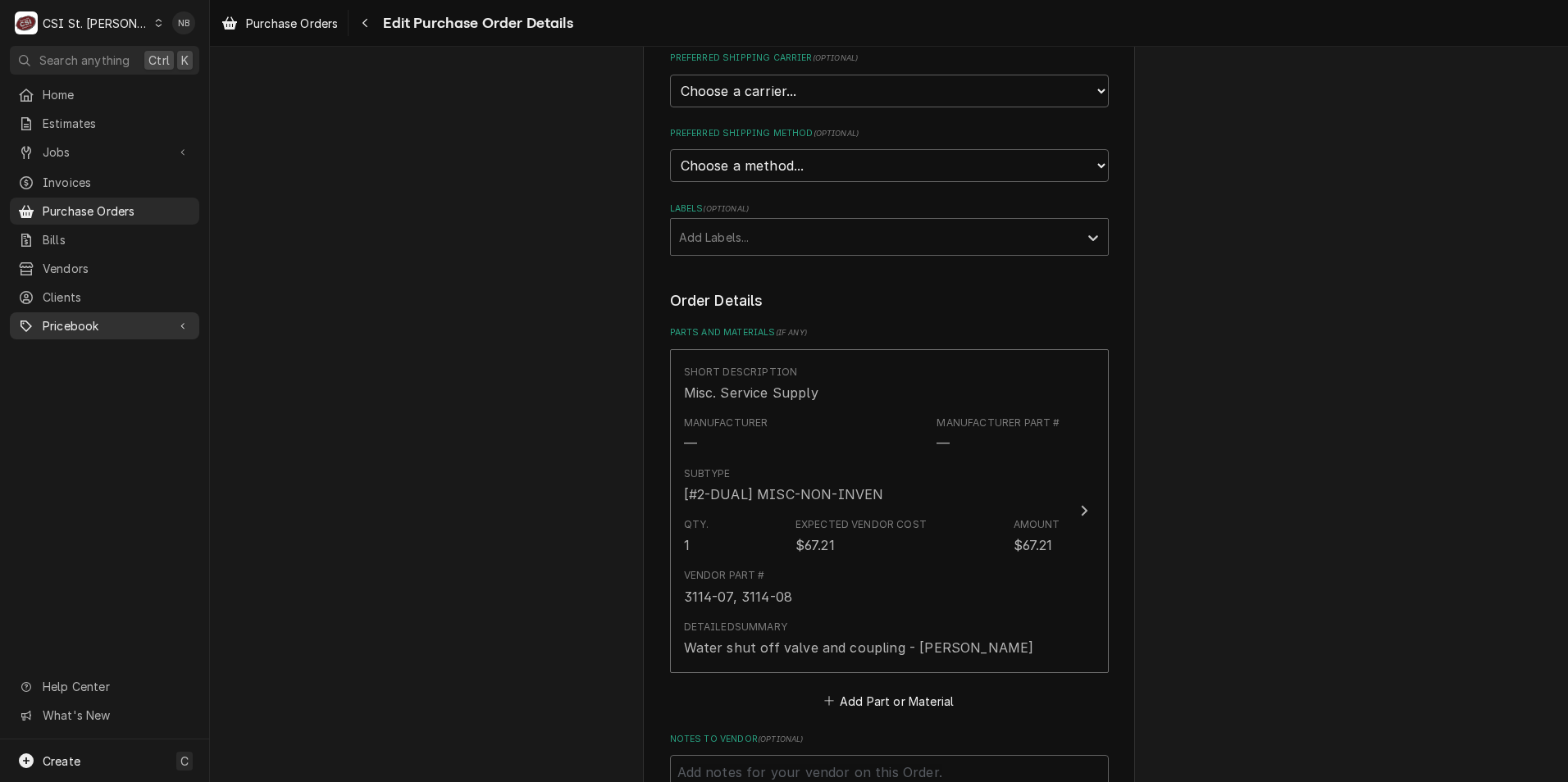
click at [135, 322] on span "Pricebook" at bounding box center [104, 326] width 124 height 17
click at [405, 422] on div "Please provide the following information to create your purchase order: Basic D…" at bounding box center [890, 373] width 1359 height 1603
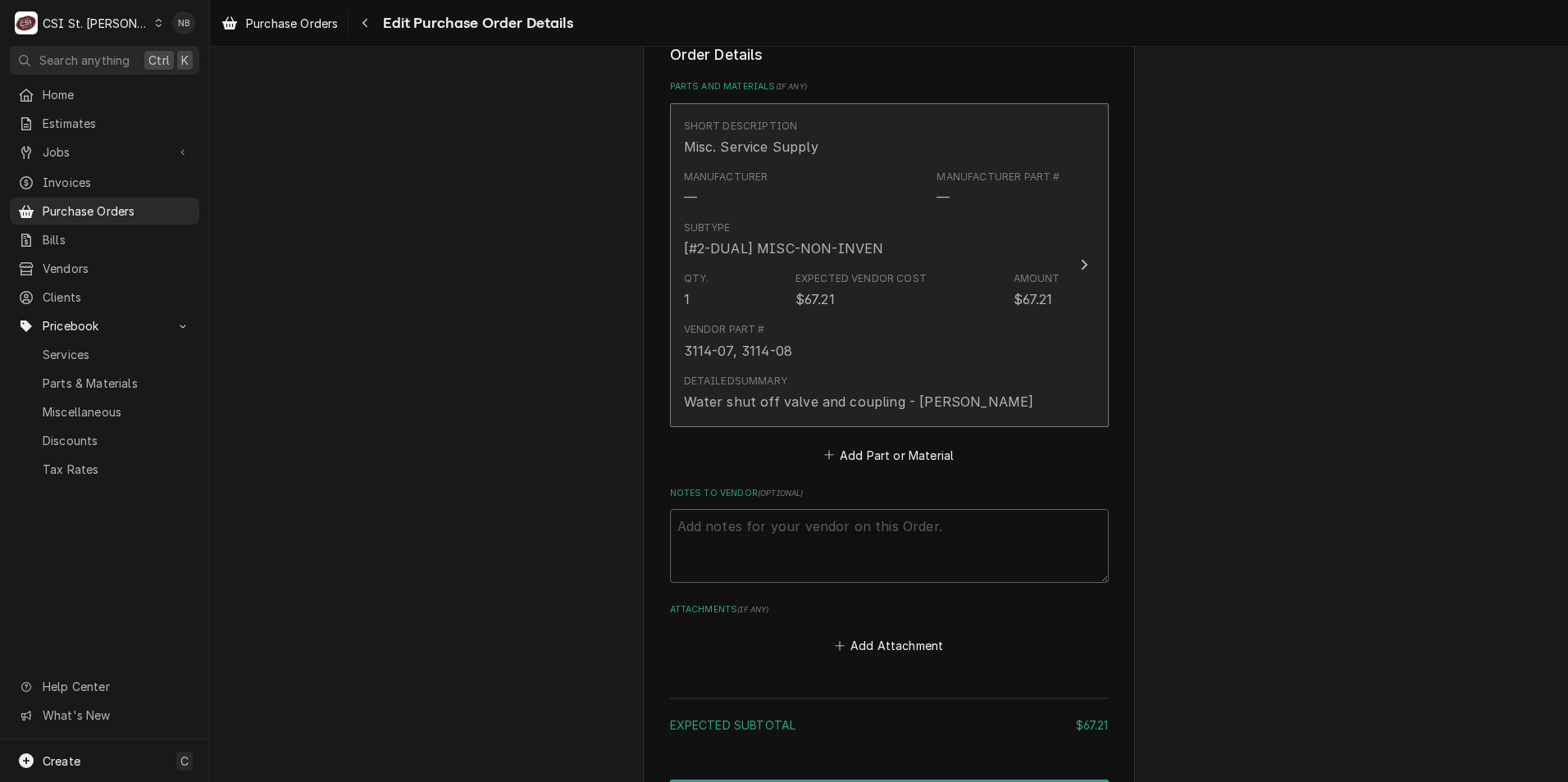
click at [953, 301] on div "Qty. 1 Expected Vendor Cost $67.21 Amount $67.21" at bounding box center [872, 290] width 376 height 51
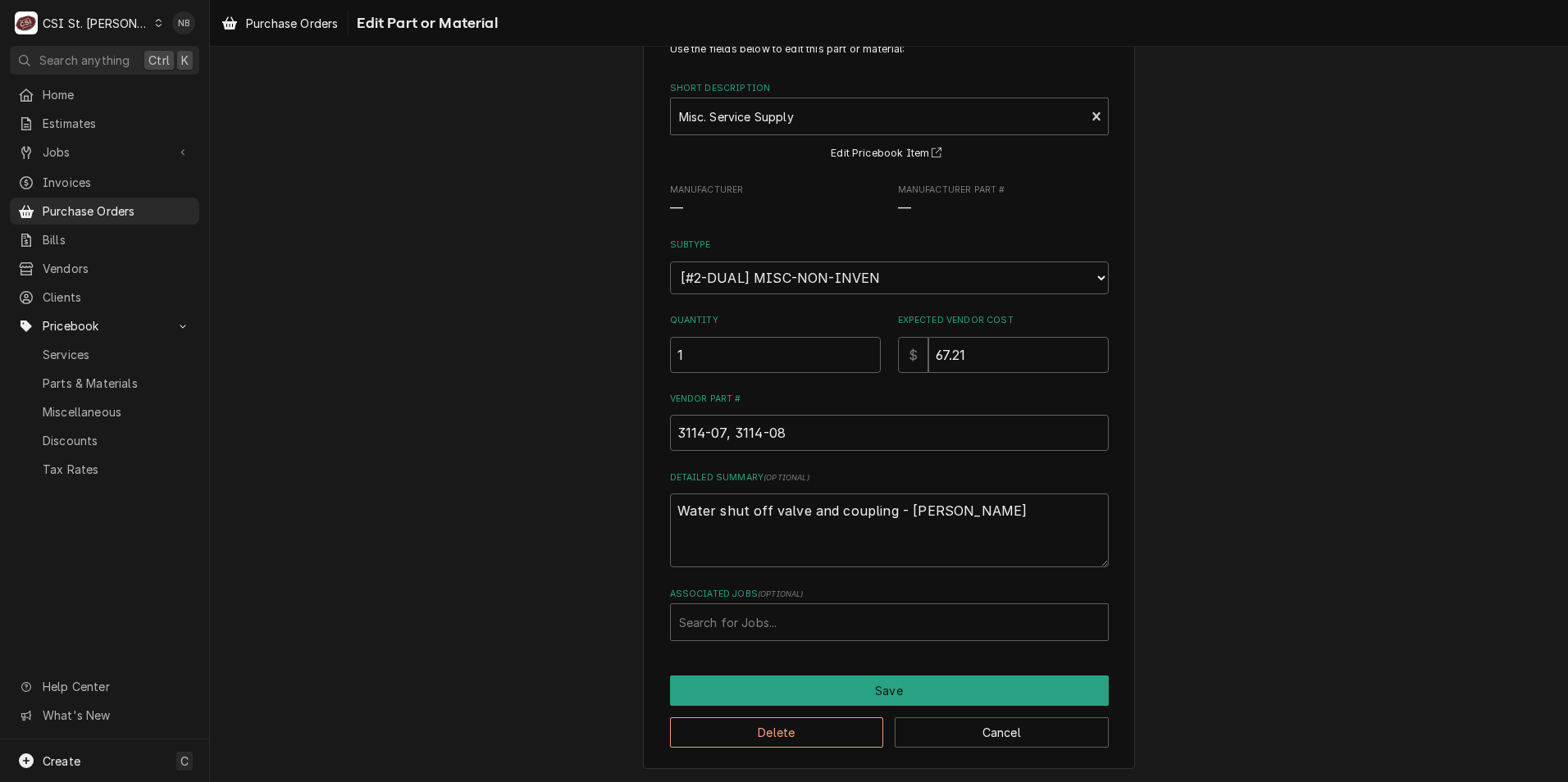
scroll to position [59, 0]
click at [817, 741] on button "Delete" at bounding box center [777, 732] width 214 height 31
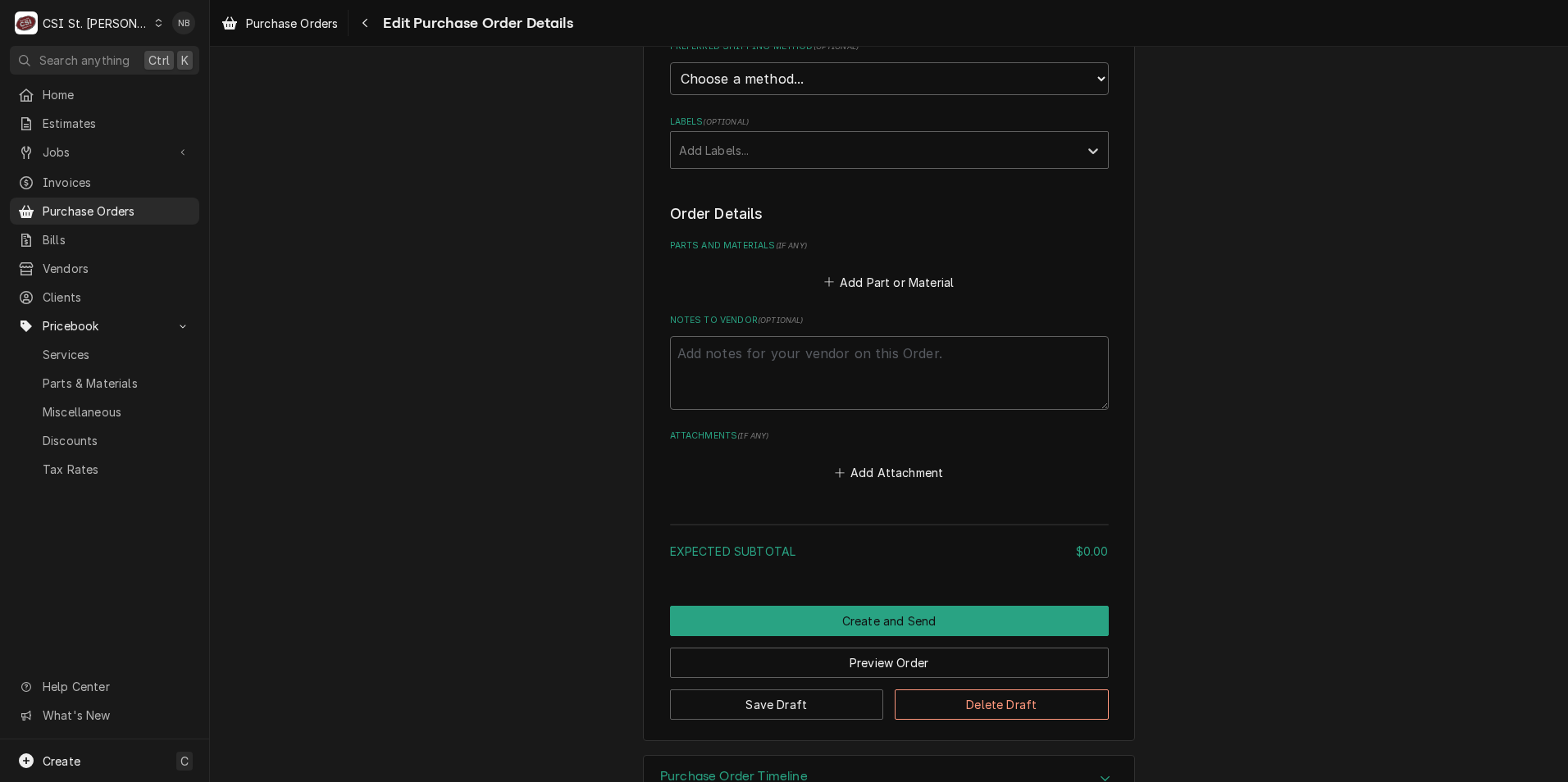
scroll to position [630, 0]
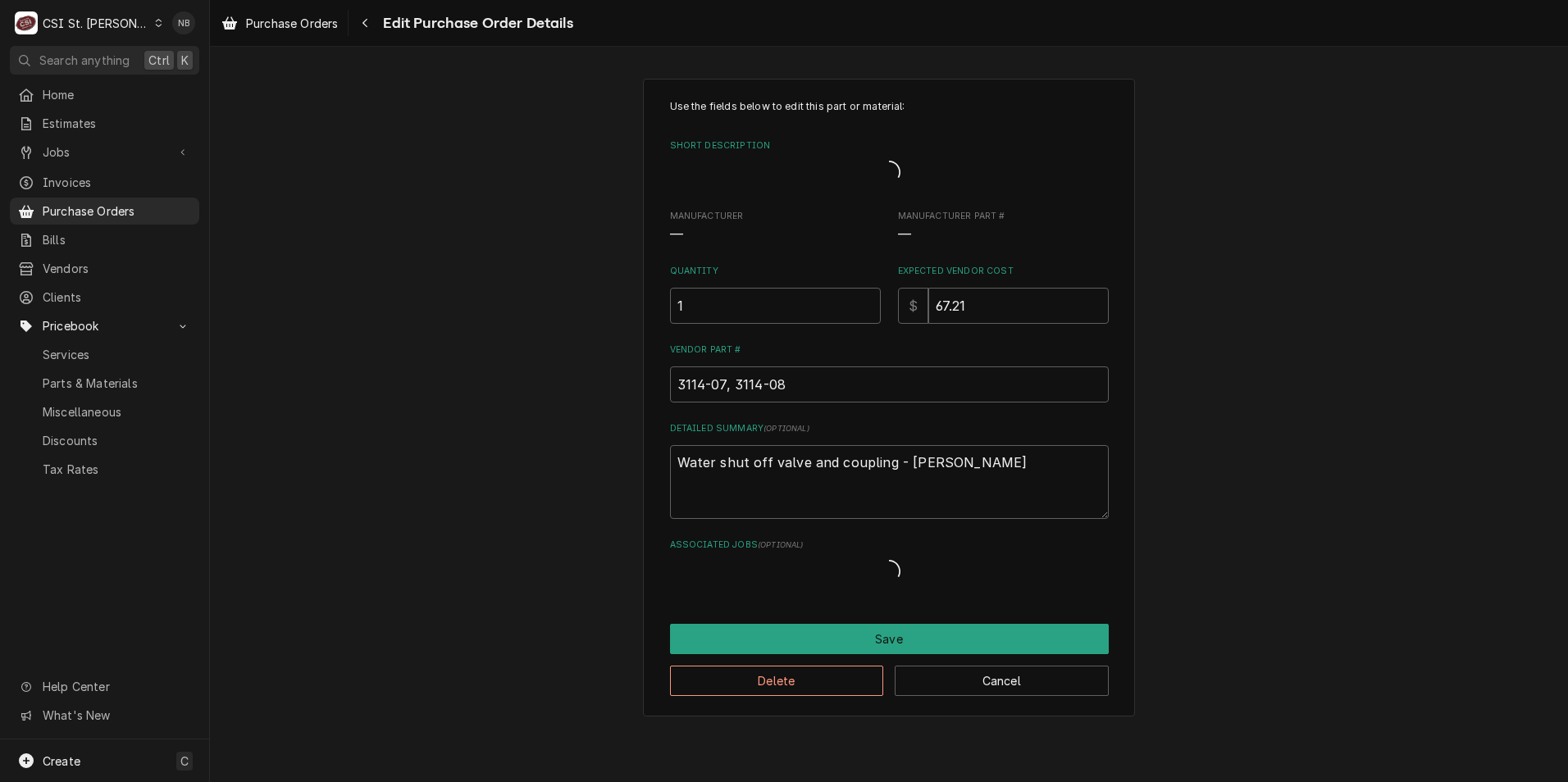
type textarea "x"
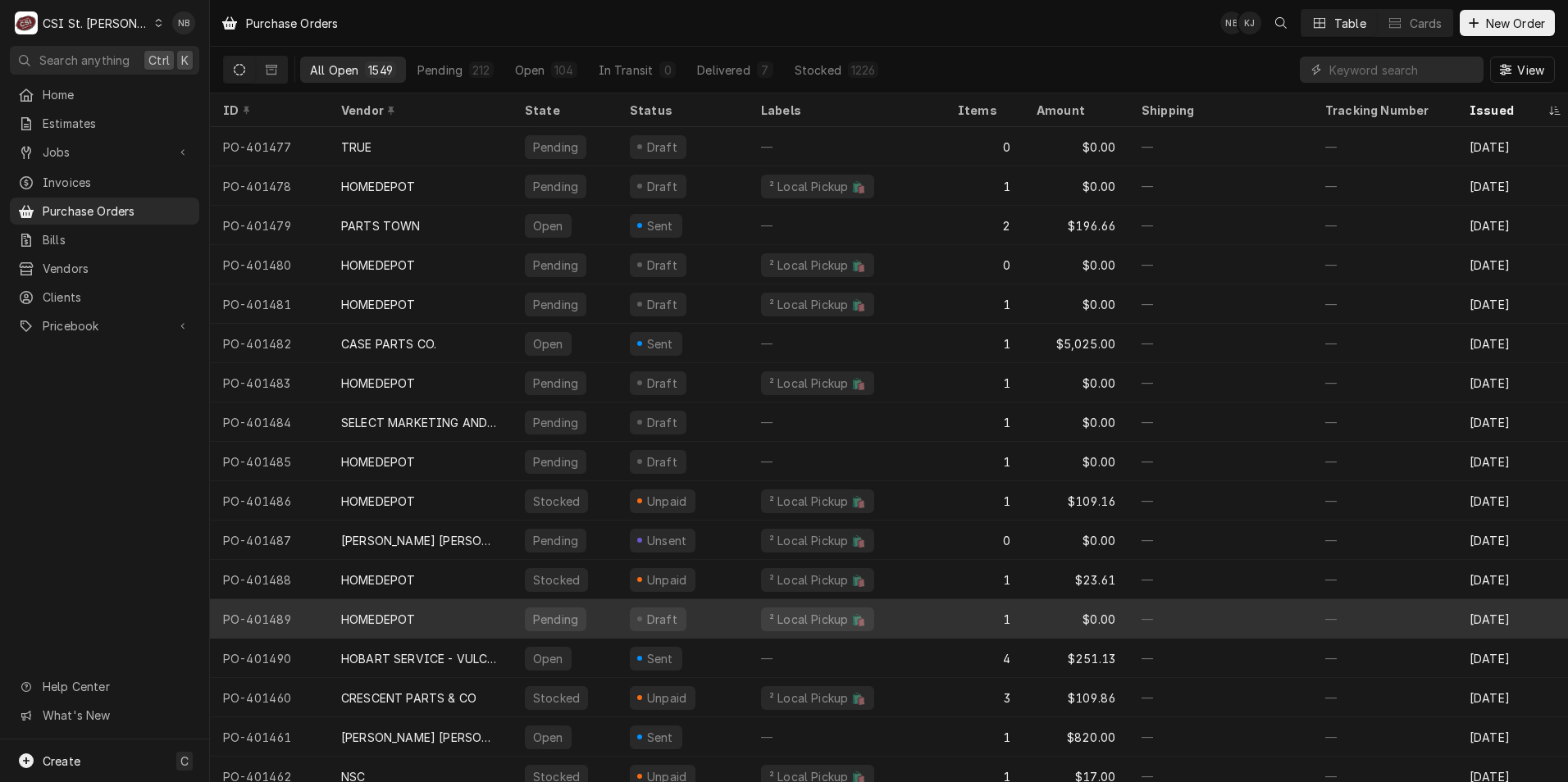
click at [470, 607] on div "HOMEDEPOT" at bounding box center [420, 620] width 184 height 40
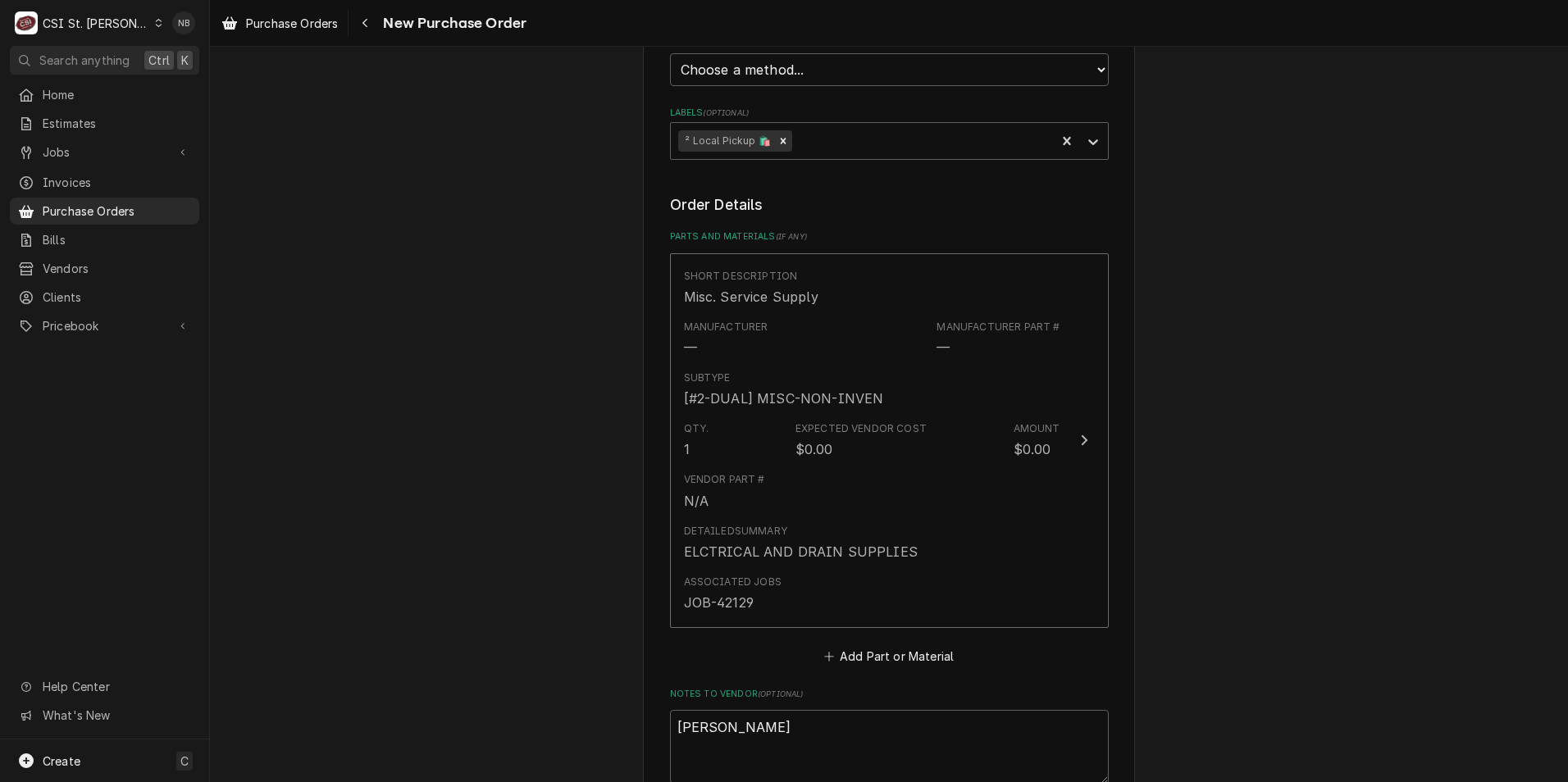
scroll to position [656, 0]
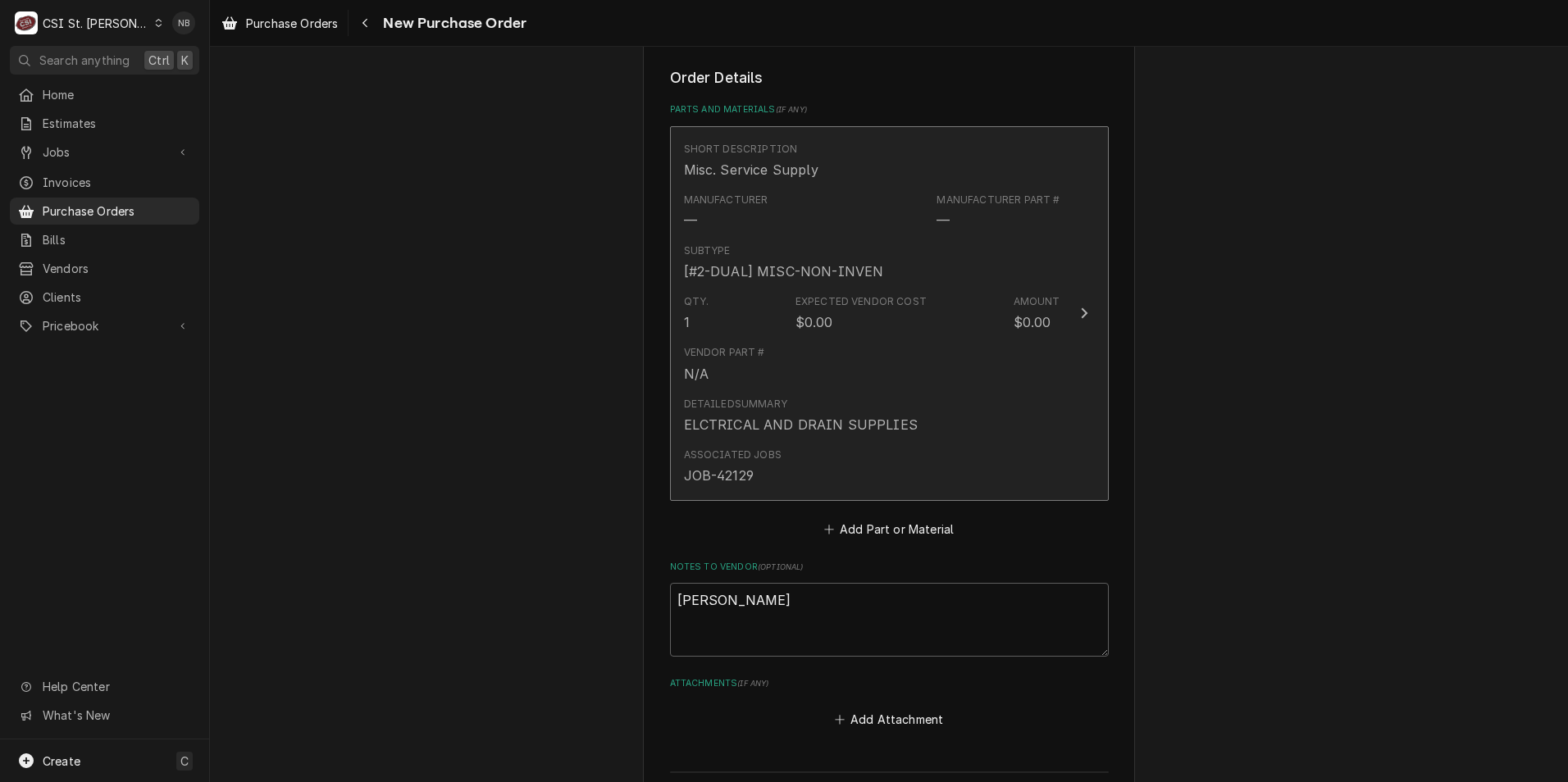
click at [844, 431] on div "ELCTRICAL AND DRAIN SUPPLIES" at bounding box center [800, 425] width 234 height 20
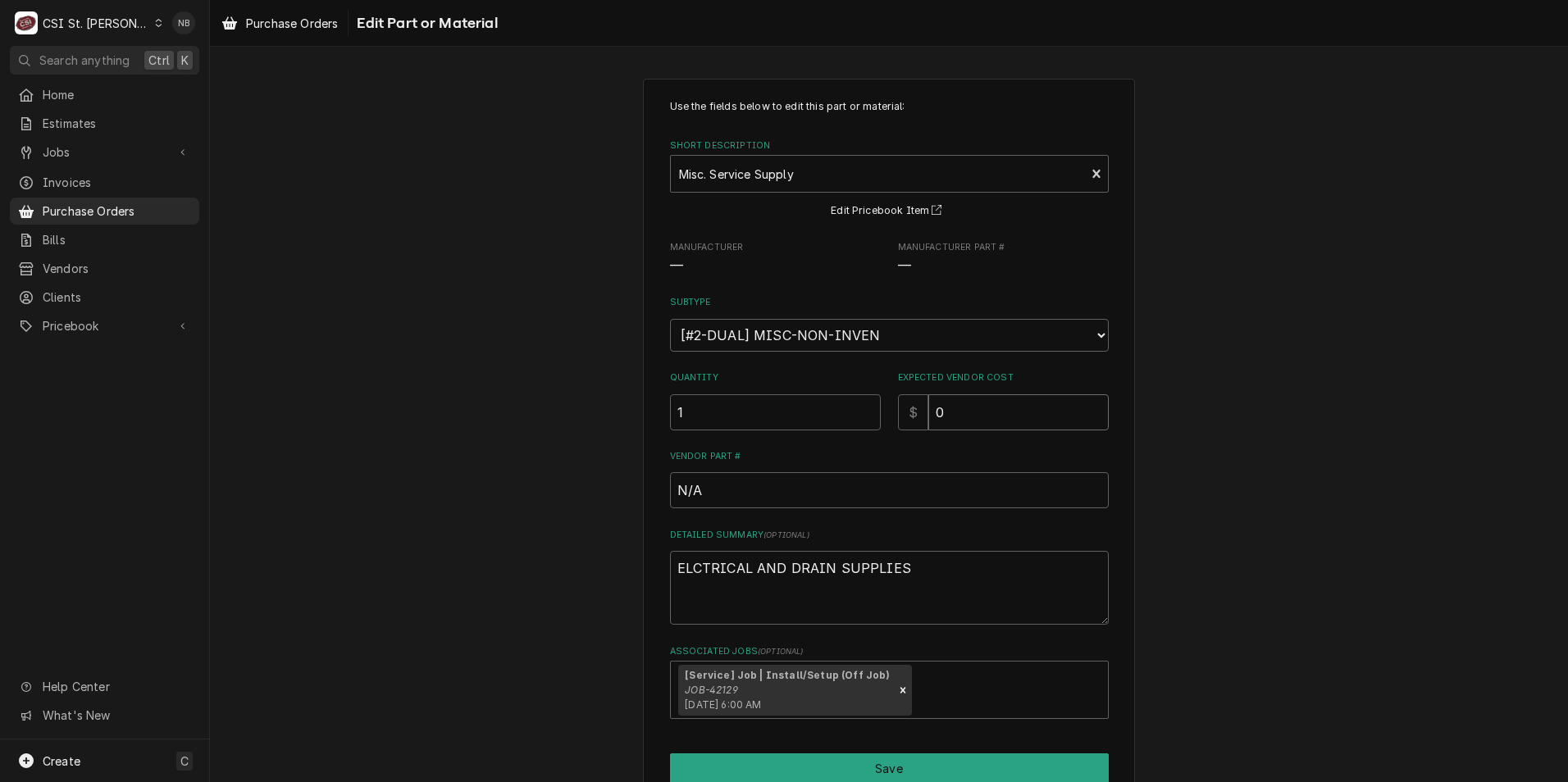
drag, startPoint x: 1010, startPoint y: 407, endPoint x: 699, endPoint y: 398, distance: 311.1
click at [701, 398] on div "Quantity 1 Expected Vendor Cost $ 0" at bounding box center [890, 400] width 438 height 59
type textarea "x"
type input ".5"
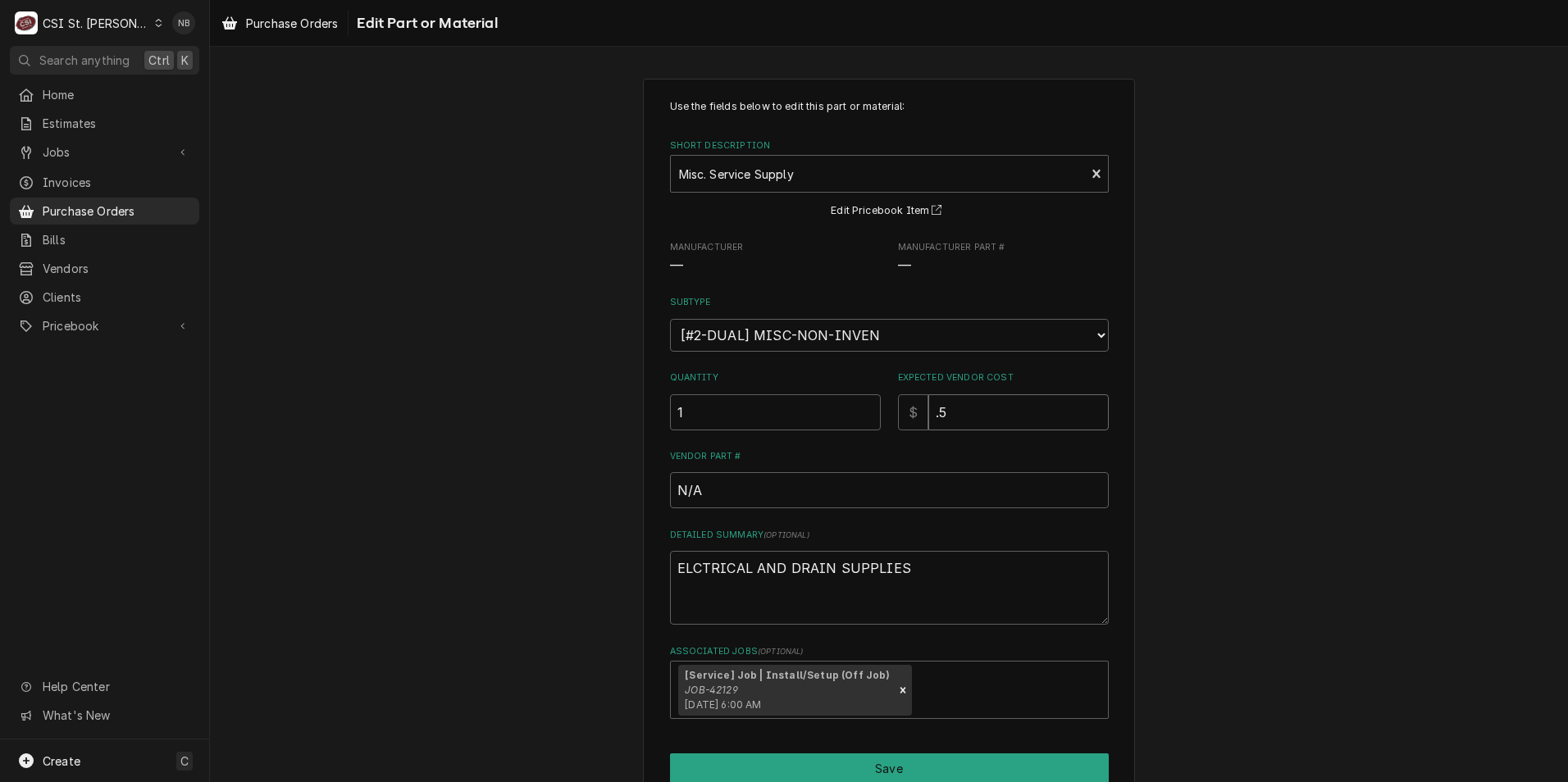
type textarea "x"
type input ".58"
type textarea "x"
type input ".585"
type textarea "x"
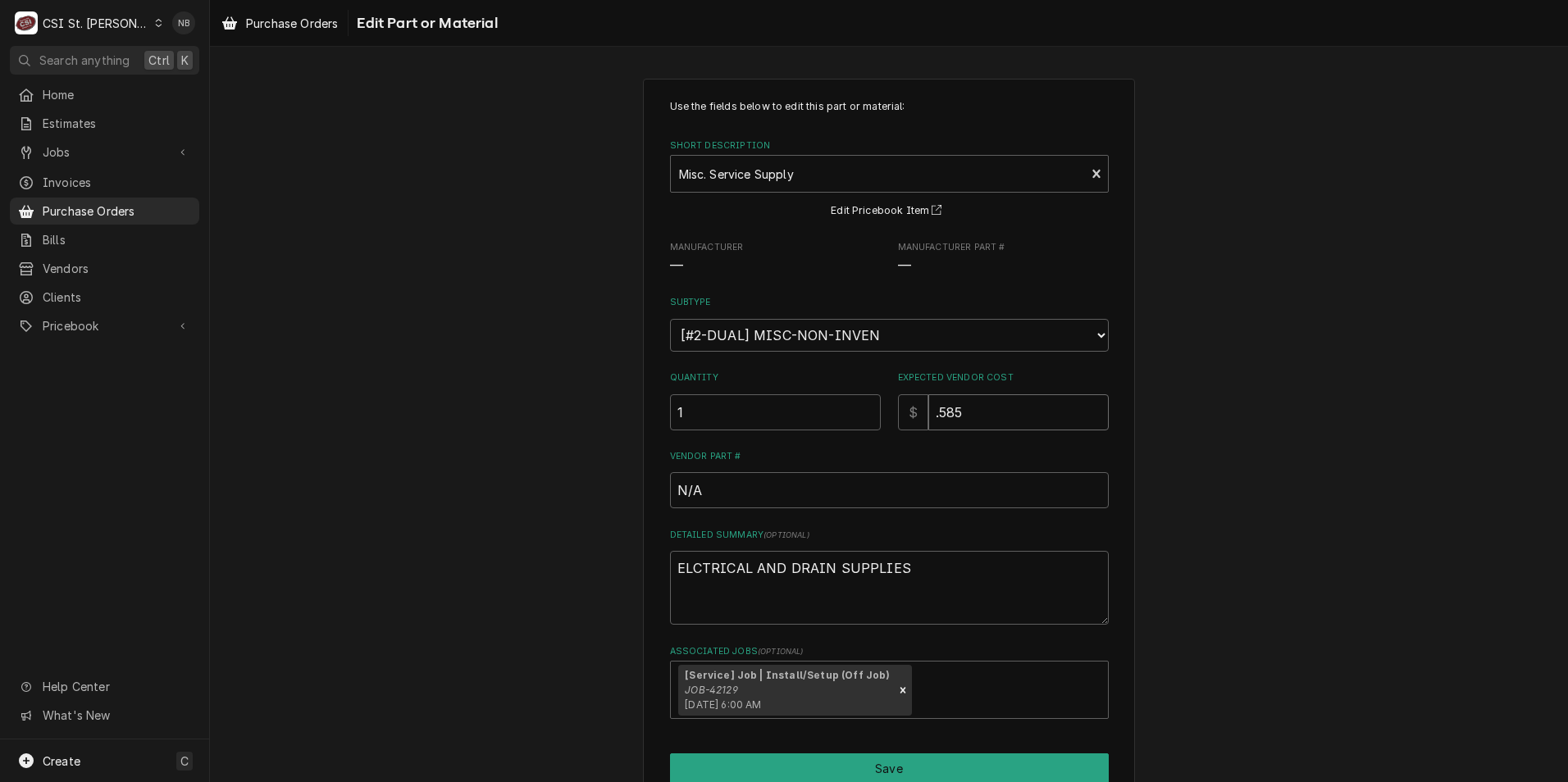
type input ".58"
type textarea "x"
type input ".5"
type textarea "x"
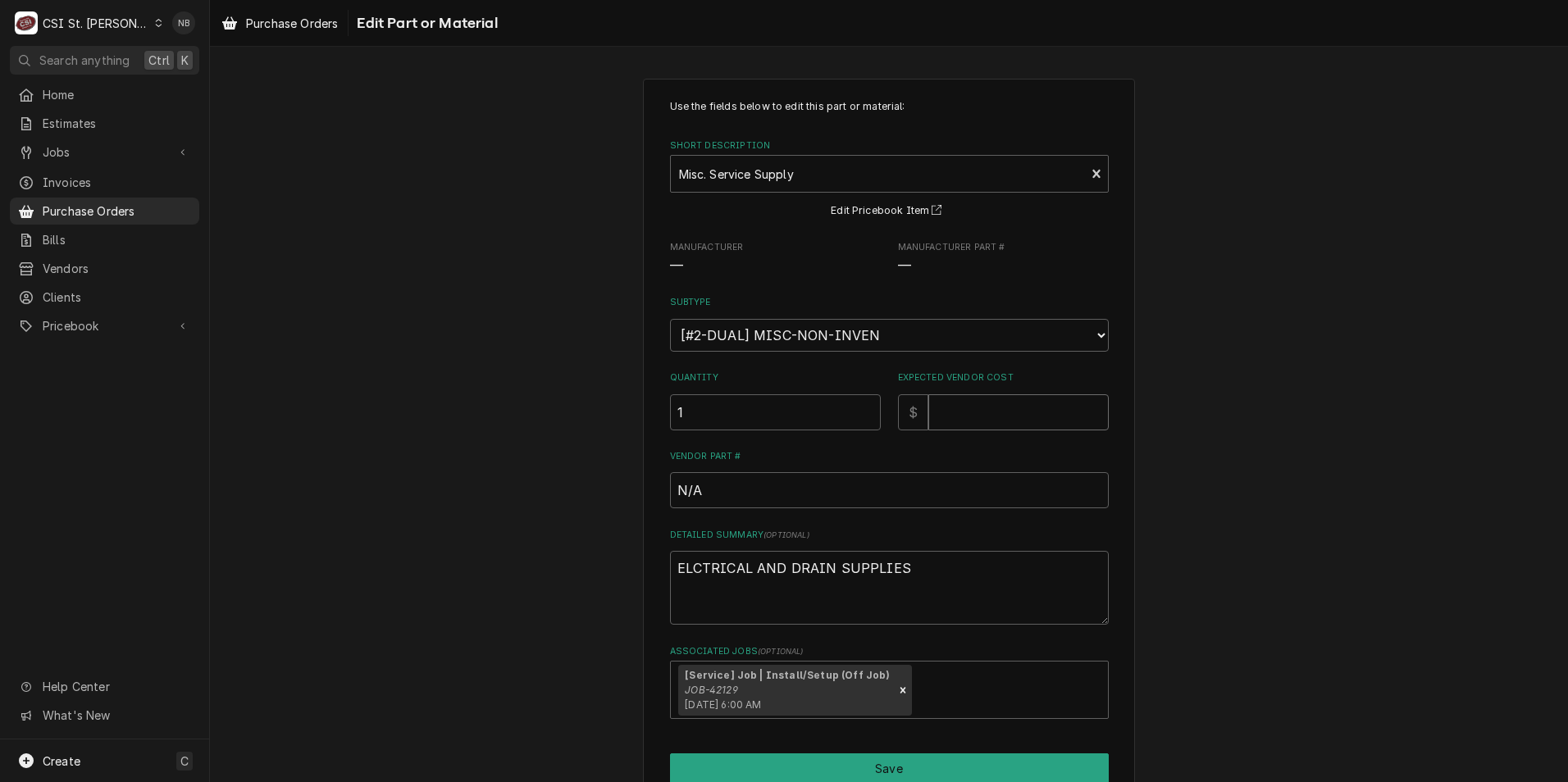
type input ".5"
type textarea "x"
type input ".58"
type textarea "x"
type input ".5"
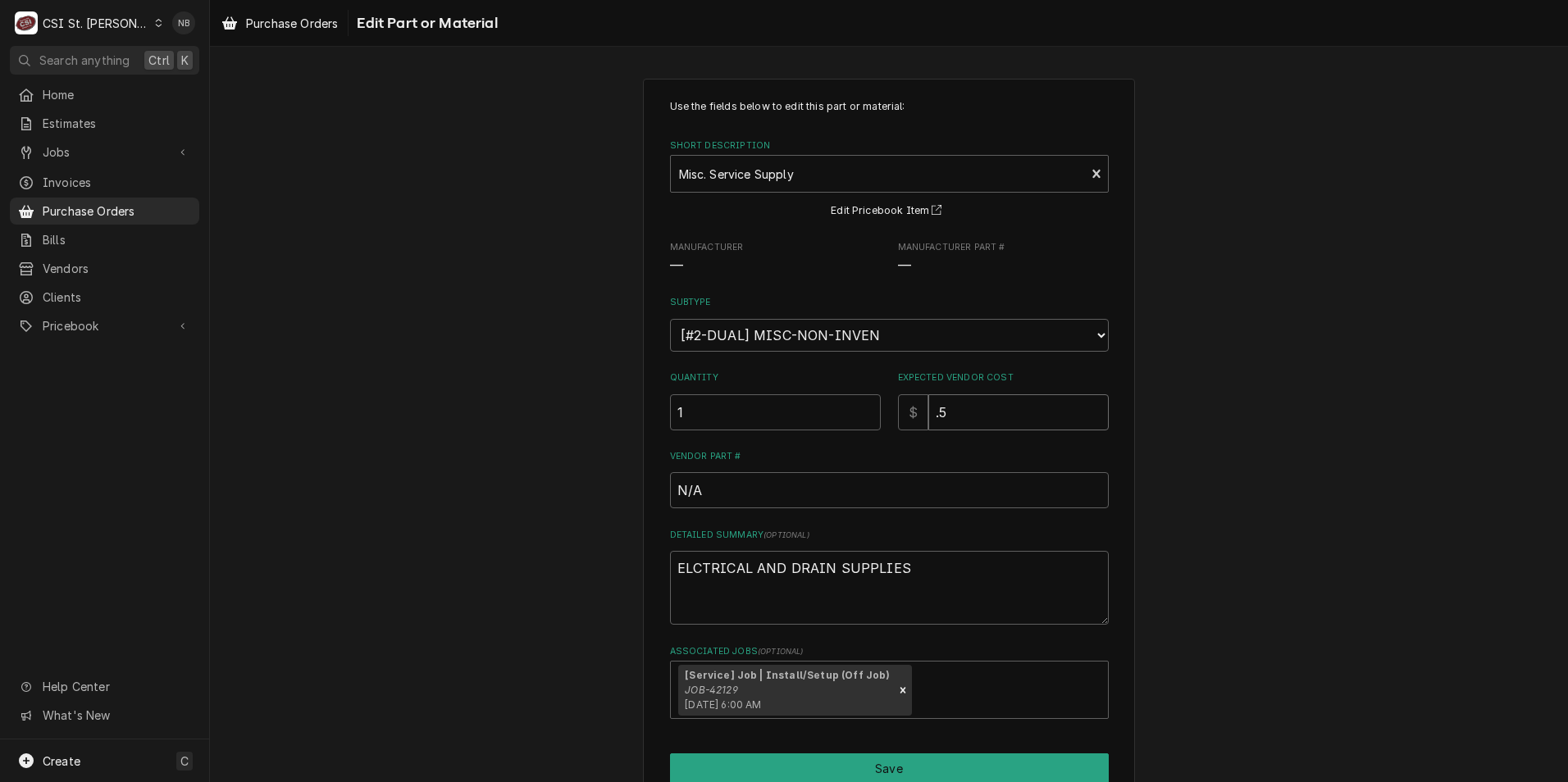
type textarea "x"
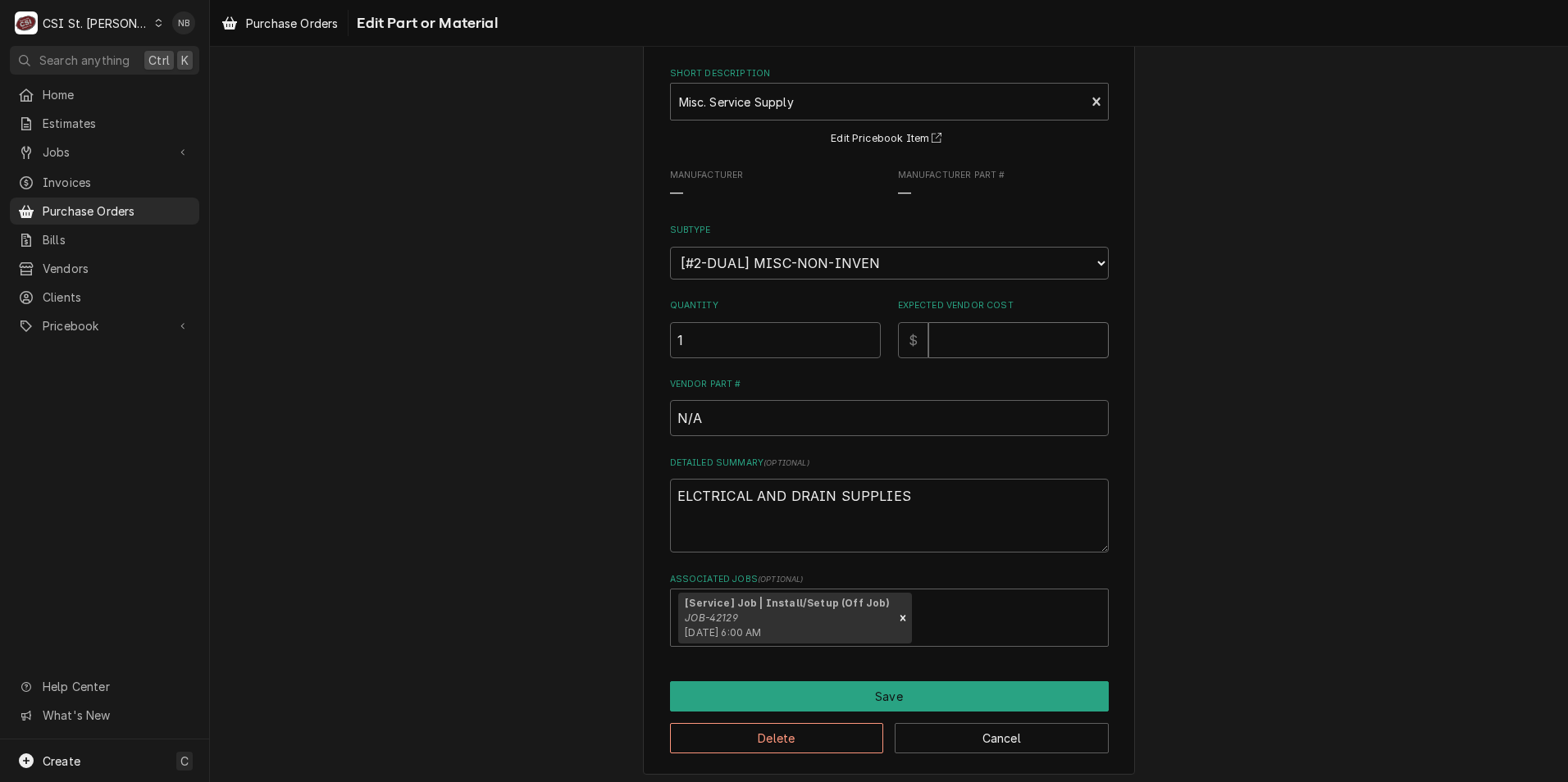
scroll to position [78, 0]
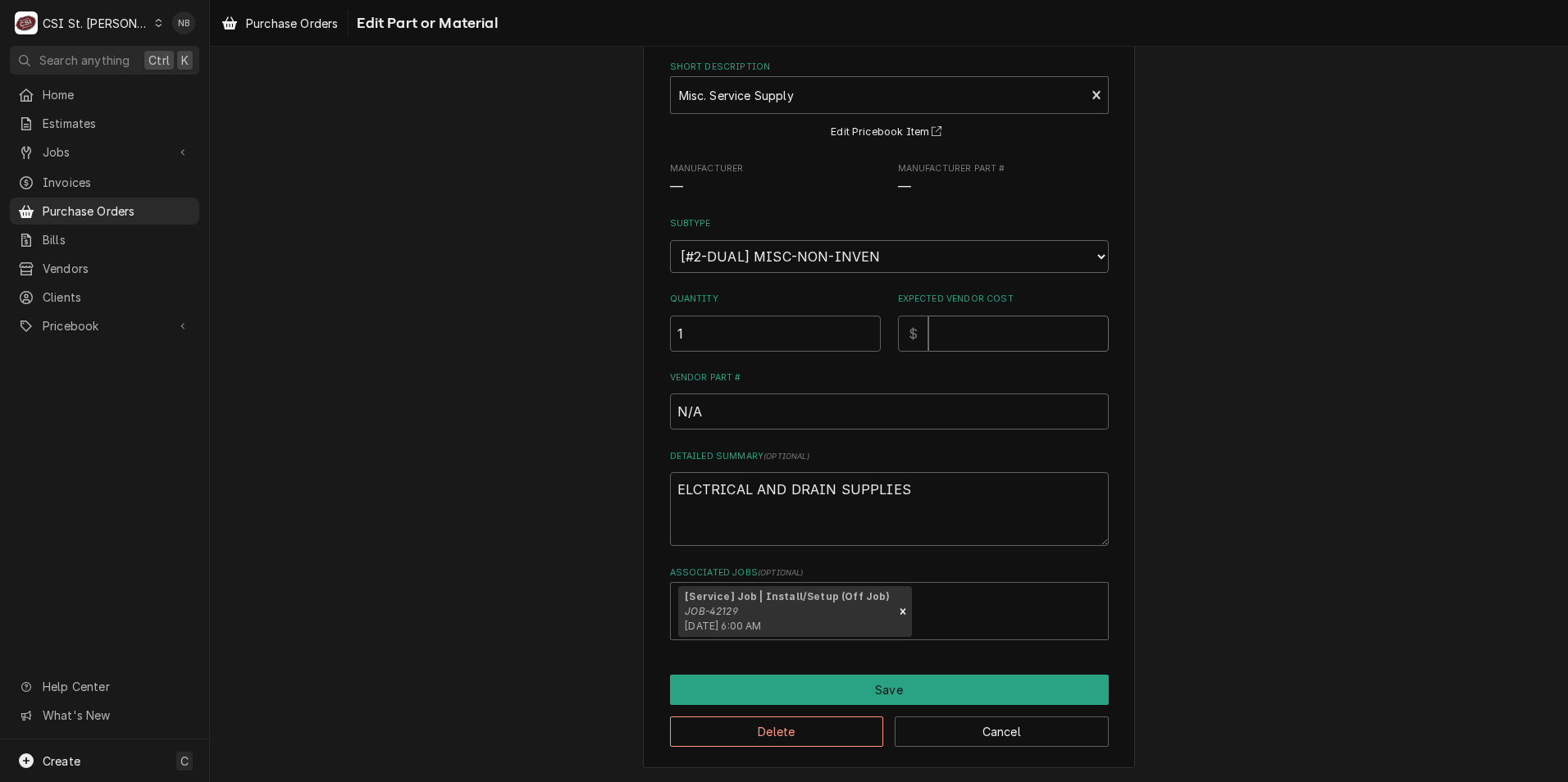
type input "0.5"
type textarea "x"
type input "0"
type textarea "x"
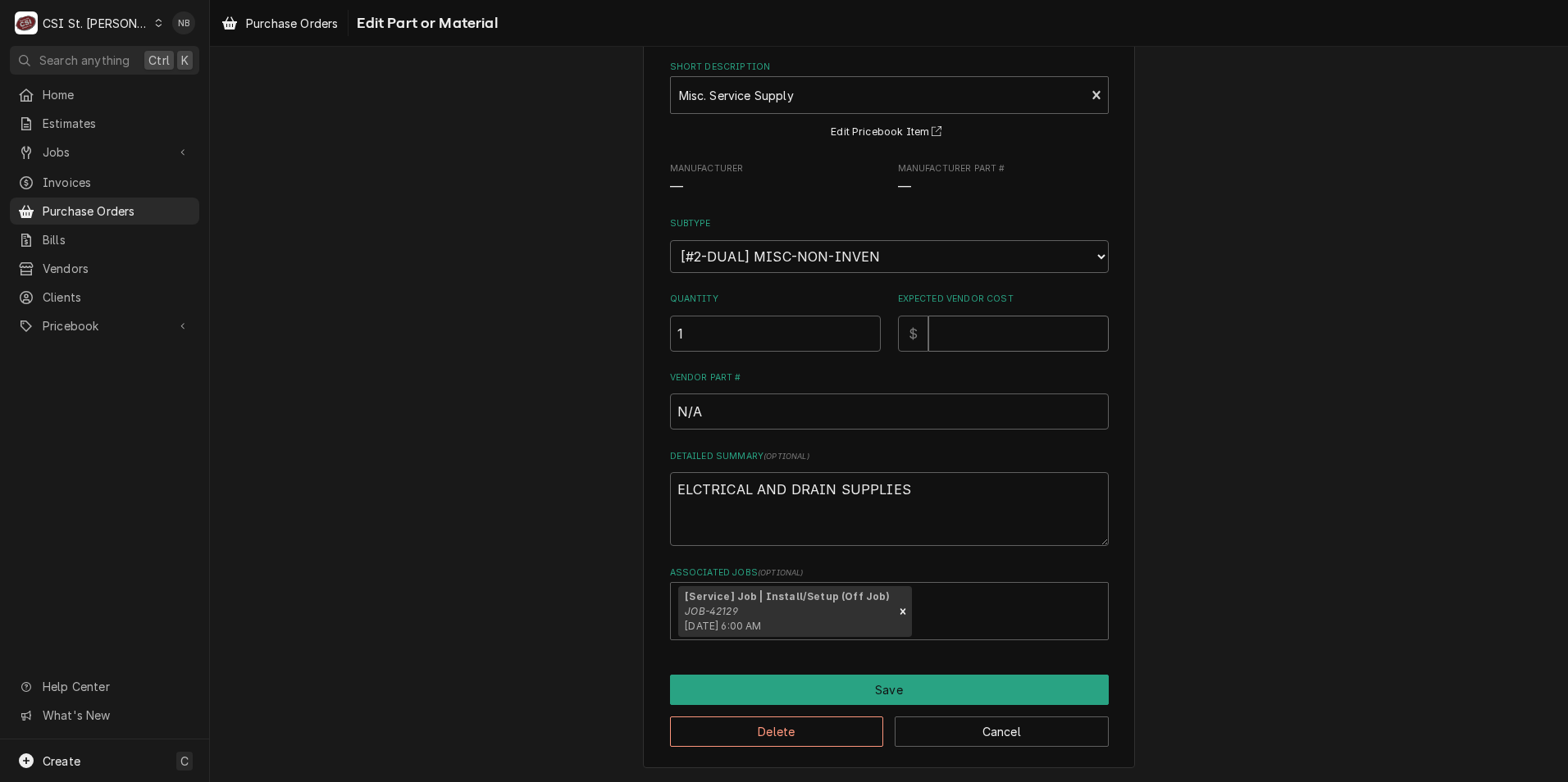
type input "3"
type textarea "x"
type input "35"
type textarea "x"
type input "358"
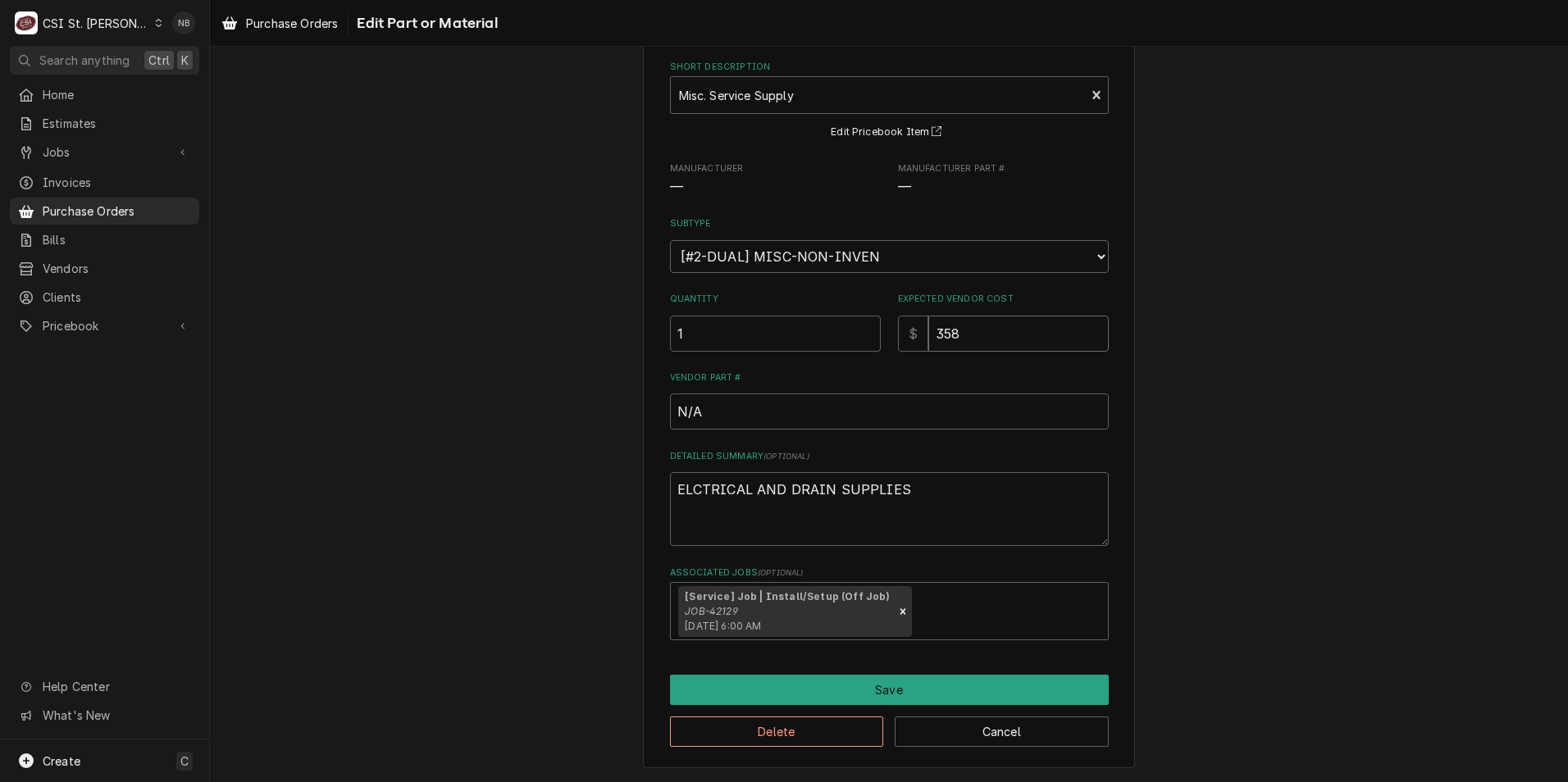
type textarea "x"
type input "358.5"
type textarea "x"
type input "358.58"
click at [1247, 336] on div "Use the fields below to edit this part or material: Short Description Misc. Ser…" at bounding box center [890, 384] width 1359 height 797
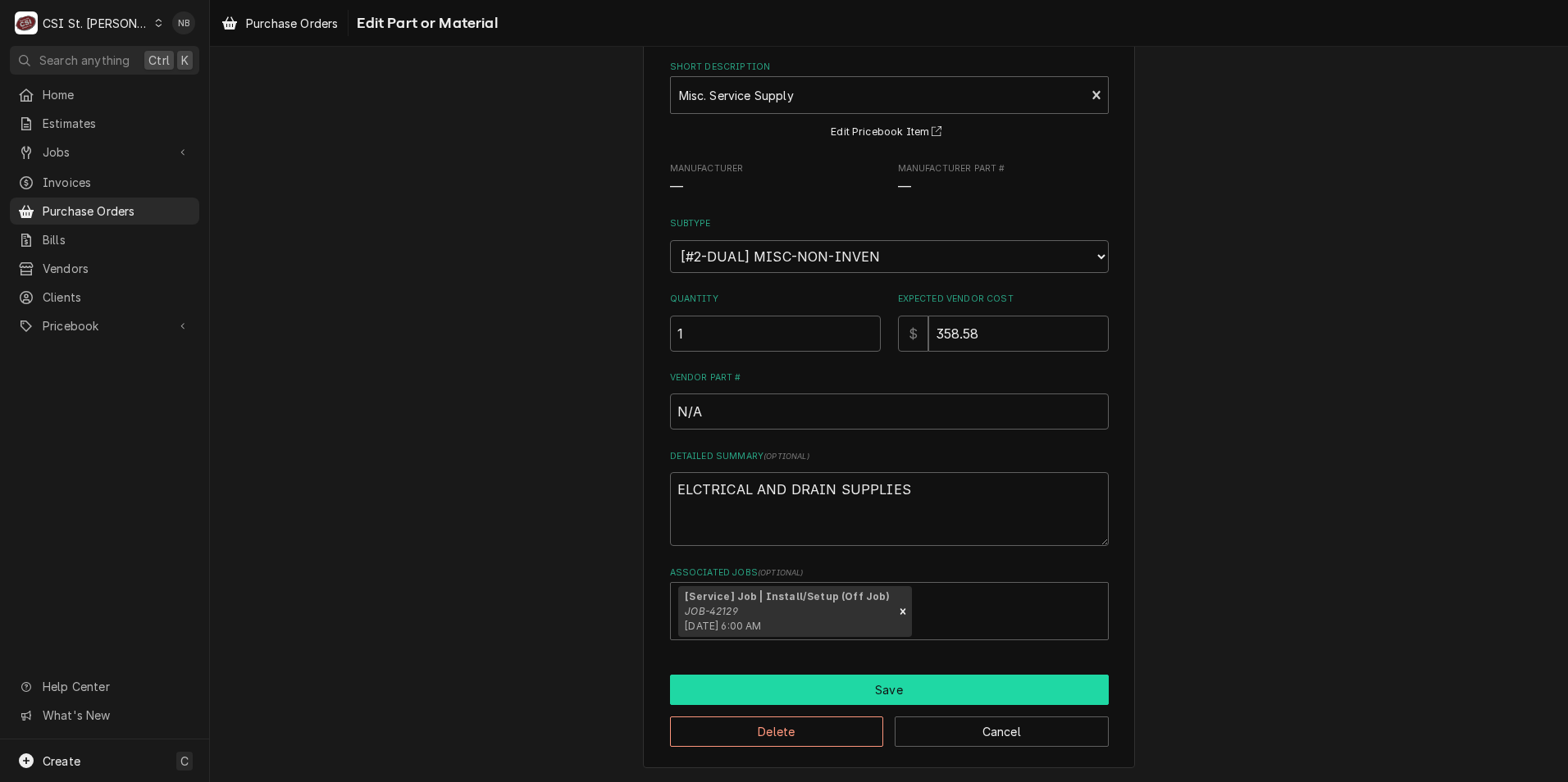
click at [922, 688] on button "Save" at bounding box center [890, 690] width 438 height 31
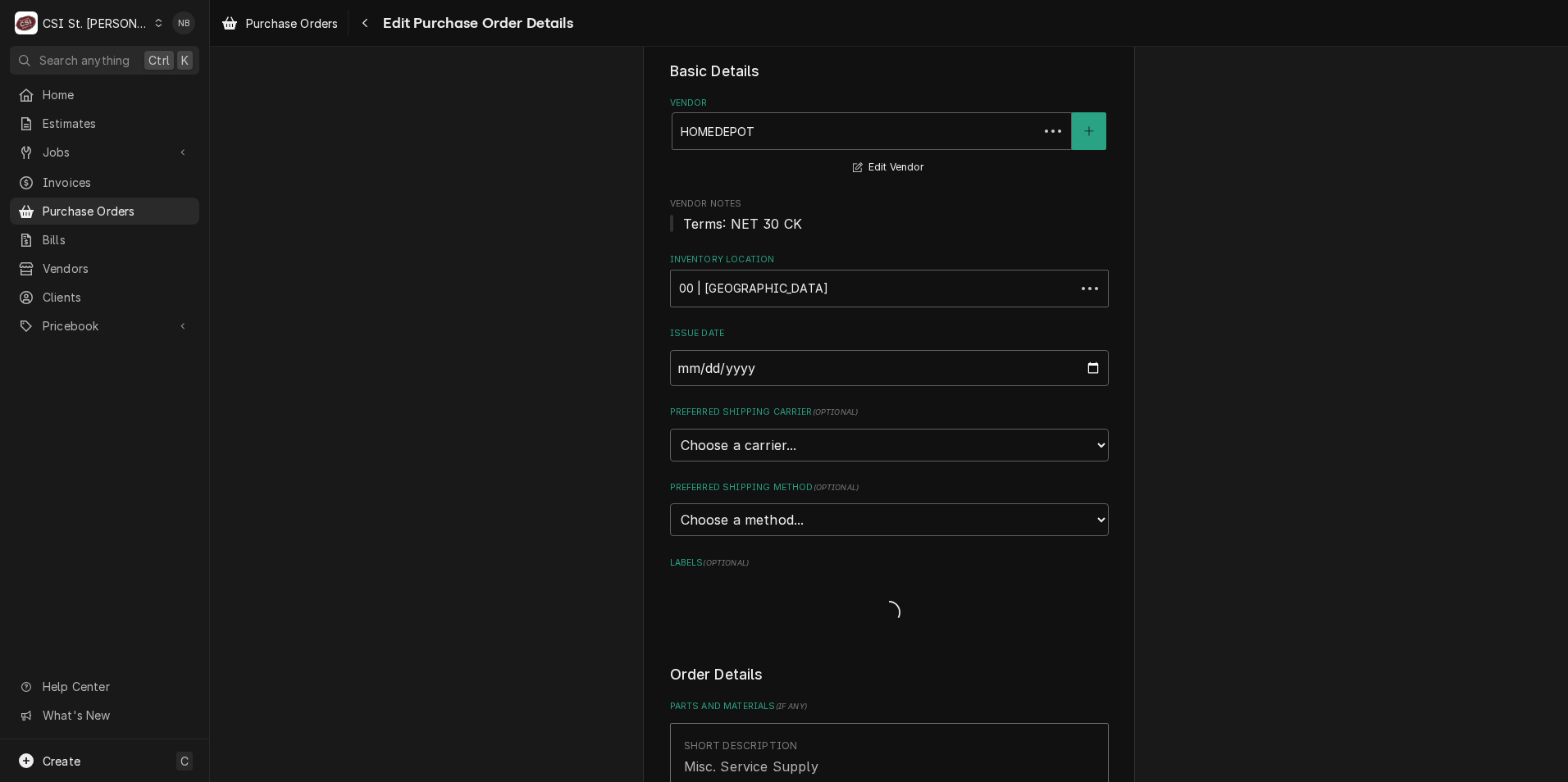
scroll to position [656, 0]
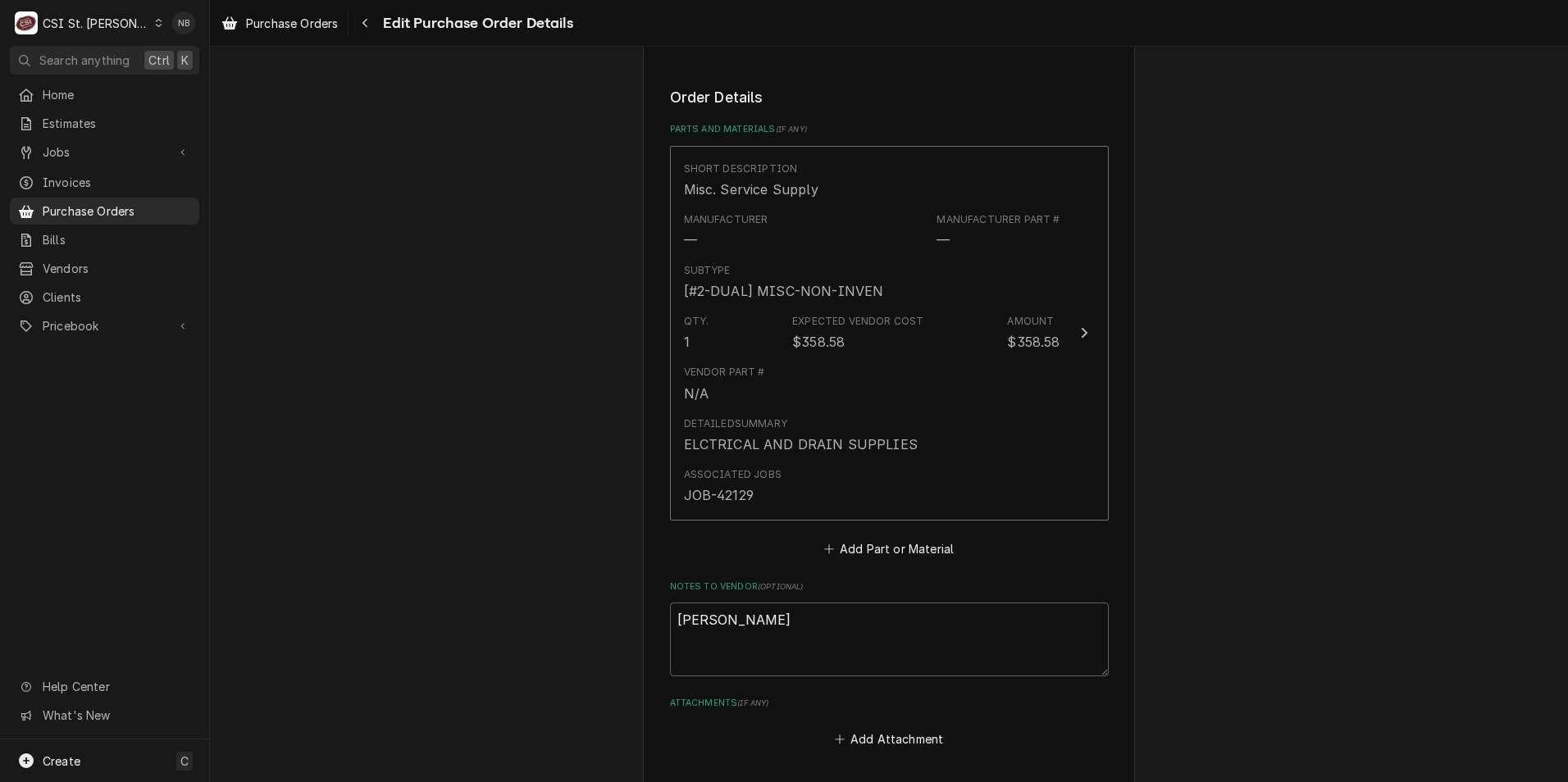
click at [1188, 630] on div "Please provide the following information to create your purchase order: Basic D…" at bounding box center [890, 216] width 1359 height 1615
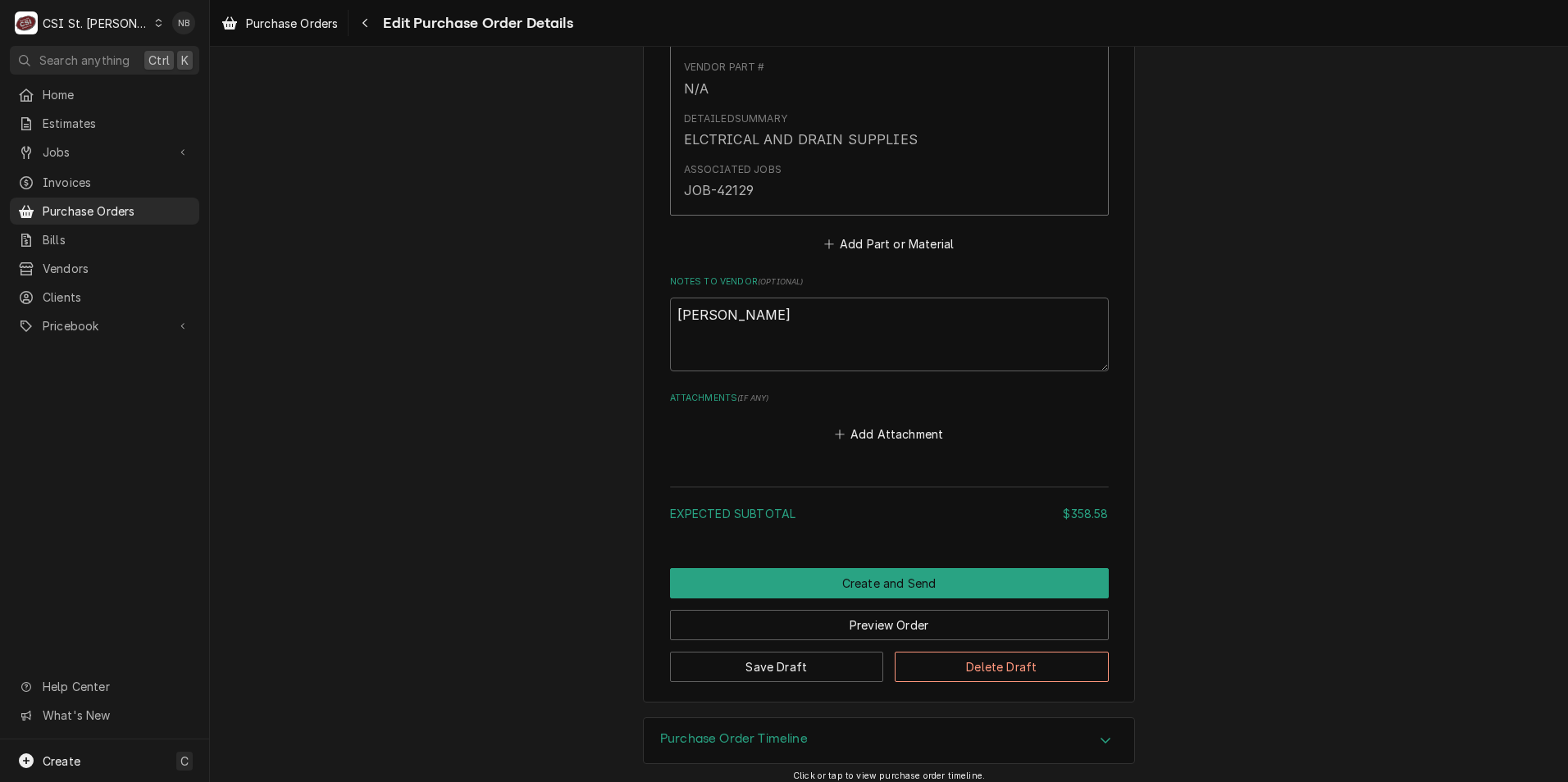
scroll to position [953, 0]
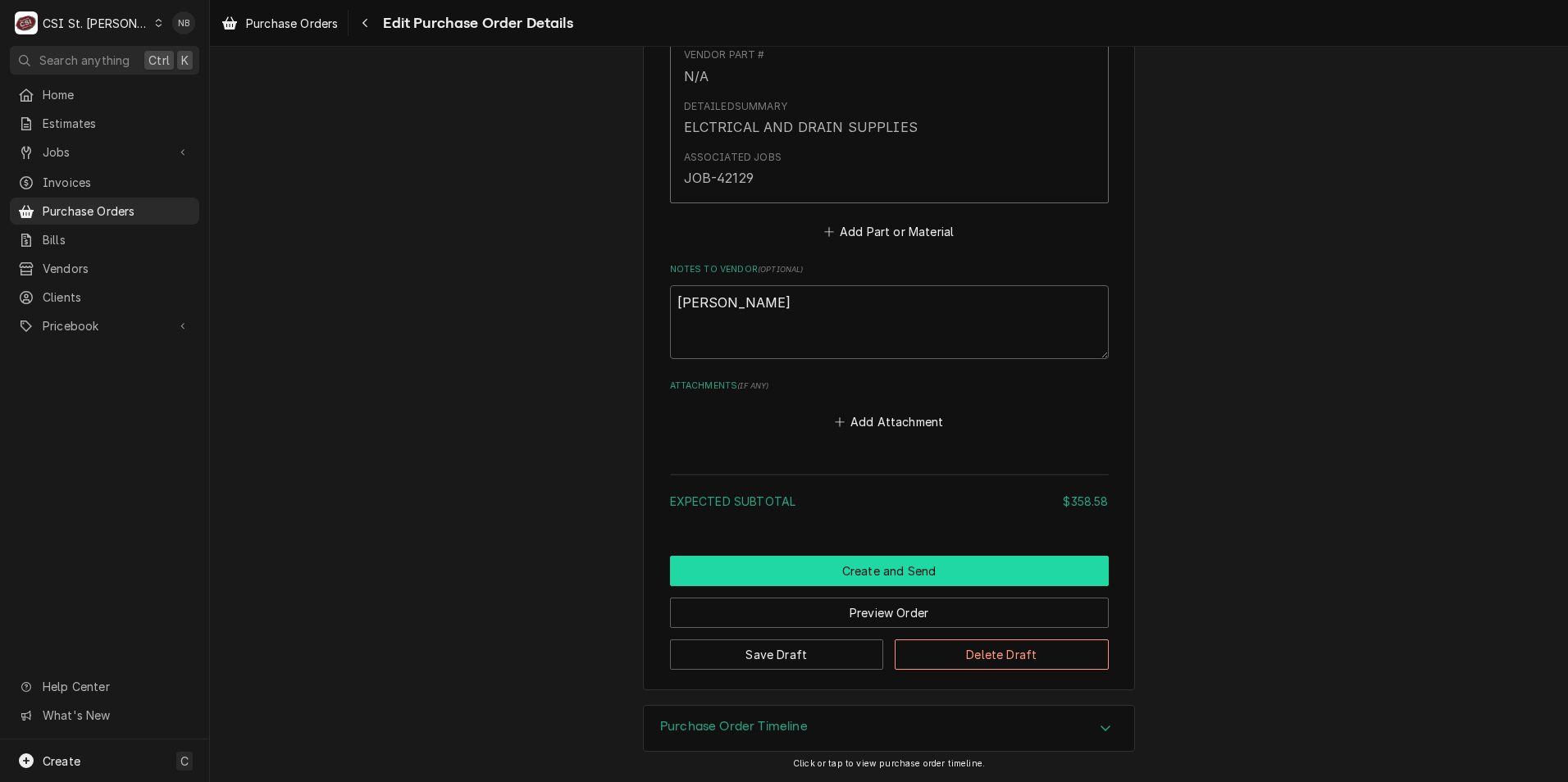
click at [872, 571] on button "Create and Send" at bounding box center [890, 571] width 438 height 31
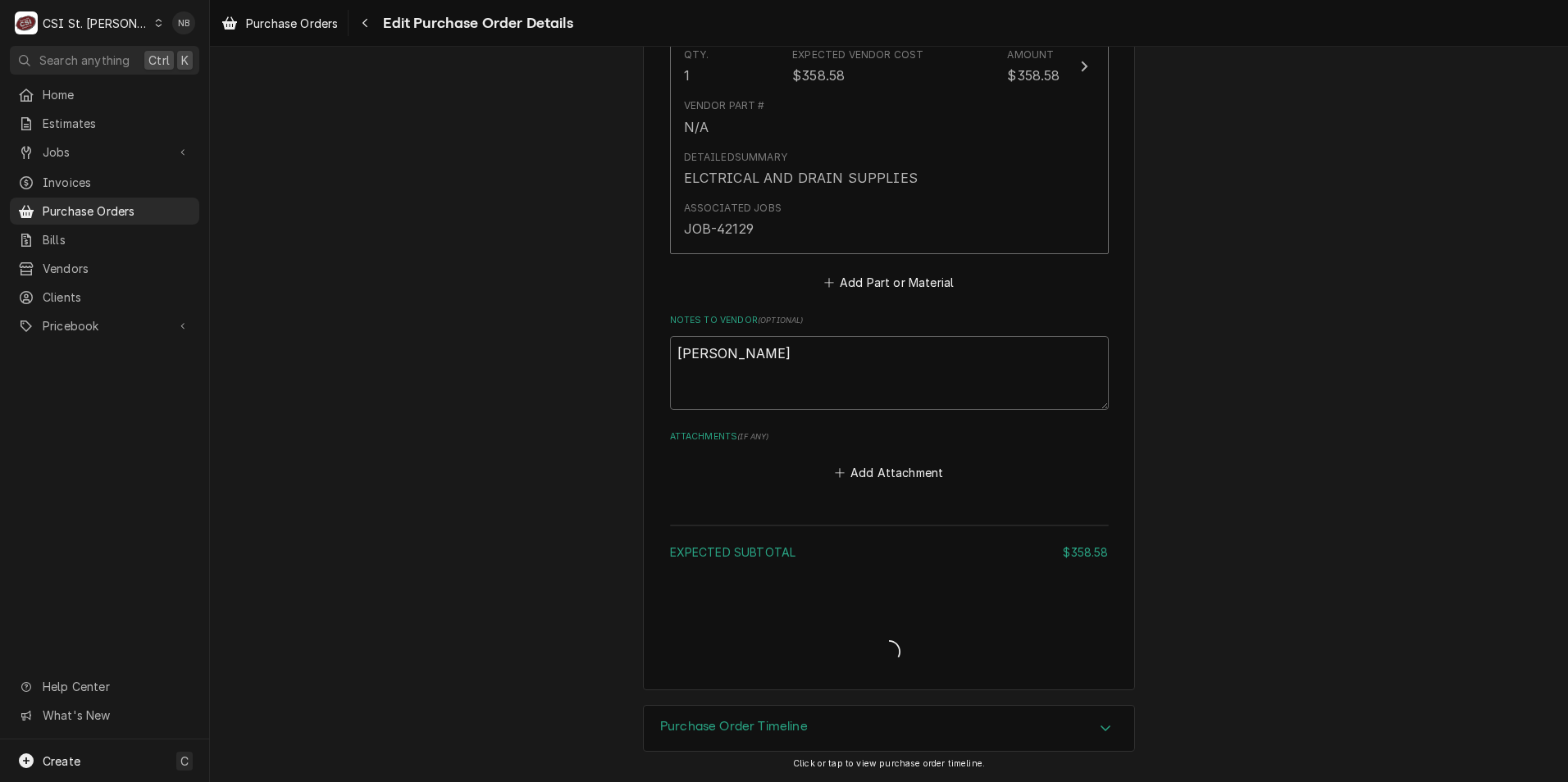
type textarea "x"
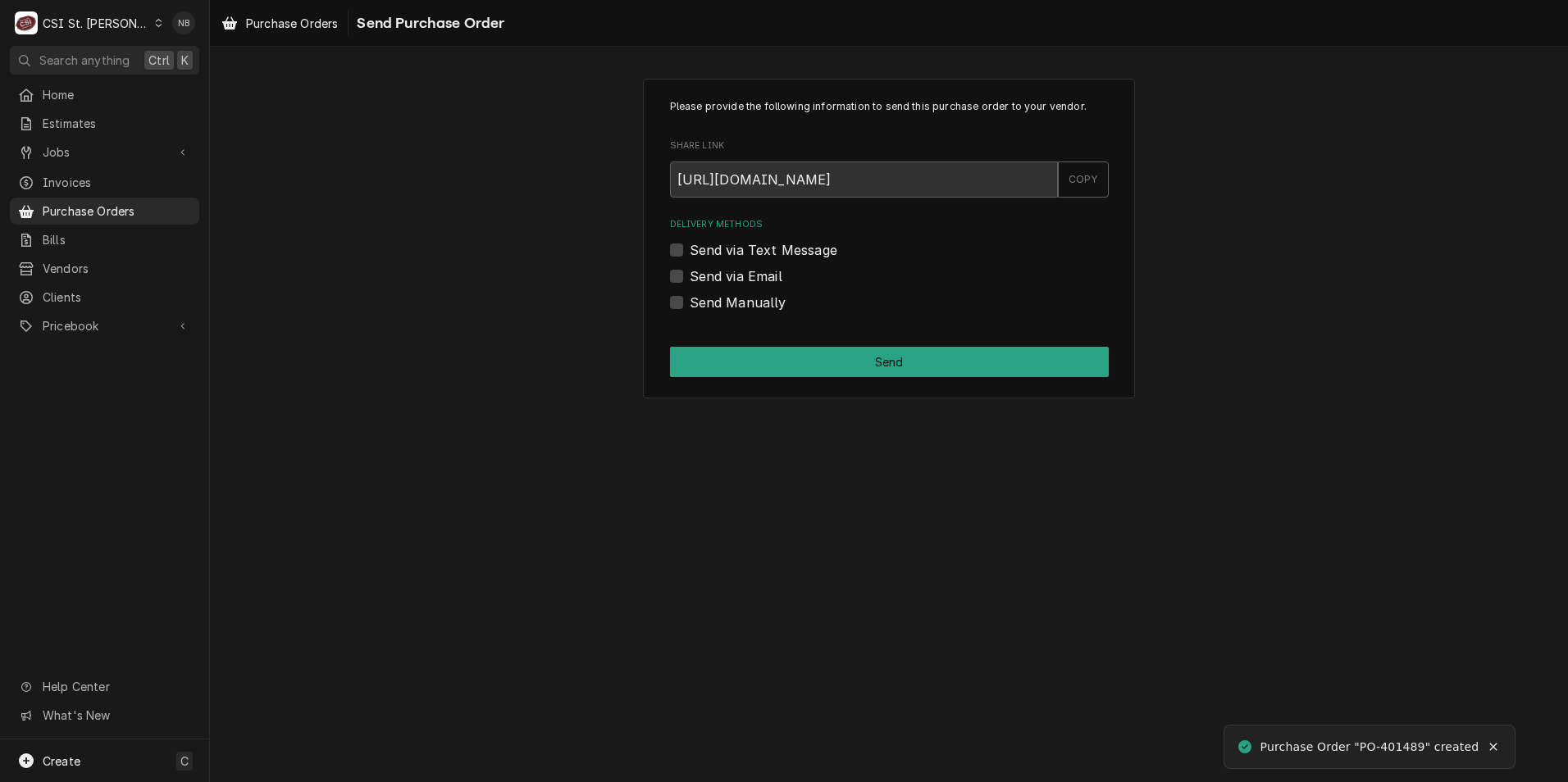
click at [690, 299] on label "Send Manually" at bounding box center [738, 303] width 97 height 20
click at [690, 299] on input "Send Manually" at bounding box center [909, 311] width 438 height 36
checkbox input "true"
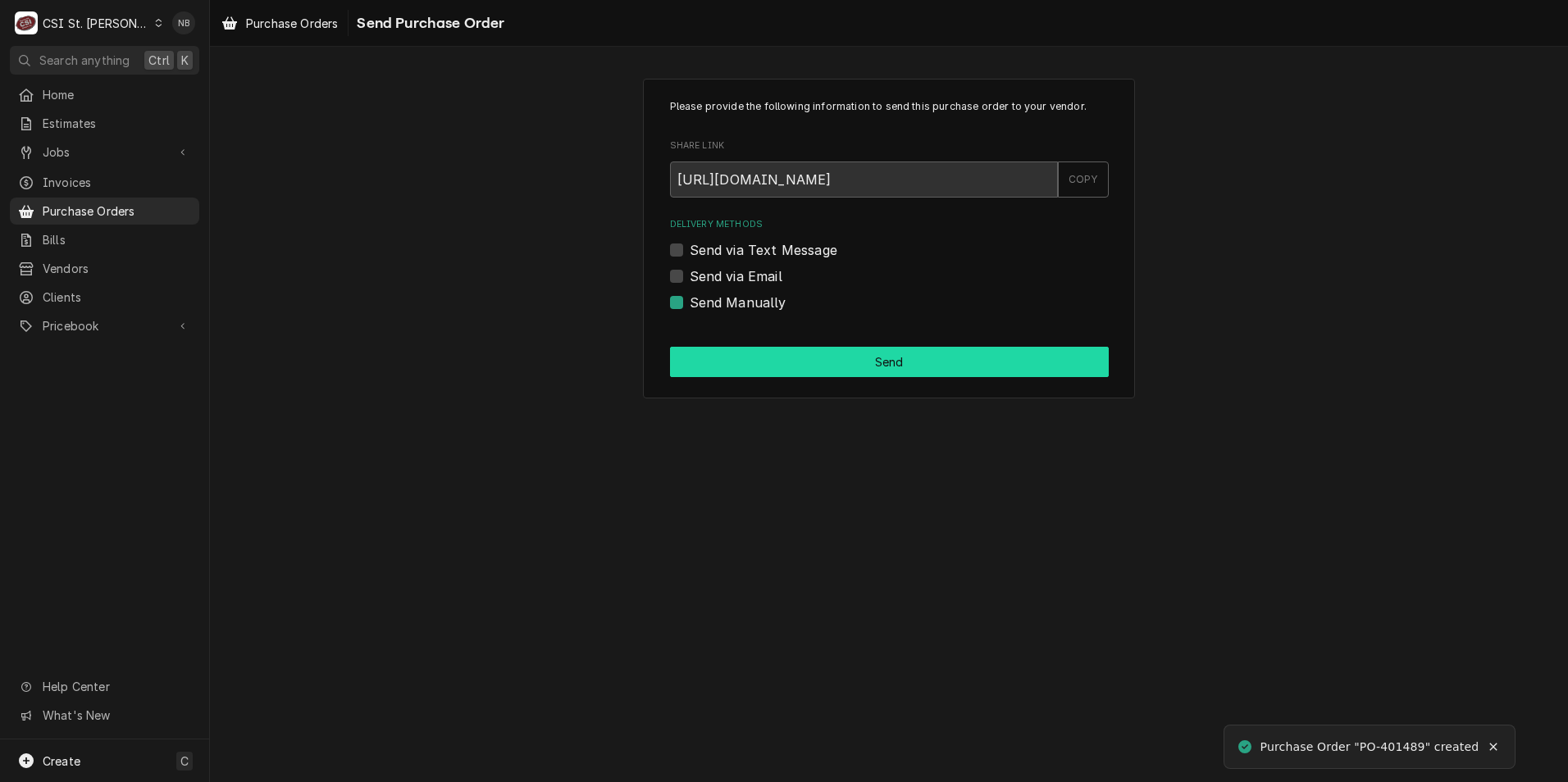
click at [717, 368] on button "Send" at bounding box center [890, 363] width 438 height 31
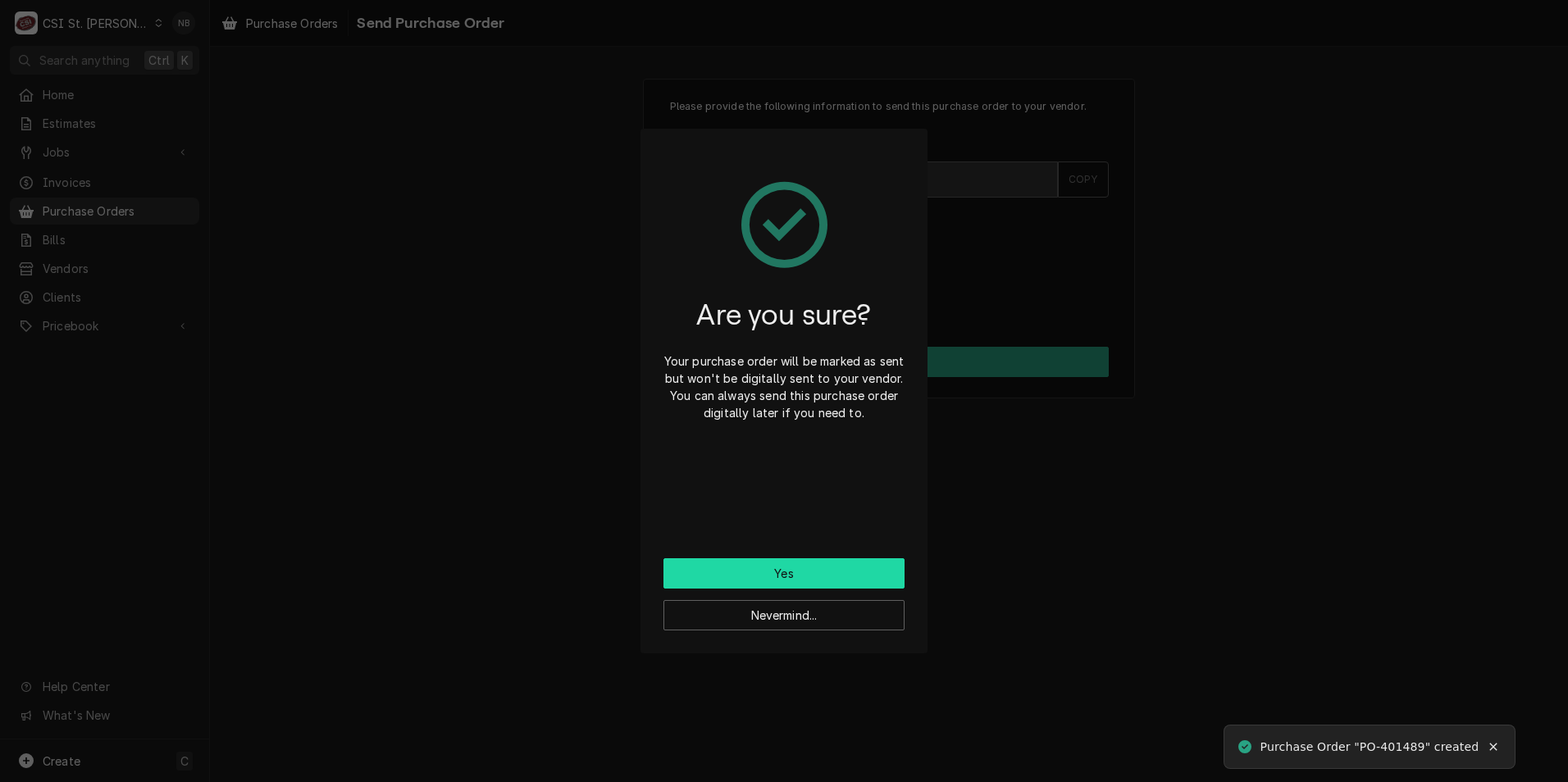
click at [834, 577] on button "Yes" at bounding box center [783, 574] width 241 height 31
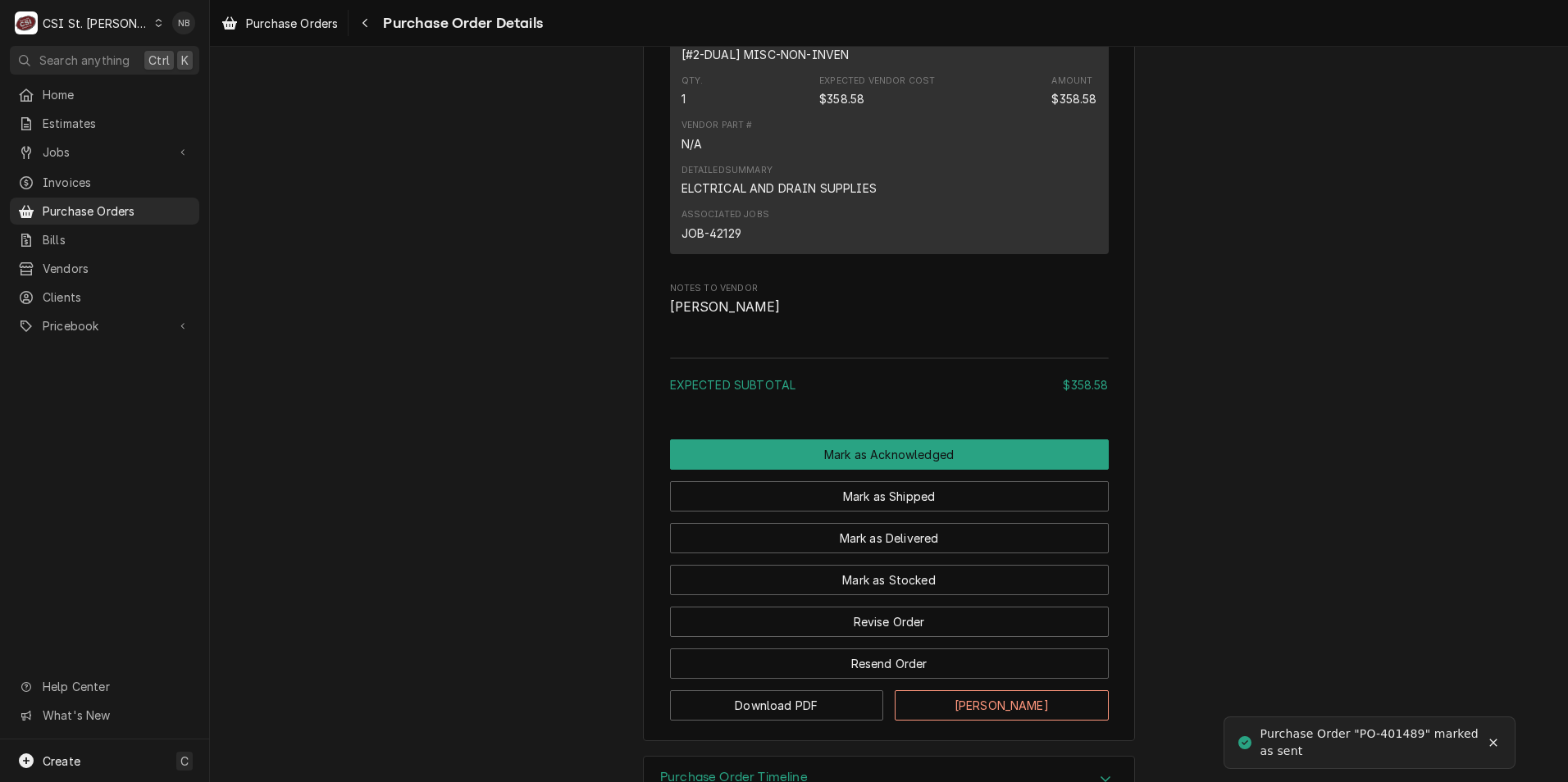
scroll to position [1184, 0]
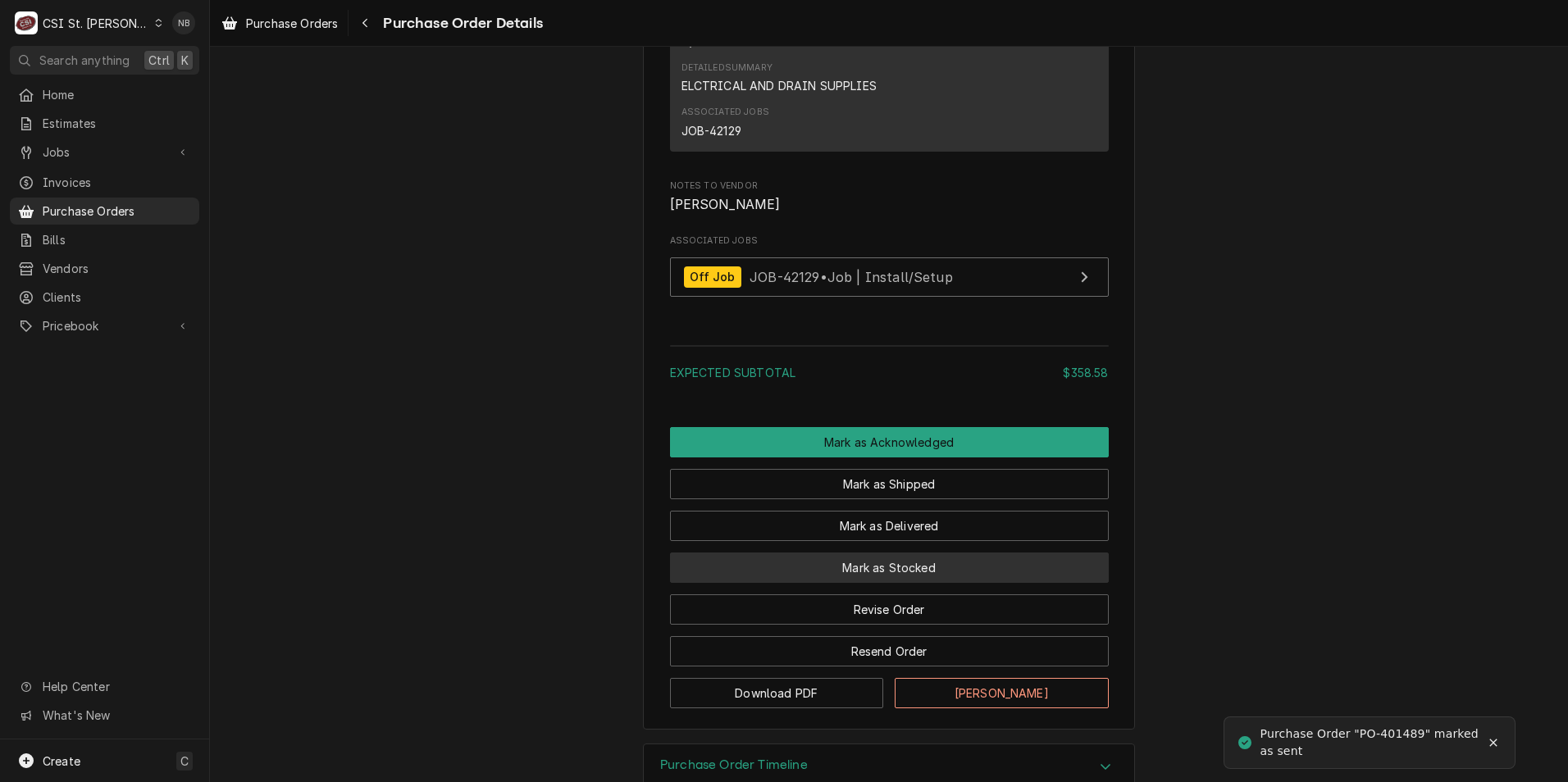
click at [912, 583] on button "Mark as Stocked" at bounding box center [890, 568] width 438 height 31
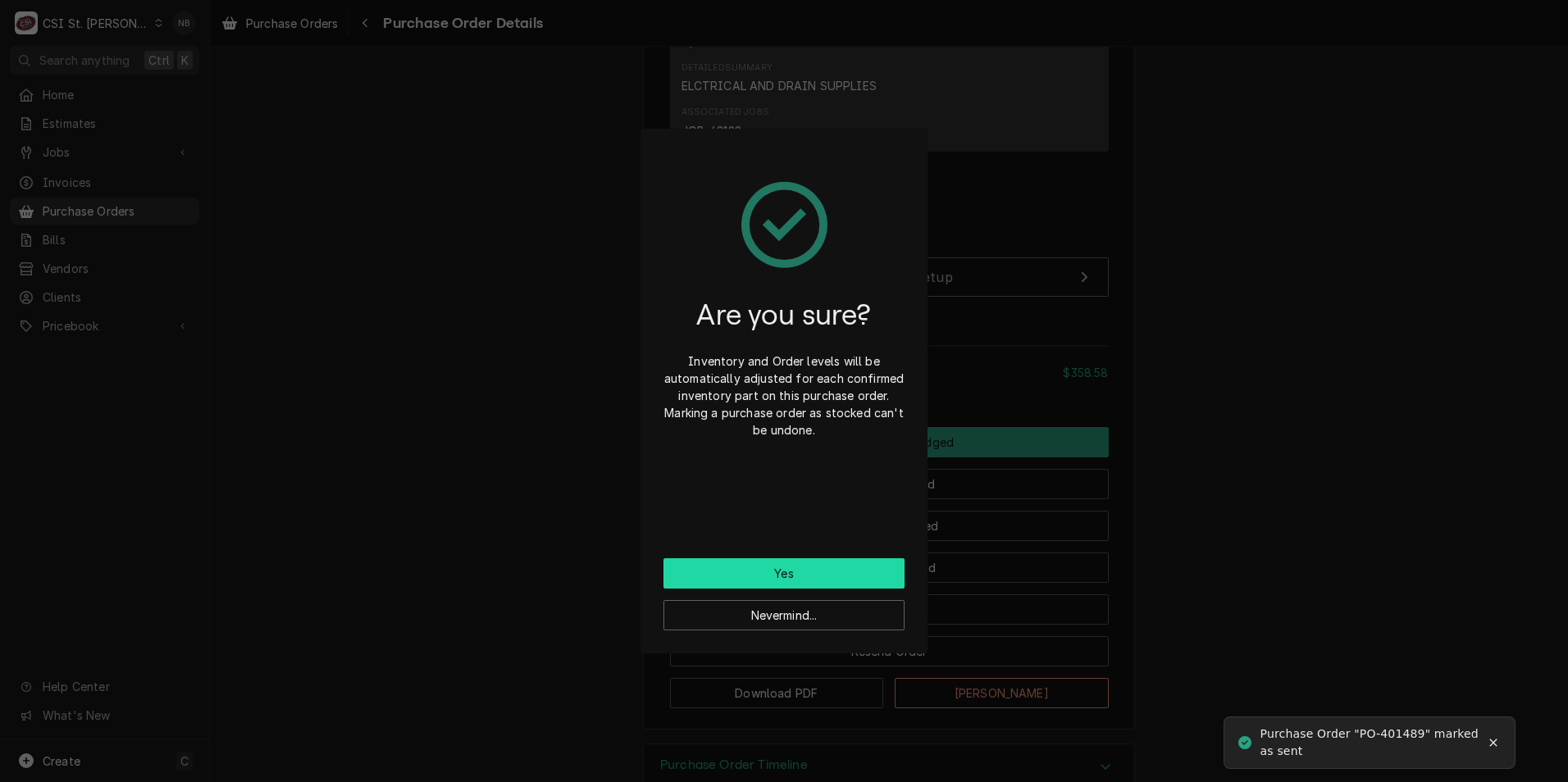
click at [833, 573] on button "Yes" at bounding box center [783, 574] width 241 height 31
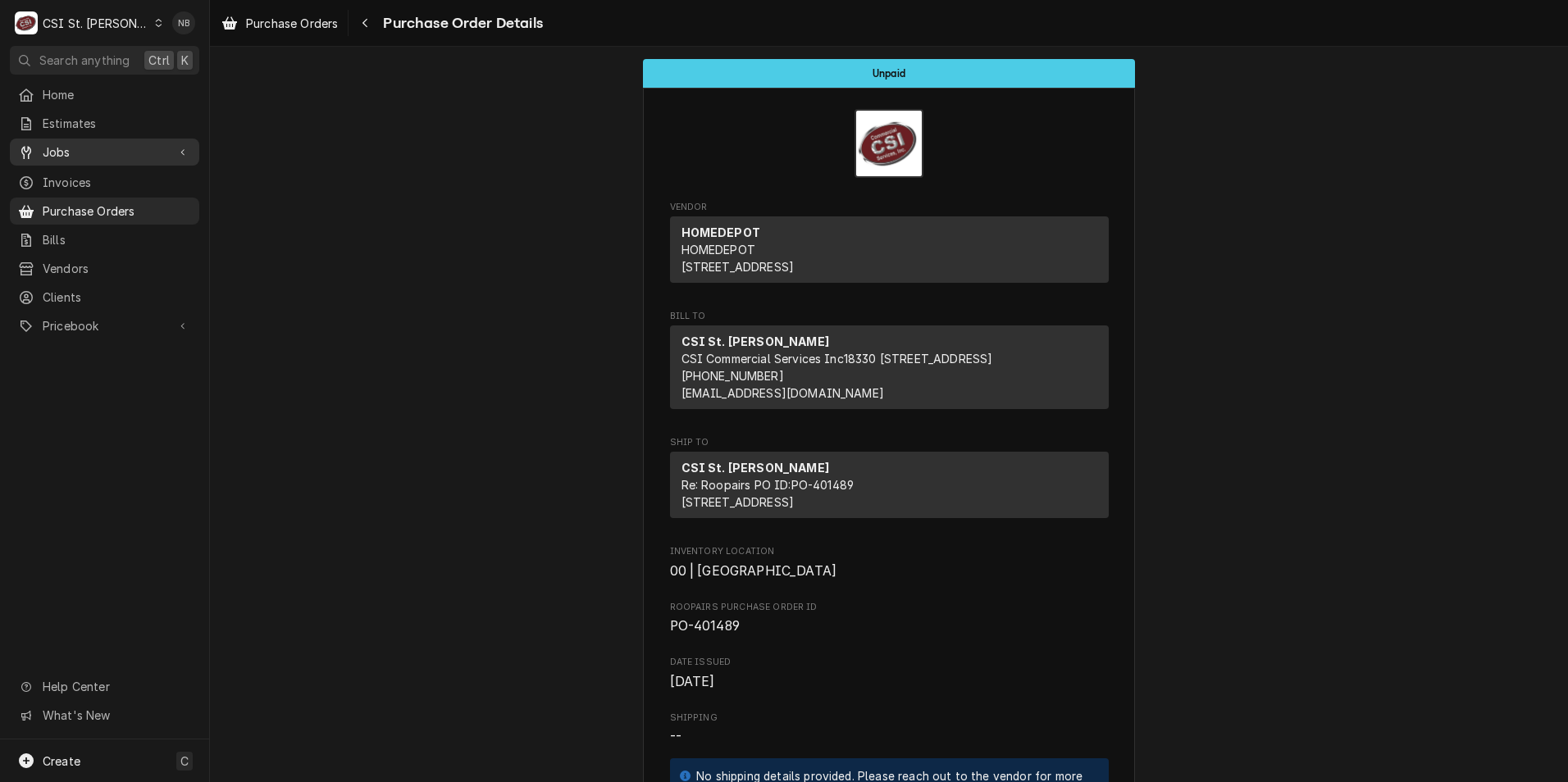
click at [125, 149] on span "Jobs" at bounding box center [104, 152] width 124 height 17
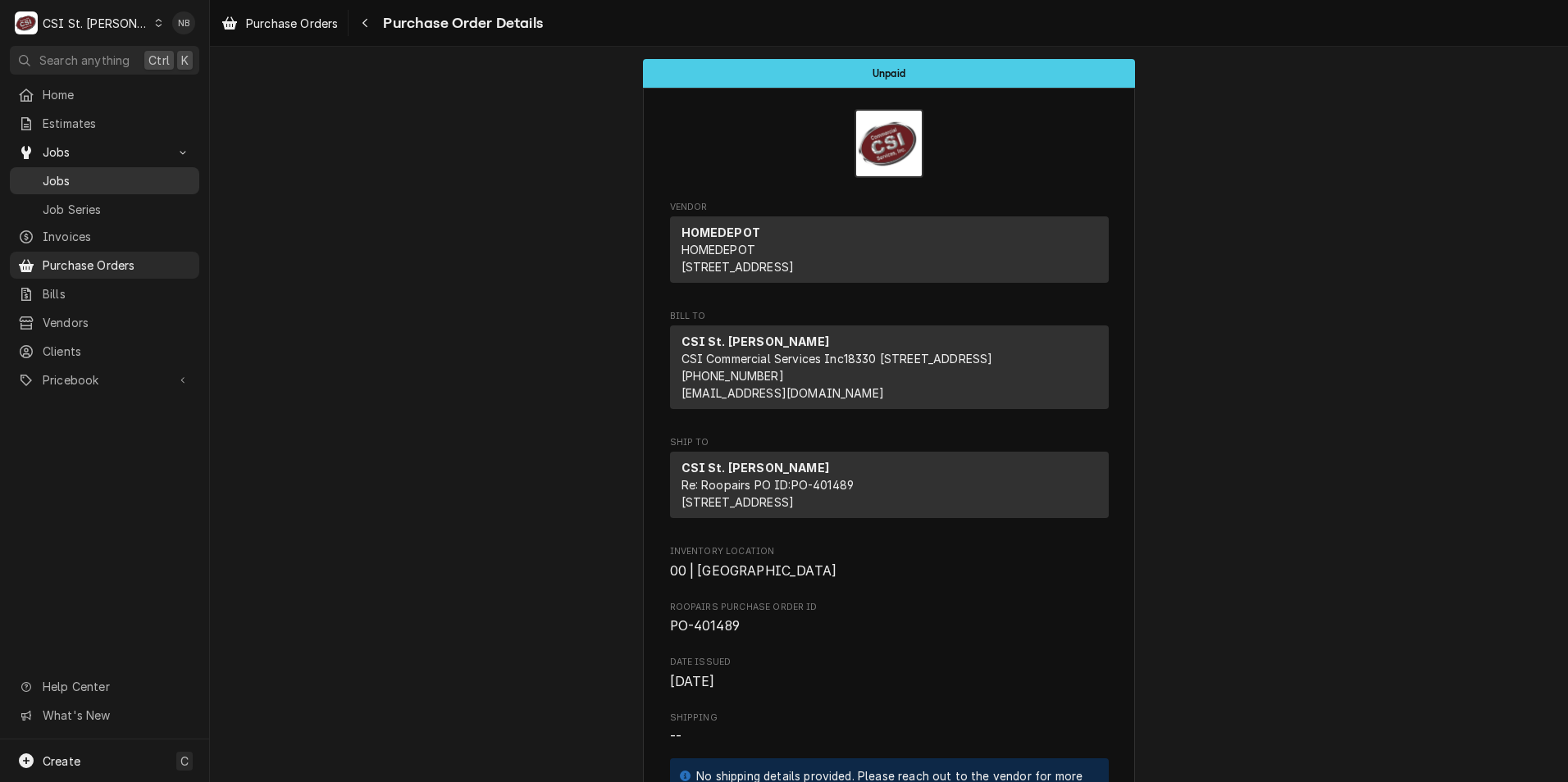
click at [106, 174] on span "Jobs" at bounding box center [116, 180] width 149 height 17
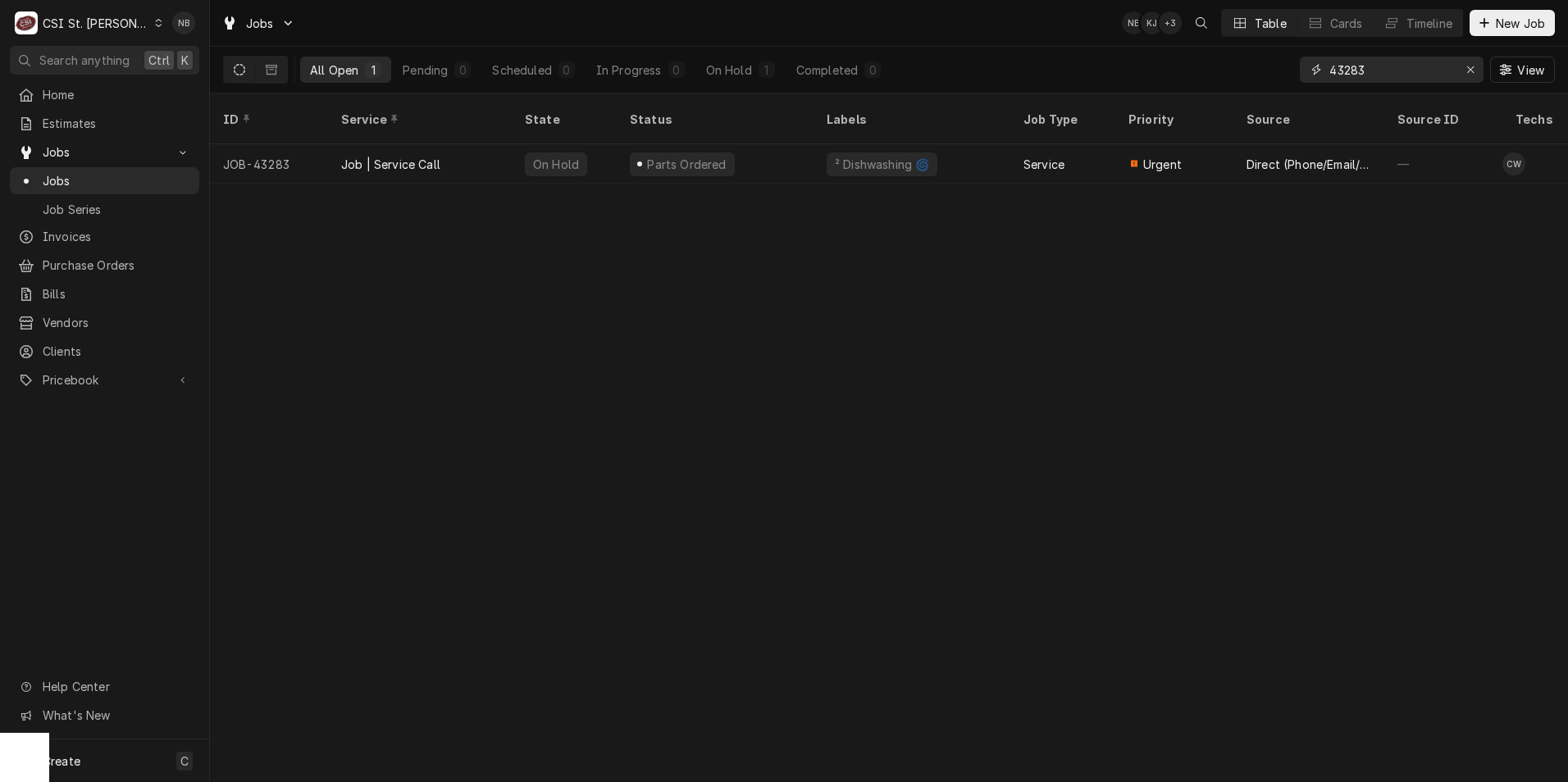
drag, startPoint x: 1376, startPoint y: 73, endPoint x: 1353, endPoint y: 75, distance: 23.1
click at [1353, 75] on input "43283" at bounding box center [1391, 69] width 123 height 26
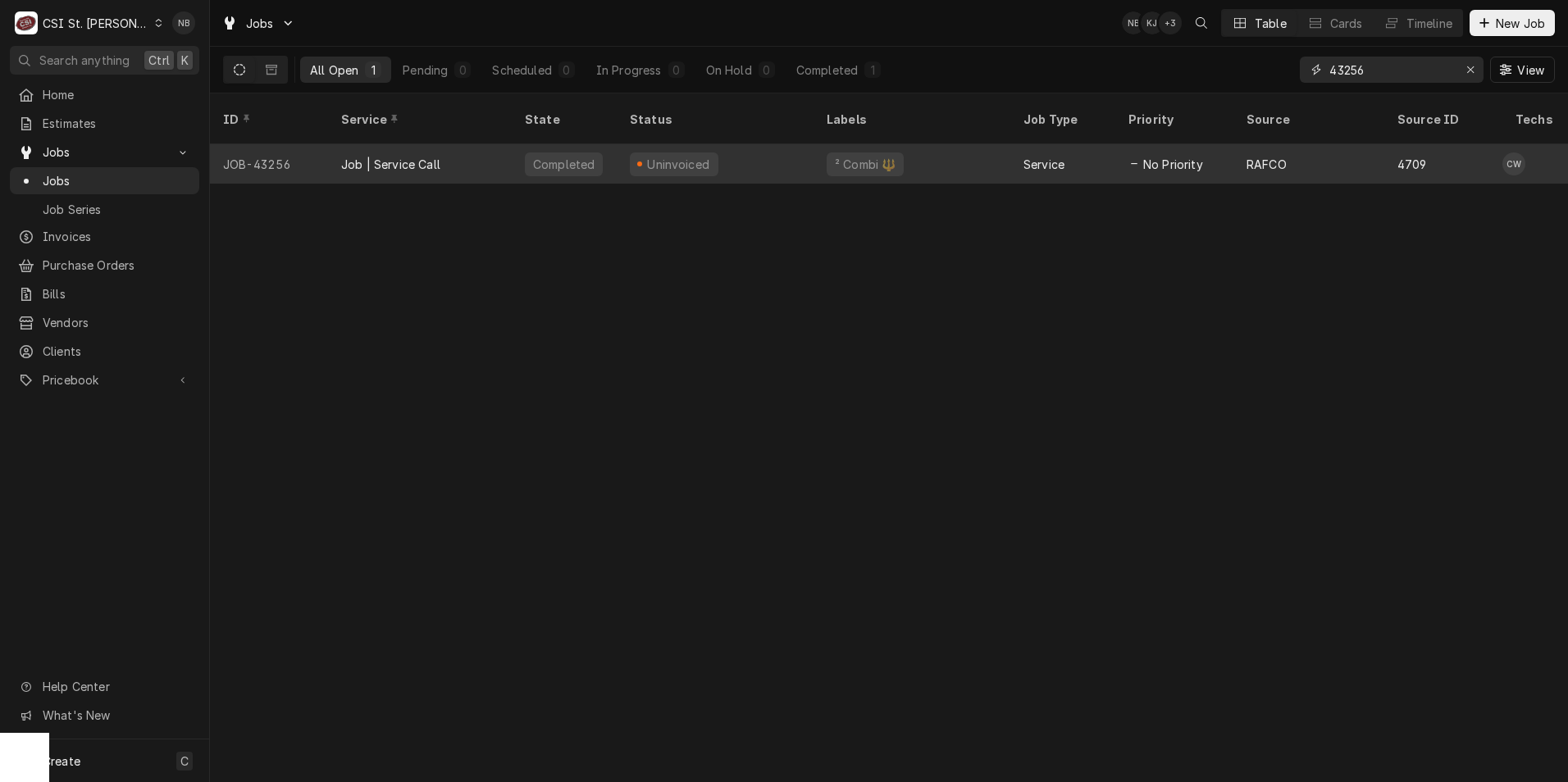
type input "43256"
click at [925, 151] on div "² Combi 🔱" at bounding box center [912, 164] width 197 height 40
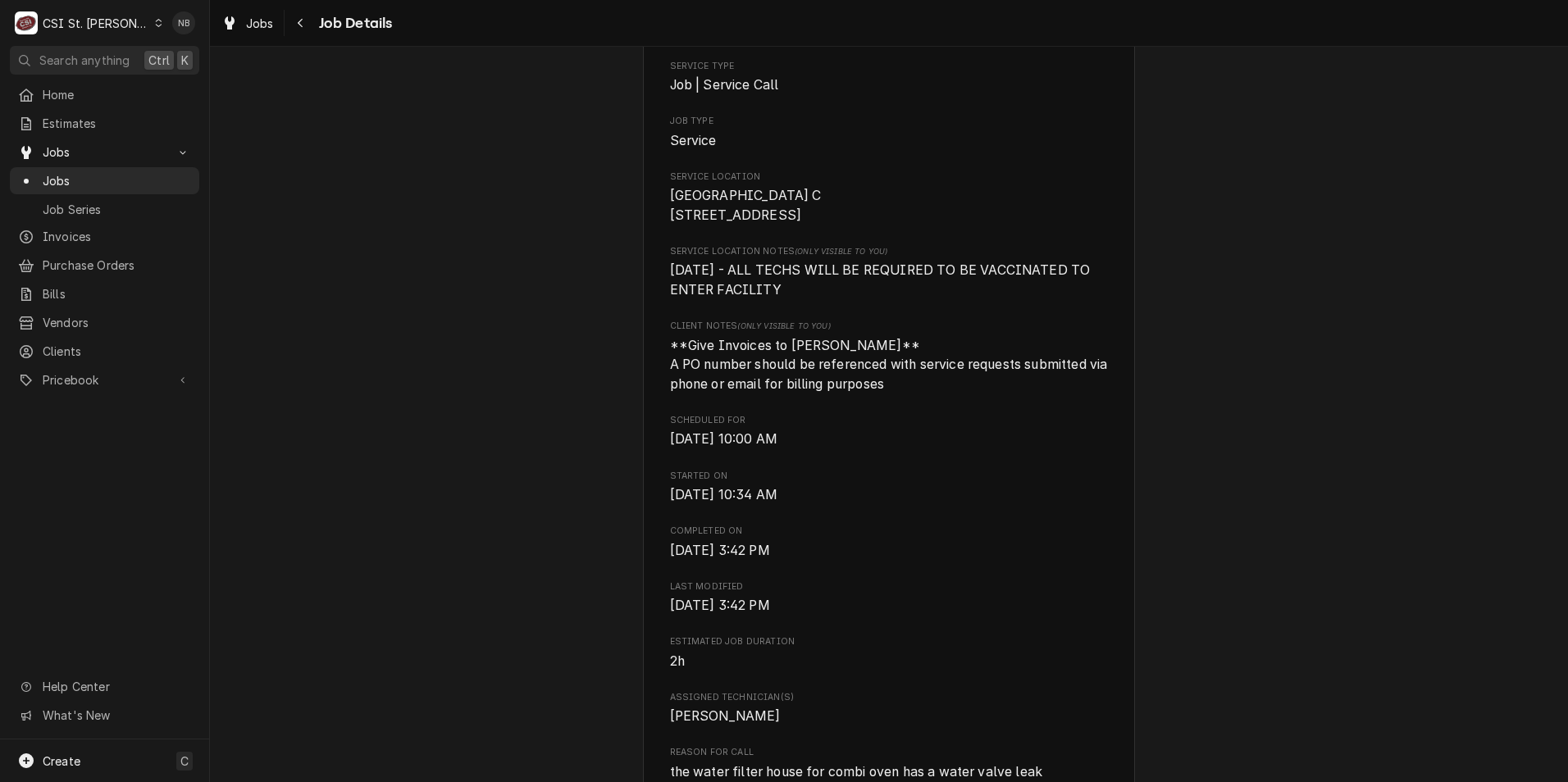
scroll to position [82, 0]
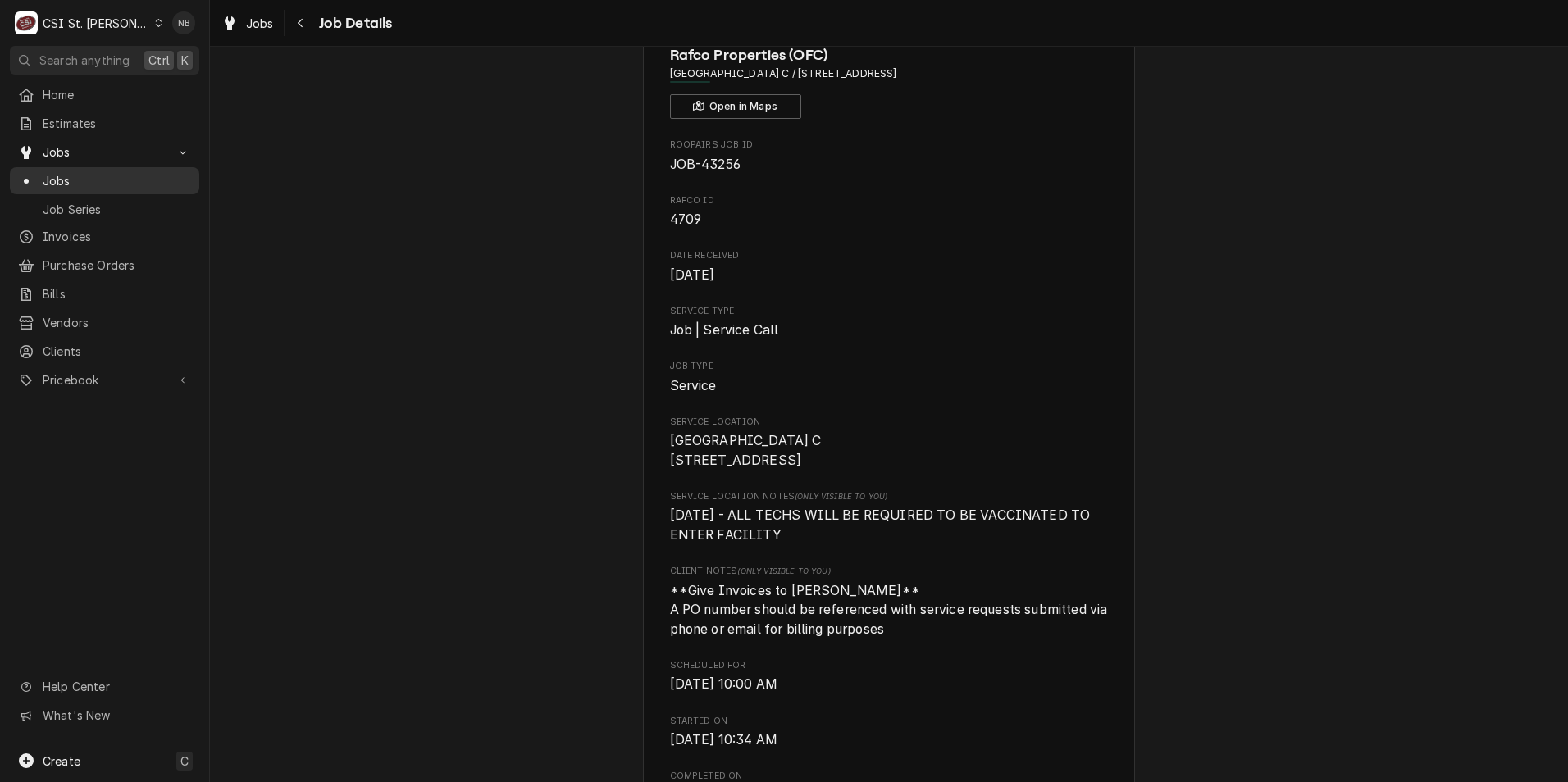
click at [73, 174] on span "Jobs" at bounding box center [116, 180] width 149 height 17
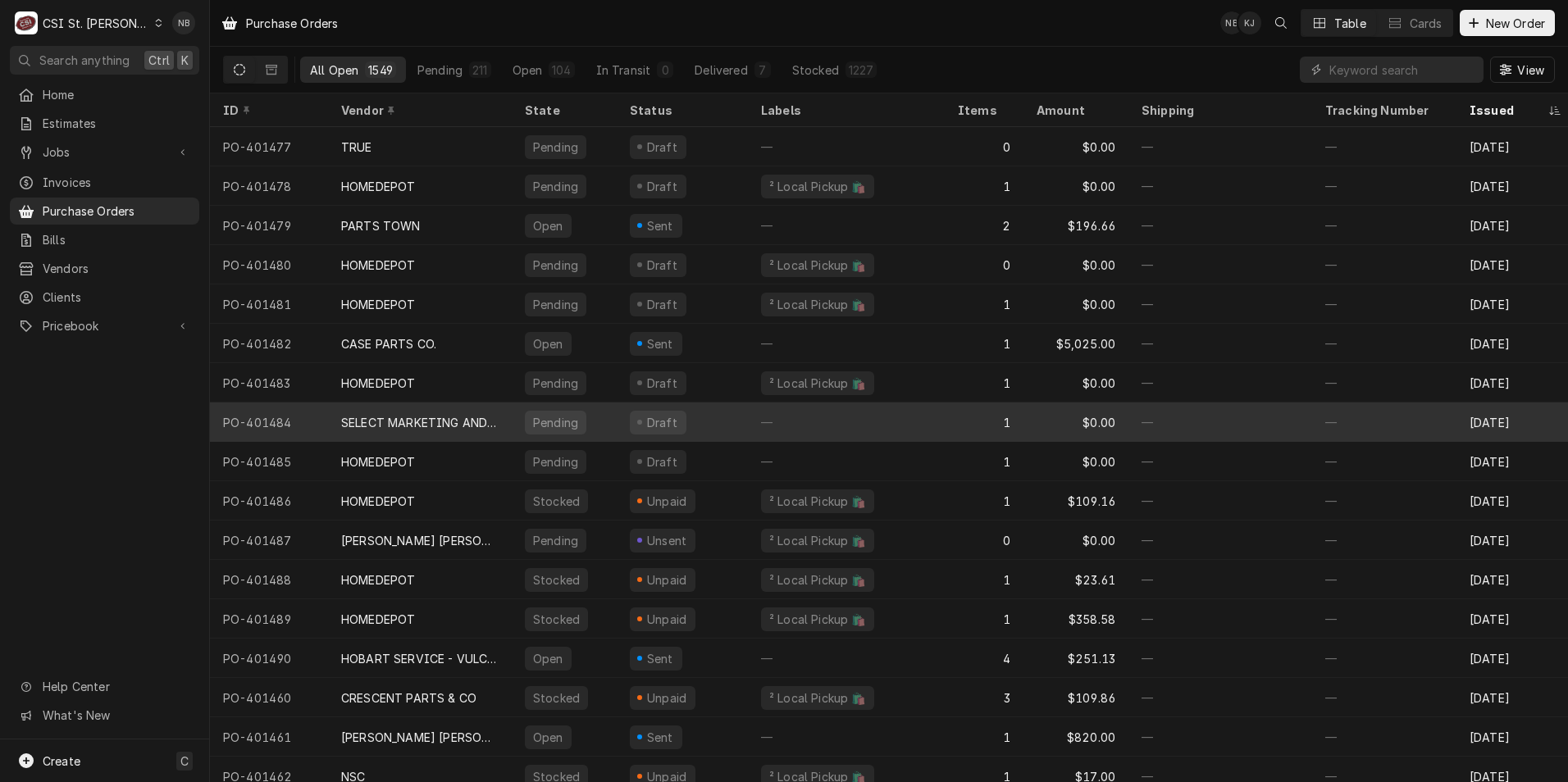
click at [715, 423] on div "Draft" at bounding box center [682, 422] width 131 height 40
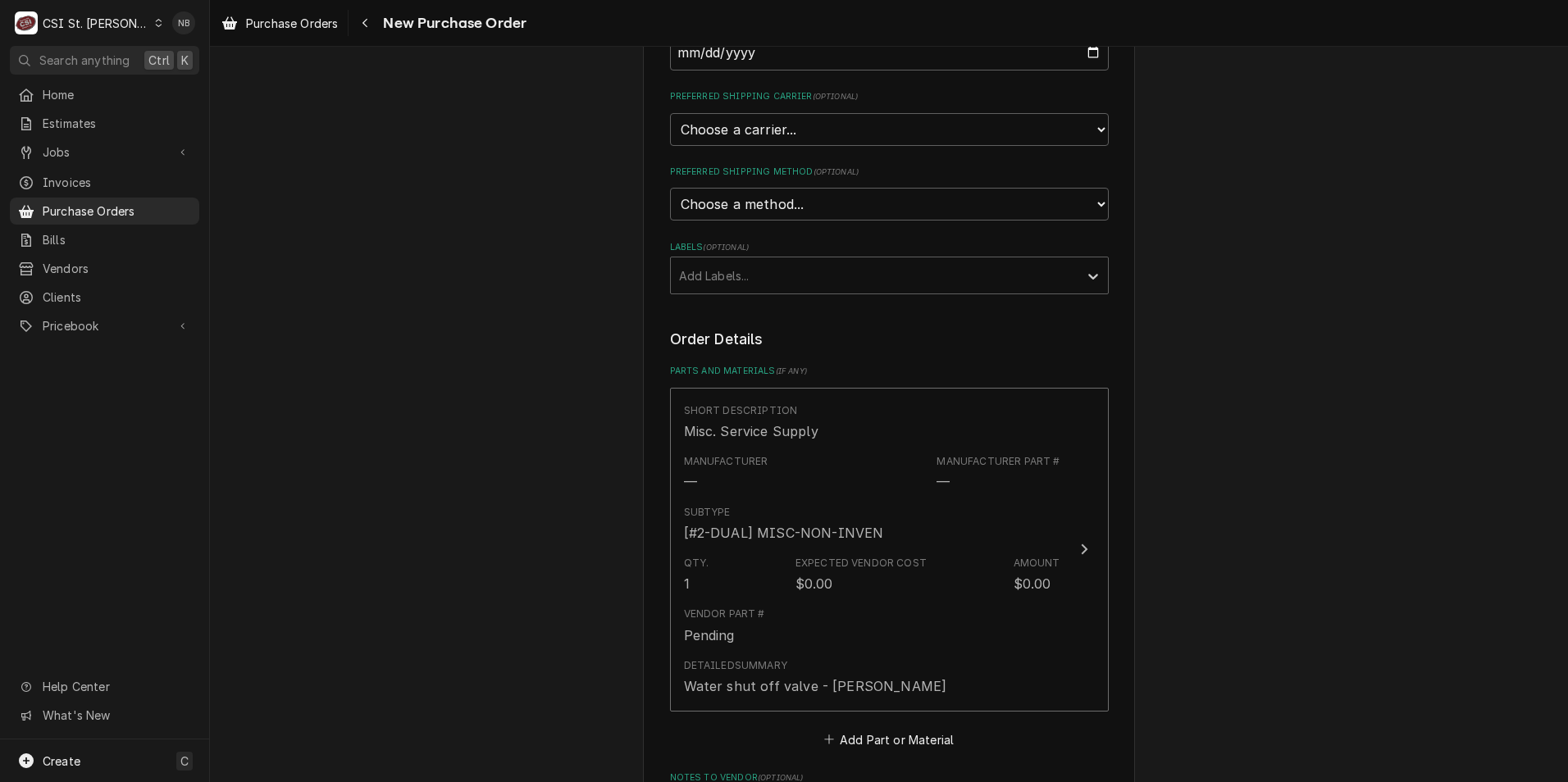
scroll to position [574, 0]
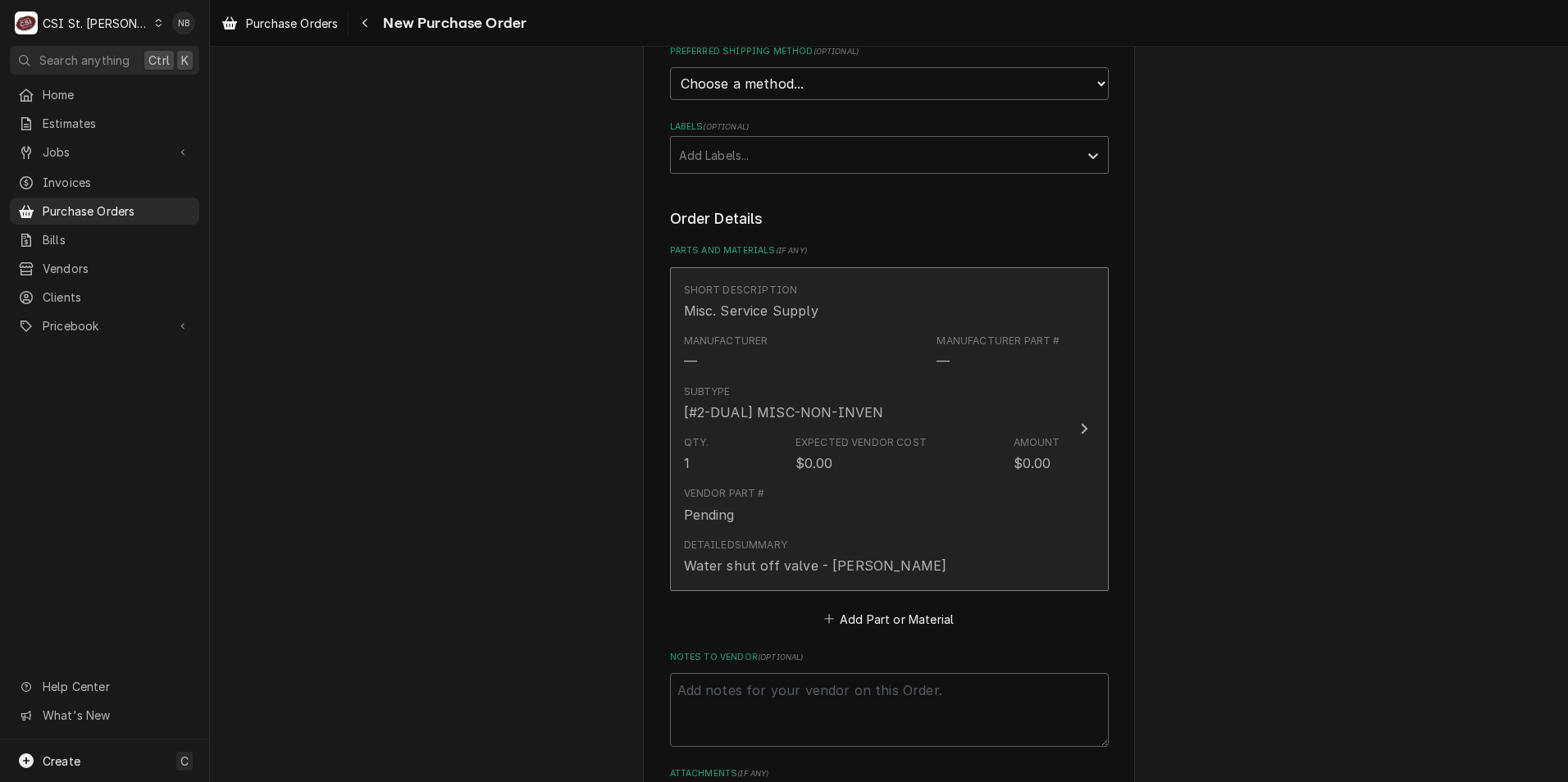
click at [986, 454] on div "Qty. 1 Expected Vendor Cost $0.00 Amount $0.00" at bounding box center [872, 454] width 376 height 51
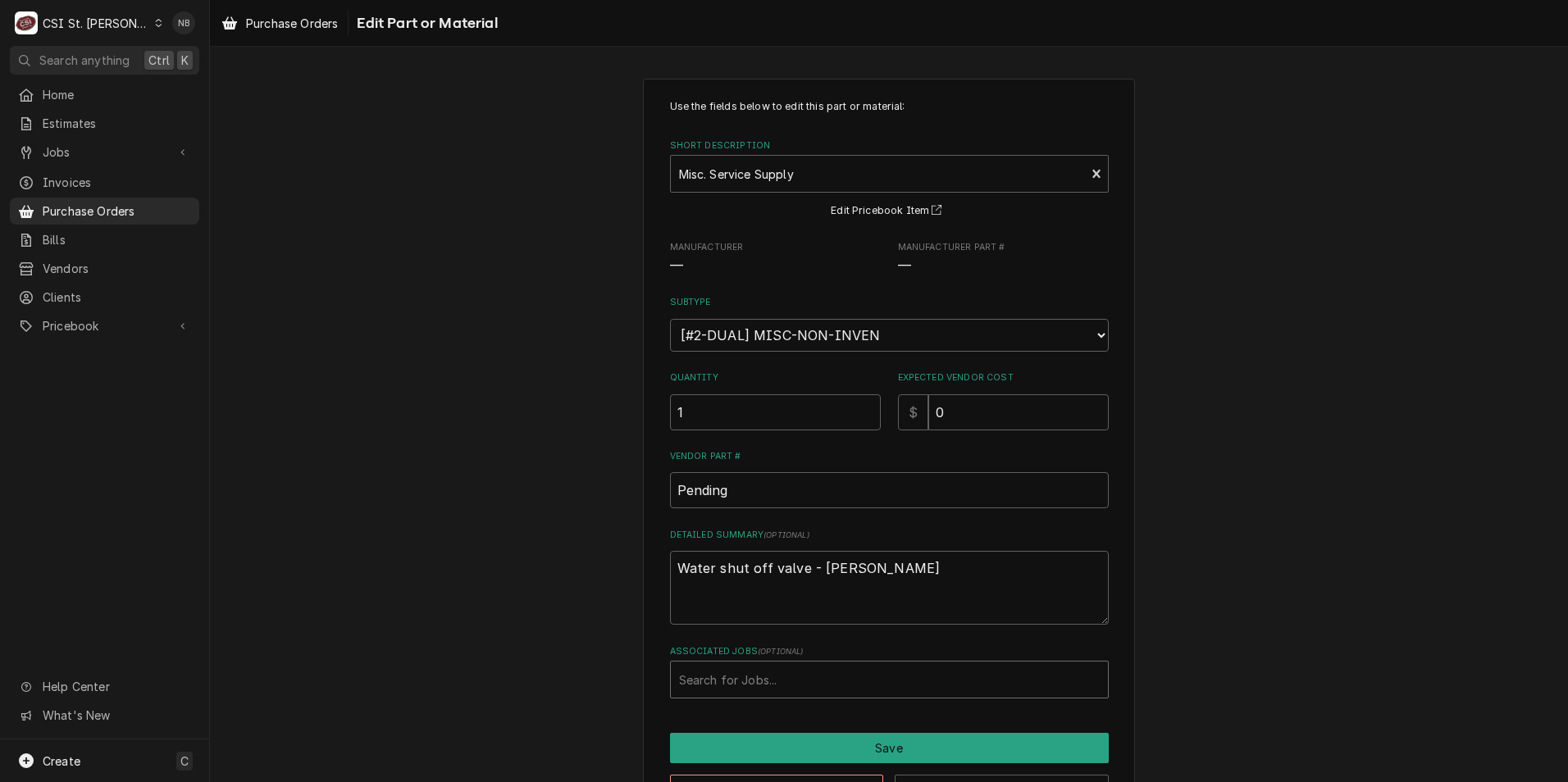
type textarea "x"
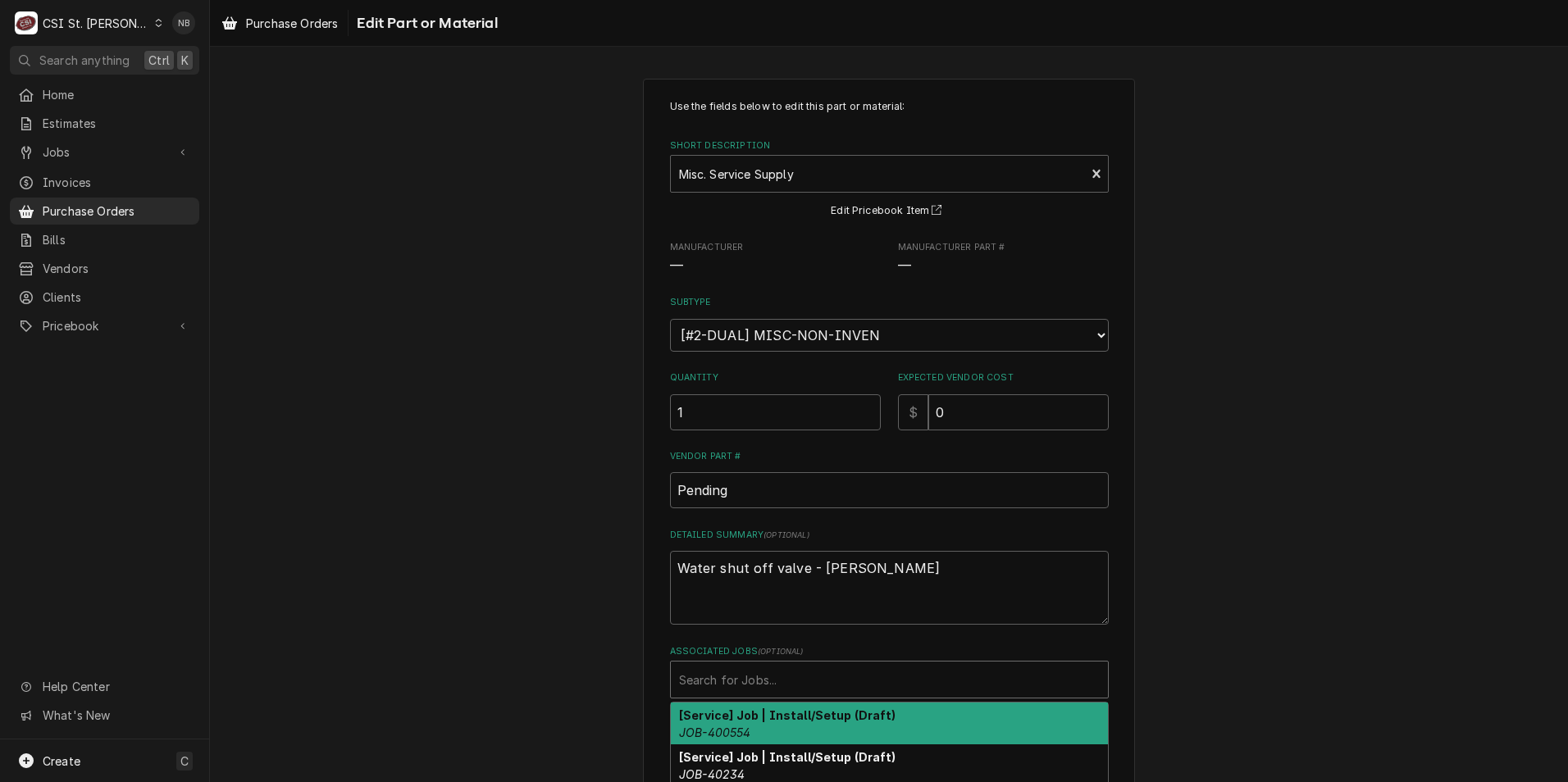
click at [815, 672] on div "Associated Jobs" at bounding box center [890, 679] width 420 height 30
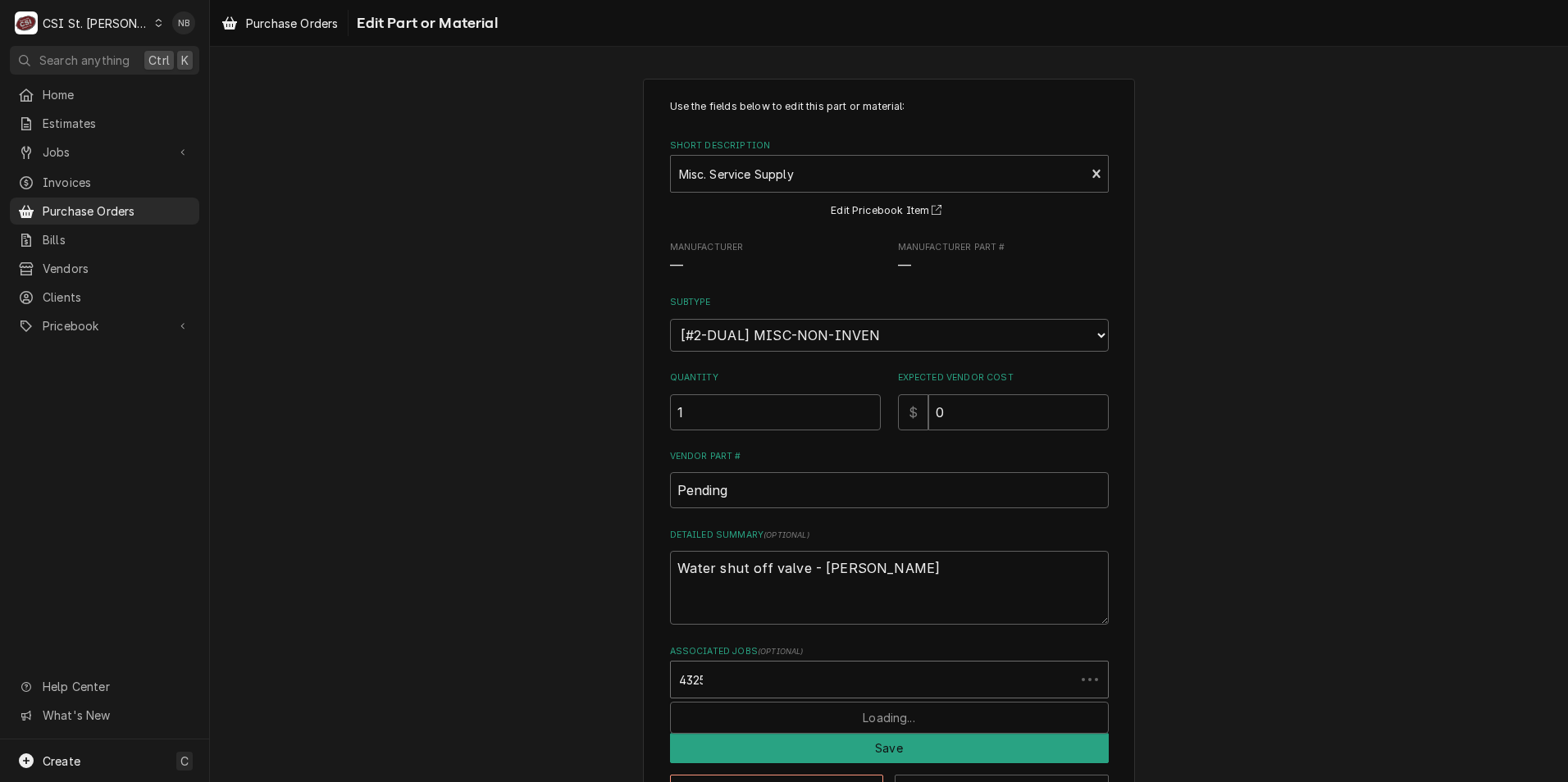
type input "43256"
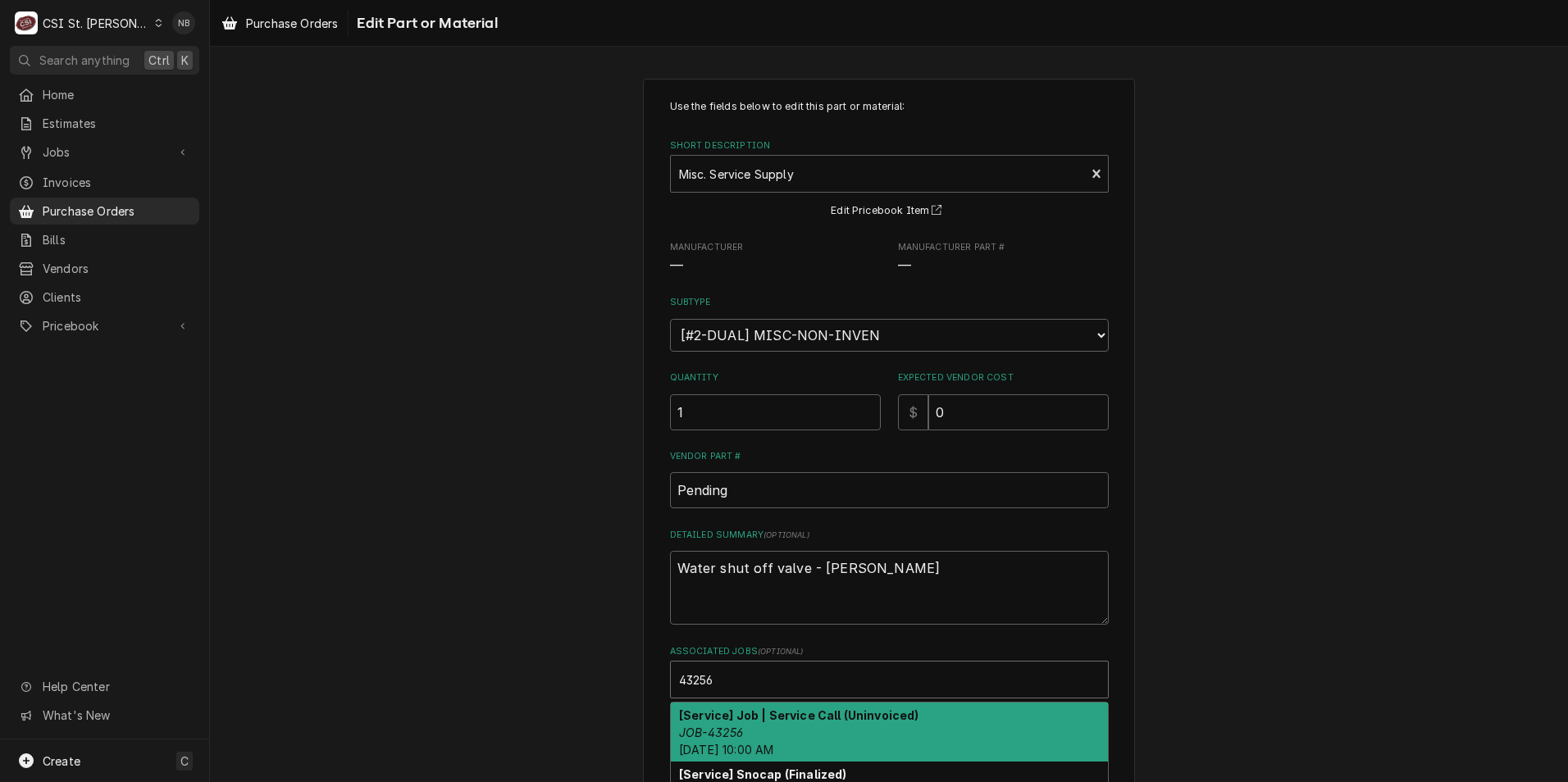
click at [841, 725] on div "[Service] Job | Service Call (Uninvoiced) JOB-43256 Wed, Oct 15th, 2025 - 10:00…" at bounding box center [890, 732] width 438 height 60
type textarea "x"
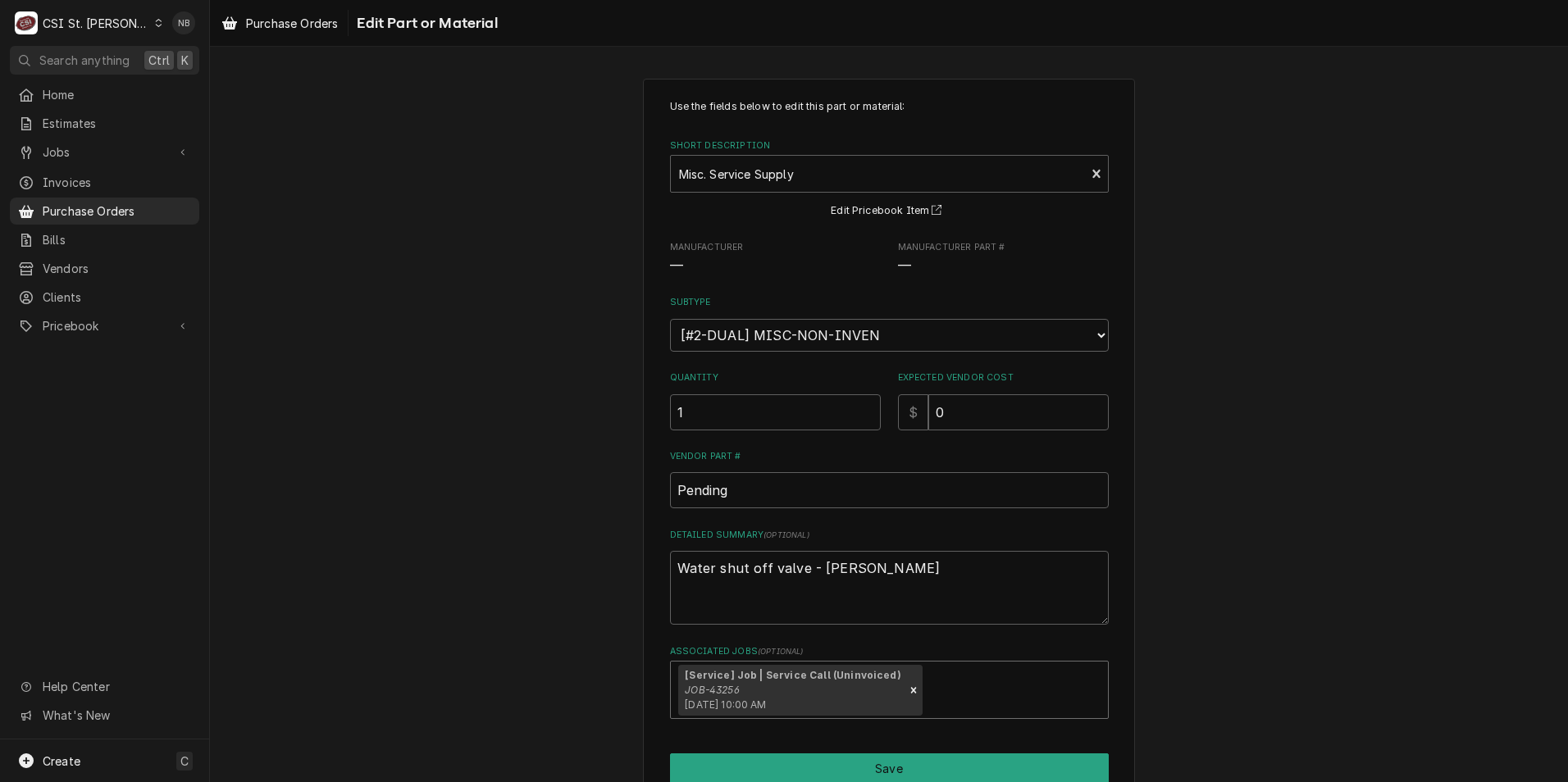
click at [1205, 671] on div "Use the fields below to edit this part or material: Short Description Misc. Ser…" at bounding box center [890, 463] width 1359 height 797
drag, startPoint x: 995, startPoint y: 410, endPoint x: 789, endPoint y: 399, distance: 206.3
click at [789, 399] on div "Quantity 1 Expected Vendor Cost $ 0" at bounding box center [890, 400] width 438 height 59
click at [1164, 584] on div "Use the fields below to edit this part or material: Short Description Misc. Ser…" at bounding box center [890, 463] width 1359 height 797
click at [143, 329] on link "Pricebook" at bounding box center [105, 326] width 189 height 27
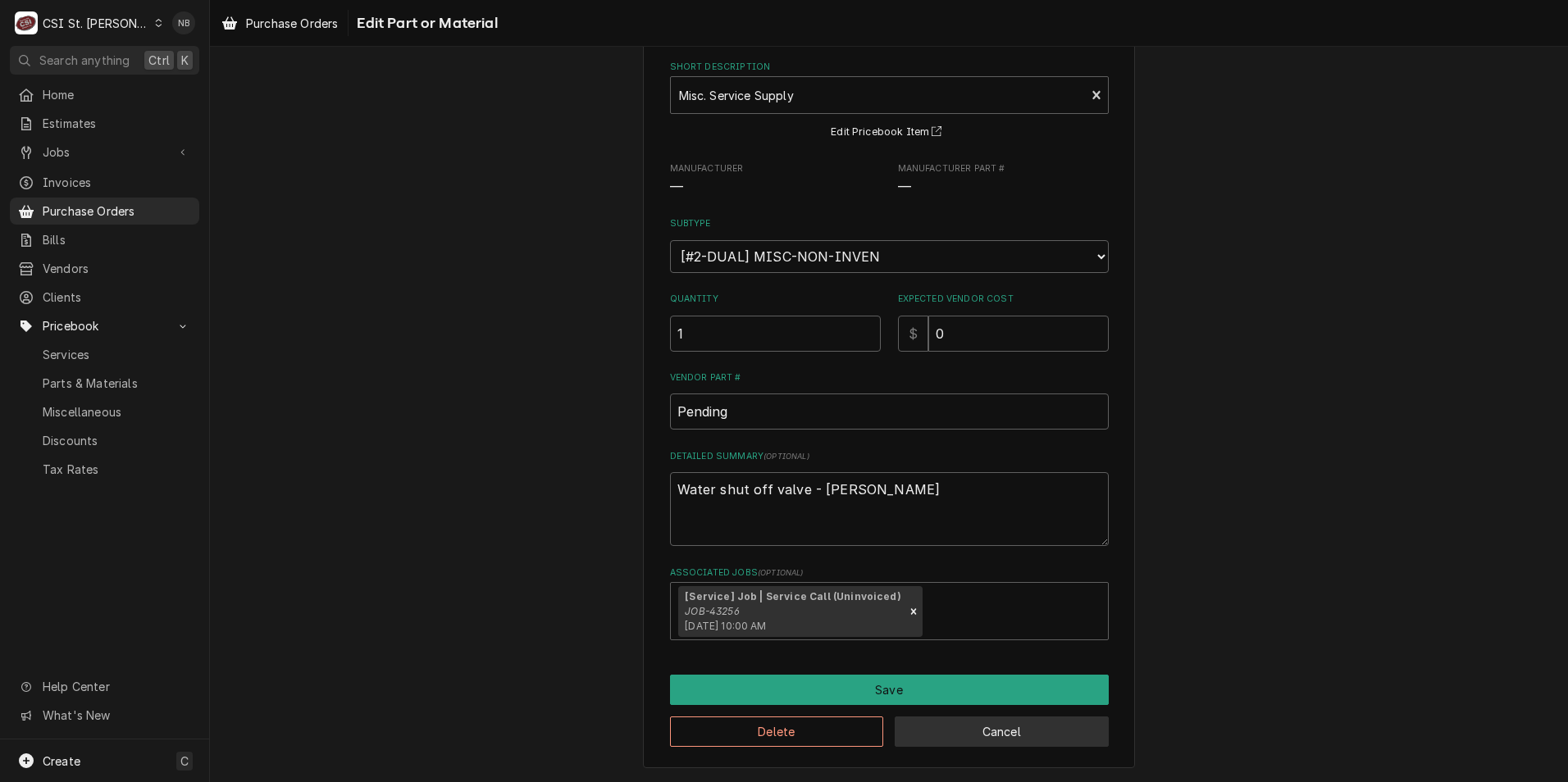
click at [986, 731] on button "Cancel" at bounding box center [1001, 732] width 214 height 31
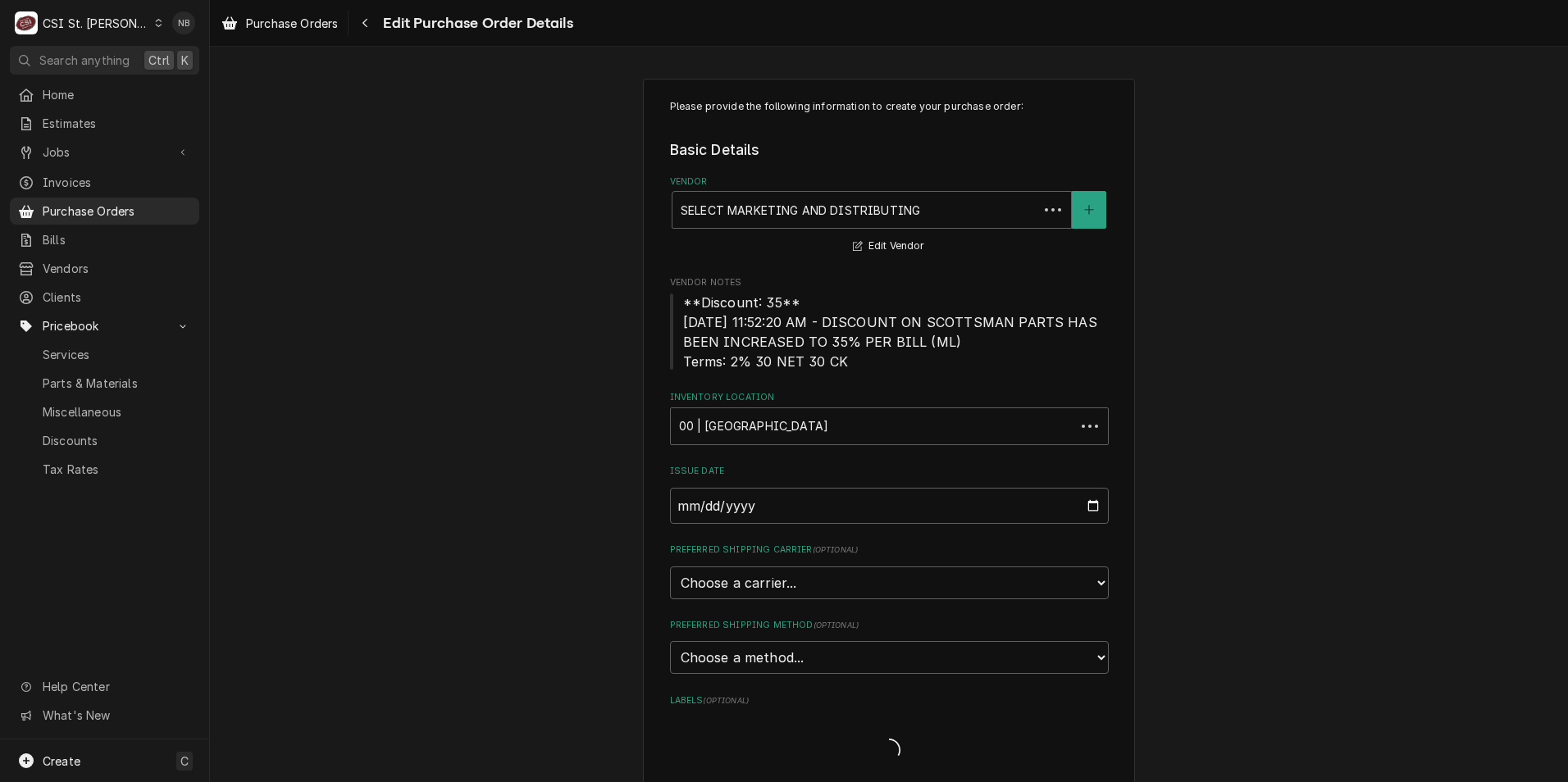
scroll to position [574, 0]
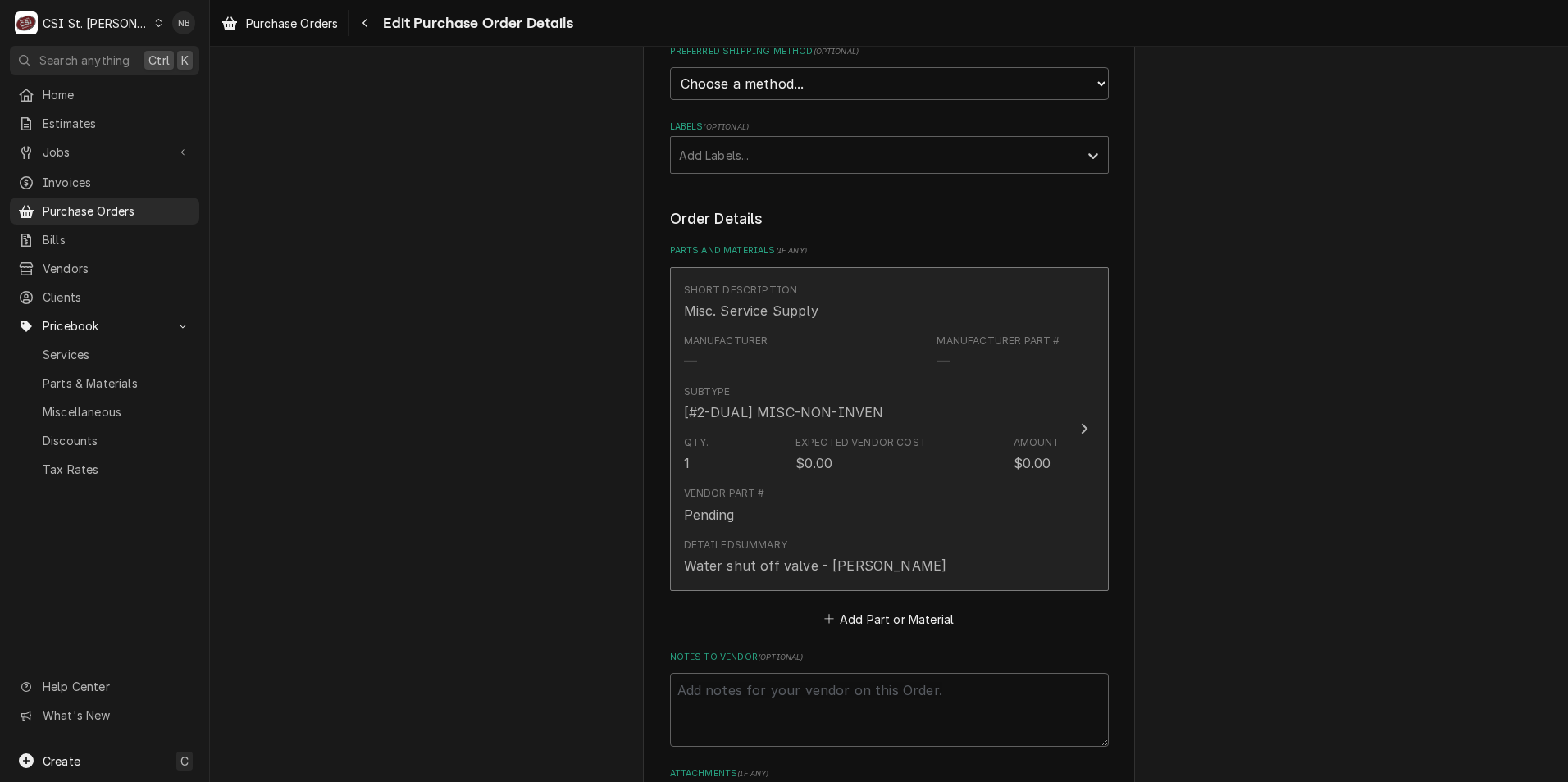
click at [886, 419] on div "Subtype [#2-DUAL] MISC-NON-INVEN" at bounding box center [872, 403] width 376 height 51
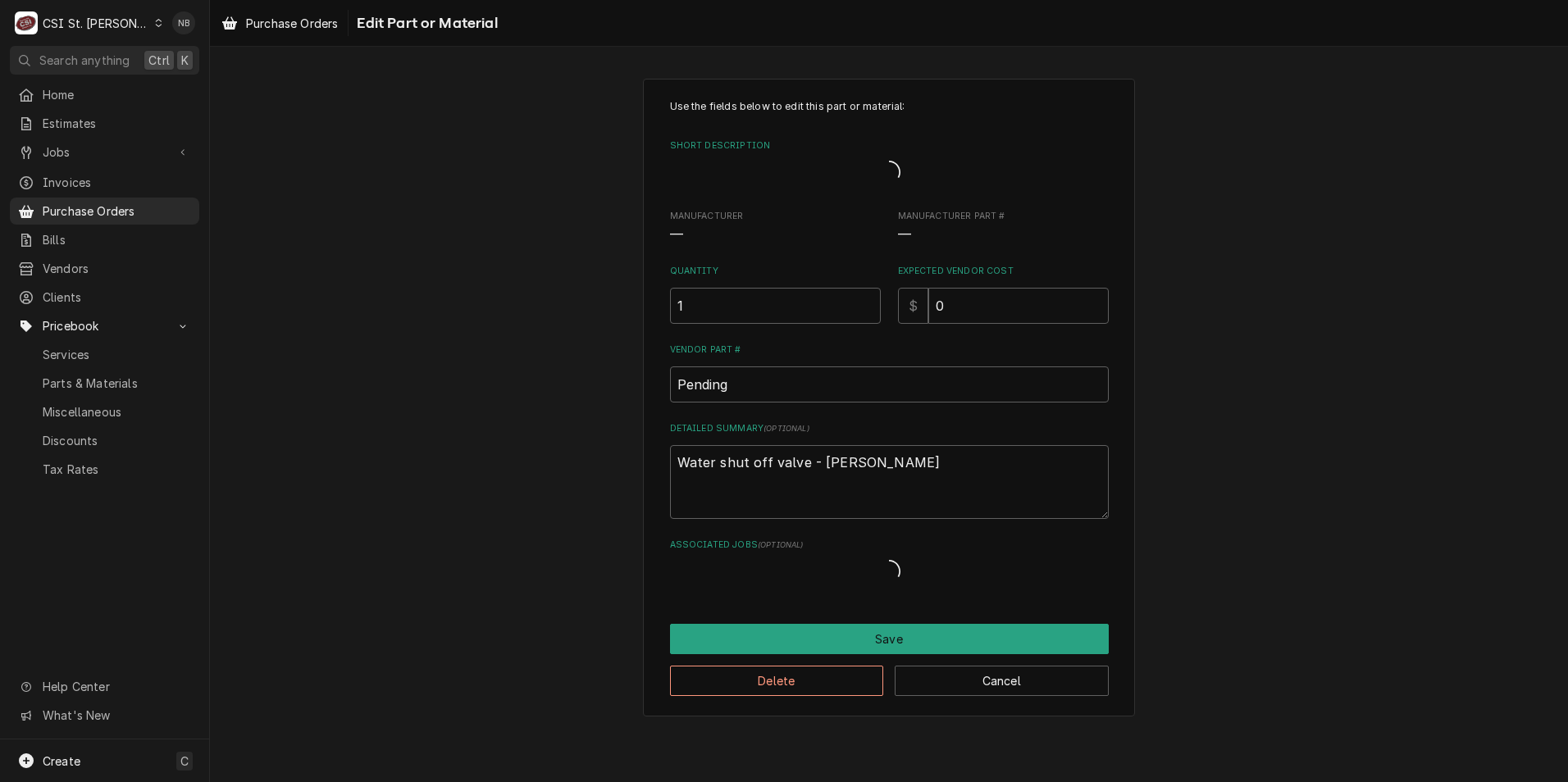
type textarea "x"
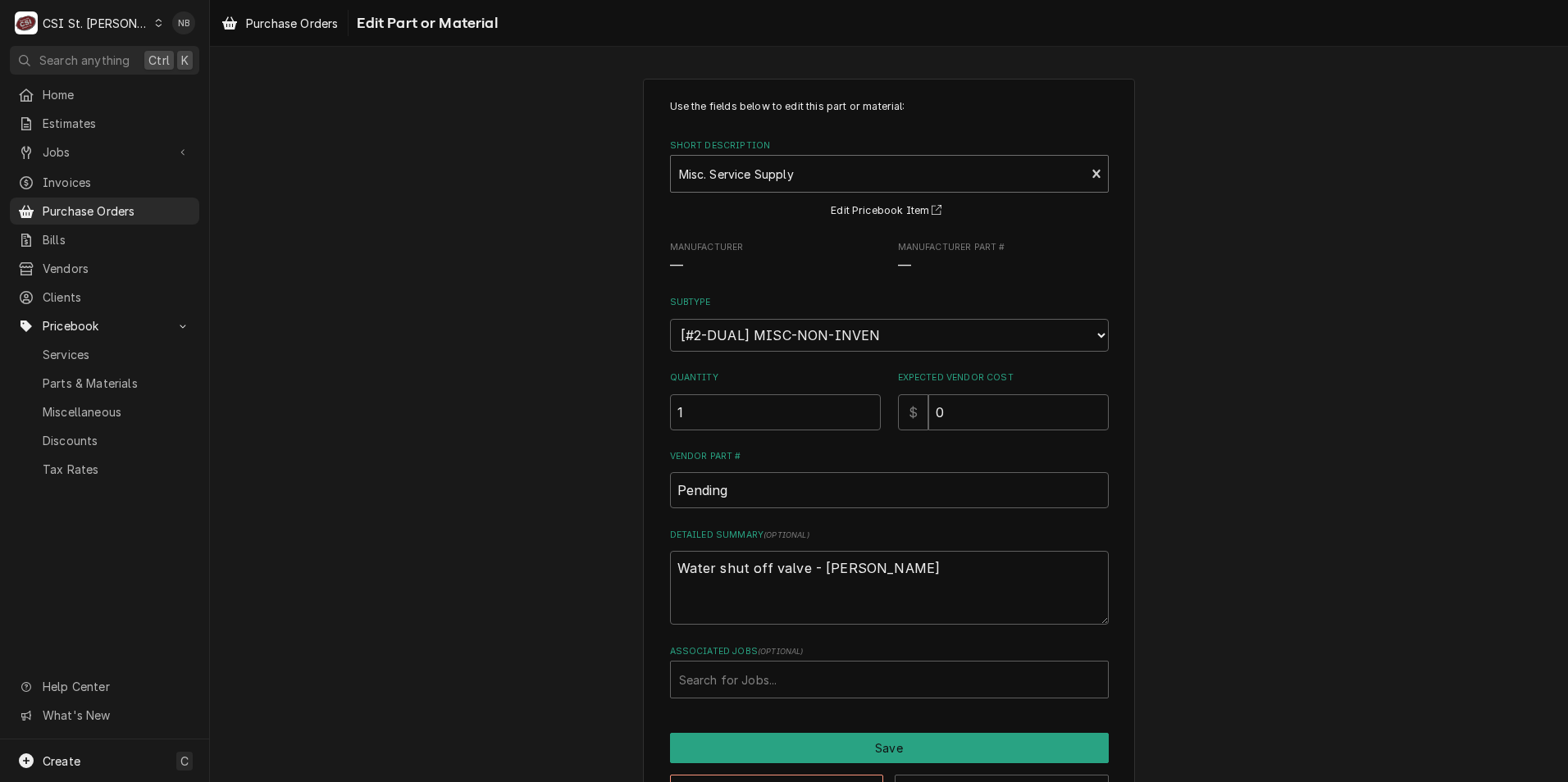
click at [880, 179] on div "Short Description" at bounding box center [879, 173] width 399 height 30
type input "3114-07"
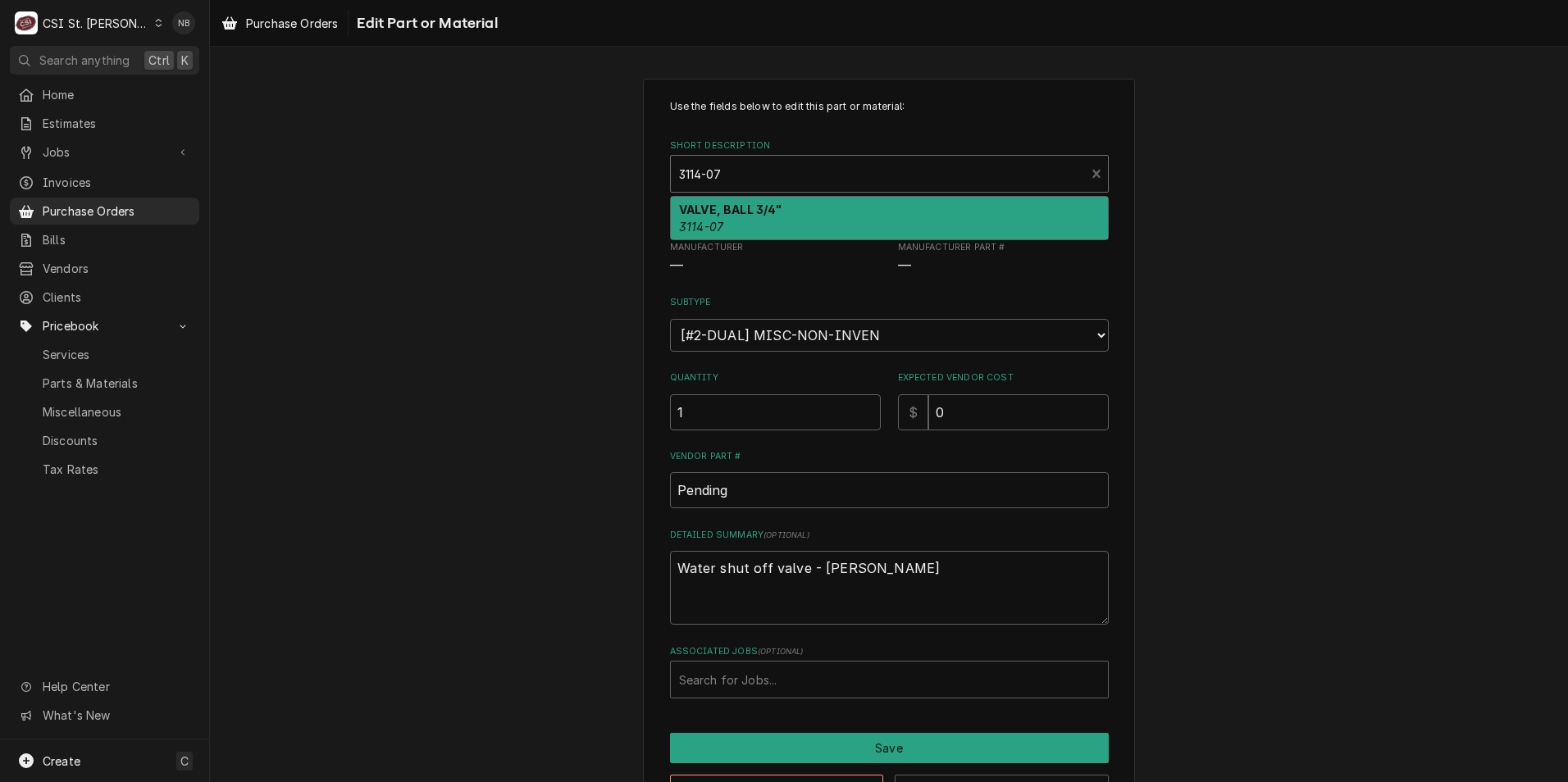
click at [838, 217] on div "VALVE, BALL 3/4" 3114-07" at bounding box center [890, 217] width 438 height 42
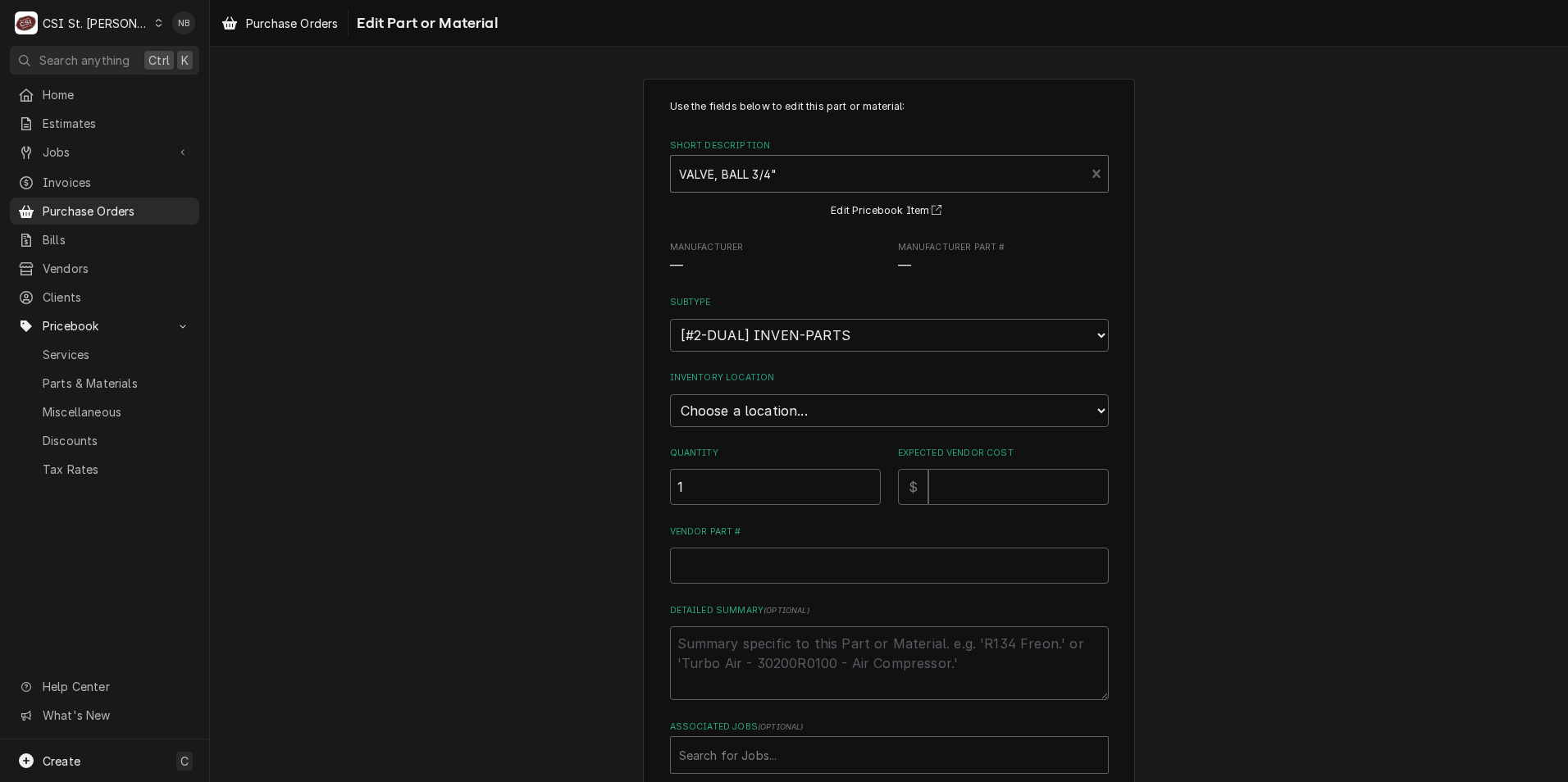
type textarea "x"
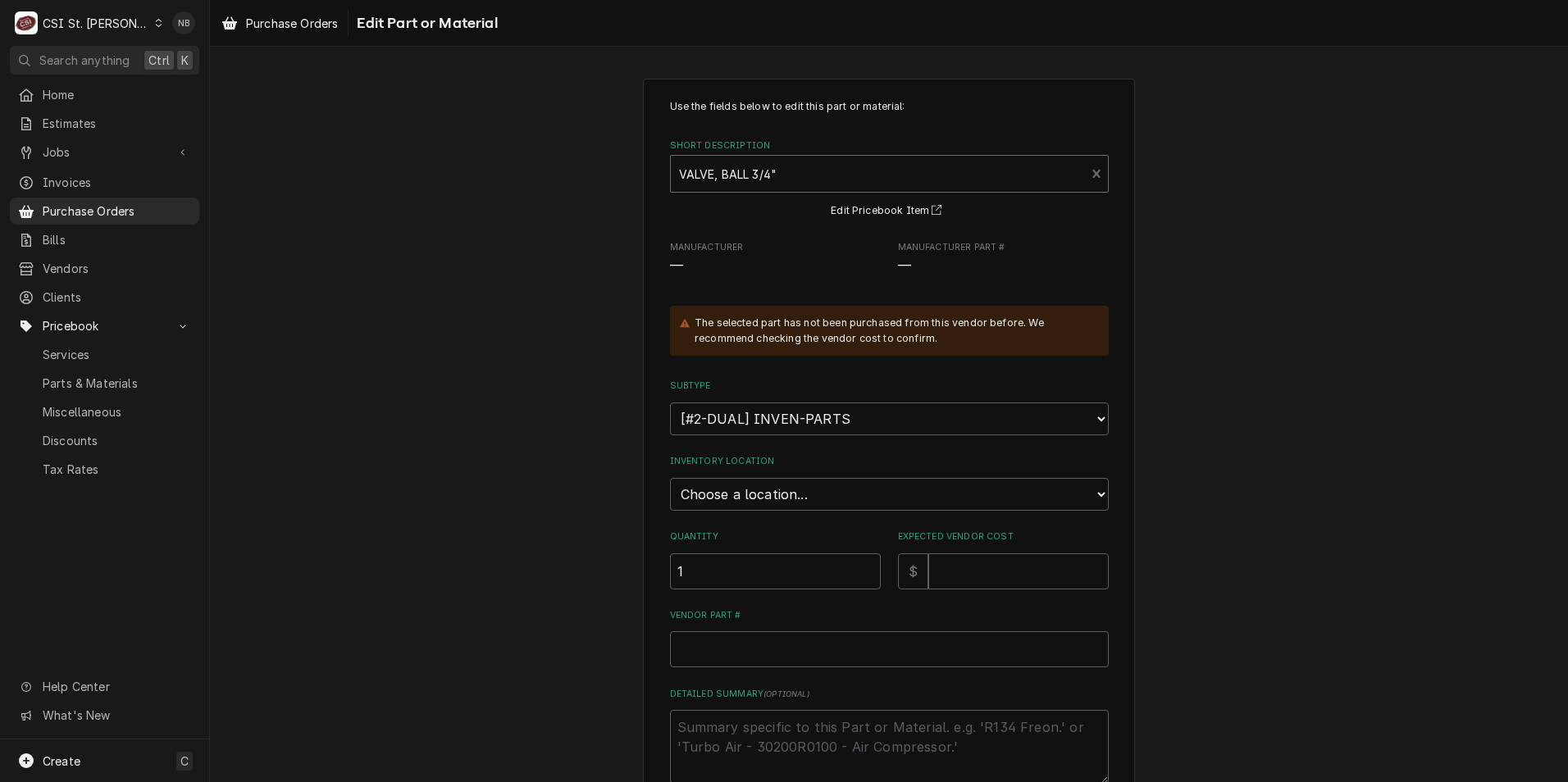
scroll to position [164, 0]
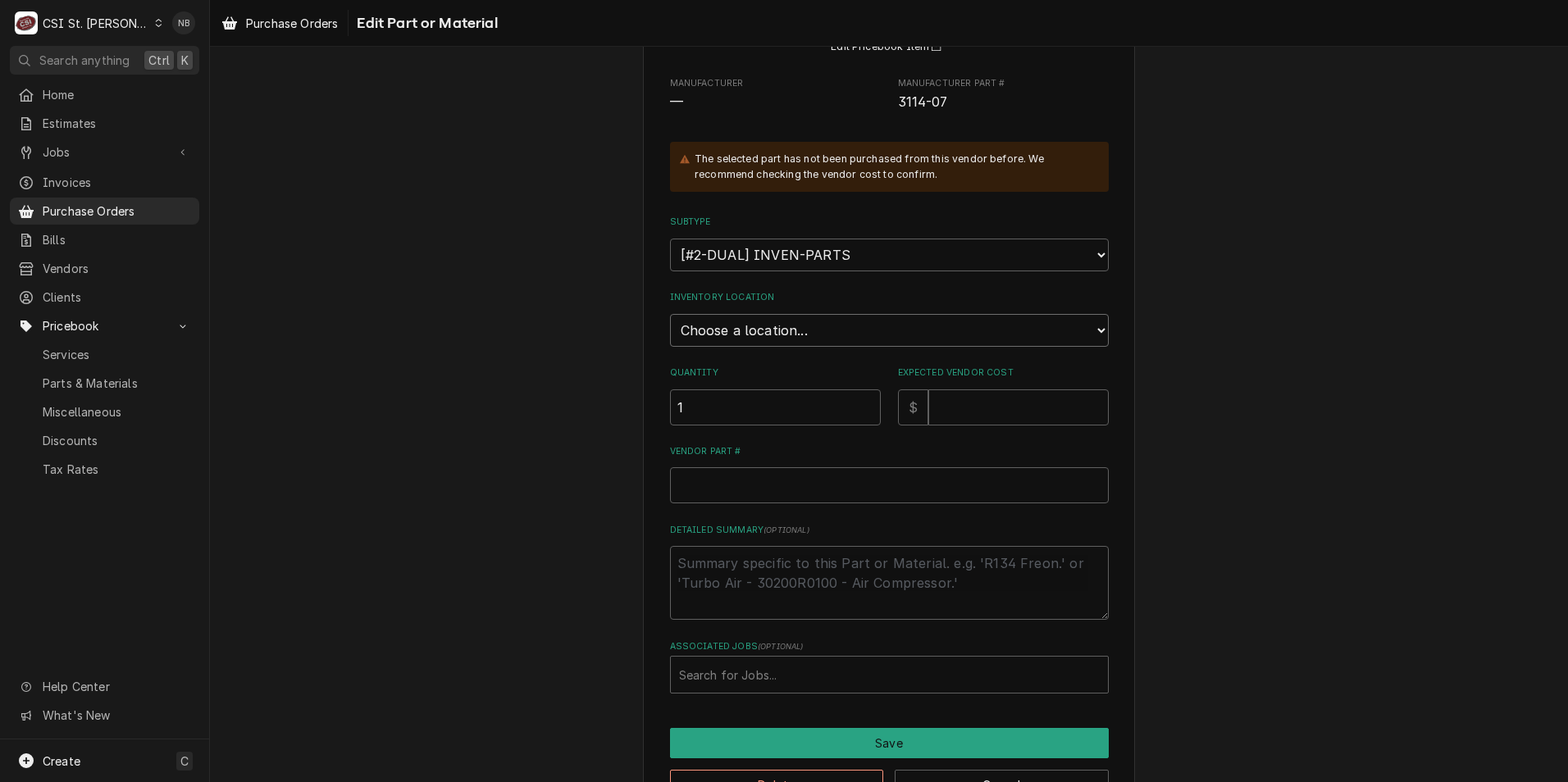
click at [807, 345] on select "Choose a location... 00 | STL WAREHOUSE 01 | CHUCK WAMBOLDT V#93 01 | COURTNEY …" at bounding box center [890, 330] width 438 height 32
select select "1418"
click at [670, 314] on select "Choose a location... 00 | STL WAREHOUSE 01 | CHUCK WAMBOLDT V#93 01 | COURTNEY …" at bounding box center [890, 330] width 438 height 32
click at [995, 402] on input "Expected Vendor Cost" at bounding box center [1019, 408] width 180 height 36
type textarea "x"
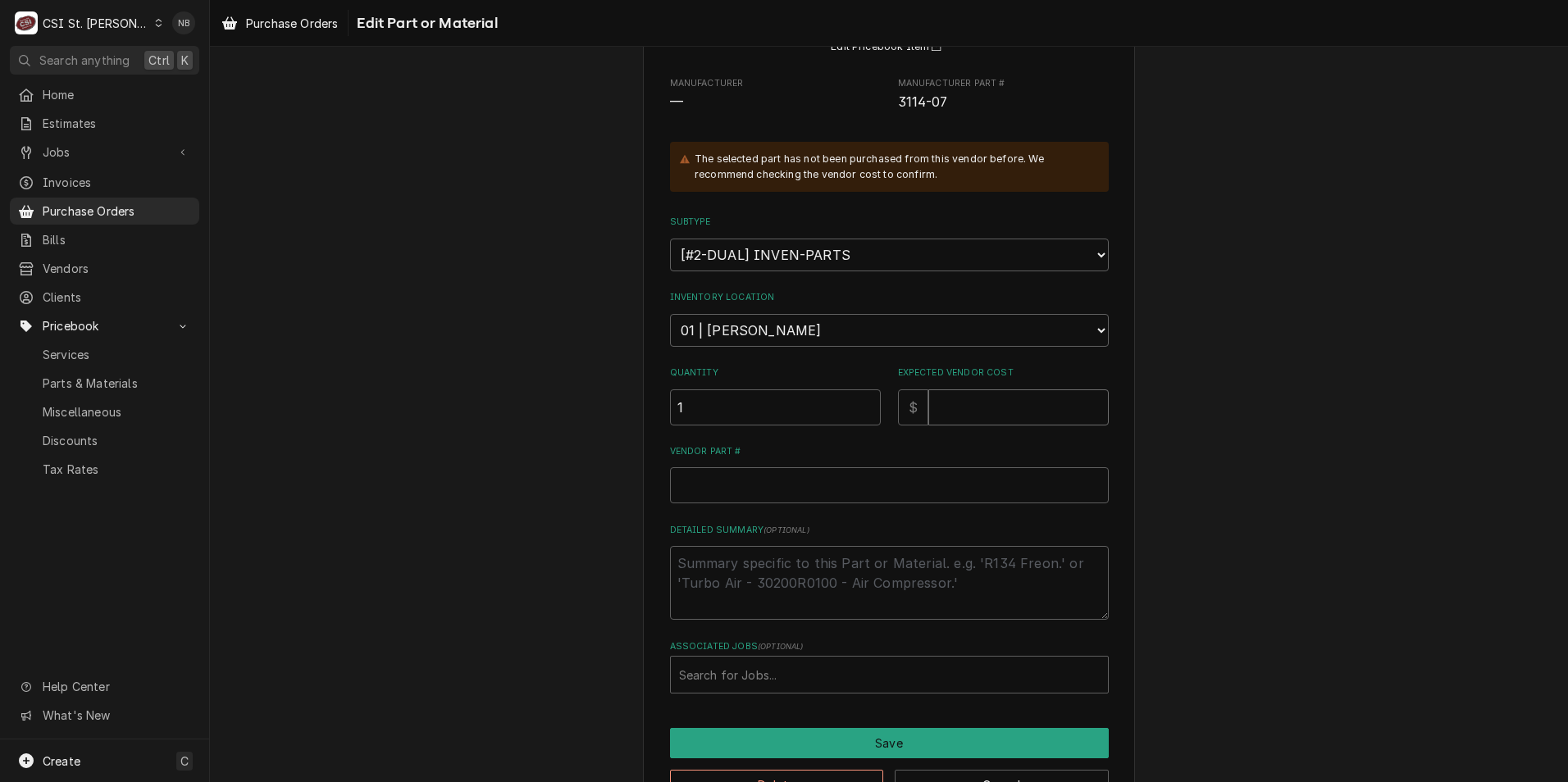
type input "5"
type textarea "x"
type input "50"
type textarea "x"
type input "50.4"
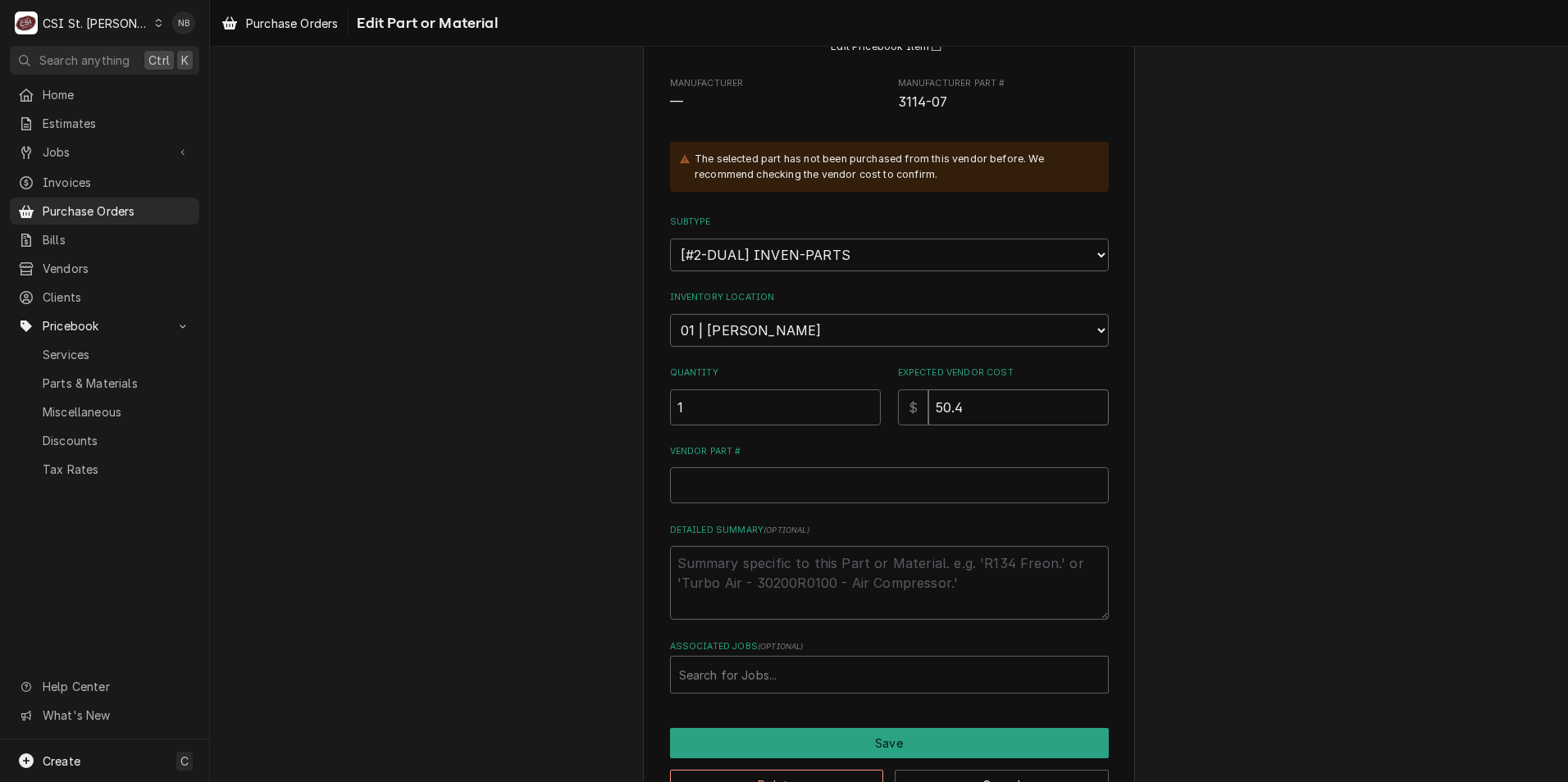
type textarea "x"
type input "50.48"
click at [907, 479] on input "Vendor Part #" at bounding box center [890, 485] width 438 height 36
type textarea "x"
type input "3"
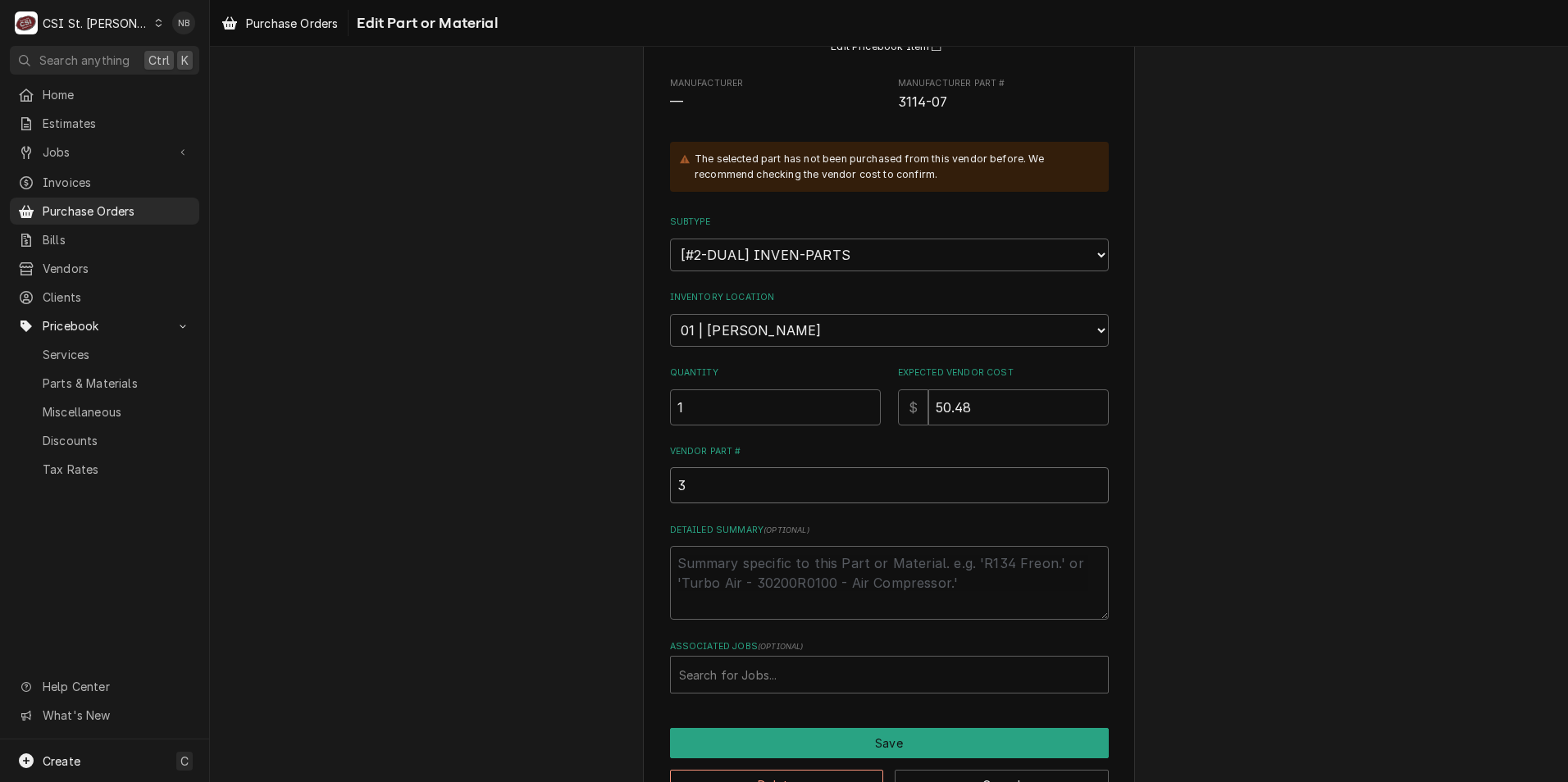
type textarea "x"
type input "31"
type textarea "x"
type input "311"
type textarea "x"
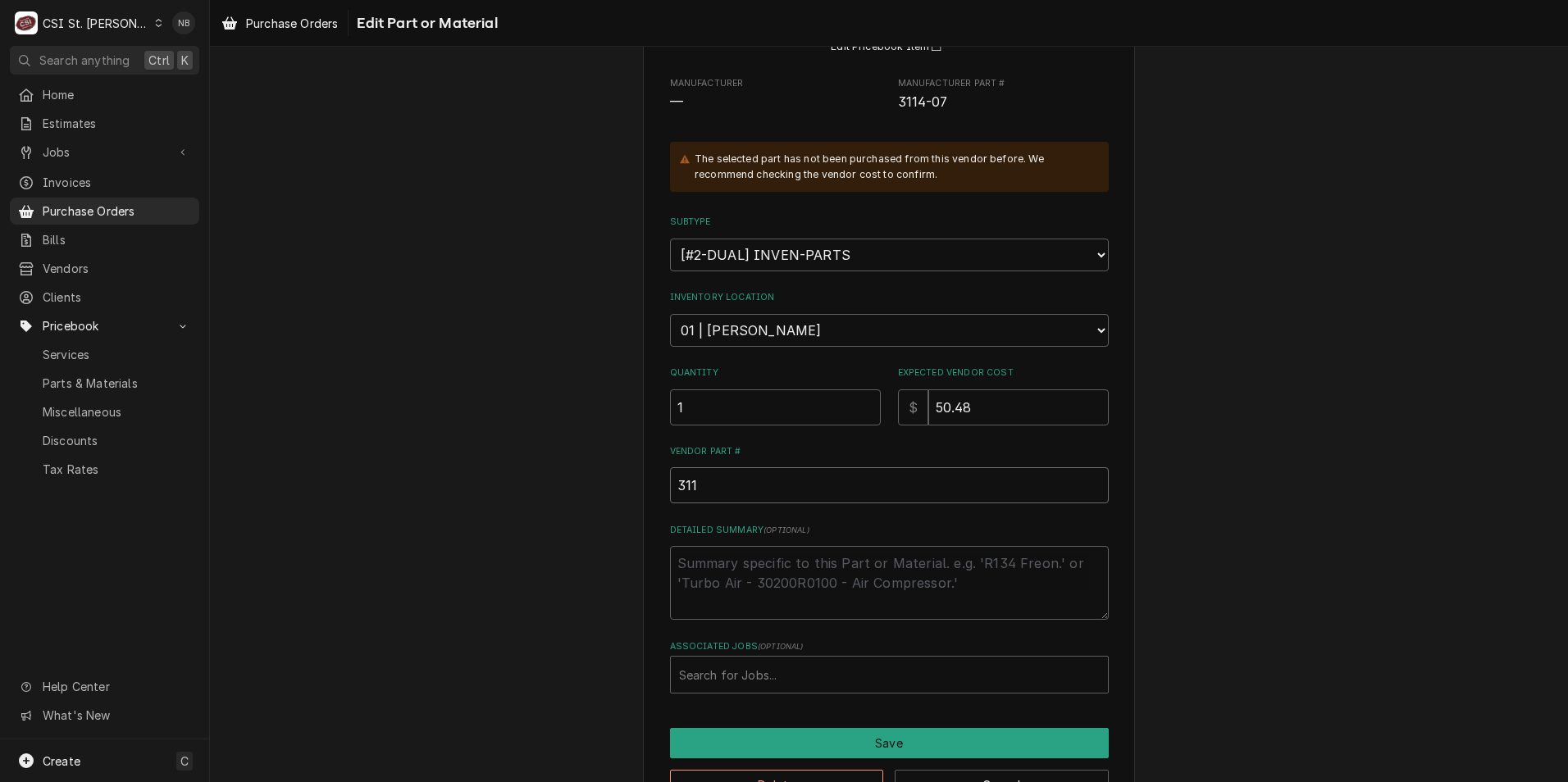
type input "3114"
type textarea "x"
type input "3114-"
type textarea "x"
type input "3114-0"
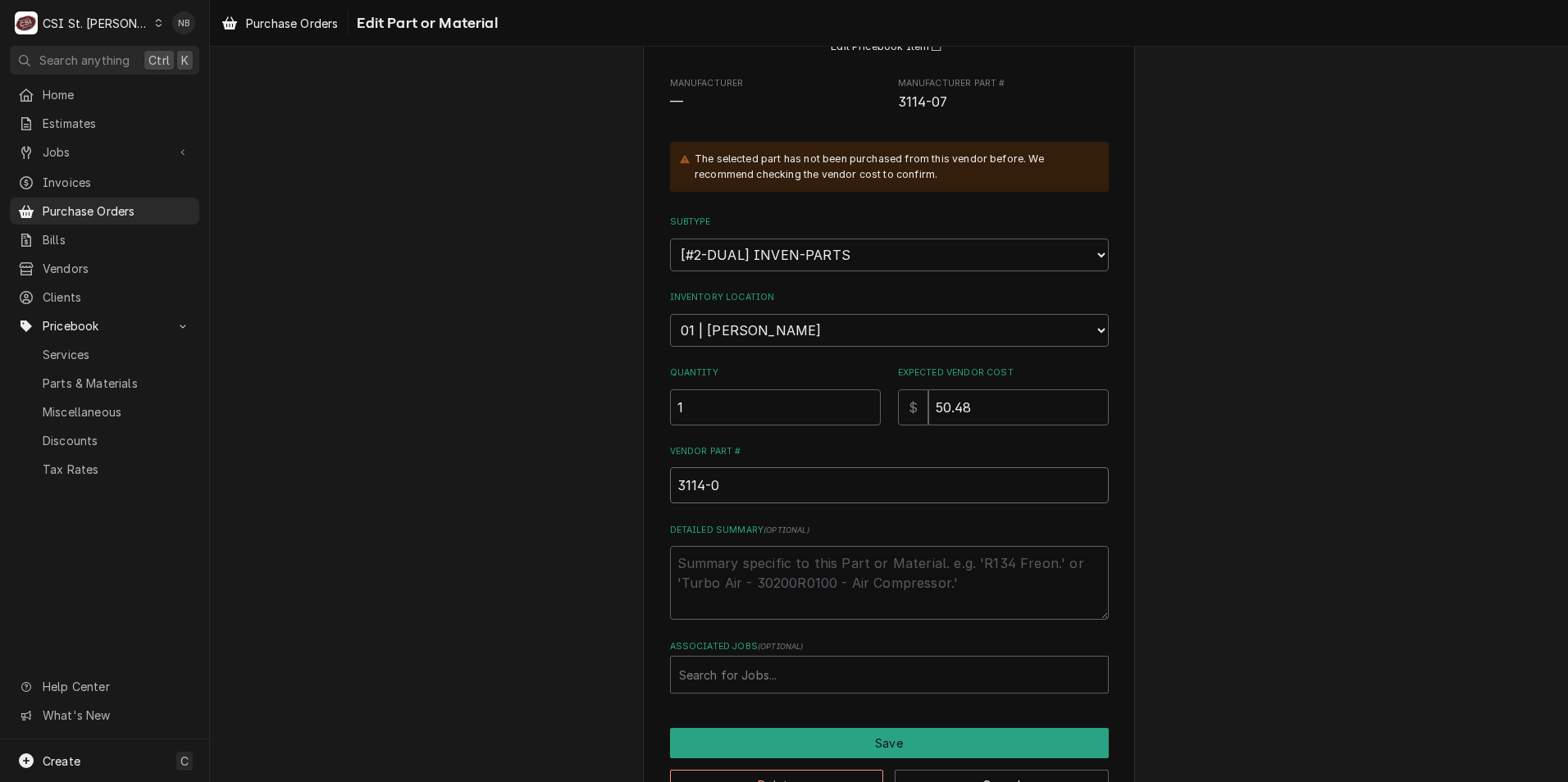
type textarea "x"
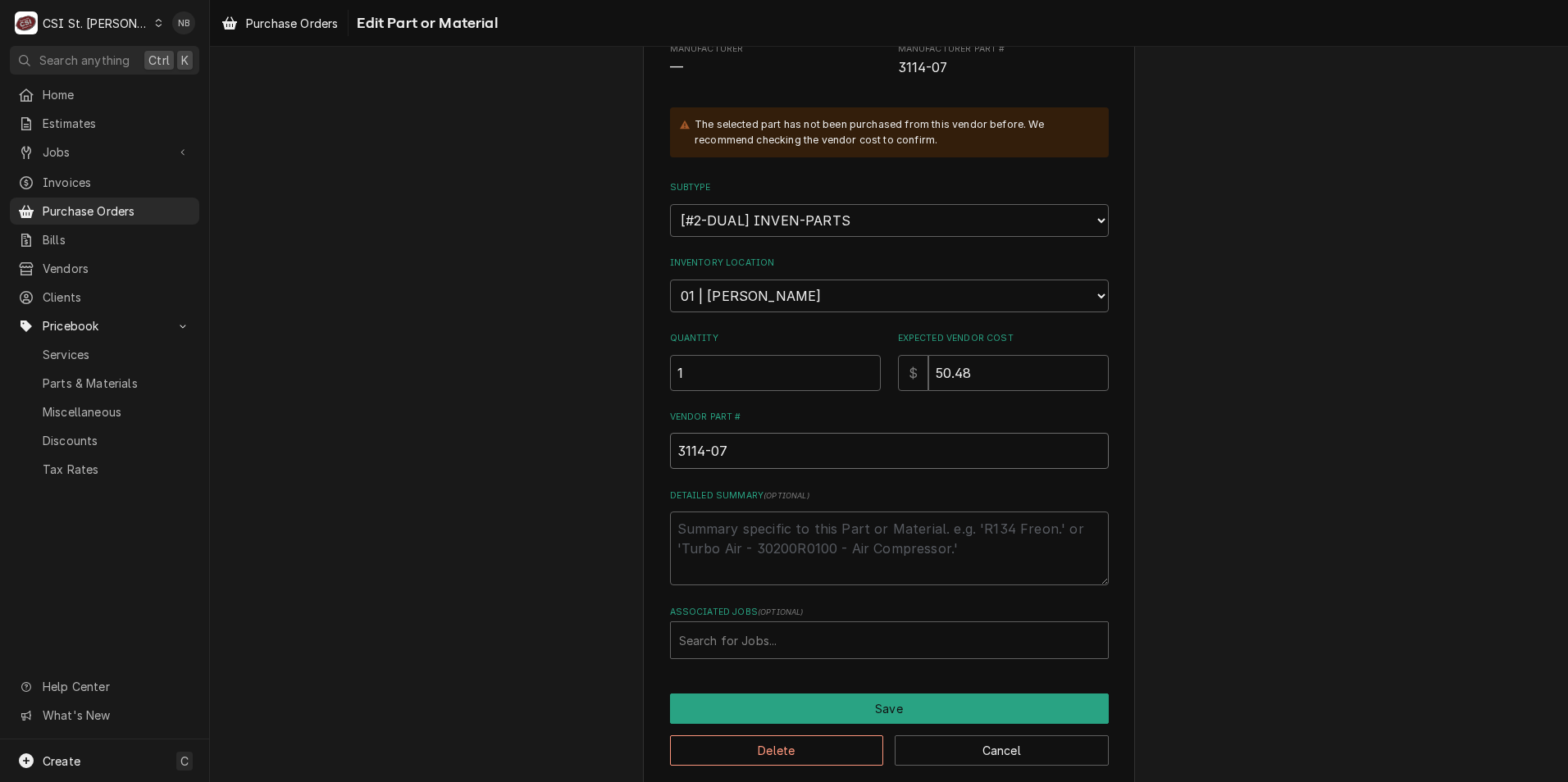
scroll to position [217, 0]
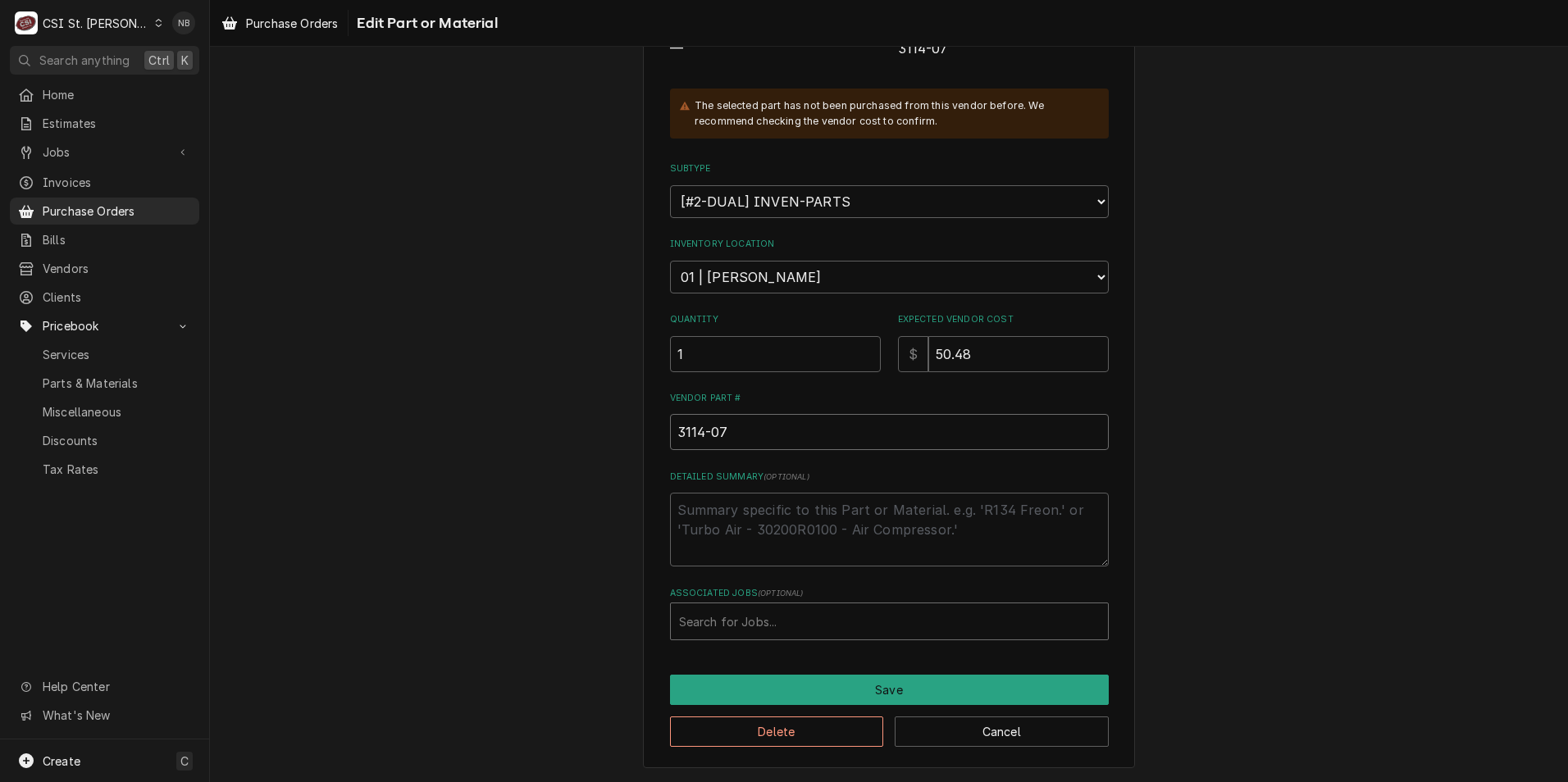
type input "3114-07"
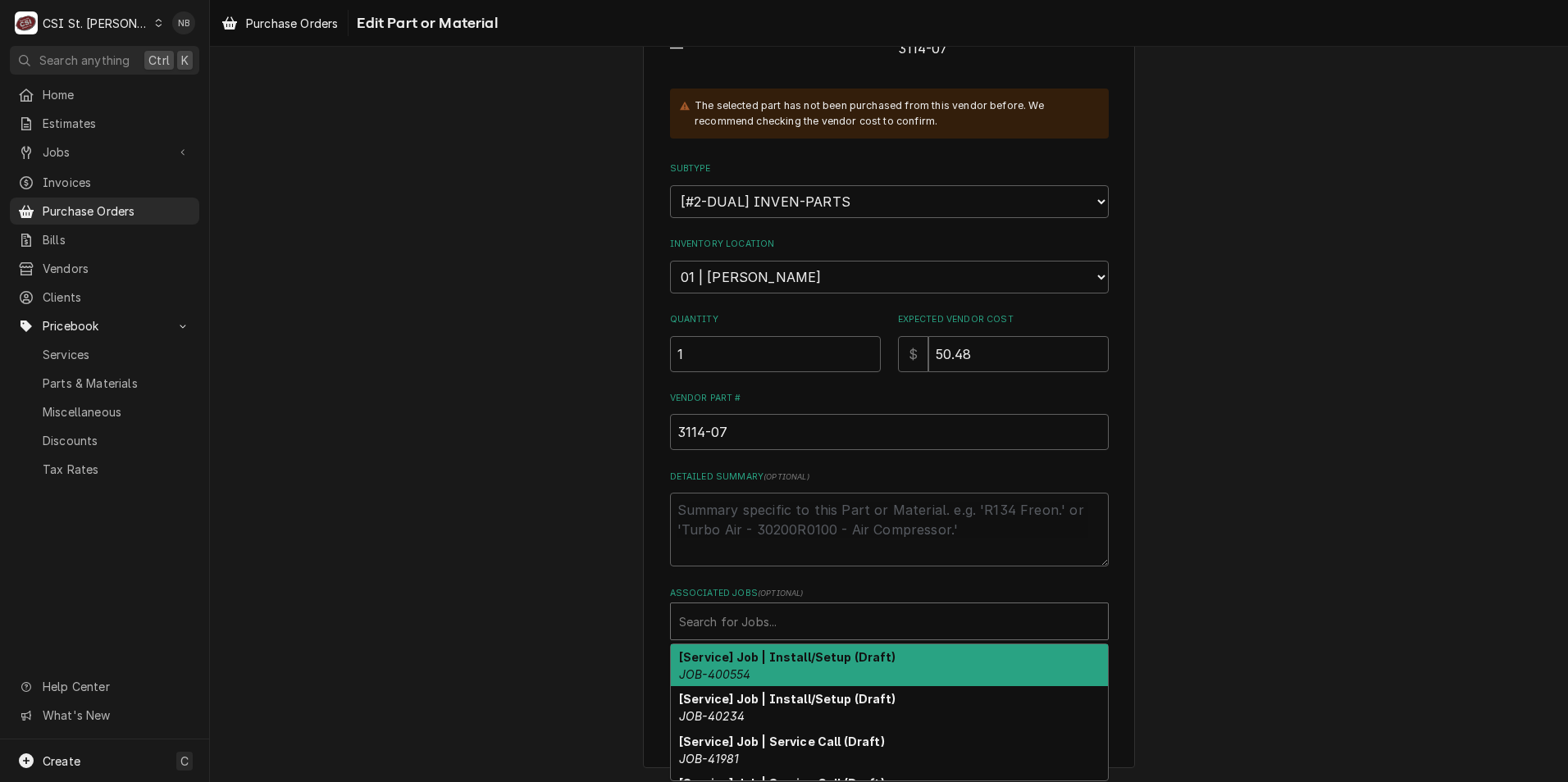
click at [763, 627] on div "Associated Jobs" at bounding box center [890, 621] width 420 height 30
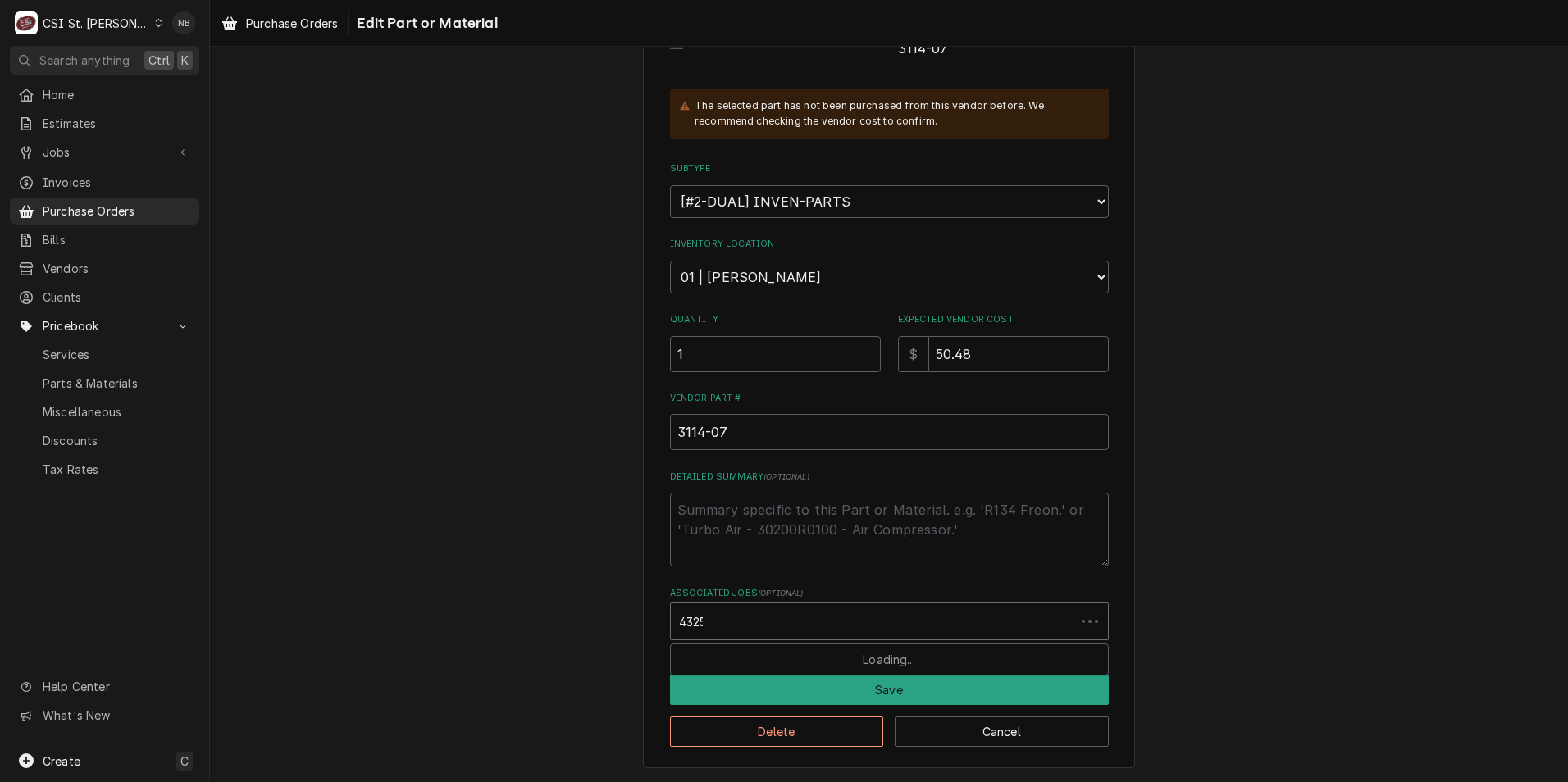
type input "43256"
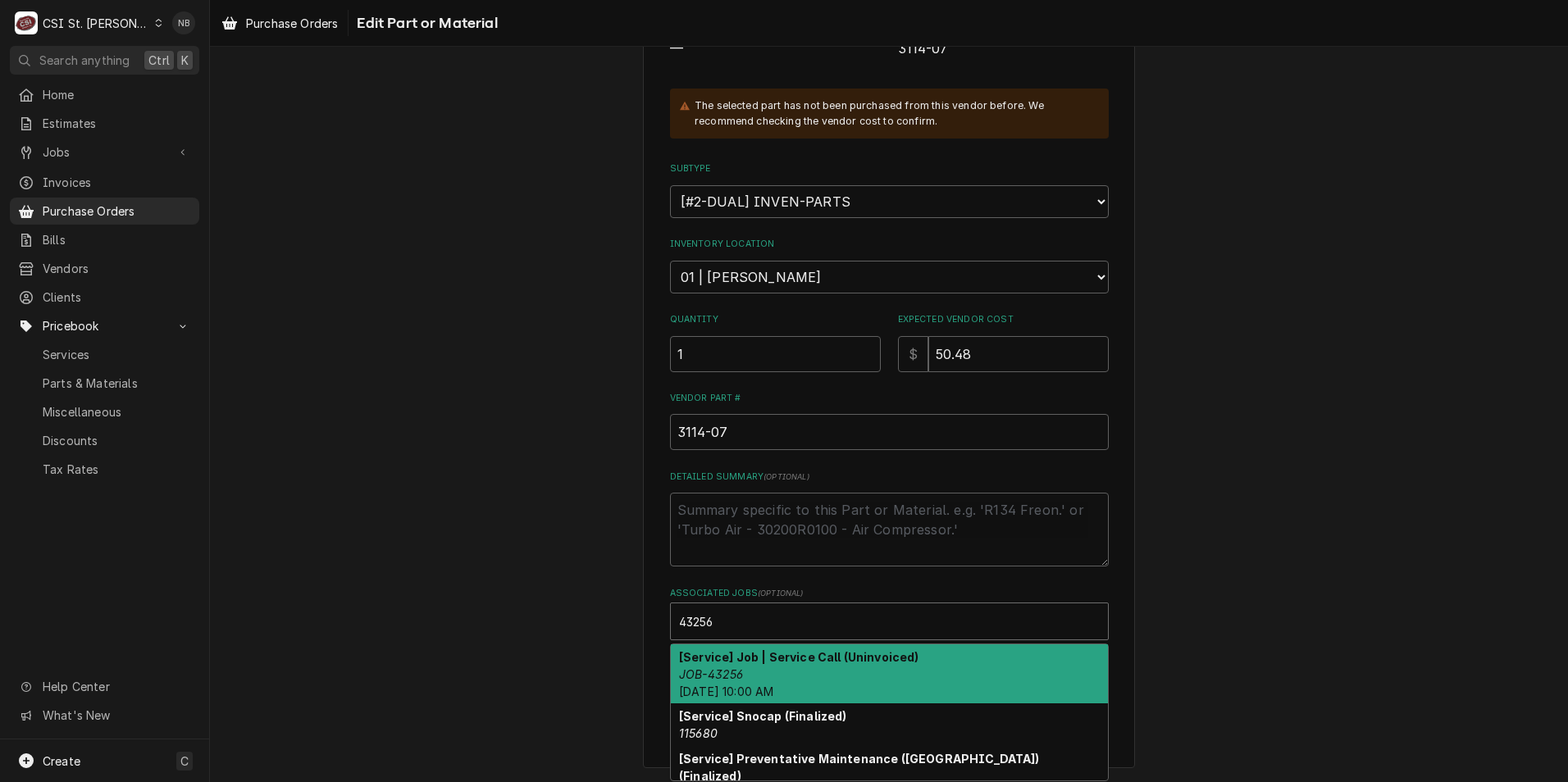
click at [783, 670] on div "[Service] Job | Service Call (Uninvoiced) JOB-43256 Wed, Oct 15th, 2025 - 10:00…" at bounding box center [890, 675] width 438 height 60
type textarea "x"
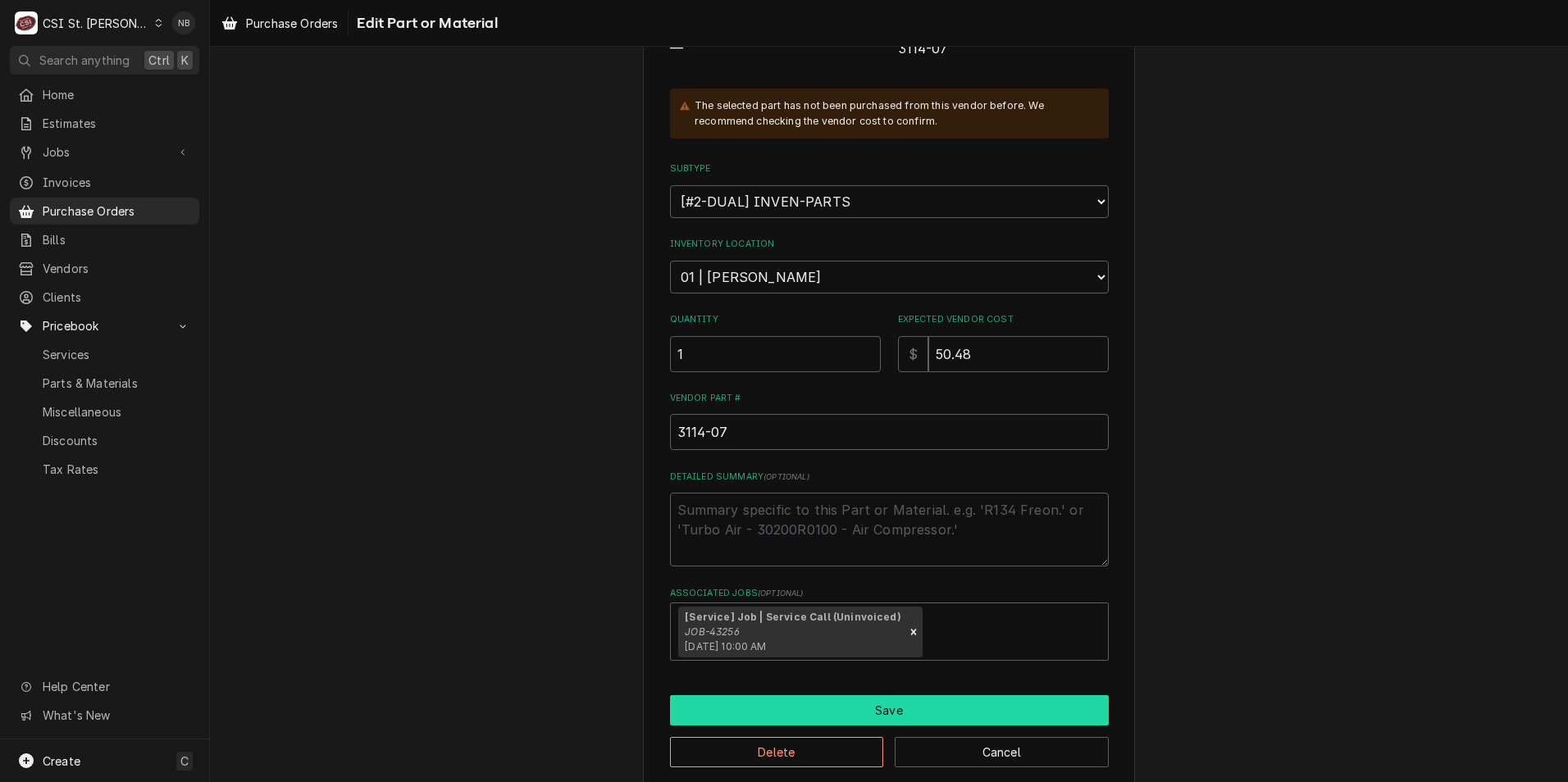
click at [909, 713] on button "Save" at bounding box center [890, 711] width 438 height 31
type textarea "x"
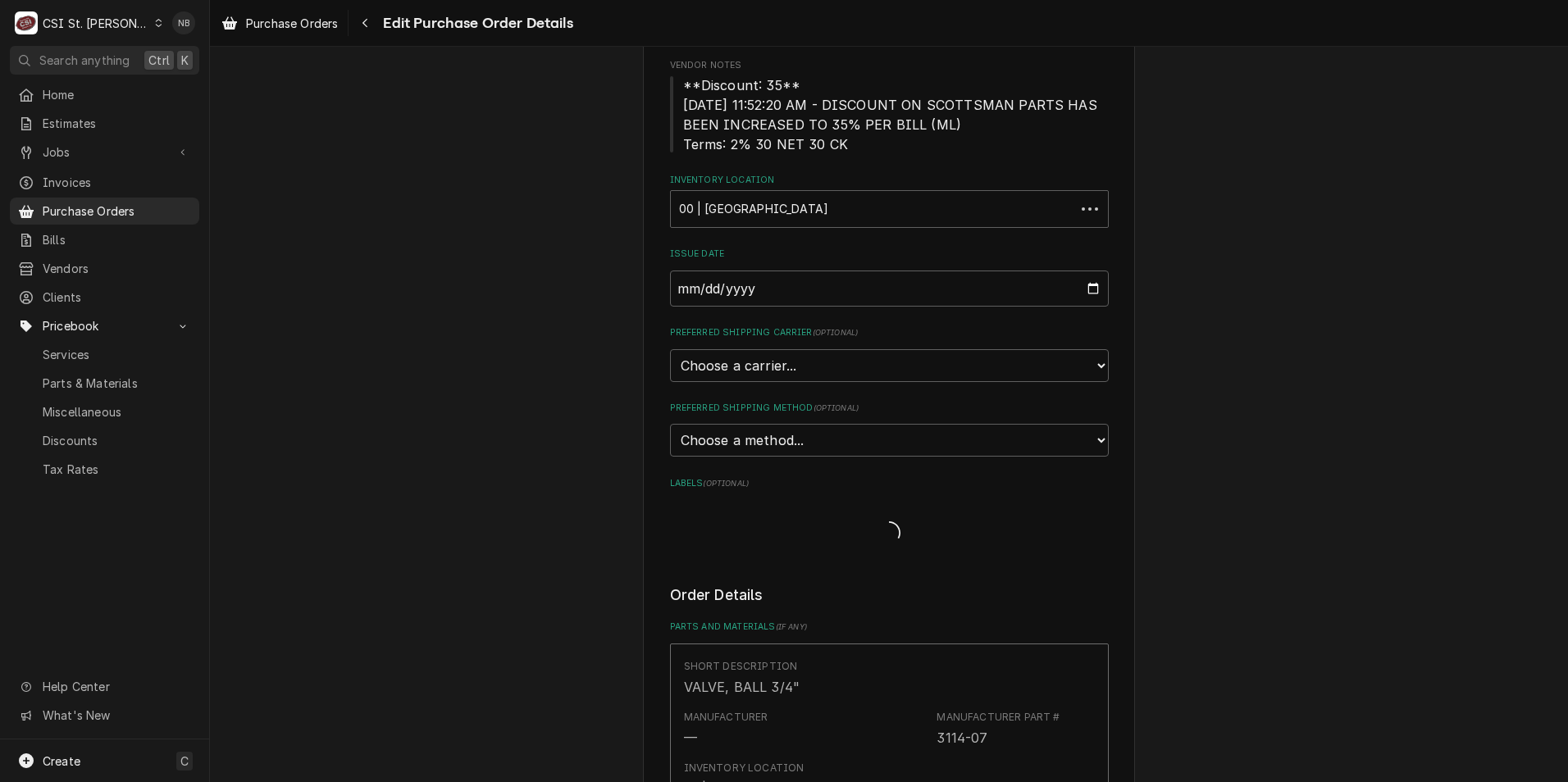
scroll to position [574, 0]
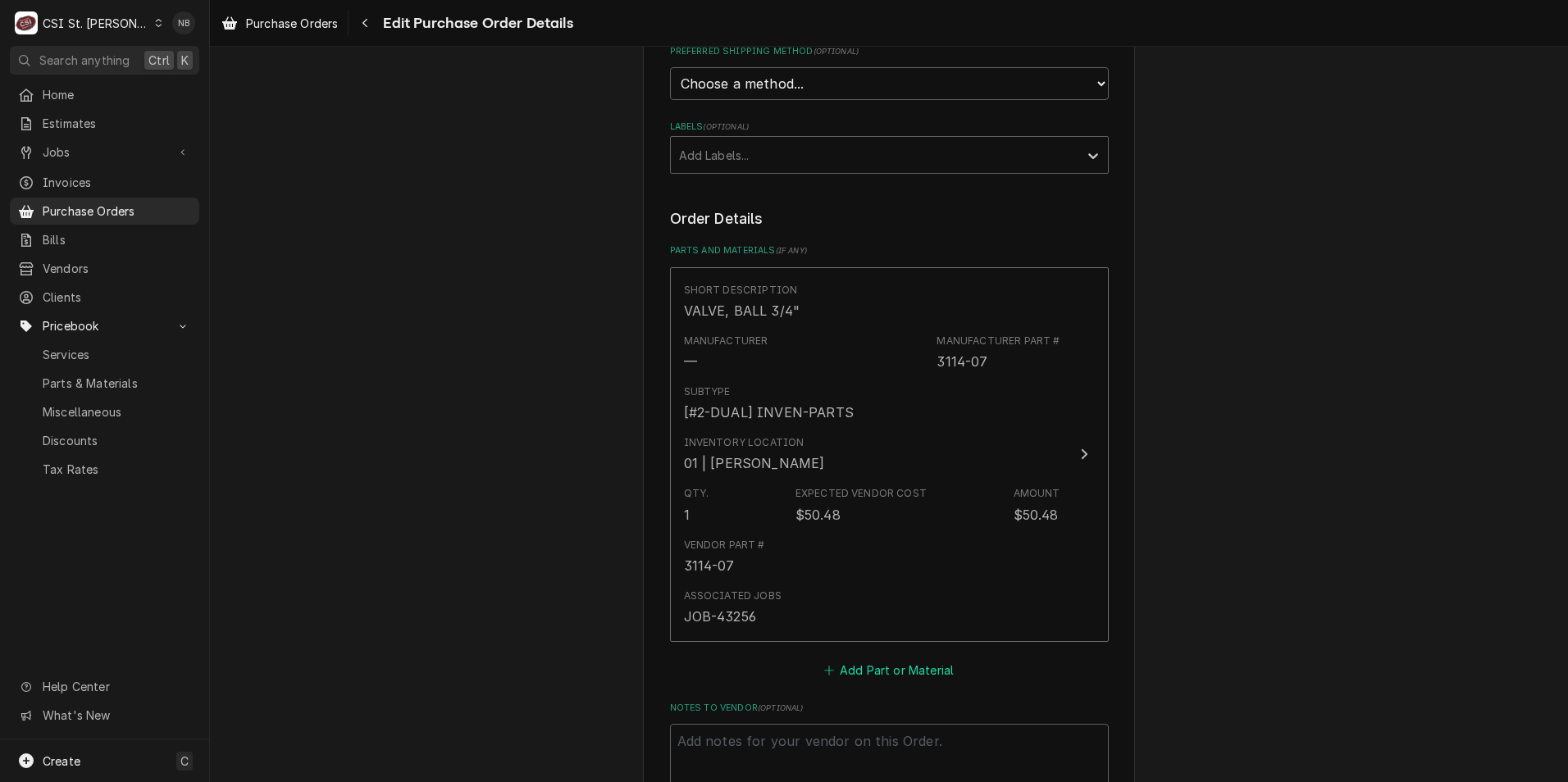
click at [917, 664] on button "Add Part or Material" at bounding box center [889, 669] width 135 height 23
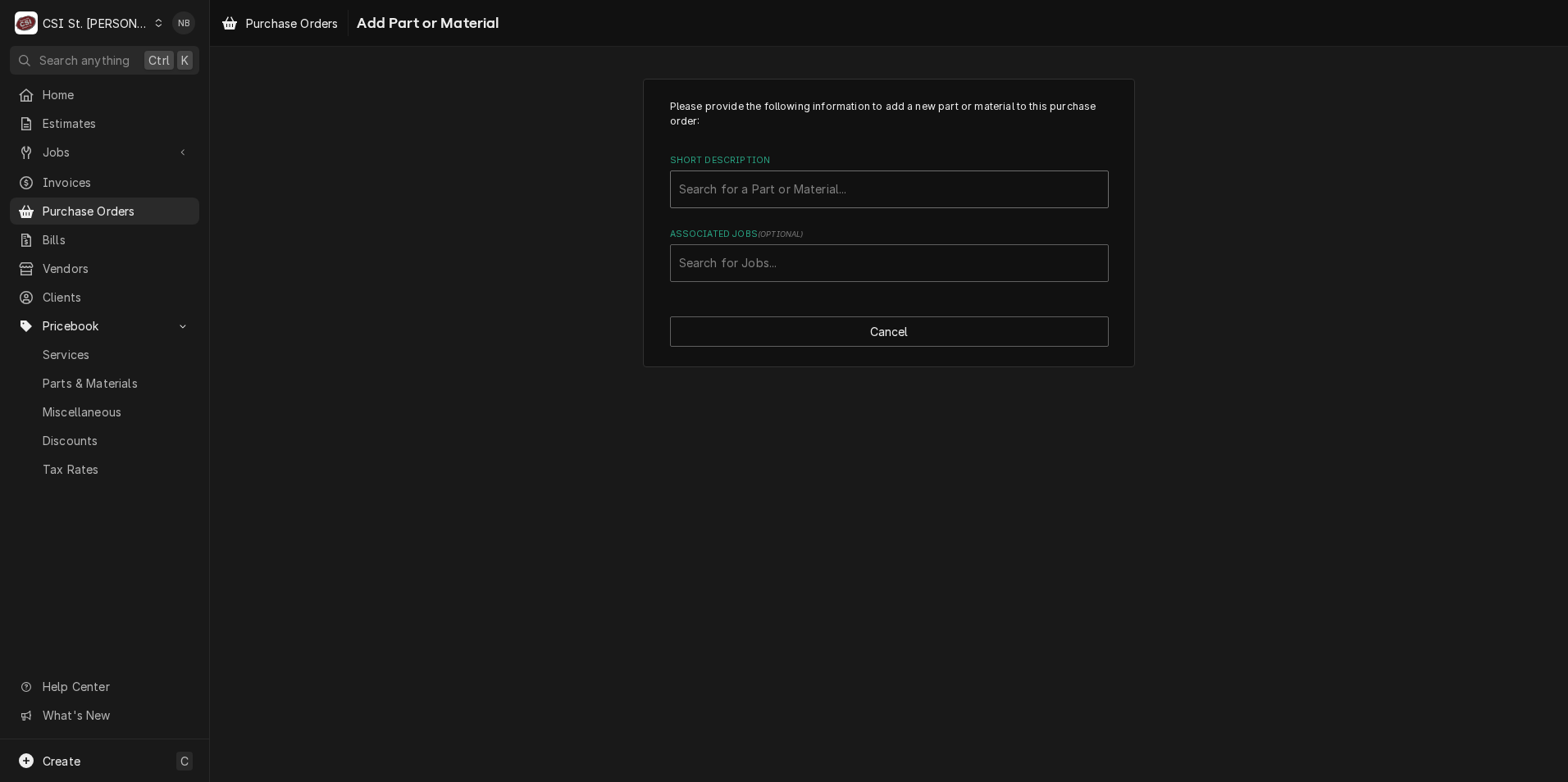
click at [853, 186] on div "Short Description" at bounding box center [890, 189] width 420 height 30
type input "3114-08"
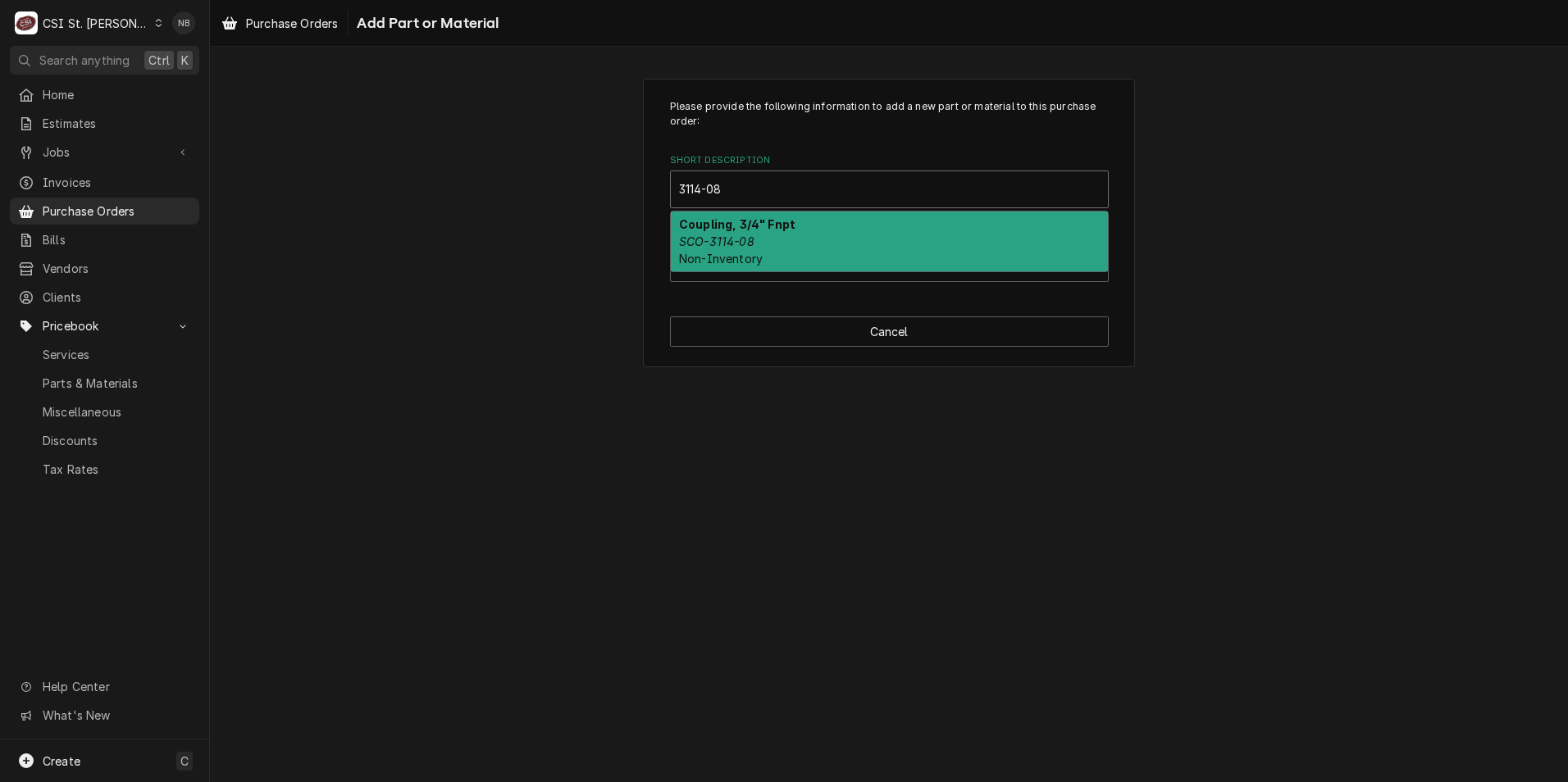
click at [818, 246] on div "Coupling, 3/4" Fnpt SCO-3114-08 Non-Inventory" at bounding box center [890, 242] width 438 height 60
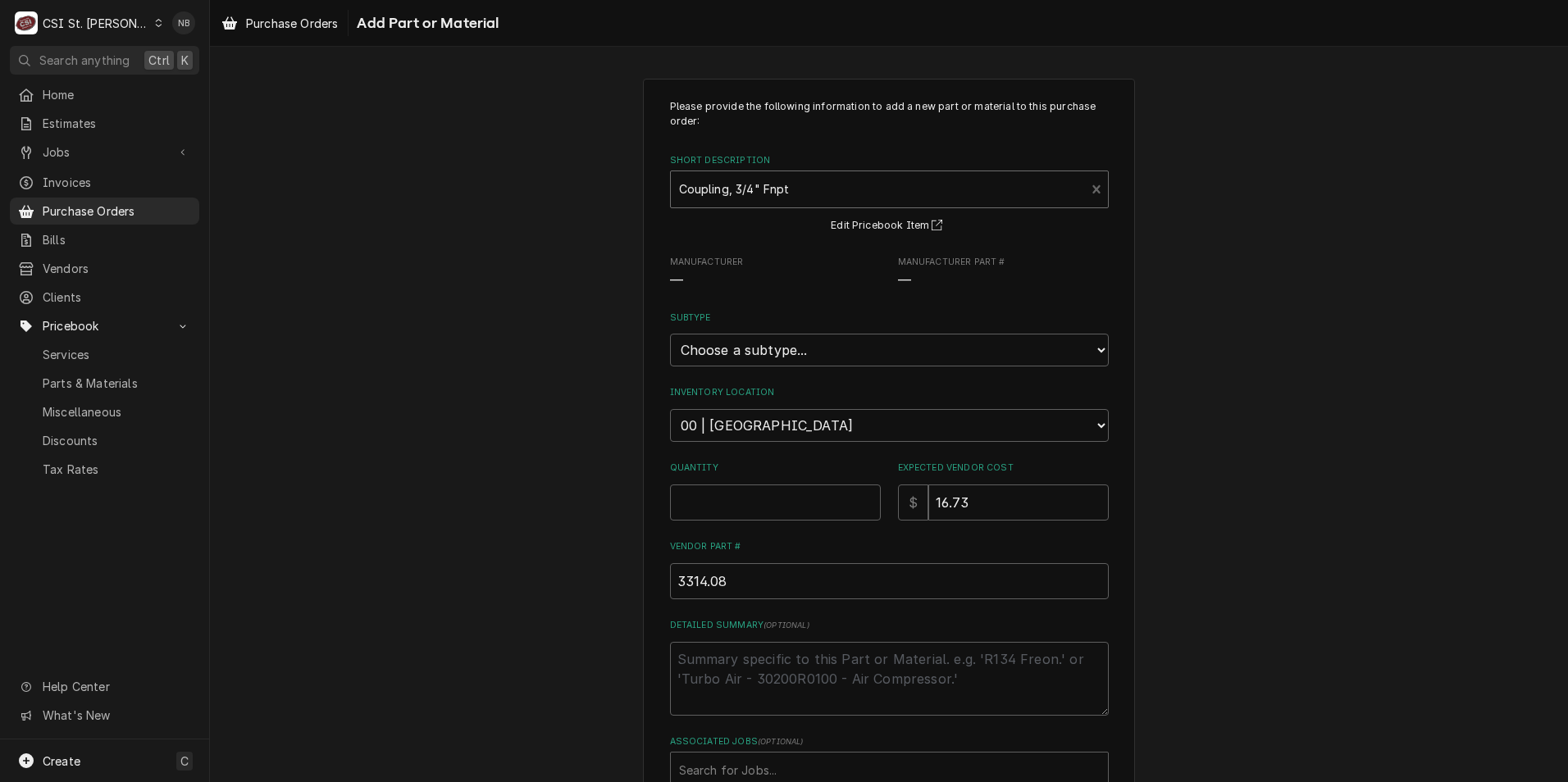
type textarea "x"
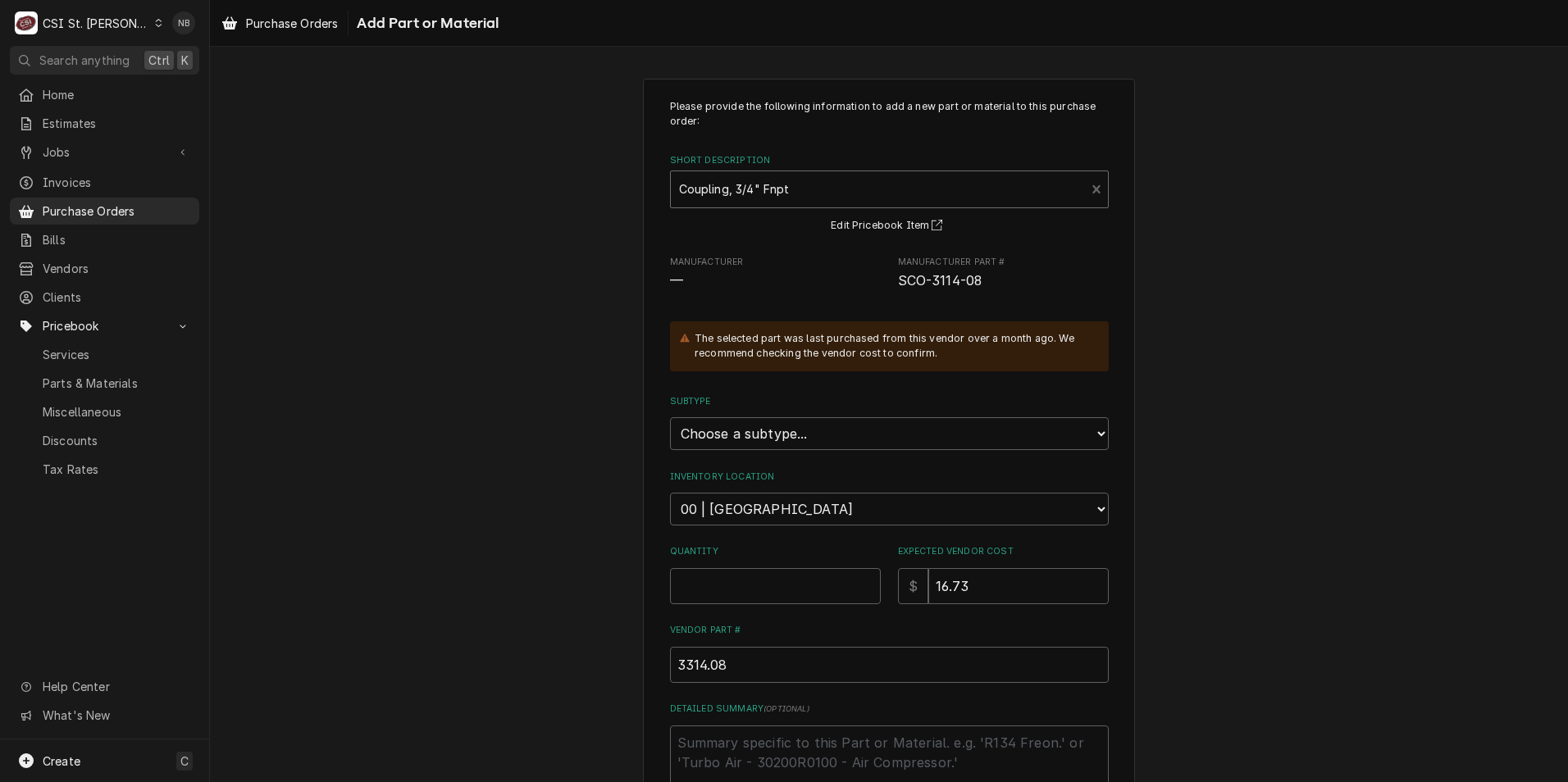
scroll to position [164, 0]
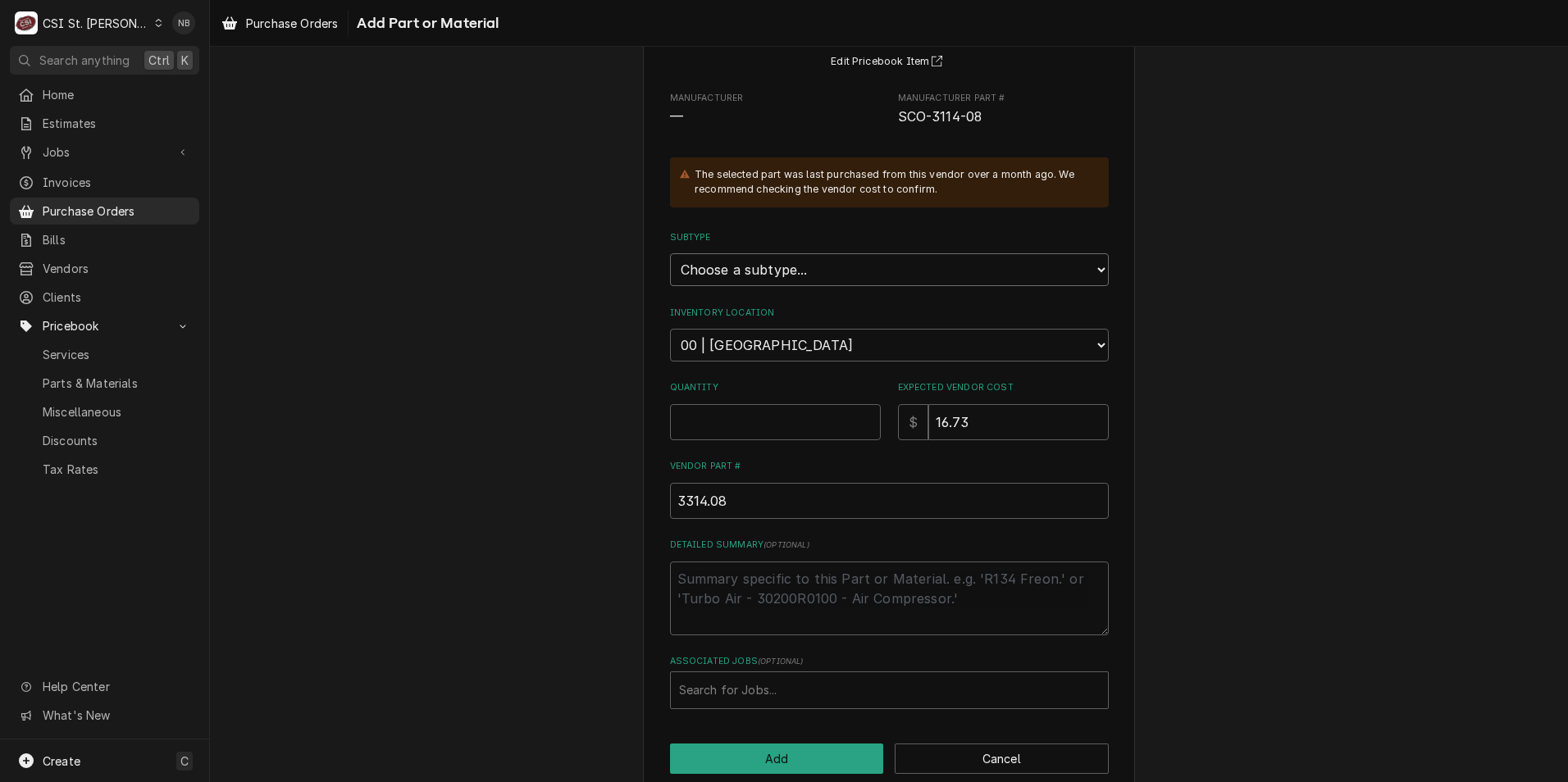
click at [853, 271] on select "Choose a subtype... [#2-DUAL] AFTERHRS-WH-CHG-2 [#2-DUAL] BEV-EQUIP [#2-DUAL] B…" at bounding box center [890, 270] width 438 height 32
select select "1"
click at [670, 253] on select "Choose a subtype... [#2-DUAL] AFTERHRS-WH-CHG-2 [#2-DUAL] BEV-EQUIP [#2-DUAL] B…" at bounding box center [890, 270] width 438 height 32
type textarea "x"
click at [830, 337] on select "Choose a location... 00 | STL WAREHOUSE 01 | CHUCK WAMBOLDT V#93 01 | COURTNEY …" at bounding box center [890, 345] width 438 height 32
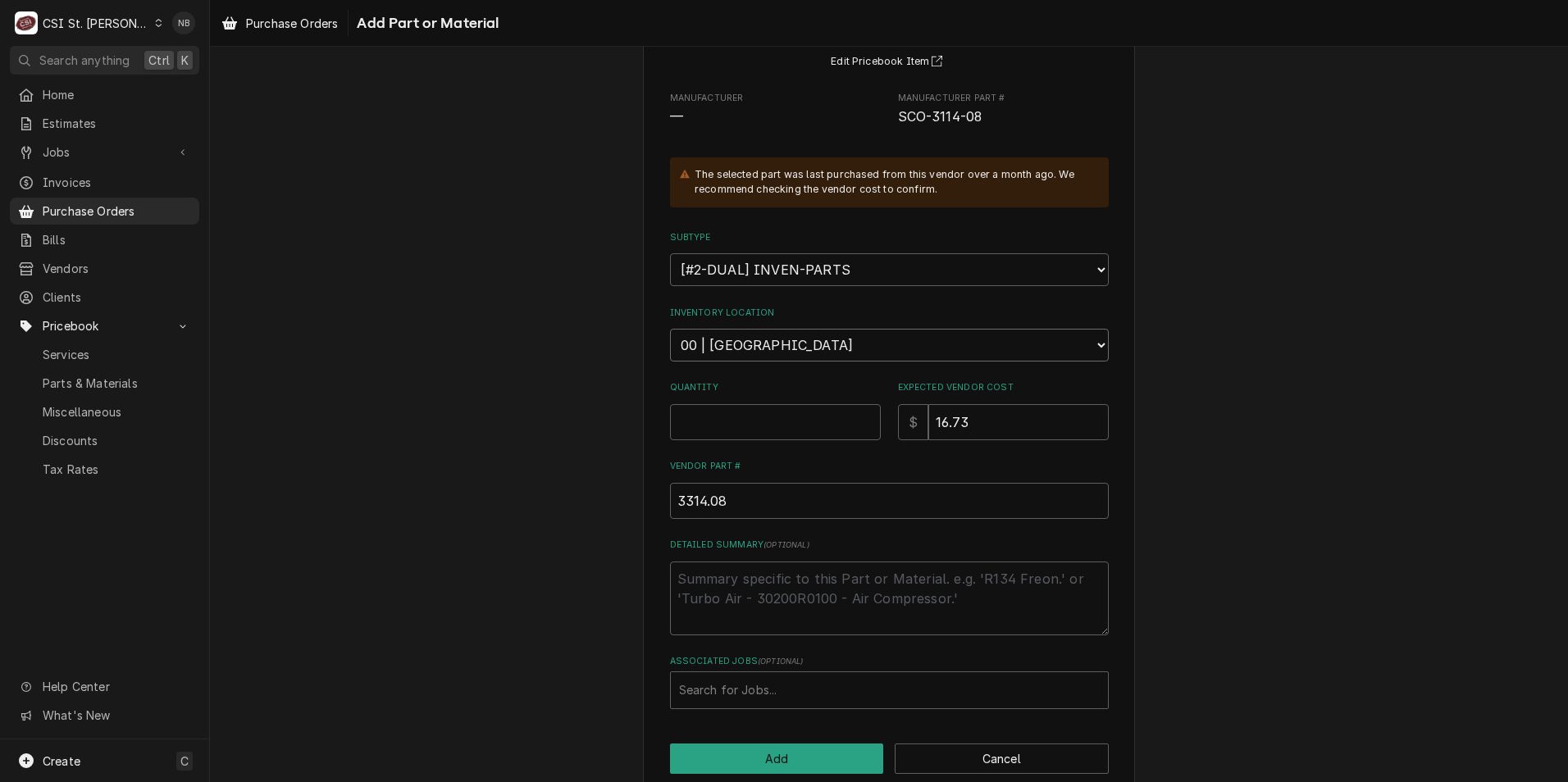
select select "1418"
click at [670, 329] on select "Choose a location... 00 | STL WAREHOUSE 01 | CHUCK WAMBOLDT V#93 01 | COURTNEY …" at bounding box center [890, 345] width 438 height 32
click at [775, 433] on input "Quantity" at bounding box center [776, 422] width 211 height 36
type textarea "x"
type input "1"
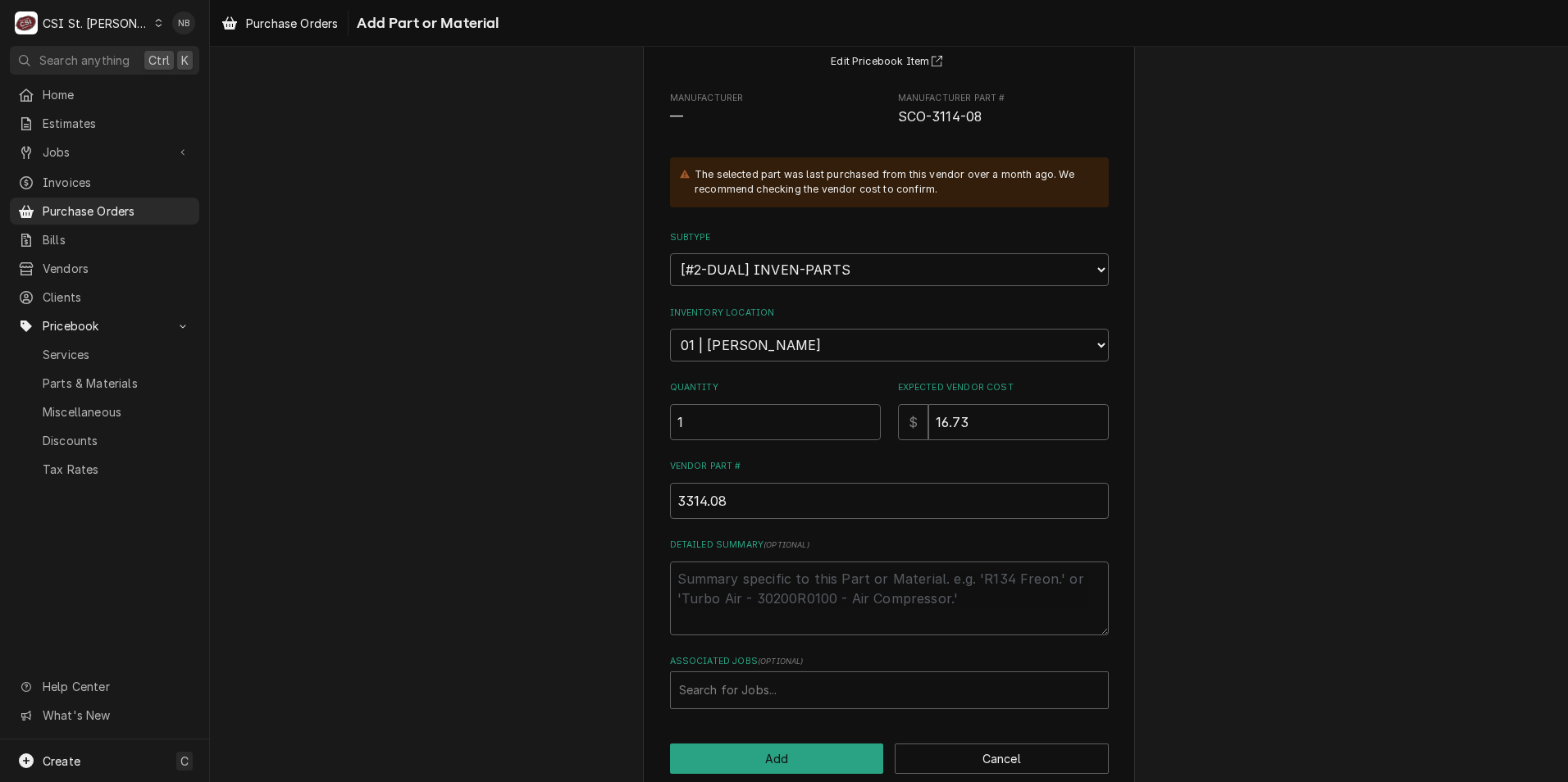
click at [1213, 491] on div "Please provide the following information to add a new part or material to this …" at bounding box center [890, 354] width 1359 height 909
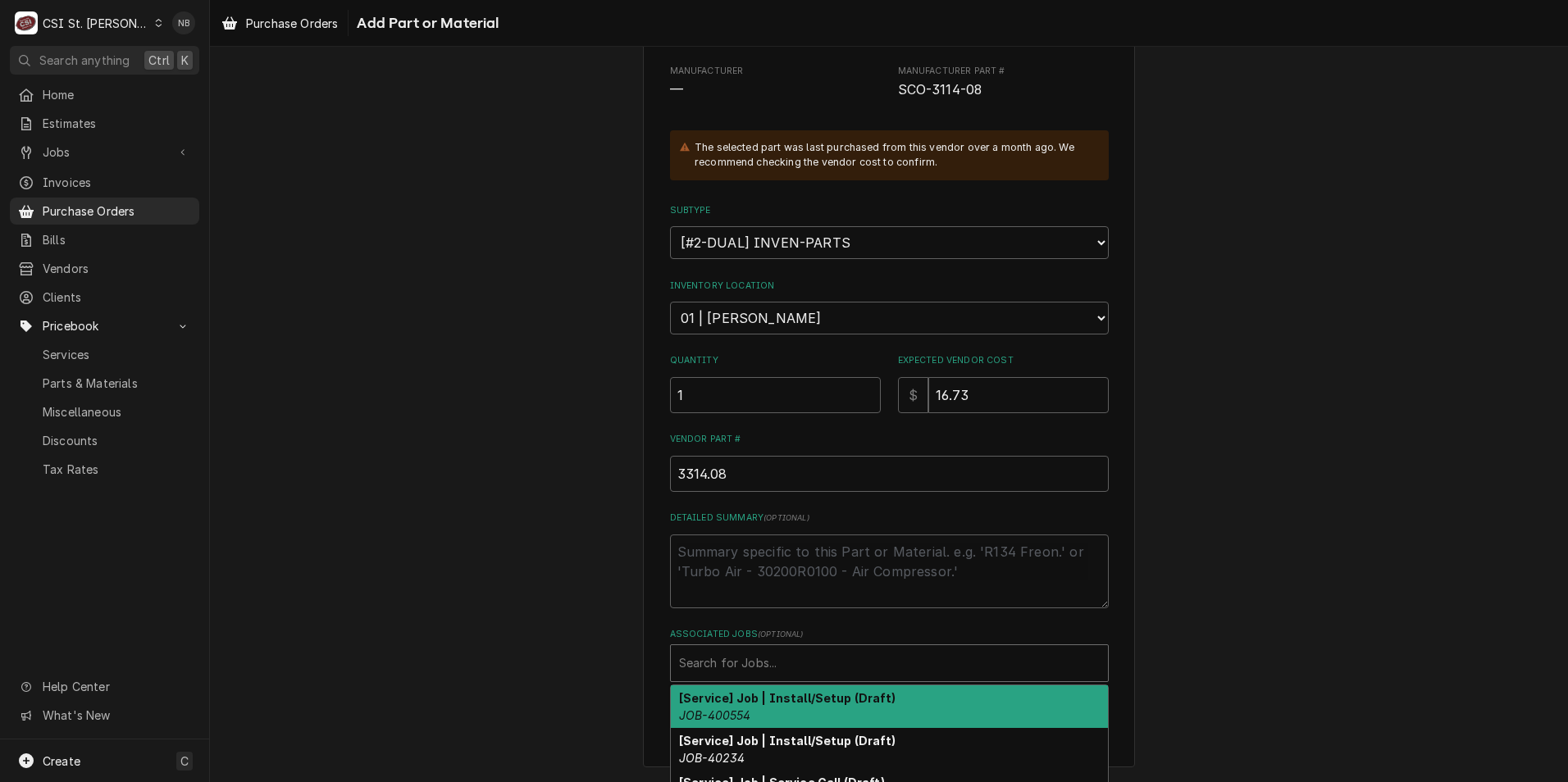
click at [806, 664] on div "Associated Jobs" at bounding box center [890, 663] width 420 height 30
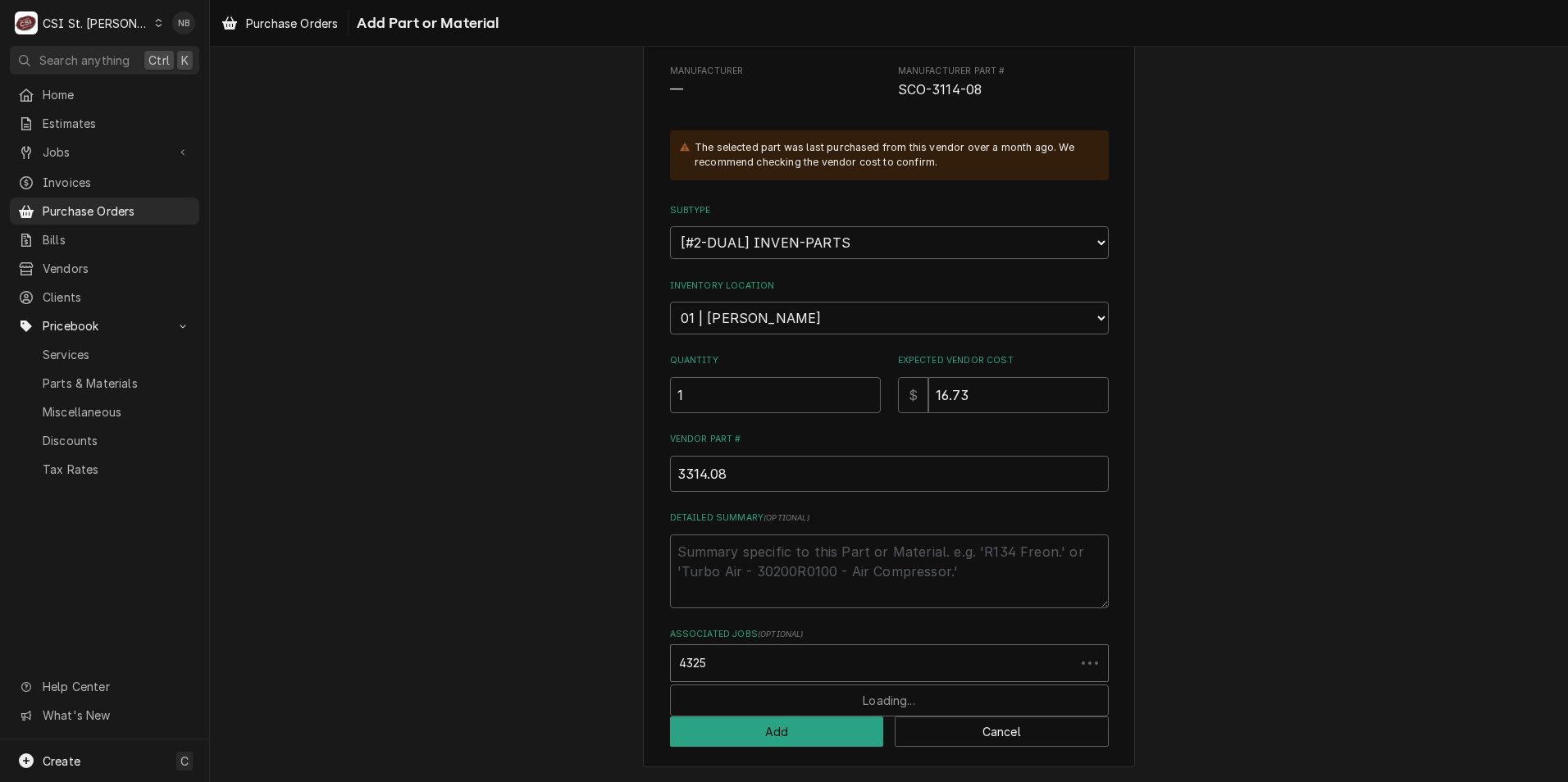
type input "43256"
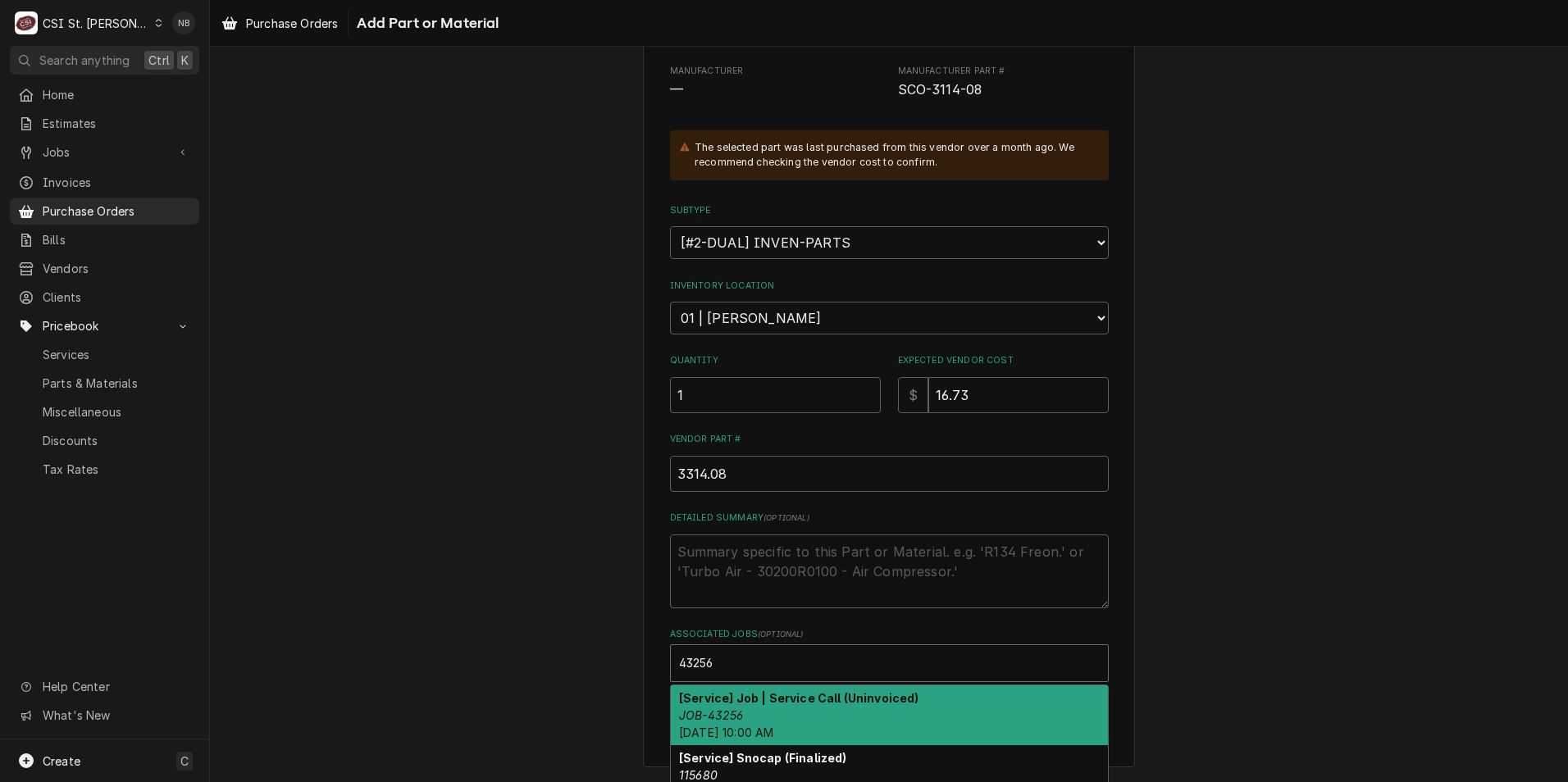
click at [823, 704] on strong "[Service] Job | Service Call (Uninvoiced)" at bounding box center [799, 697] width 240 height 14
type textarea "x"
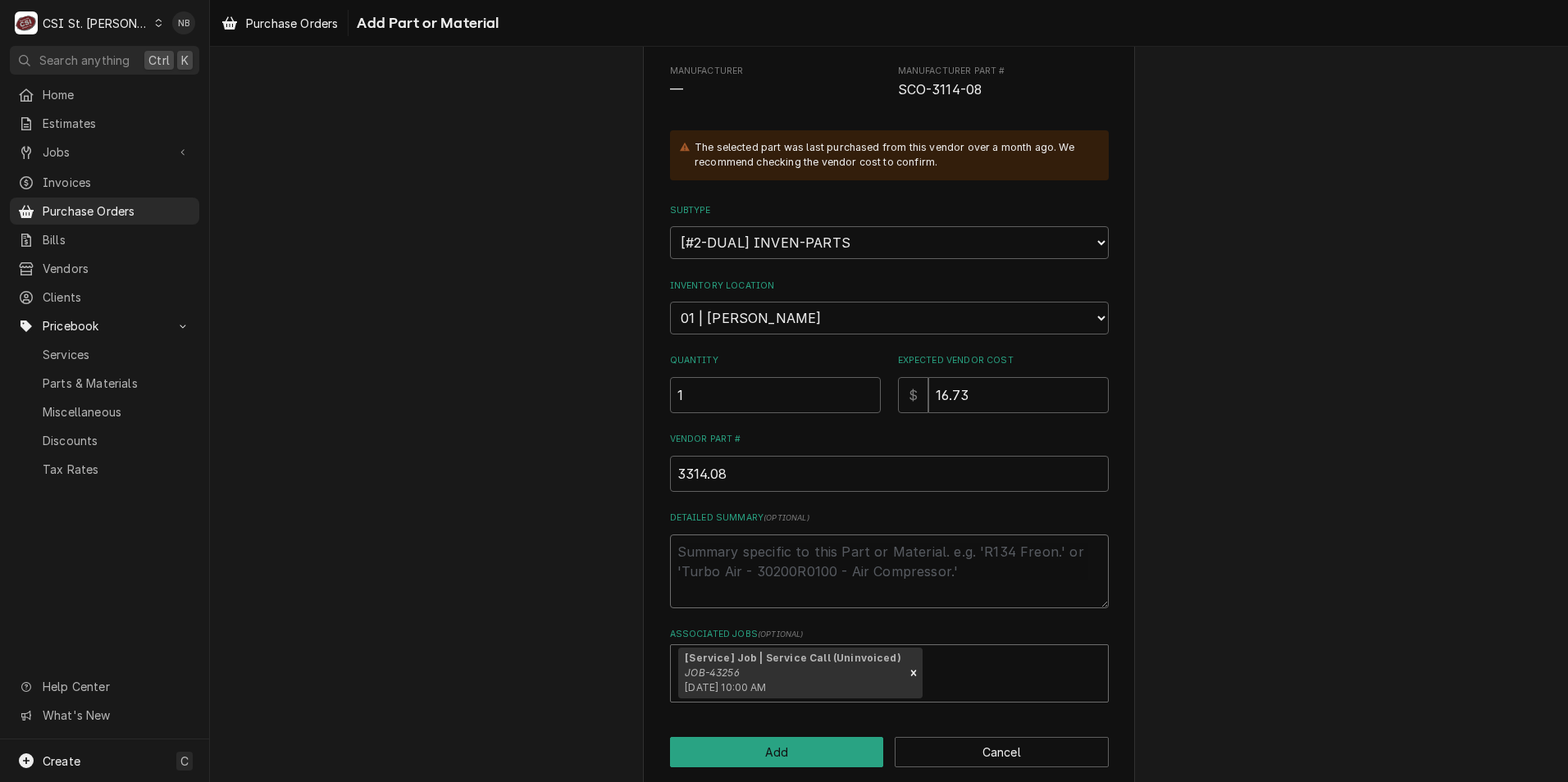
click at [958, 575] on textarea "Detailed Summary ( optional )" at bounding box center [890, 572] width 438 height 74
drag, startPoint x: 590, startPoint y: 455, endPoint x: 434, endPoint y: 451, distance: 156.1
click at [459, 449] on div "Please provide the following information to add a new part or material to this …" at bounding box center [890, 337] width 1359 height 930
type textarea "x"
type input "3"
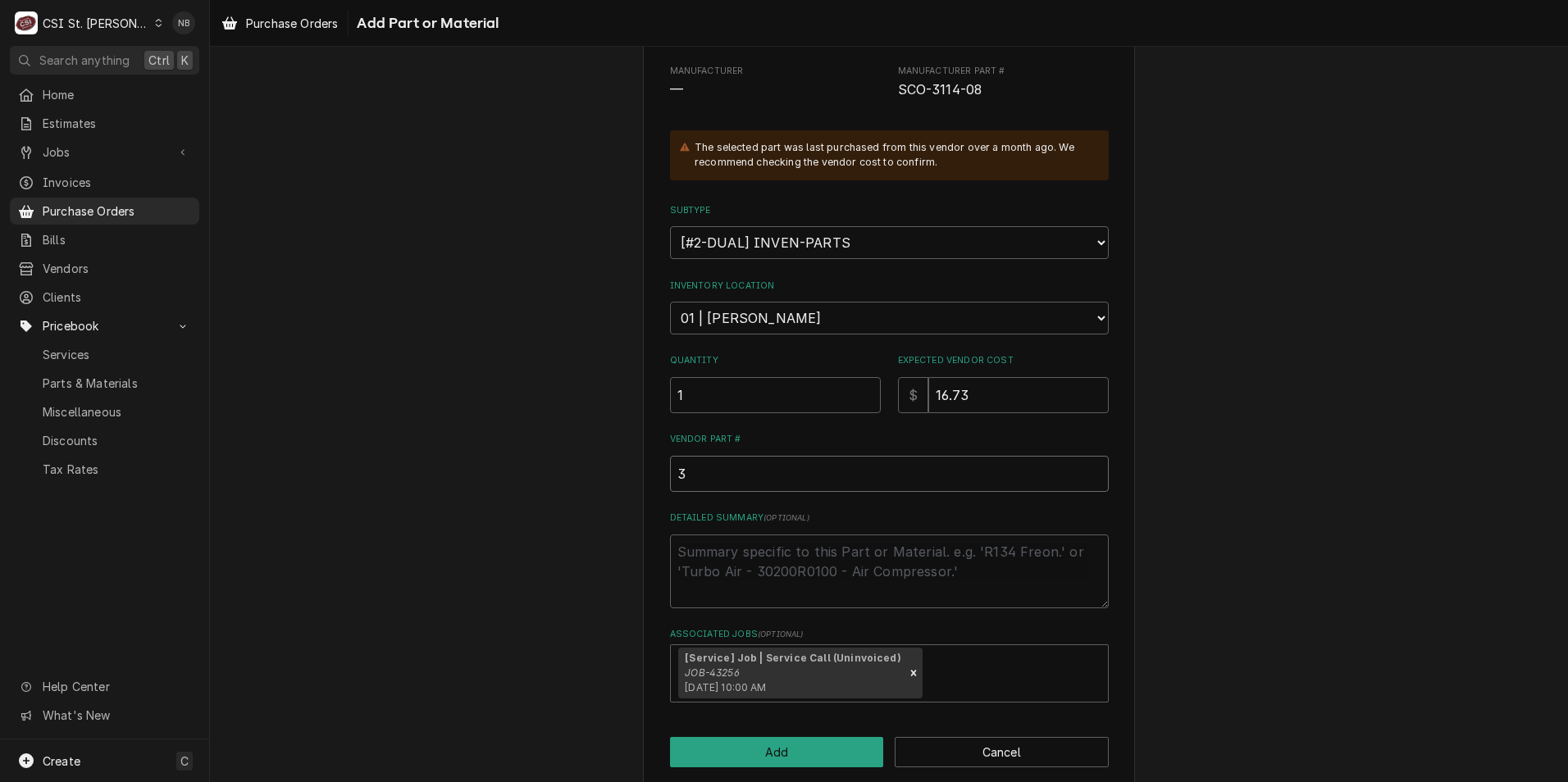
type textarea "x"
type input "31"
type textarea "x"
type input "311"
type textarea "x"
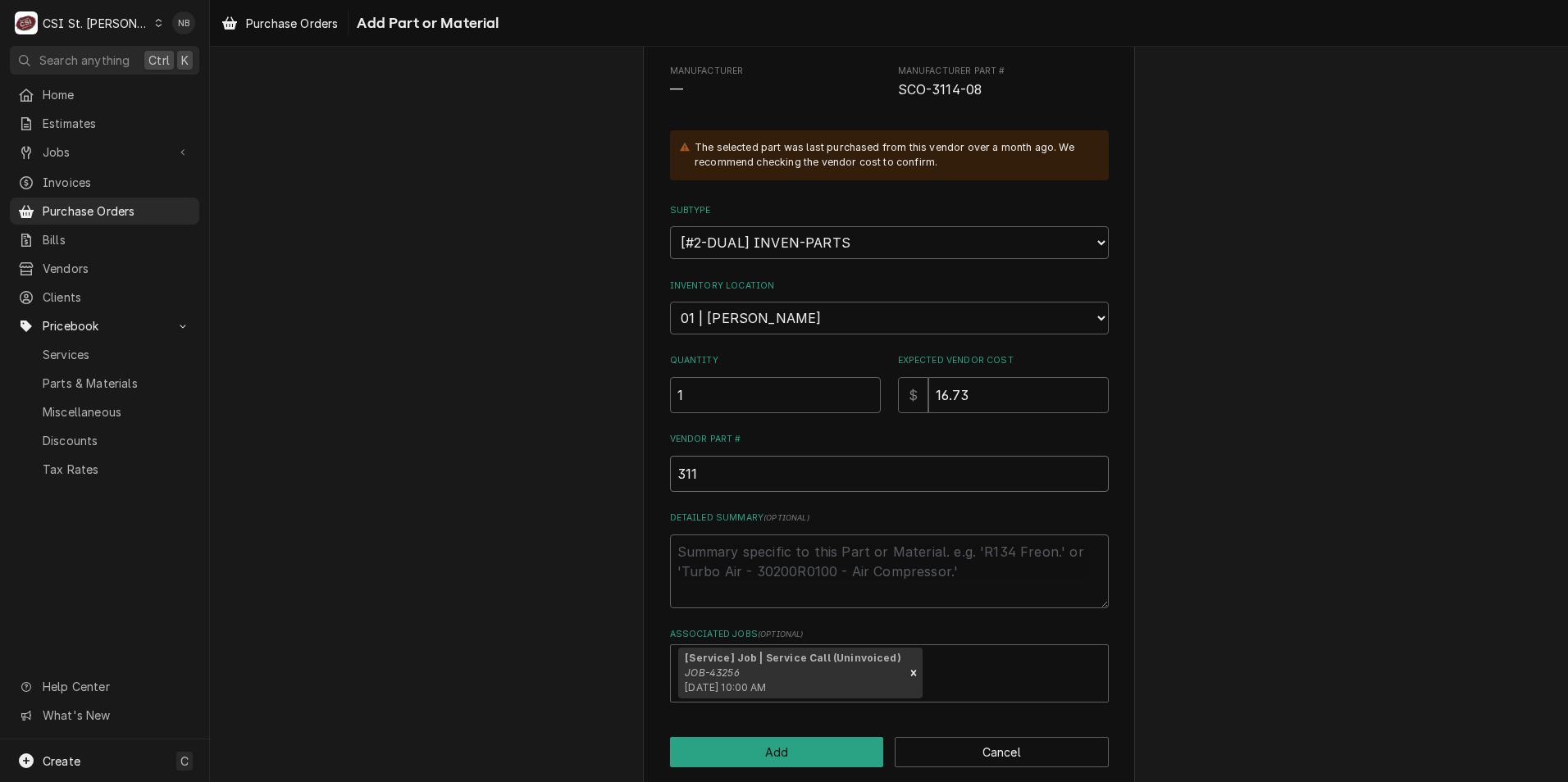
type input "3114"
type textarea "x"
type input "3114-"
type textarea "x"
type input "3114-0"
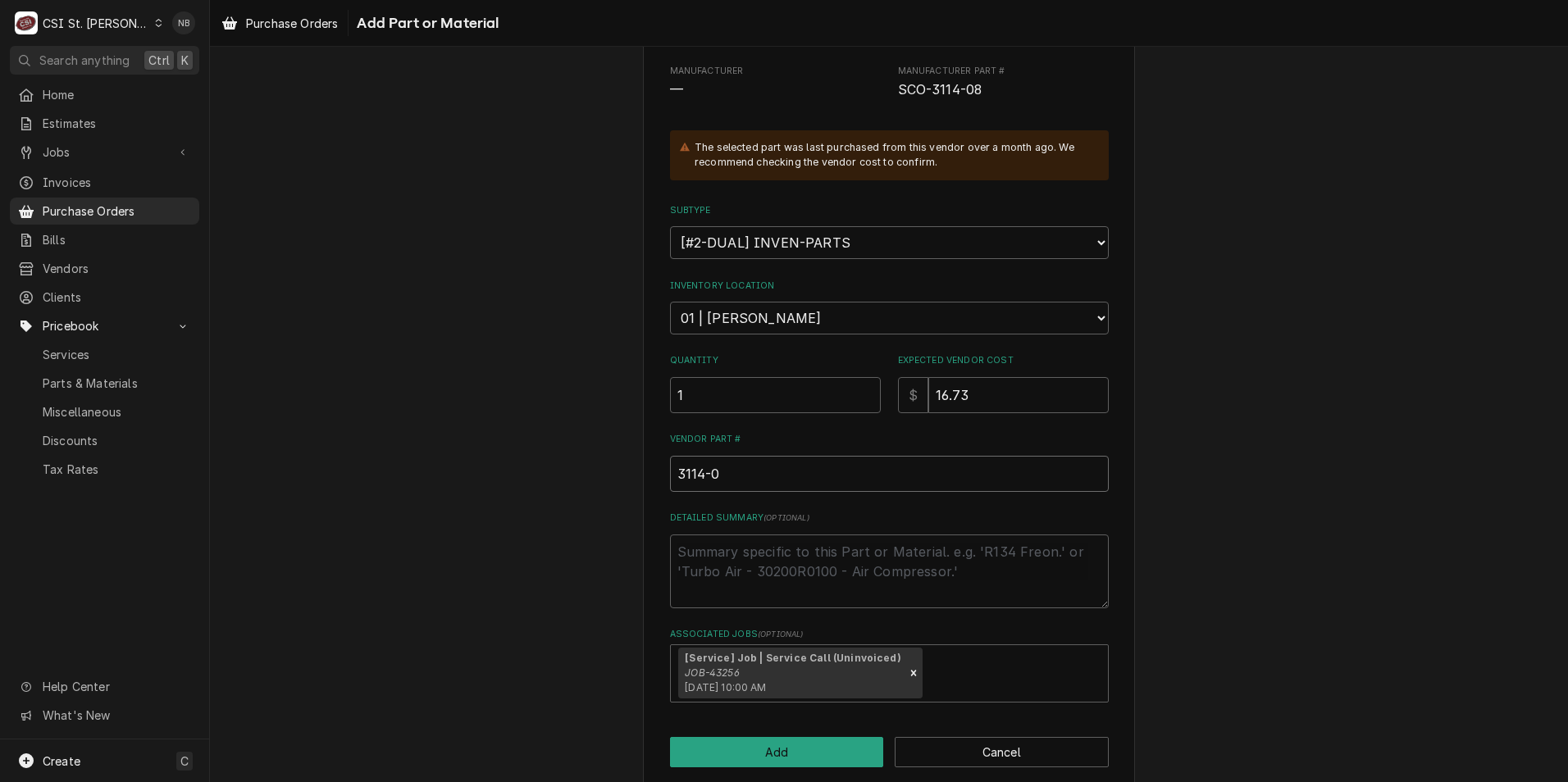
type textarea "x"
type input "3114-08"
click at [732, 750] on button "Add" at bounding box center [777, 752] width 214 height 31
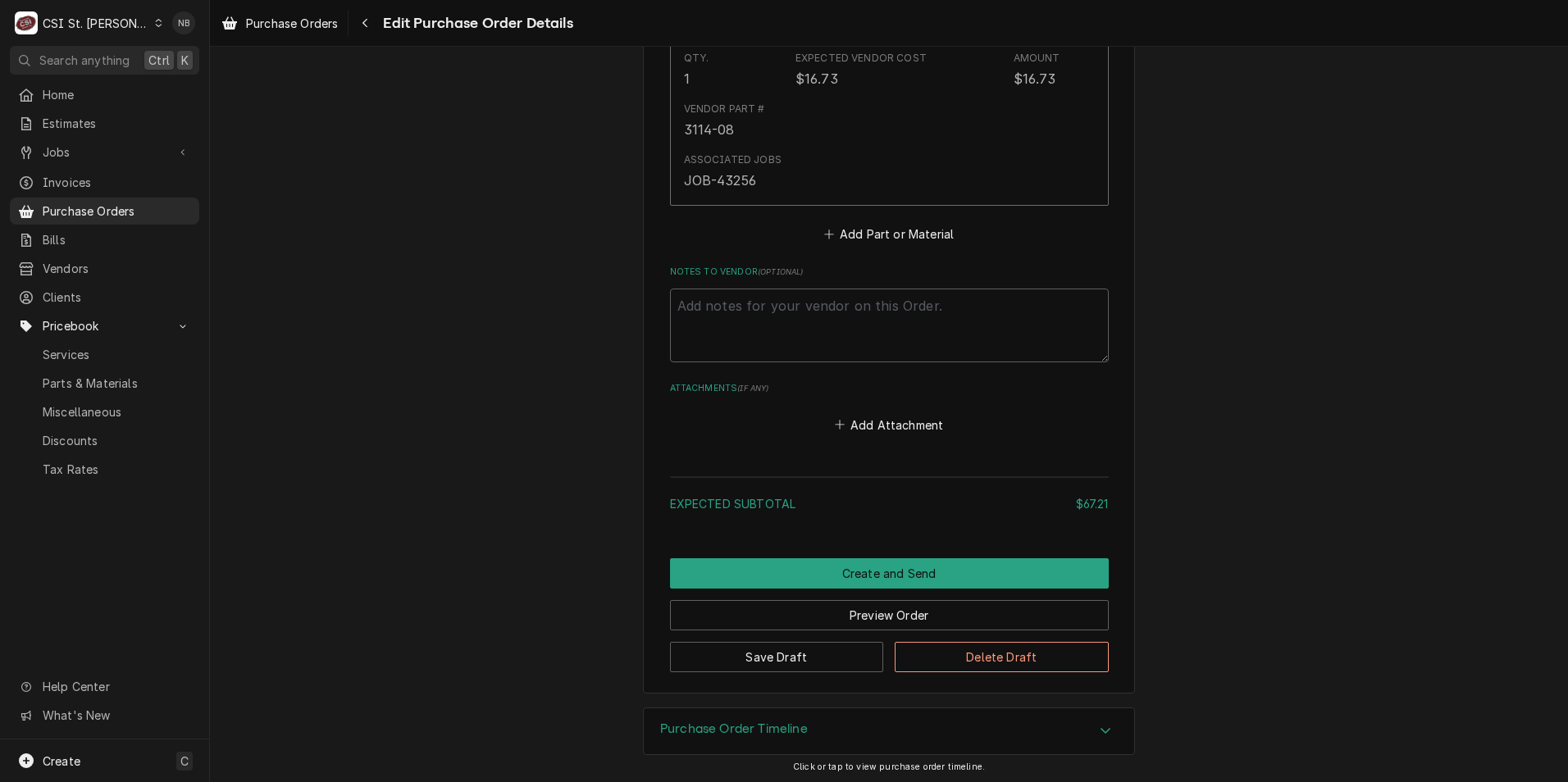
scroll to position [1395, 0]
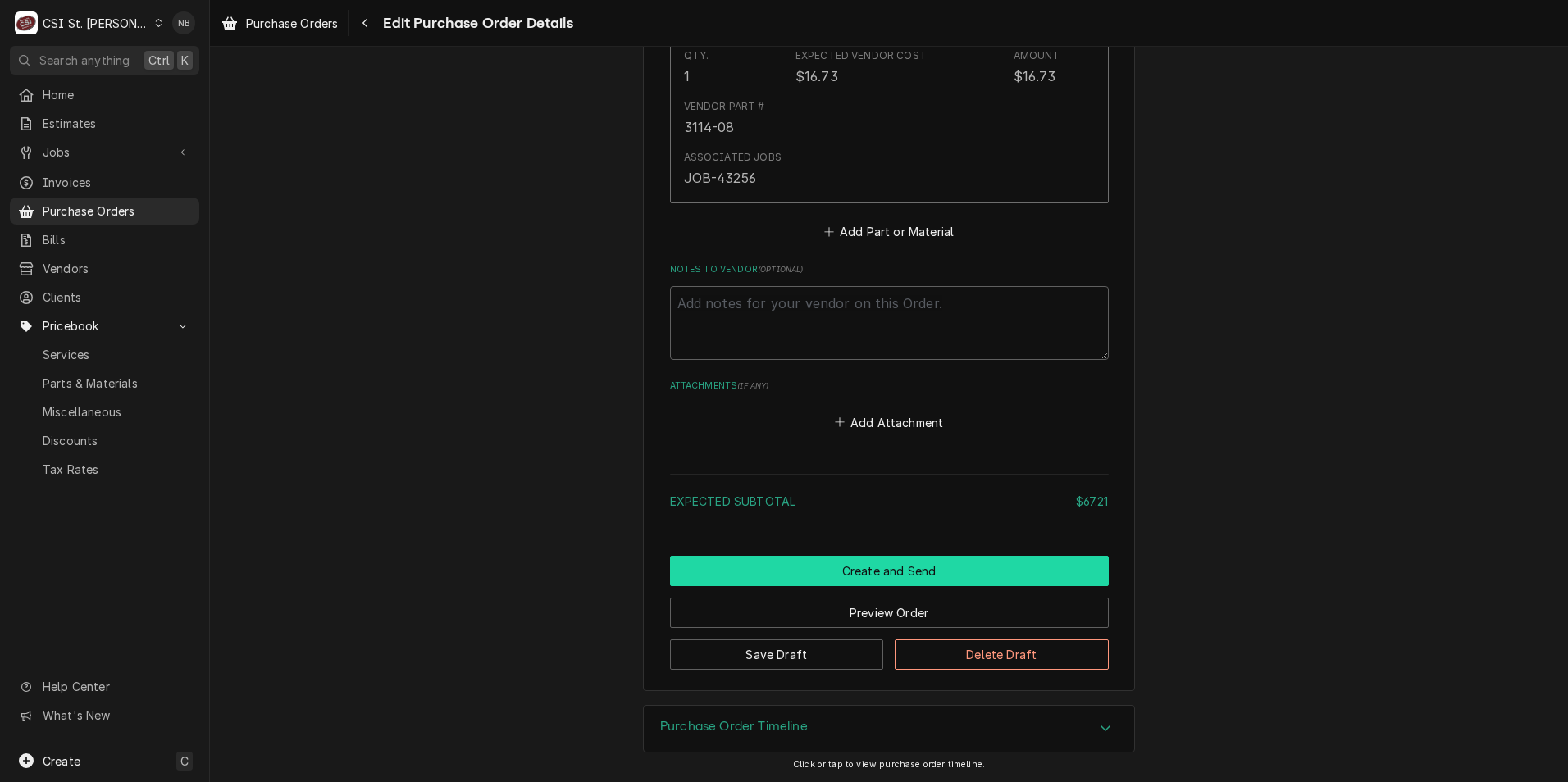
click at [895, 578] on button "Create and Send" at bounding box center [890, 571] width 438 height 31
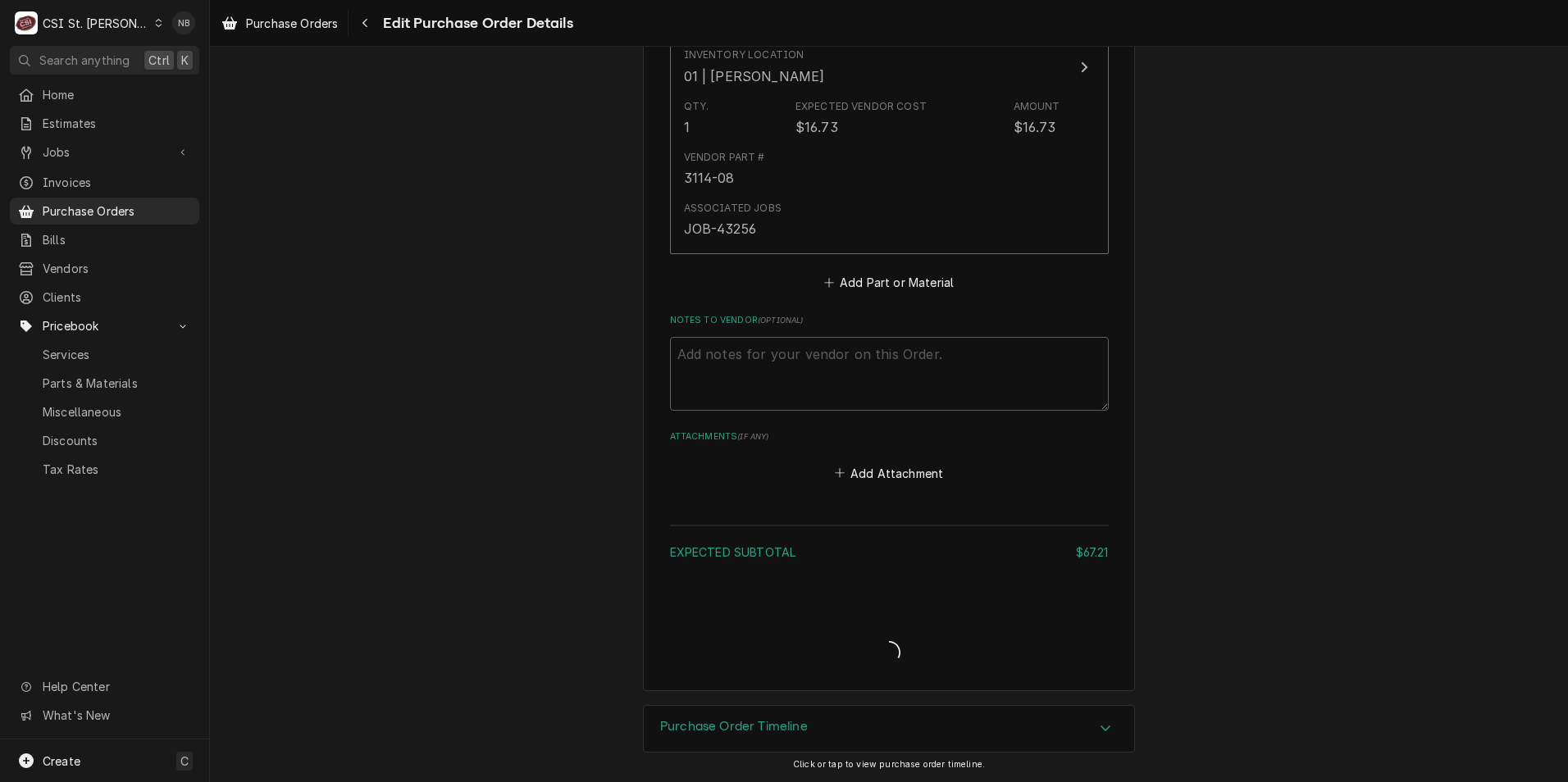
type textarea "x"
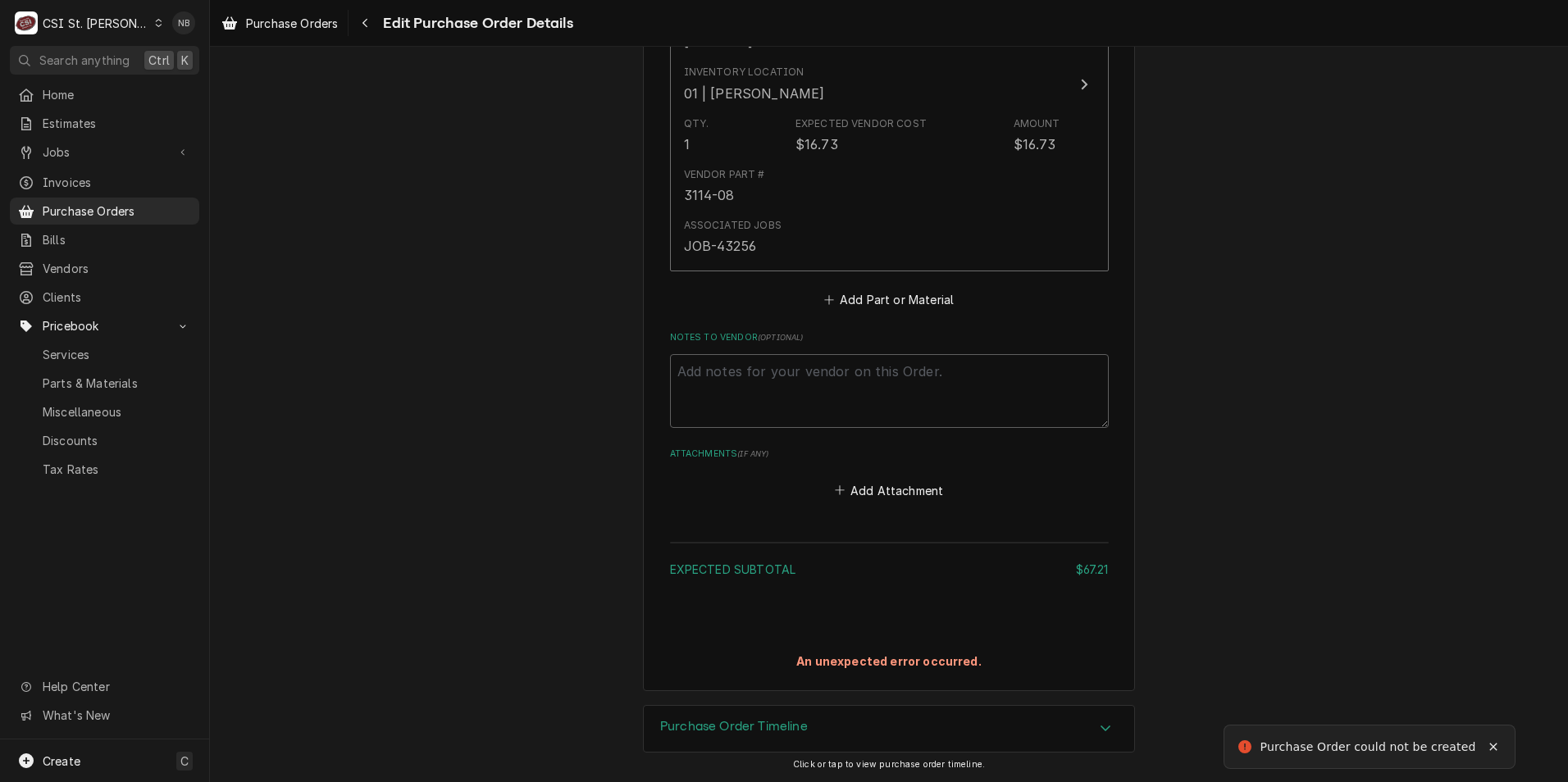
scroll to position [1328, 0]
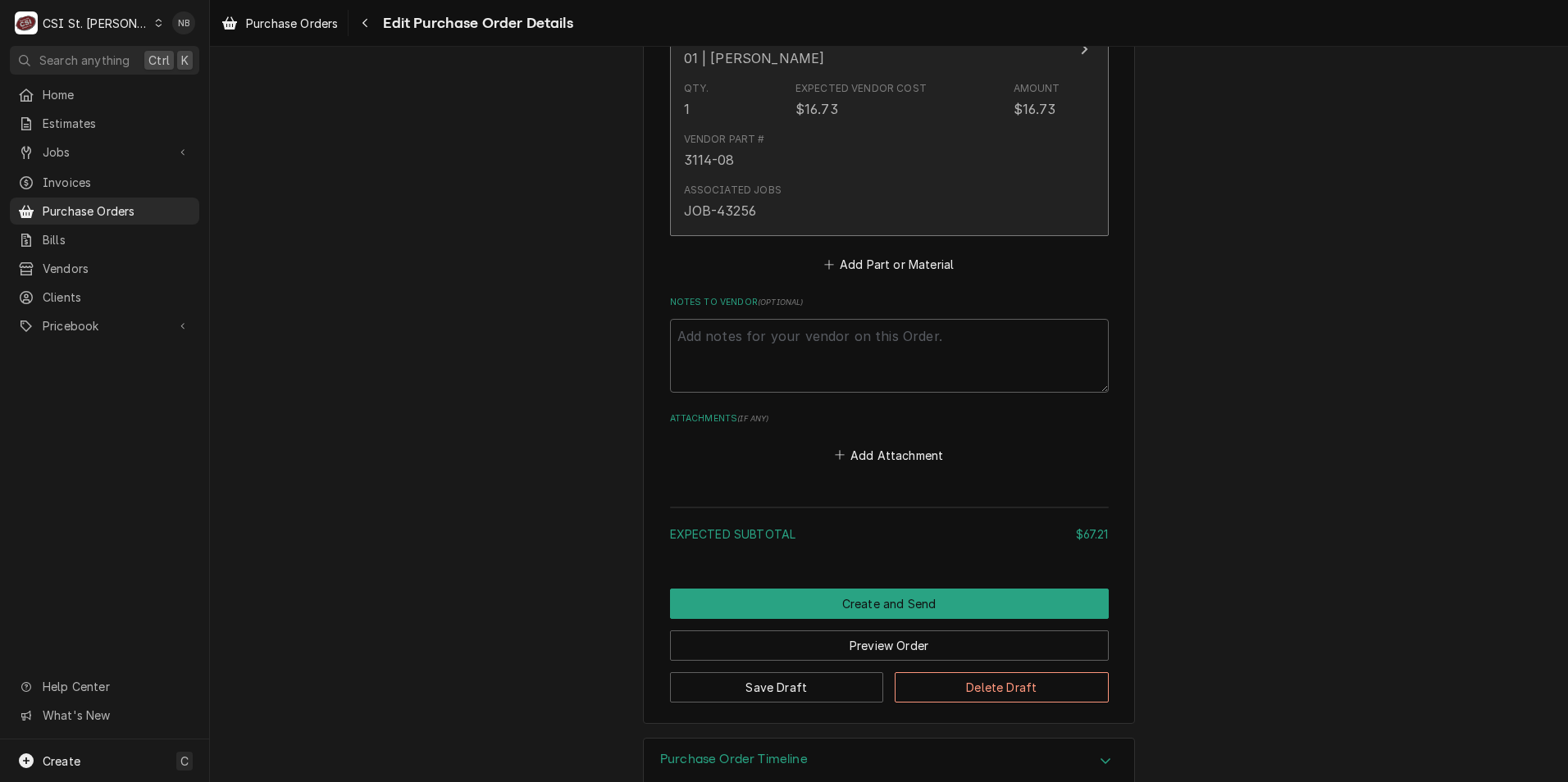
scroll to position [1395, 0]
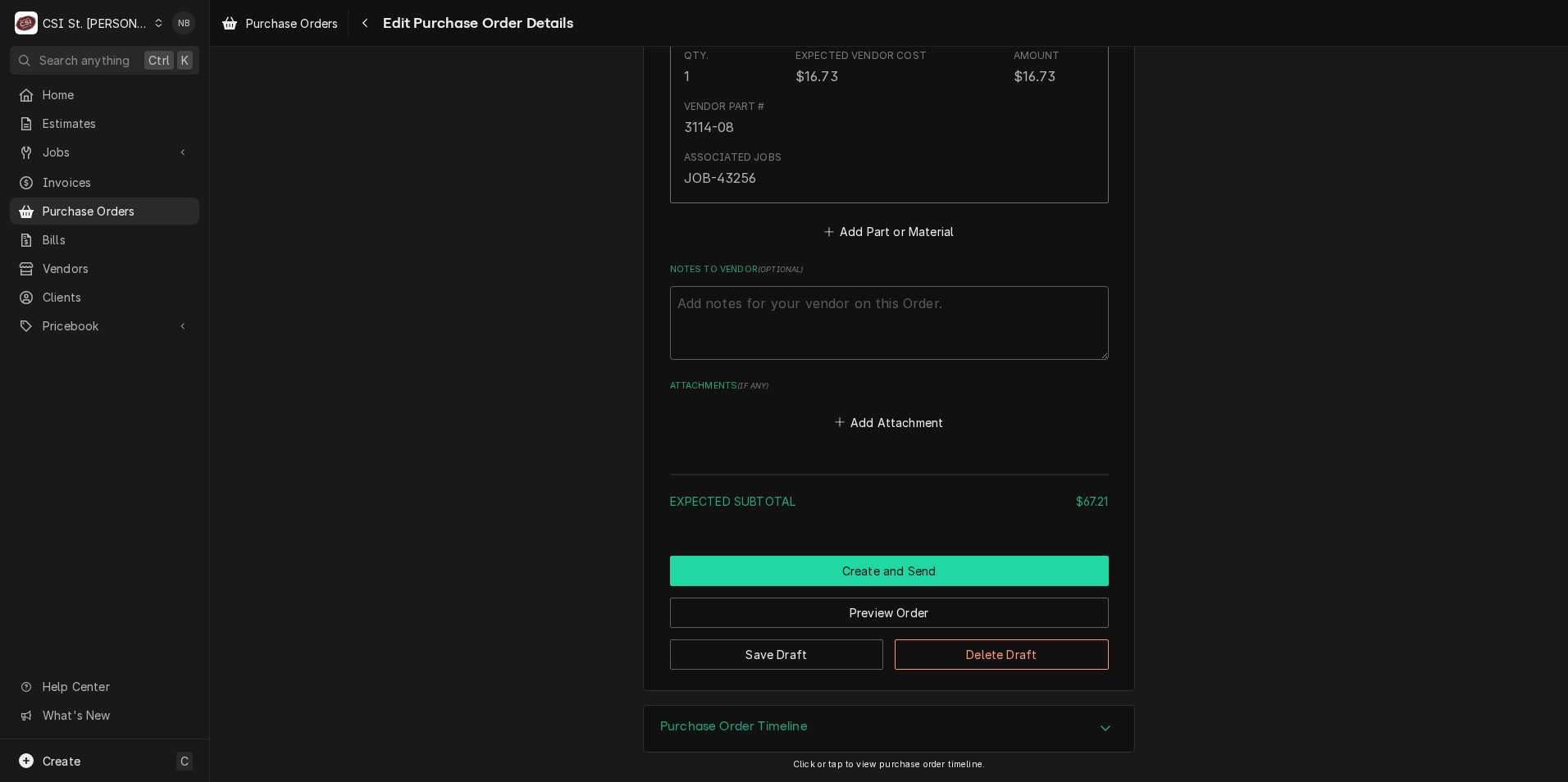
click at [875, 574] on button "Create and Send" at bounding box center [890, 571] width 438 height 31
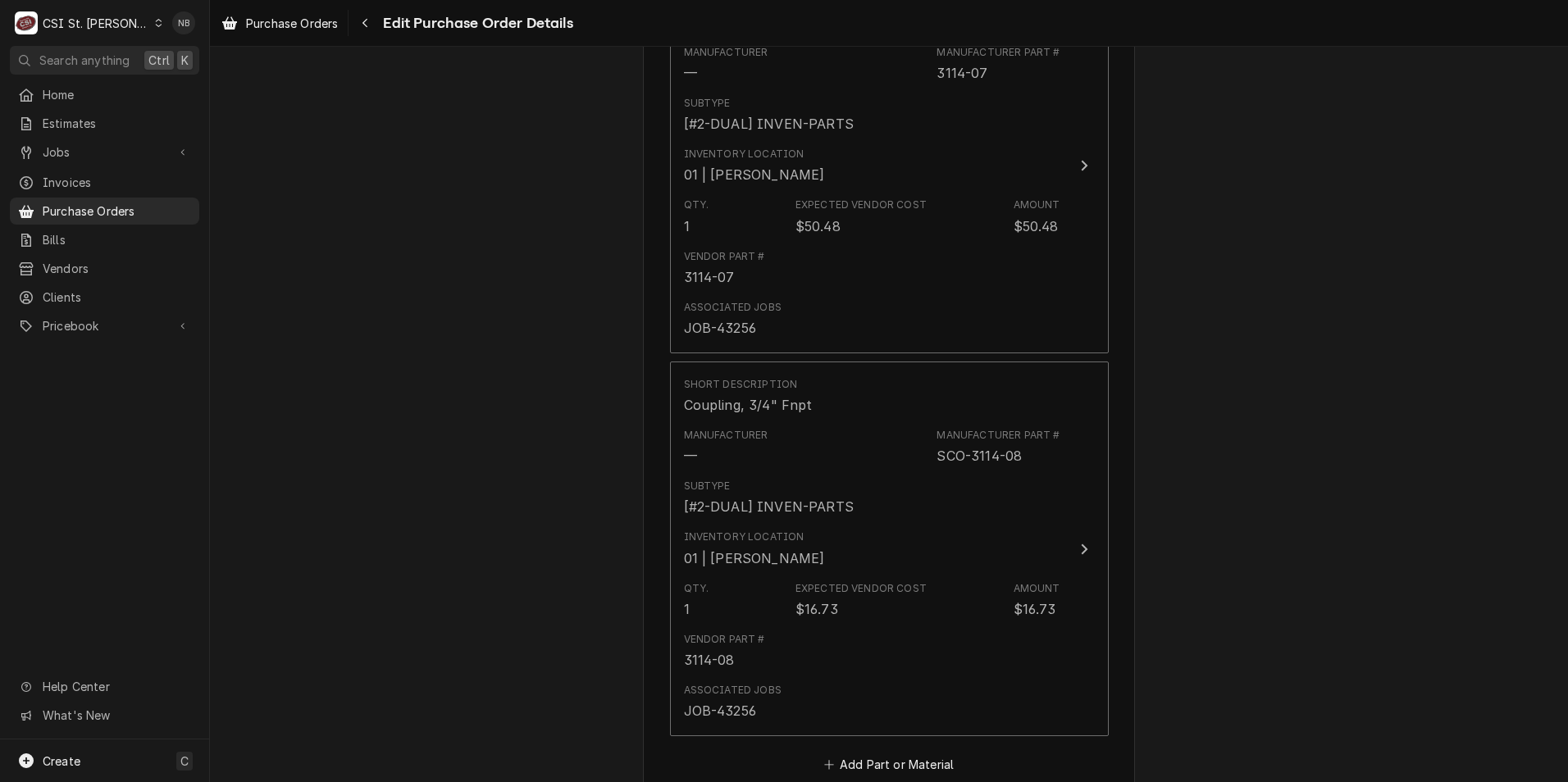
scroll to position [852, 0]
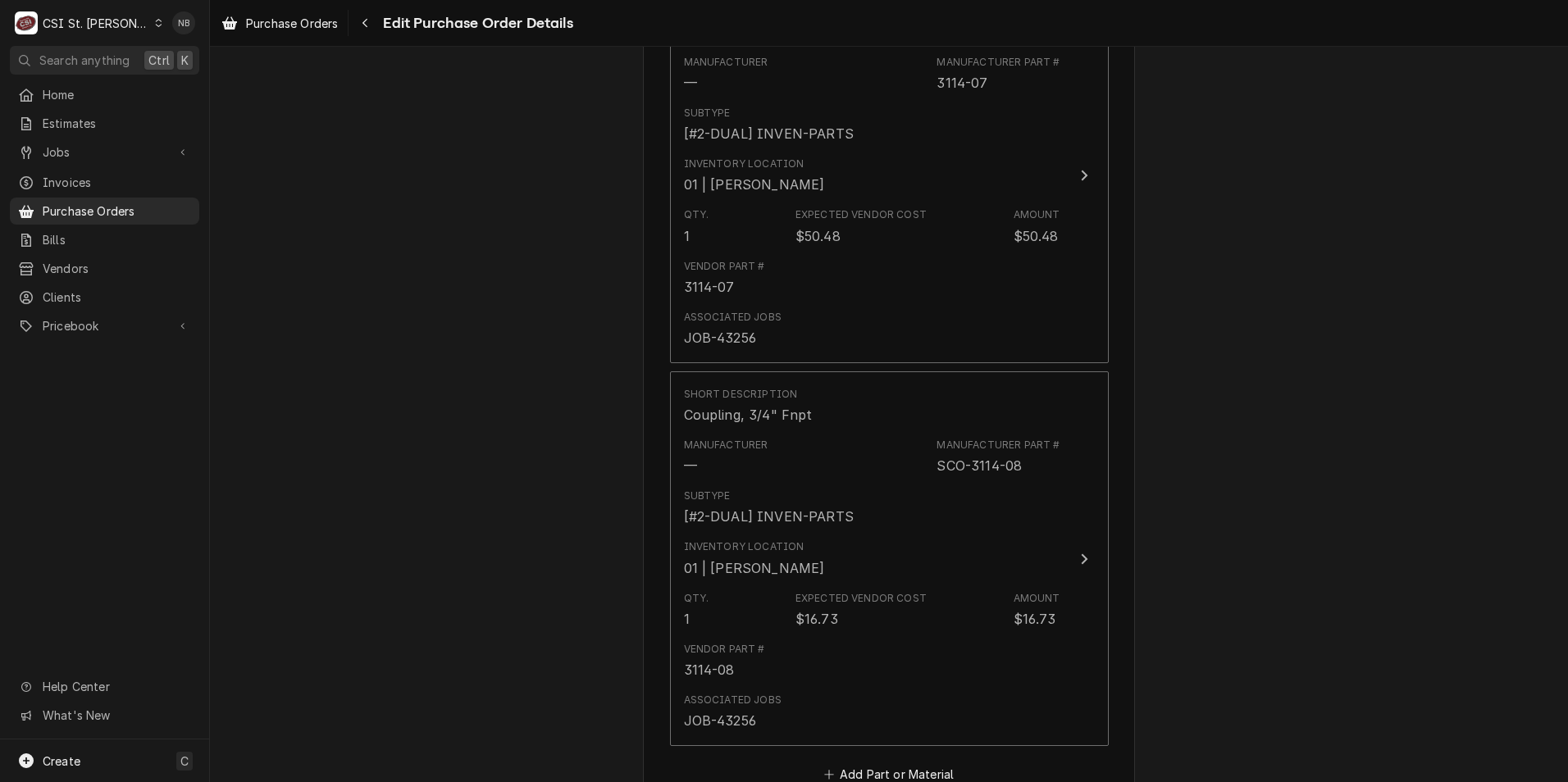
type textarea "x"
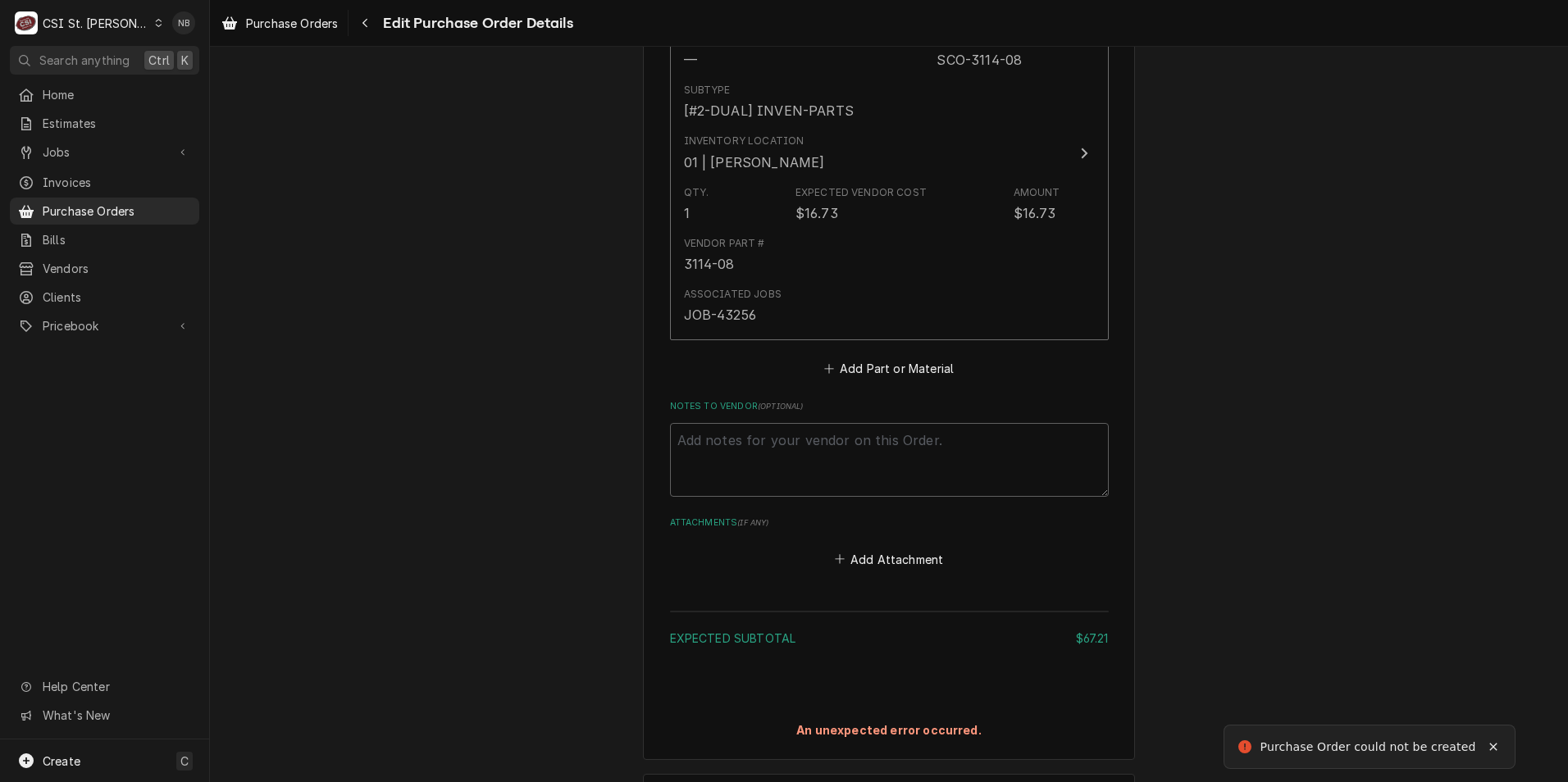
scroll to position [1328, 0]
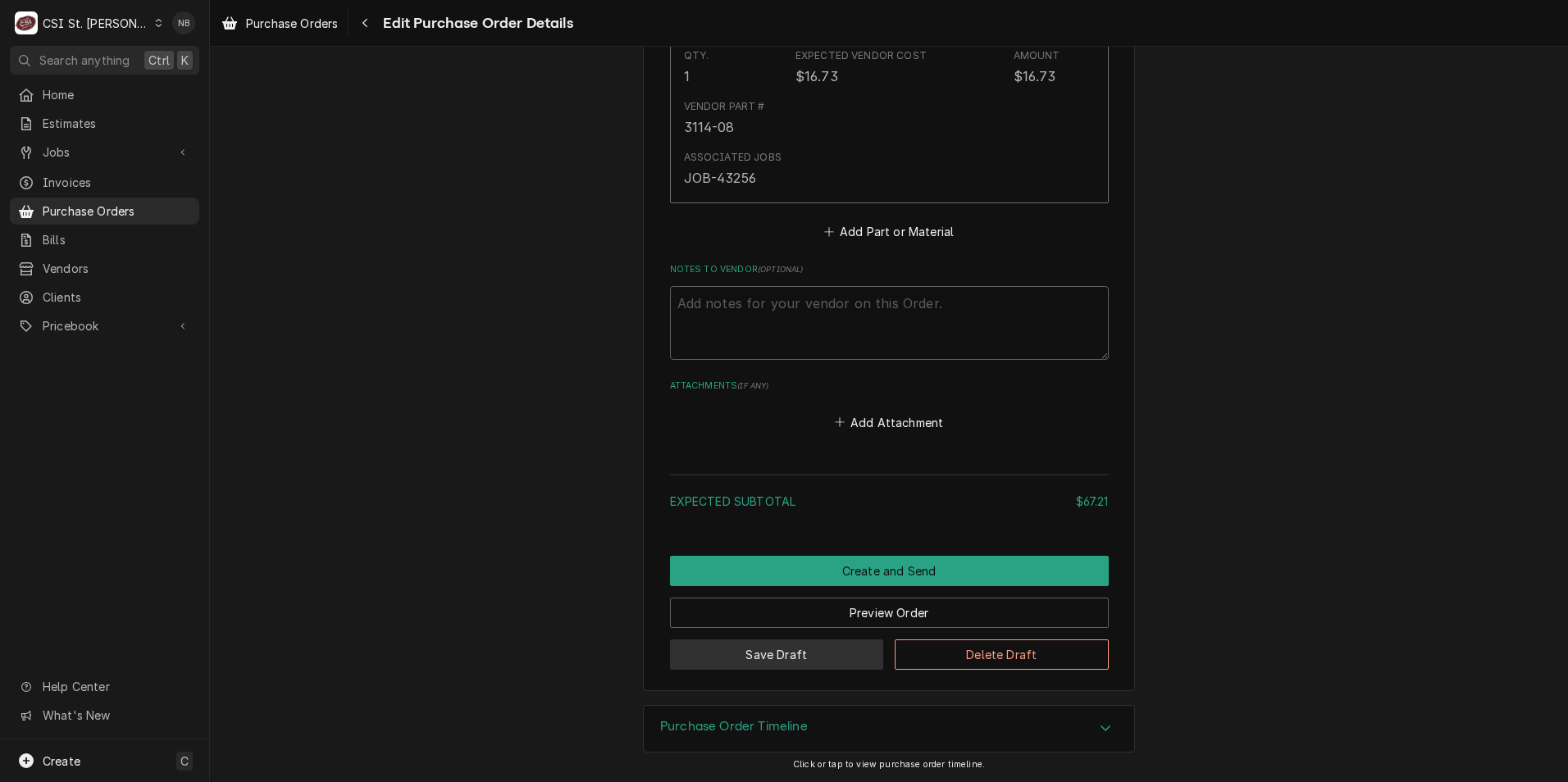
click at [797, 658] on button "Save Draft" at bounding box center [777, 655] width 214 height 31
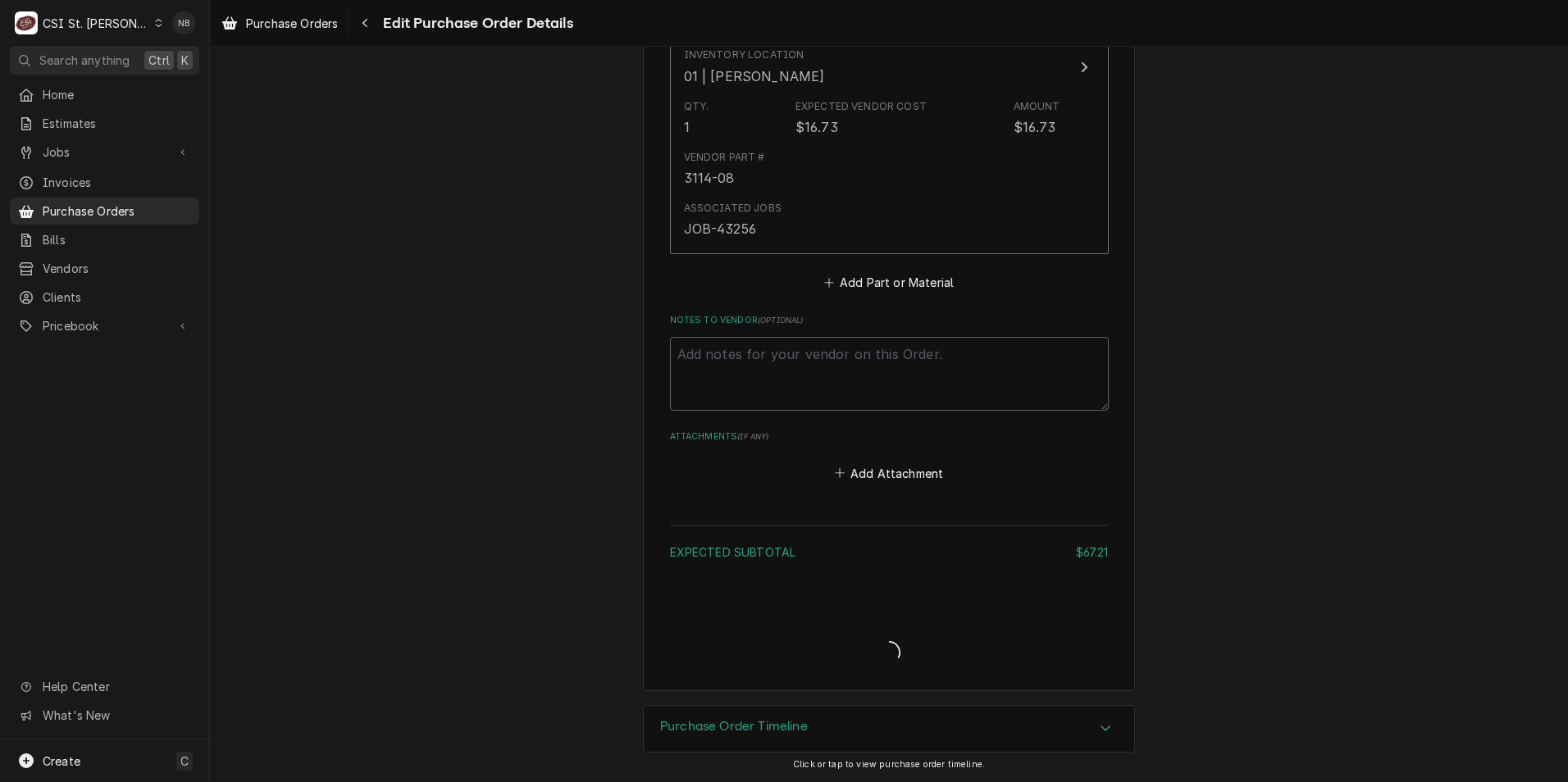
type textarea "x"
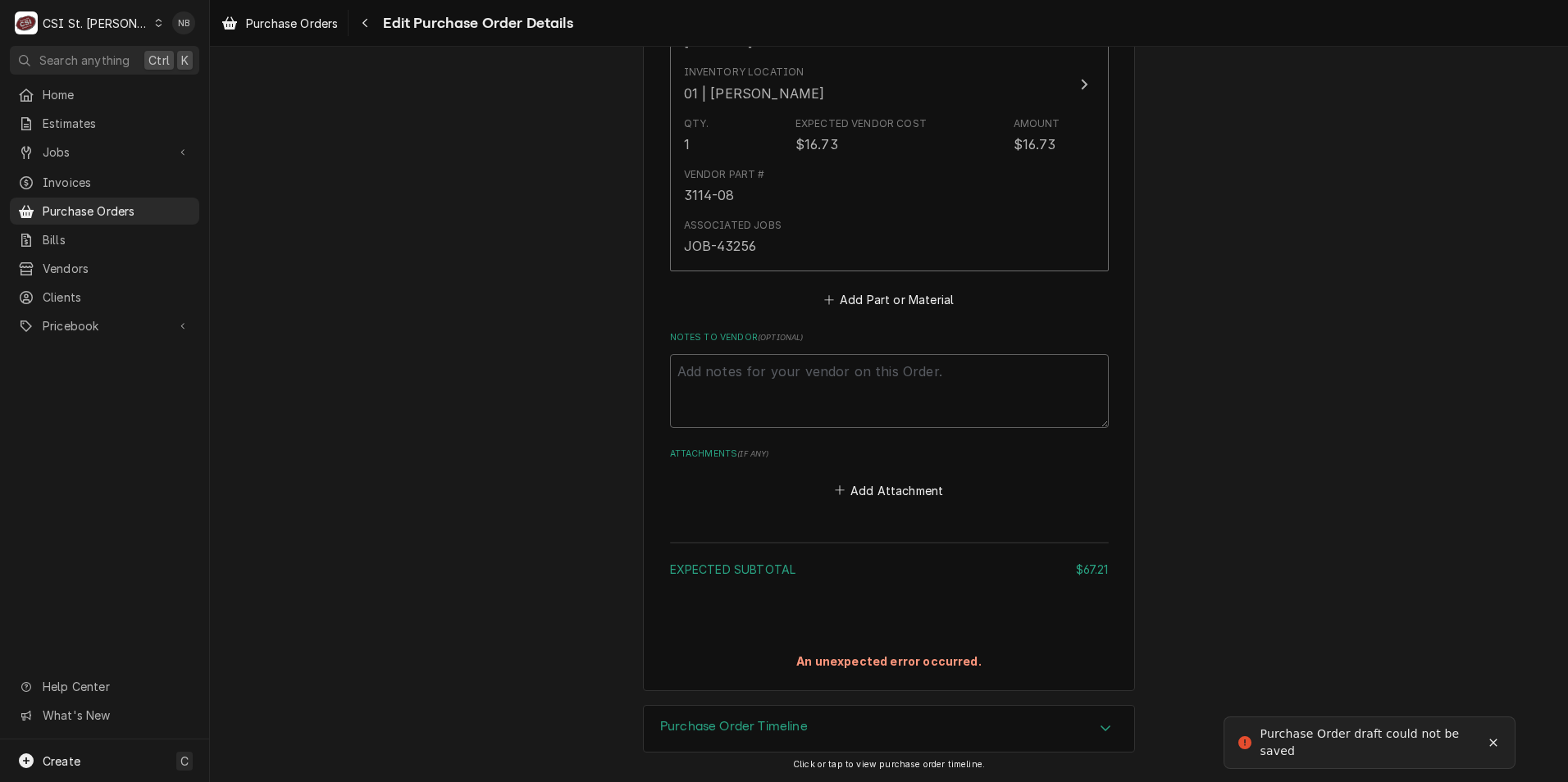
scroll to position [1328, 0]
click at [149, 206] on span "Purchase Orders" at bounding box center [116, 211] width 149 height 17
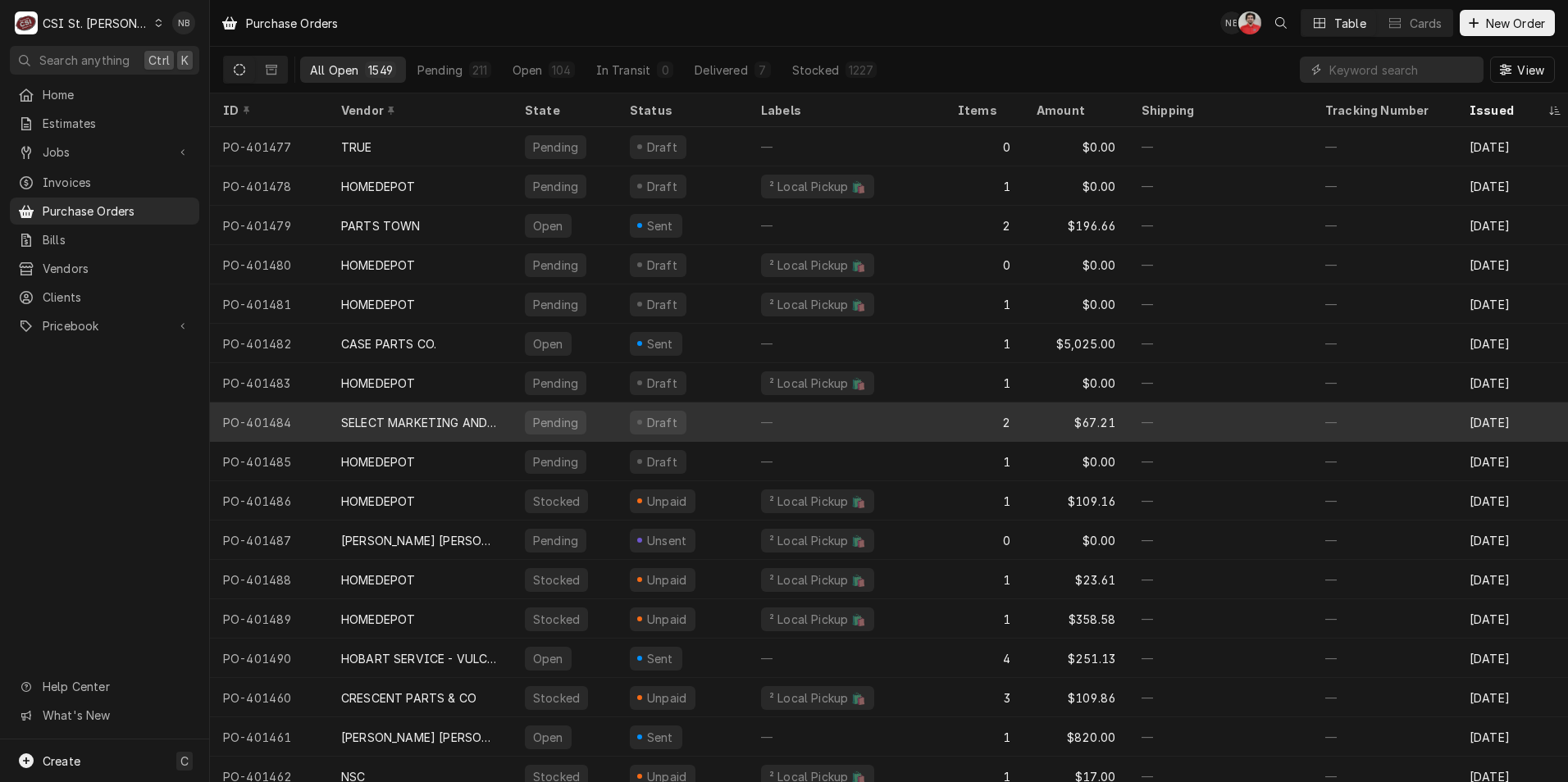
click at [789, 428] on div "—" at bounding box center [846, 422] width 197 height 40
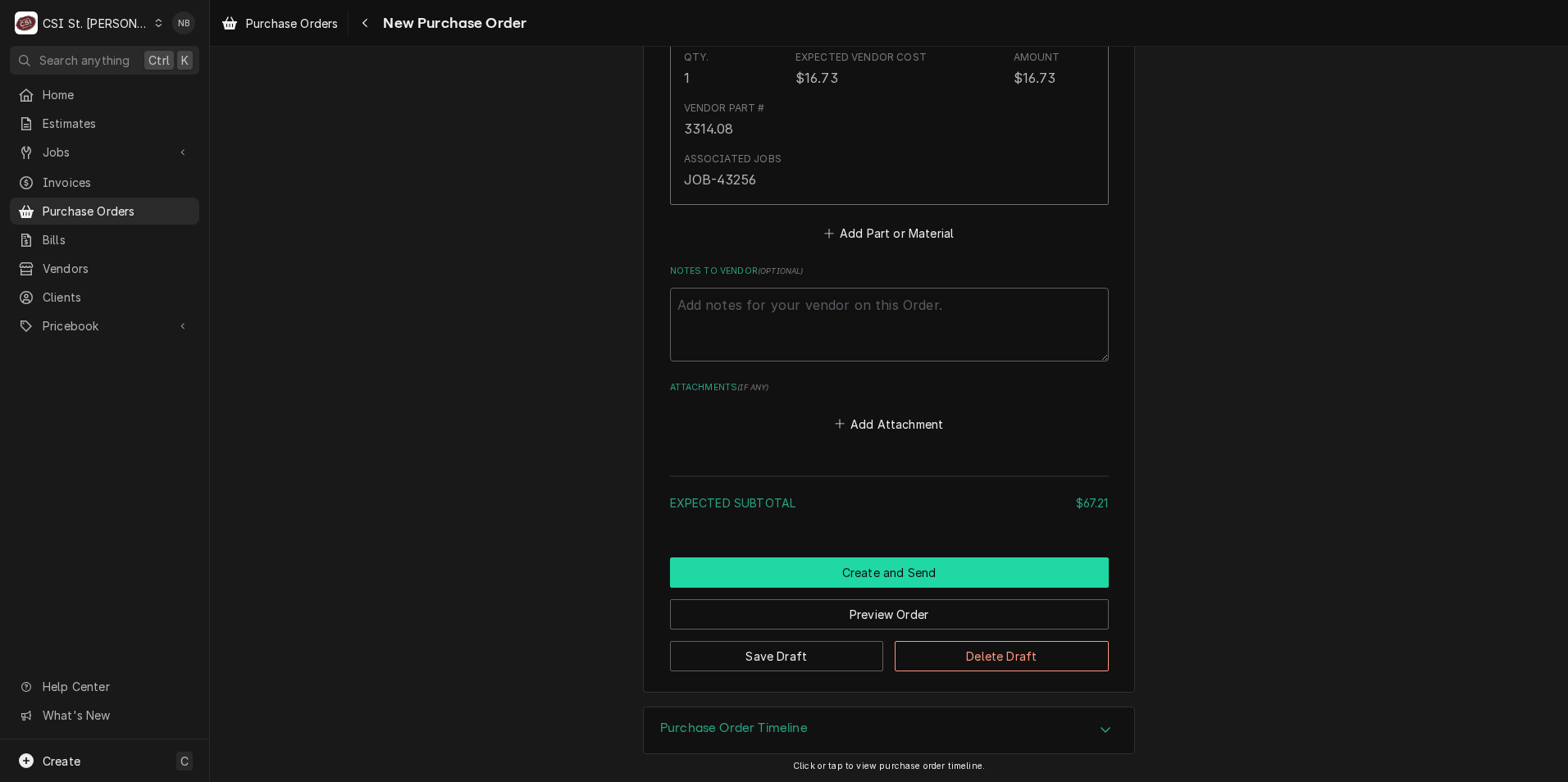
click at [844, 564] on button "Create and Send" at bounding box center [890, 573] width 438 height 31
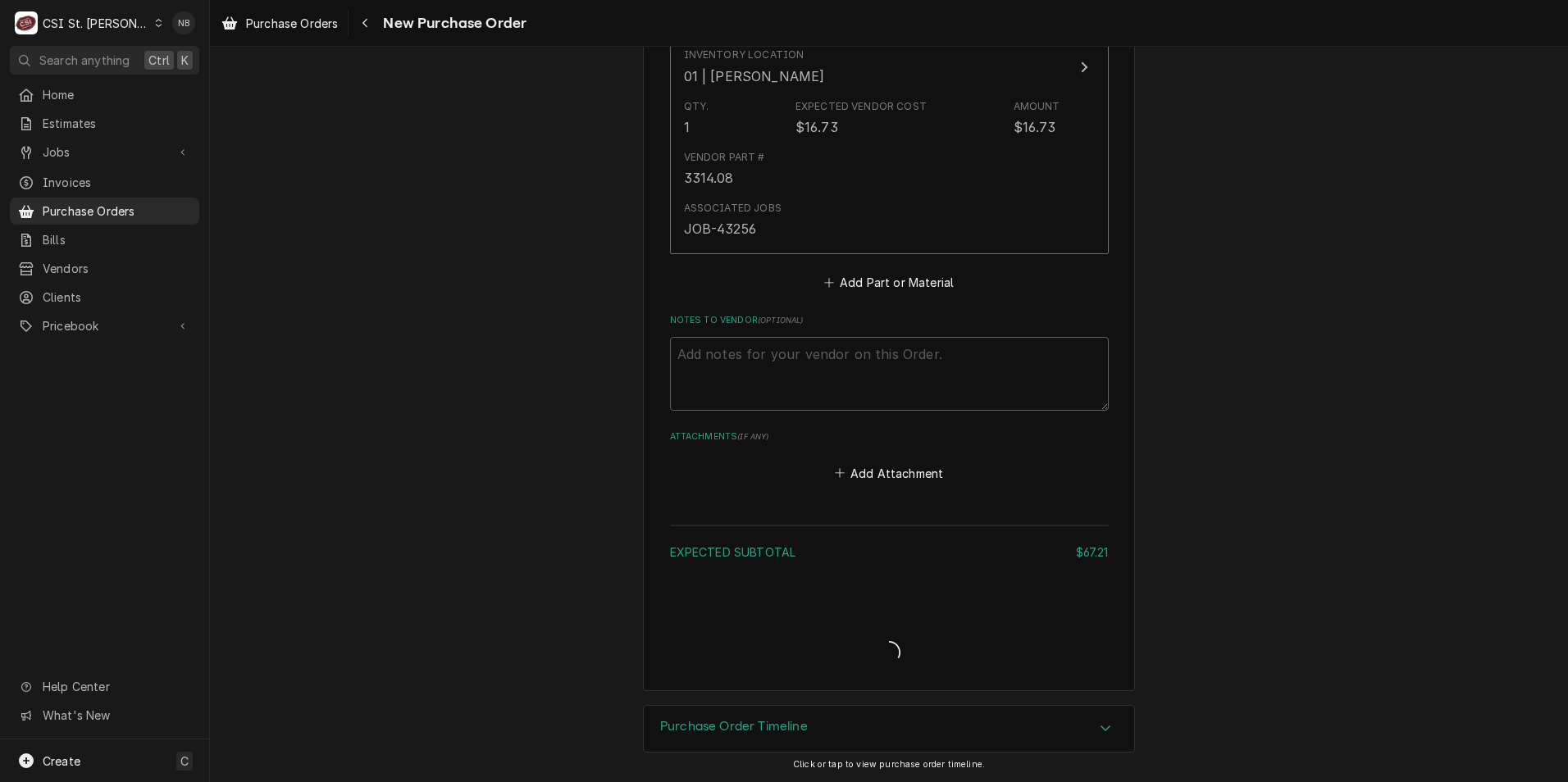
scroll to position [1345, 0]
type textarea "x"
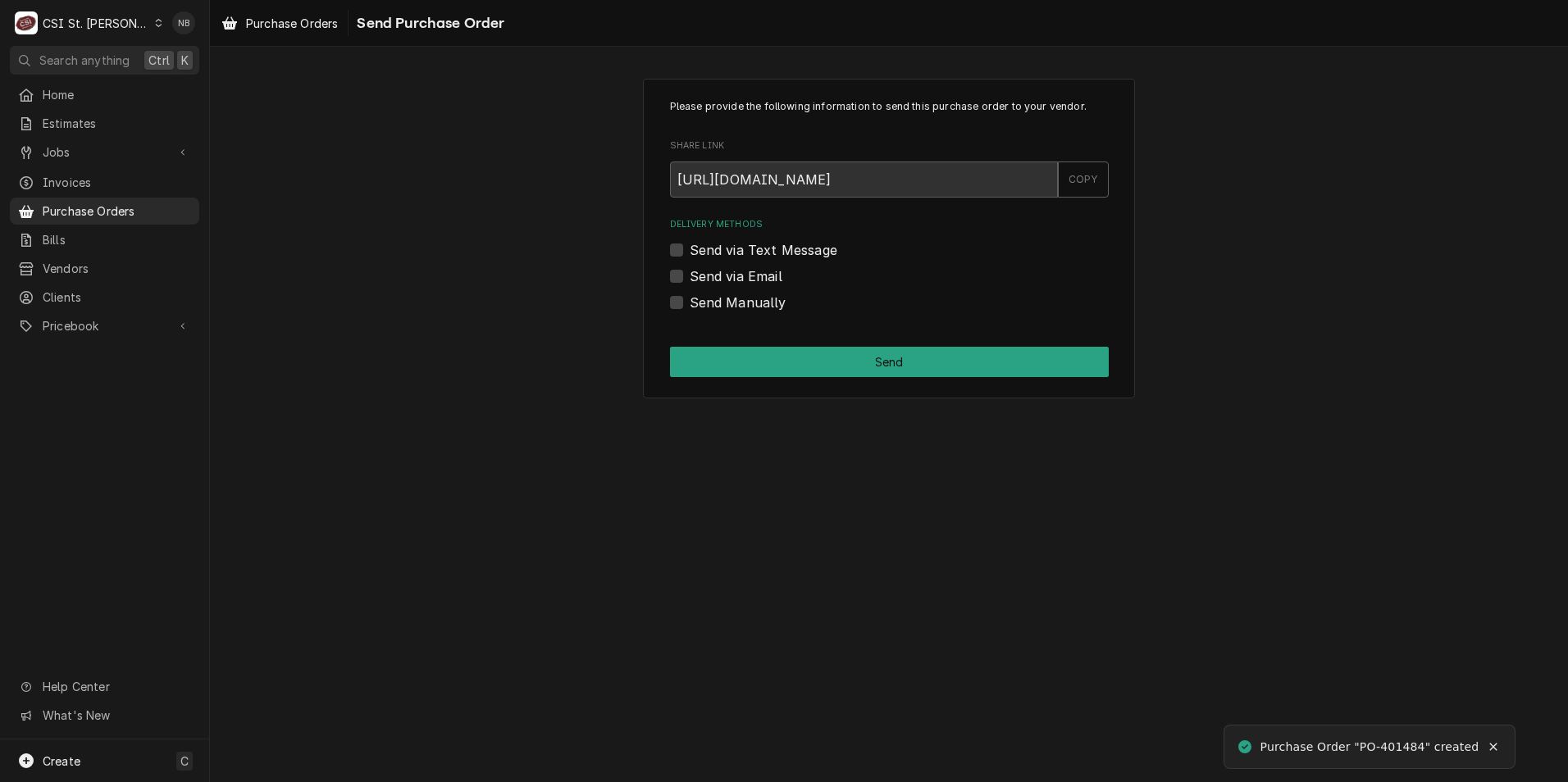
click at [690, 302] on label "Send Manually" at bounding box center [738, 303] width 97 height 20
click at [690, 302] on input "Send Manually" at bounding box center [909, 311] width 438 height 36
checkbox input "true"
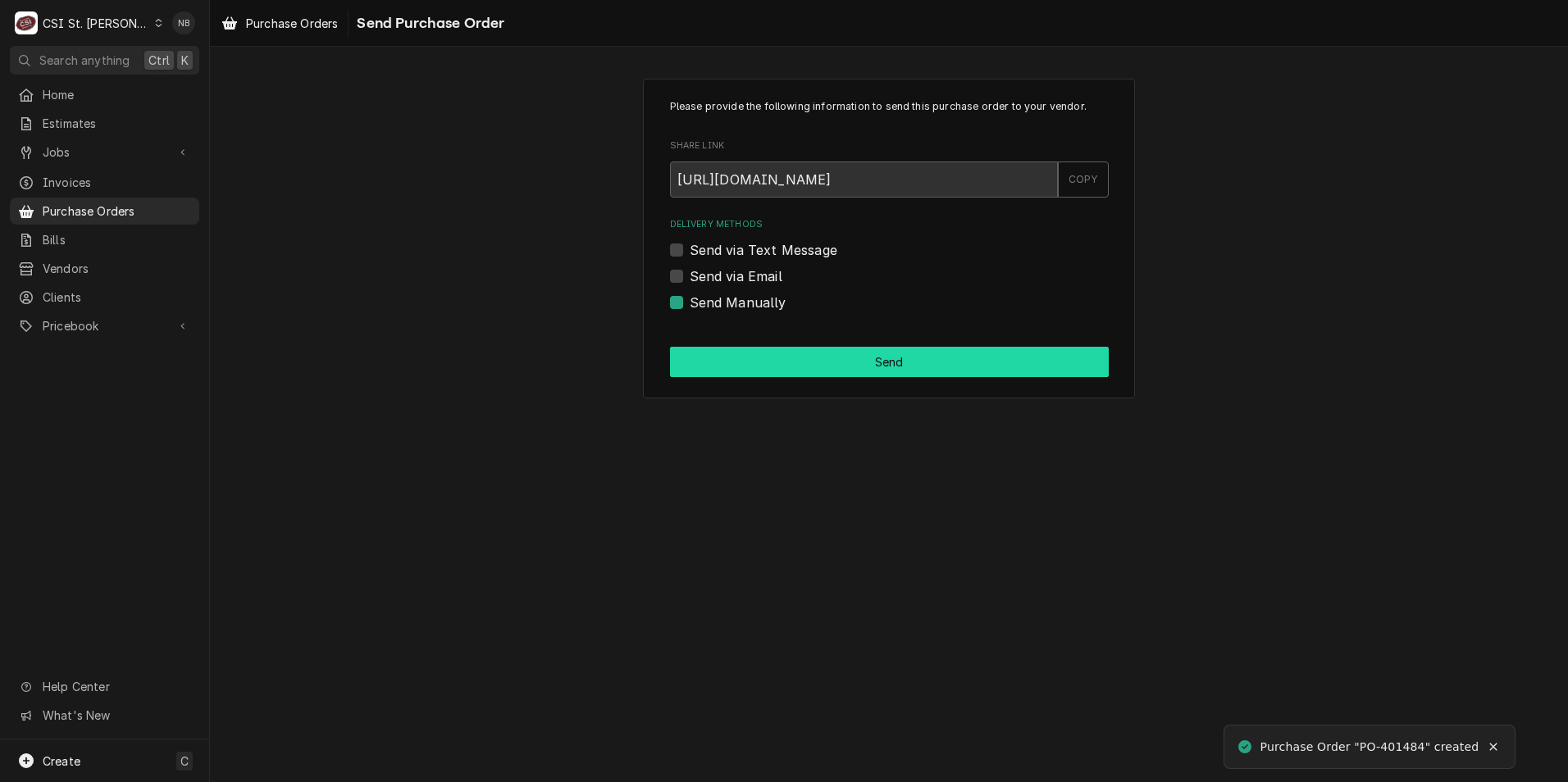
click at [745, 358] on button "Send" at bounding box center [890, 363] width 438 height 31
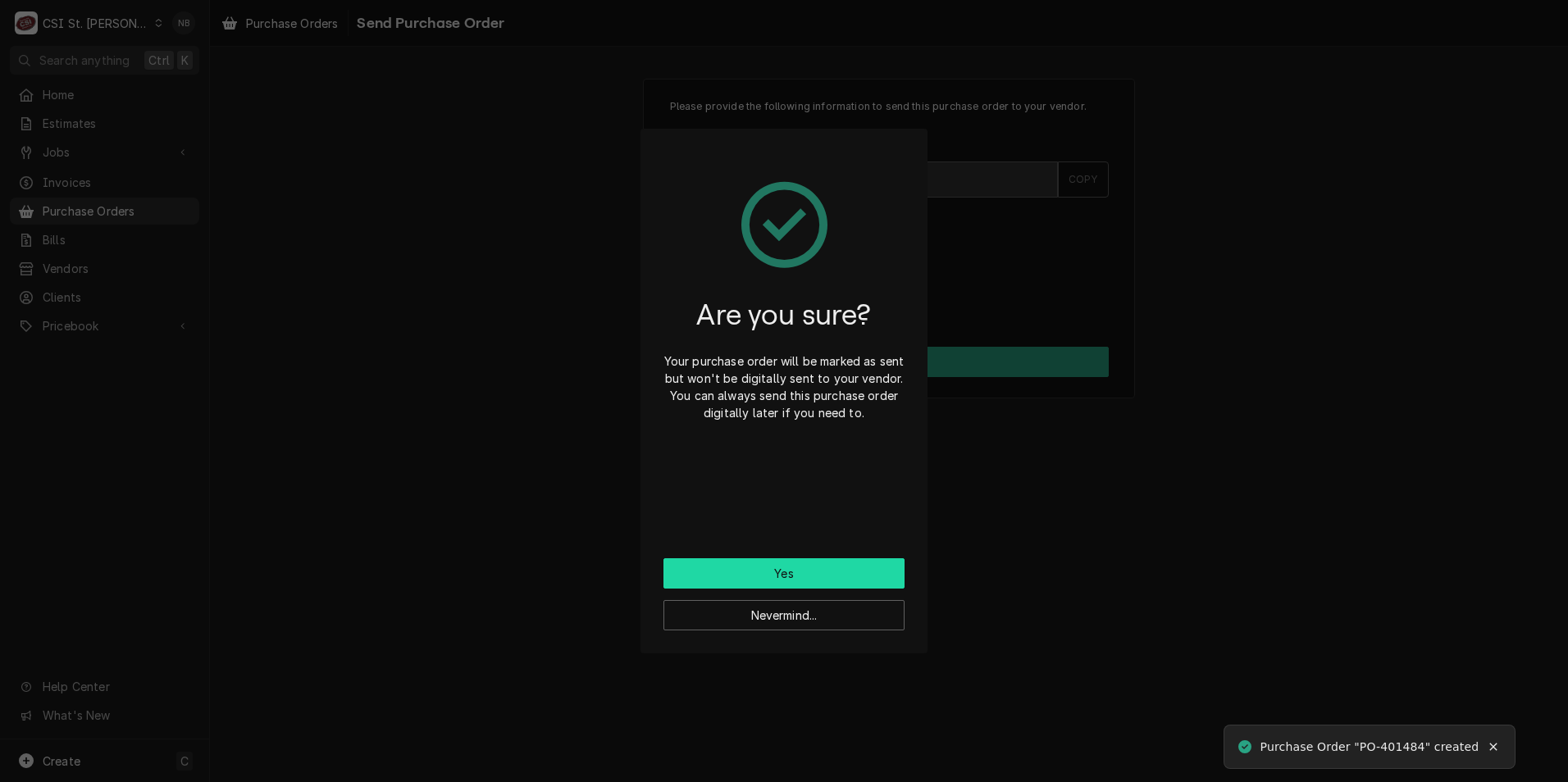
click at [785, 573] on button "Yes" at bounding box center [783, 574] width 241 height 31
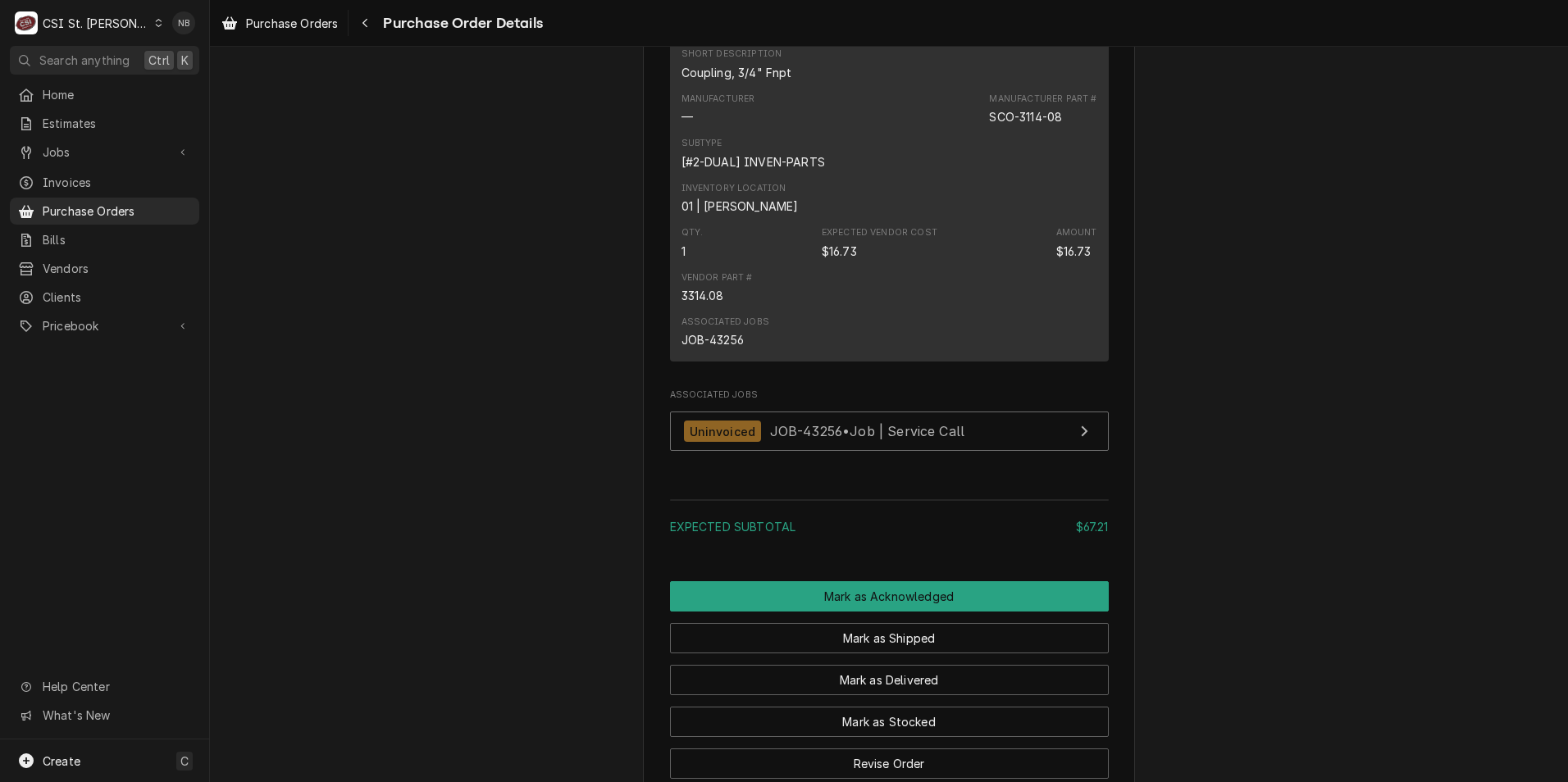
scroll to position [1511, 0]
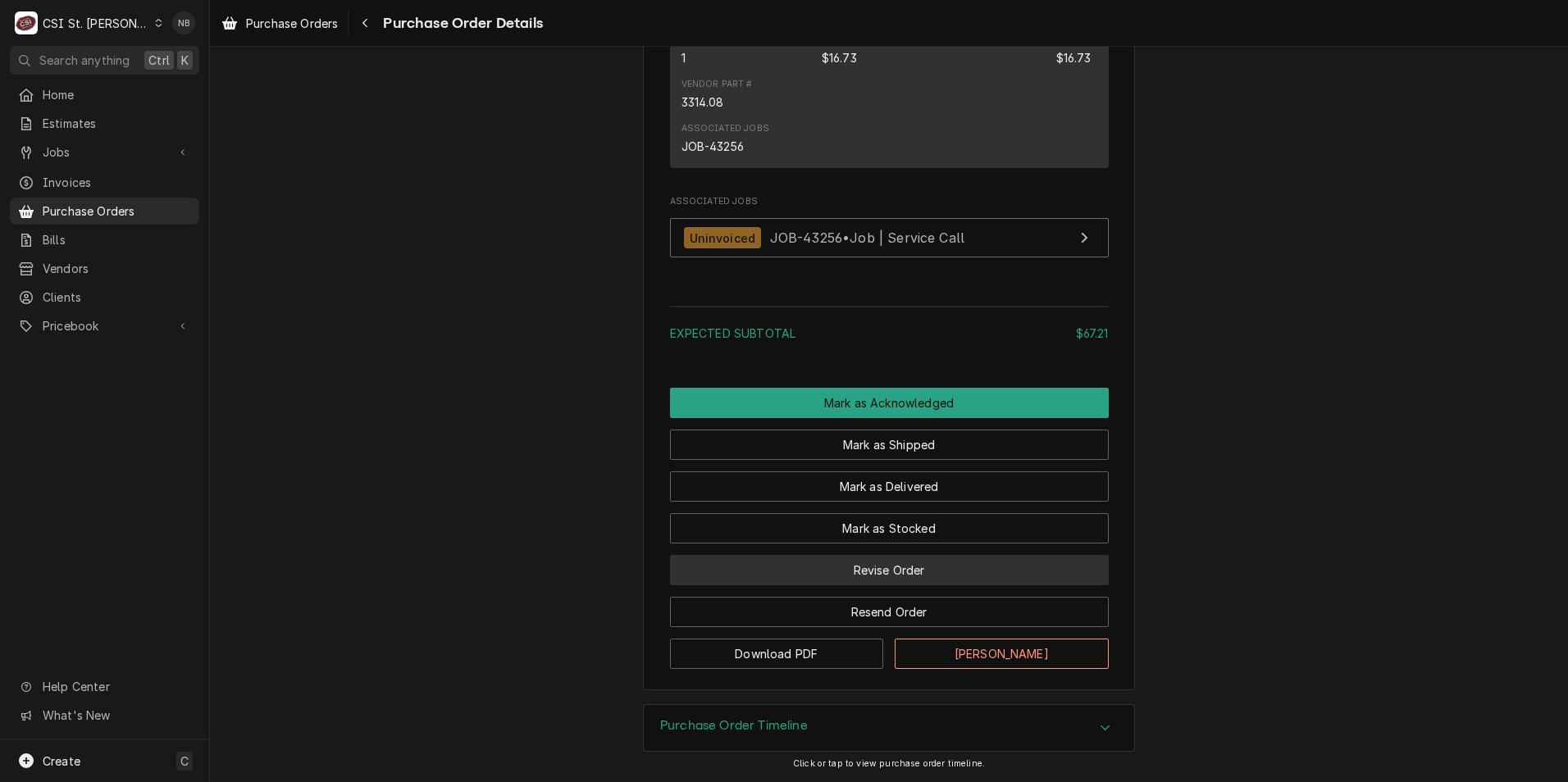
click at [904, 580] on button "Revise Order" at bounding box center [890, 570] width 438 height 31
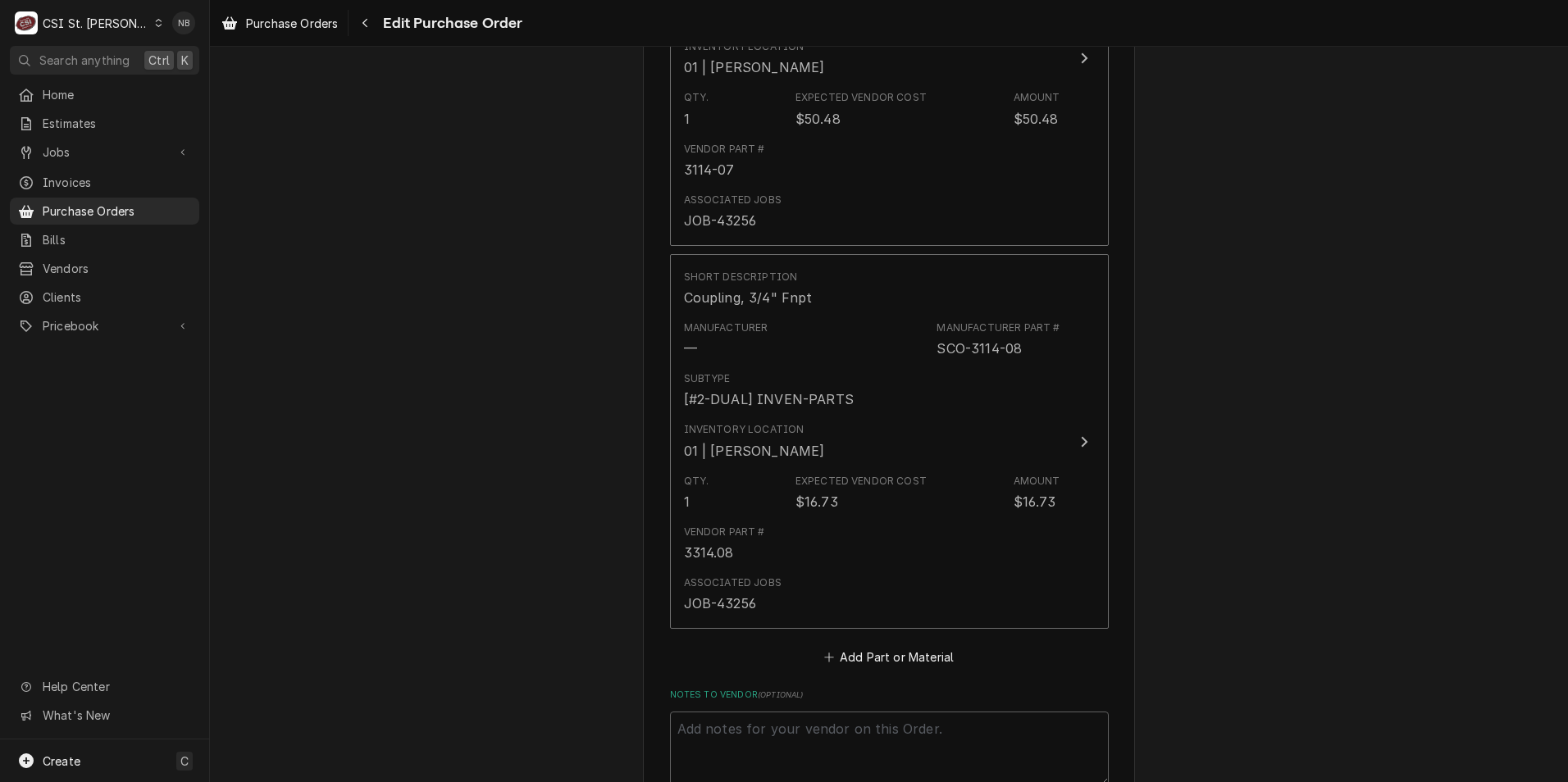
scroll to position [1066, 0]
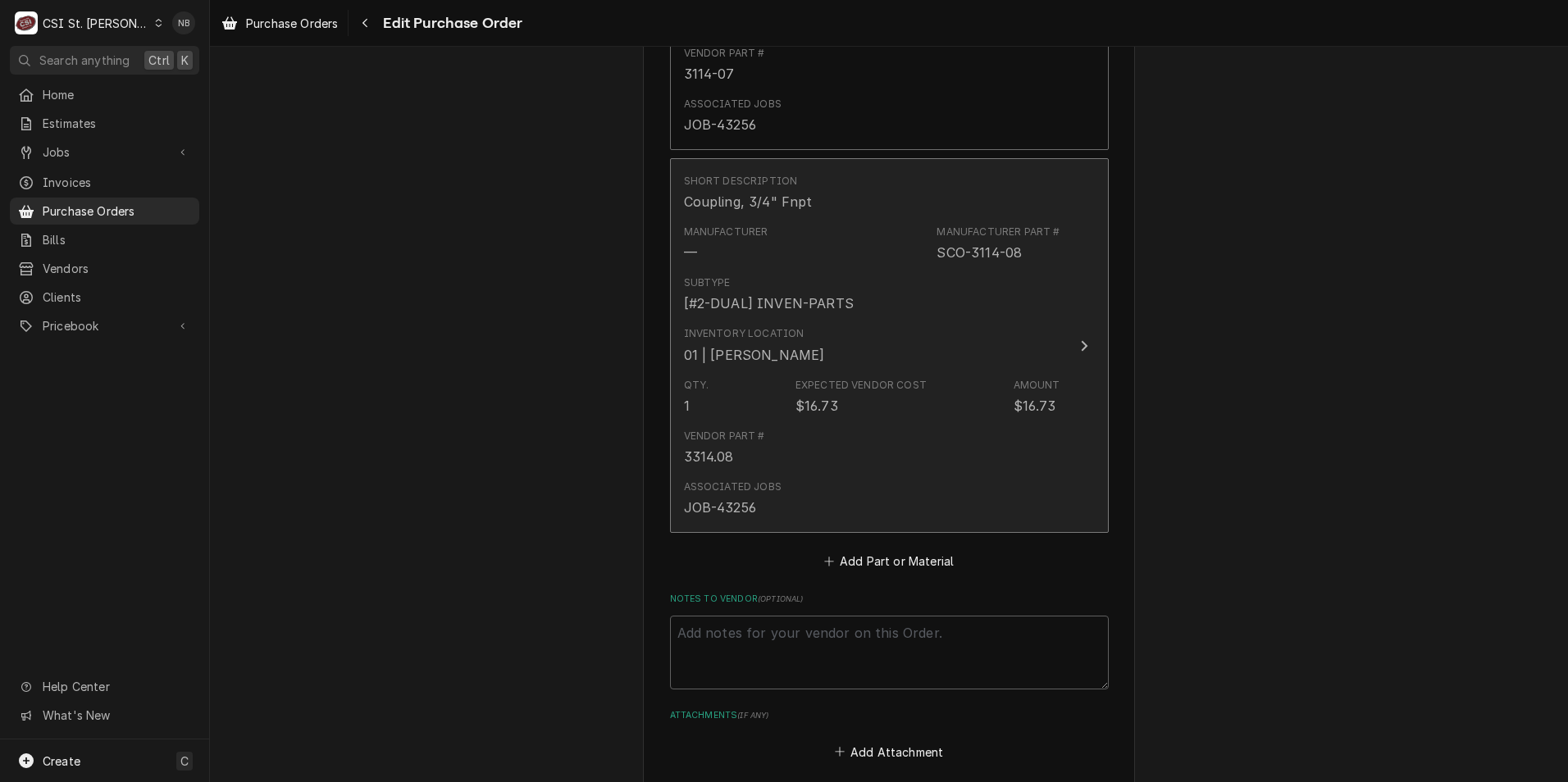
click at [860, 446] on div "Vendor Part # 3314.08" at bounding box center [872, 447] width 376 height 51
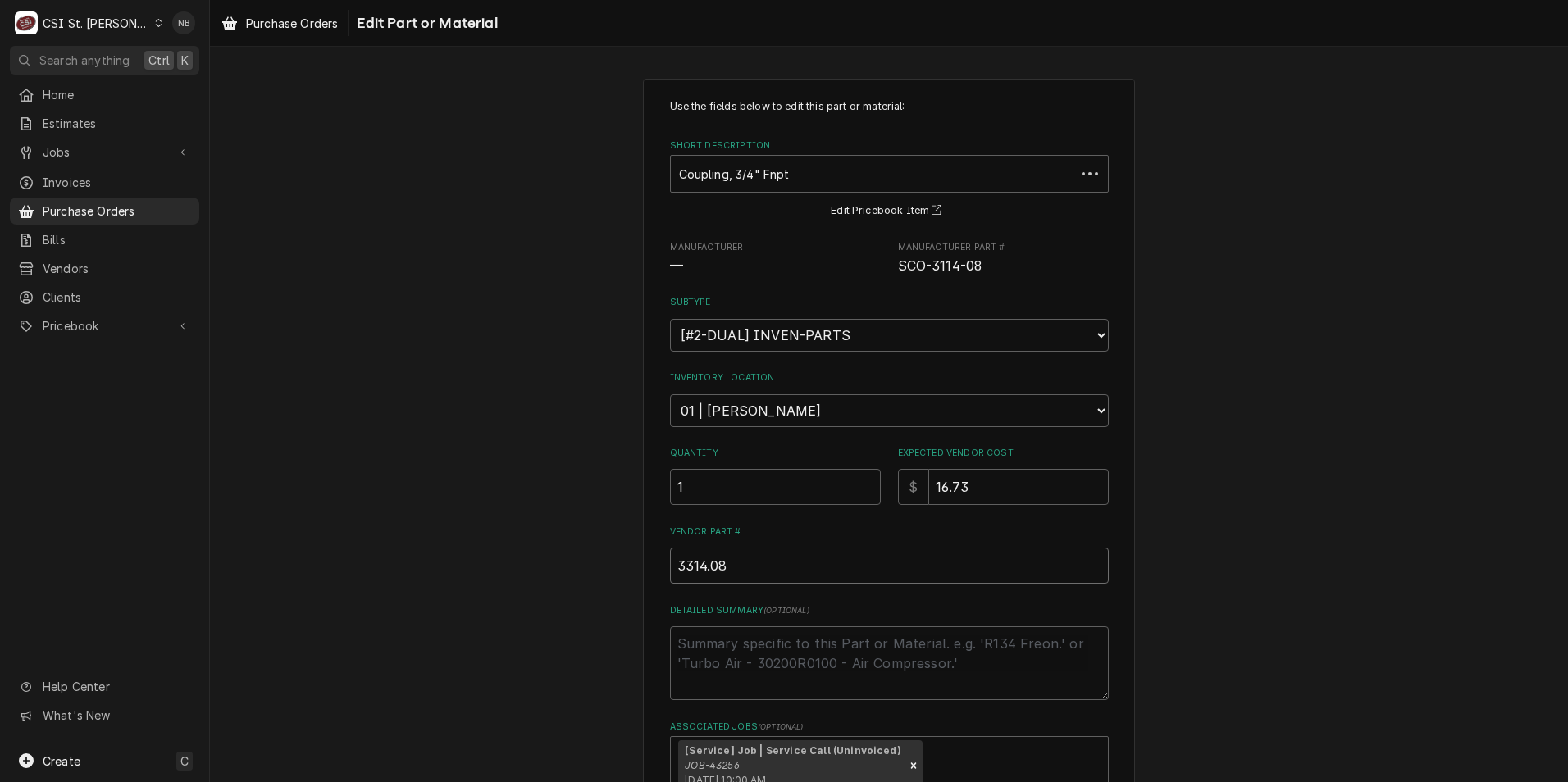
drag, startPoint x: 752, startPoint y: 569, endPoint x: 297, endPoint y: 534, distance: 456.3
click at [482, 541] on div "Use the fields below to edit this part or material: Short Description Coupling,…" at bounding box center [890, 500] width 1359 height 872
type textarea "x"
type input "3"
type textarea "x"
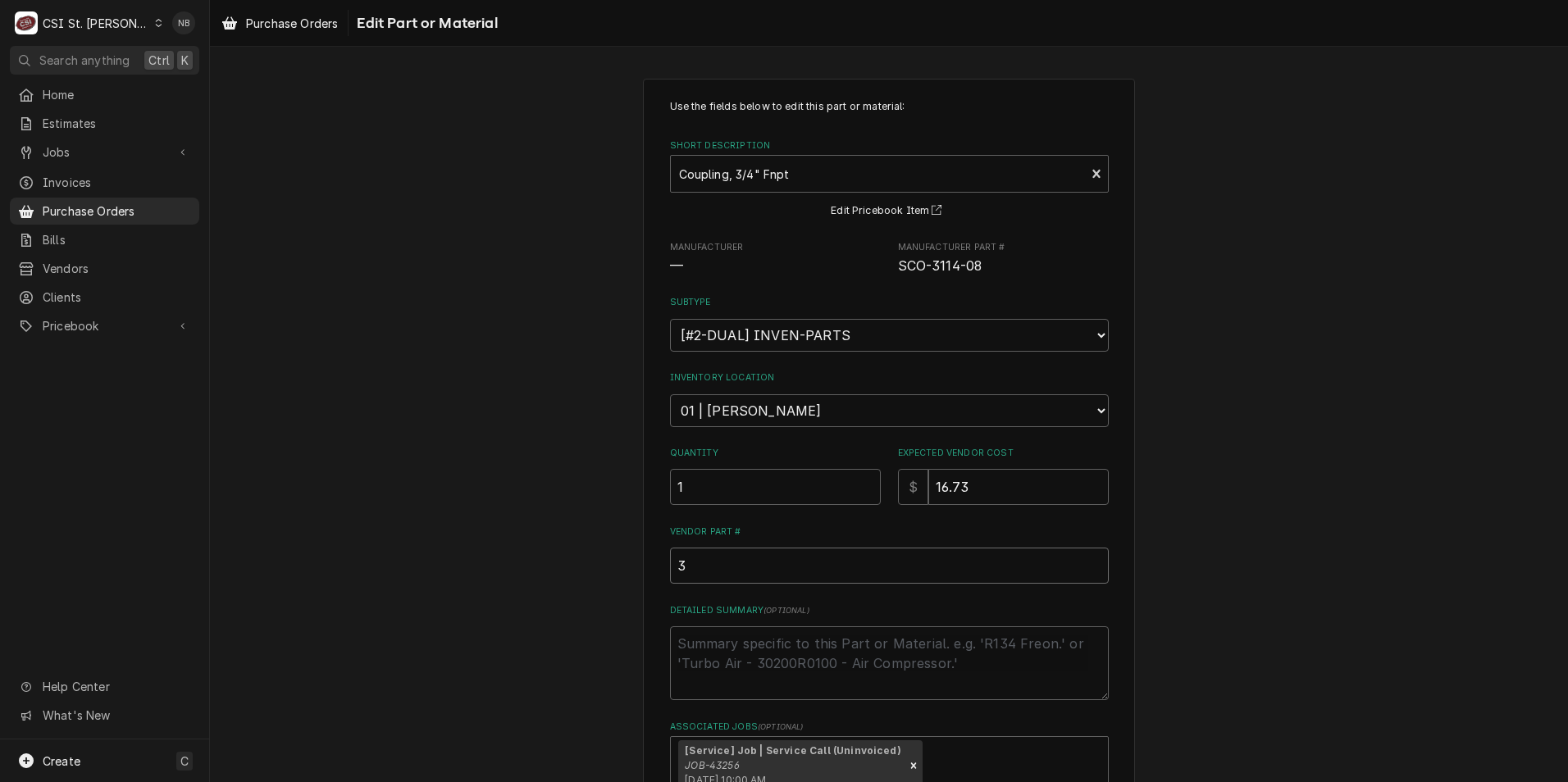
type input "31"
type textarea "x"
type input "311"
type textarea "x"
type input "3114"
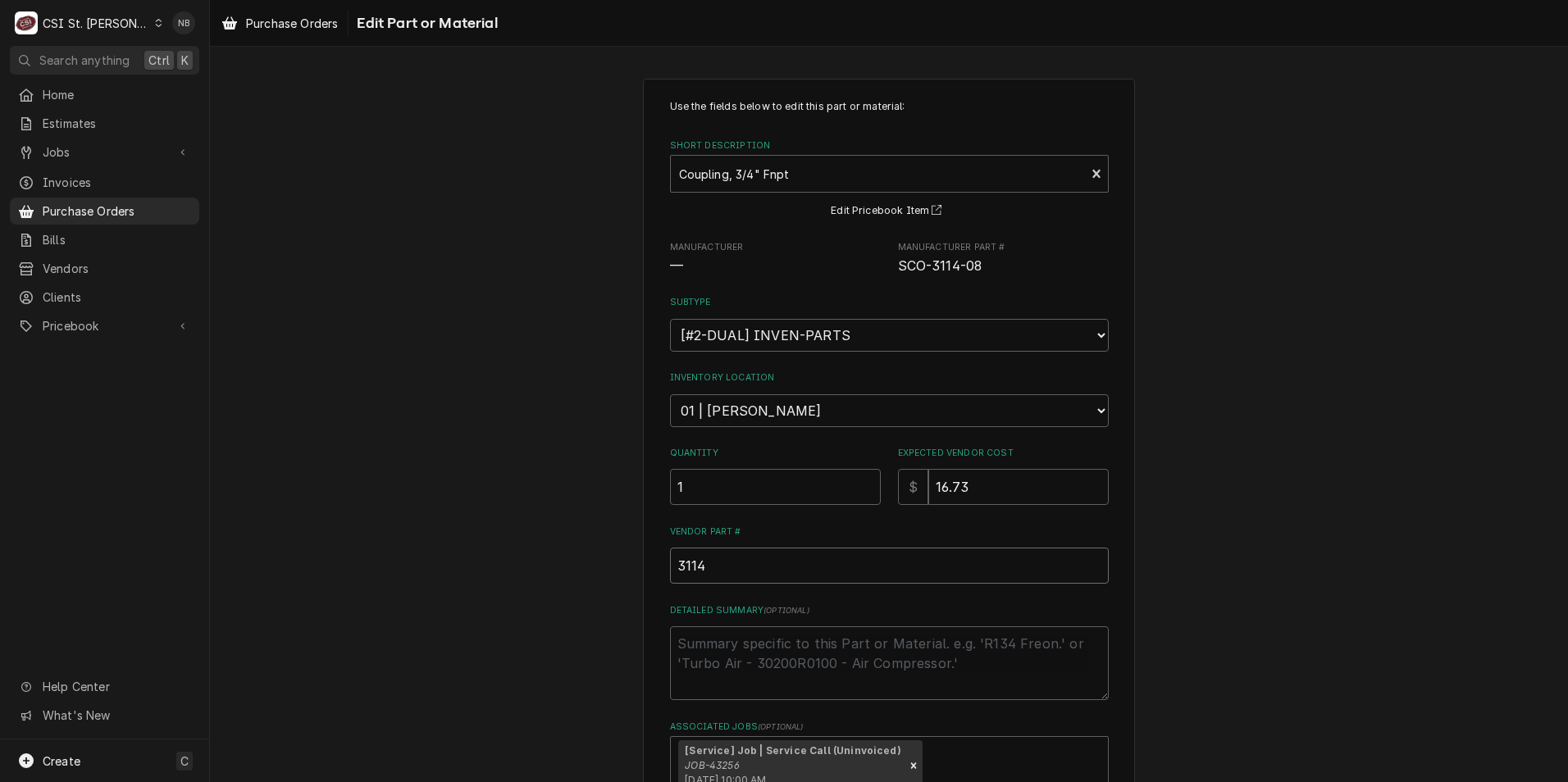
type textarea "x"
type input "3114-"
type textarea "x"
type input "3114-0"
type textarea "x"
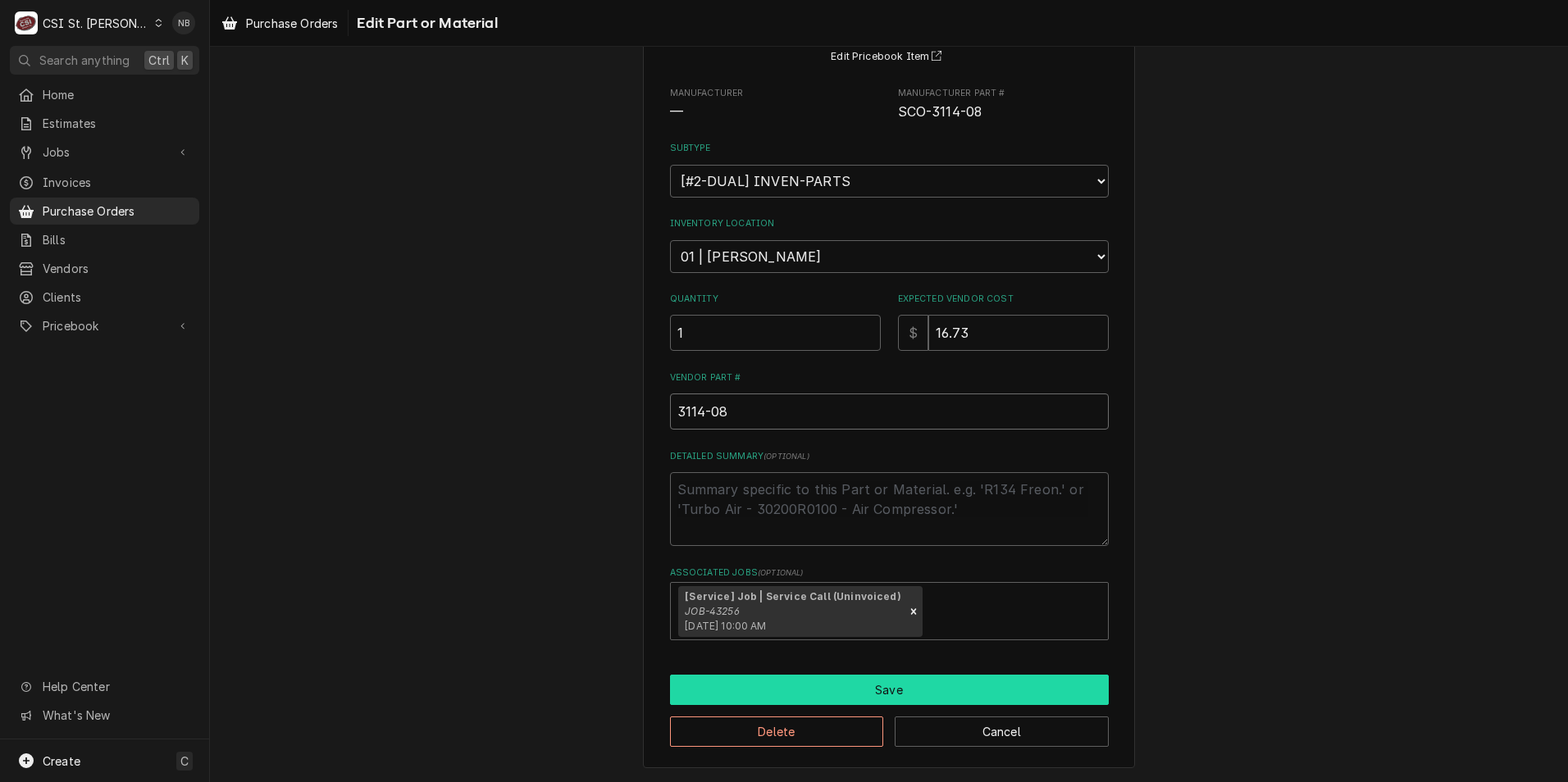
type input "3114-08"
click at [873, 685] on button "Save" at bounding box center [890, 690] width 438 height 31
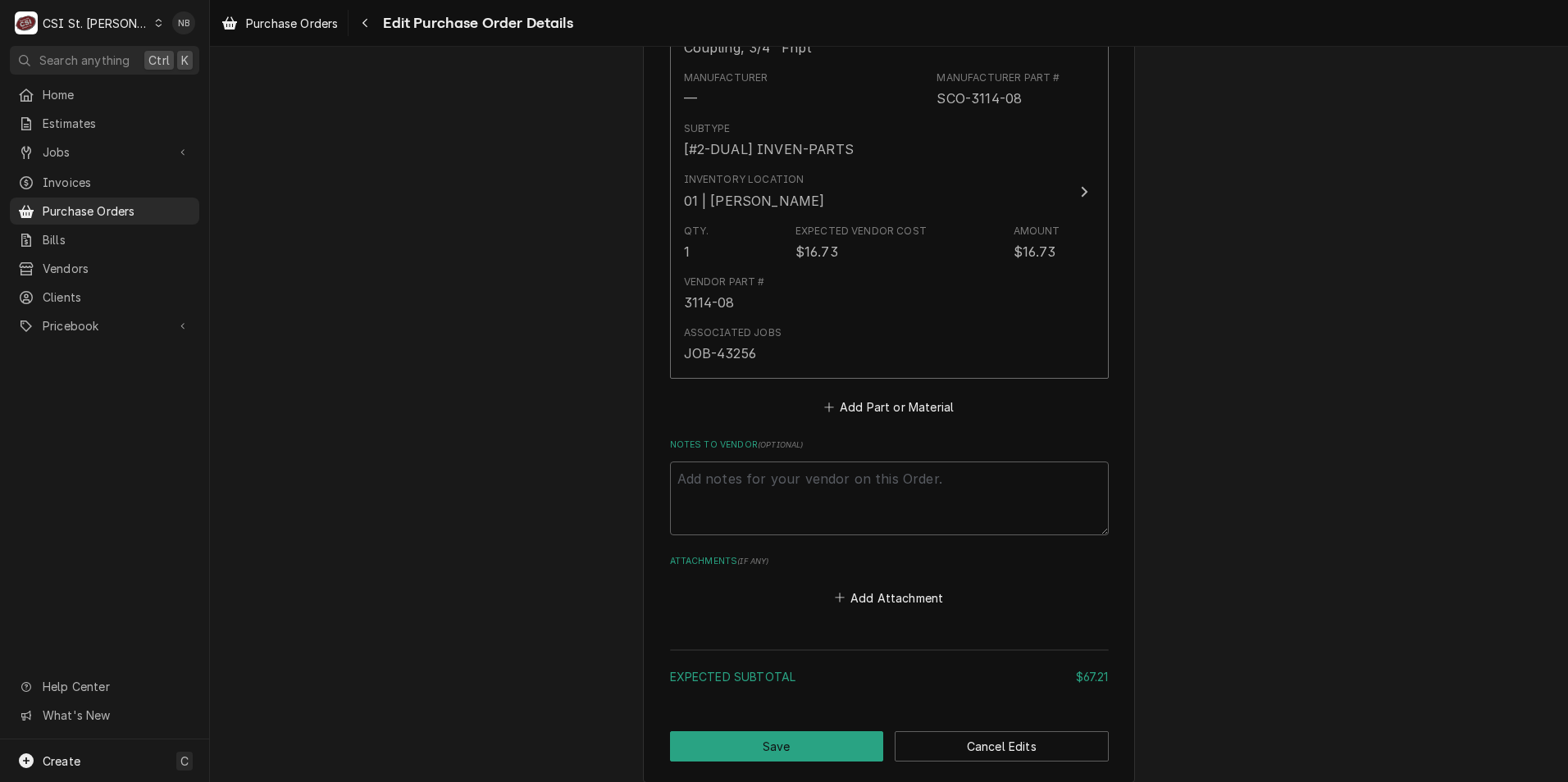
scroll to position [1312, 0]
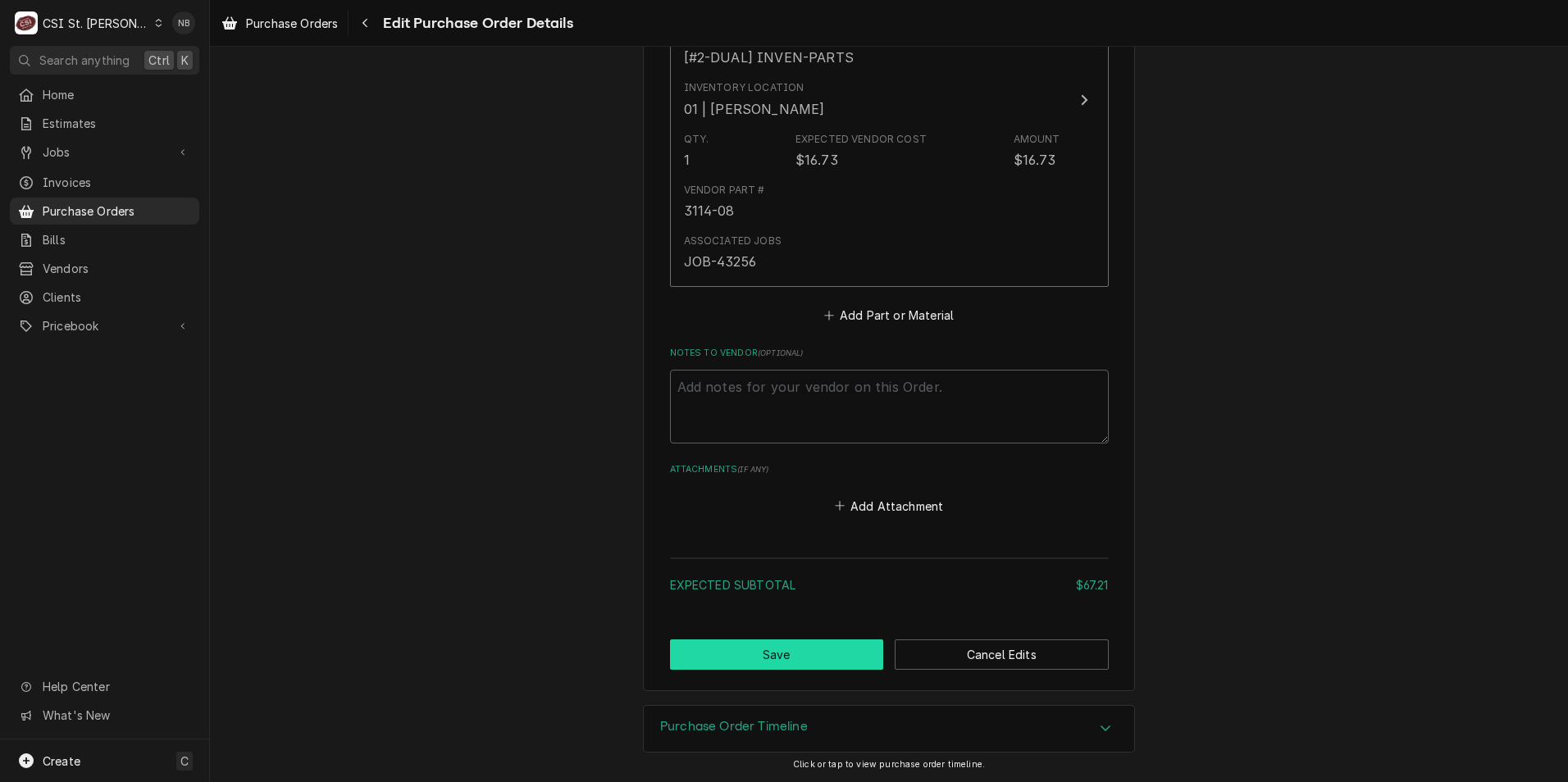
click at [807, 657] on button "Save" at bounding box center [777, 655] width 214 height 31
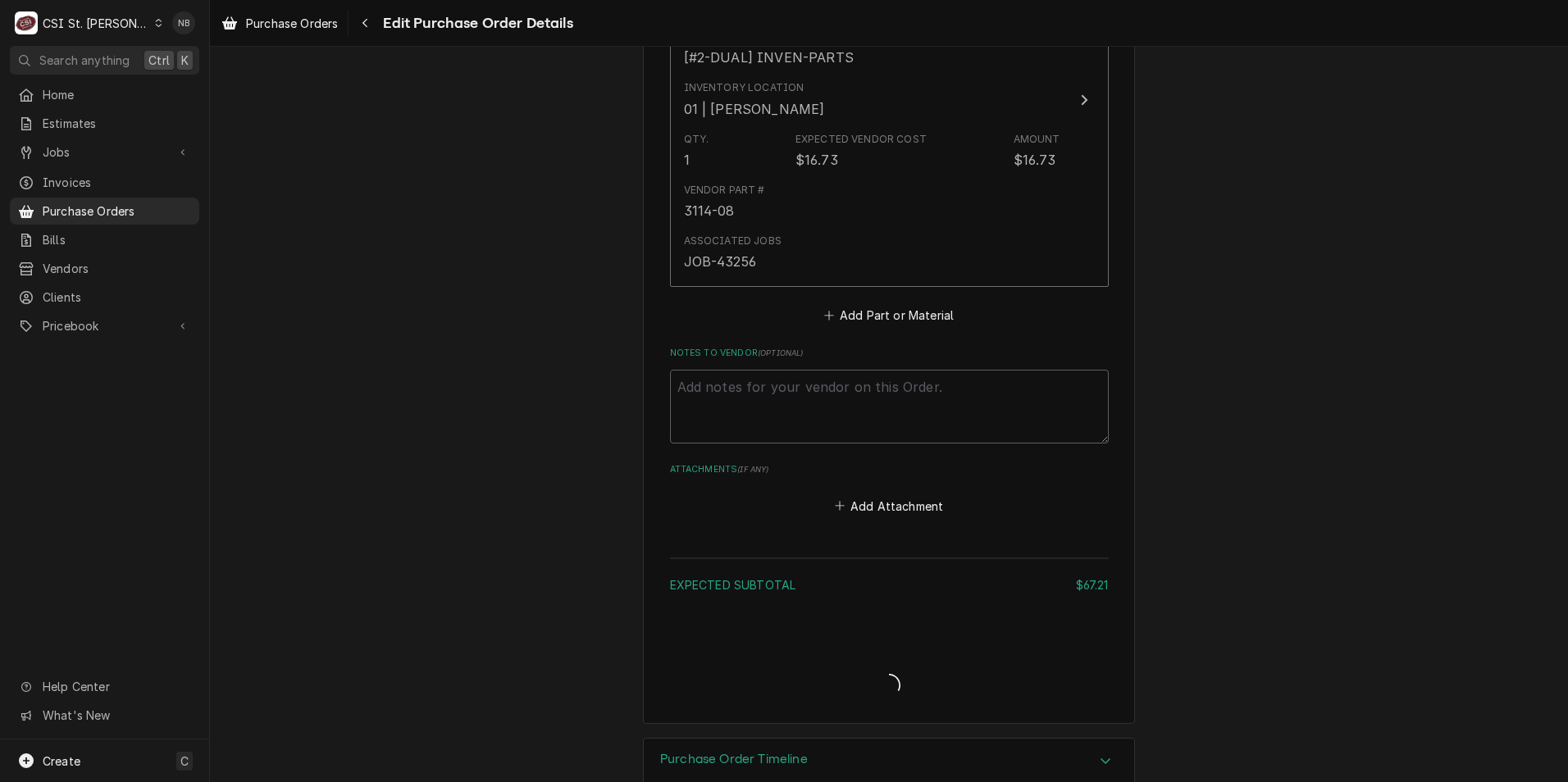
type textarea "x"
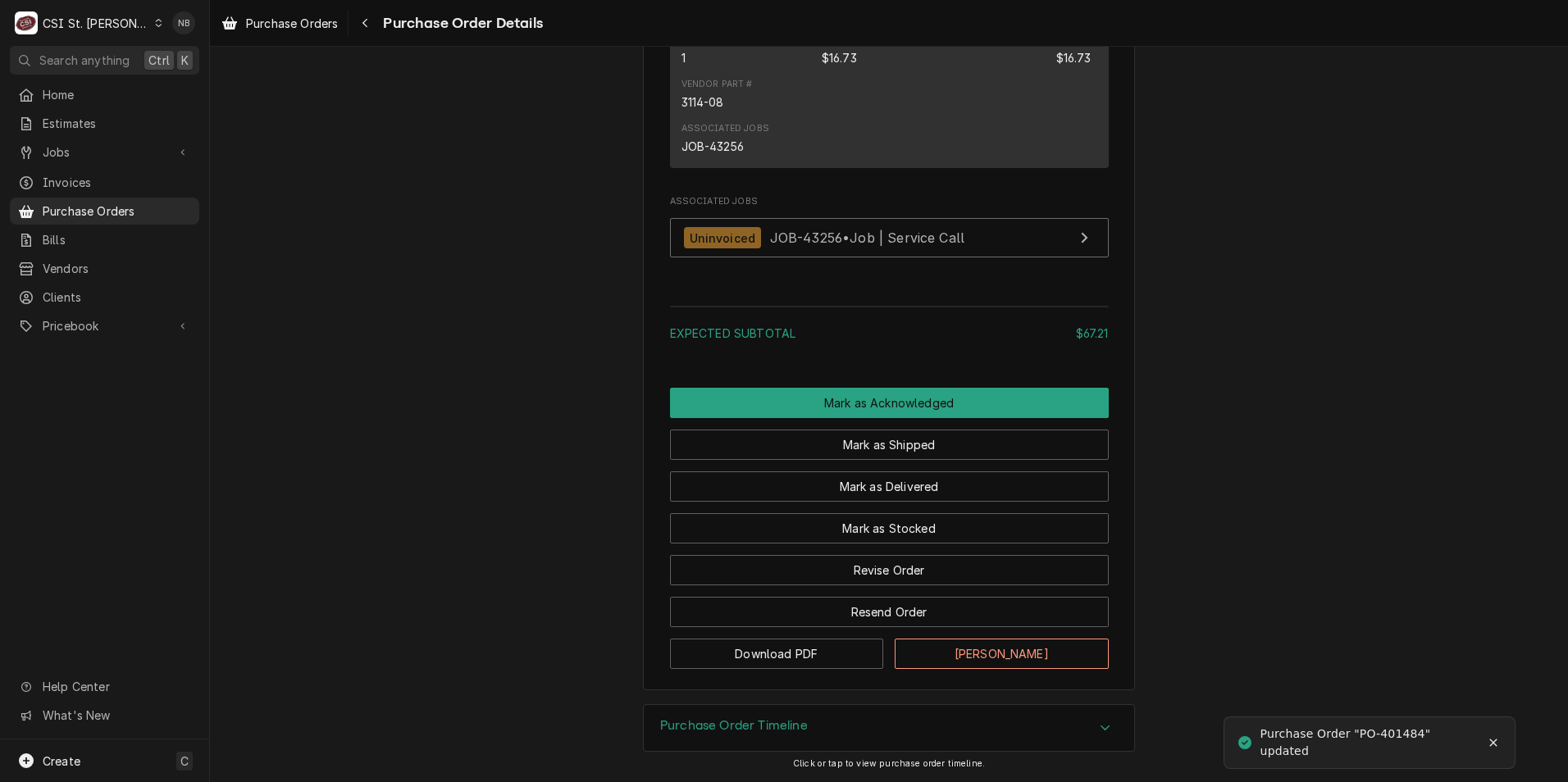
scroll to position [1511, 0]
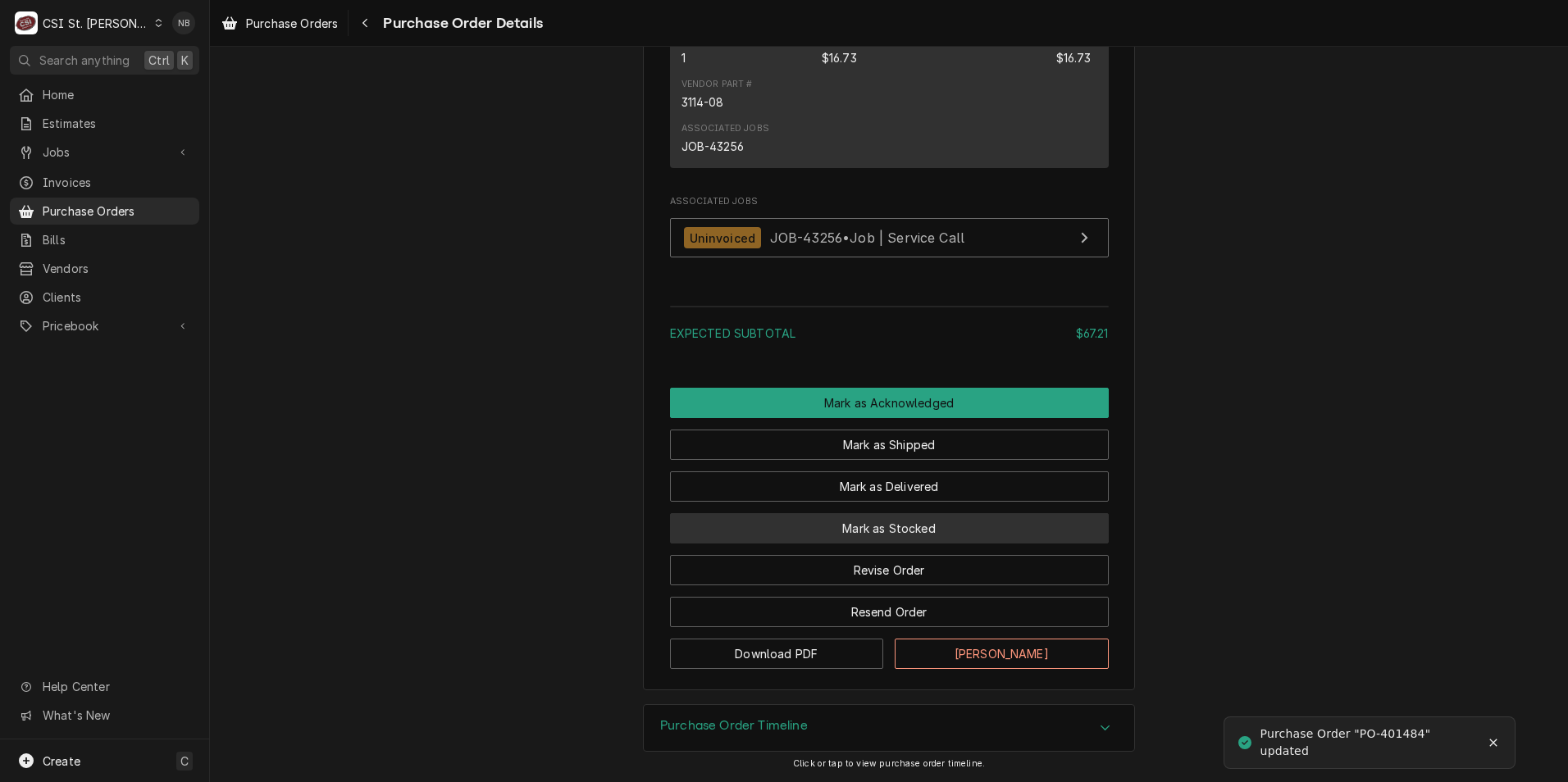
click at [939, 533] on button "Mark as Stocked" at bounding box center [890, 529] width 438 height 31
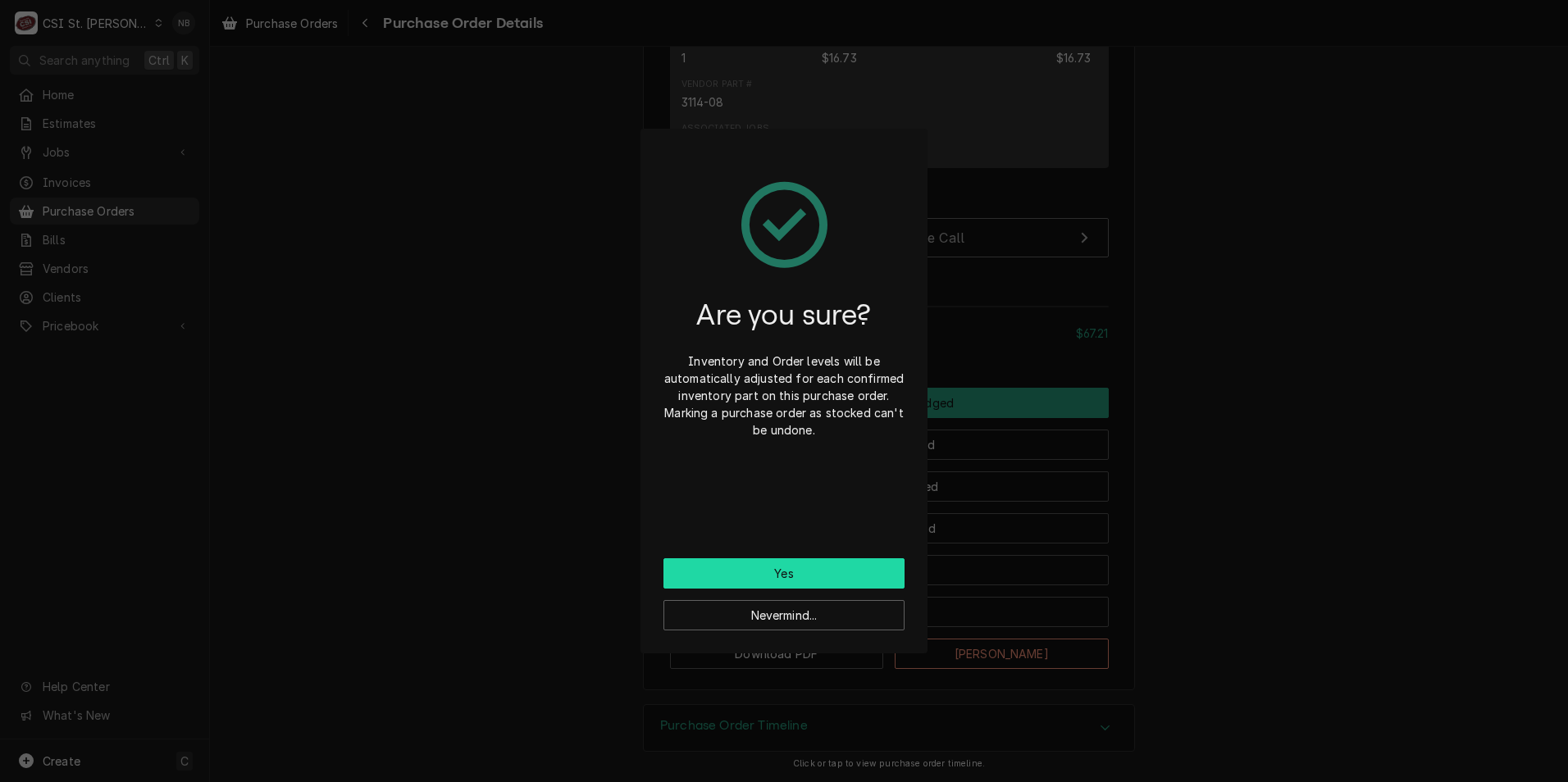
click at [798, 572] on button "Yes" at bounding box center [783, 574] width 241 height 31
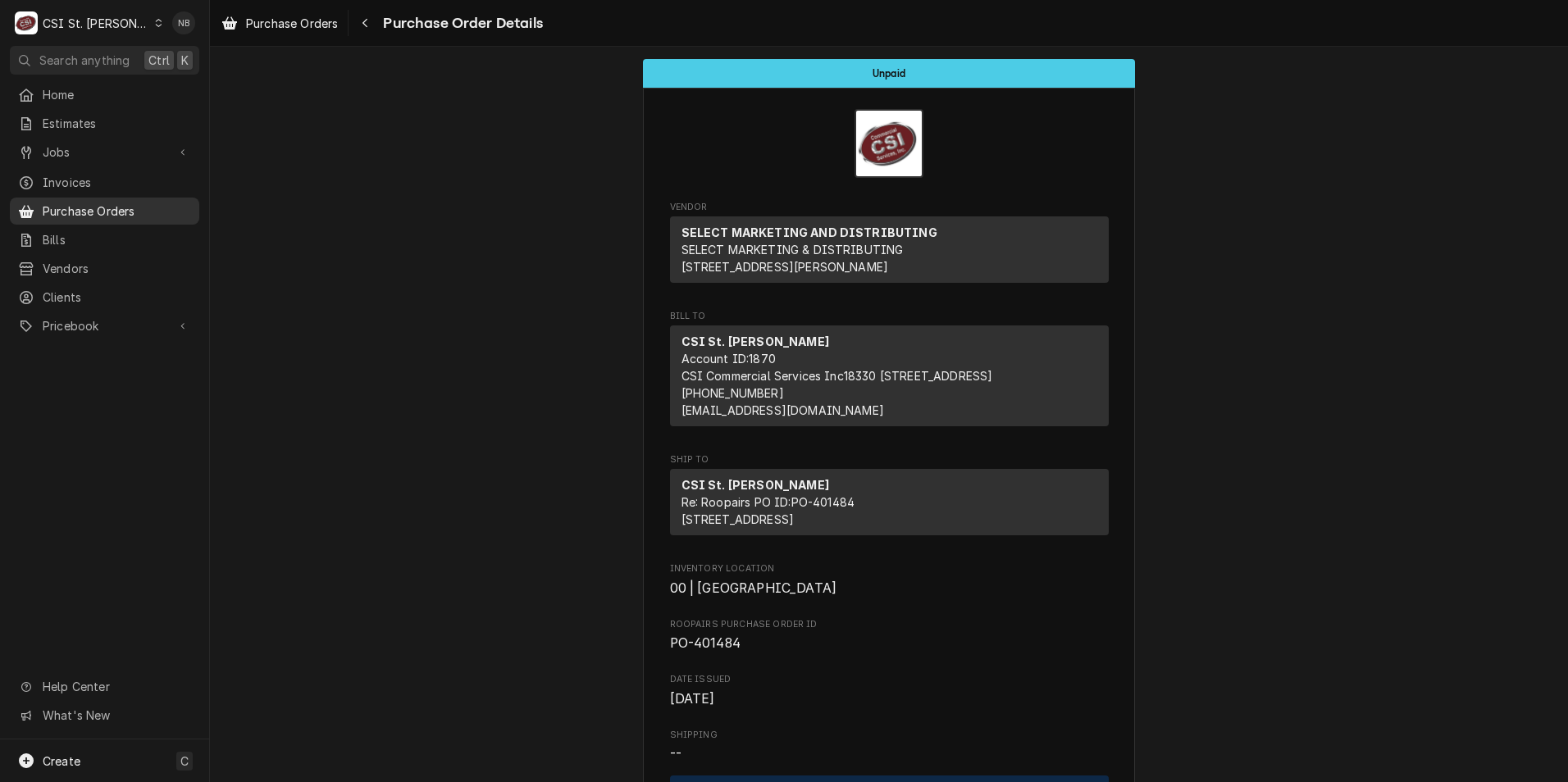
click at [122, 203] on span "Purchase Orders" at bounding box center [116, 211] width 149 height 17
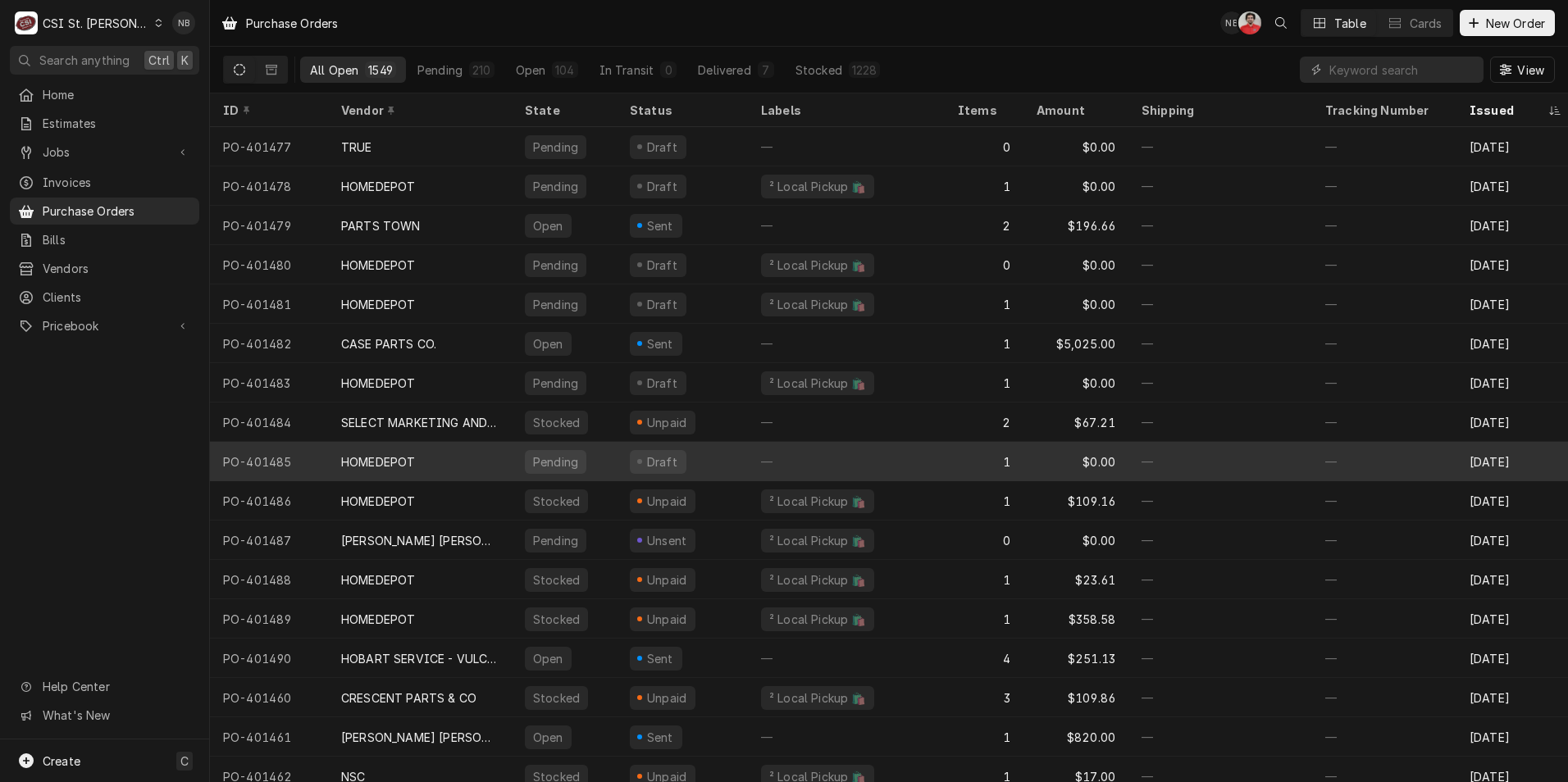
click at [841, 462] on div "—" at bounding box center [846, 462] width 197 height 40
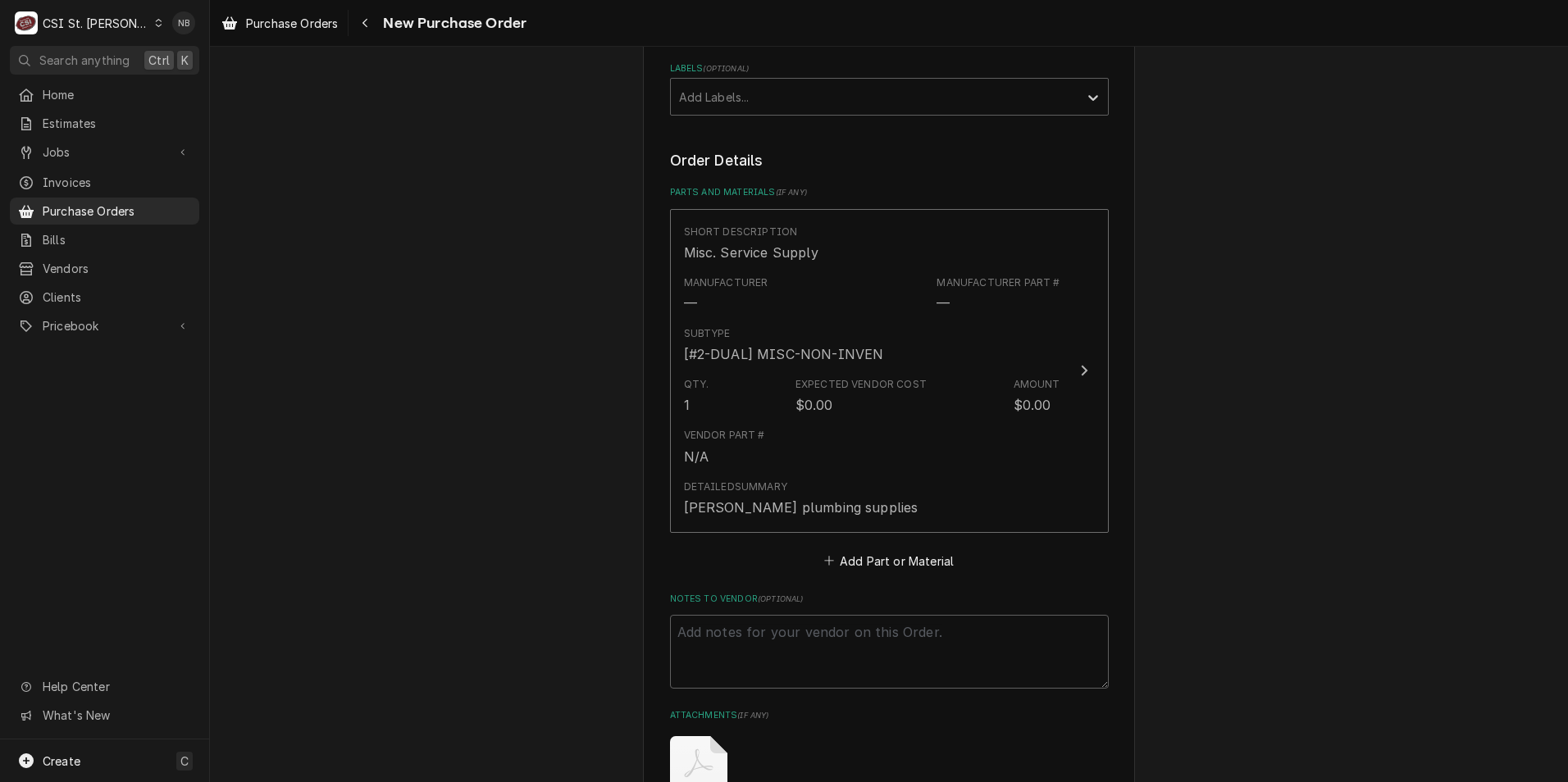
scroll to position [574, 0]
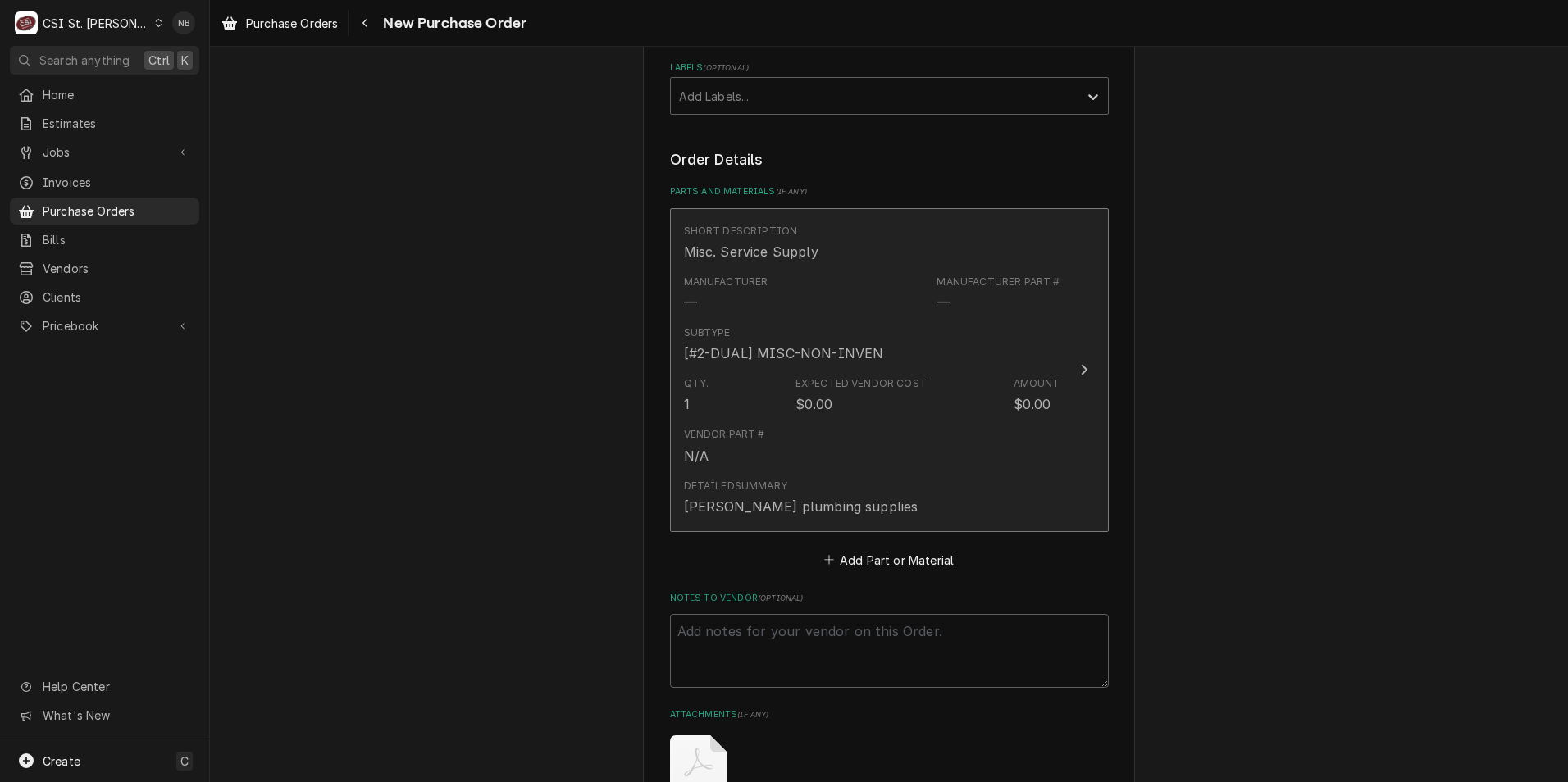
click at [877, 446] on div "Vendor Part # N/A" at bounding box center [872, 446] width 376 height 51
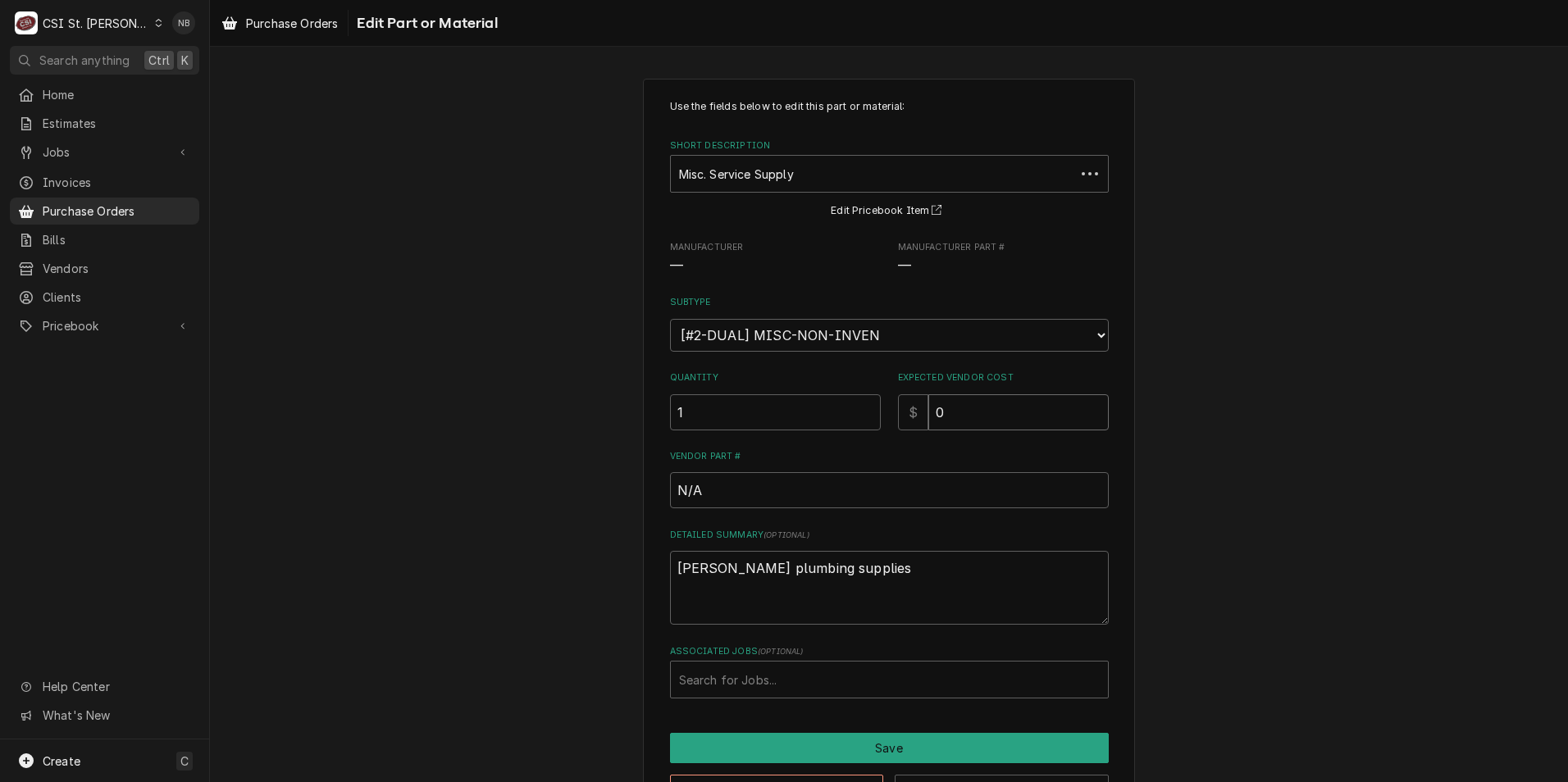
click at [993, 407] on input "0" at bounding box center [1019, 412] width 180 height 36
drag, startPoint x: 993, startPoint y: 407, endPoint x: 898, endPoint y: 404, distance: 95.0
click at [904, 404] on div "$ 0" at bounding box center [1003, 412] width 211 height 36
type textarea "x"
type input "1"
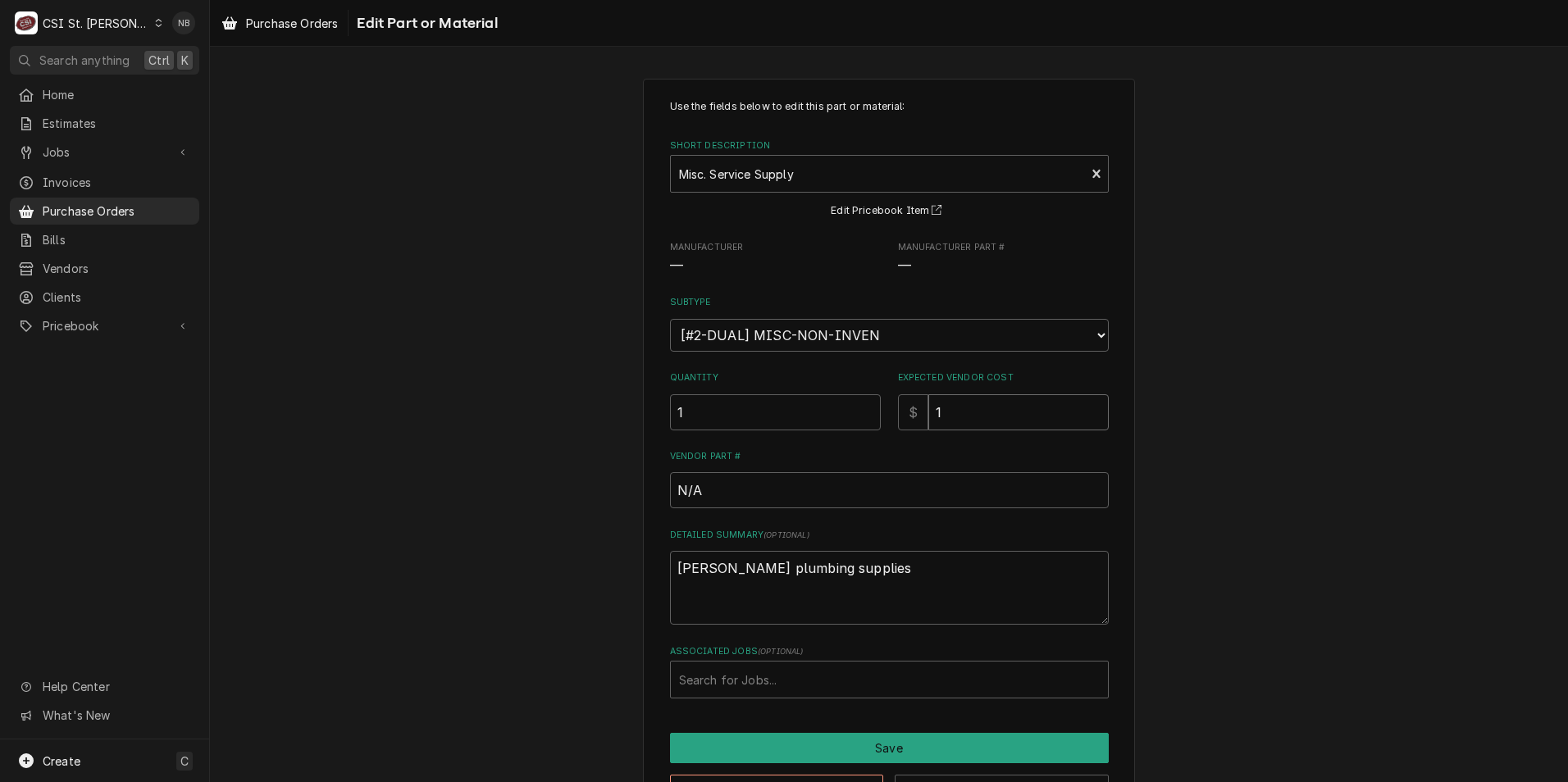
type textarea "x"
type input "14"
type textarea "x"
type input "14.1"
type textarea "x"
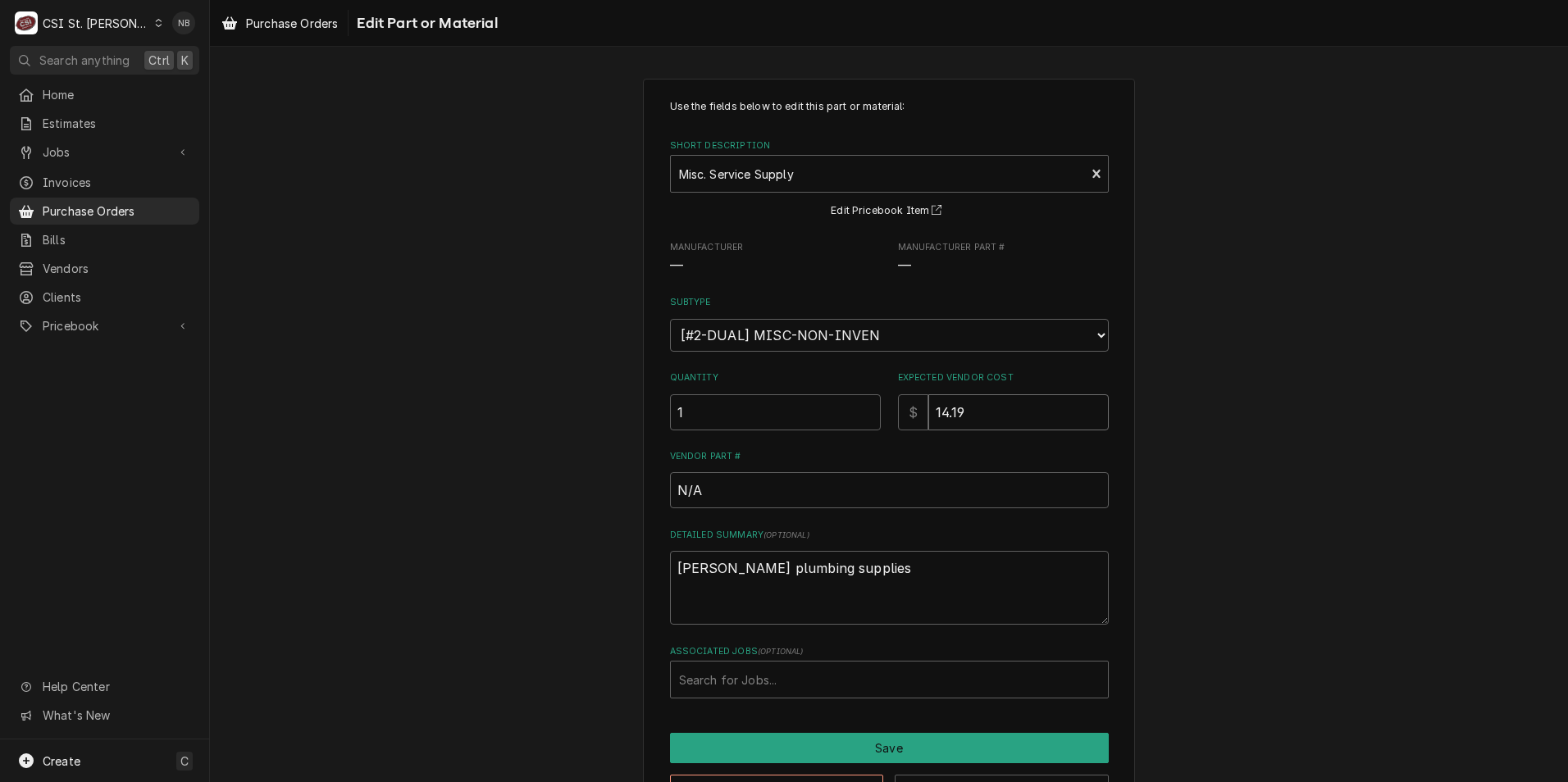
type input "14.19"
click at [1318, 547] on div "Use the fields below to edit this part or material: Short Description Misc. Ser…" at bounding box center [890, 452] width 1359 height 777
type textarea "x"
click at [841, 689] on div "Associated Jobs" at bounding box center [890, 679] width 420 height 30
type input "43256"
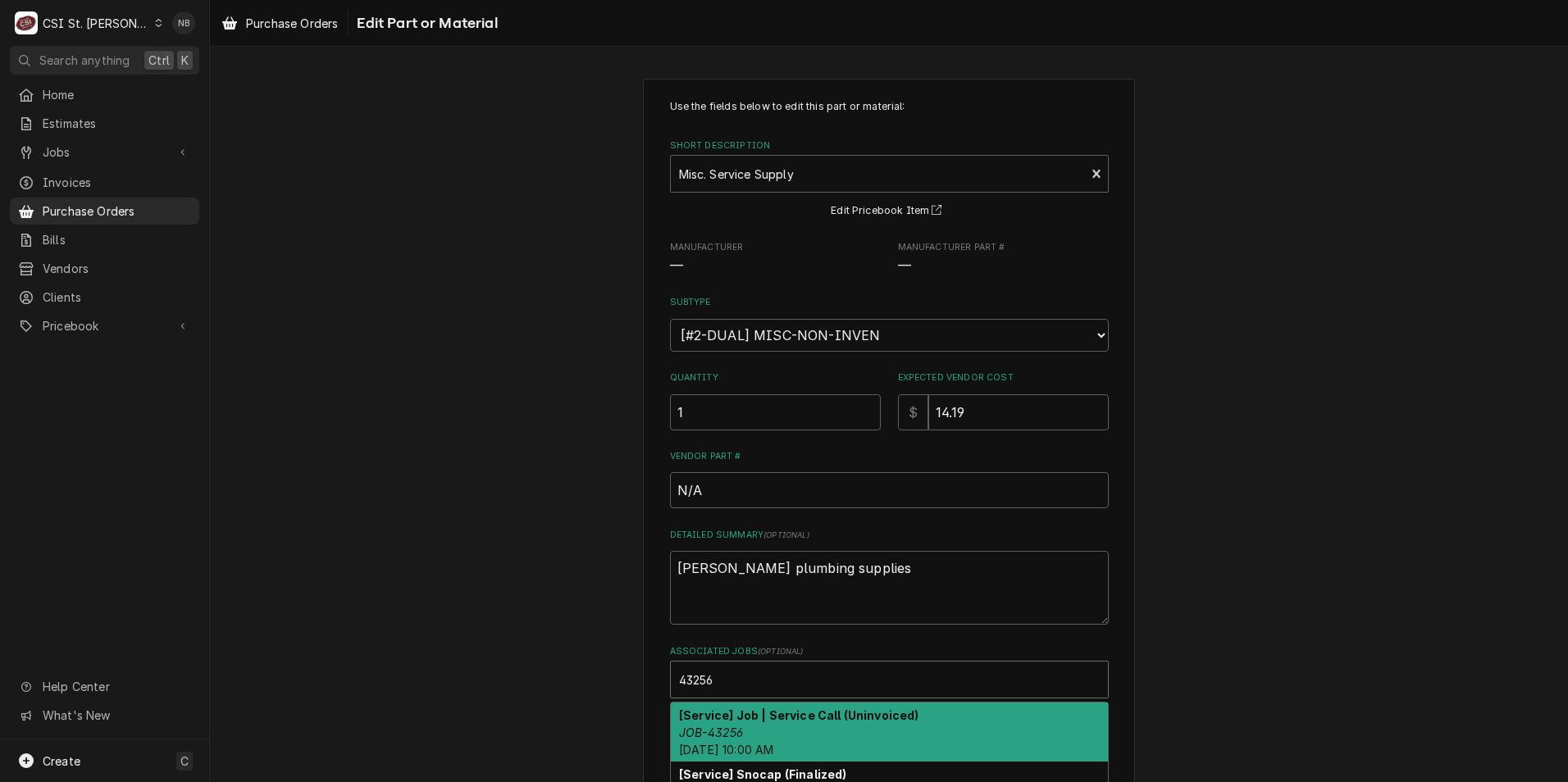
click at [832, 729] on div "[Service] Job | Service Call (Uninvoiced) JOB-43256 Wed, Oct 15th, 2025 - 10:00…" at bounding box center [890, 732] width 438 height 60
type textarea "x"
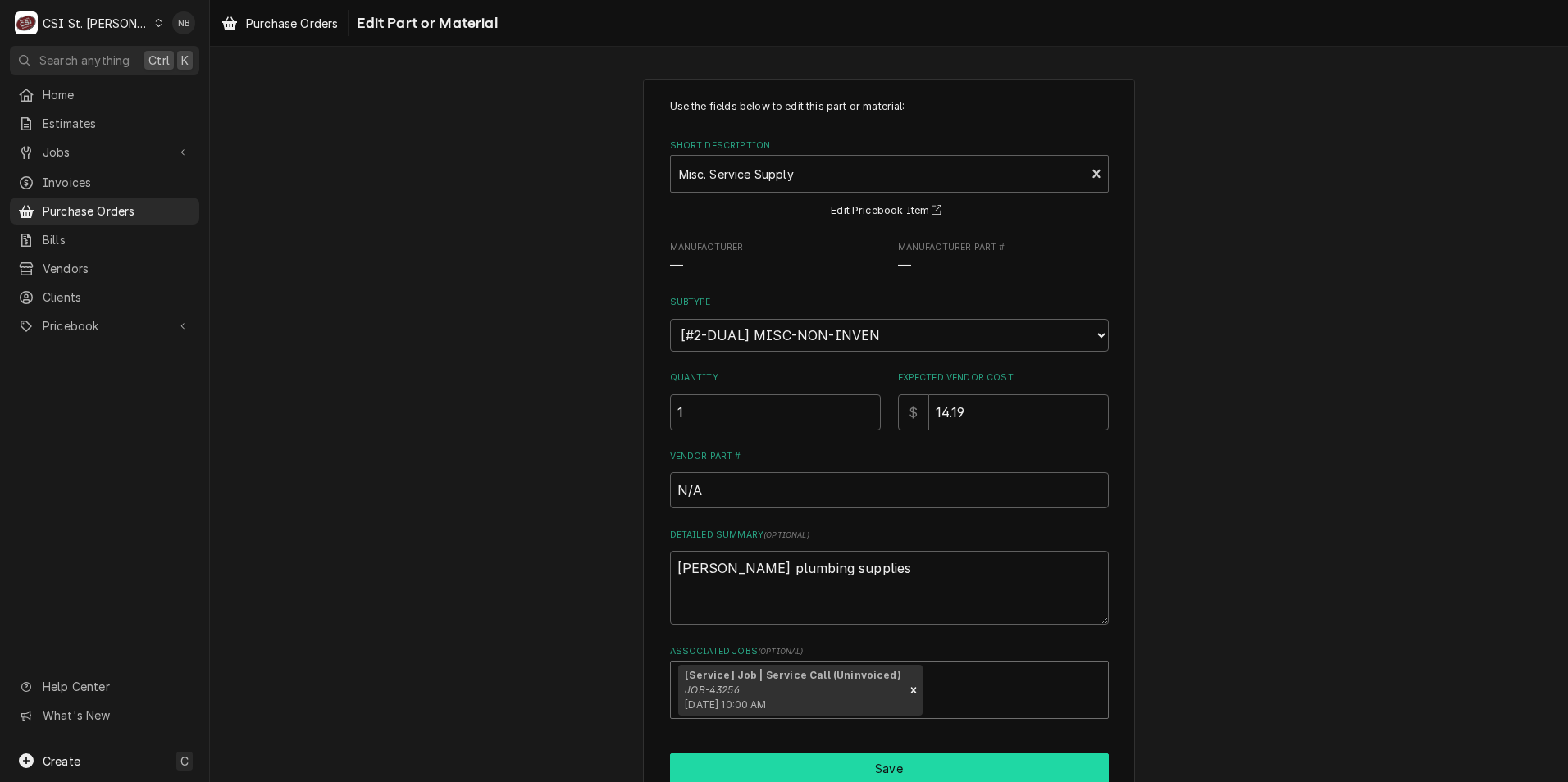
click at [847, 764] on button "Save" at bounding box center [890, 768] width 438 height 31
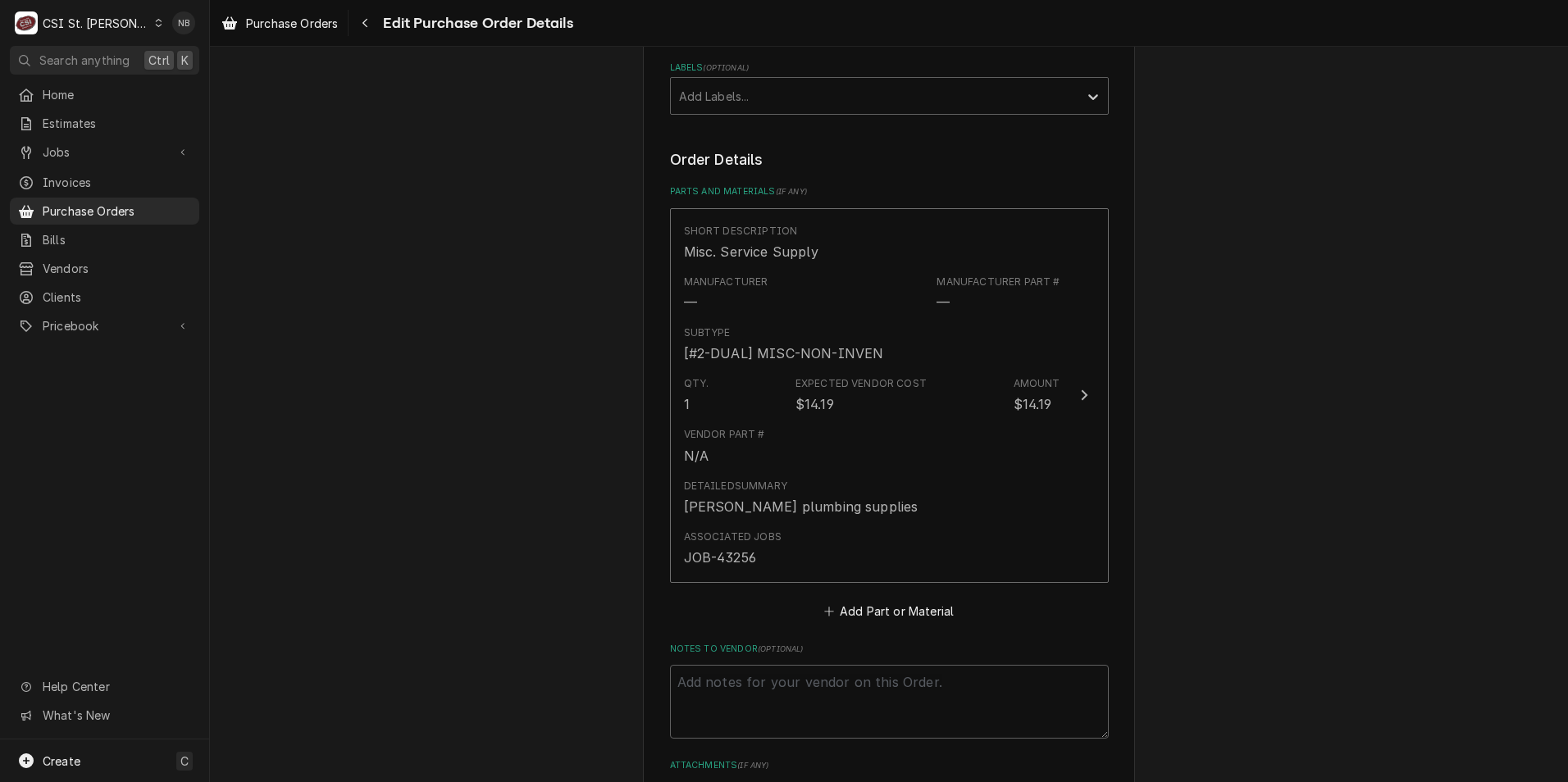
click at [1295, 655] on div "Please provide the following information to create your purchase order: Basic D…" at bounding box center [890, 334] width 1359 height 1687
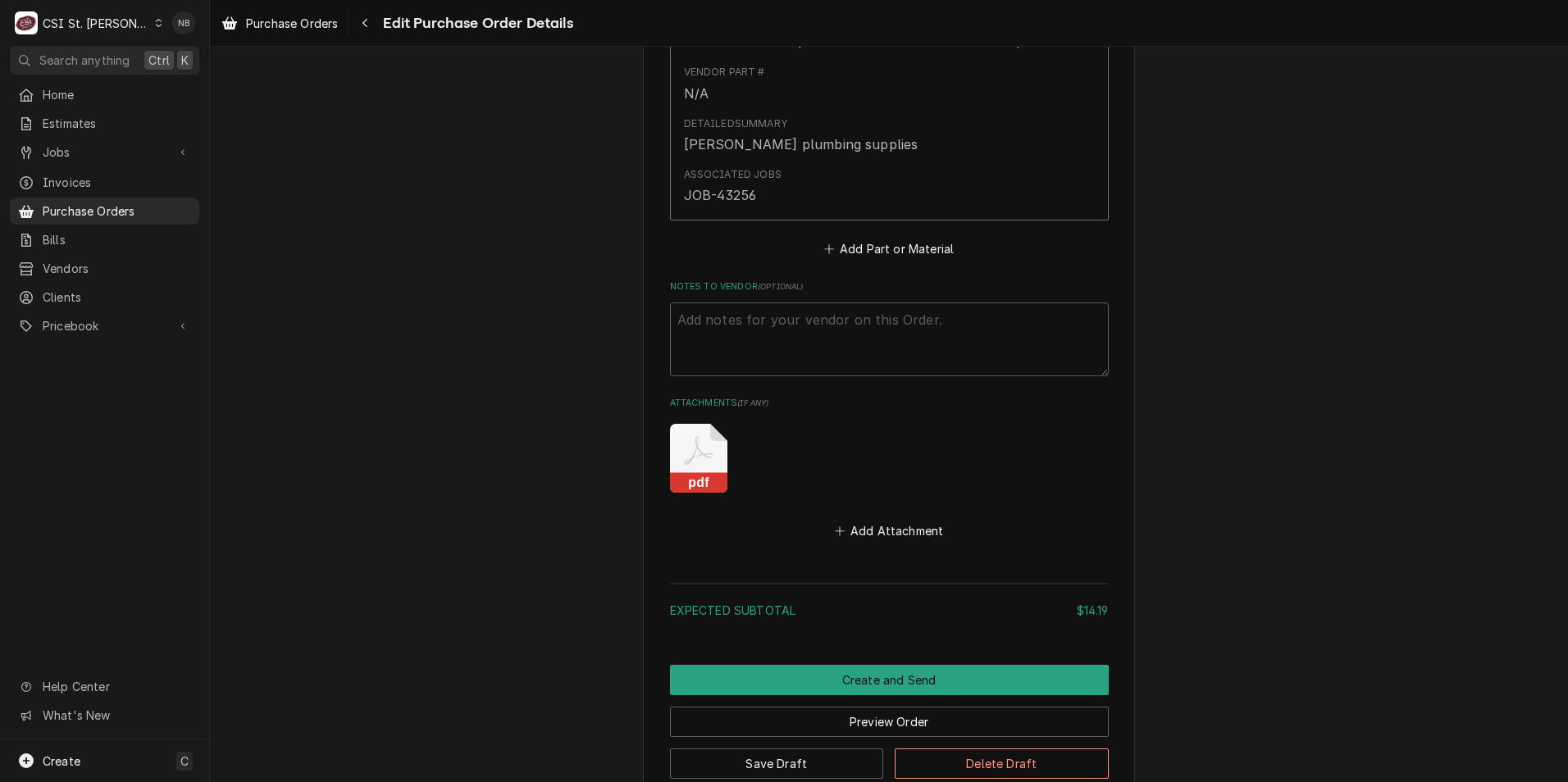
scroll to position [1045, 0]
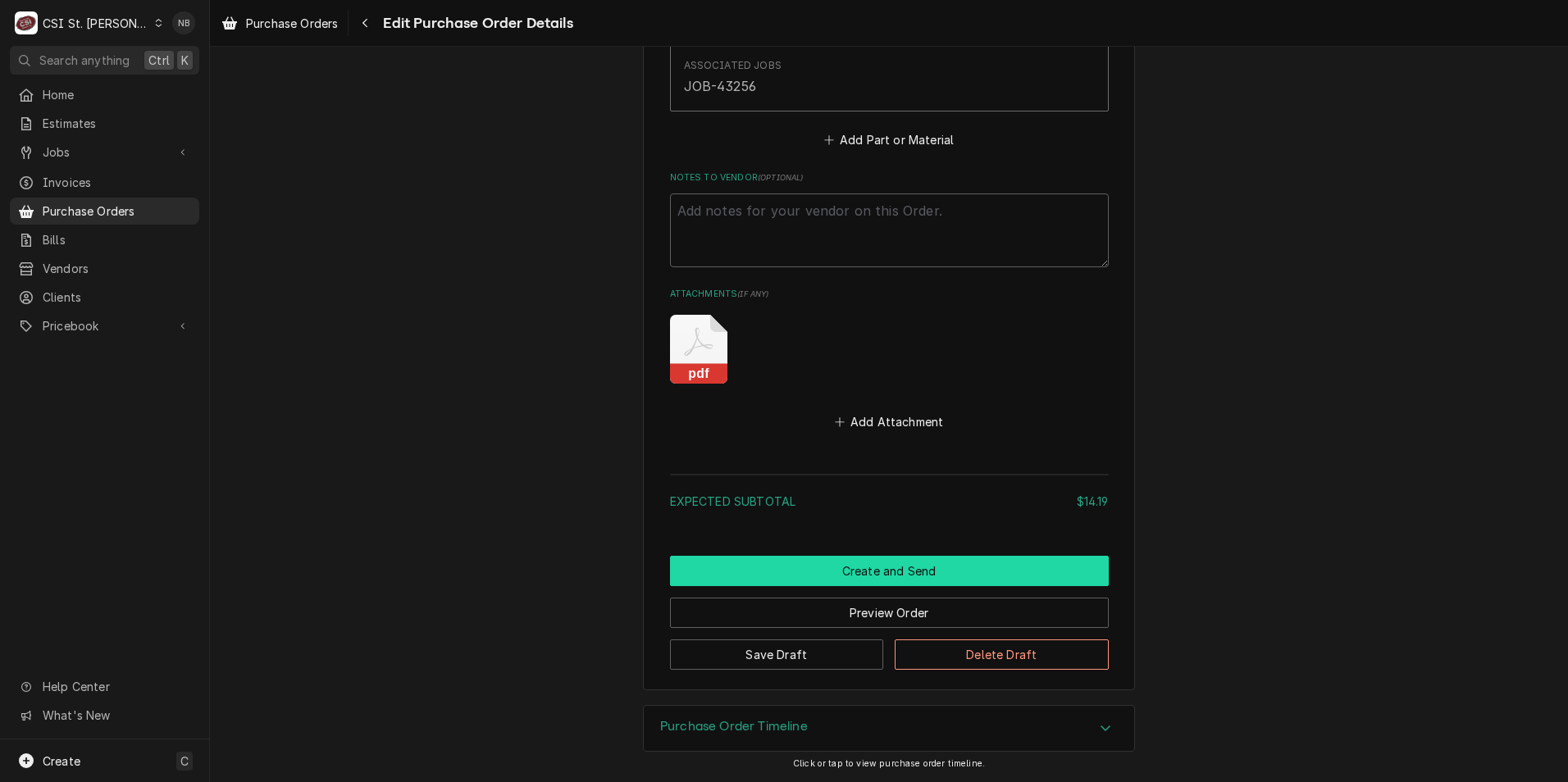
click at [879, 574] on button "Create and Send" at bounding box center [890, 571] width 438 height 31
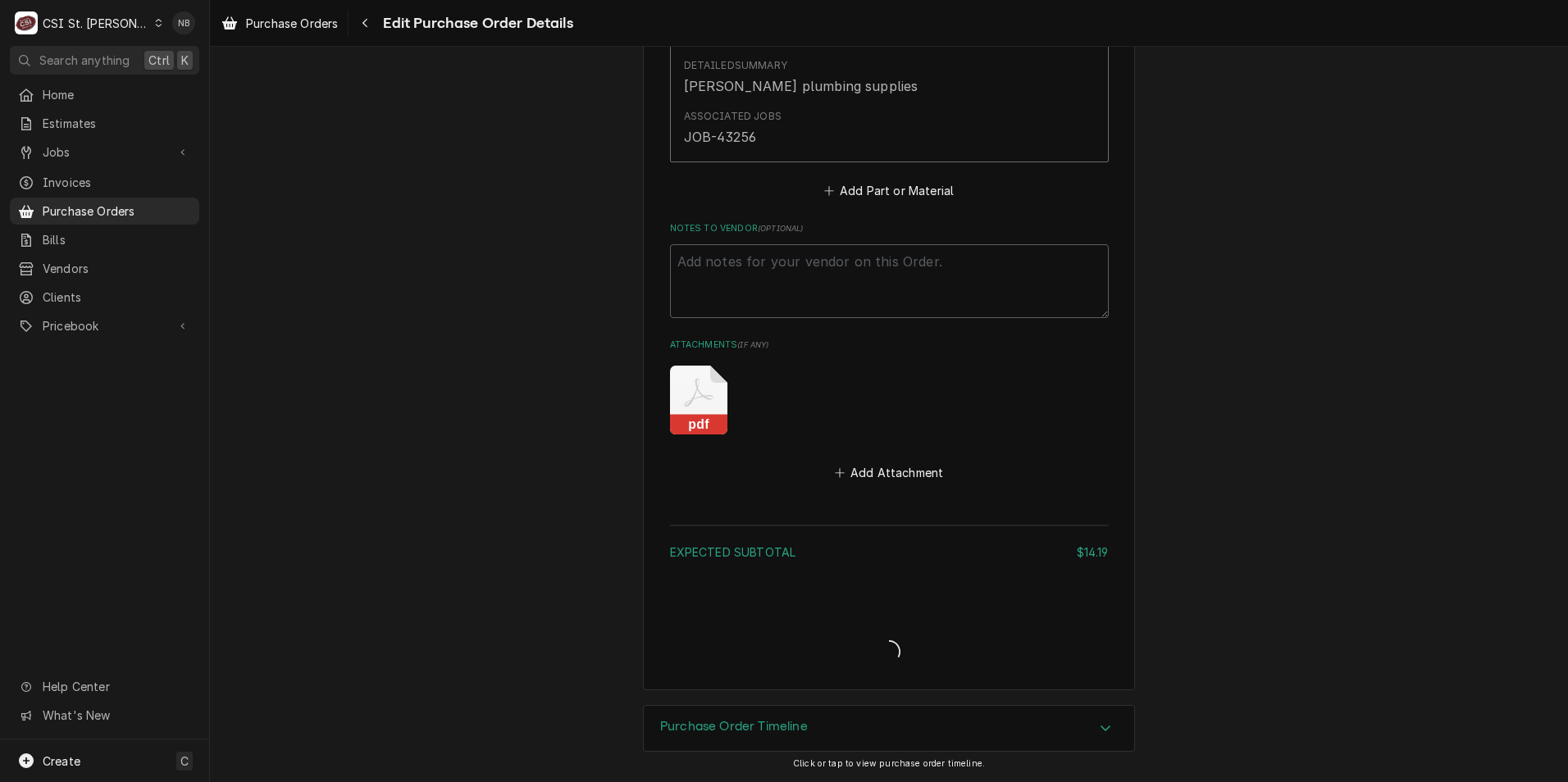
type textarea "x"
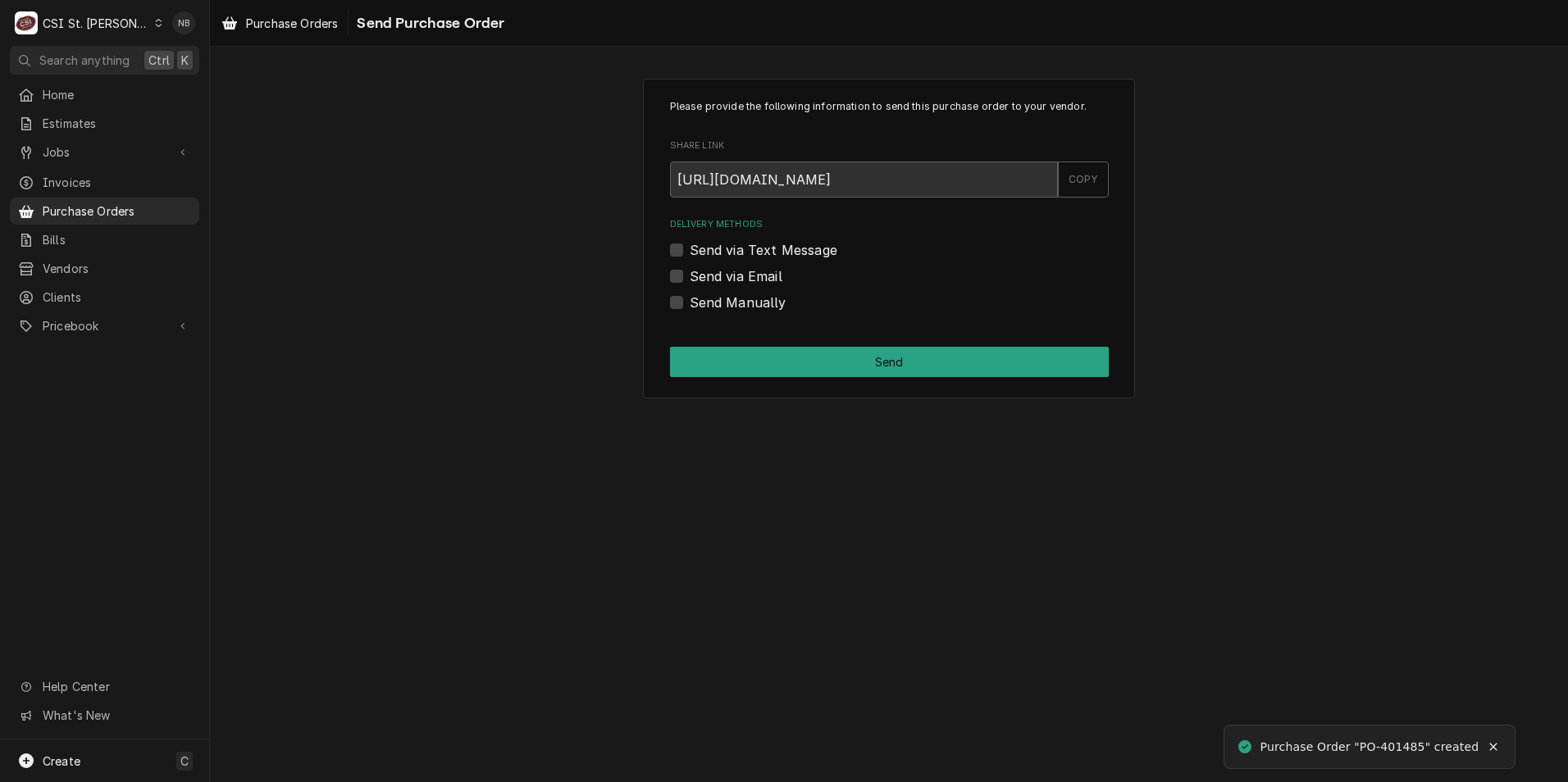
click at [690, 300] on label "Send Manually" at bounding box center [738, 303] width 97 height 20
click at [690, 300] on input "Send Manually" at bounding box center [909, 311] width 438 height 36
checkbox input "true"
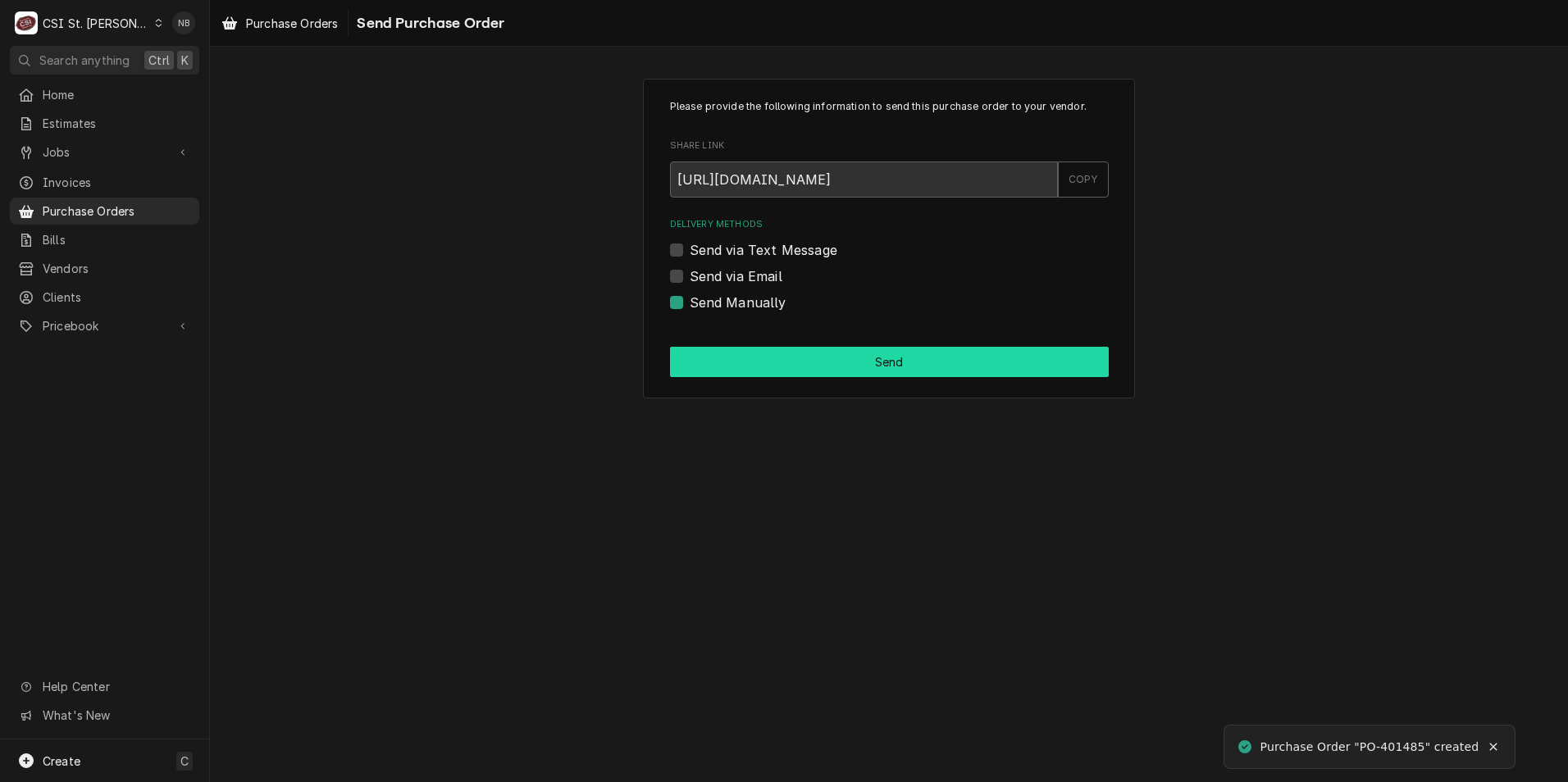
click at [707, 354] on button "Send" at bounding box center [890, 363] width 438 height 31
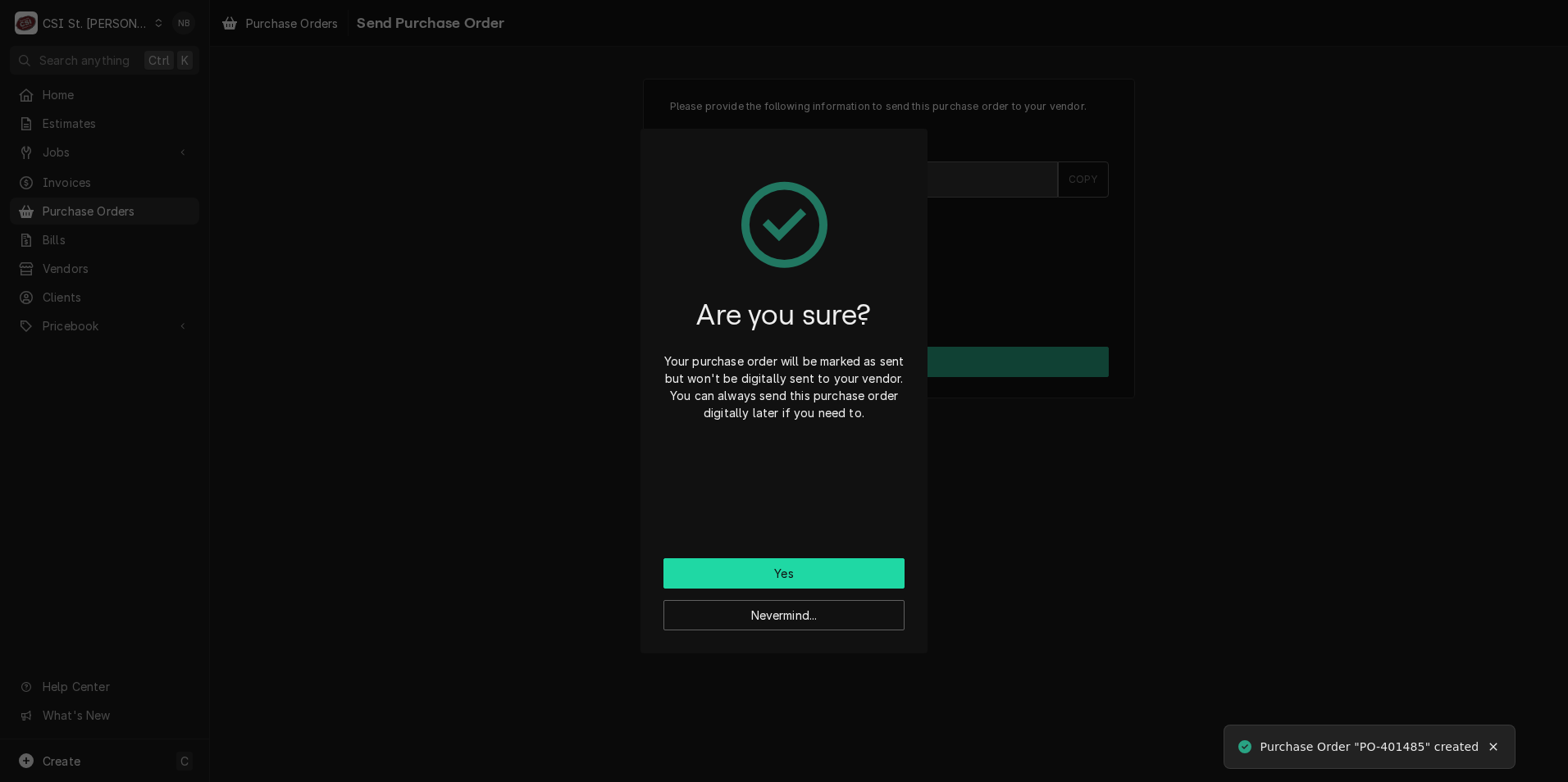
click at [767, 566] on button "Yes" at bounding box center [783, 574] width 241 height 31
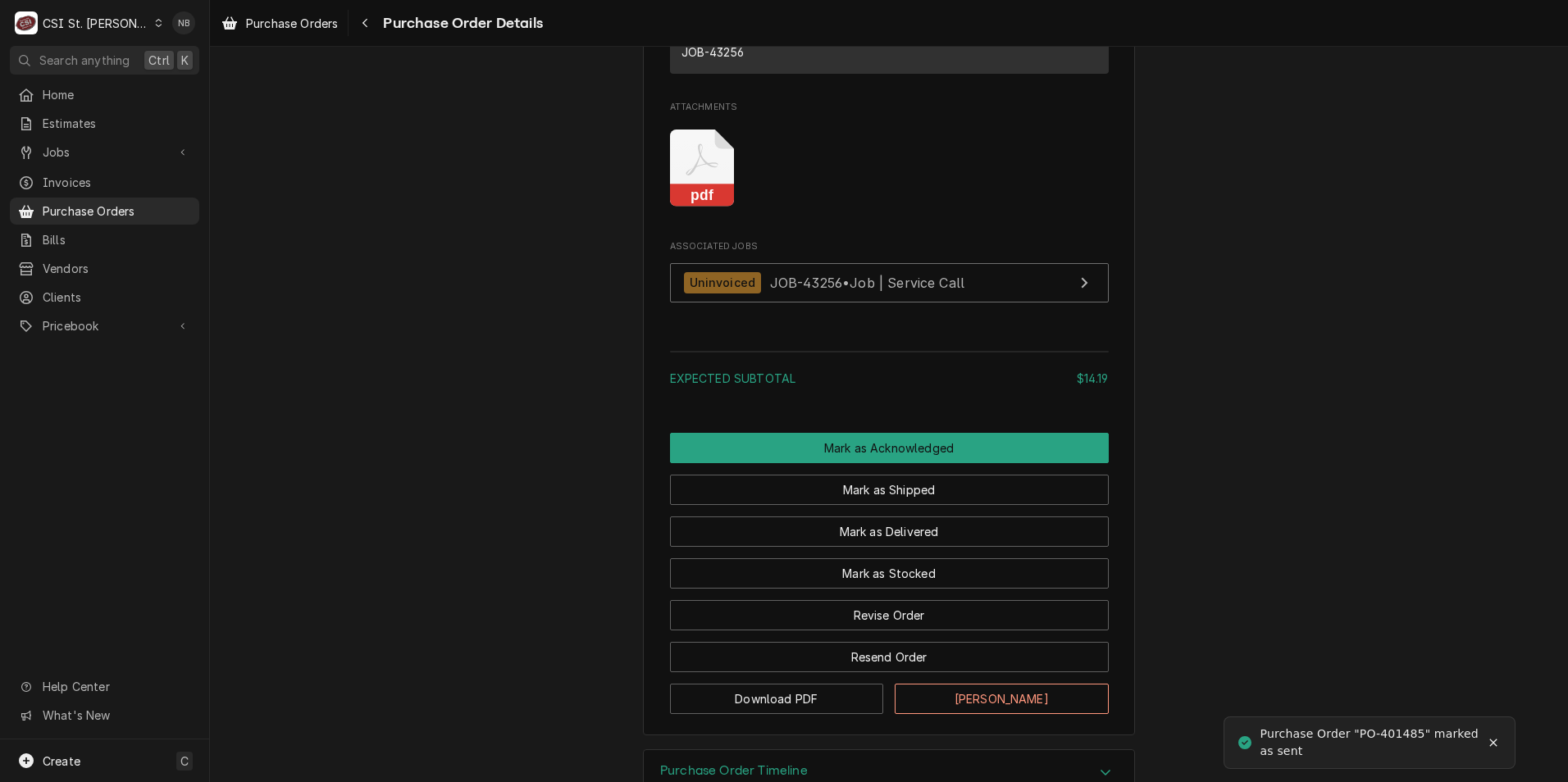
scroll to position [1230, 0]
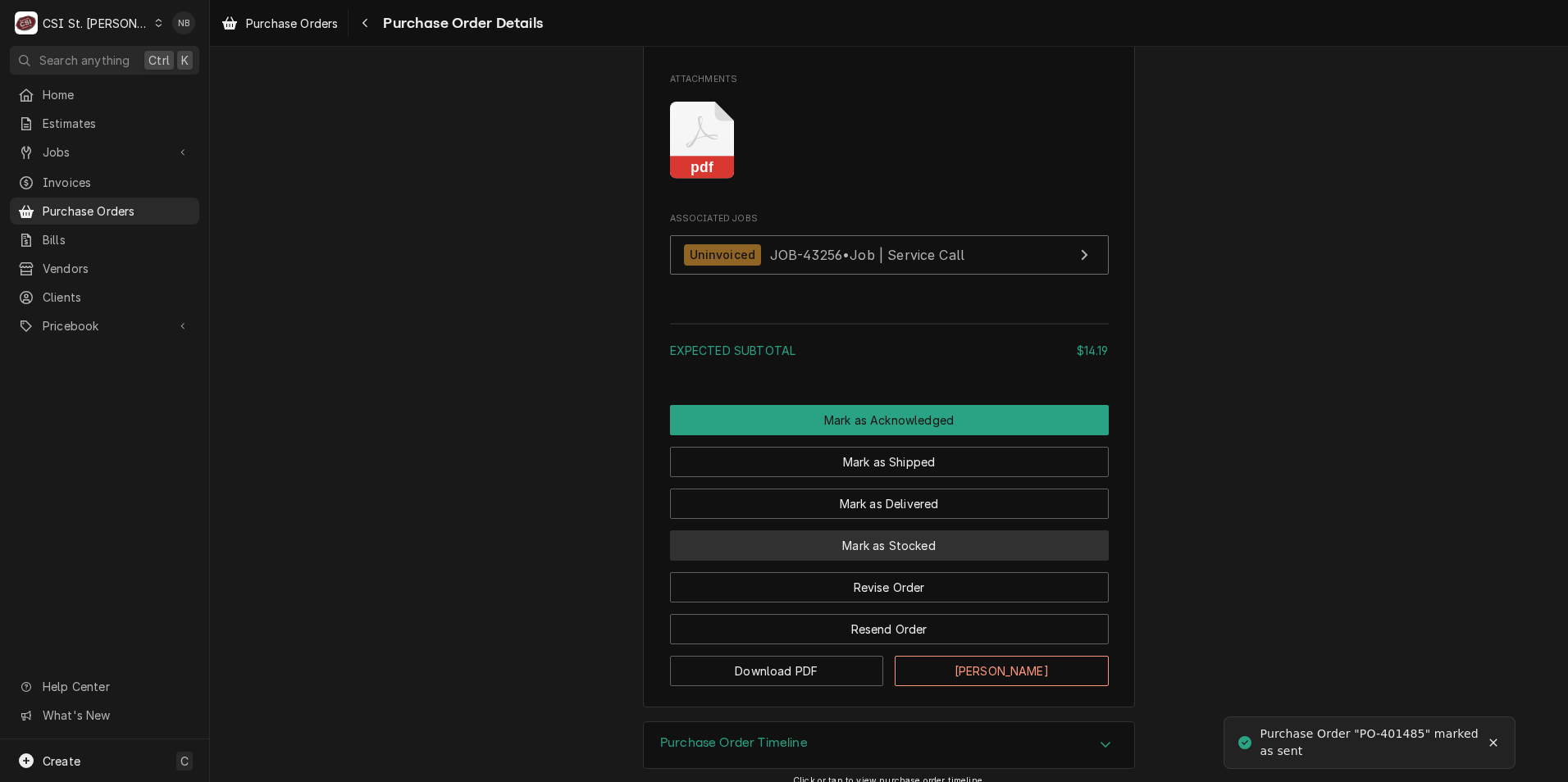
click at [882, 561] on button "Mark as Stocked" at bounding box center [890, 546] width 438 height 31
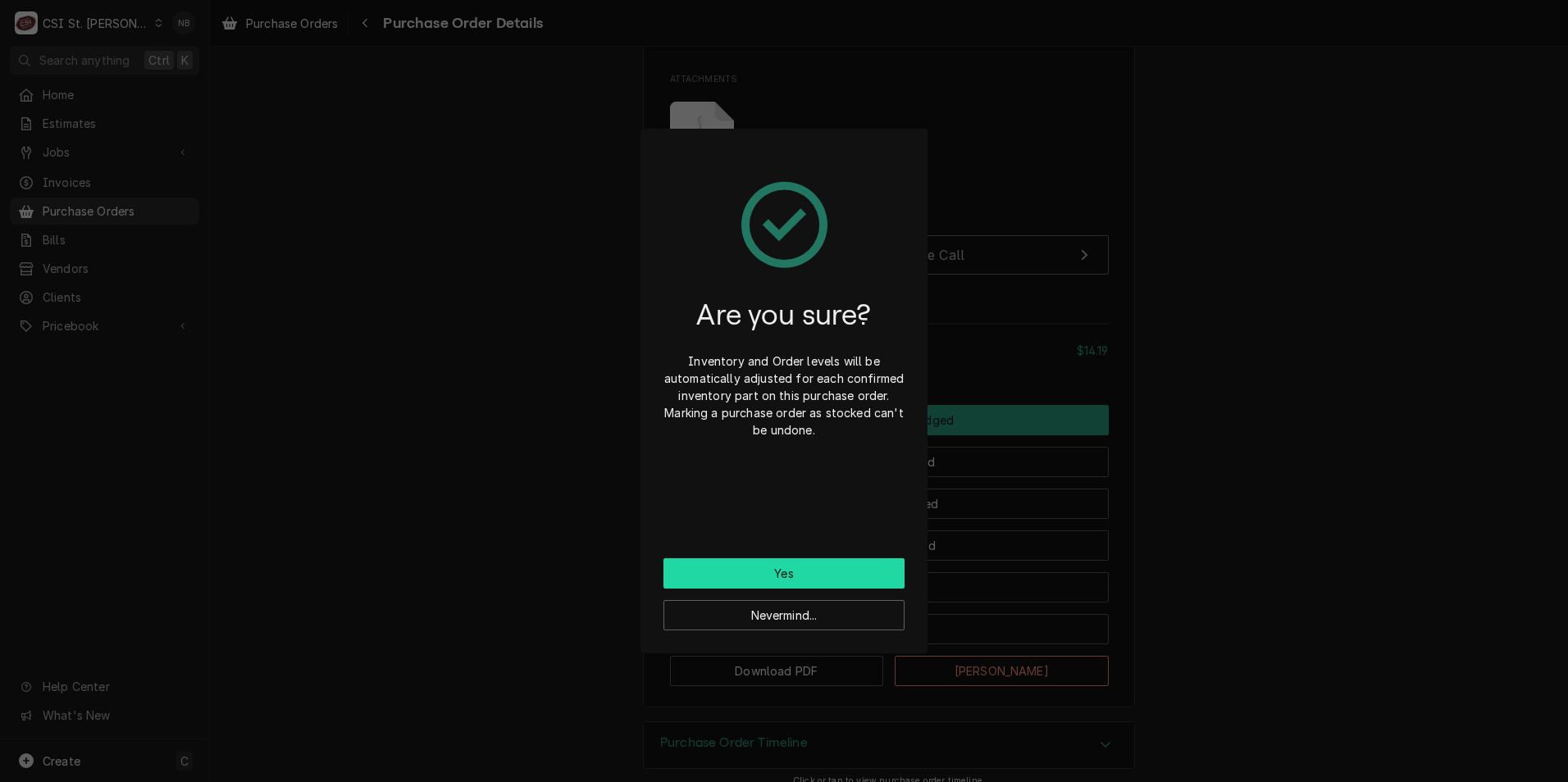
click at [780, 572] on button "Yes" at bounding box center [783, 574] width 241 height 31
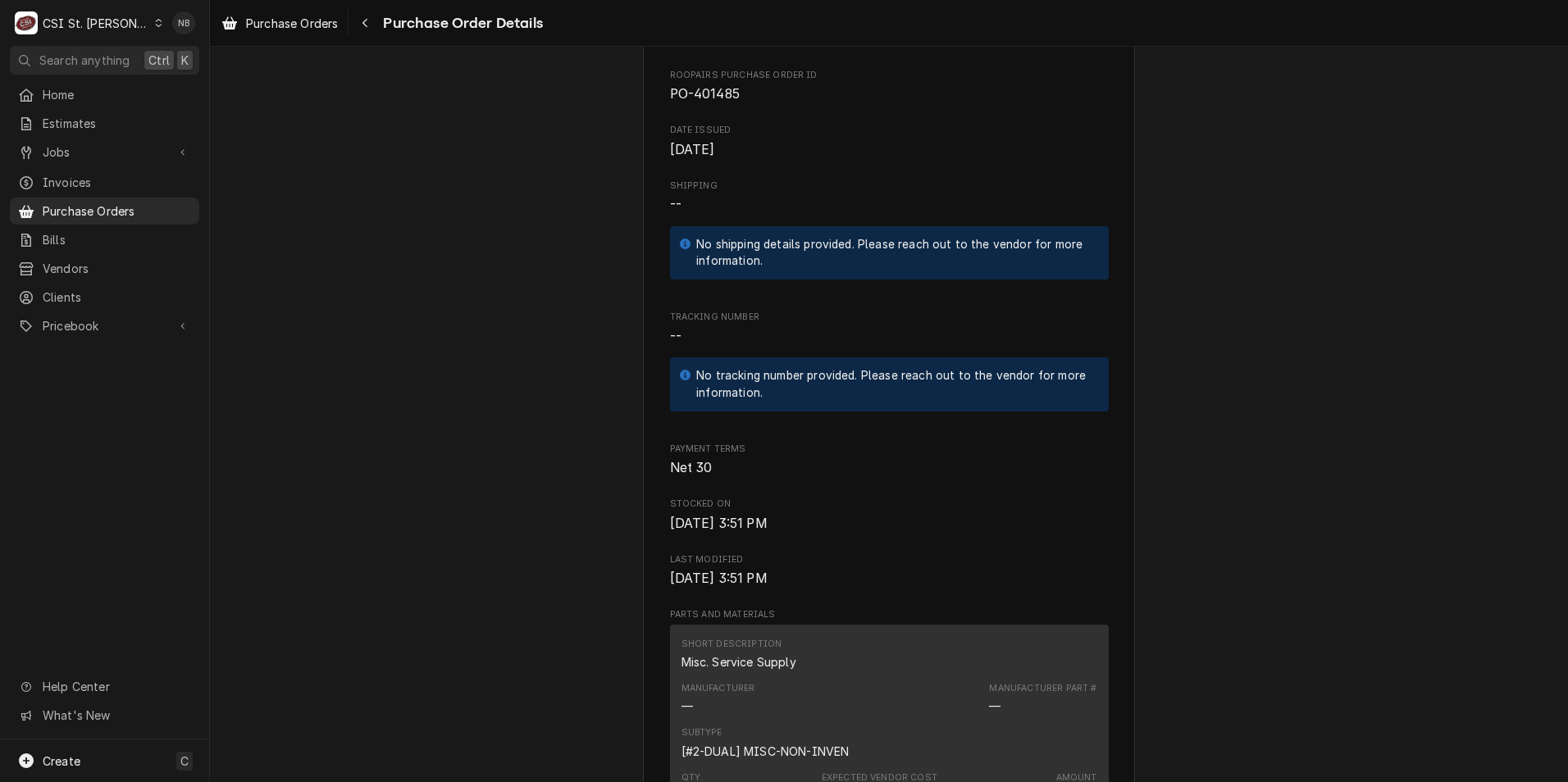
scroll to position [397, 0]
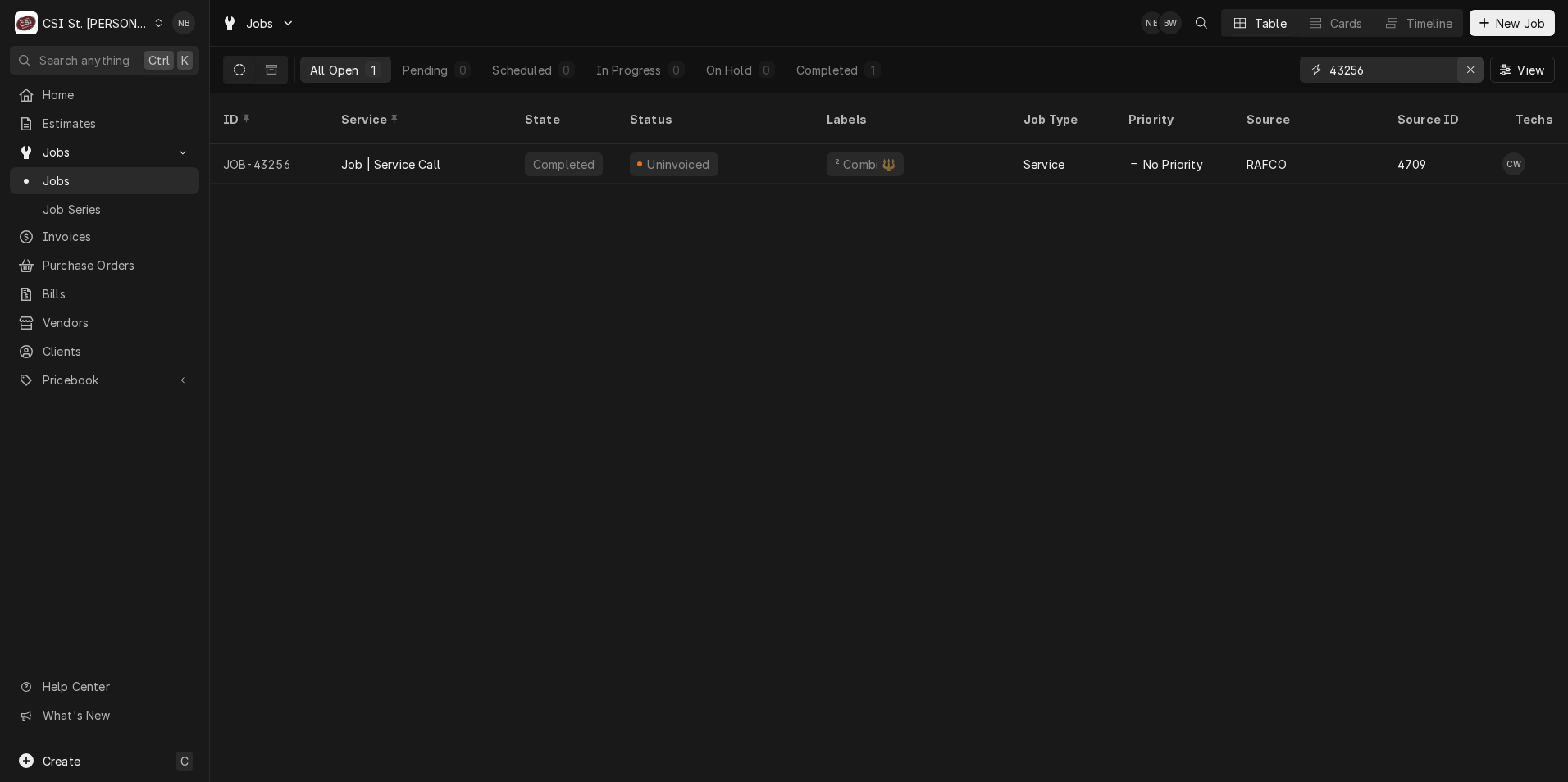
click at [1471, 68] on icon "Erase input" at bounding box center [1471, 69] width 9 height 12
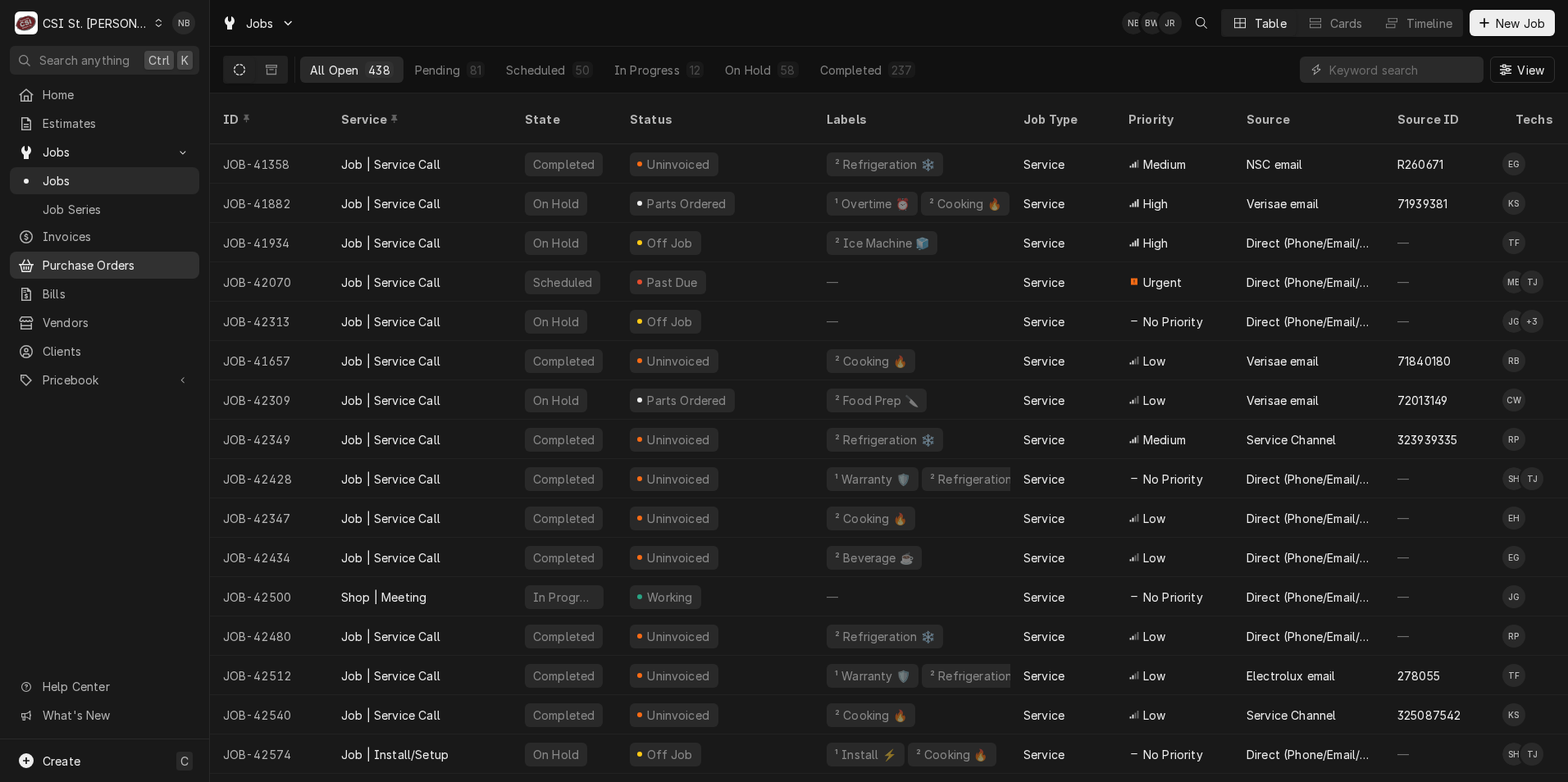
click at [127, 255] on div "Purchase Orders" at bounding box center [105, 265] width 183 height 21
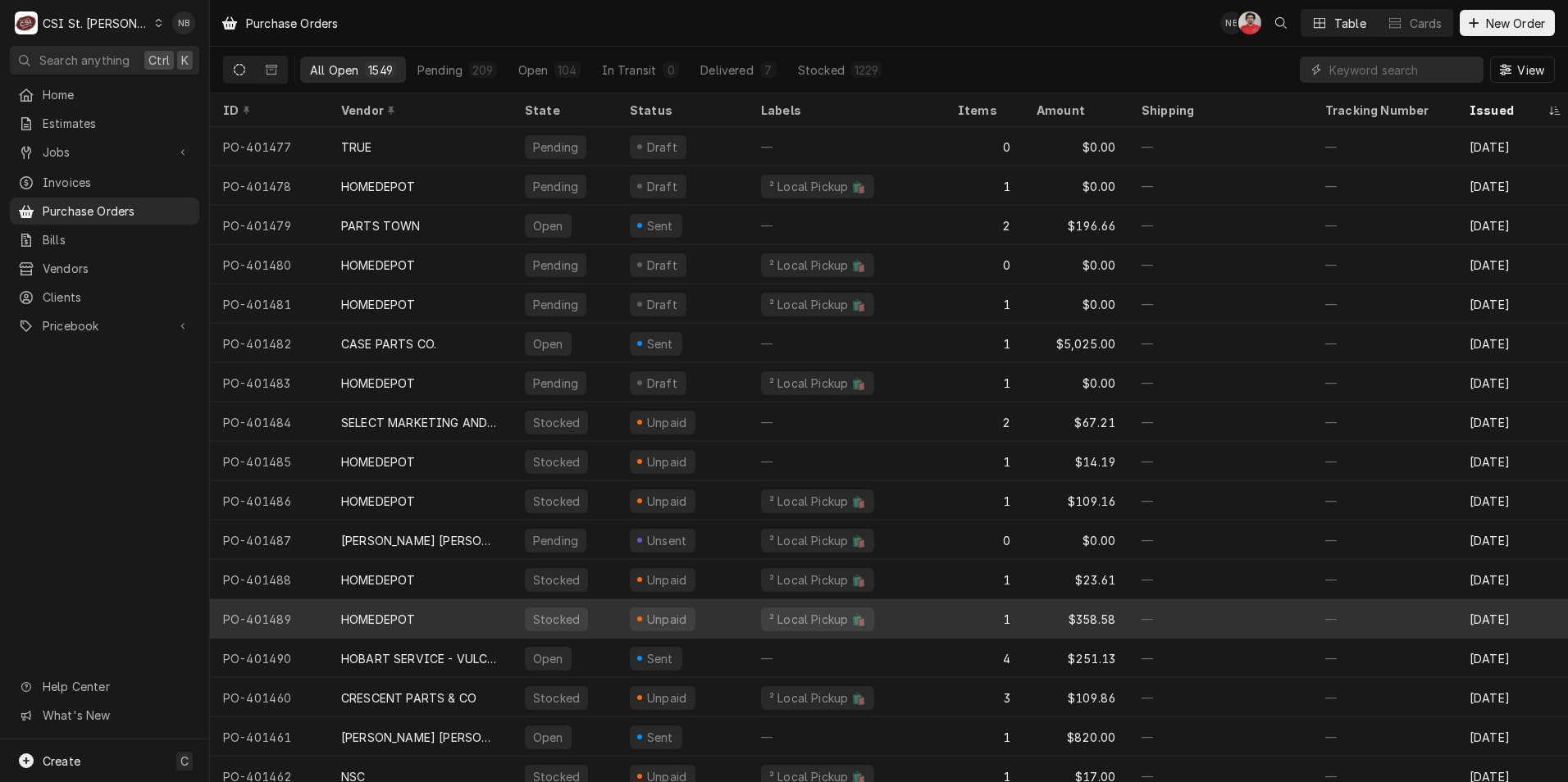
click at [492, 618] on div "HOMEDEPOT" at bounding box center [420, 620] width 184 height 40
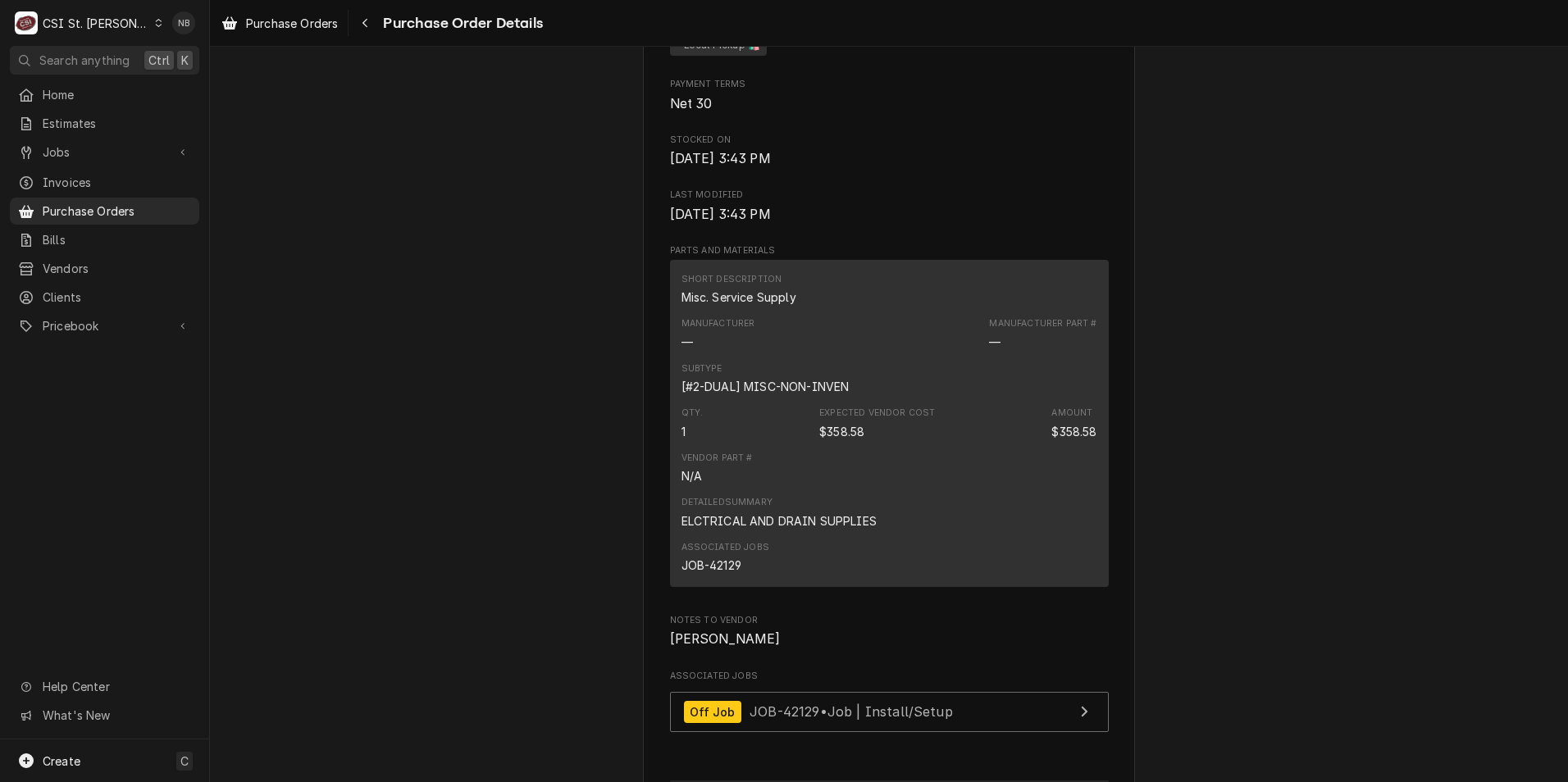
scroll to position [984, 0]
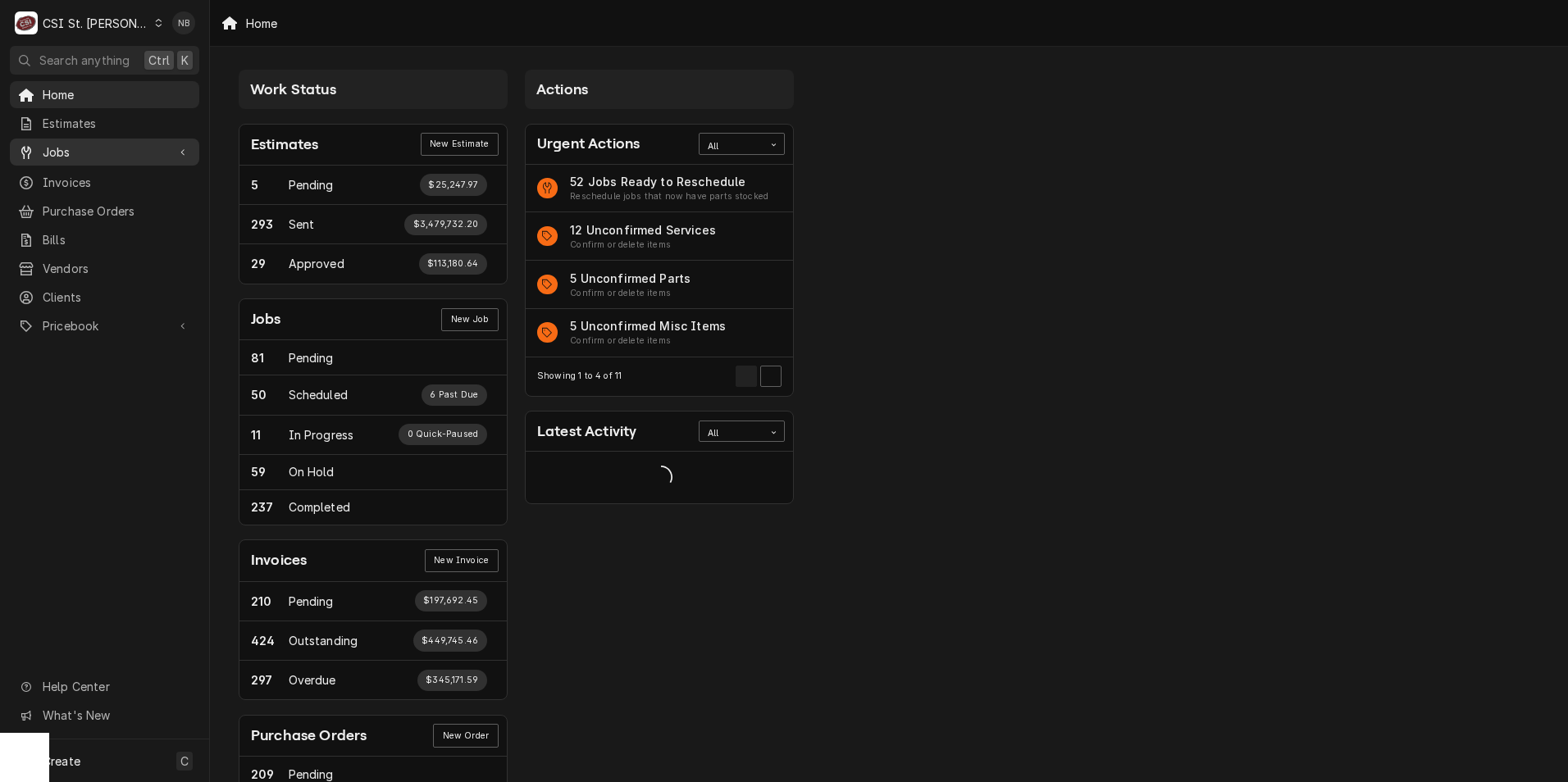
click at [127, 144] on span "Jobs" at bounding box center [104, 152] width 124 height 17
click at [115, 175] on span "Jobs" at bounding box center [116, 180] width 149 height 17
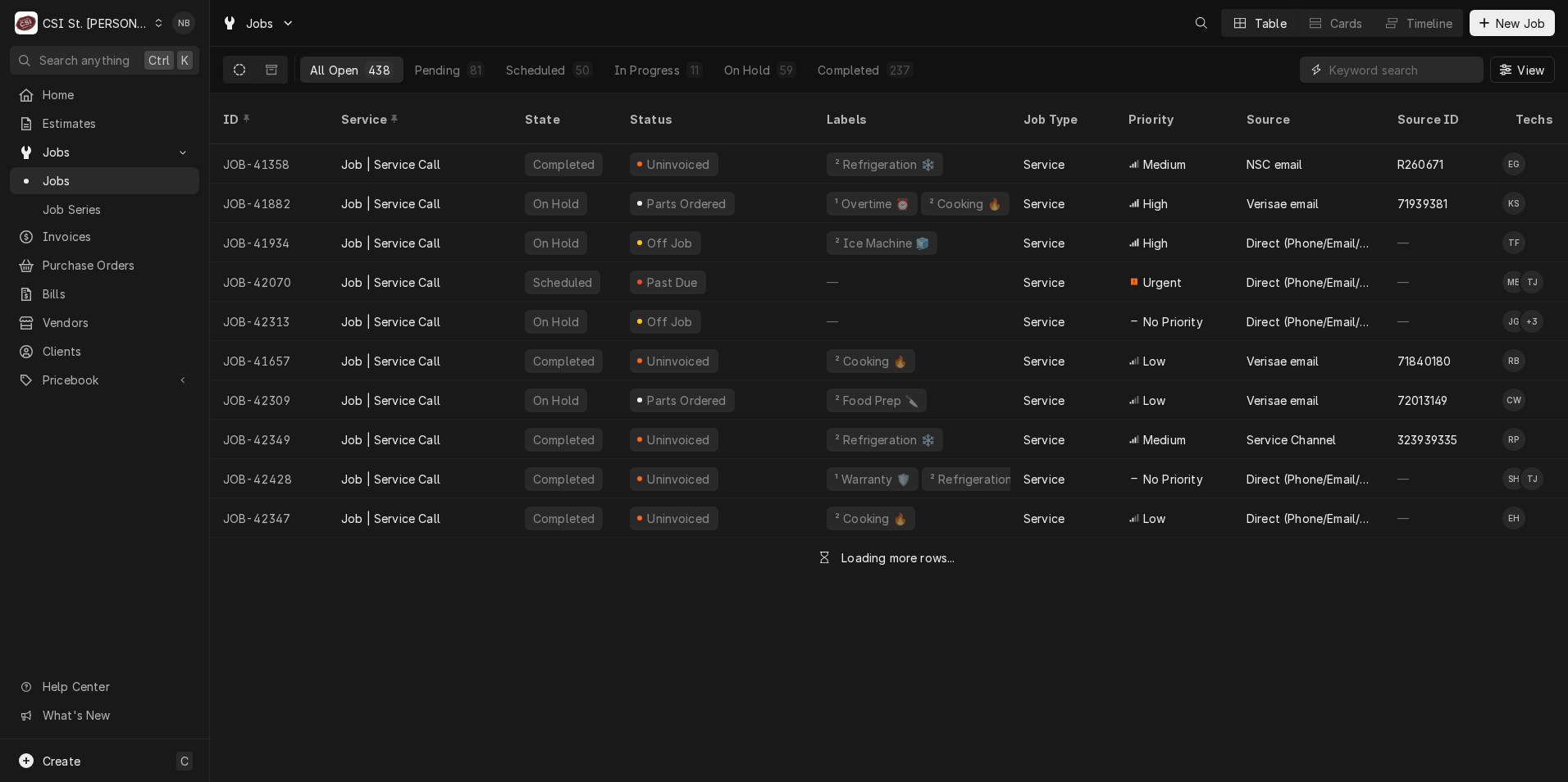
click at [1366, 73] on input "Dynamic Content Wrapper" at bounding box center [1403, 69] width 146 height 26
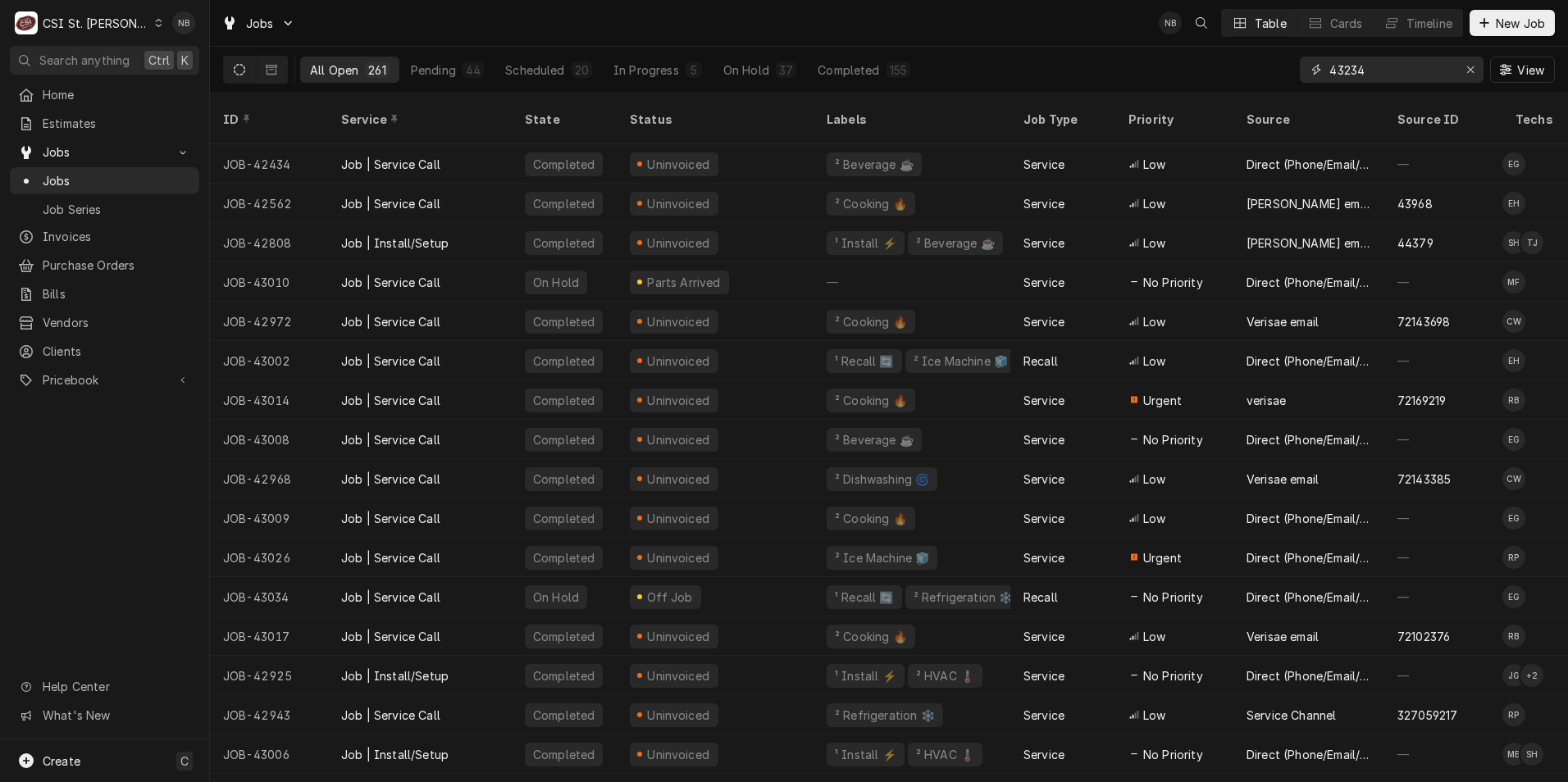
type input "43234"
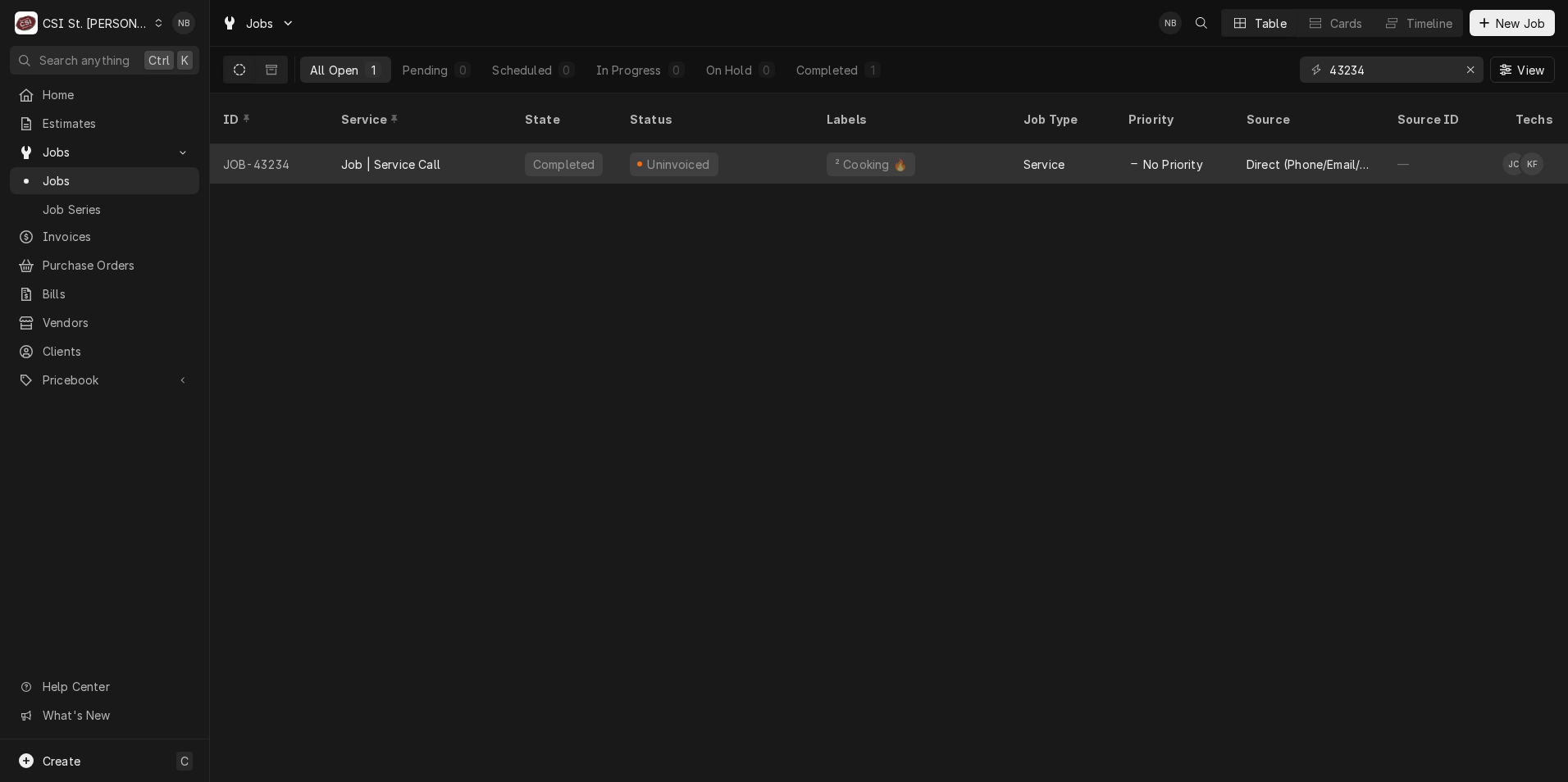
click at [809, 144] on div "Uninvoiced" at bounding box center [715, 164] width 197 height 40
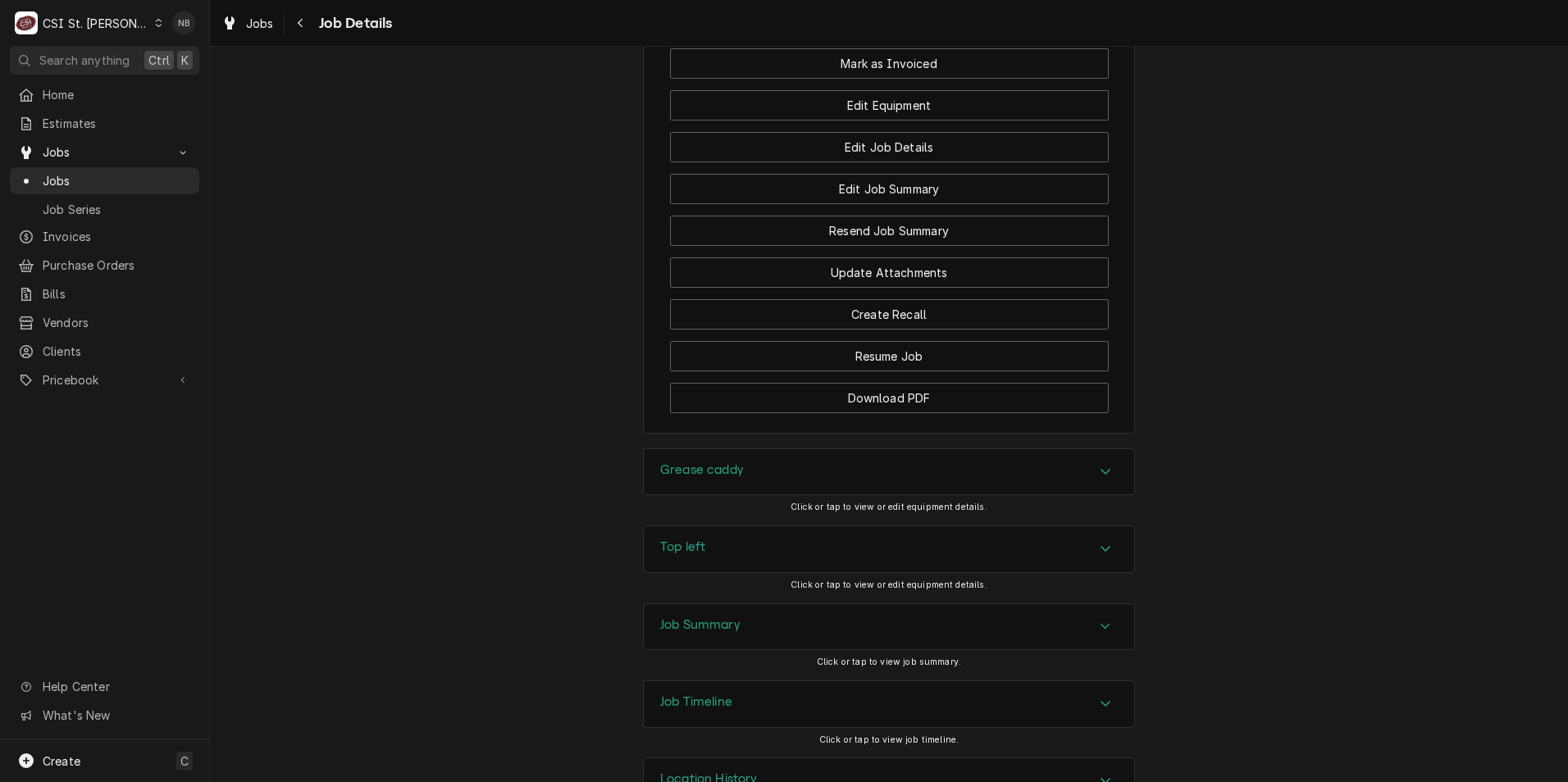
scroll to position [2114, 0]
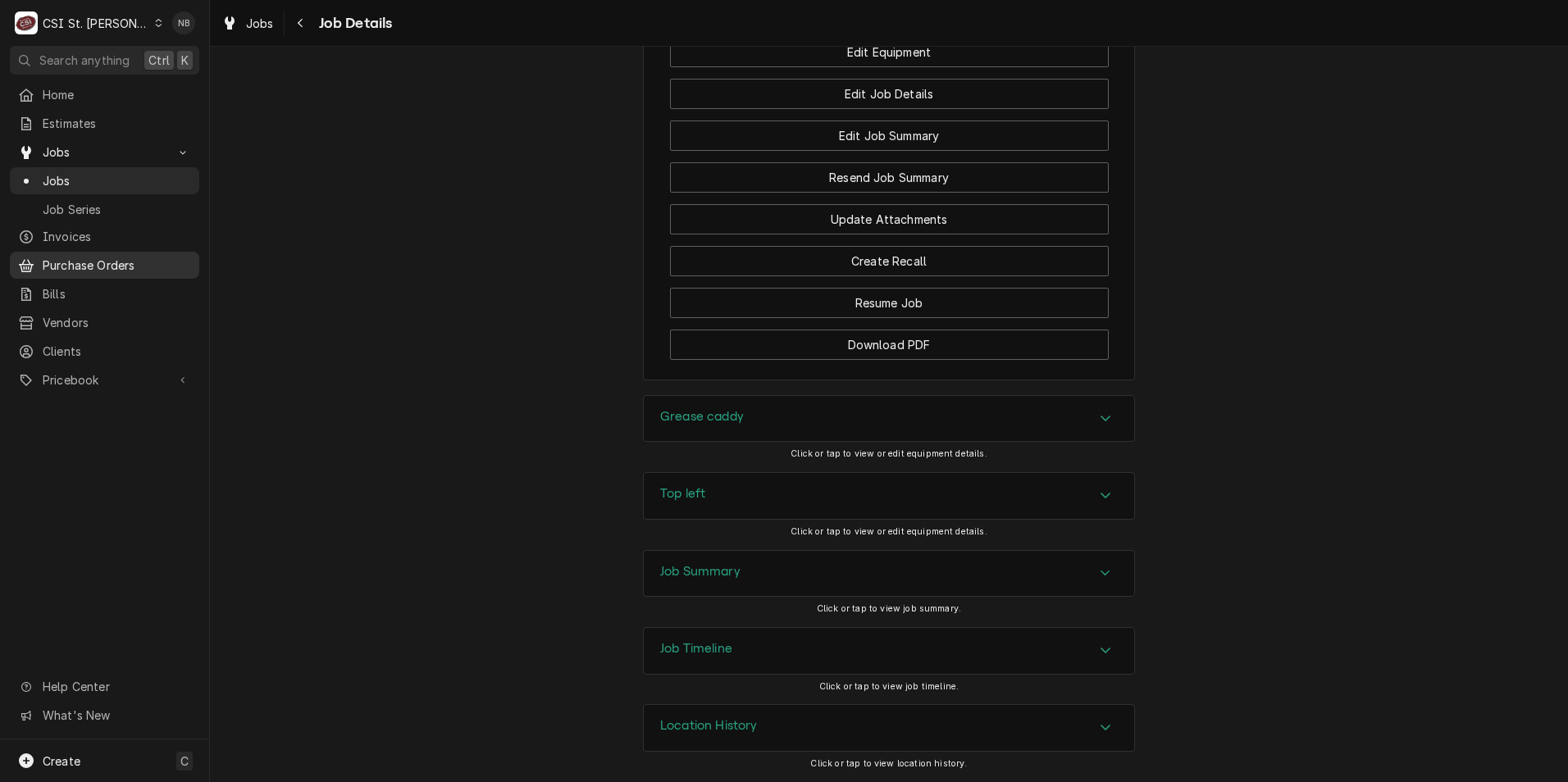
click at [72, 257] on span "Purchase Orders" at bounding box center [116, 265] width 149 height 17
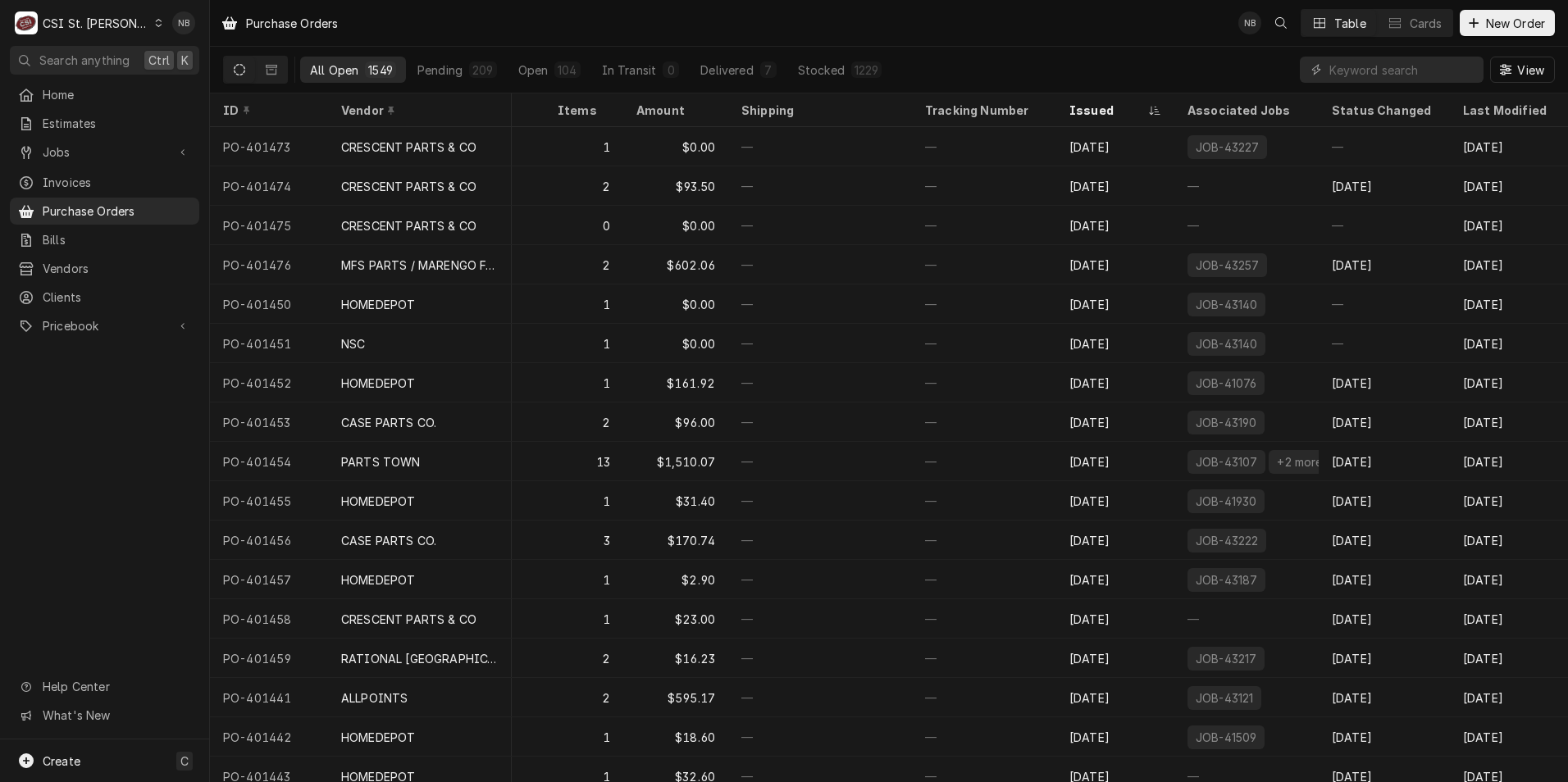
scroll to position [1126, 412]
